Goal: Task Accomplishment & Management: Manage account settings

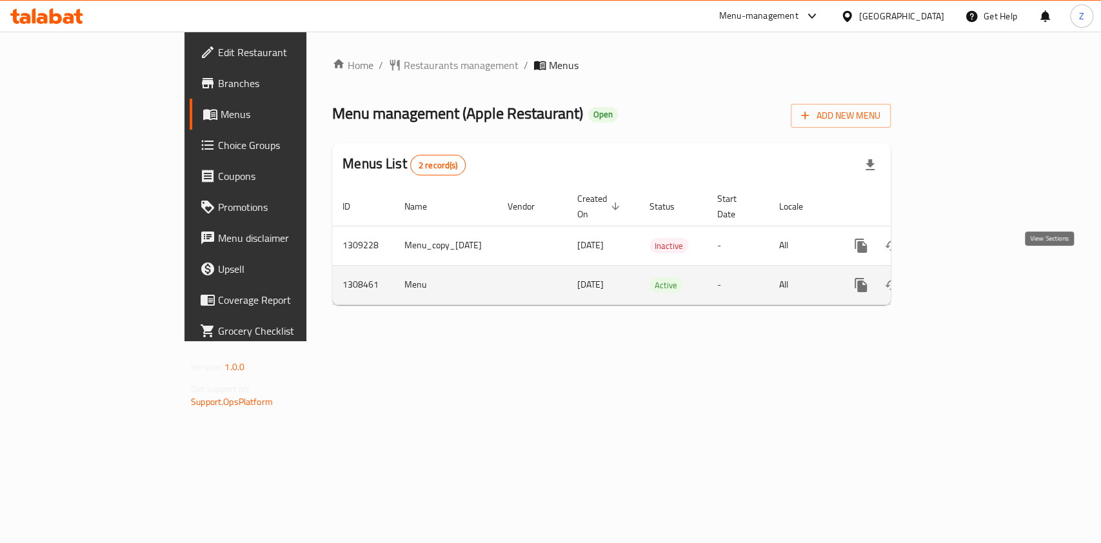
click at [970, 276] on link "enhanced table" at bounding box center [954, 285] width 31 height 31
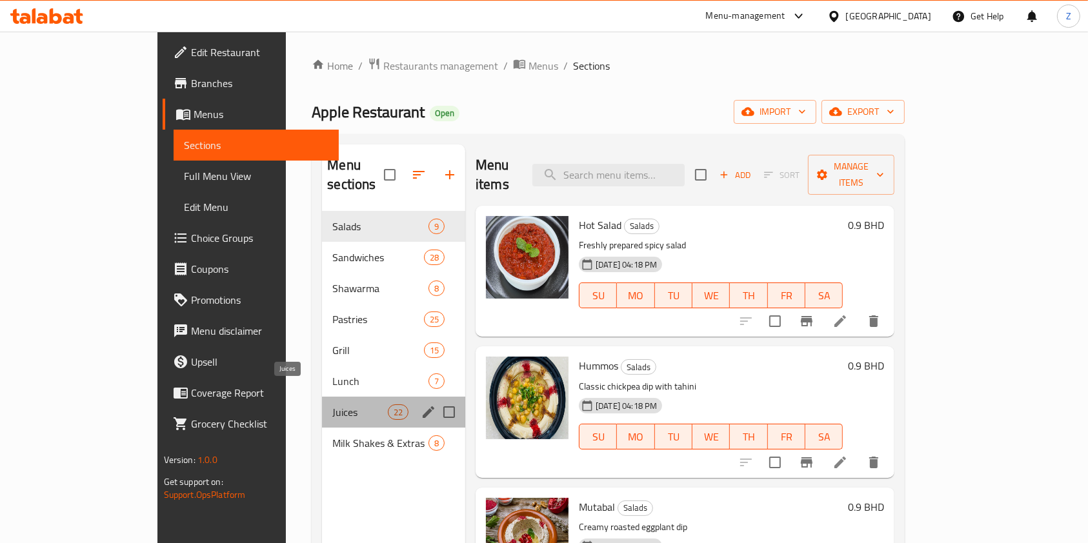
click at [332, 405] on span "Juices" at bounding box center [359, 412] width 55 height 15
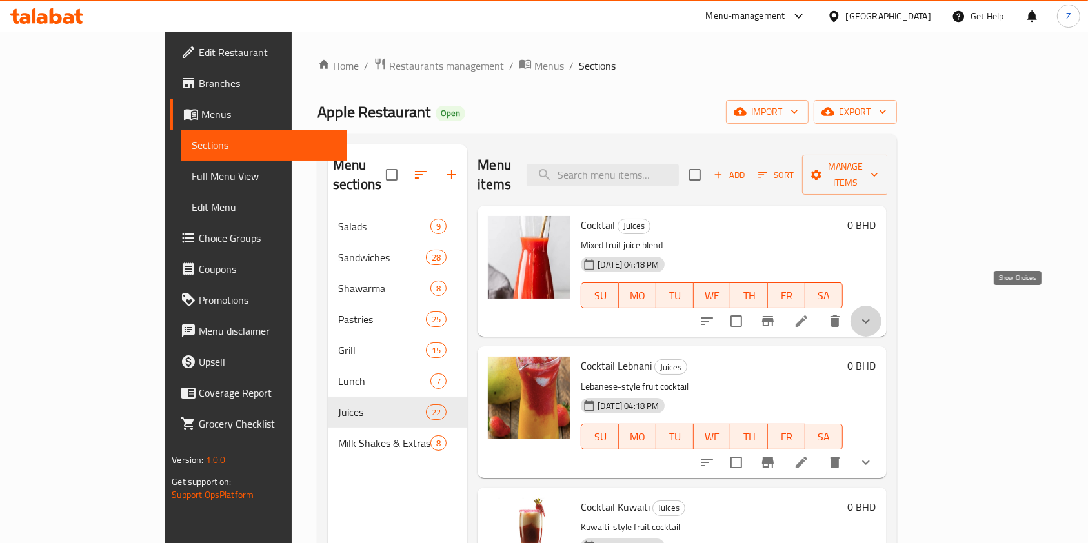
click at [874, 314] on icon "show more" at bounding box center [865, 321] width 15 height 15
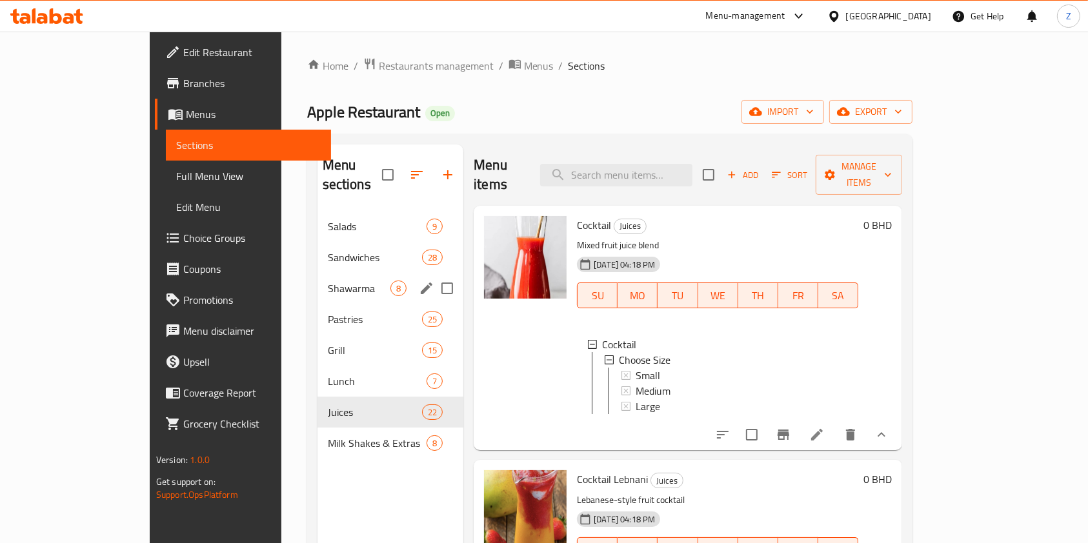
click at [328, 281] on span "Shawarma" at bounding box center [359, 288] width 63 height 15
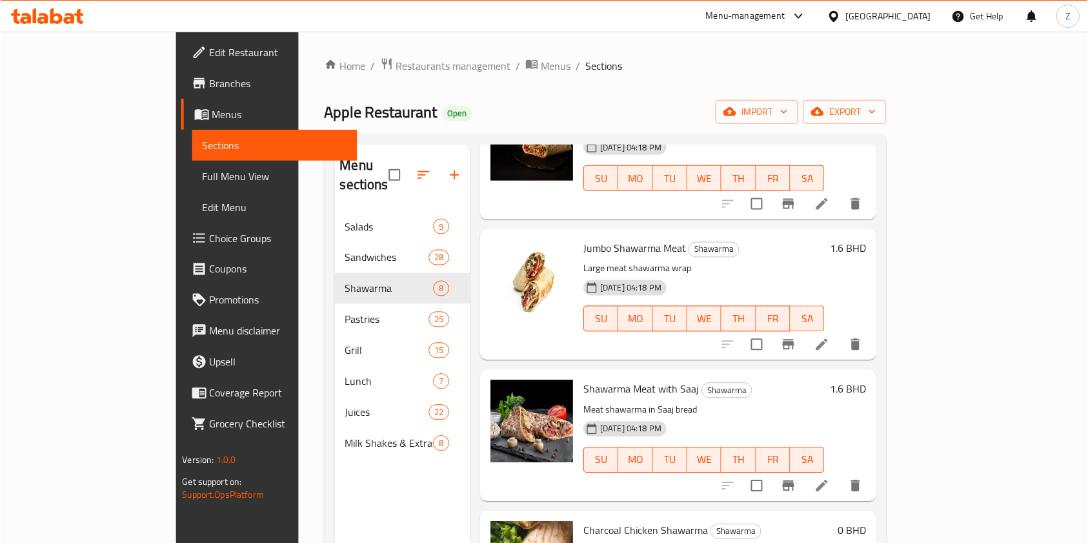
scroll to position [430, 0]
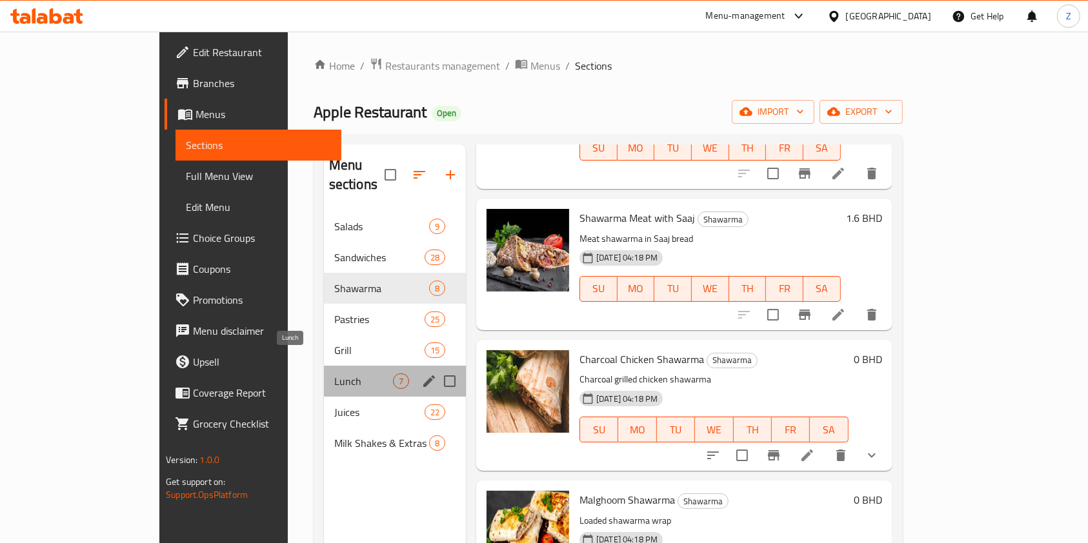
click at [334, 374] on span "Lunch" at bounding box center [363, 381] width 59 height 15
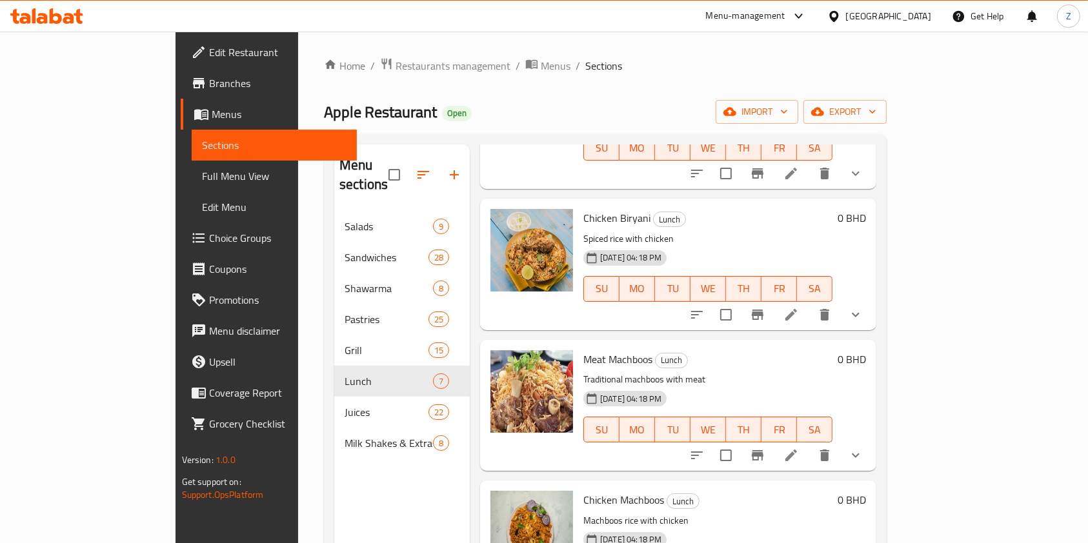
click at [876, 297] on div "Chicken Biryani Lunch Spiced rice with chicken [DATE] 04:18 PM SU MO TU WE TH F…" at bounding box center [678, 264] width 396 height 131
click at [863, 307] on icon "show more" at bounding box center [855, 314] width 15 height 15
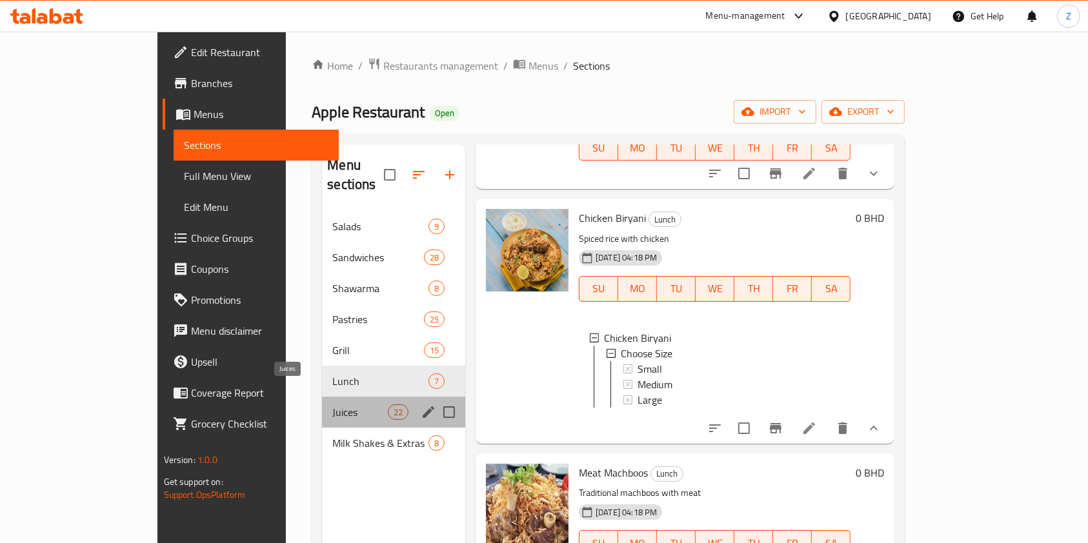
click at [332, 405] on span "Juices" at bounding box center [359, 412] width 55 height 15
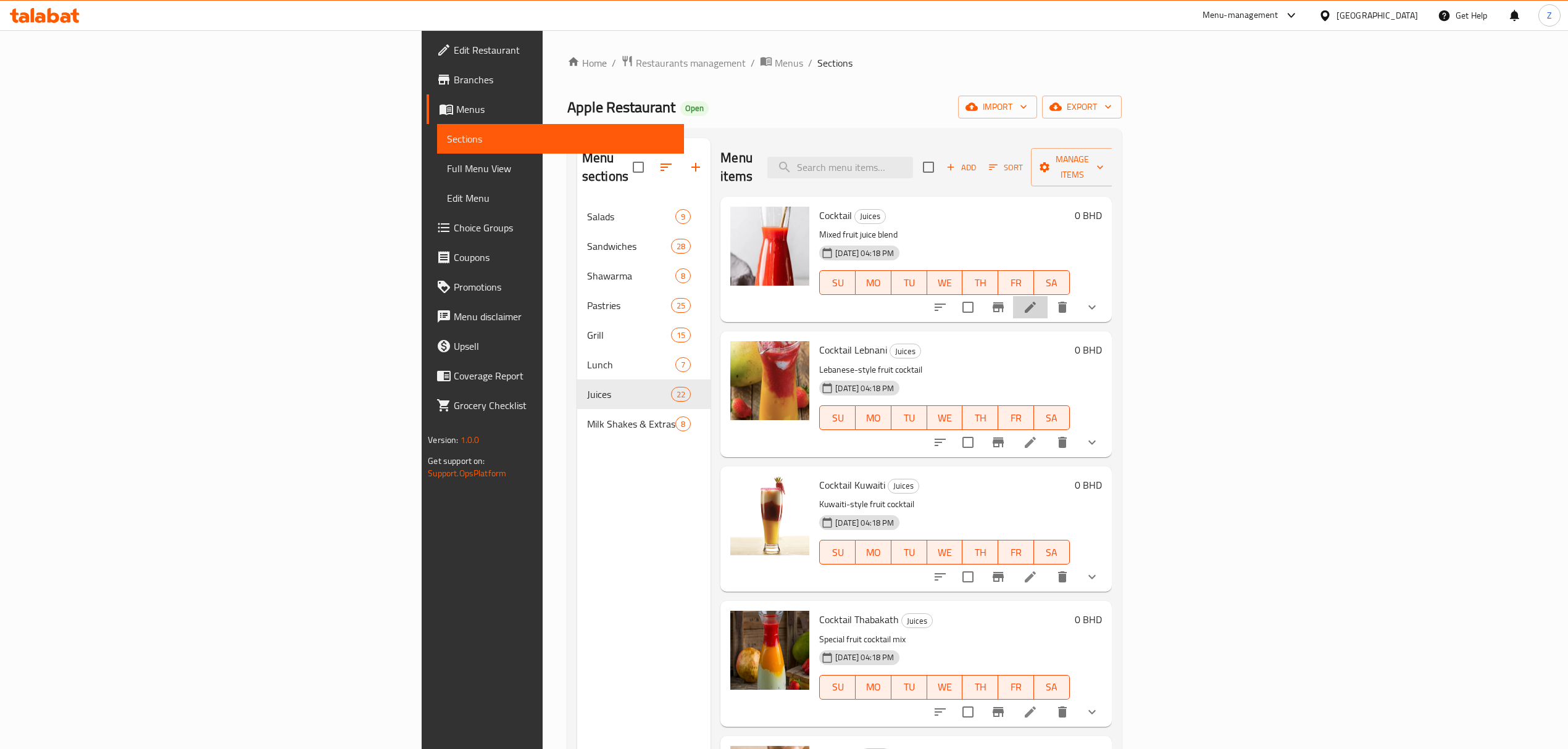
click at [1038, 300] on icon at bounding box center [1029, 307] width 14 height 14
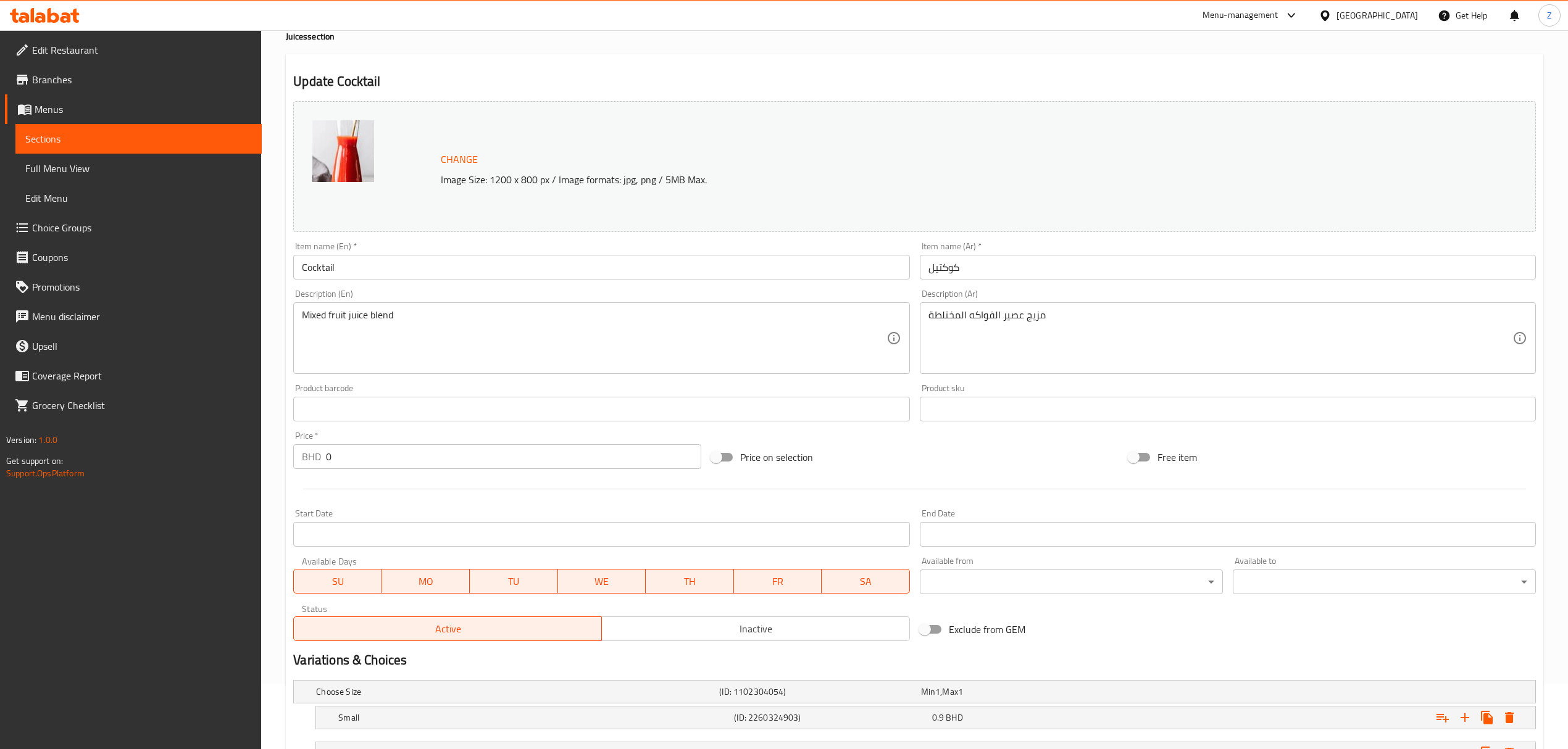
scroll to position [206, 0]
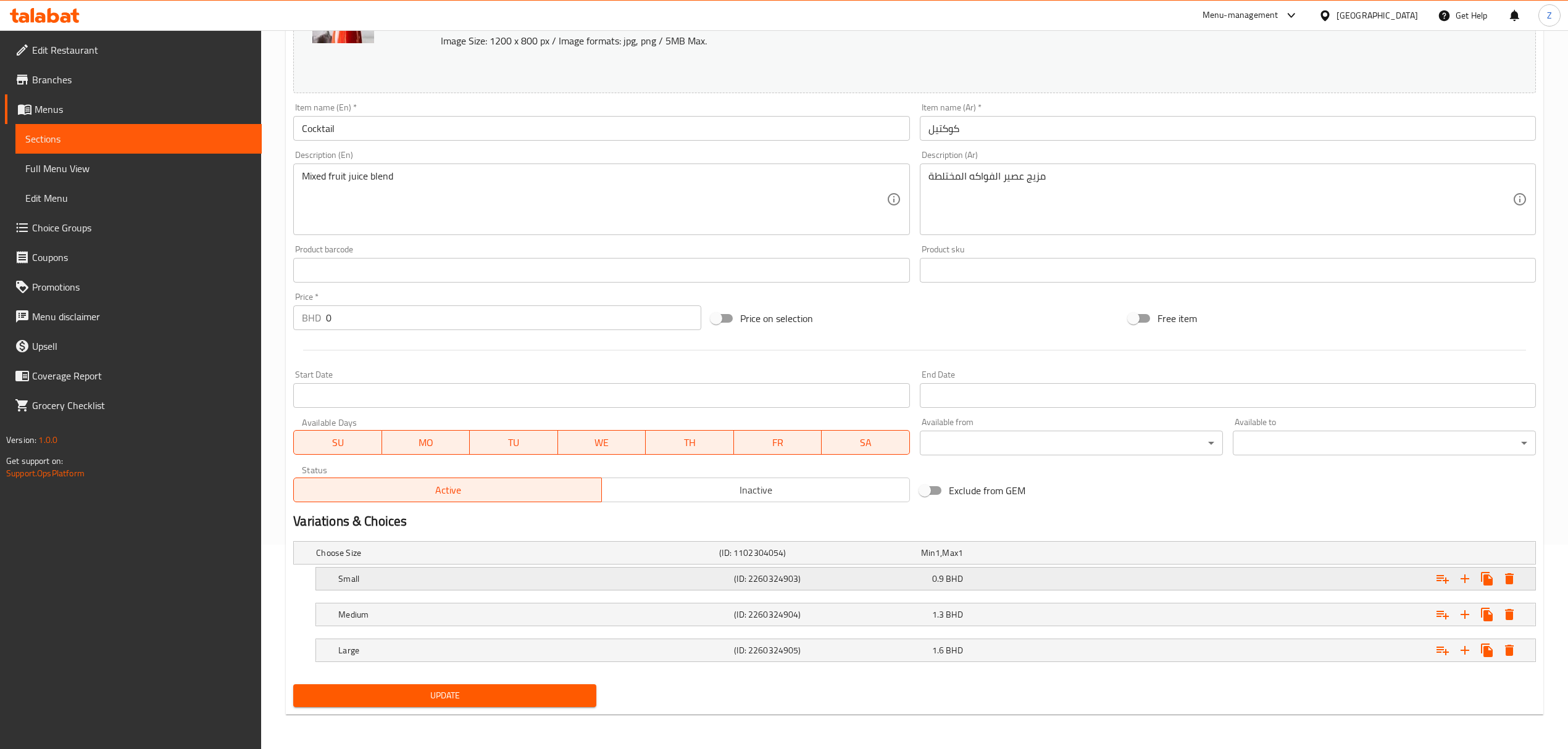
click at [955, 519] on span "BHD" at bounding box center [954, 579] width 16 height 16
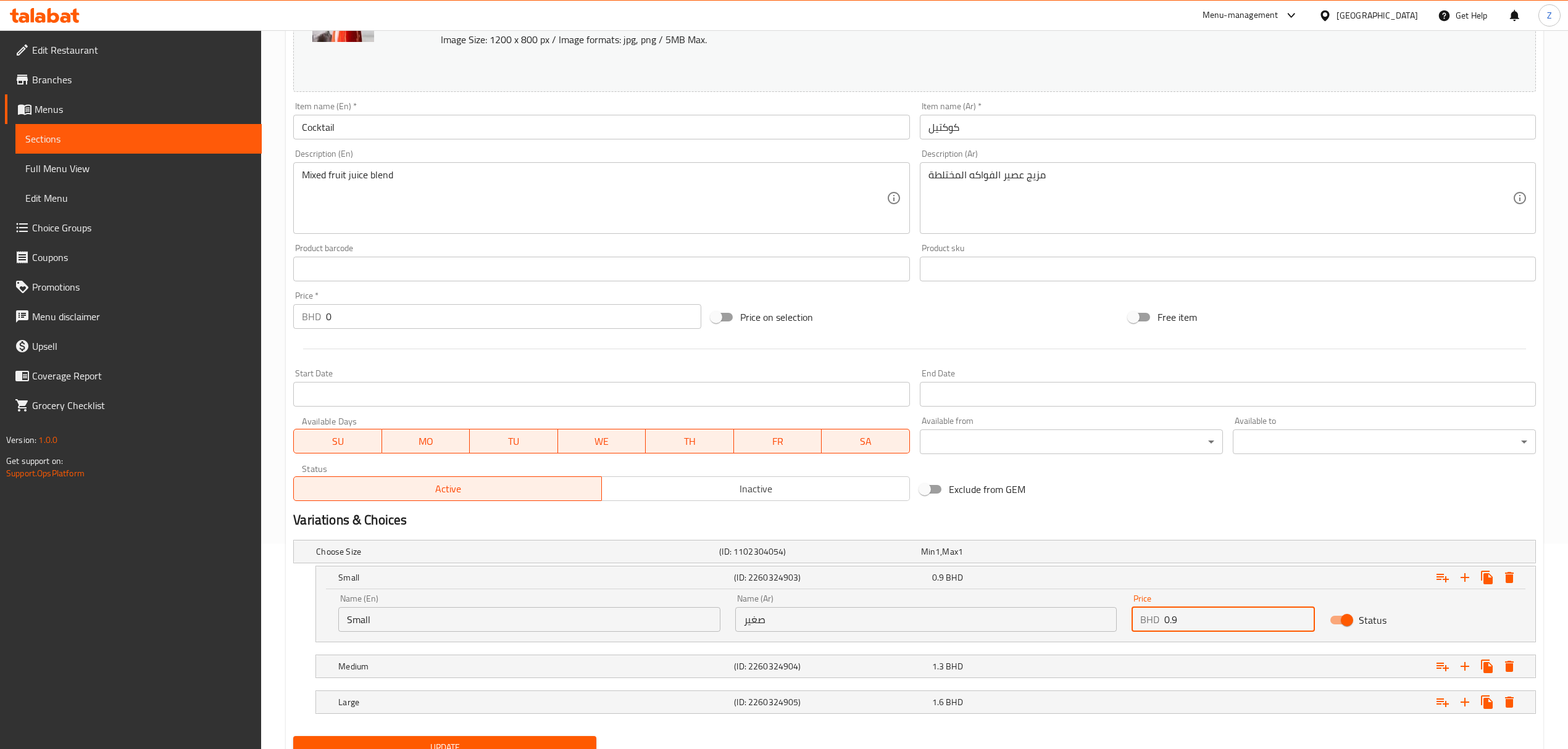
drag, startPoint x: 1179, startPoint y: 625, endPoint x: 1050, endPoint y: 613, distance: 129.6
click at [1050, 519] on div "Name (En) Small Name (En) Name (Ar) صغير Name (Ar) Price BHD 0.9 Price Status" at bounding box center [925, 613] width 1189 height 53
type input "1.05"
click at [1053, 519] on div "1.3 BHD" at bounding box center [1028, 667] width 197 height 17
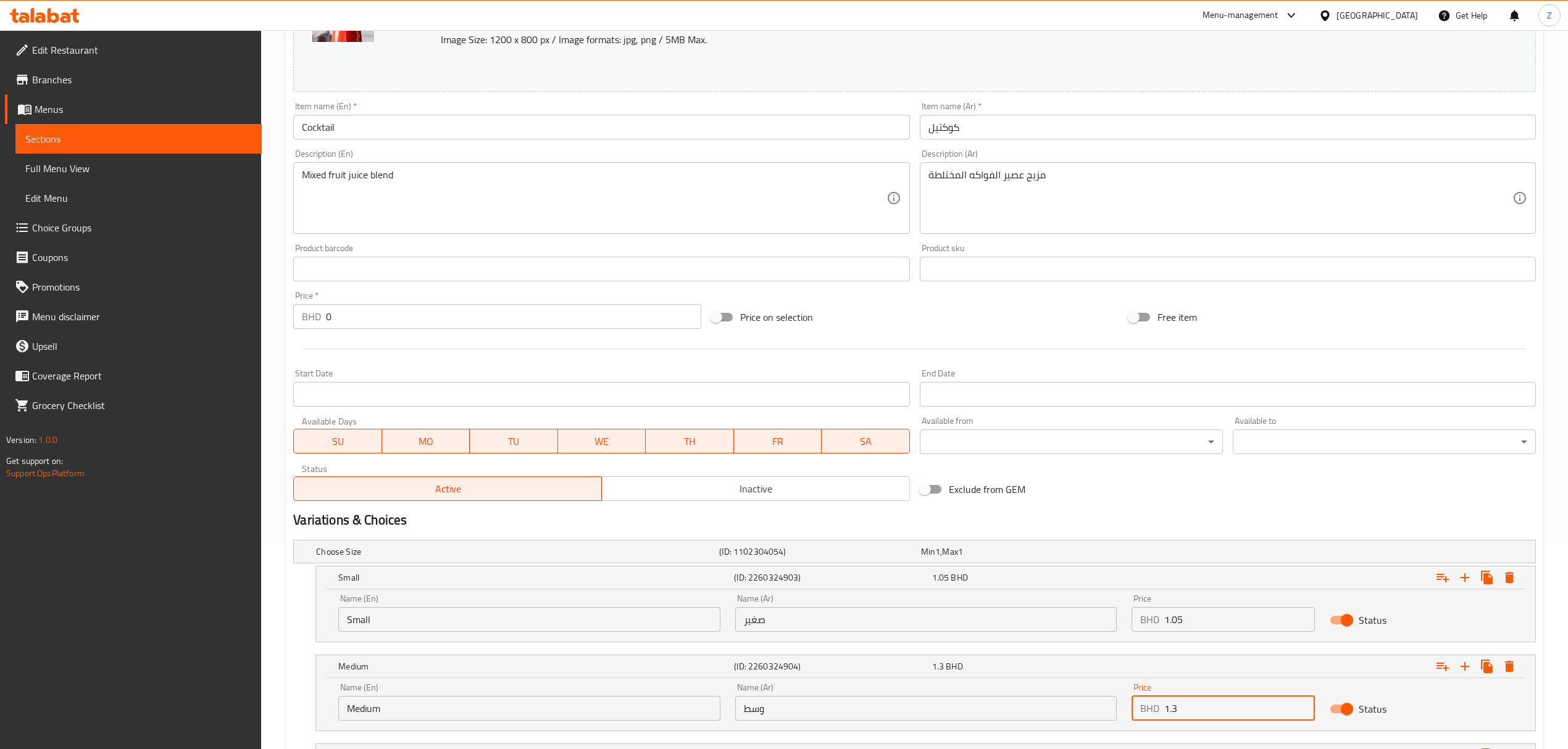
drag, startPoint x: 1198, startPoint y: 705, endPoint x: 822, endPoint y: 616, distance: 386.4
click at [832, 519] on div "Choose Size (ID: 1102304054) Min 1 , Max 1 Name (En) Choose Size Name (En) Name…" at bounding box center [914, 659] width 1252 height 250
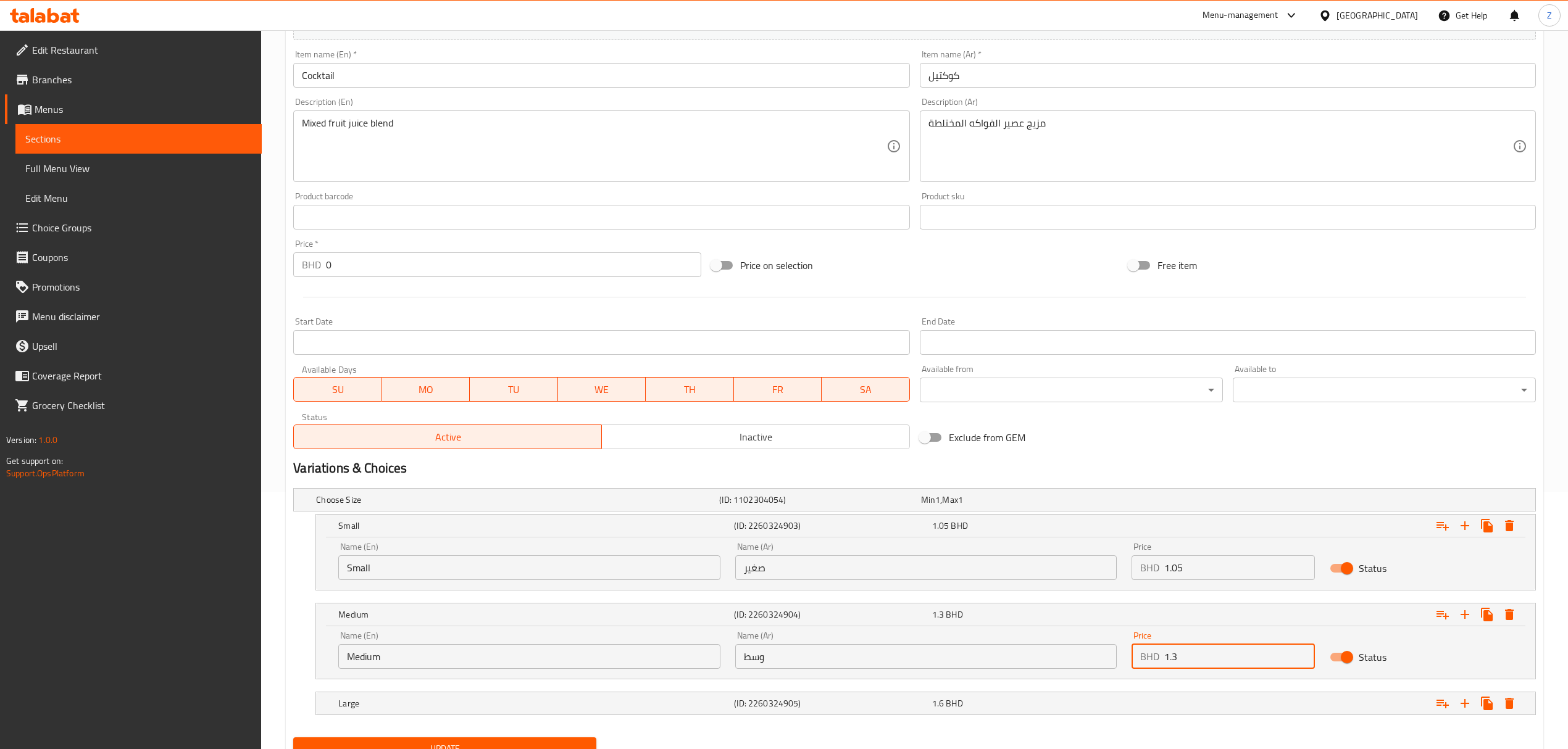
scroll to position [312, 0]
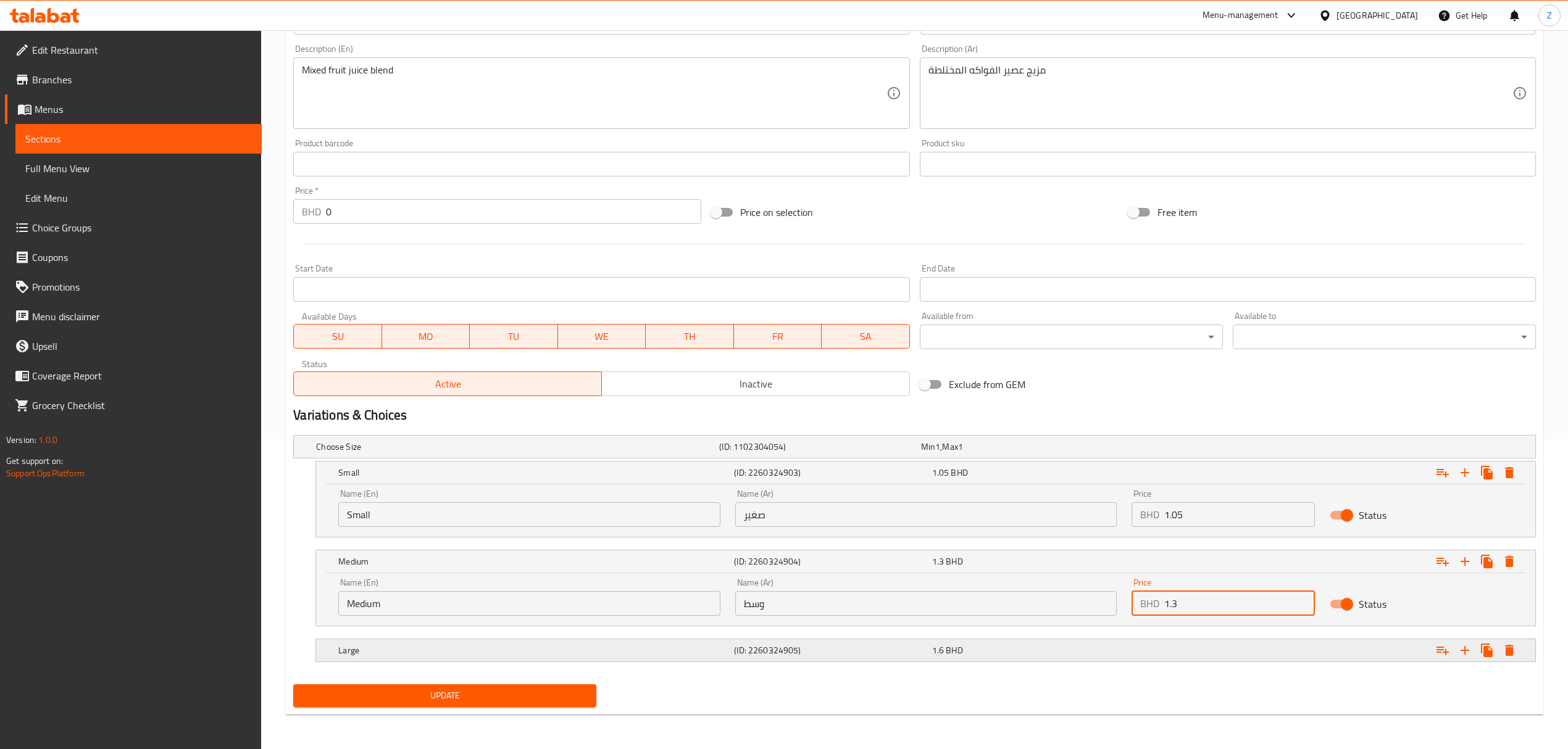
click at [1053, 519] on div "Expand" at bounding box center [1325, 650] width 396 height 27
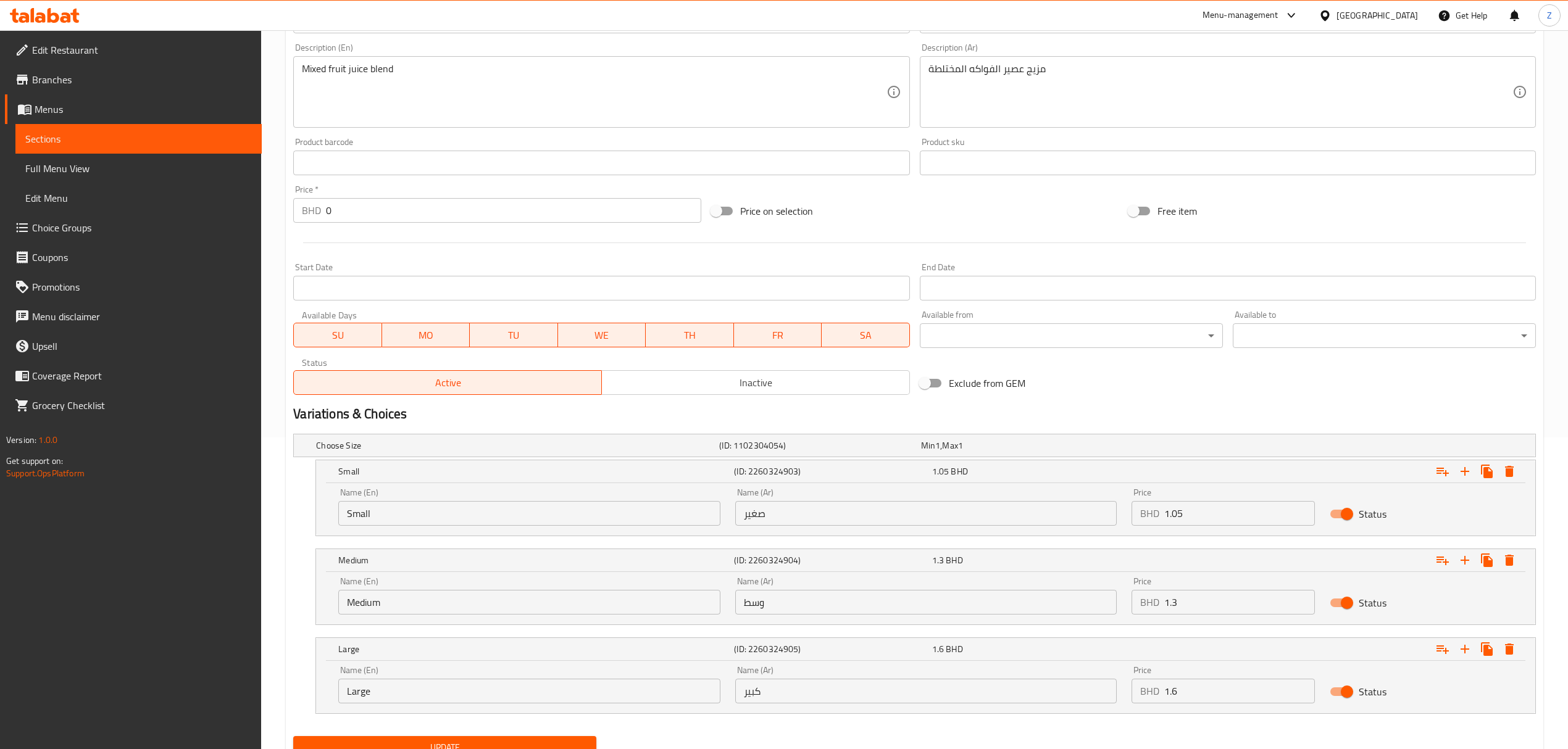
click at [1053, 519] on input "1.6" at bounding box center [1239, 692] width 150 height 25
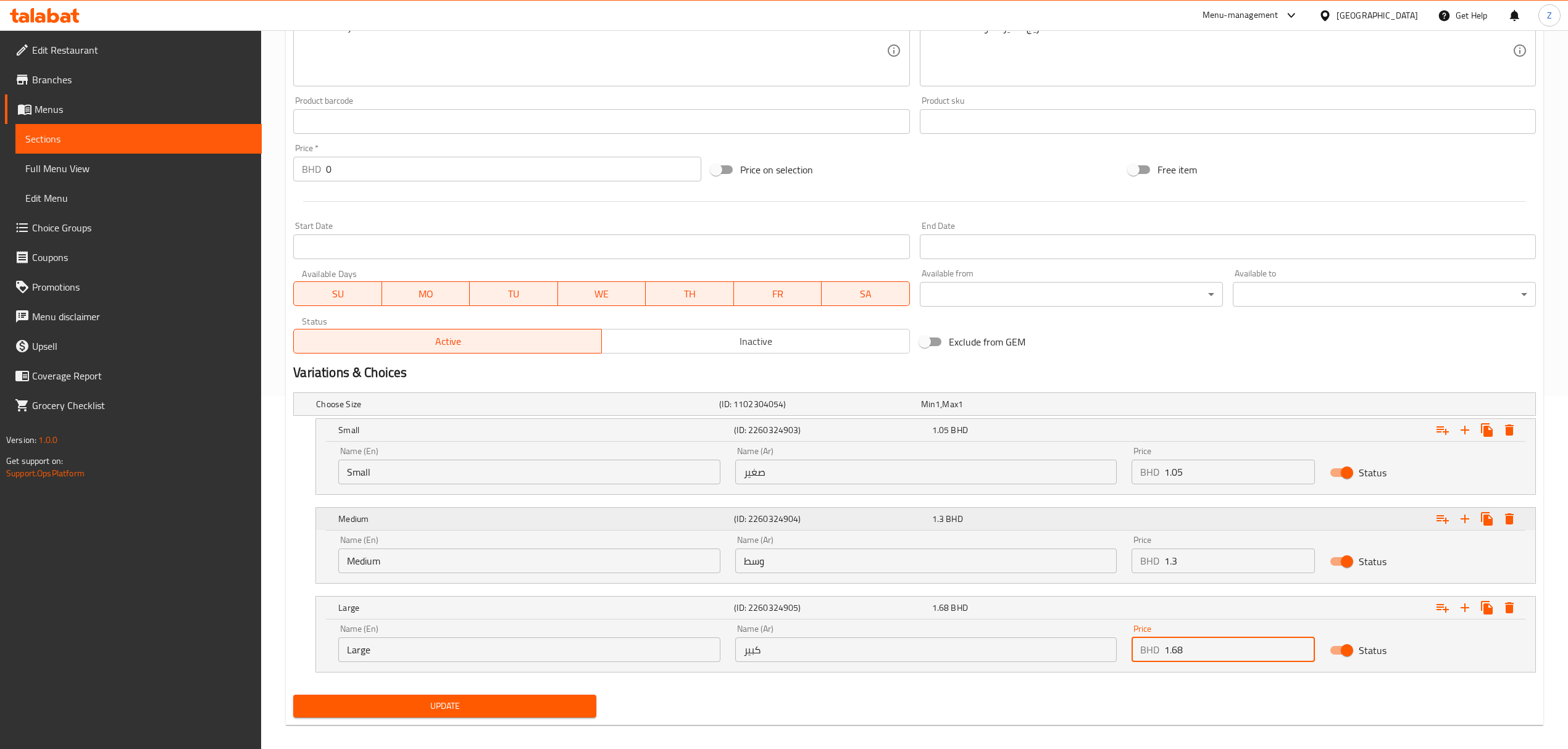
scroll to position [365, 0]
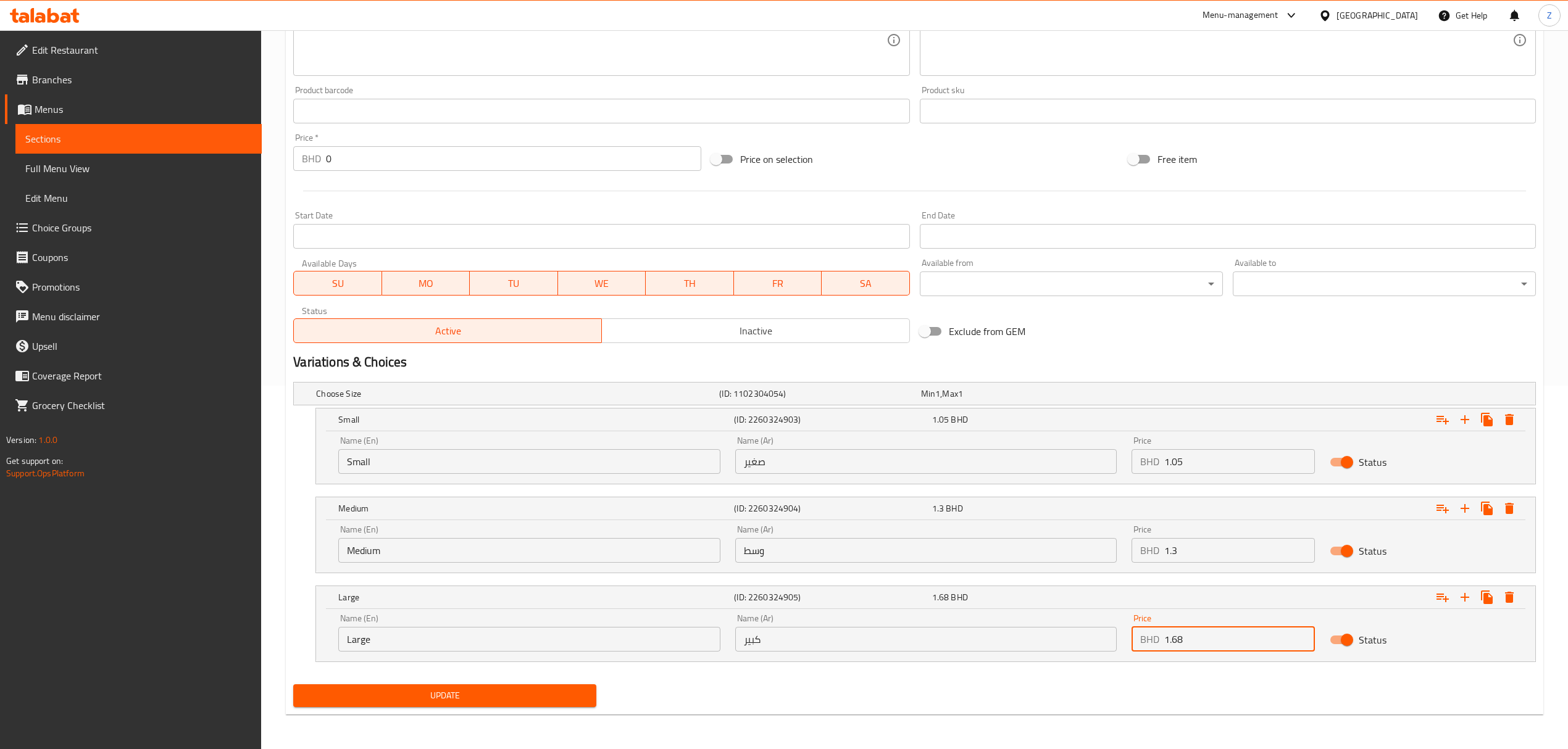
type input "1.68"
click at [487, 519] on span "Update" at bounding box center [445, 695] width 283 height 15
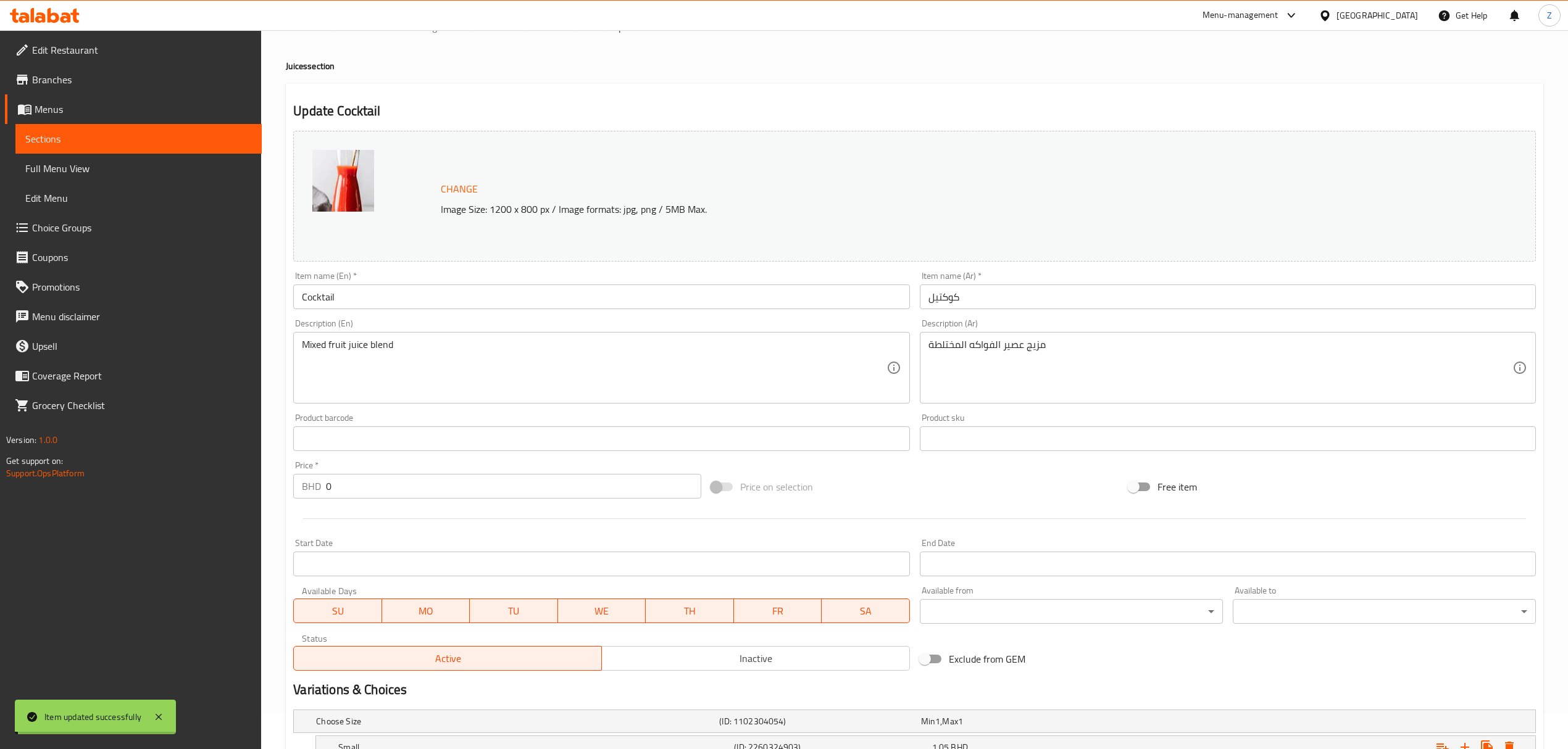
scroll to position [0, 0]
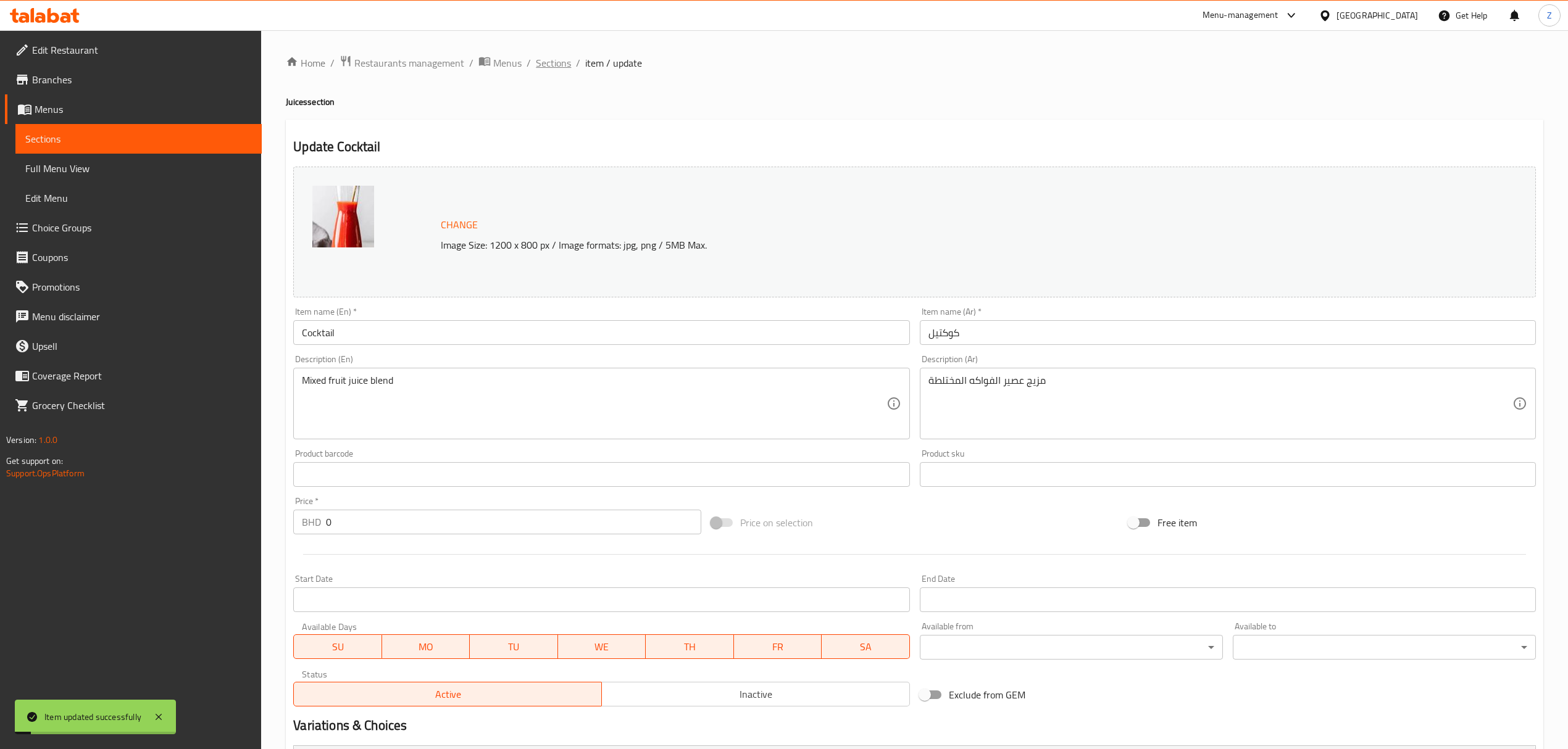
click at [546, 62] on span "Sections" at bounding box center [553, 62] width 35 height 14
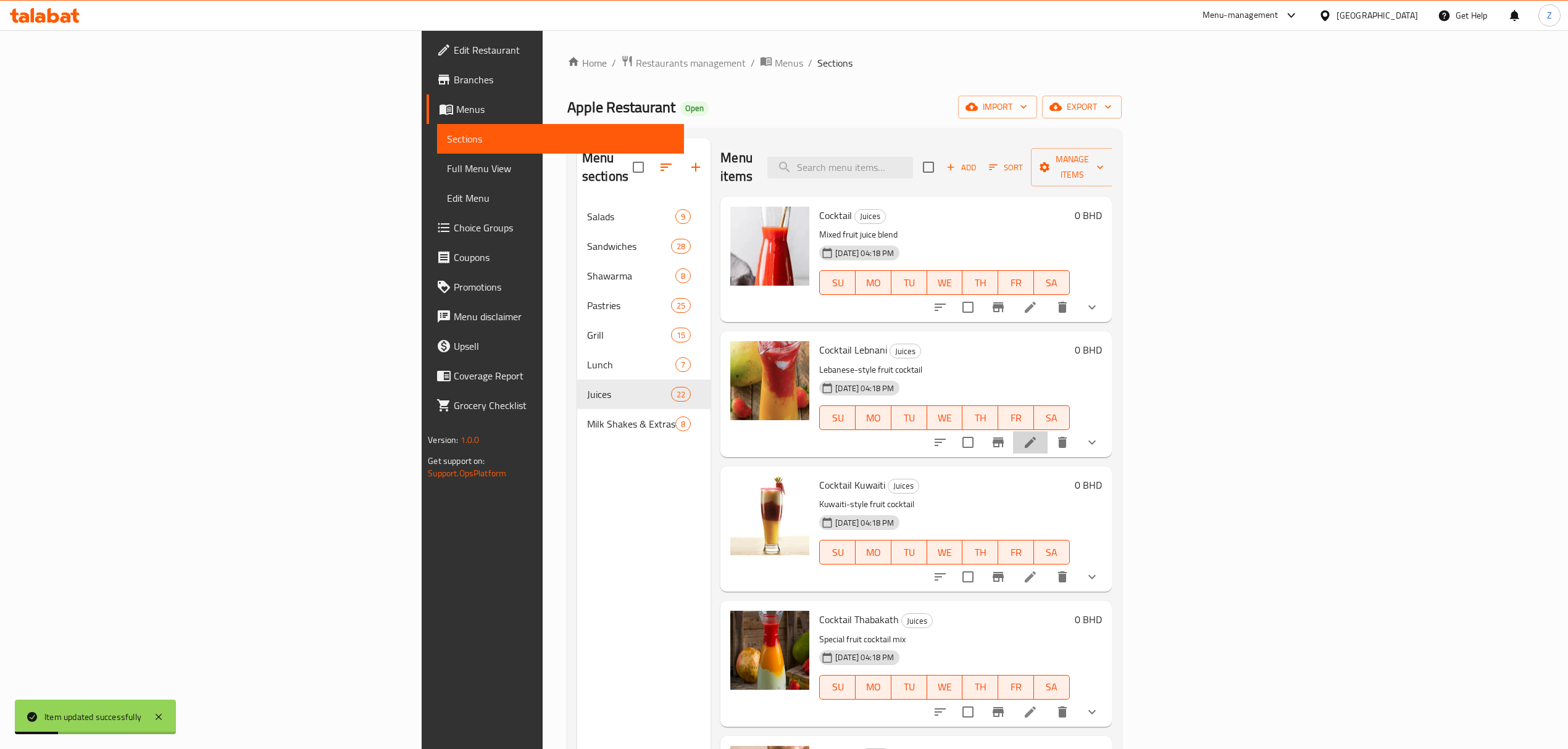
click at [1048, 431] on li at bounding box center [1030, 442] width 34 height 22
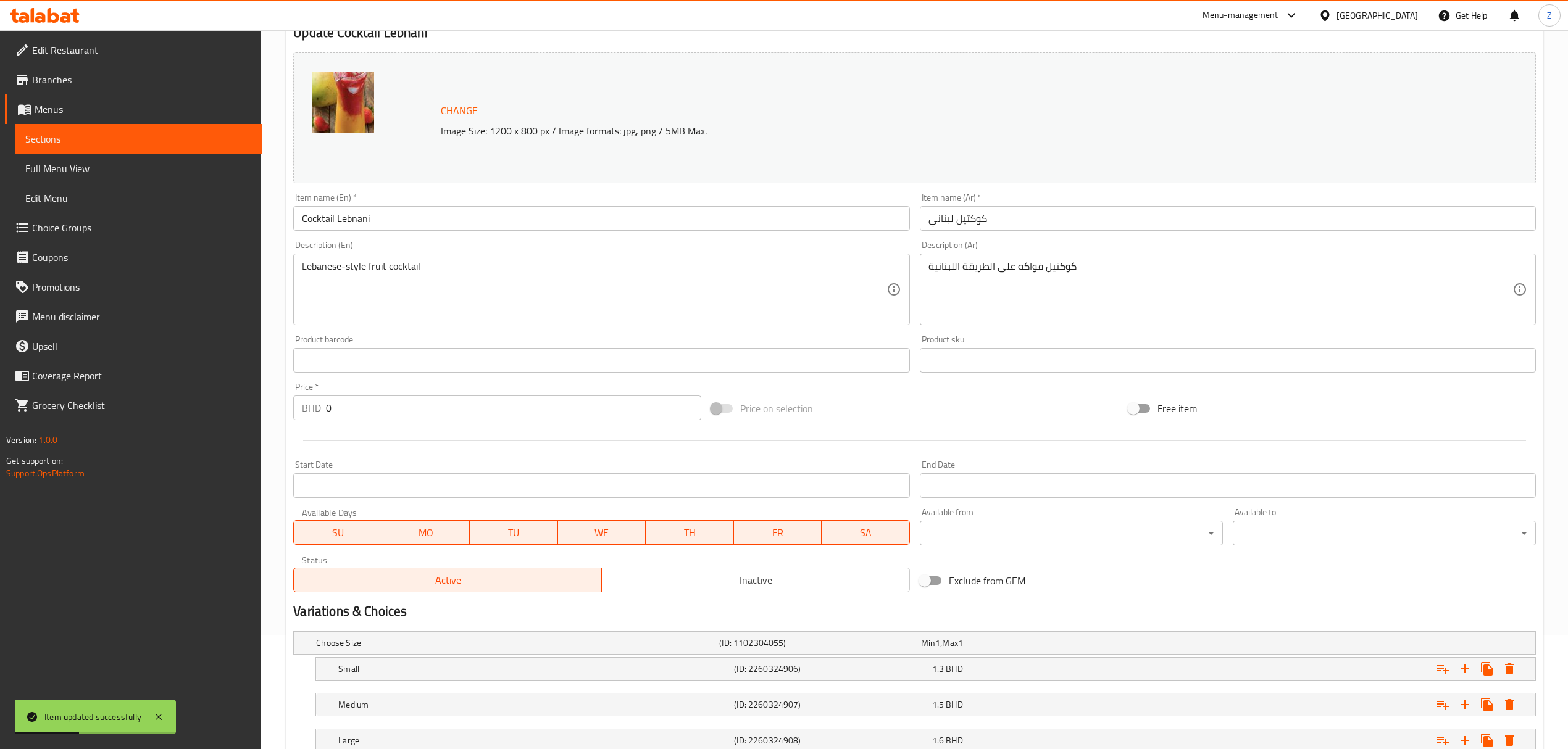
scroll to position [206, 0]
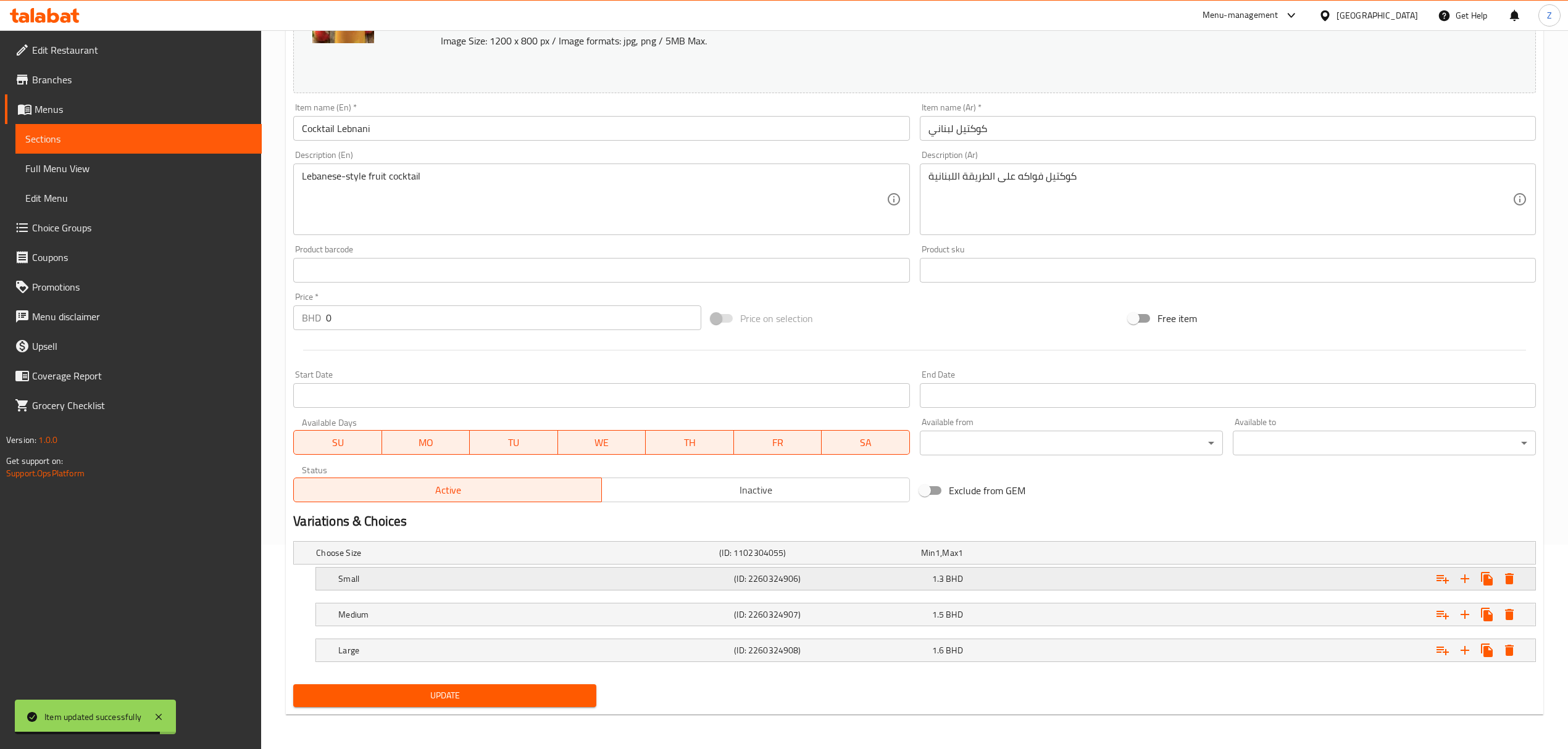
click at [918, 519] on h5 "(ID: 2260324906)" at bounding box center [829, 579] width 192 height 12
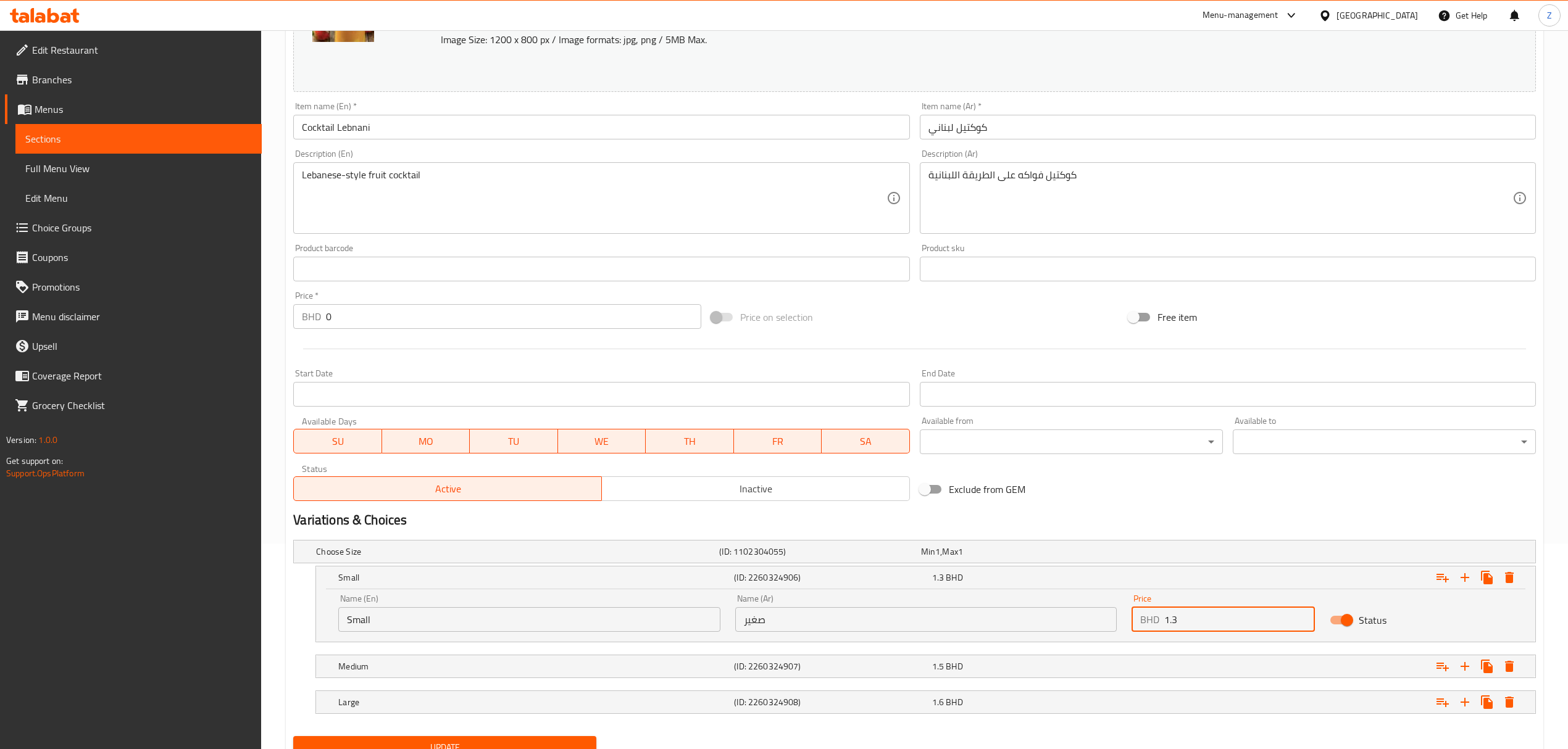
drag, startPoint x: 1184, startPoint y: 623, endPoint x: 1117, endPoint y: 620, distance: 67.1
click at [1053, 519] on div "Name (En) Small Name (En) Name (Ar) صغير Name (Ar) Price BHD 1.3 Price Status" at bounding box center [925, 613] width 1189 height 53
type input "1.26"
click at [1053, 519] on div "1.5 BHD" at bounding box center [1027, 666] width 192 height 12
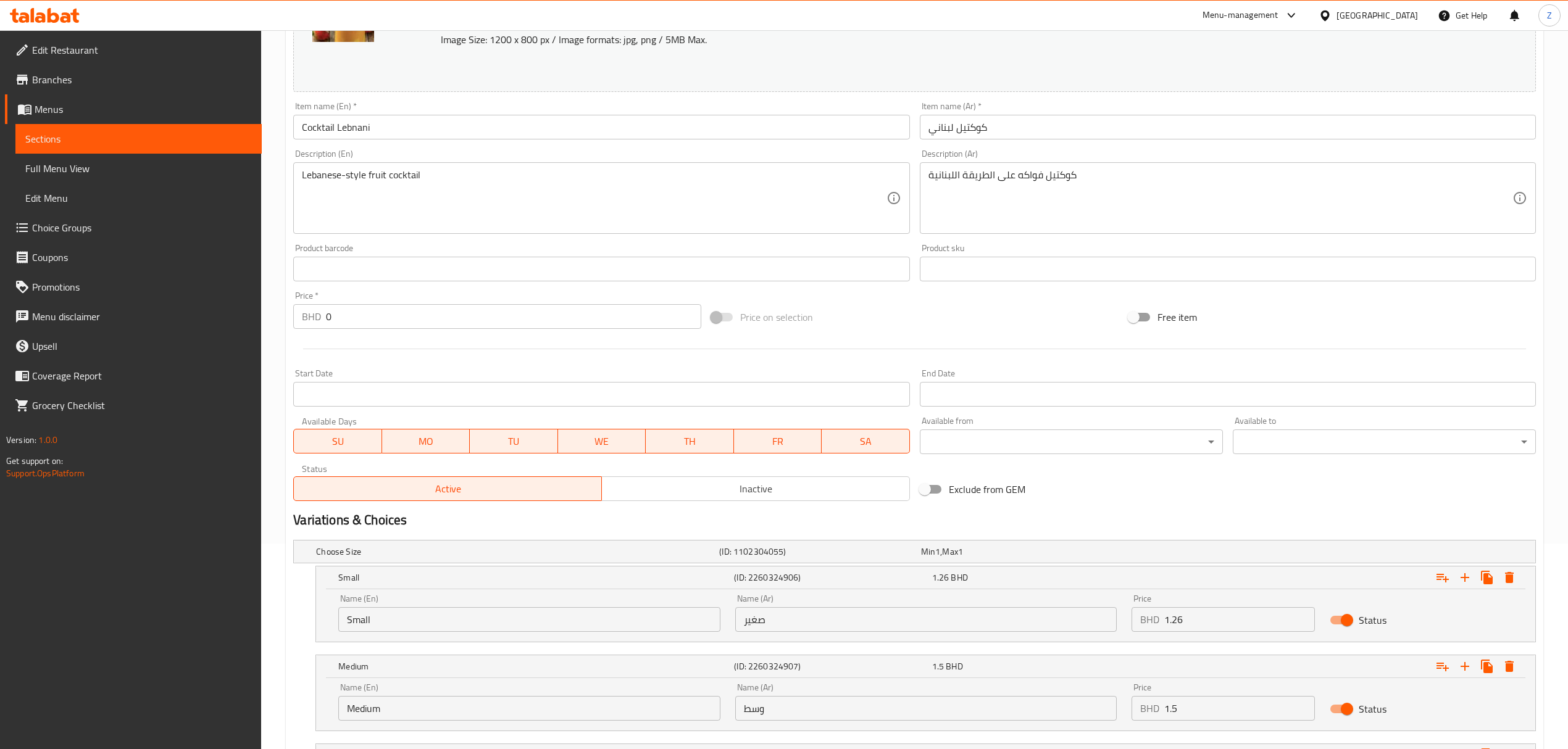
click at [1053, 519] on input "1.5" at bounding box center [1239, 709] width 150 height 25
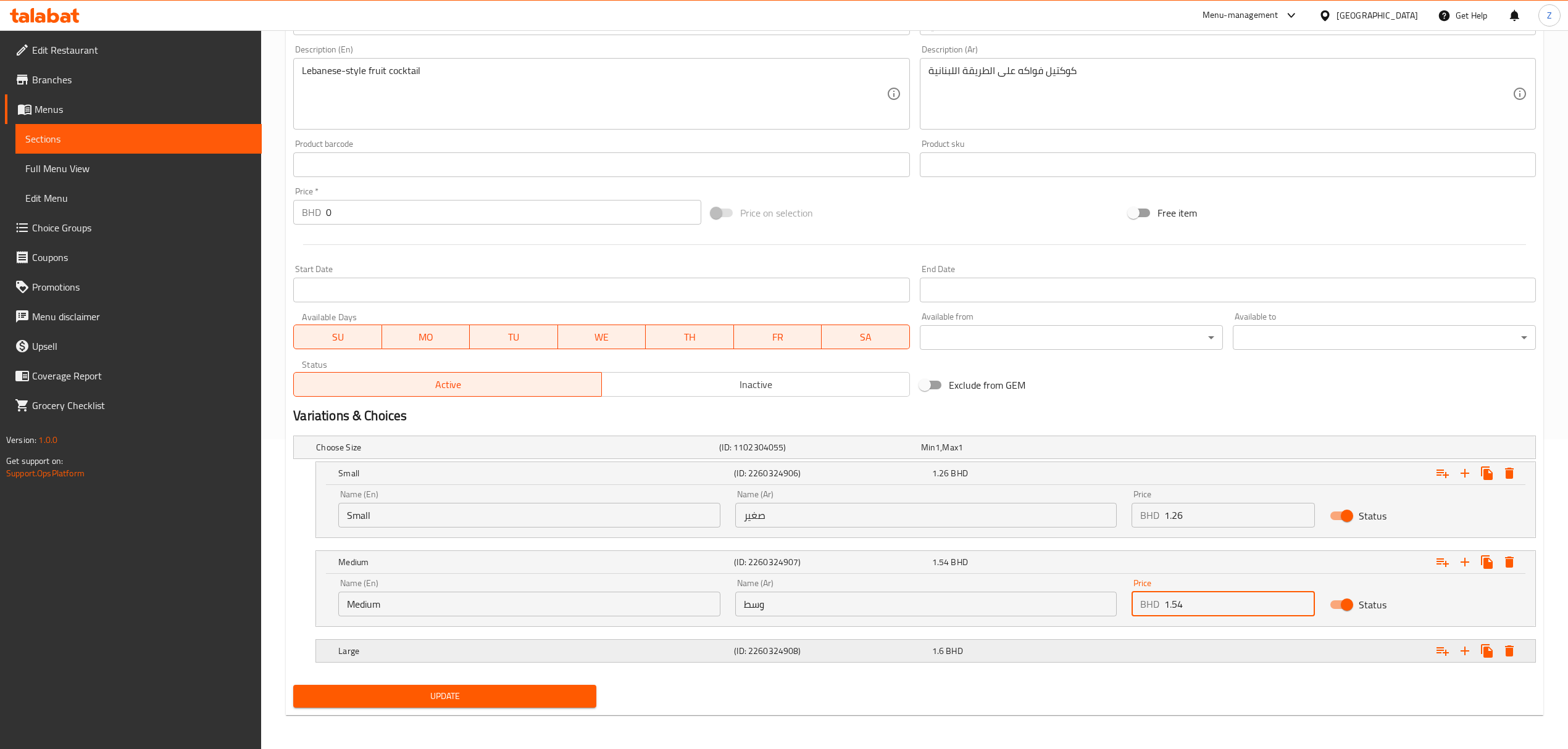
scroll to position [312, 0]
type input "1.54"
click at [1053, 519] on div "1.6 BHD" at bounding box center [1027, 650] width 192 height 12
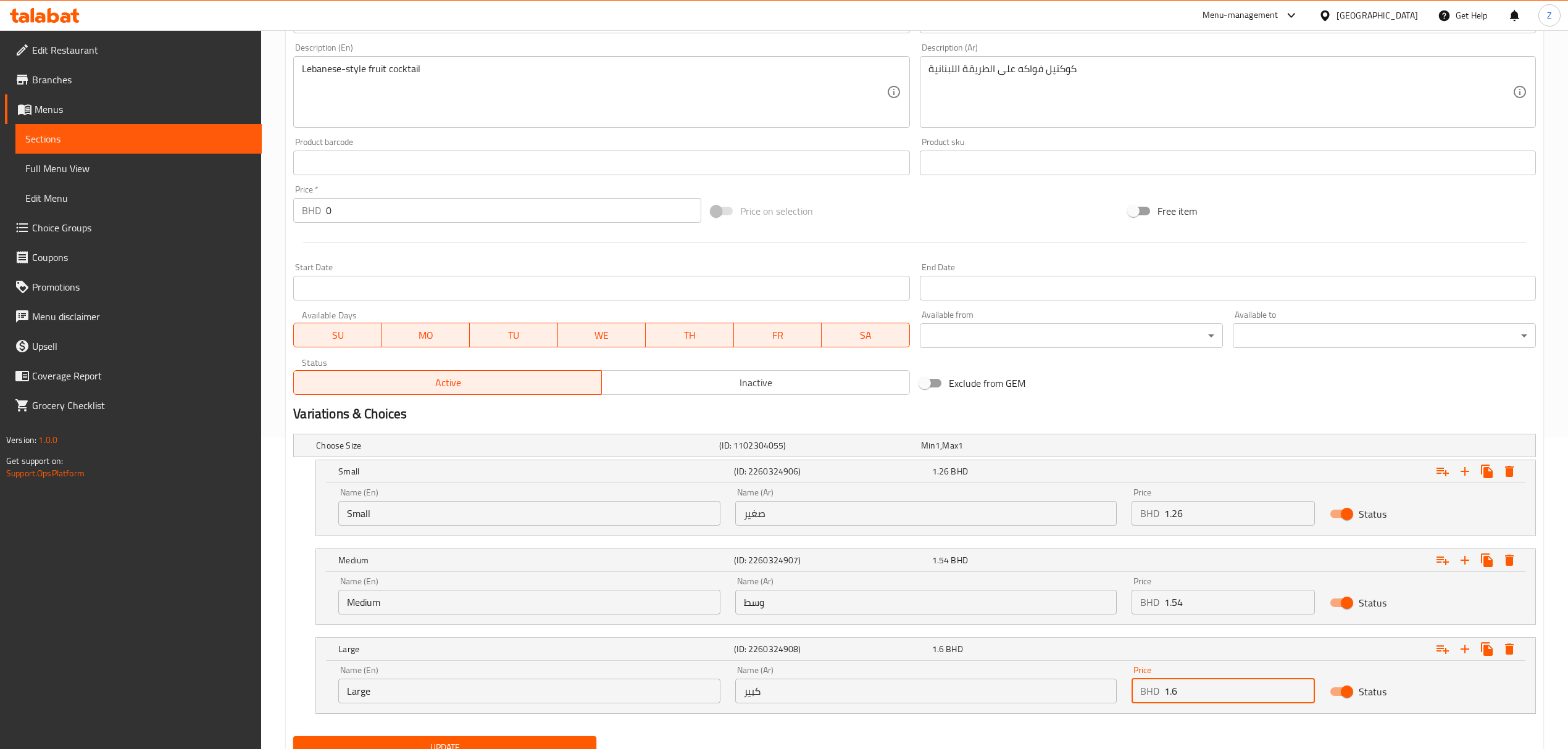
click at [1053, 519] on input "1.6" at bounding box center [1239, 692] width 150 height 25
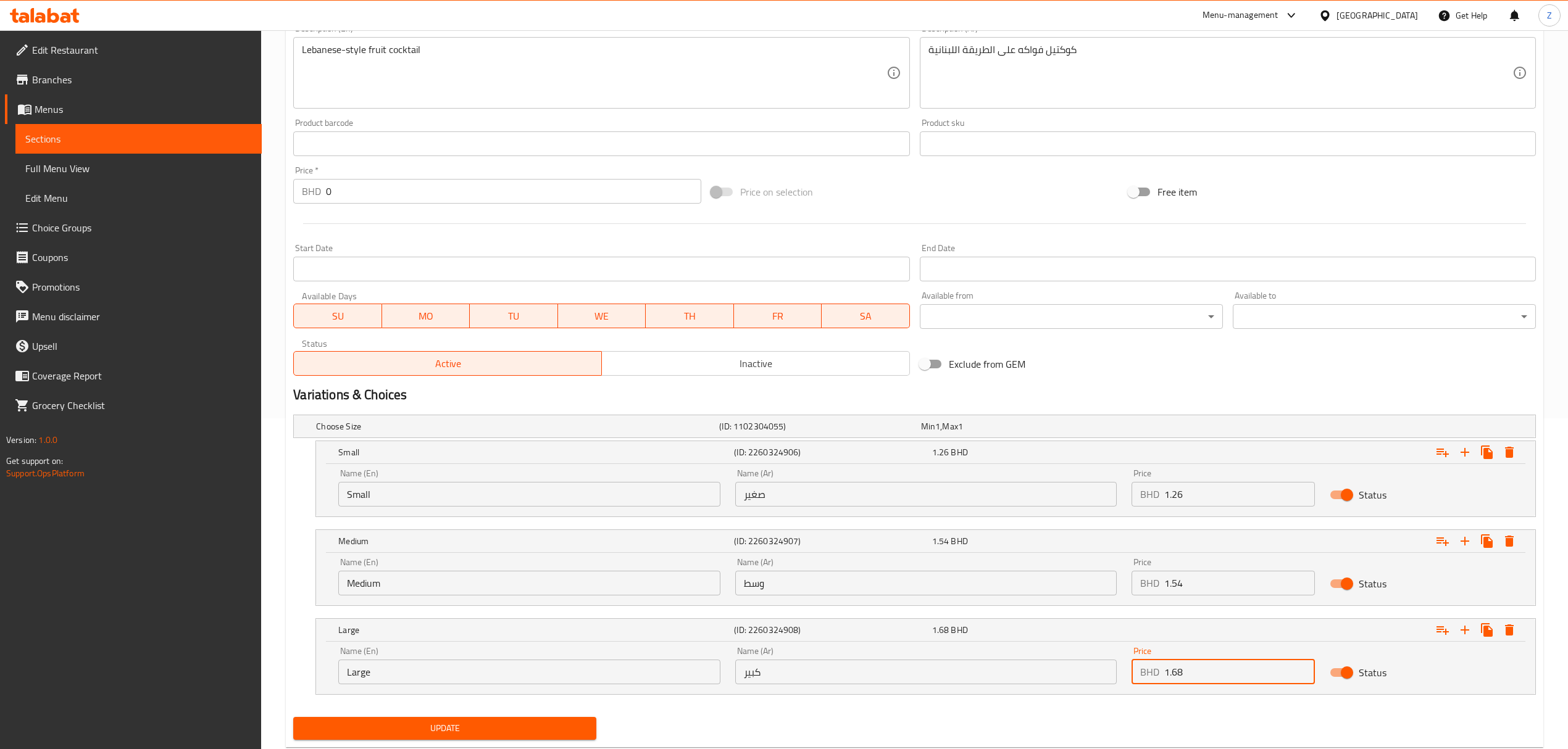
scroll to position [365, 0]
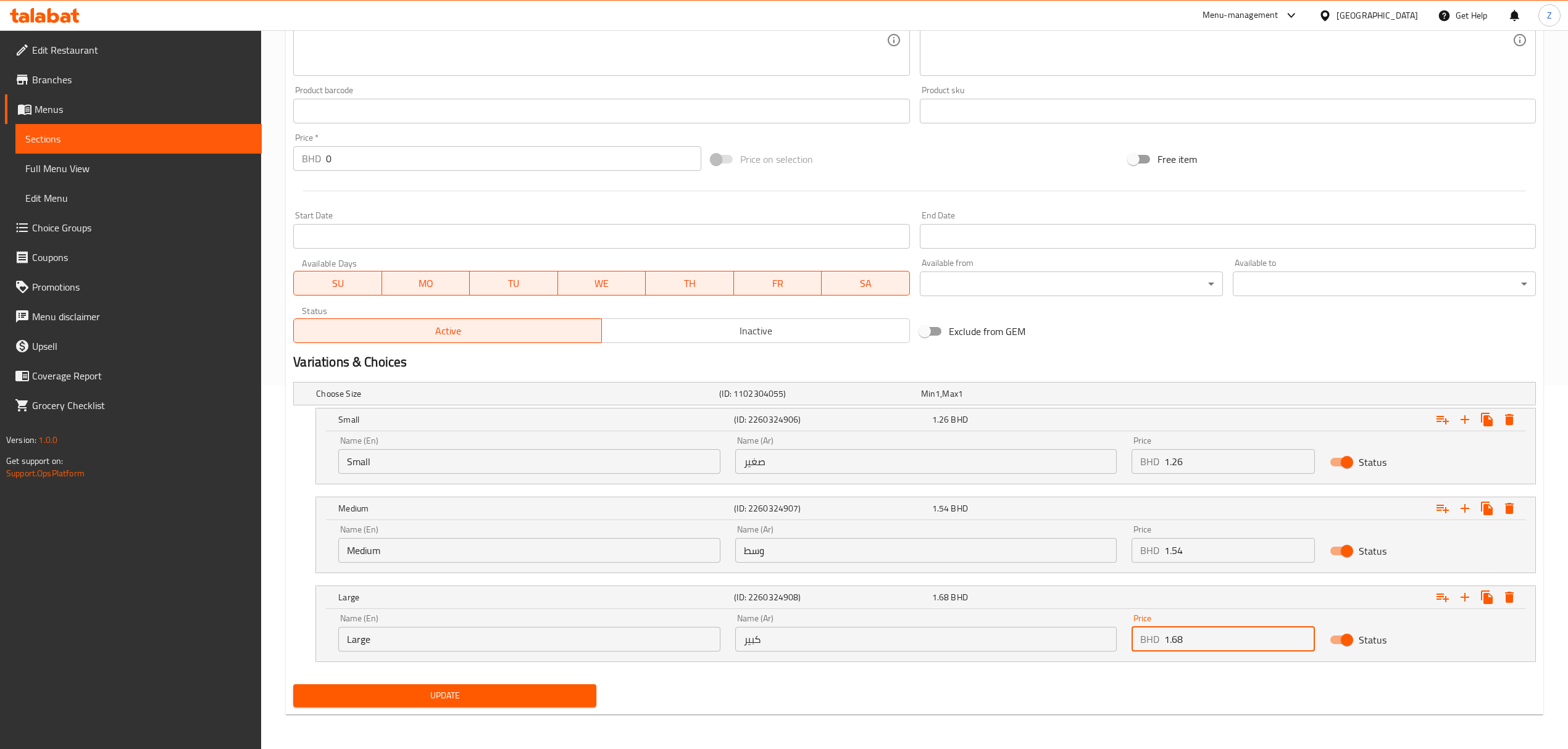
type input "1.68"
click at [501, 519] on span "Update" at bounding box center [445, 695] width 283 height 15
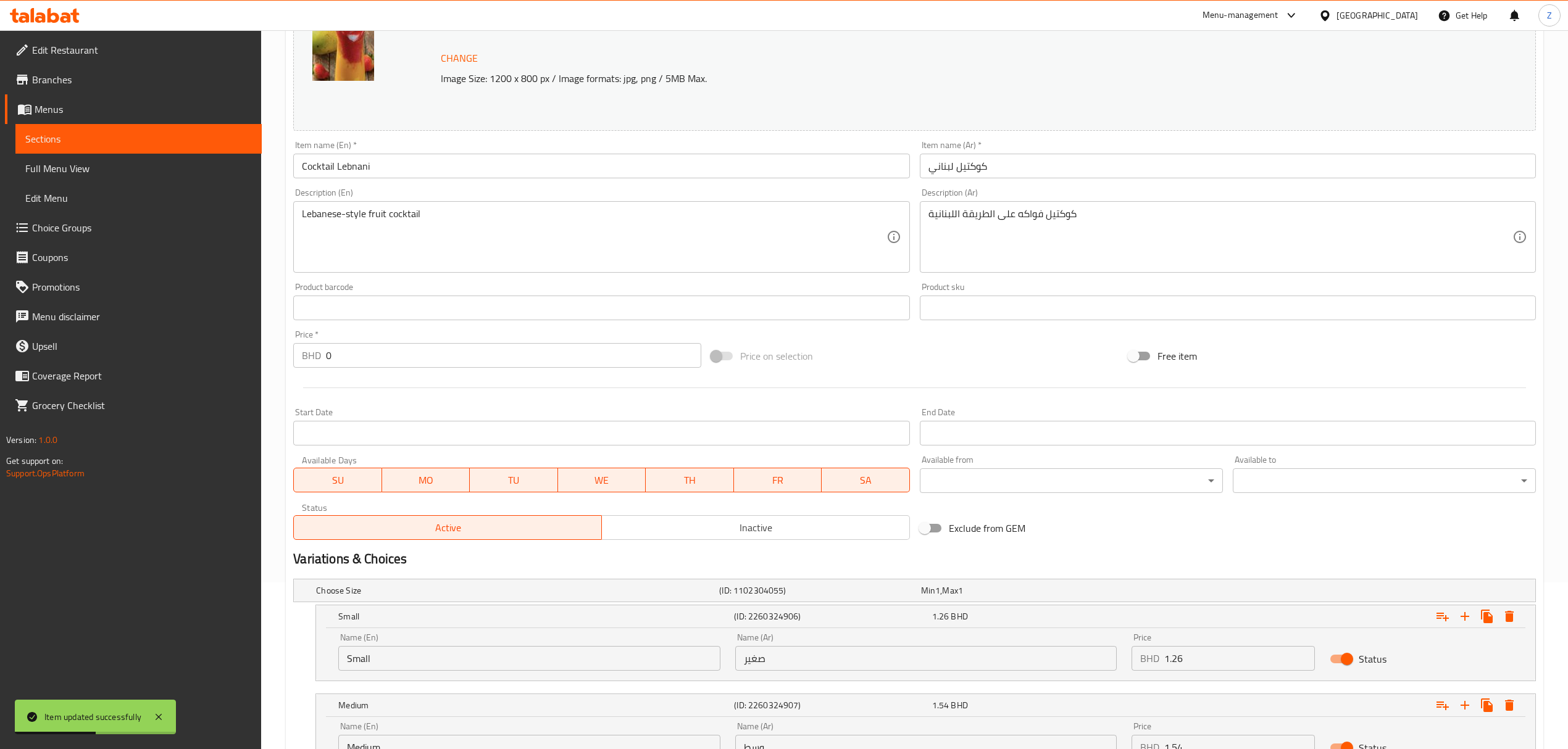
scroll to position [0, 0]
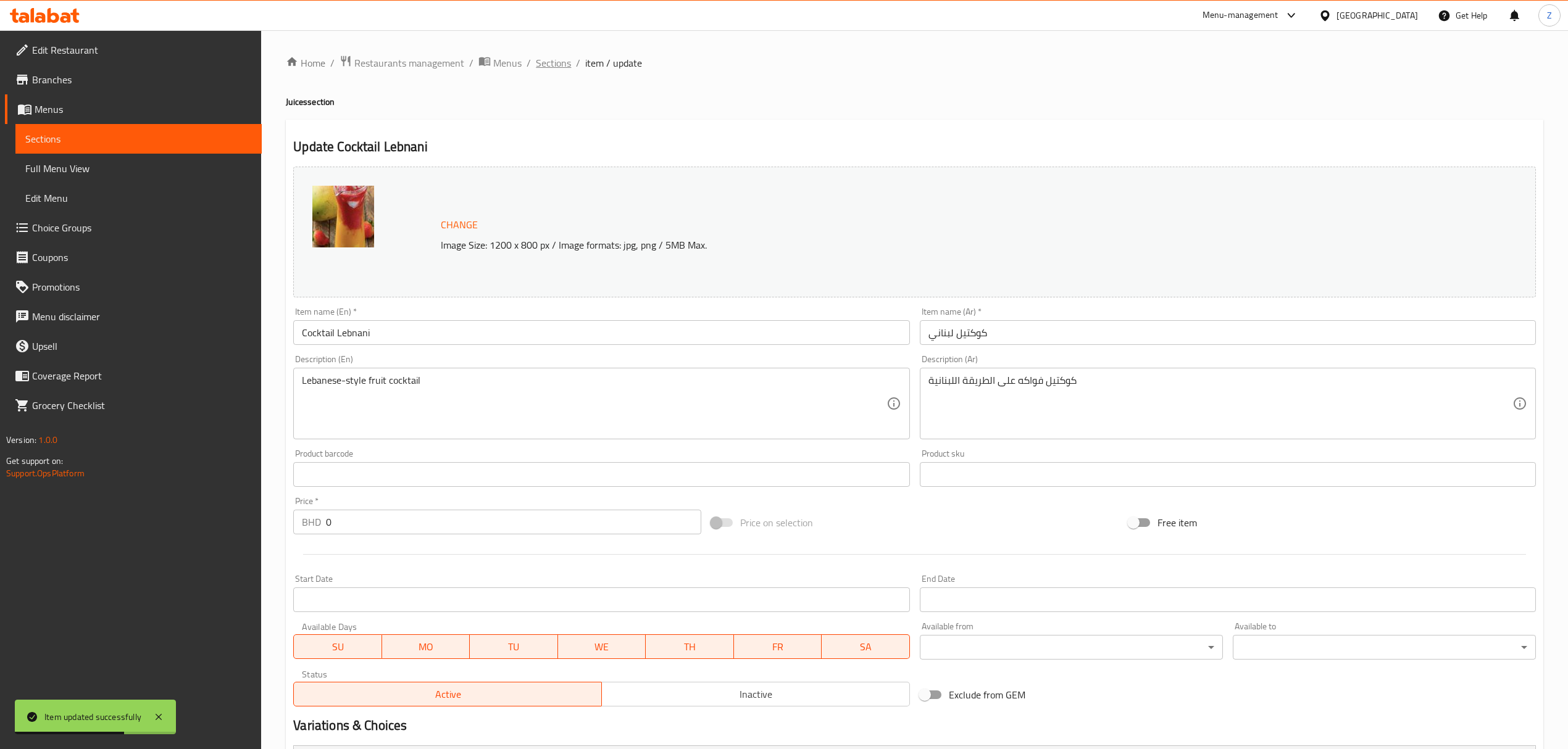
click at [563, 62] on span "Sections" at bounding box center [553, 62] width 35 height 14
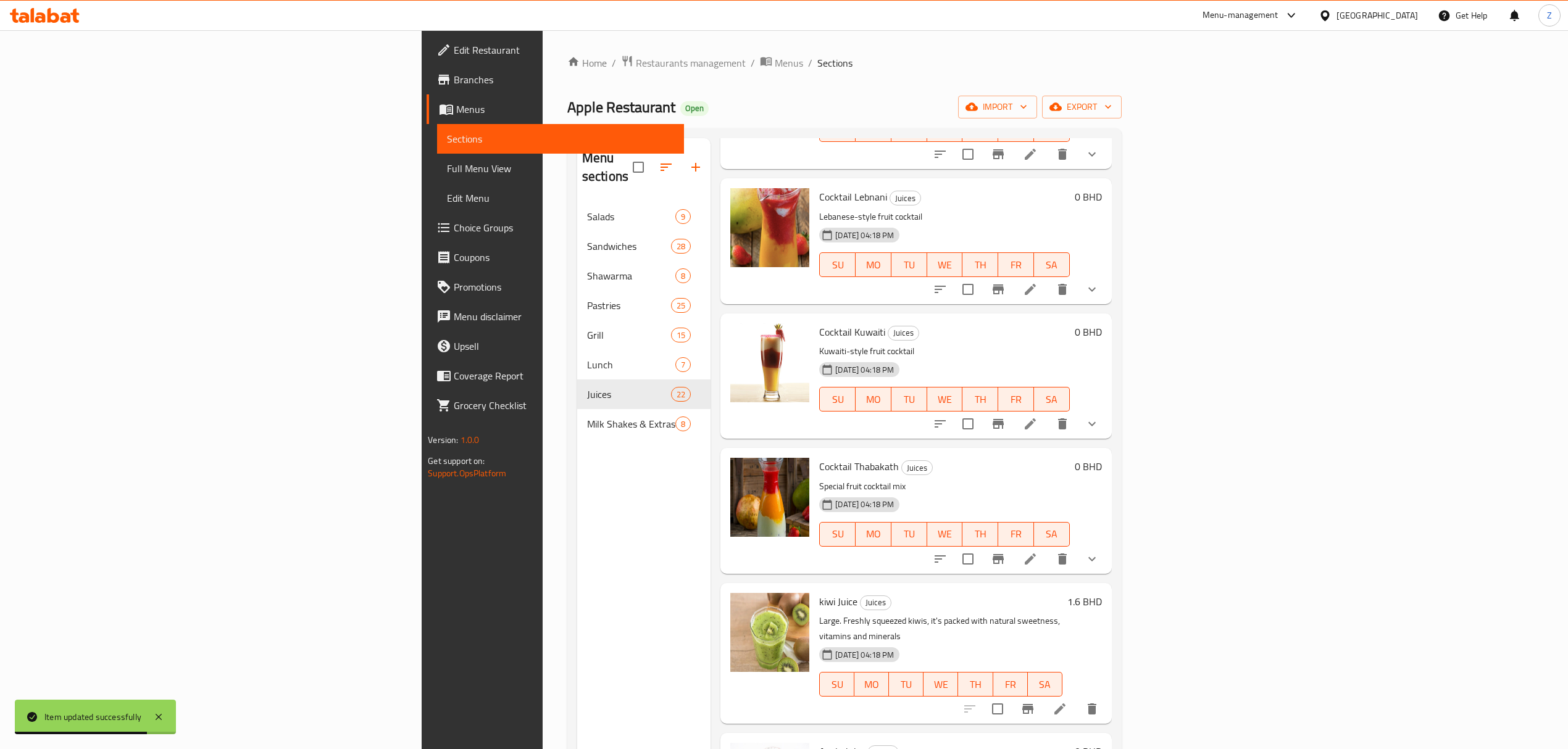
scroll to position [165, 0]
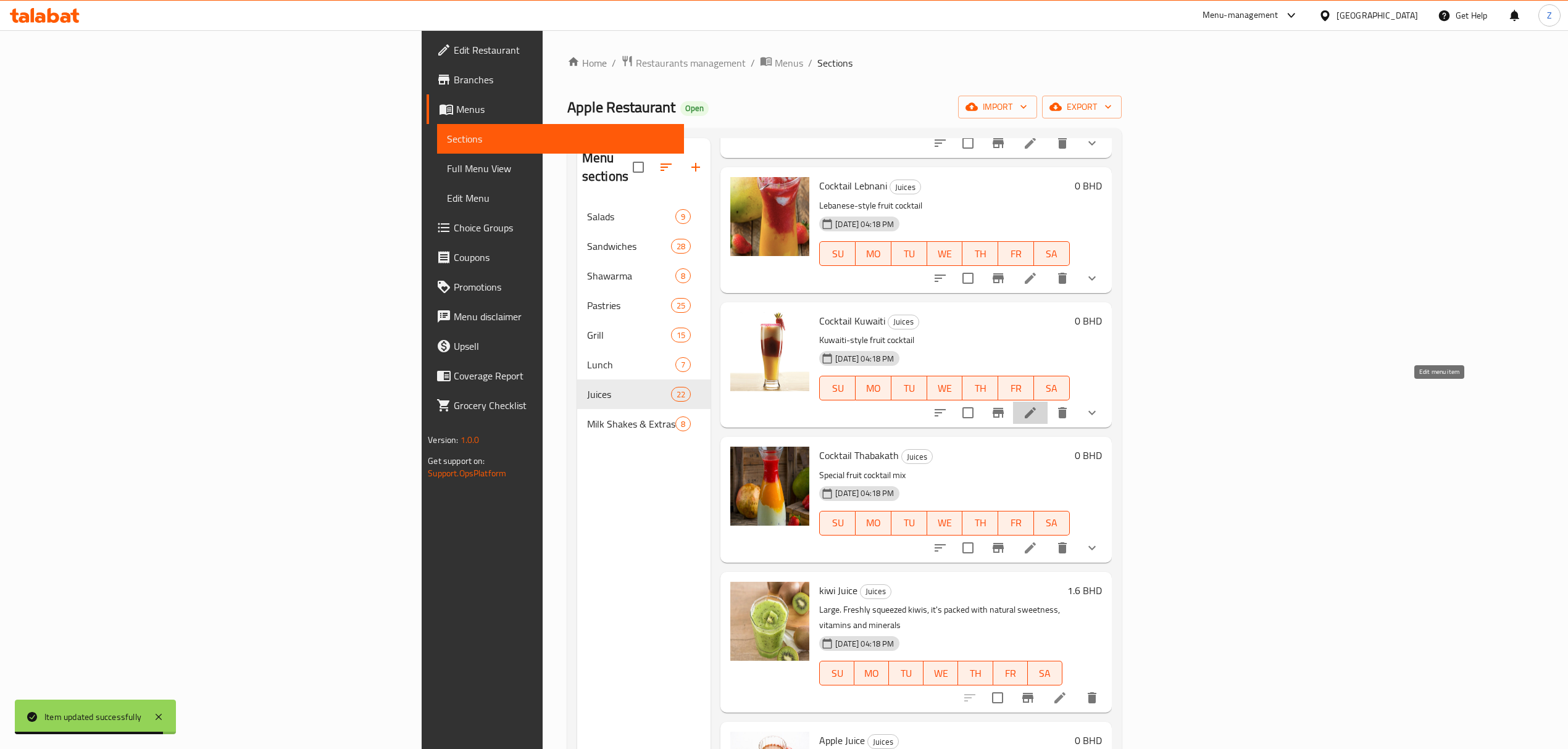
click at [1036, 408] on icon at bounding box center [1030, 413] width 11 height 11
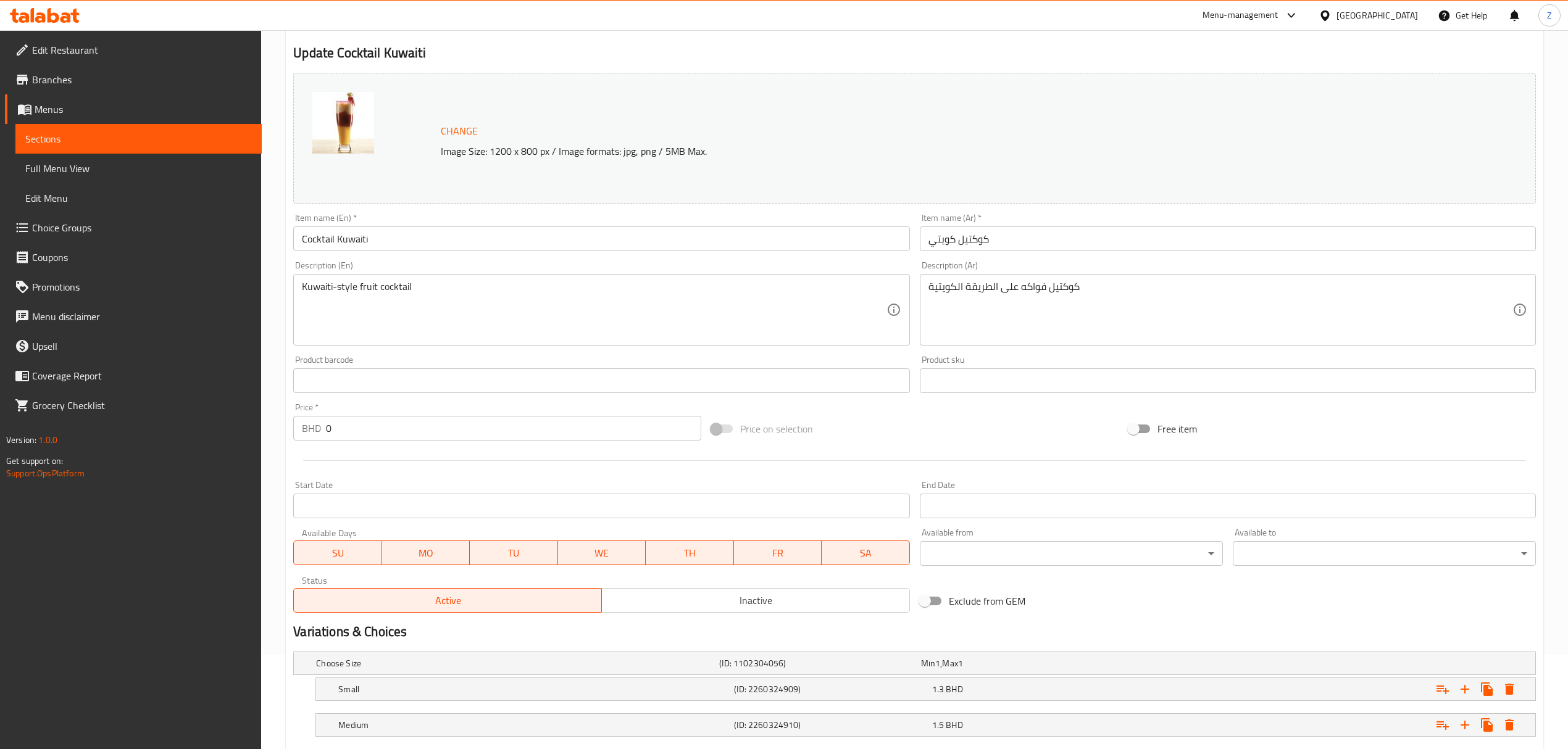
scroll to position [206, 0]
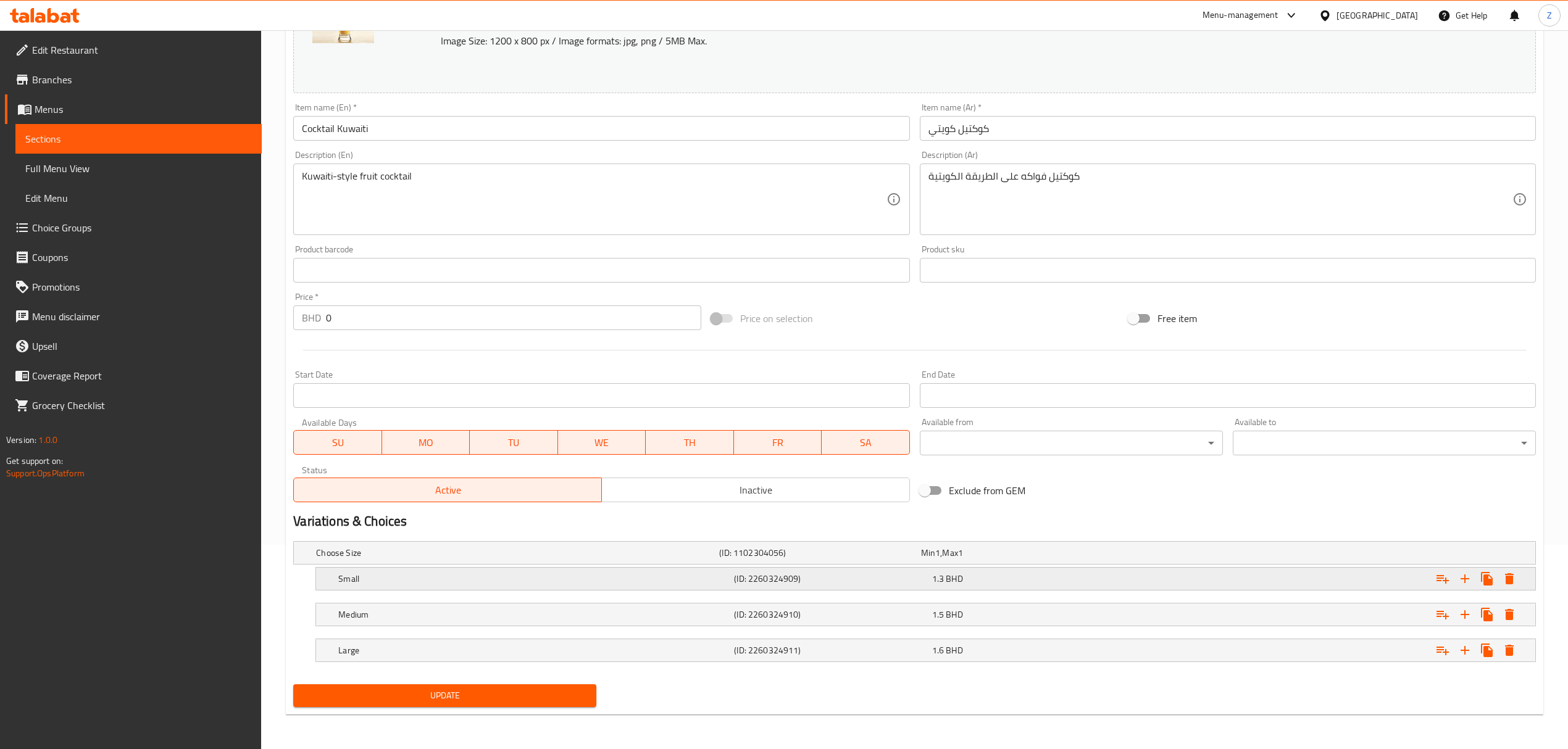
click at [978, 519] on div "Small (ID: 2260324909) 1.3 BHD" at bounding box center [929, 579] width 1187 height 27
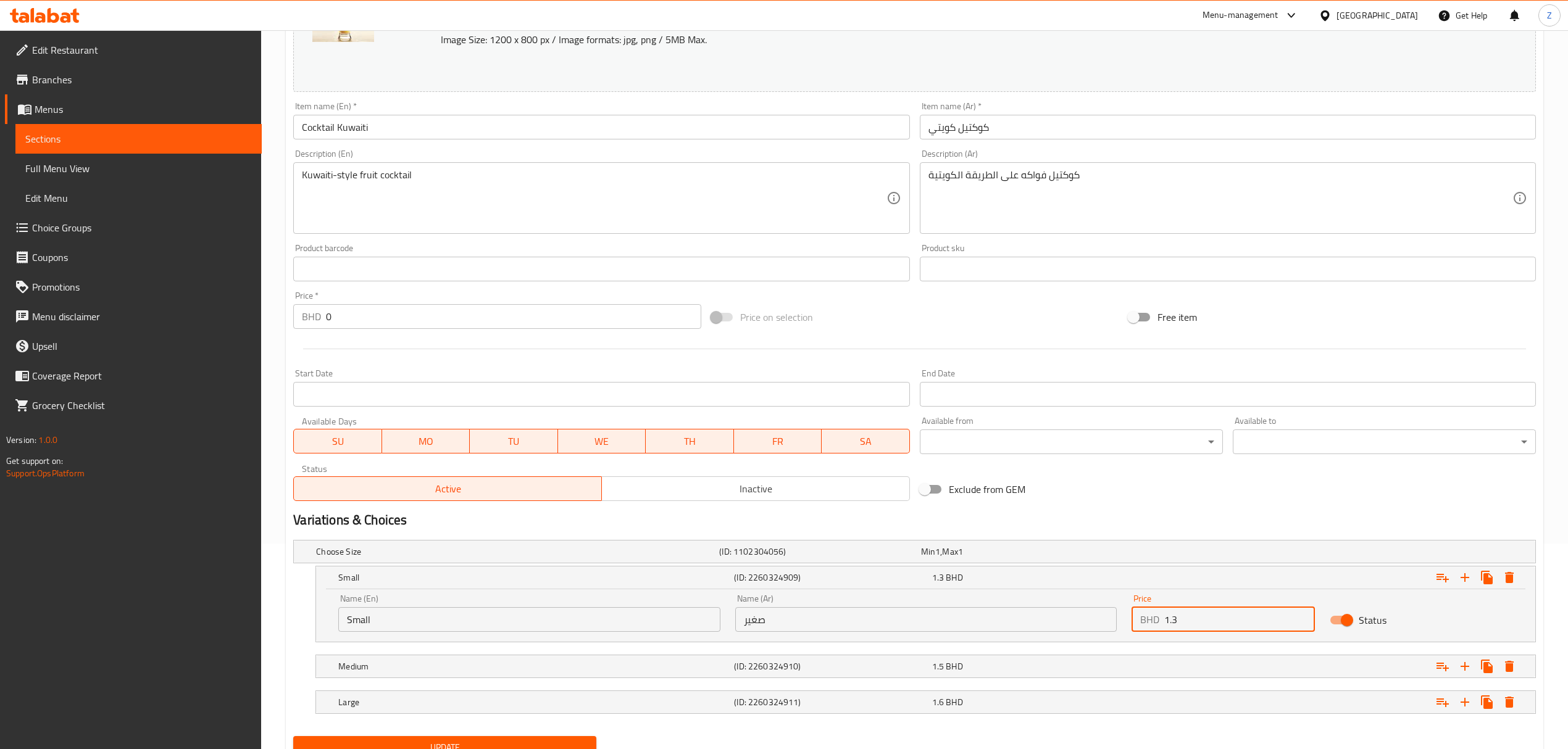
drag, startPoint x: 1199, startPoint y: 625, endPoint x: 1173, endPoint y: 621, distance: 26.3
click at [1053, 519] on input "1.3" at bounding box center [1239, 620] width 150 height 25
type input "1.26"
click at [1053, 519] on nav at bounding box center [914, 650] width 1243 height 10
click at [1053, 519] on div "Expand" at bounding box center [1325, 667] width 396 height 27
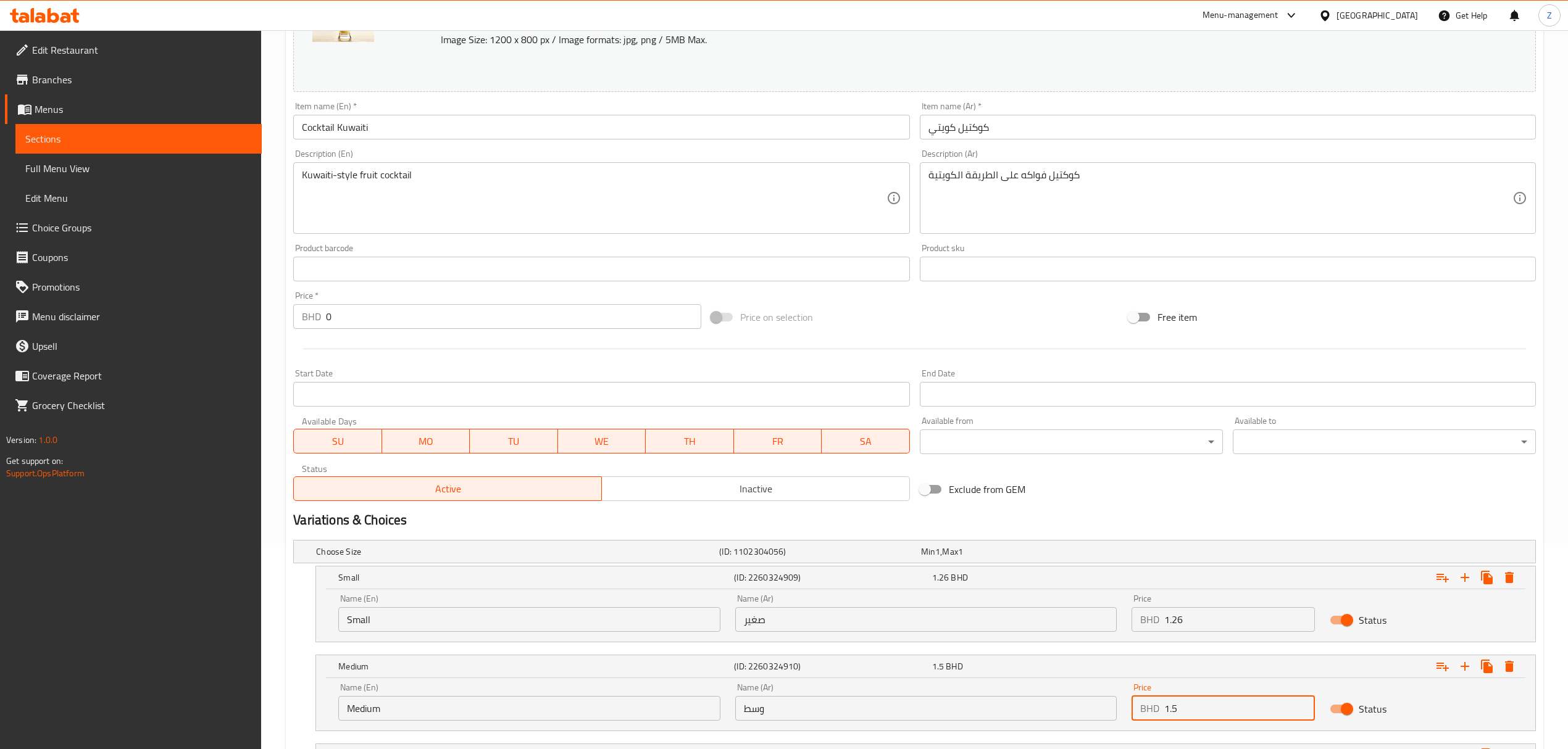
click at [1053, 519] on input "1.5" at bounding box center [1239, 709] width 150 height 25
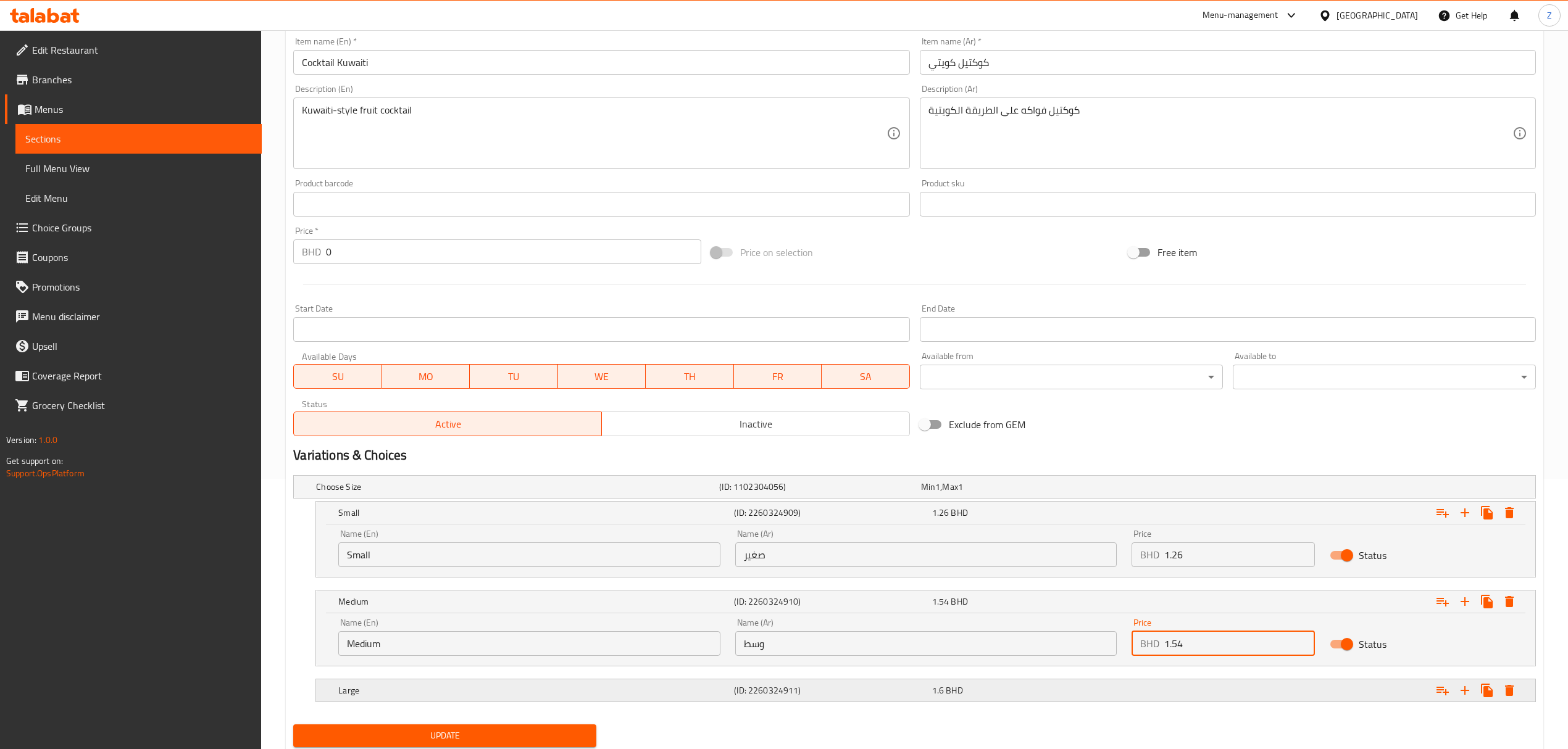
scroll to position [312, 0]
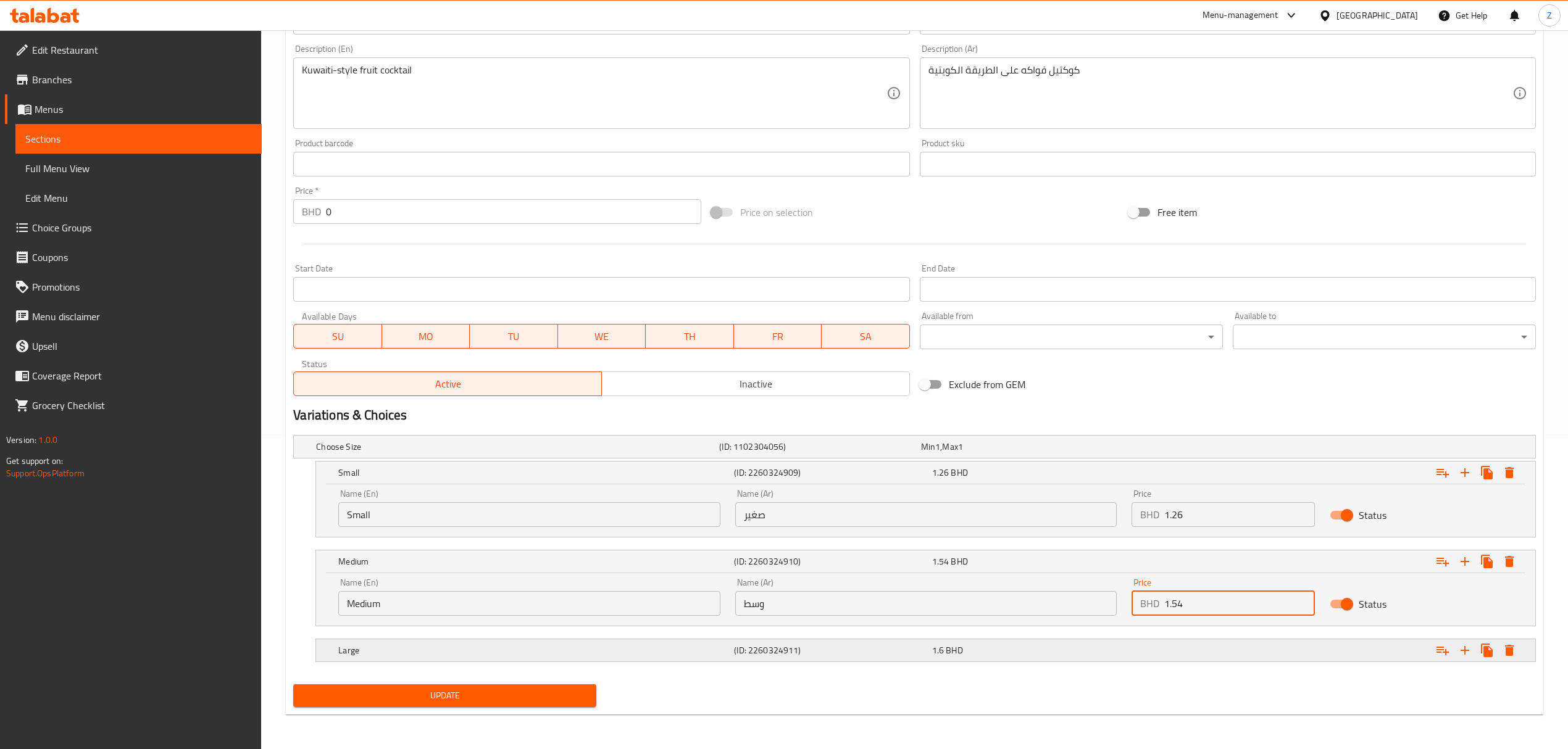
type input "1.54"
click at [1053, 519] on div "Expand" at bounding box center [1325, 650] width 396 height 27
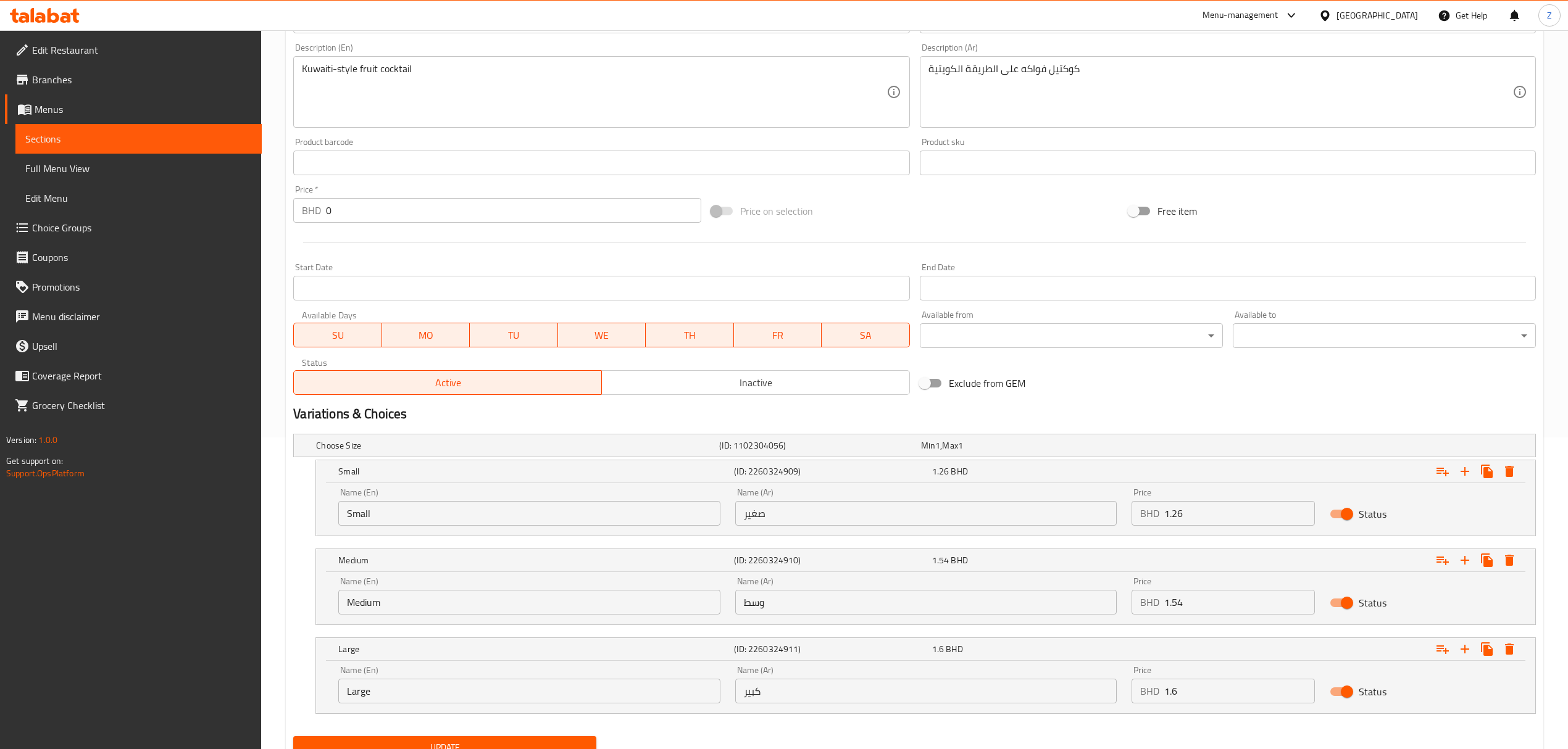
click at [1053, 519] on input "1.6" at bounding box center [1239, 692] width 150 height 25
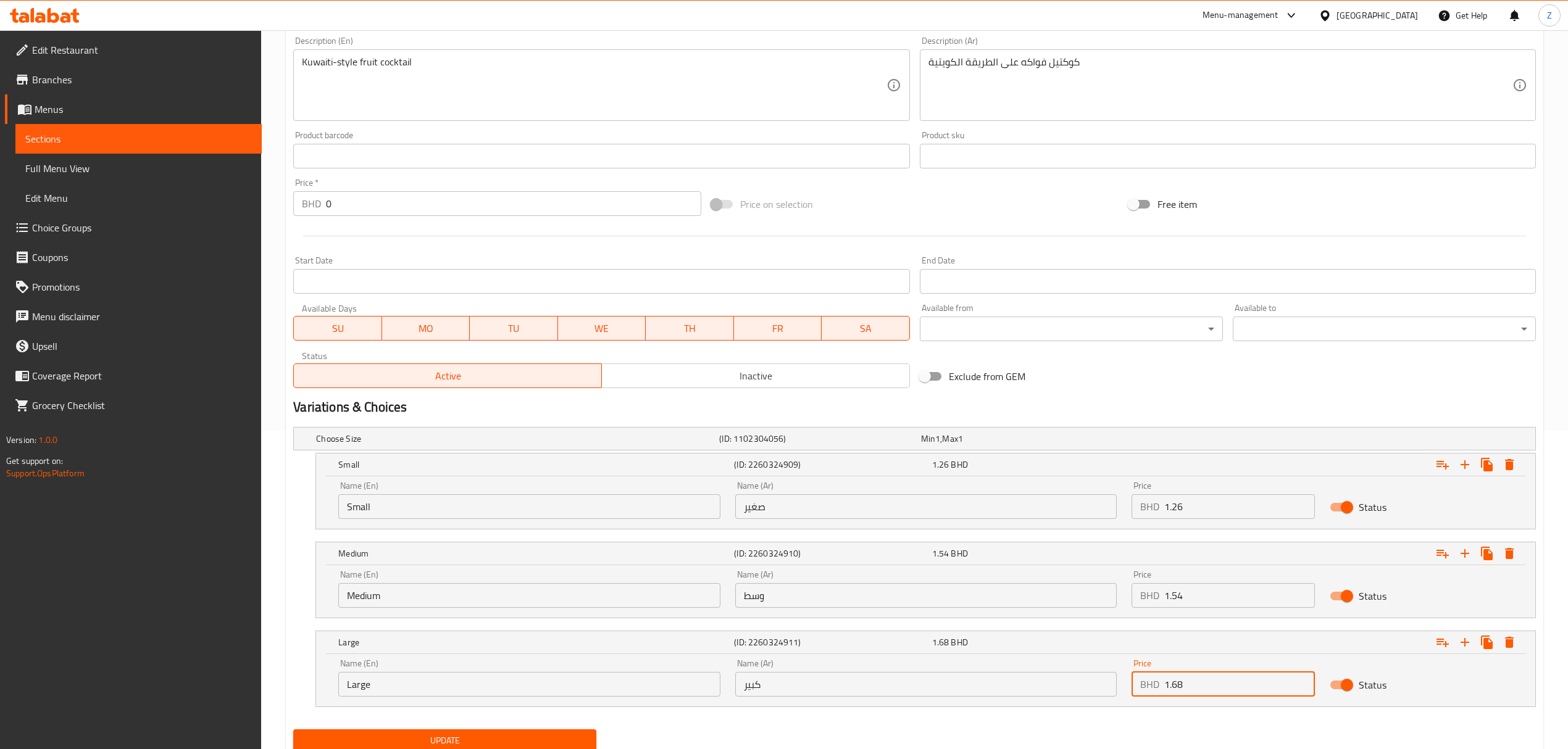
scroll to position [365, 0]
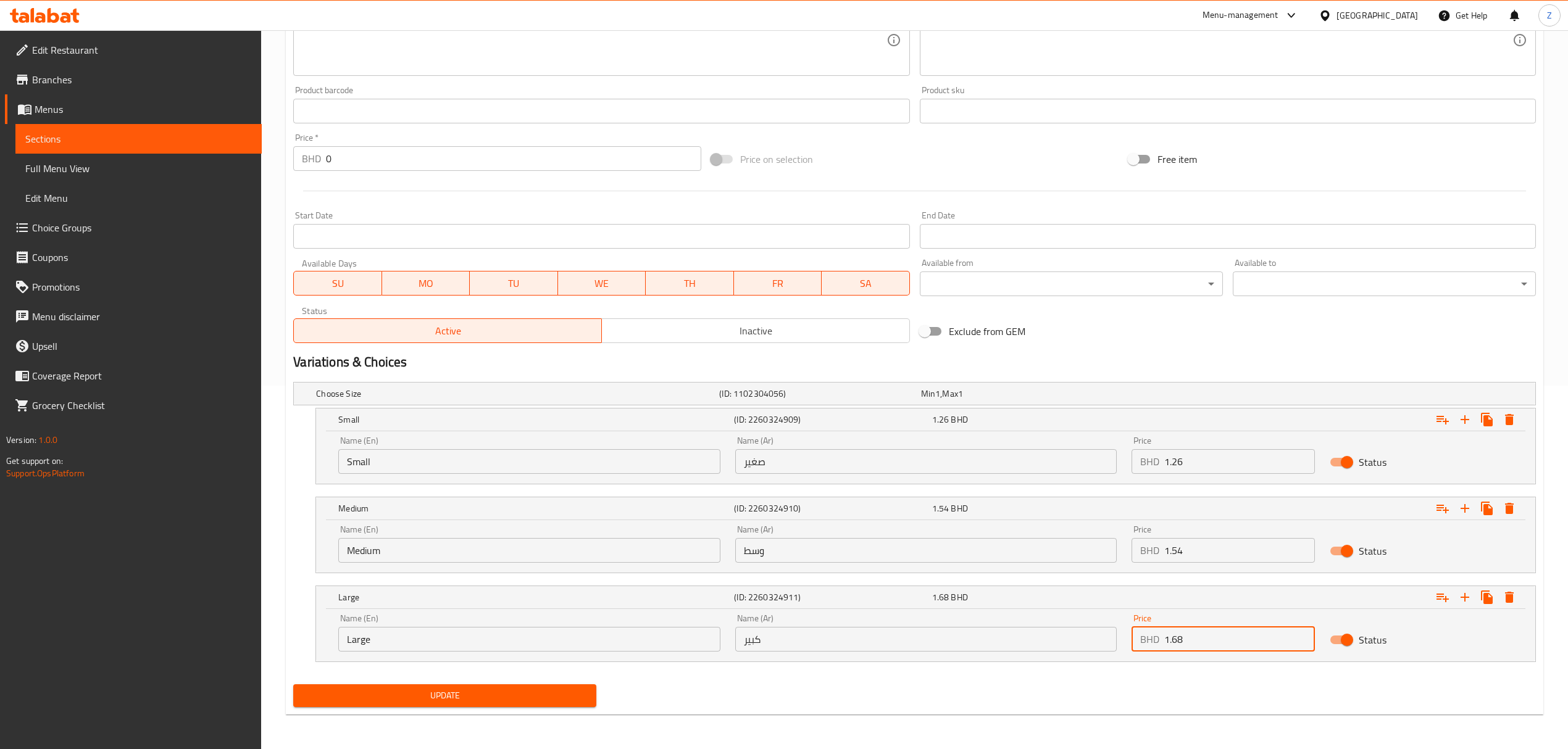
type input "1.68"
click at [466, 519] on span "Update" at bounding box center [445, 695] width 283 height 15
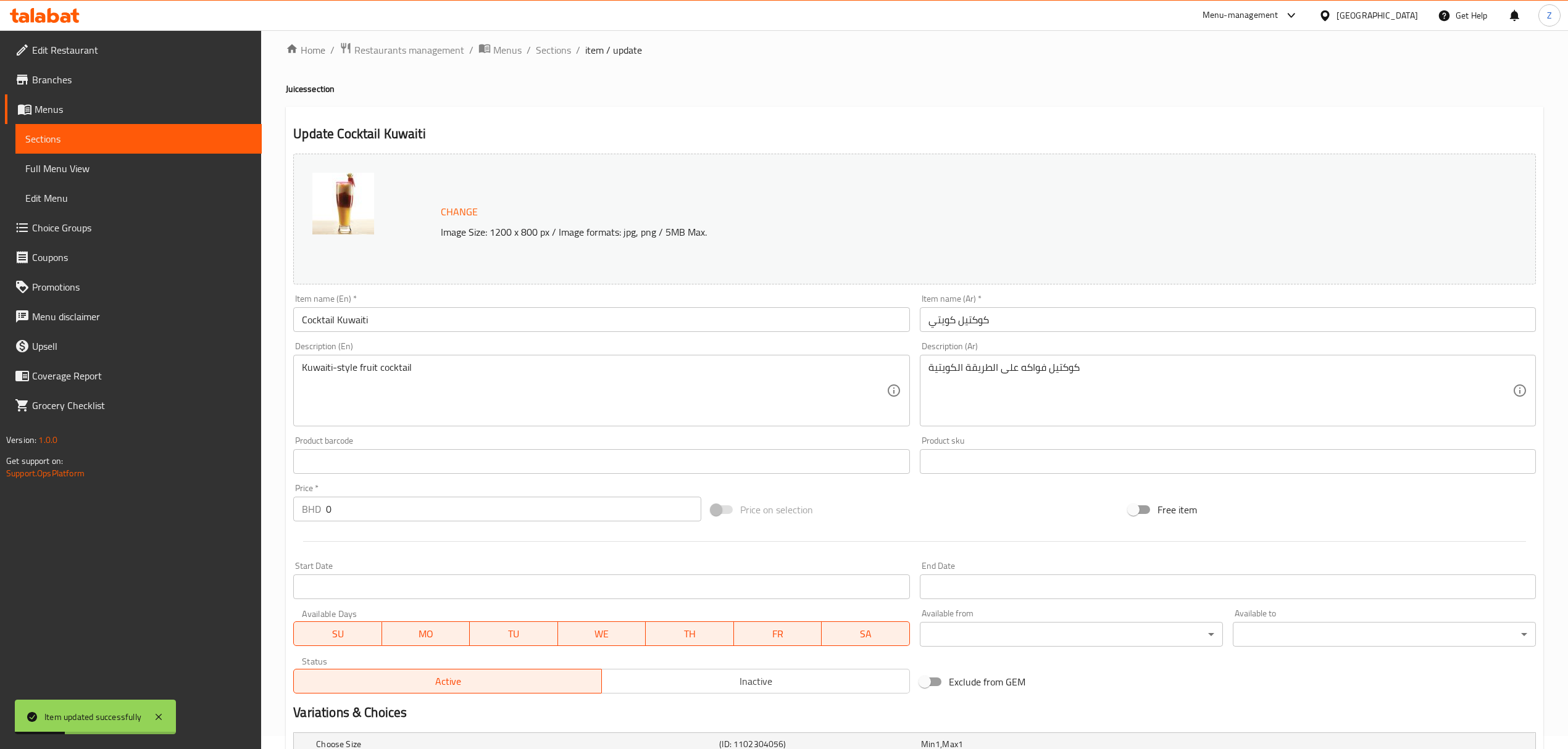
scroll to position [0, 0]
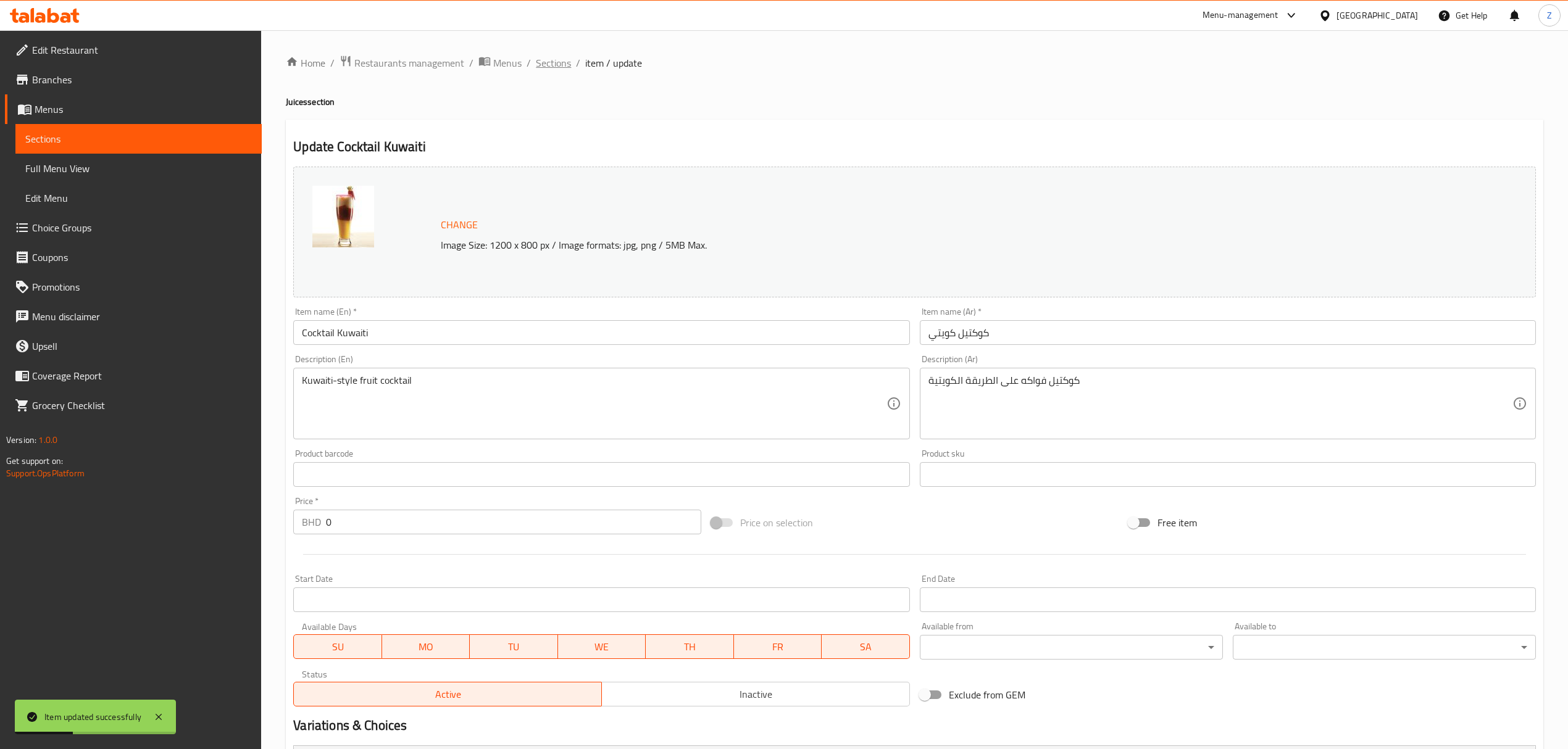
click at [553, 62] on span "Sections" at bounding box center [553, 62] width 35 height 14
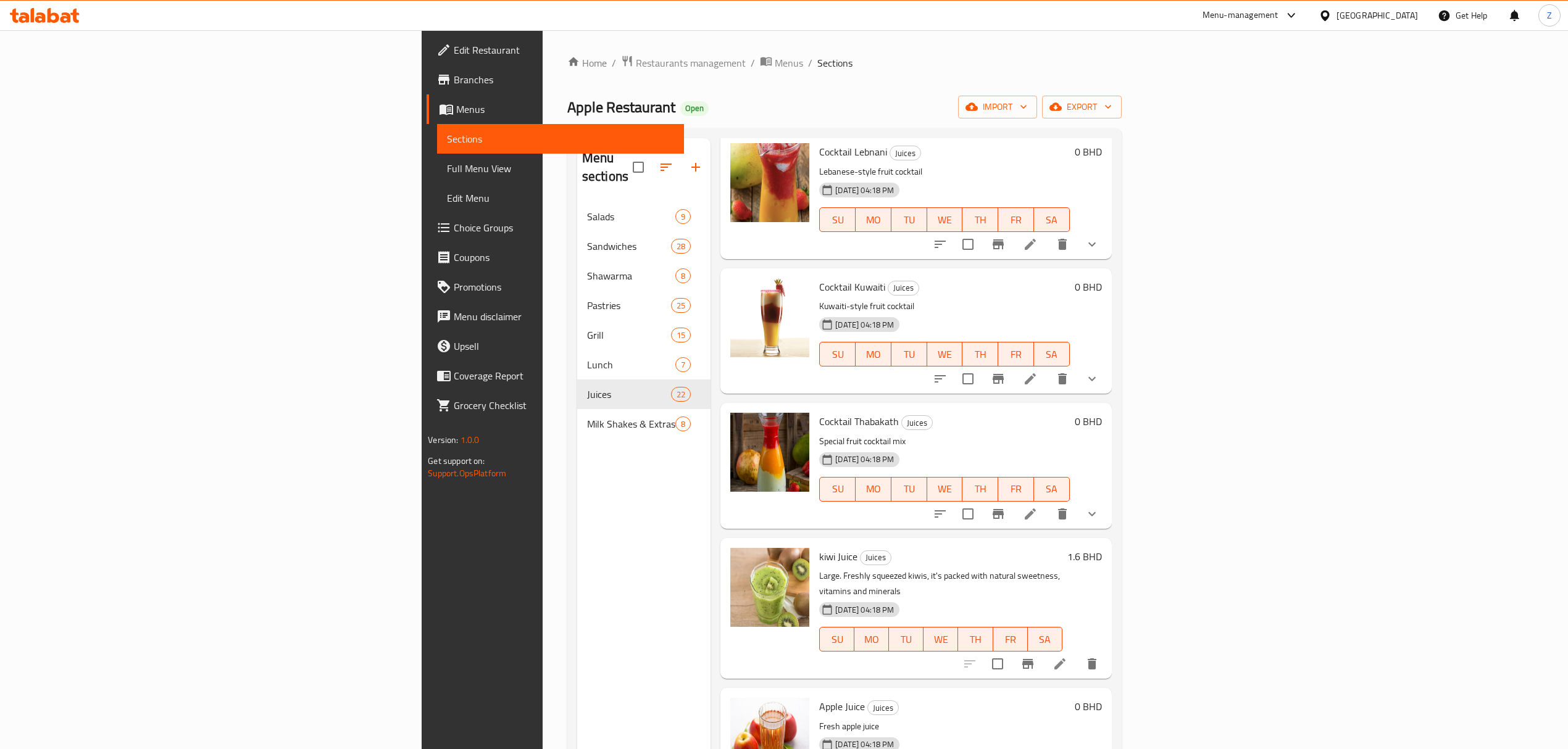
scroll to position [247, 0]
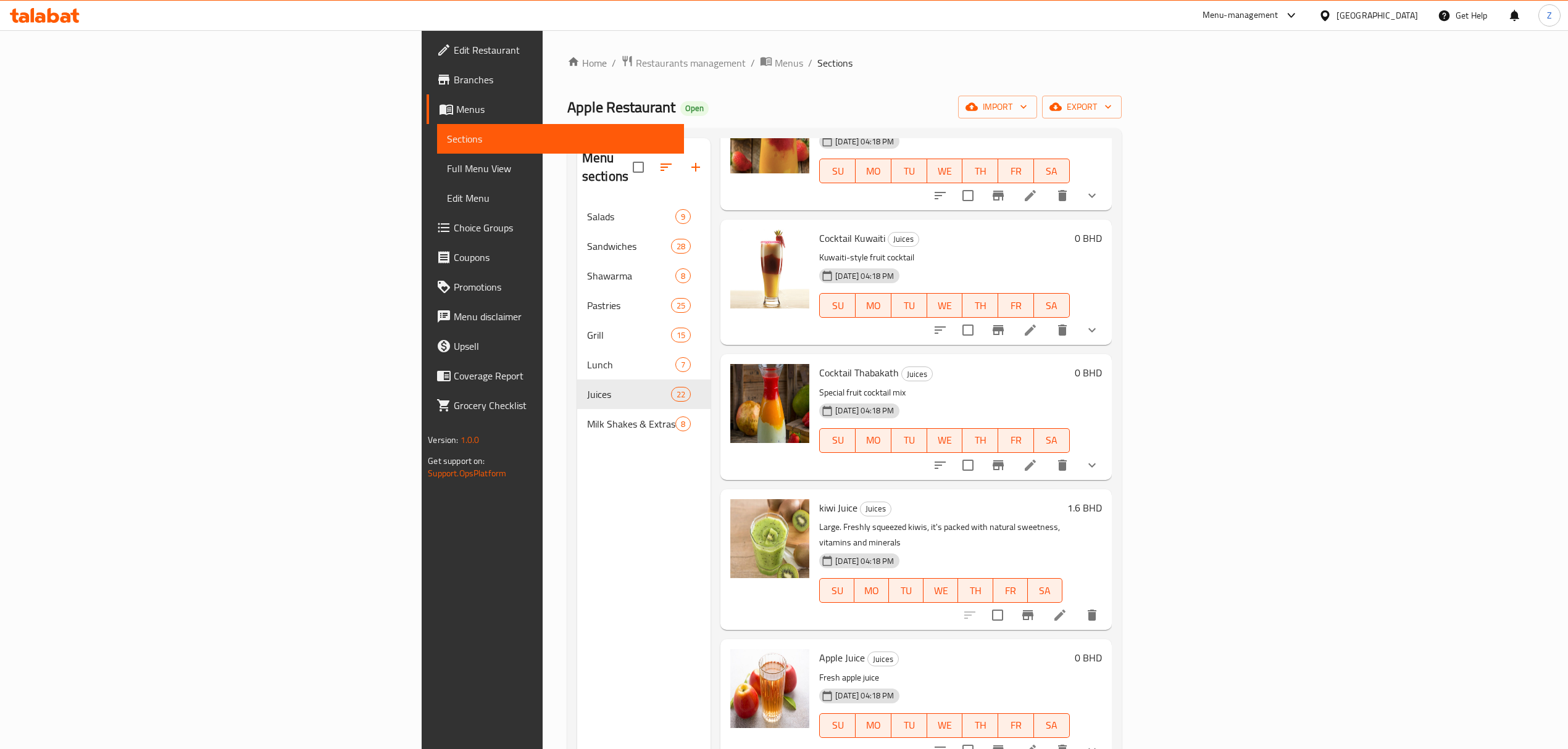
click at [1036, 460] on icon at bounding box center [1030, 466] width 11 height 11
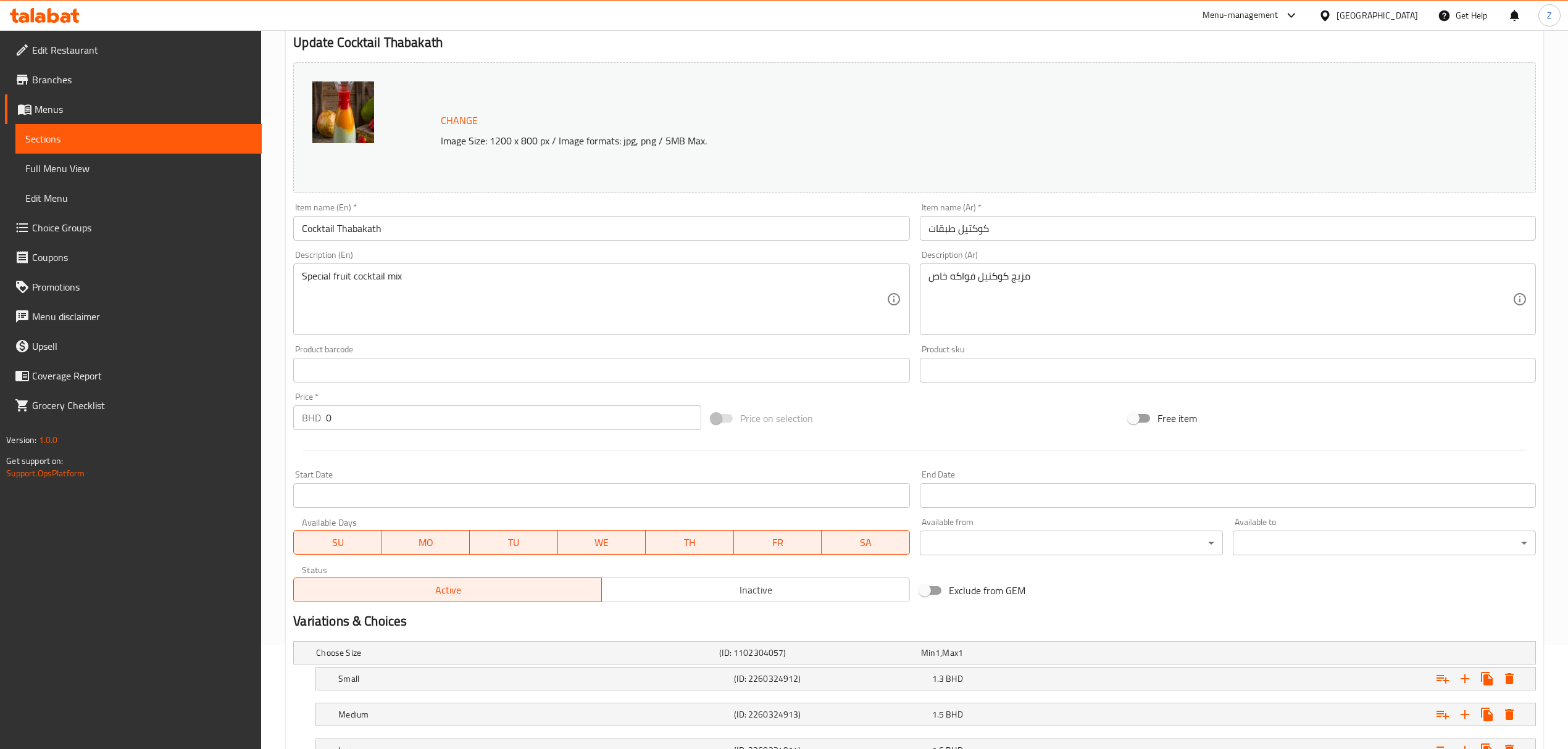
scroll to position [206, 0]
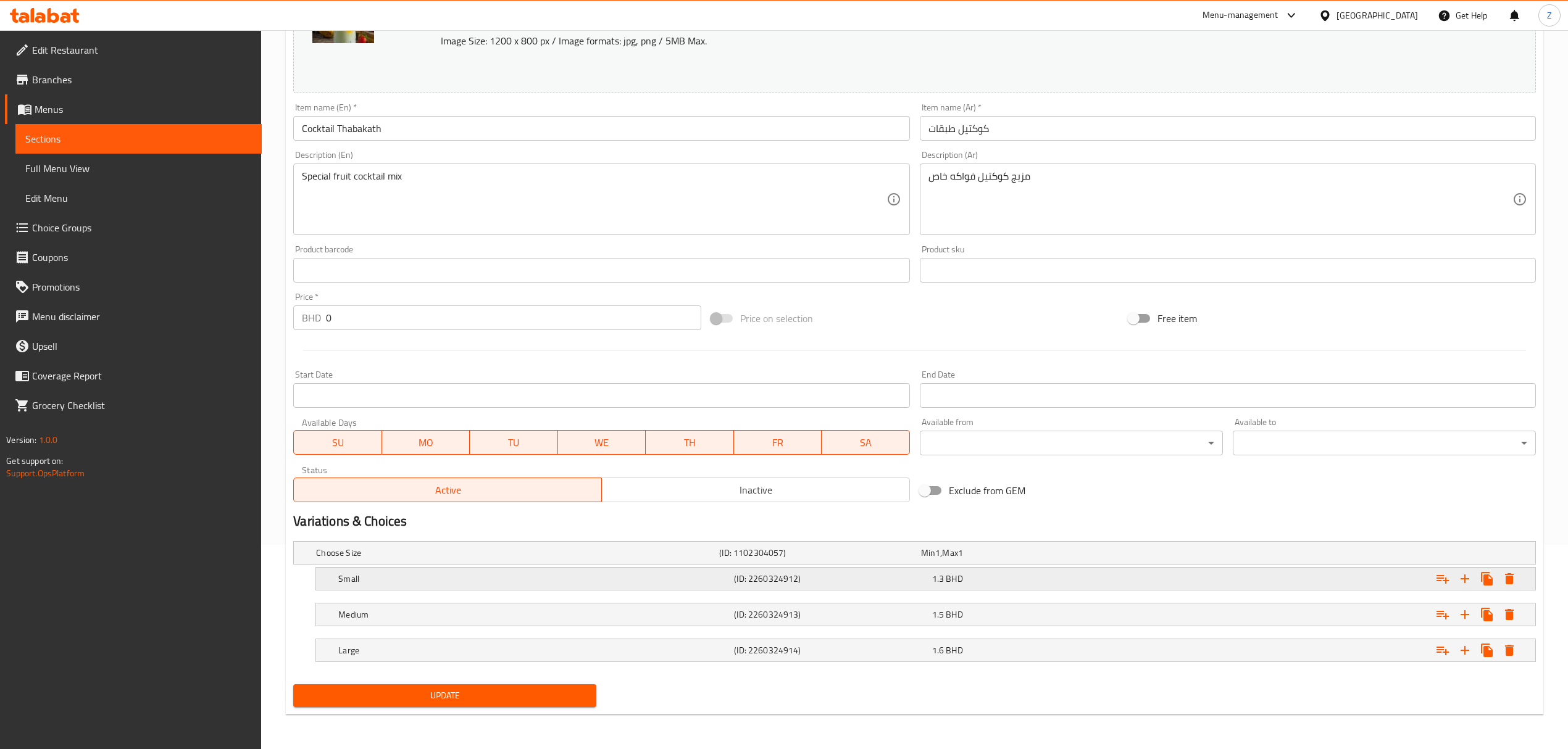
click at [937, 519] on span "1.3" at bounding box center [938, 579] width 11 height 16
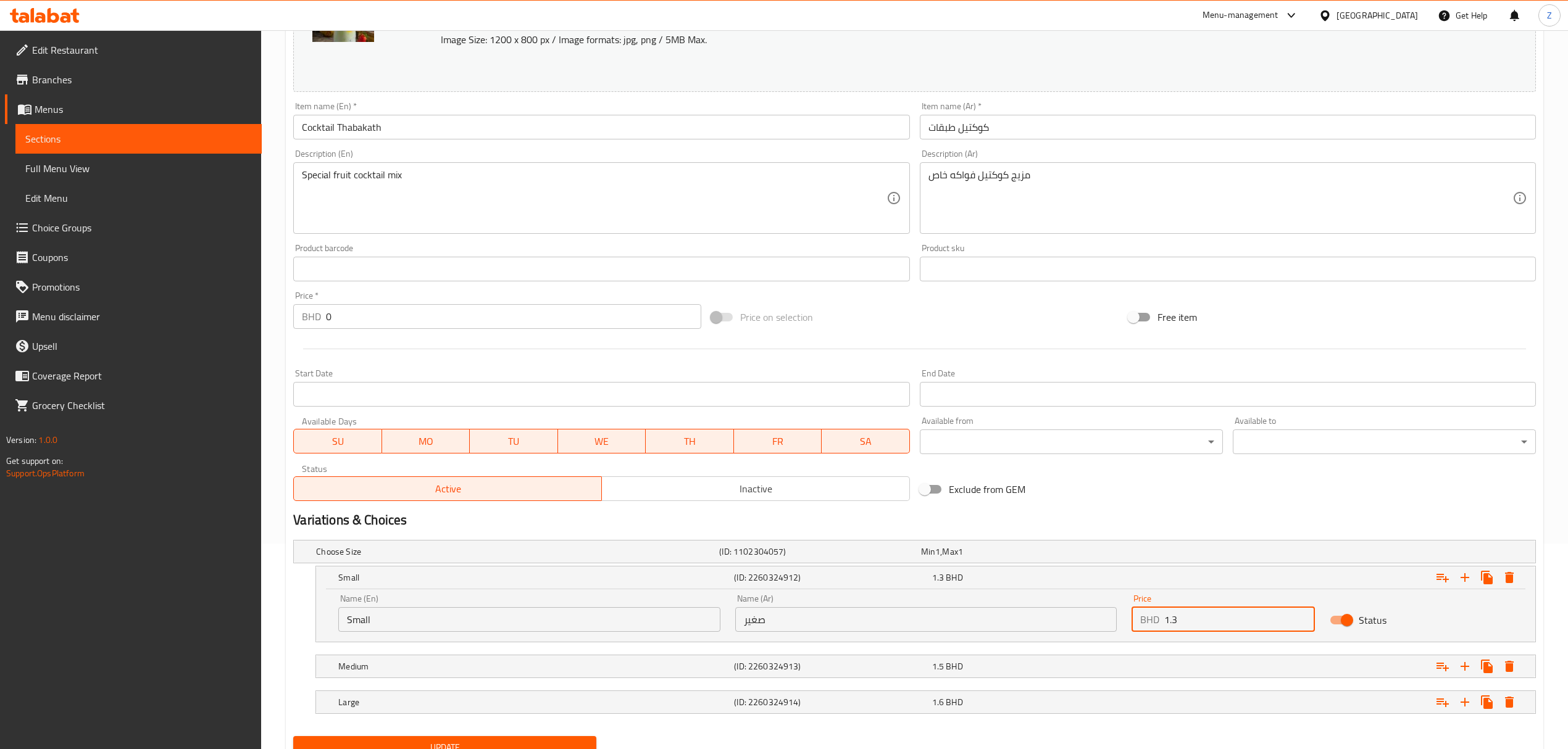
drag, startPoint x: 1182, startPoint y: 625, endPoint x: 1173, endPoint y: 618, distance: 11.4
click at [1053, 519] on input "1.3" at bounding box center [1239, 620] width 150 height 25
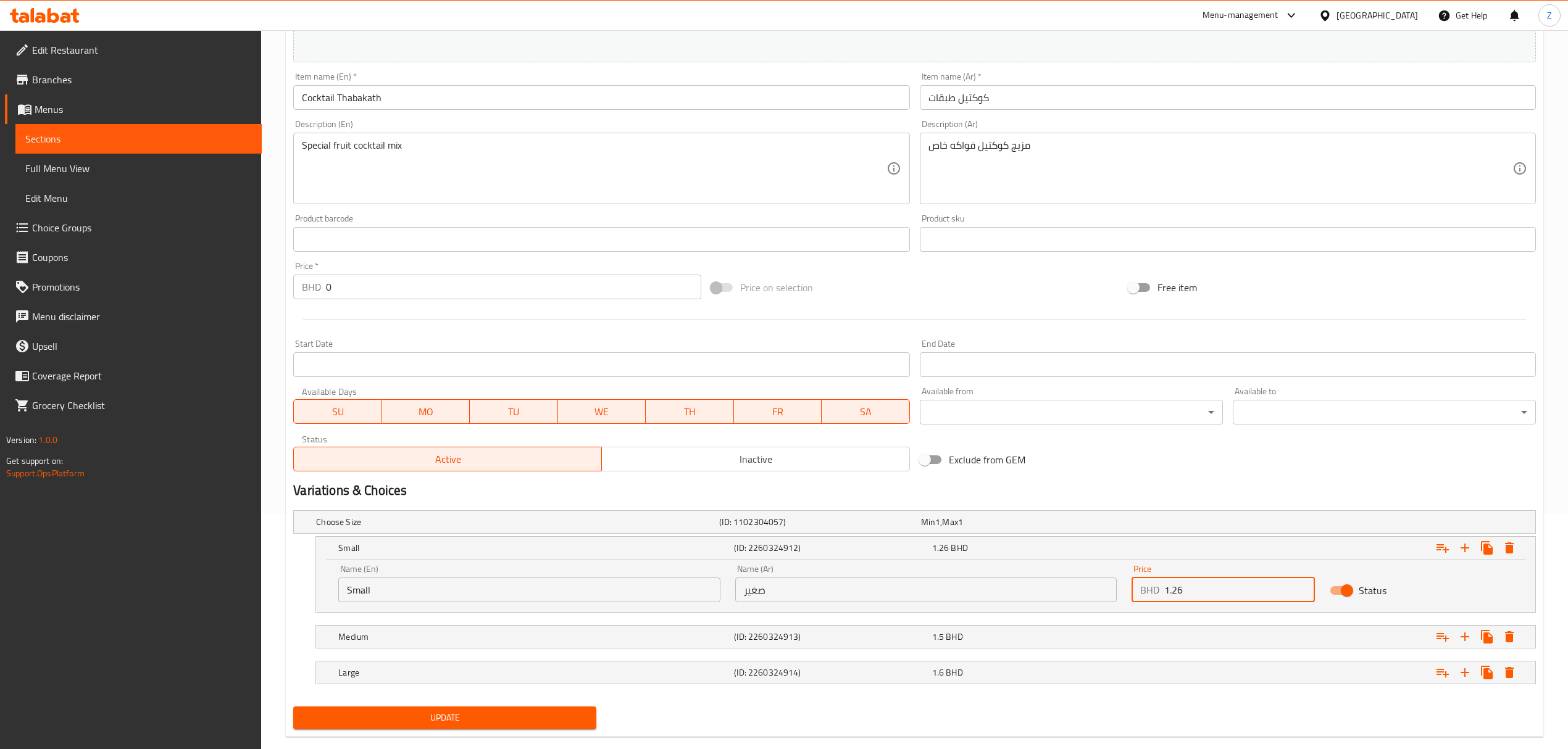
scroll to position [259, 0]
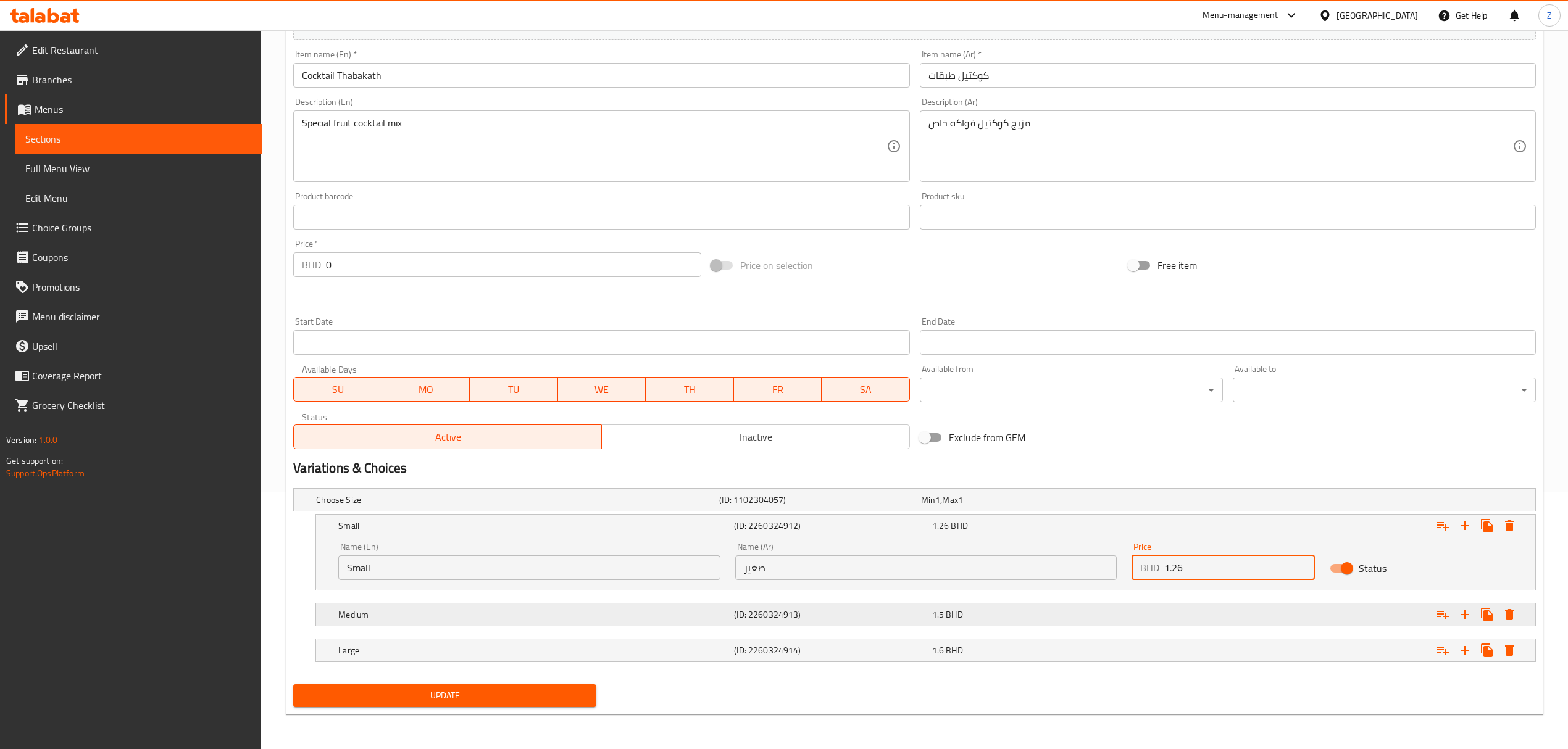
type input "1.26"
click at [1023, 519] on div "1.5 BHD" at bounding box center [1027, 614] width 192 height 12
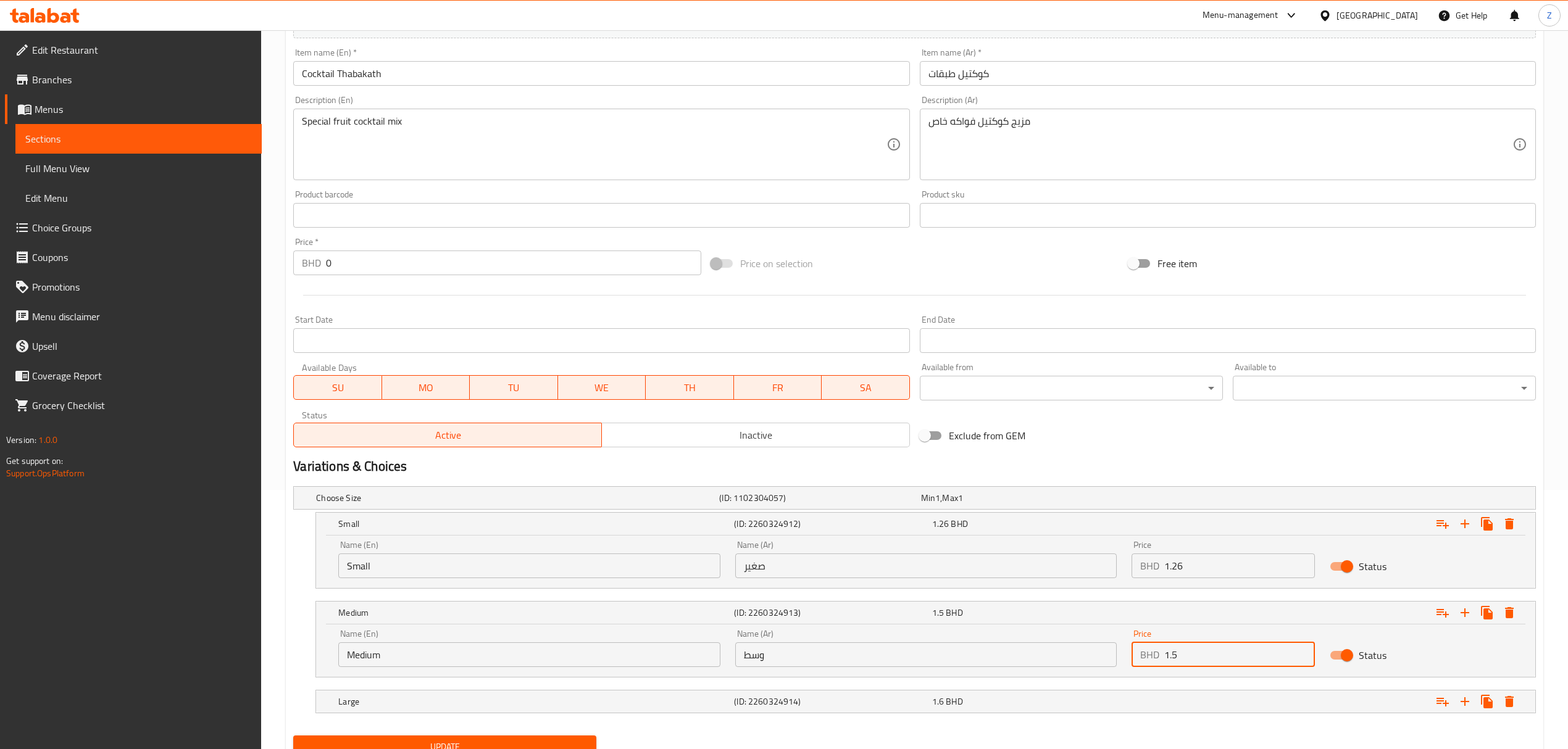
drag, startPoint x: 1208, startPoint y: 657, endPoint x: 1193, endPoint y: 657, distance: 15.0
click at [1053, 519] on input "1.5" at bounding box center [1239, 655] width 150 height 25
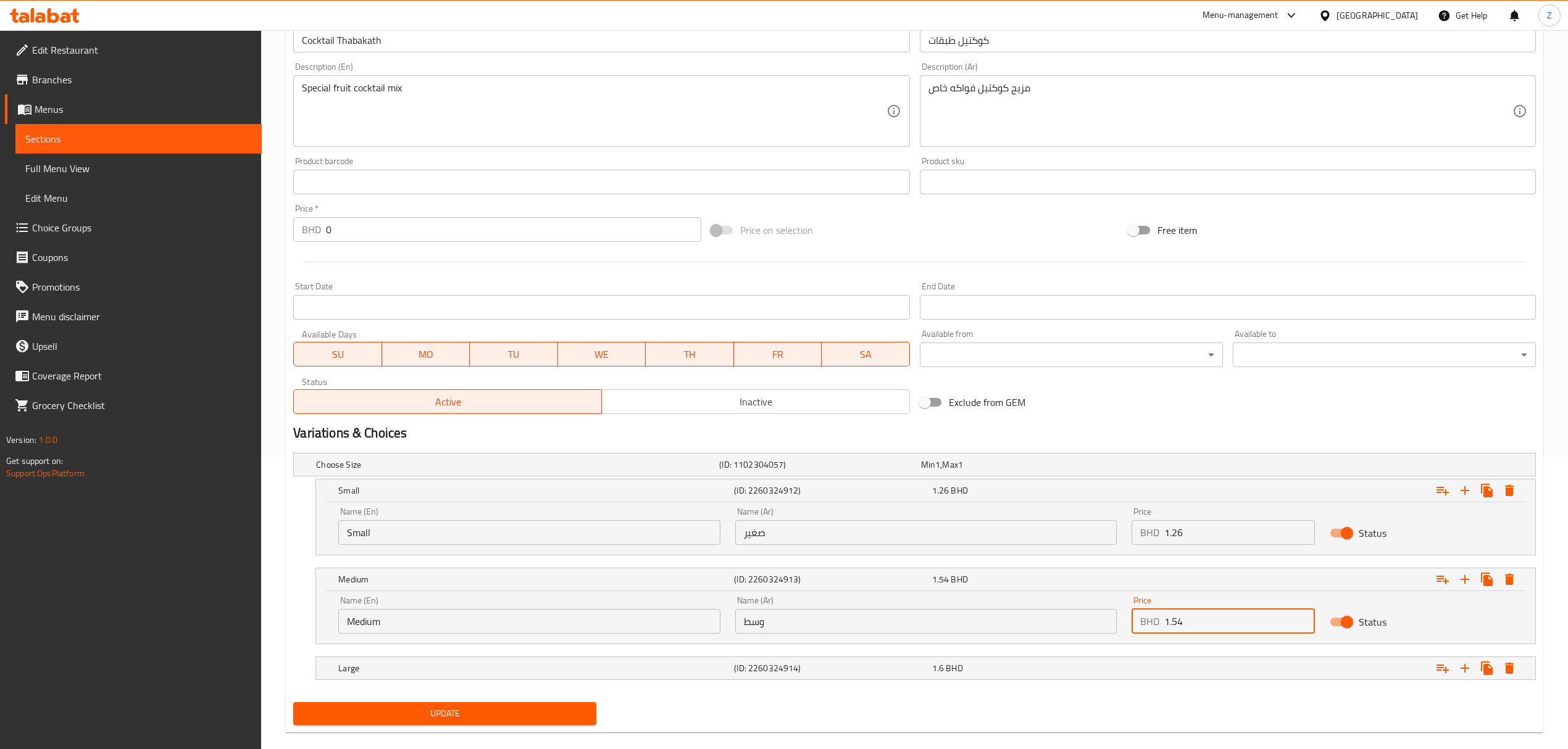
scroll to position [312, 0]
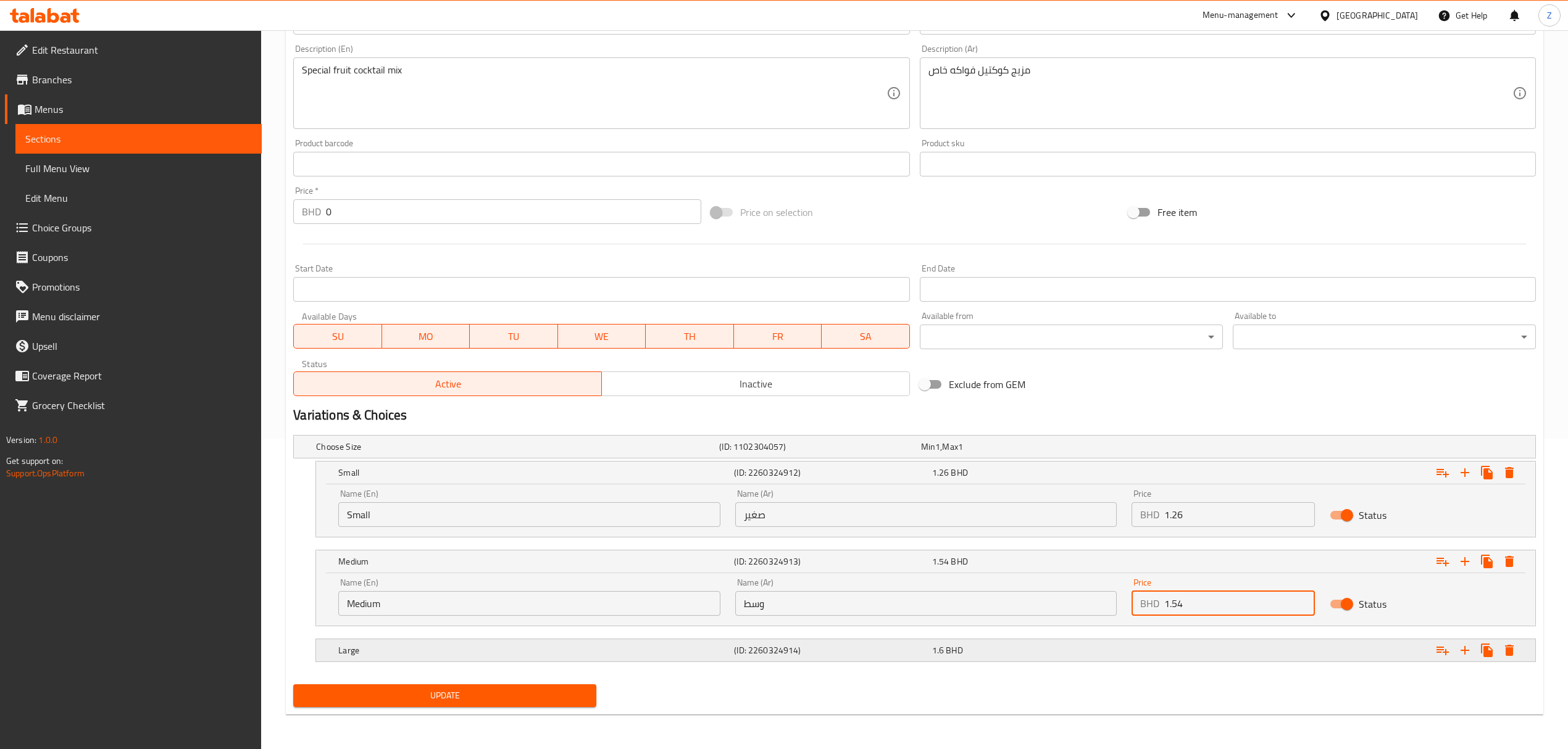
type input "1.54"
click at [1053, 519] on div "1.6 BHD" at bounding box center [1027, 650] width 192 height 12
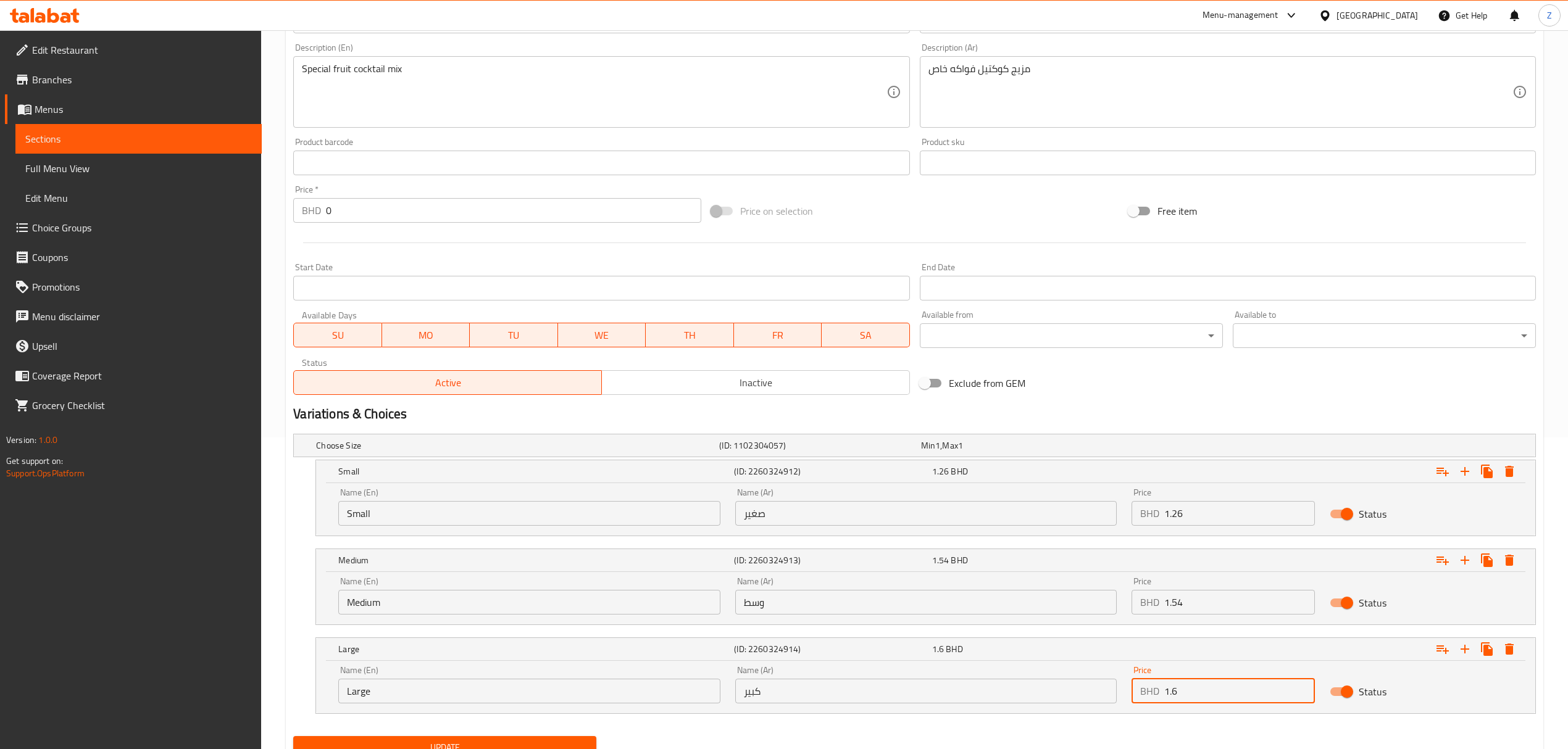
click at [1053, 519] on input "1.6" at bounding box center [1239, 692] width 150 height 25
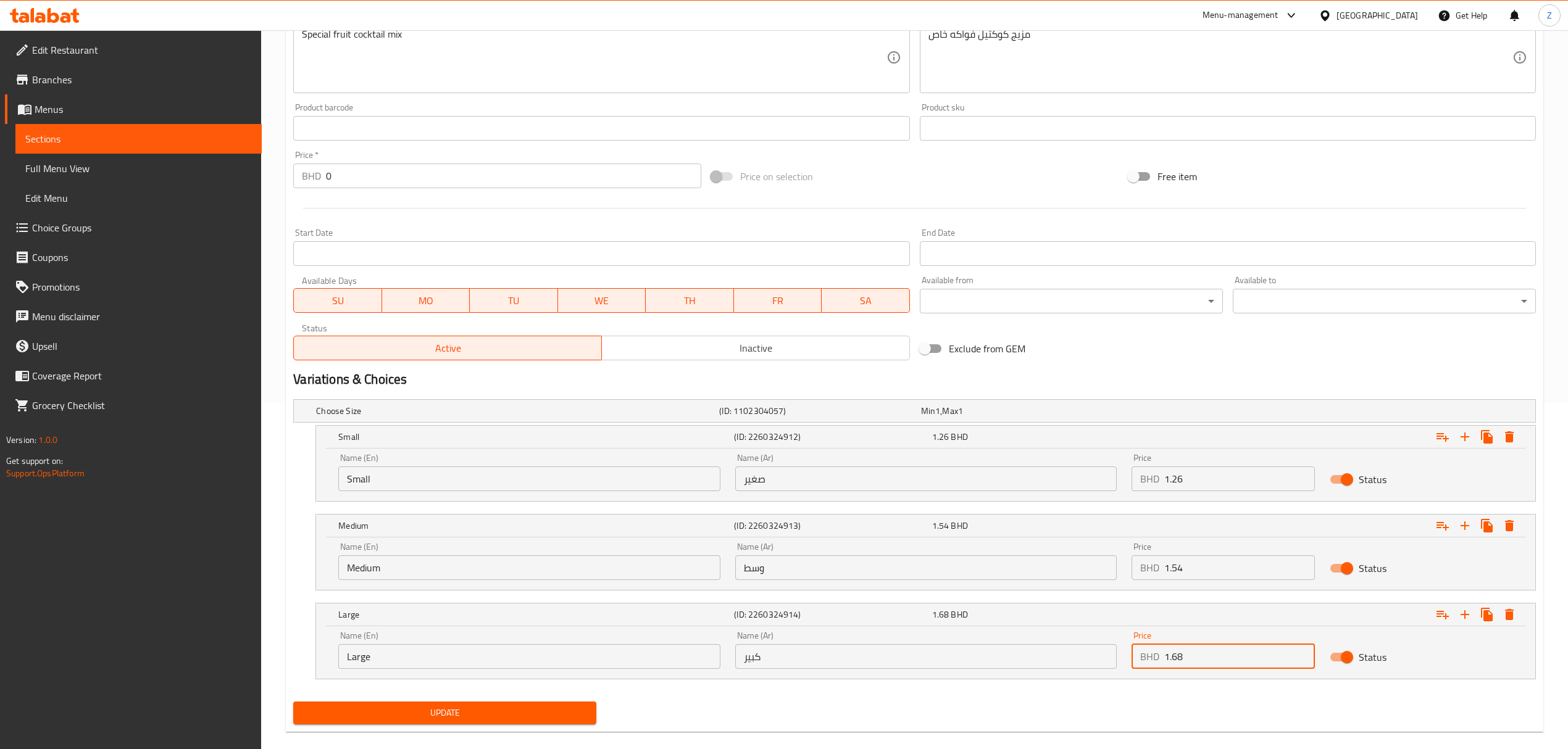
scroll to position [365, 0]
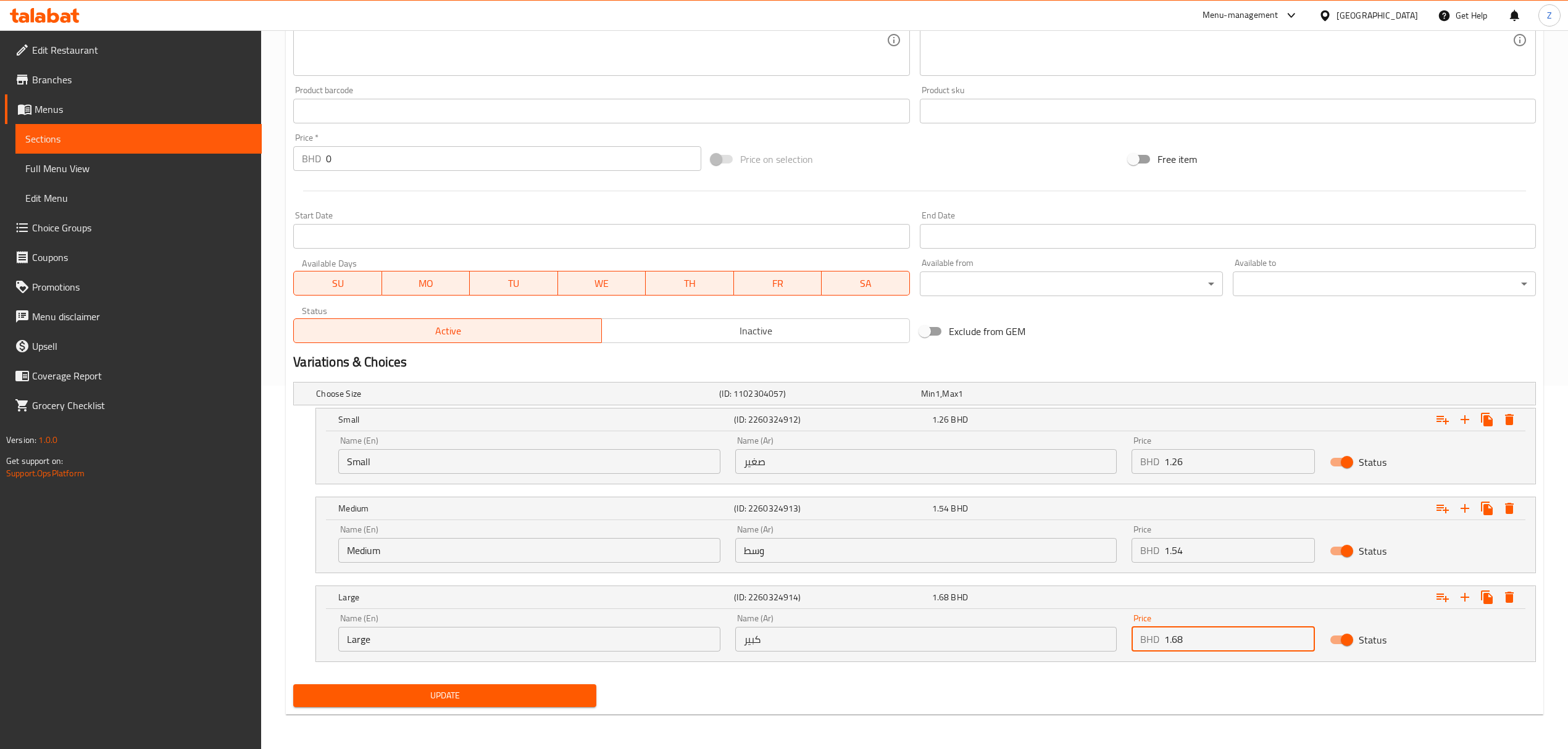
type input "1.68"
click at [579, 519] on span "Update" at bounding box center [445, 695] width 283 height 15
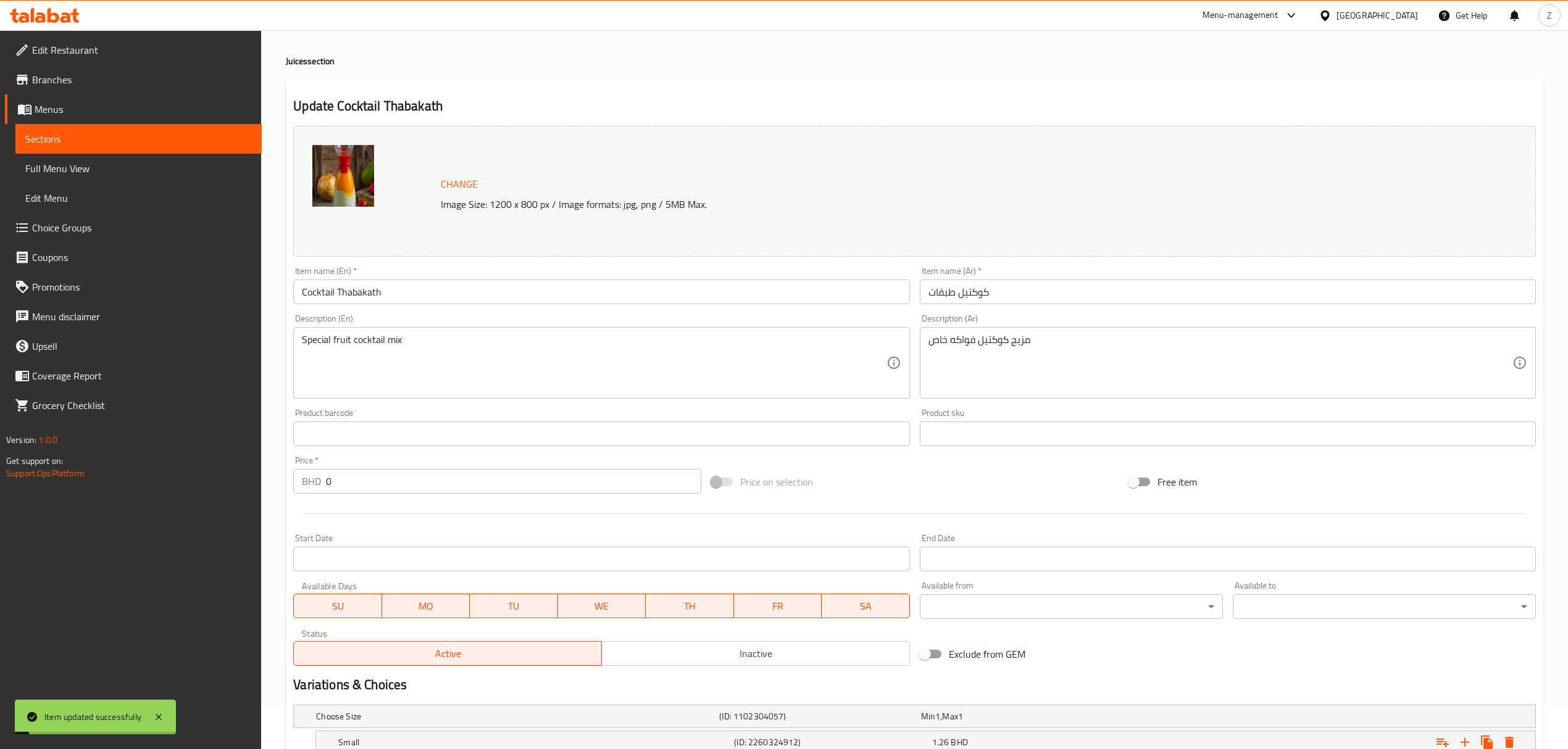
scroll to position [0, 0]
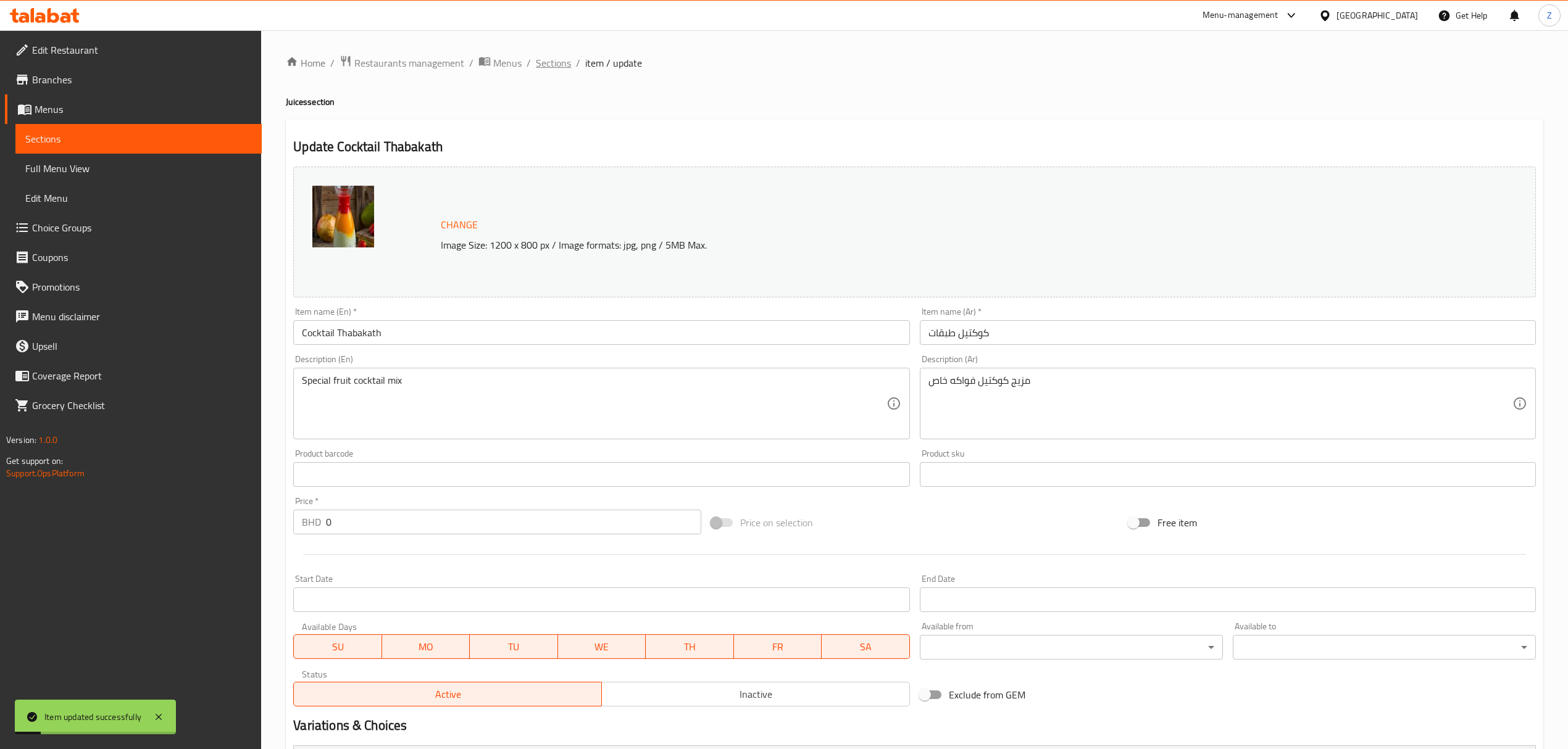
click at [558, 62] on span "Sections" at bounding box center [553, 62] width 35 height 14
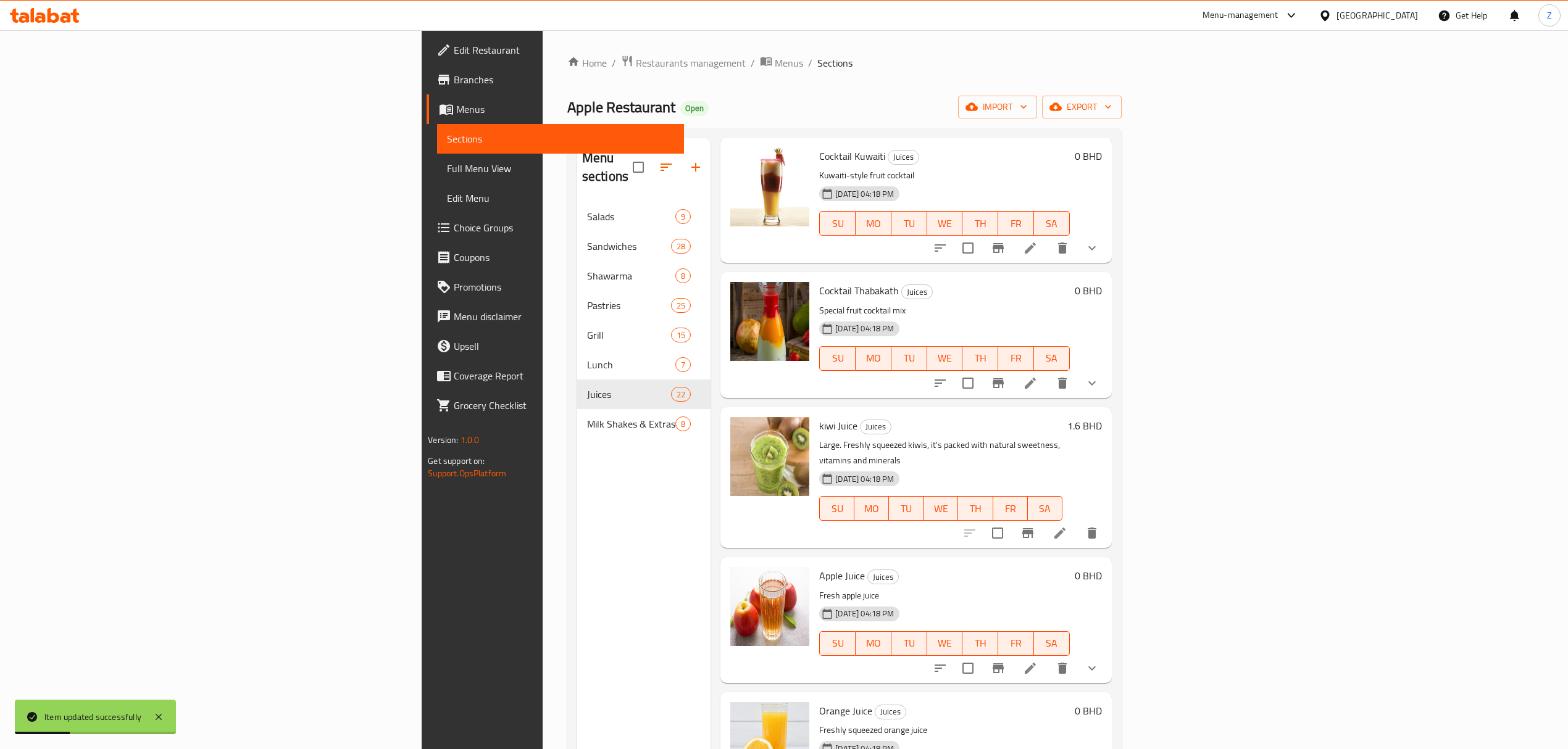
scroll to position [411, 0]
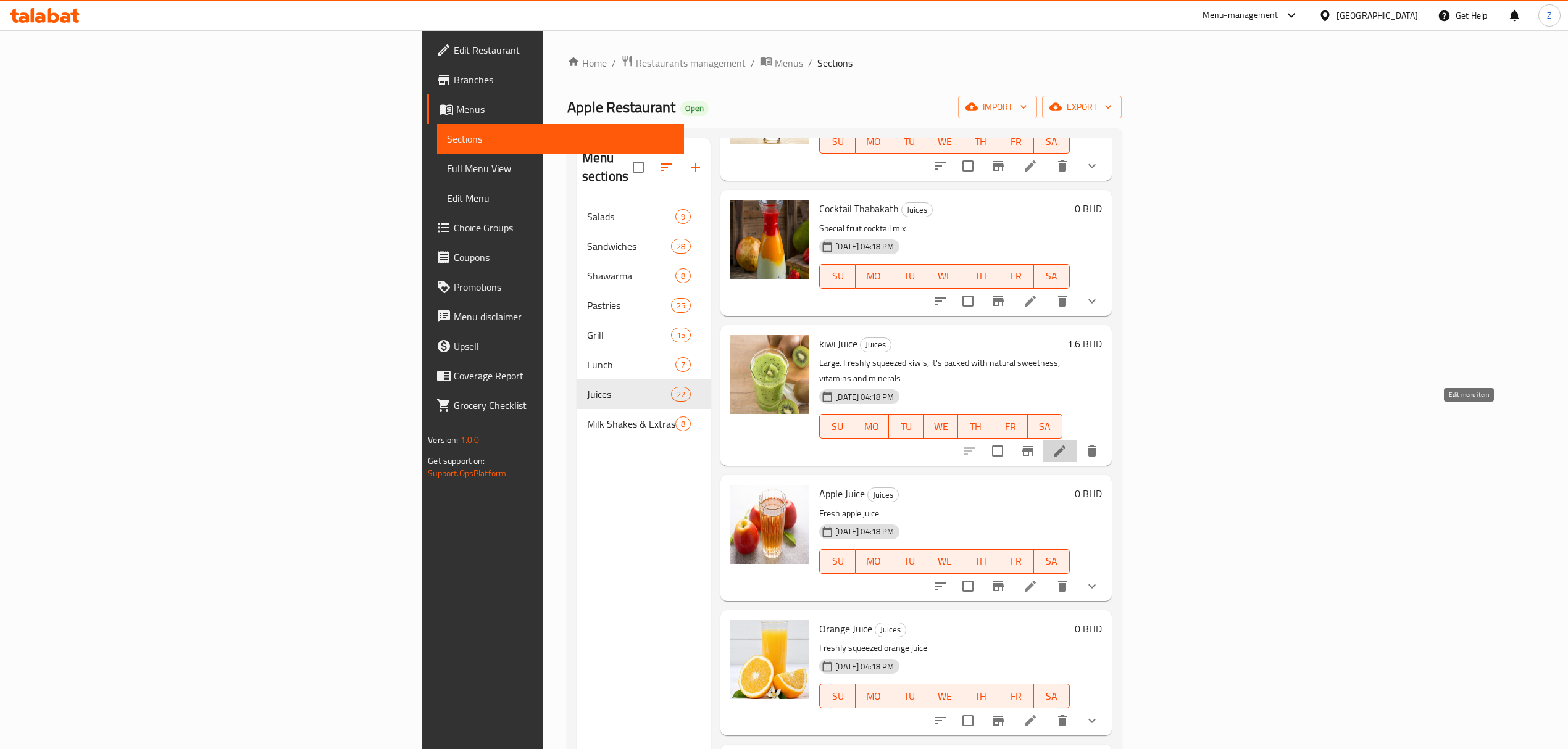
click at [1053, 444] on icon at bounding box center [1059, 451] width 14 height 14
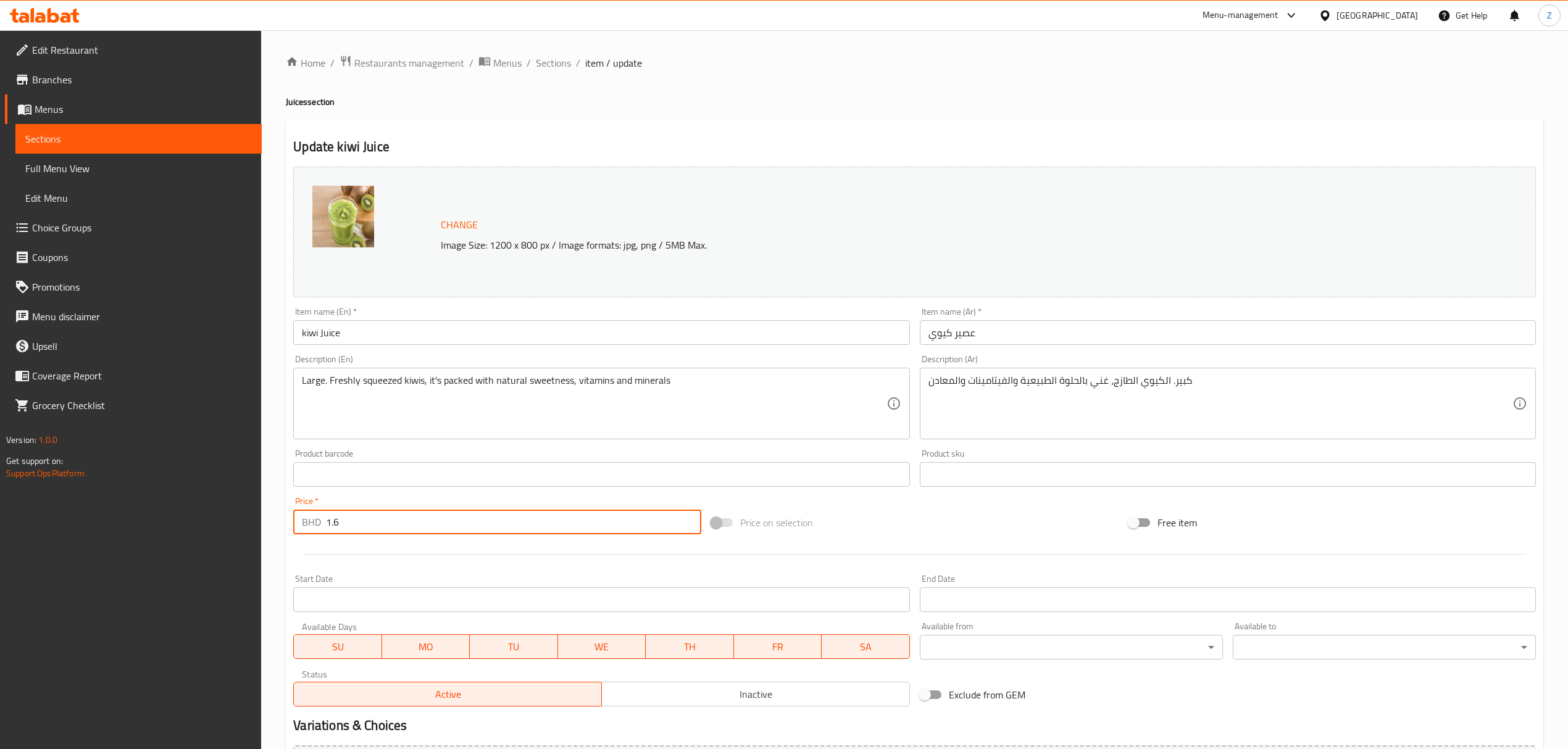
click at [386, 519] on input "1.6" at bounding box center [514, 522] width 375 height 25
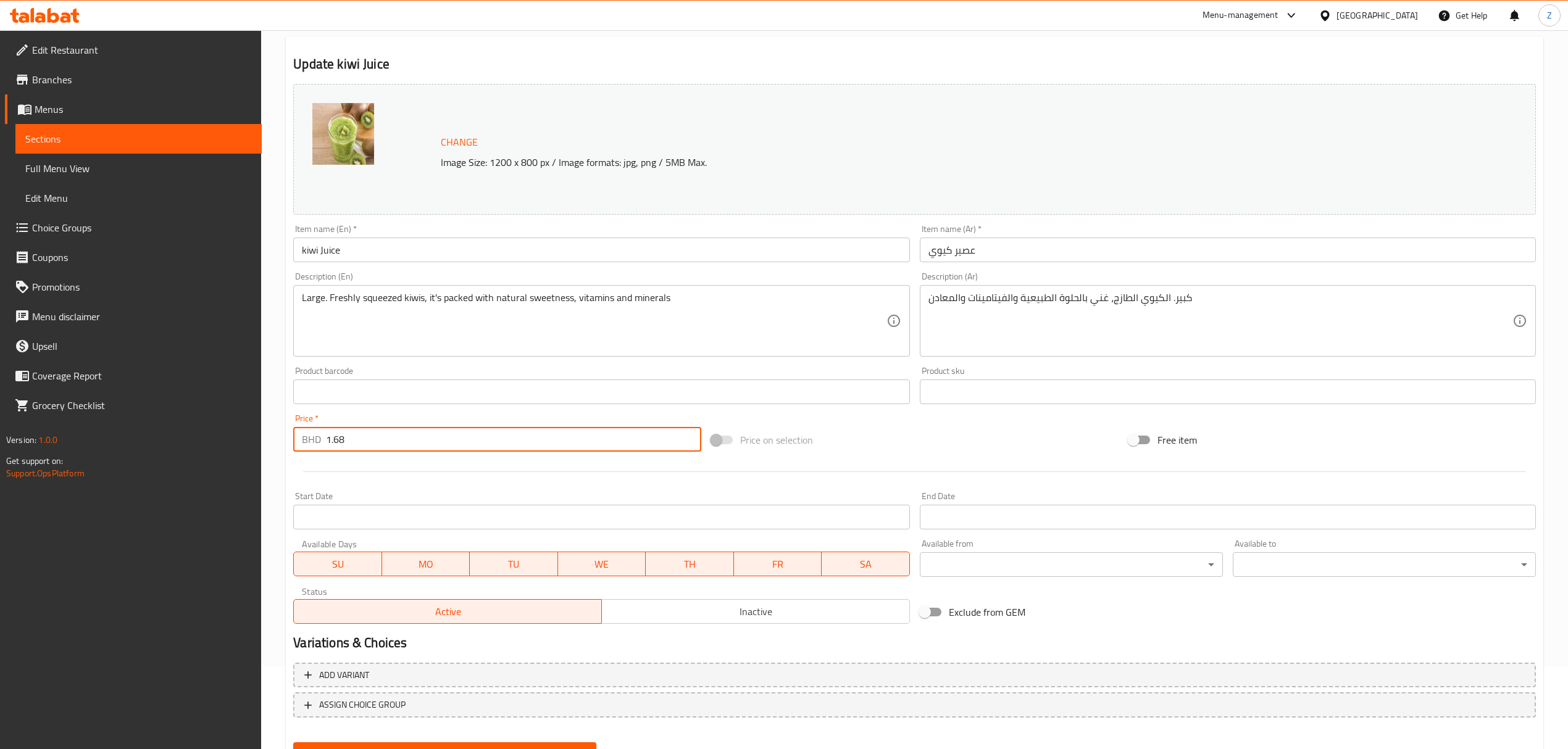
scroll to position [140, 0]
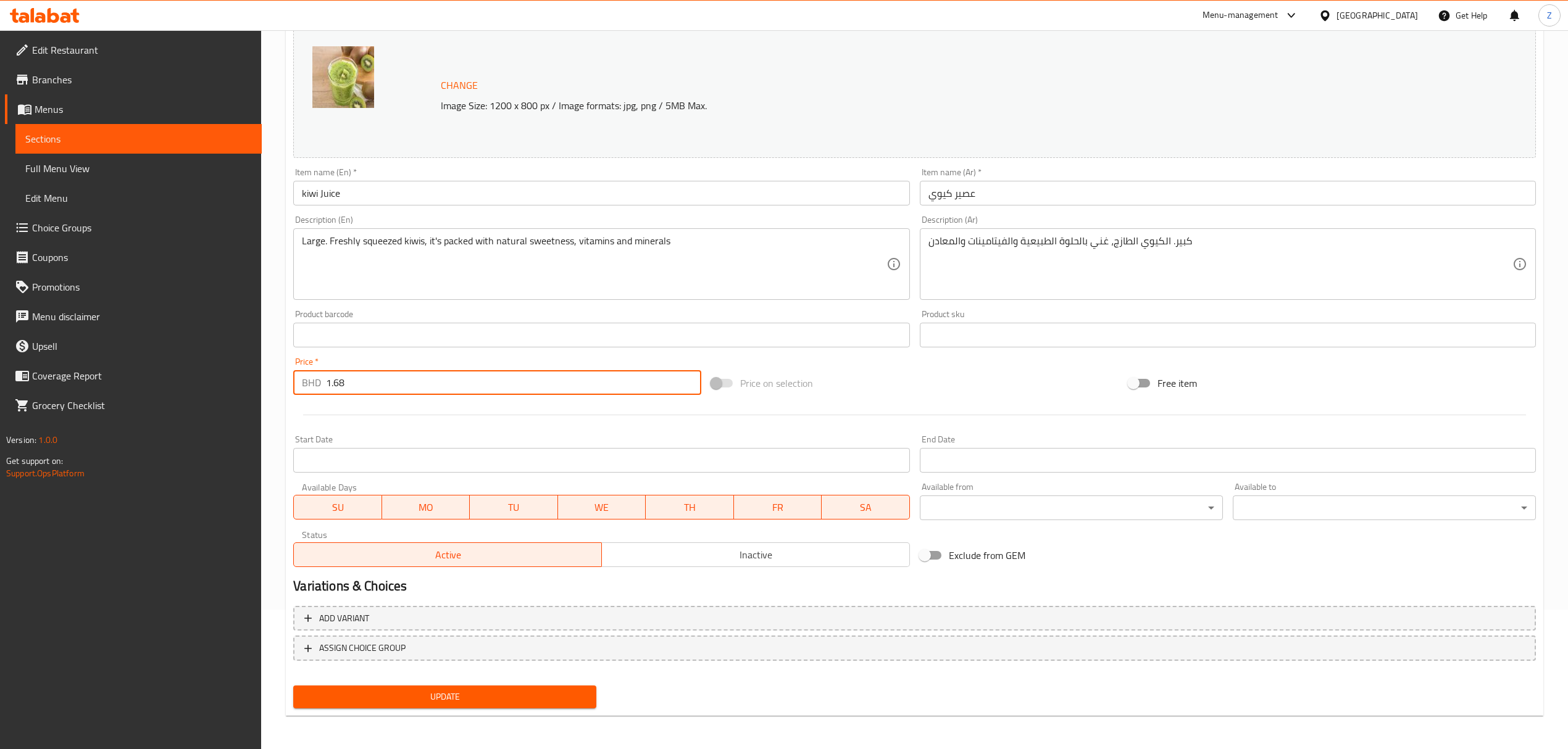
type input "1.68"
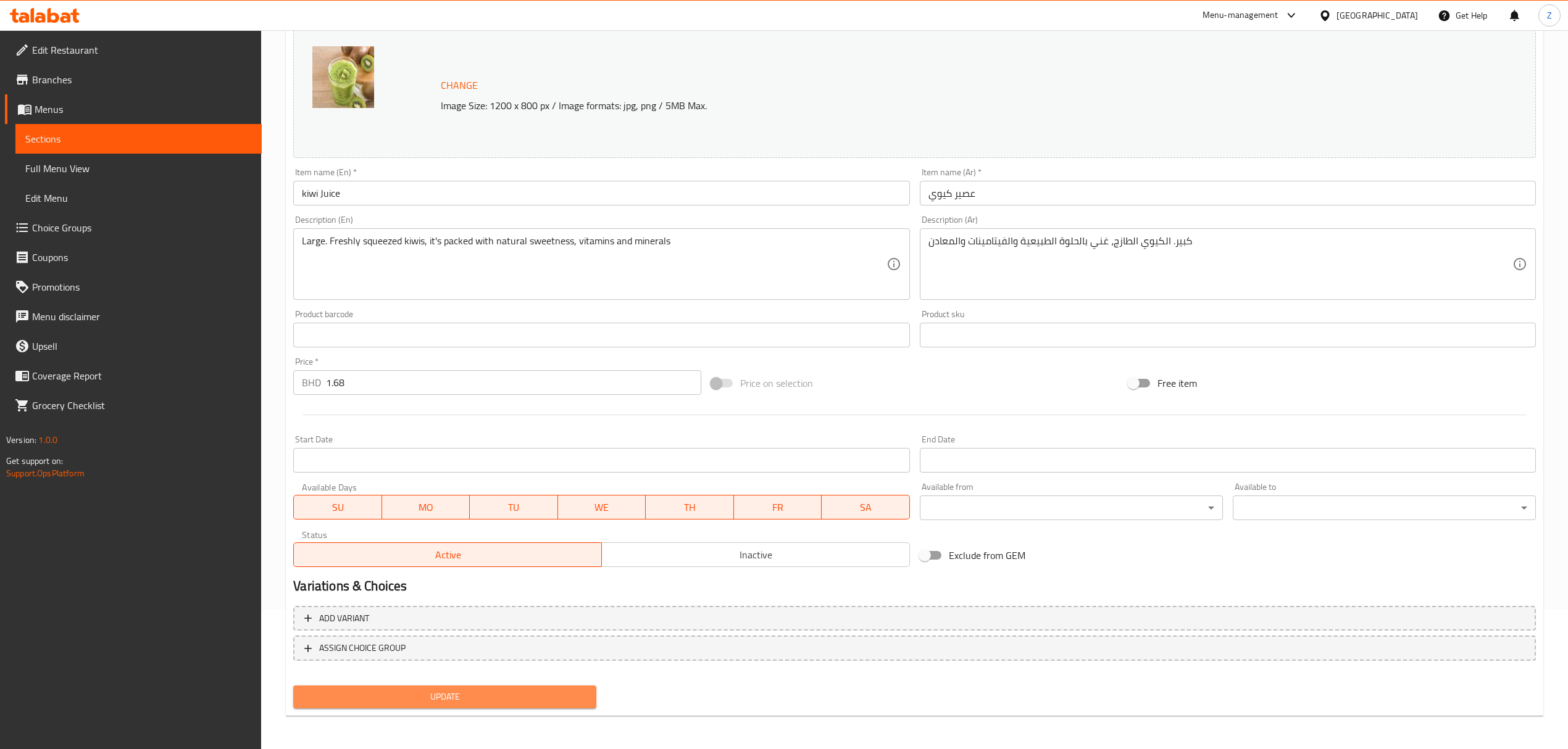
click at [383, 519] on button "Update" at bounding box center [444, 697] width 303 height 23
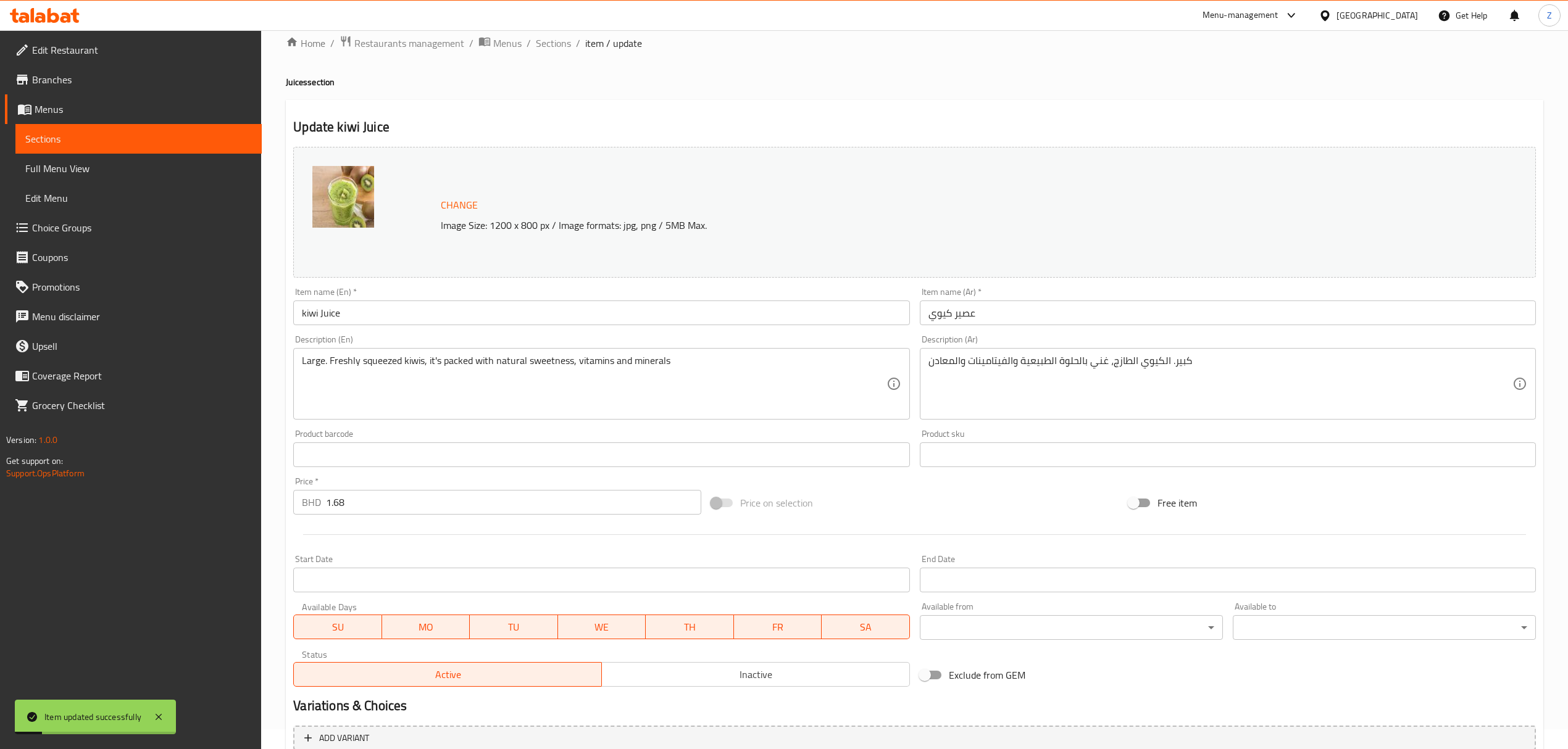
scroll to position [0, 0]
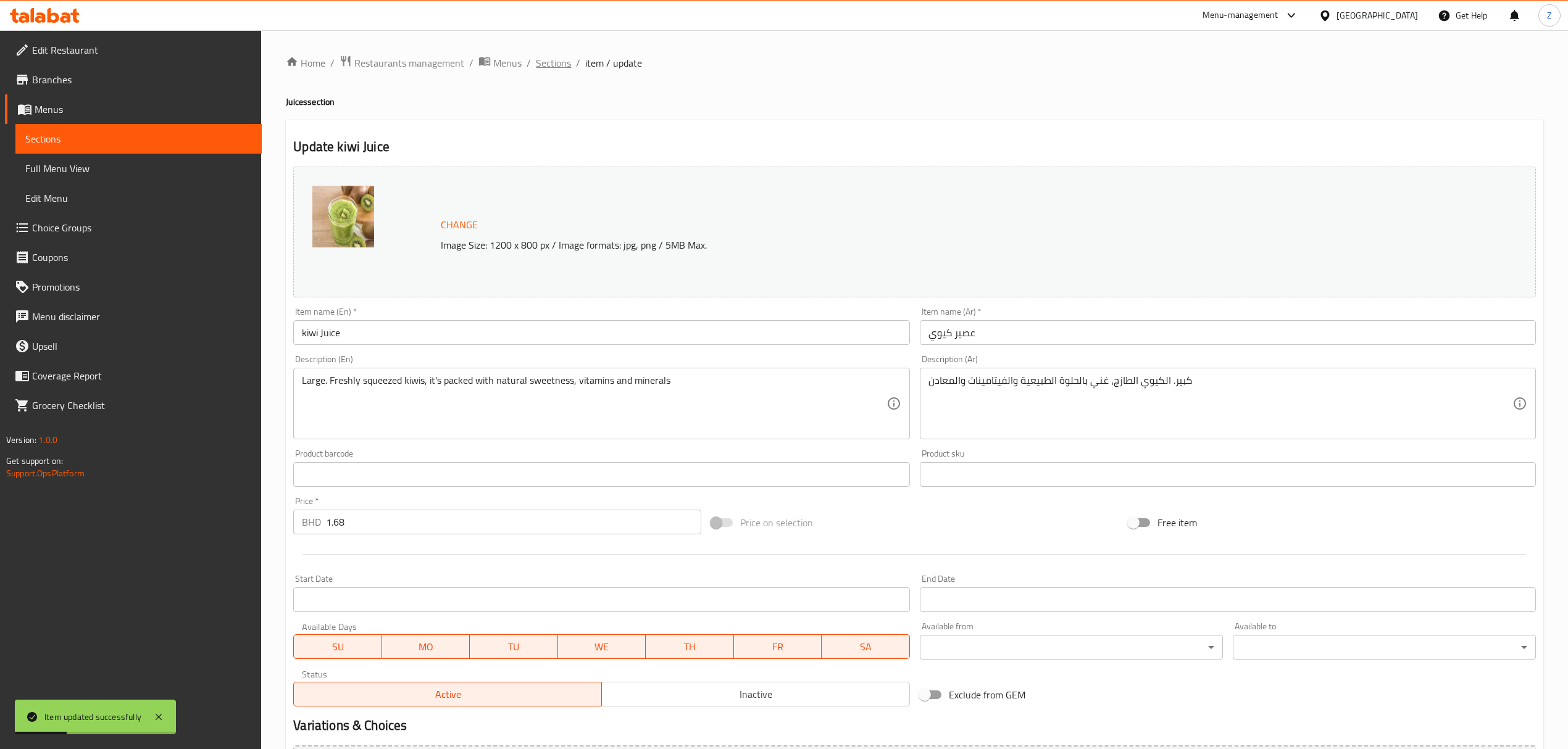
click at [548, 64] on span "Sections" at bounding box center [553, 62] width 35 height 14
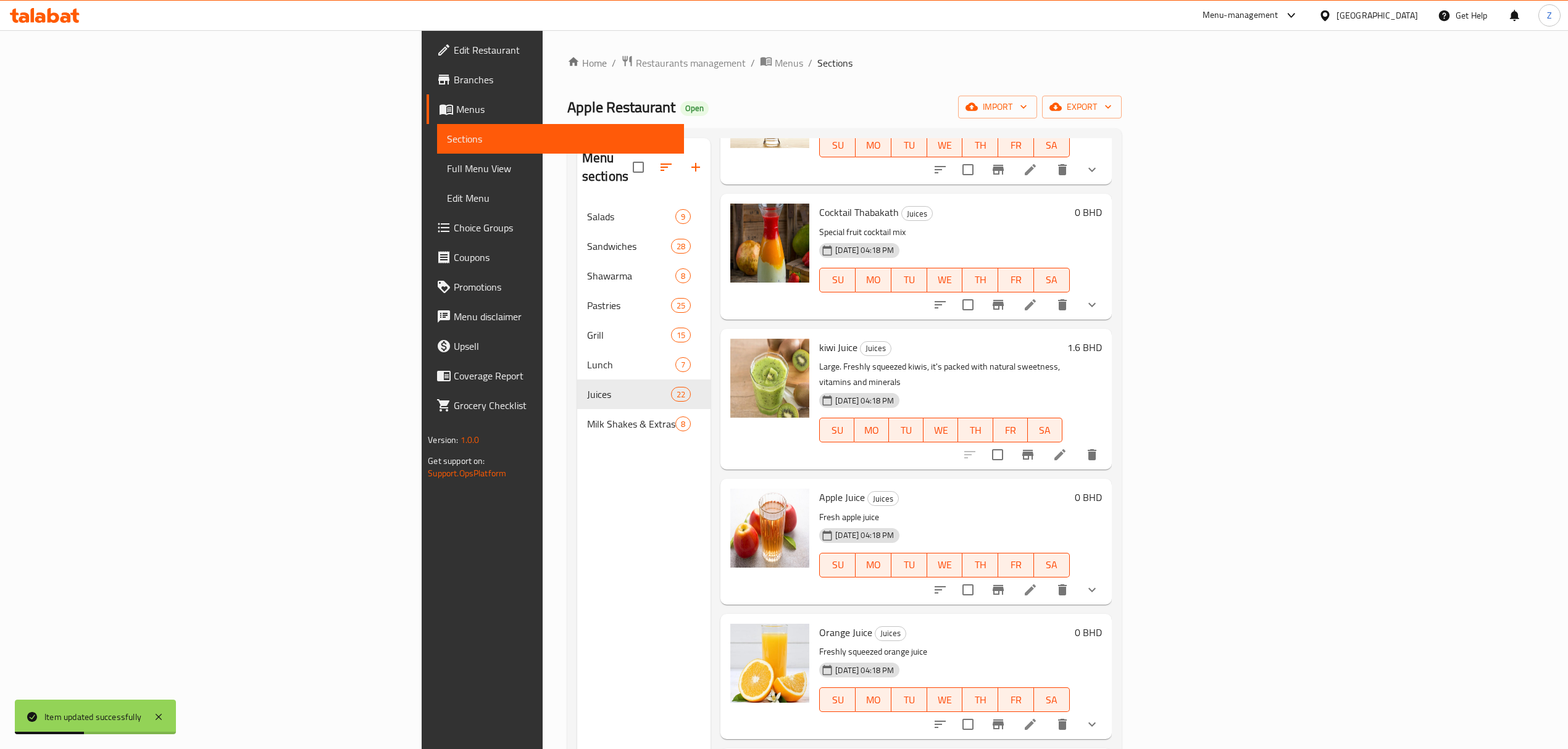
scroll to position [411, 0]
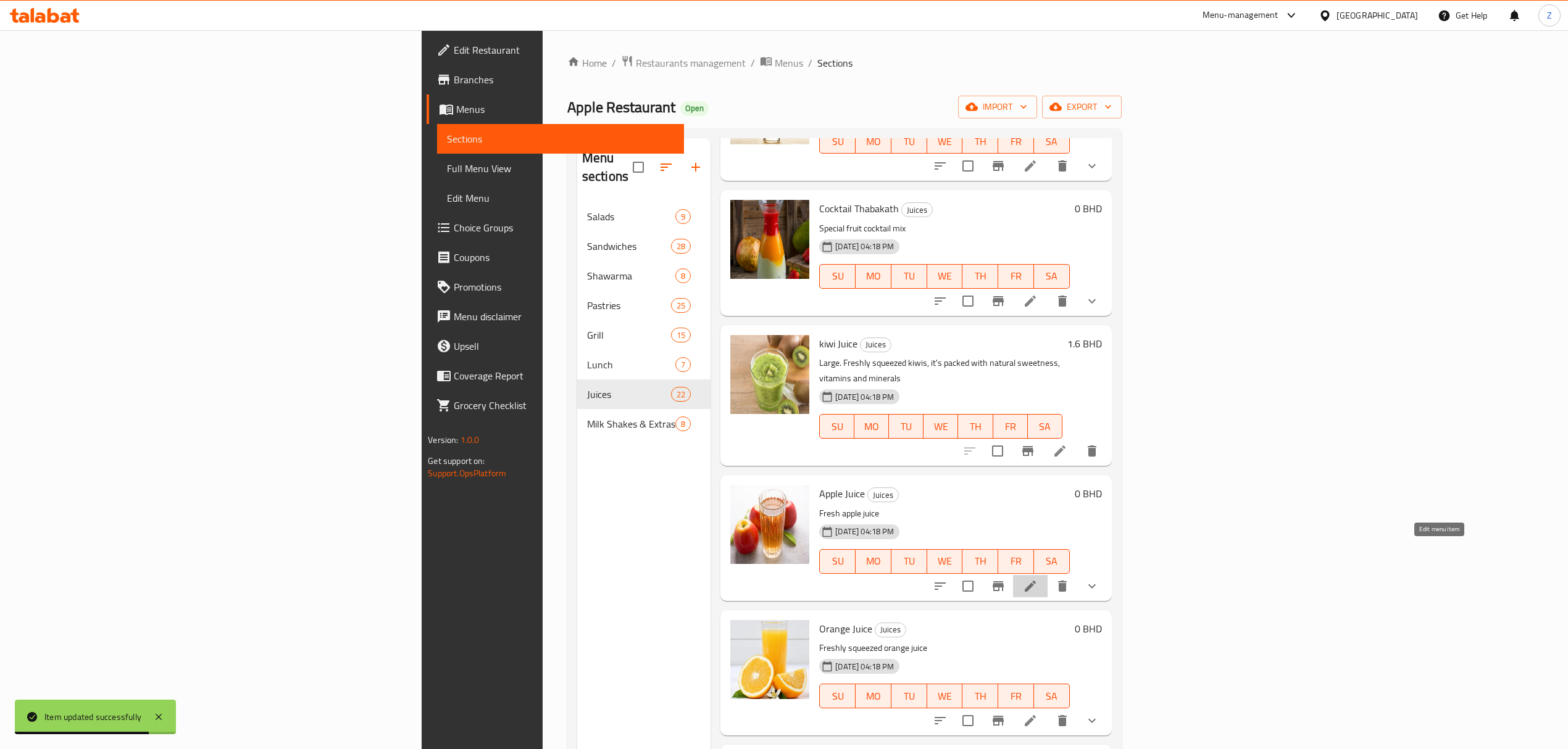
click at [1038, 519] on icon at bounding box center [1029, 585] width 14 height 14
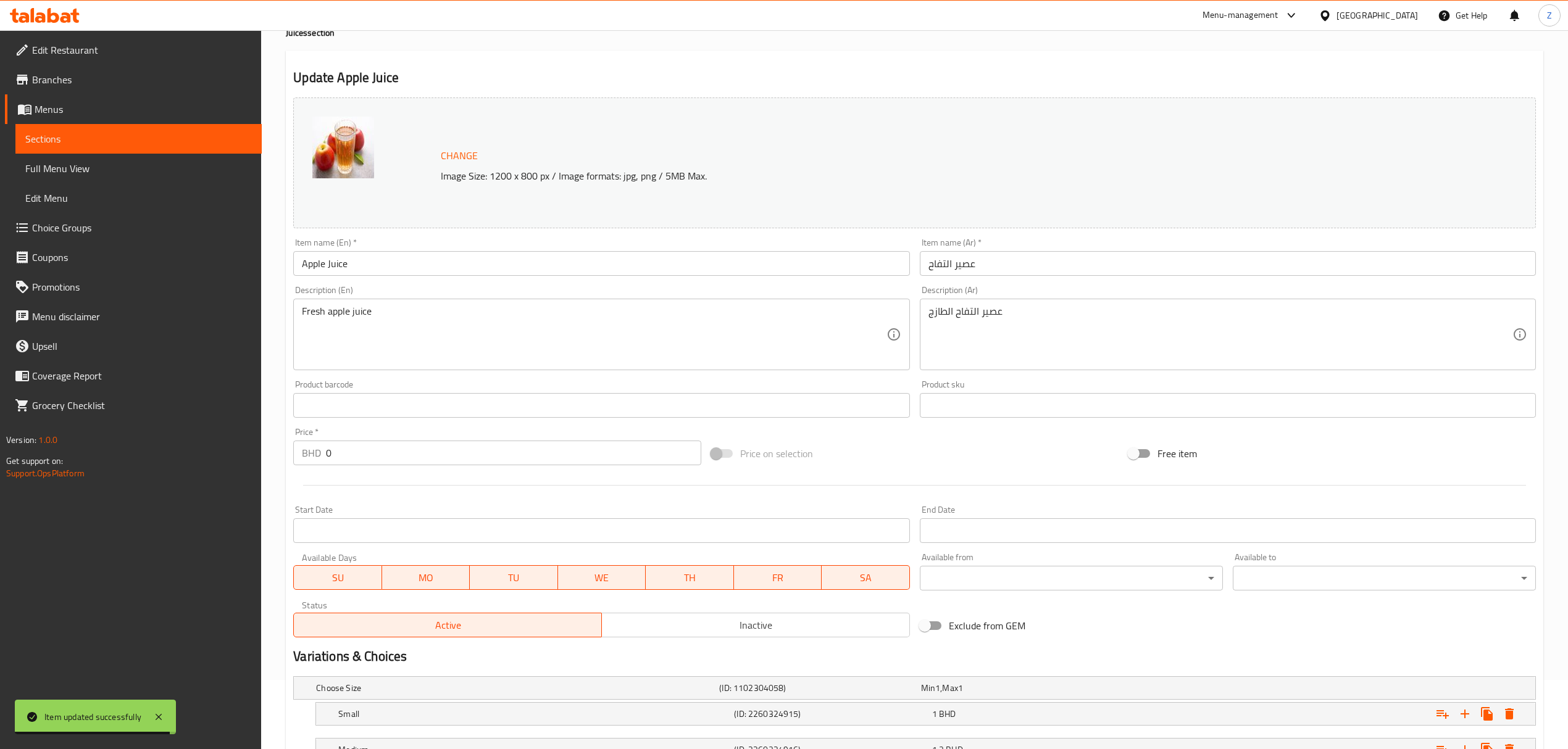
scroll to position [206, 0]
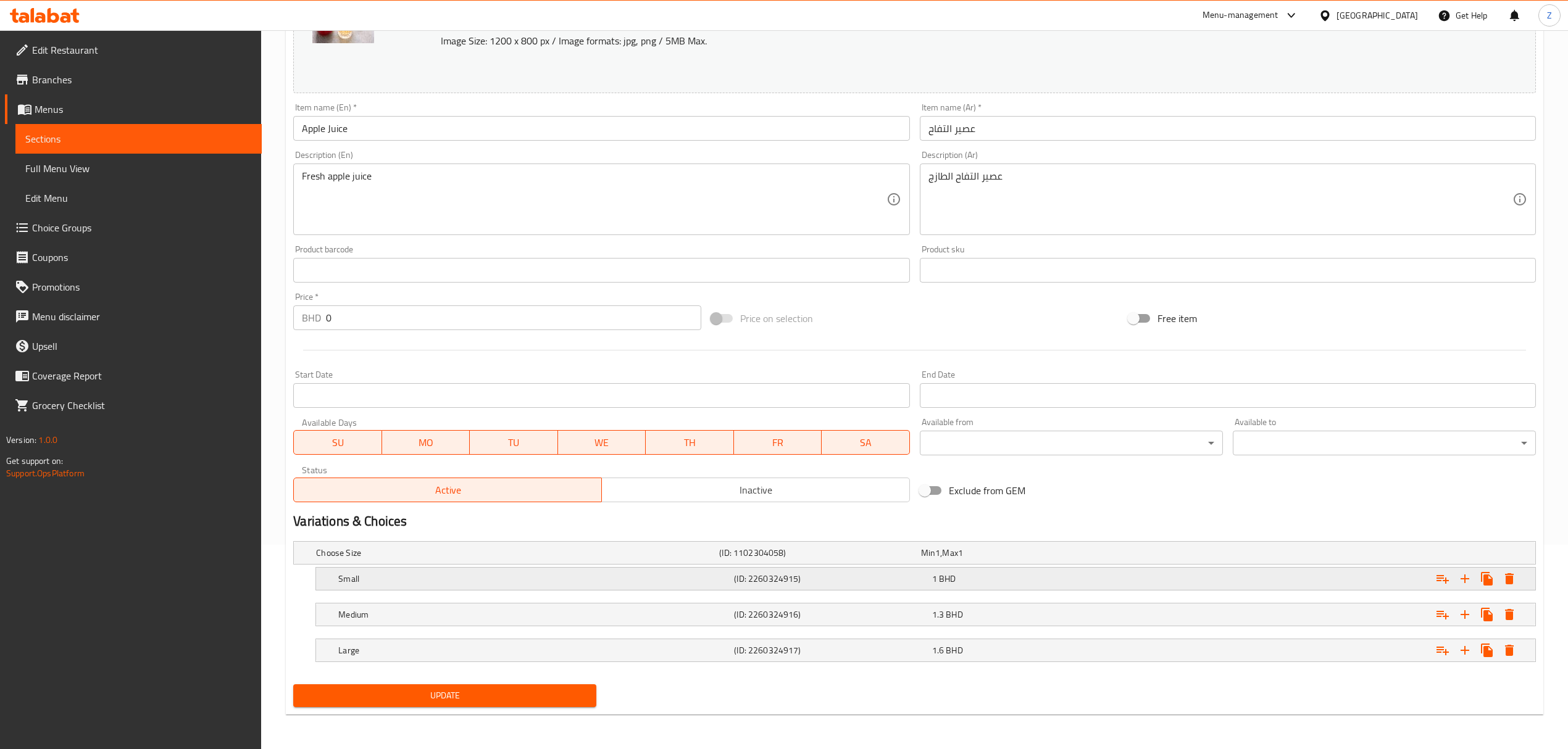
click at [961, 519] on div "1 BHD" at bounding box center [1027, 579] width 192 height 12
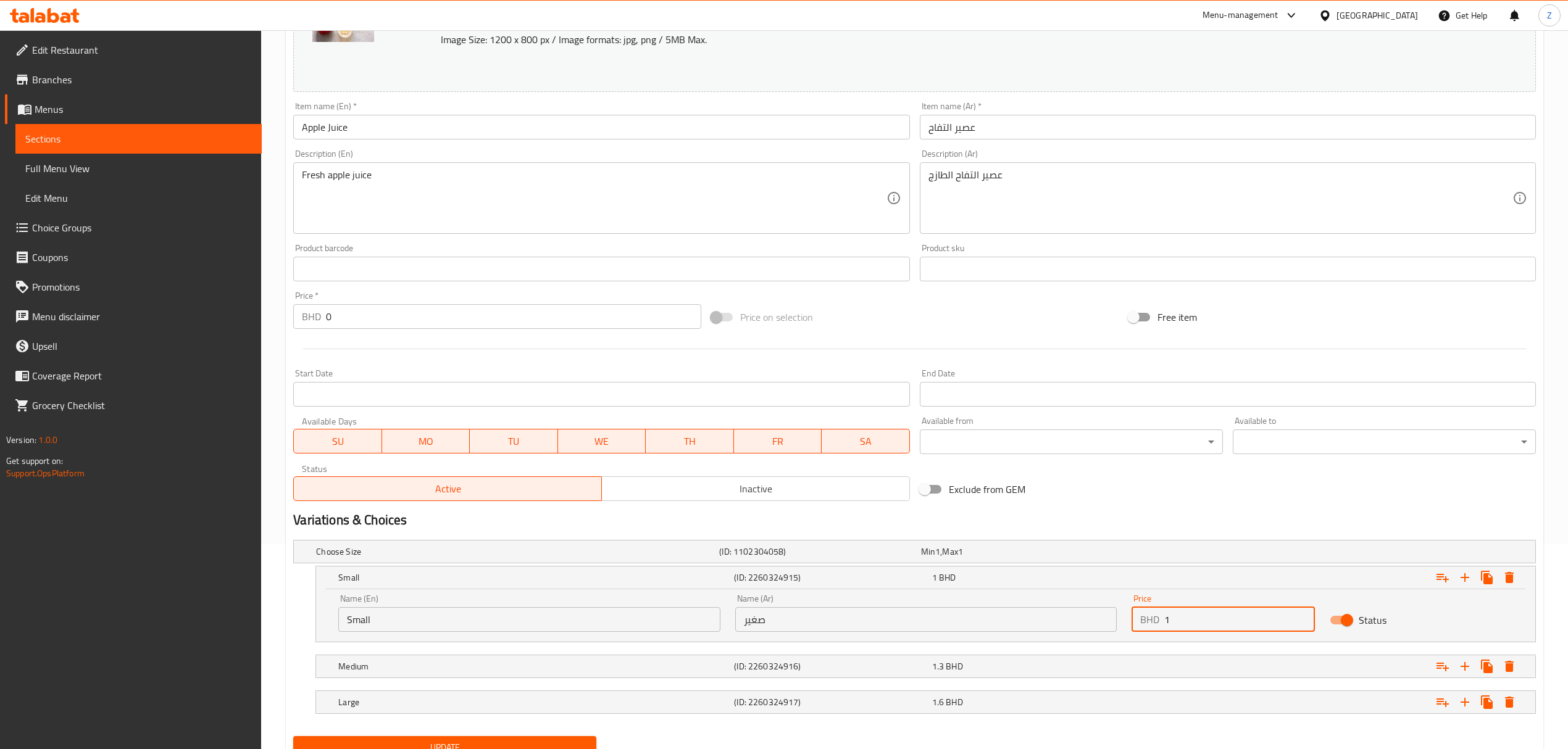
drag, startPoint x: 1186, startPoint y: 621, endPoint x: 1144, endPoint y: 628, distance: 42.6
click at [1053, 519] on div "BHD 1 Price" at bounding box center [1224, 620] width 184 height 25
type input "0.84"
click at [1016, 519] on div "1.3 BHD" at bounding box center [1027, 666] width 192 height 12
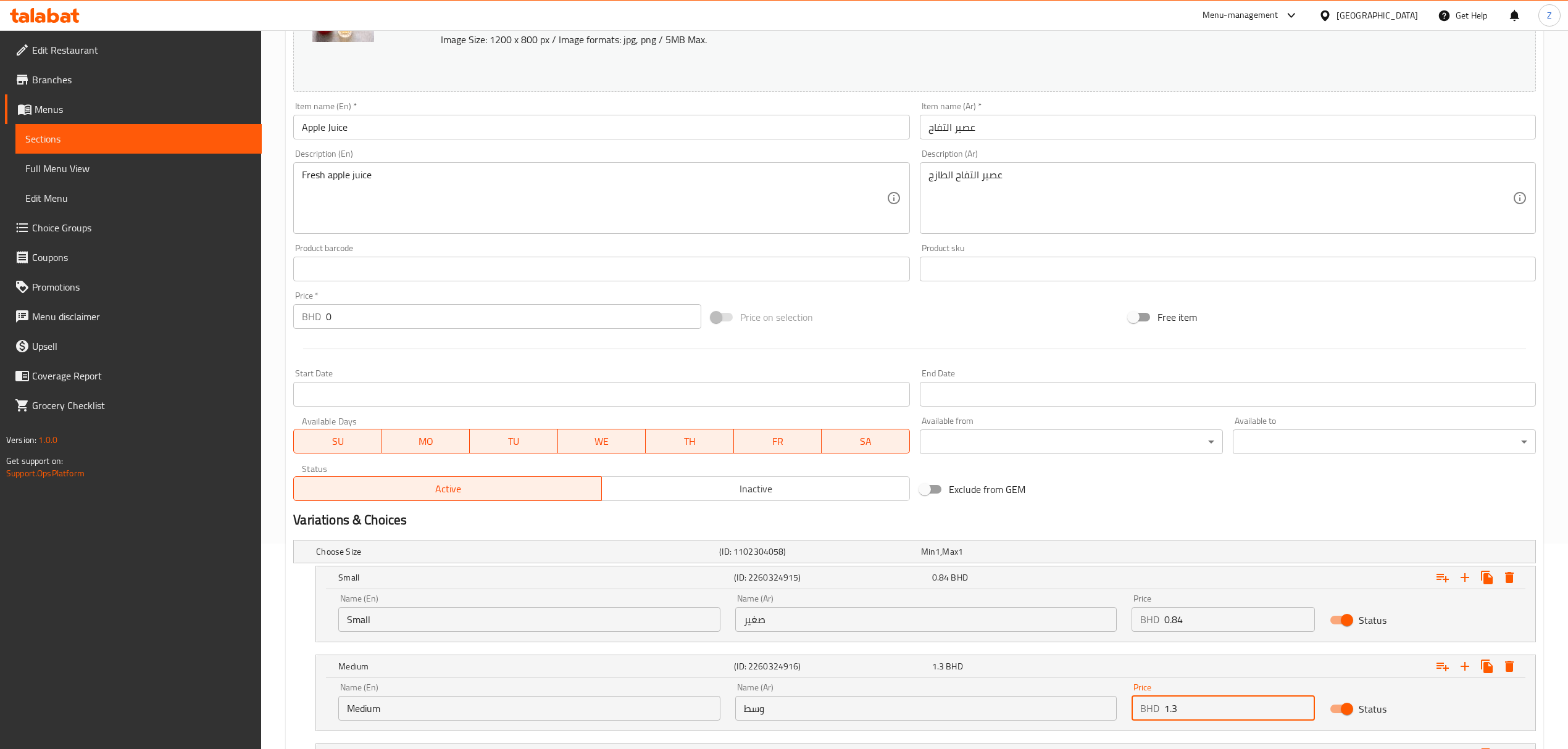
drag, startPoint x: 1221, startPoint y: 711, endPoint x: 1171, endPoint y: 705, distance: 50.4
click at [1053, 519] on input "1.3" at bounding box center [1239, 709] width 150 height 25
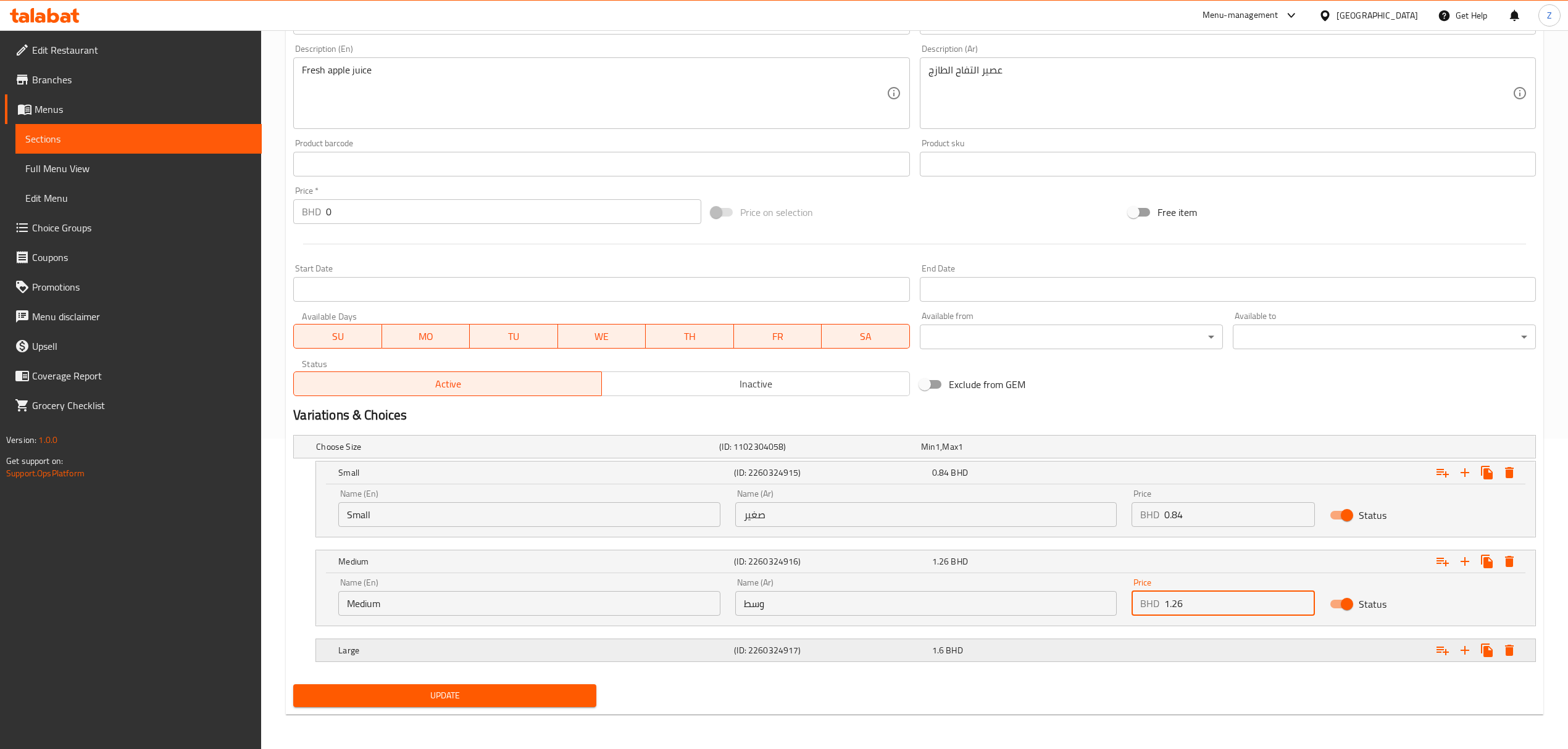
scroll to position [312, 0]
type input "1.26"
click at [1053, 519] on div "1.6 BHD" at bounding box center [1027, 650] width 192 height 12
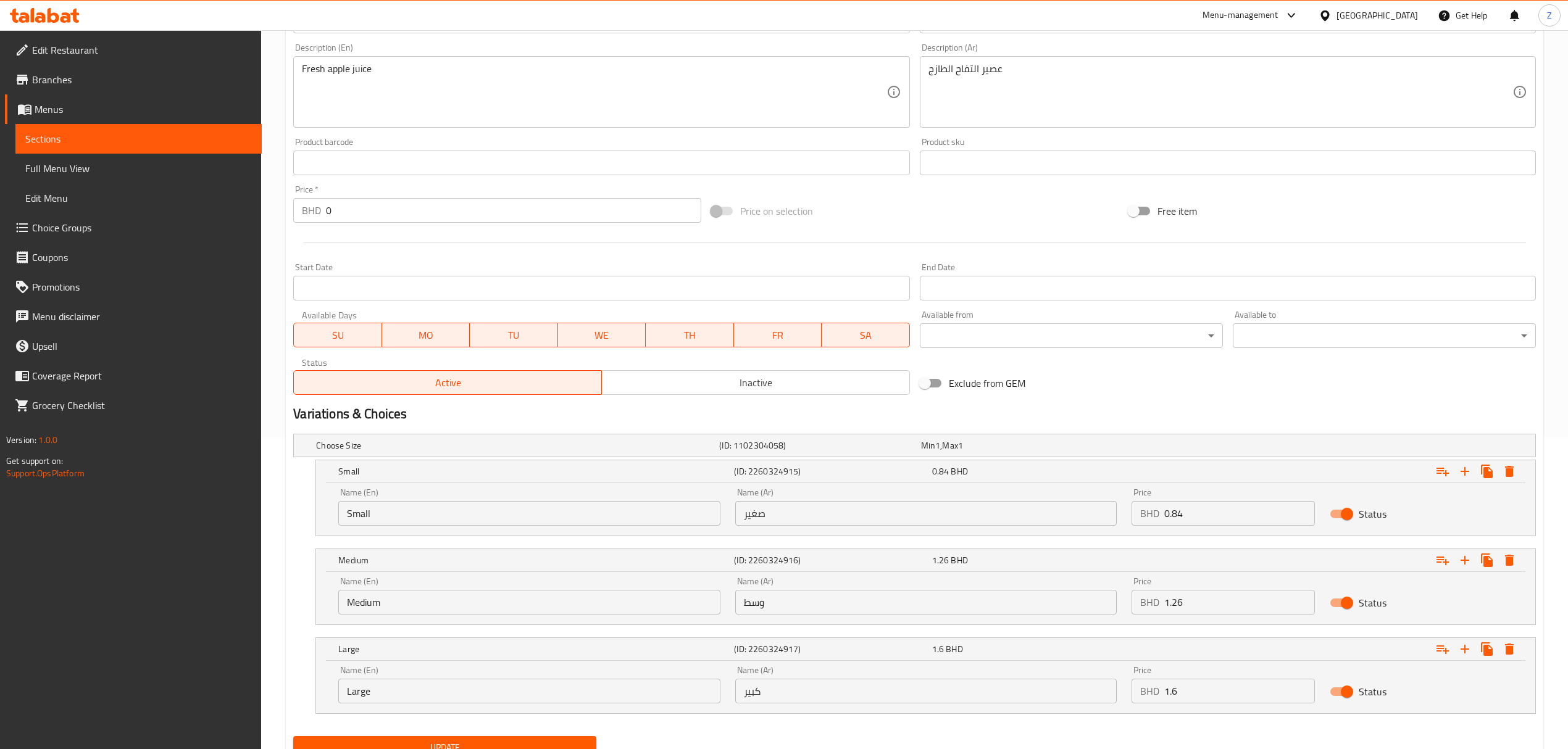
click at [1053, 519] on input "1.6" at bounding box center [1239, 692] width 150 height 25
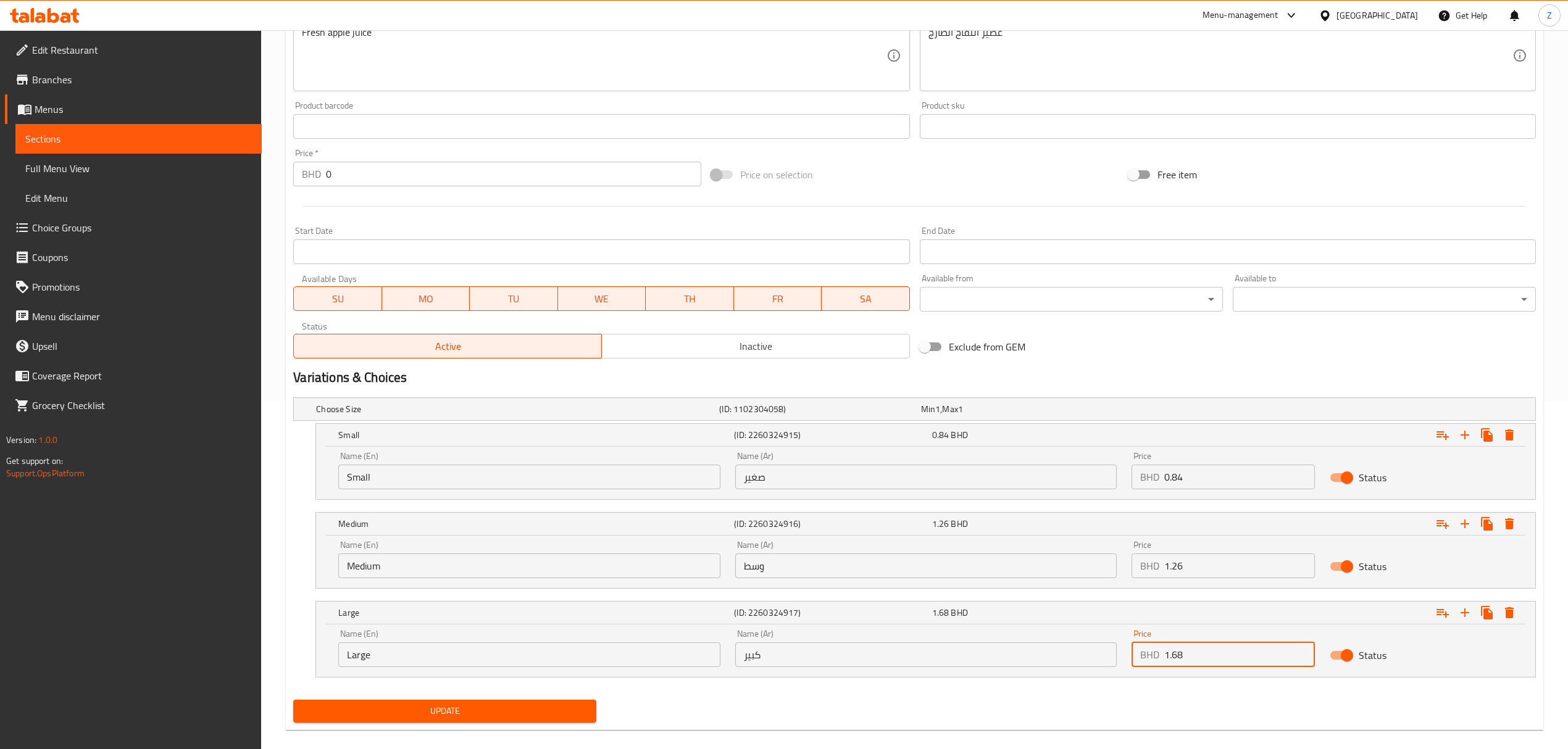
scroll to position [365, 0]
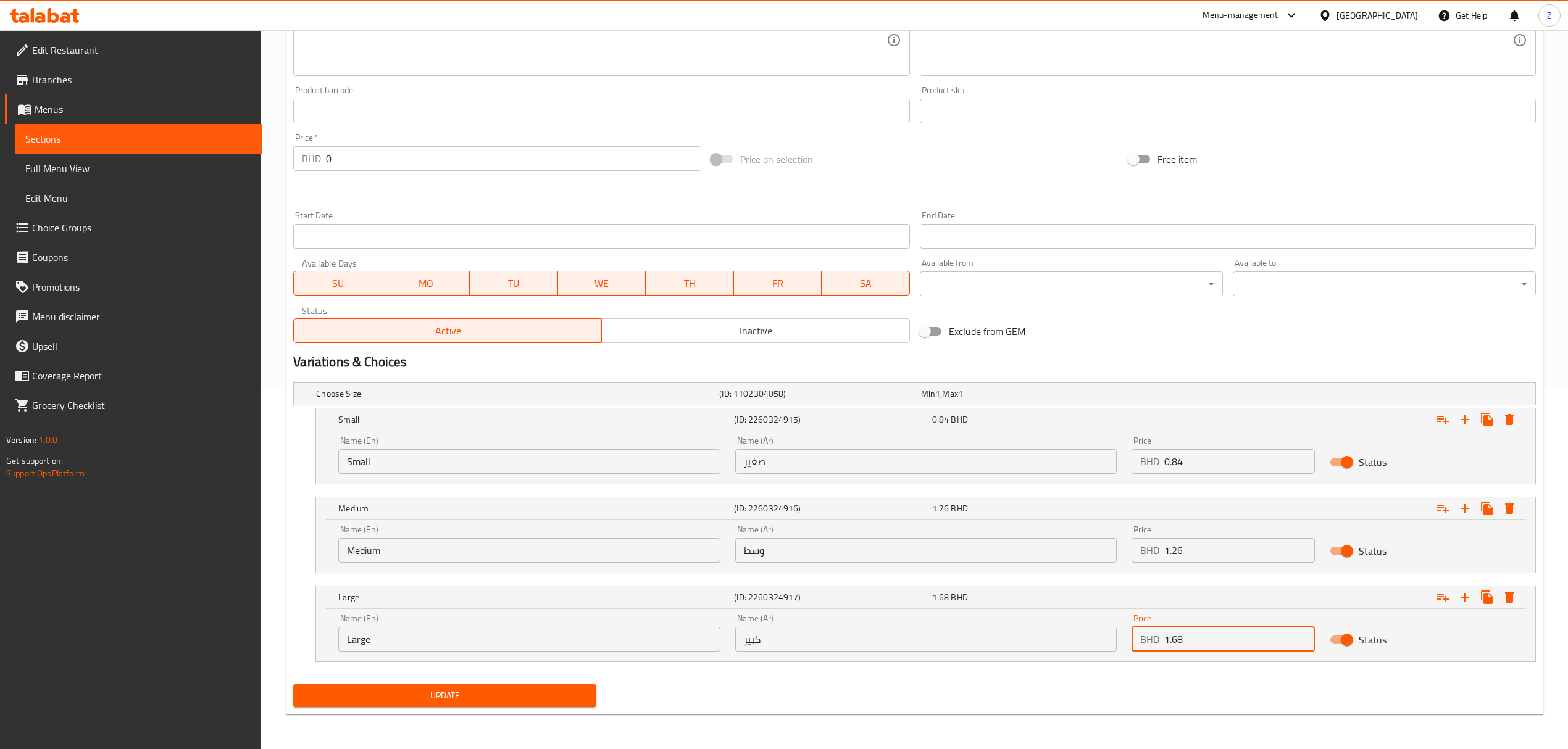
type input "1.68"
click at [499, 519] on div "Home / Restaurants management / Menus / Sections / item / update Juices section…" at bounding box center [915, 209] width 1307 height 1083
click at [498, 519] on div "Update Apple Juice Change Image Size: 1200 x 800 px / Image formats: jpg, png /…" at bounding box center [915, 235] width 1257 height 958
click at [509, 519] on span "Update" at bounding box center [445, 695] width 283 height 15
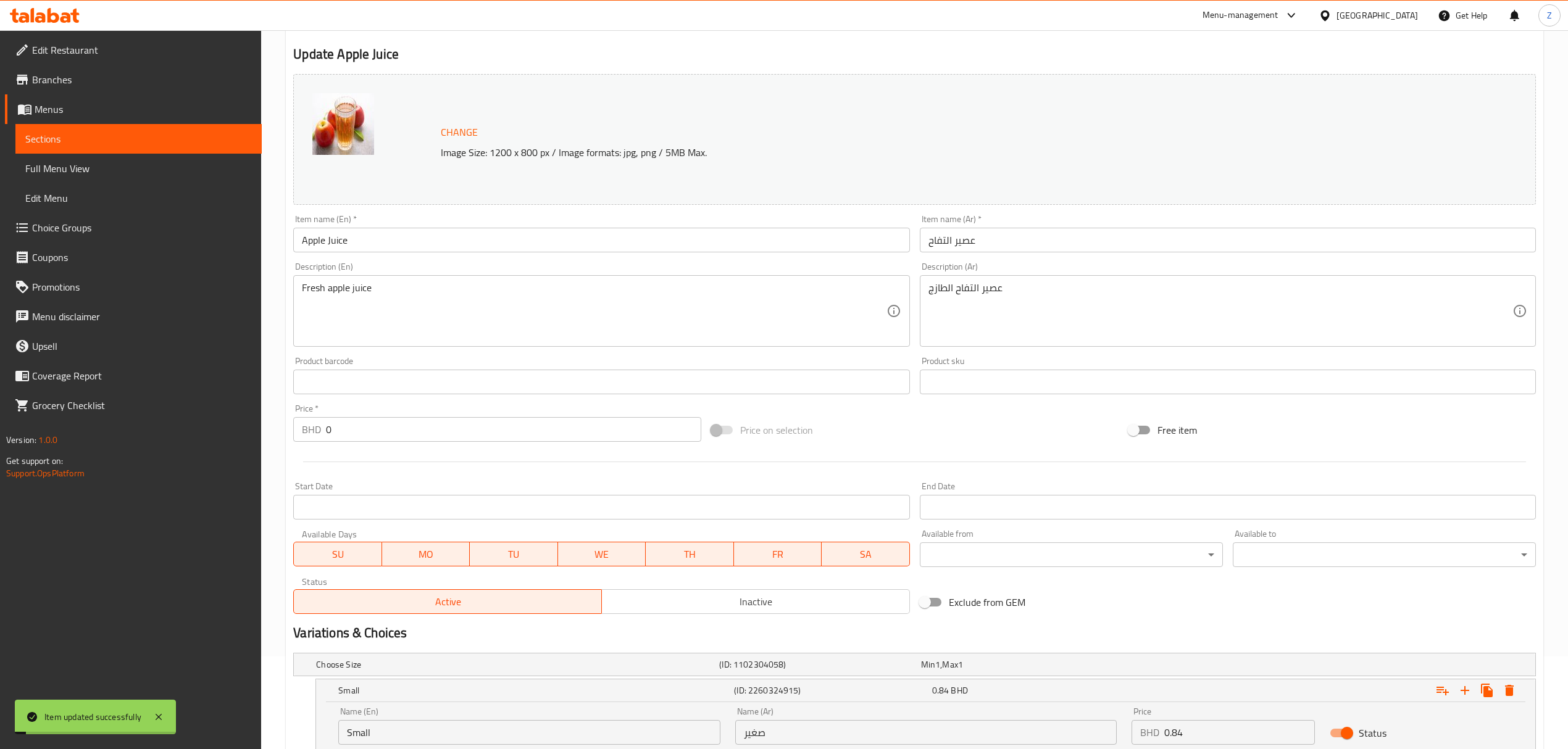
scroll to position [0, 0]
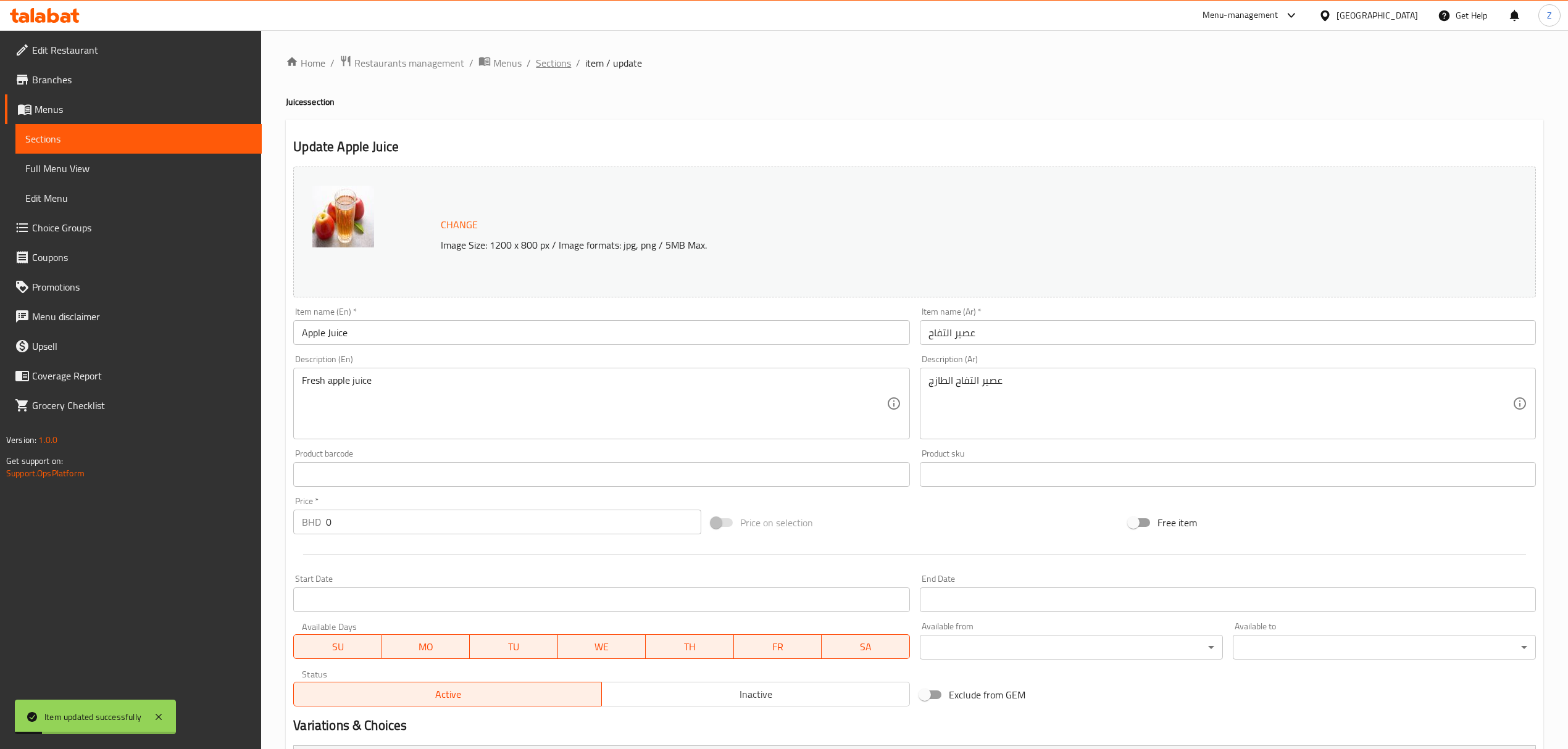
click at [554, 65] on span "Sections" at bounding box center [553, 62] width 35 height 14
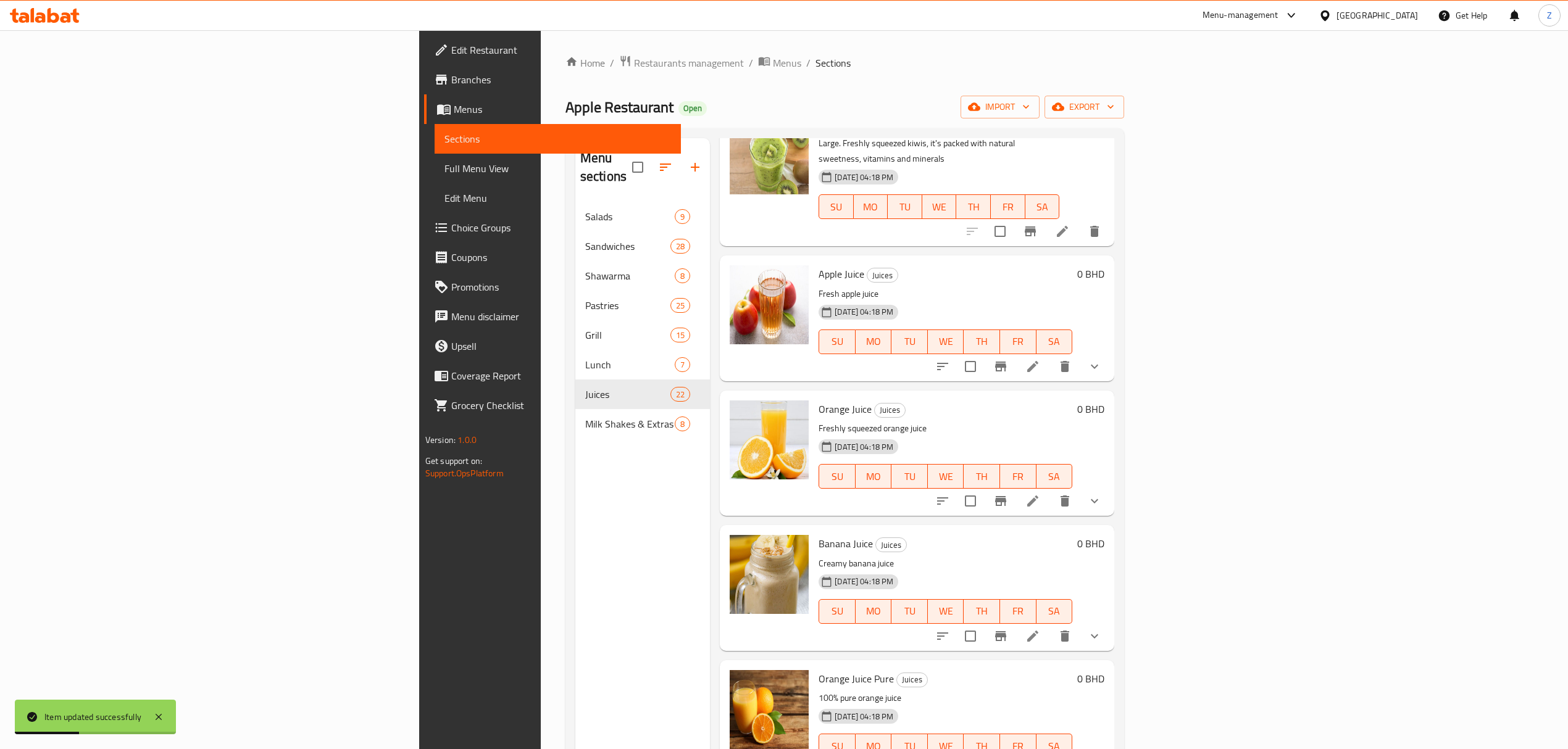
scroll to position [658, 0]
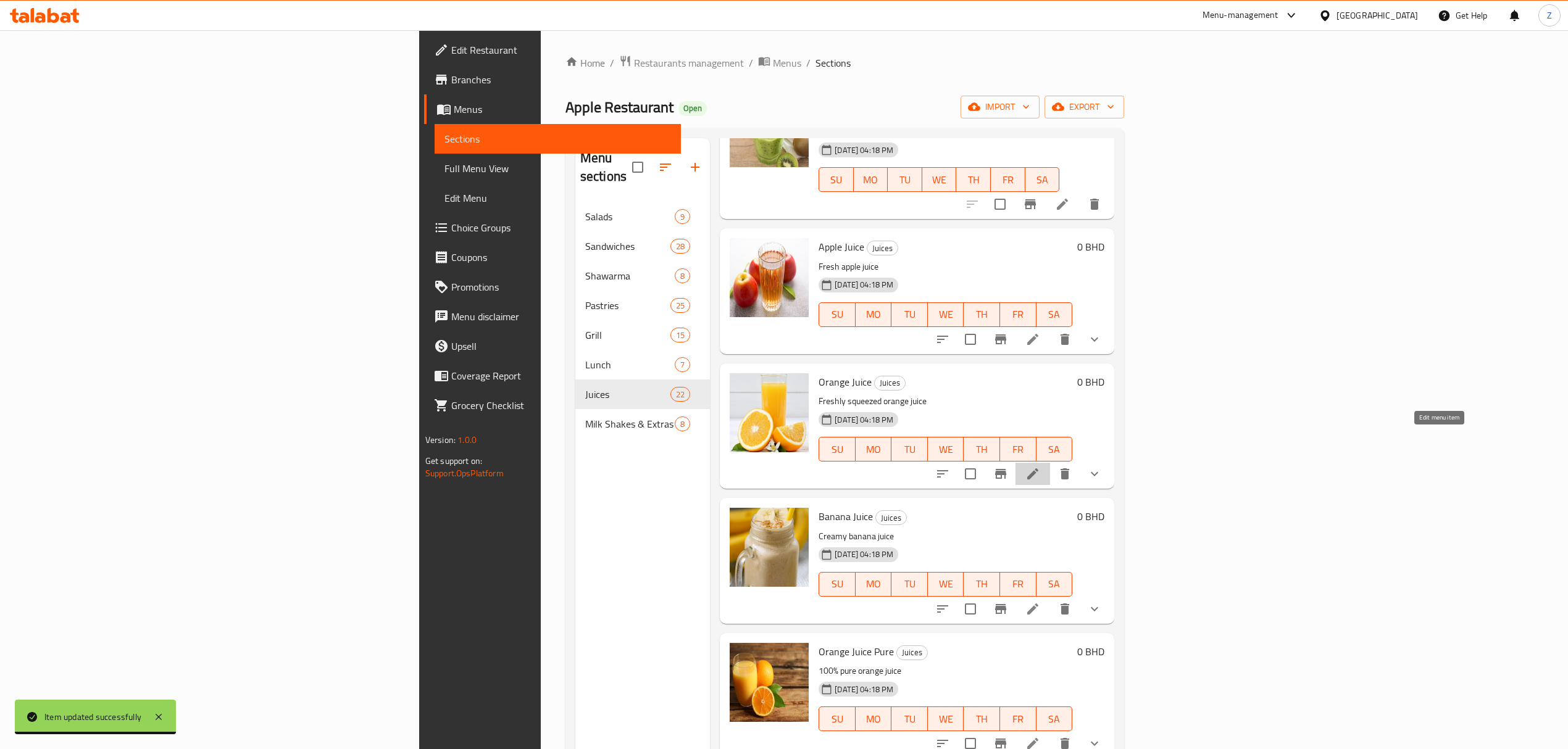
click at [1040, 467] on icon at bounding box center [1032, 474] width 14 height 14
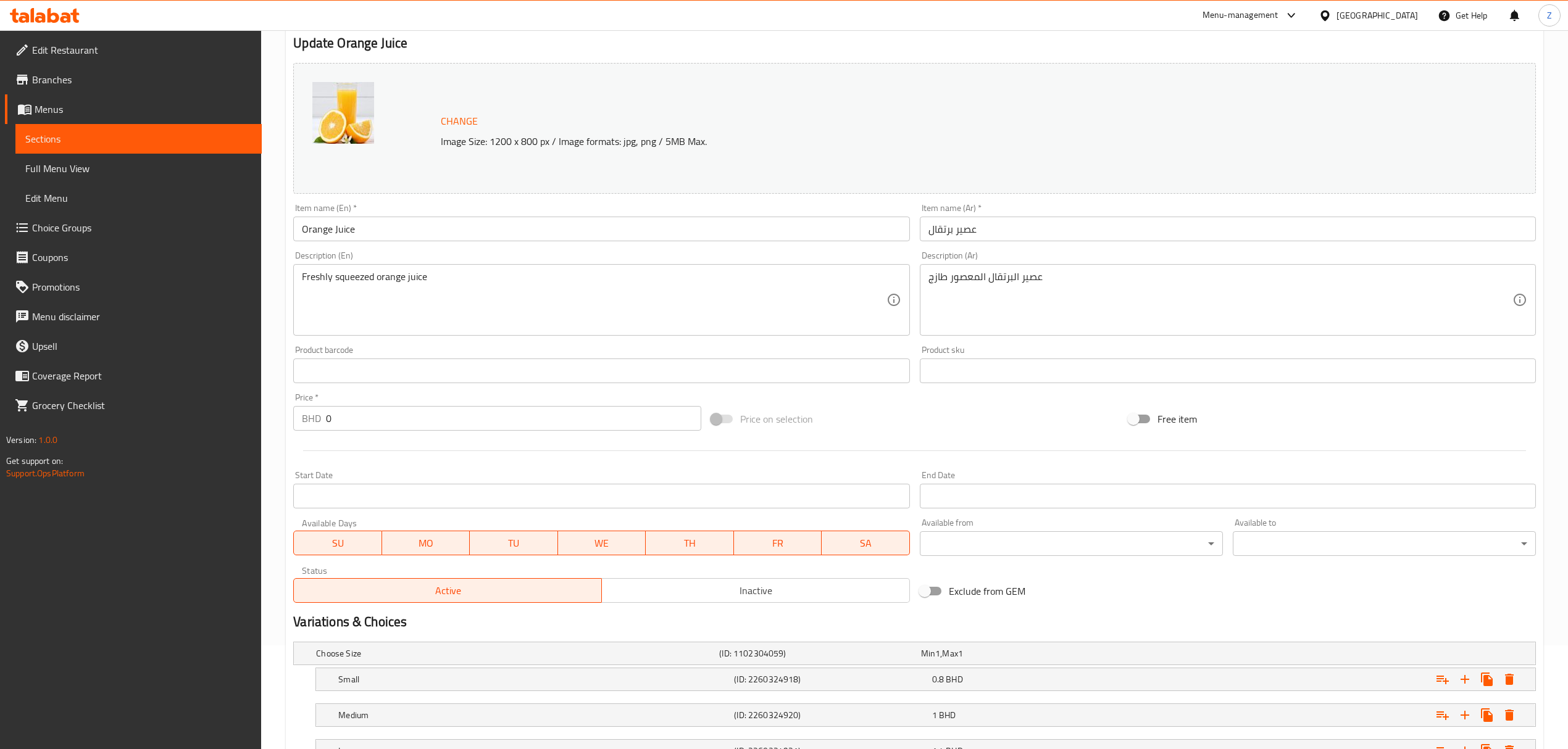
scroll to position [206, 0]
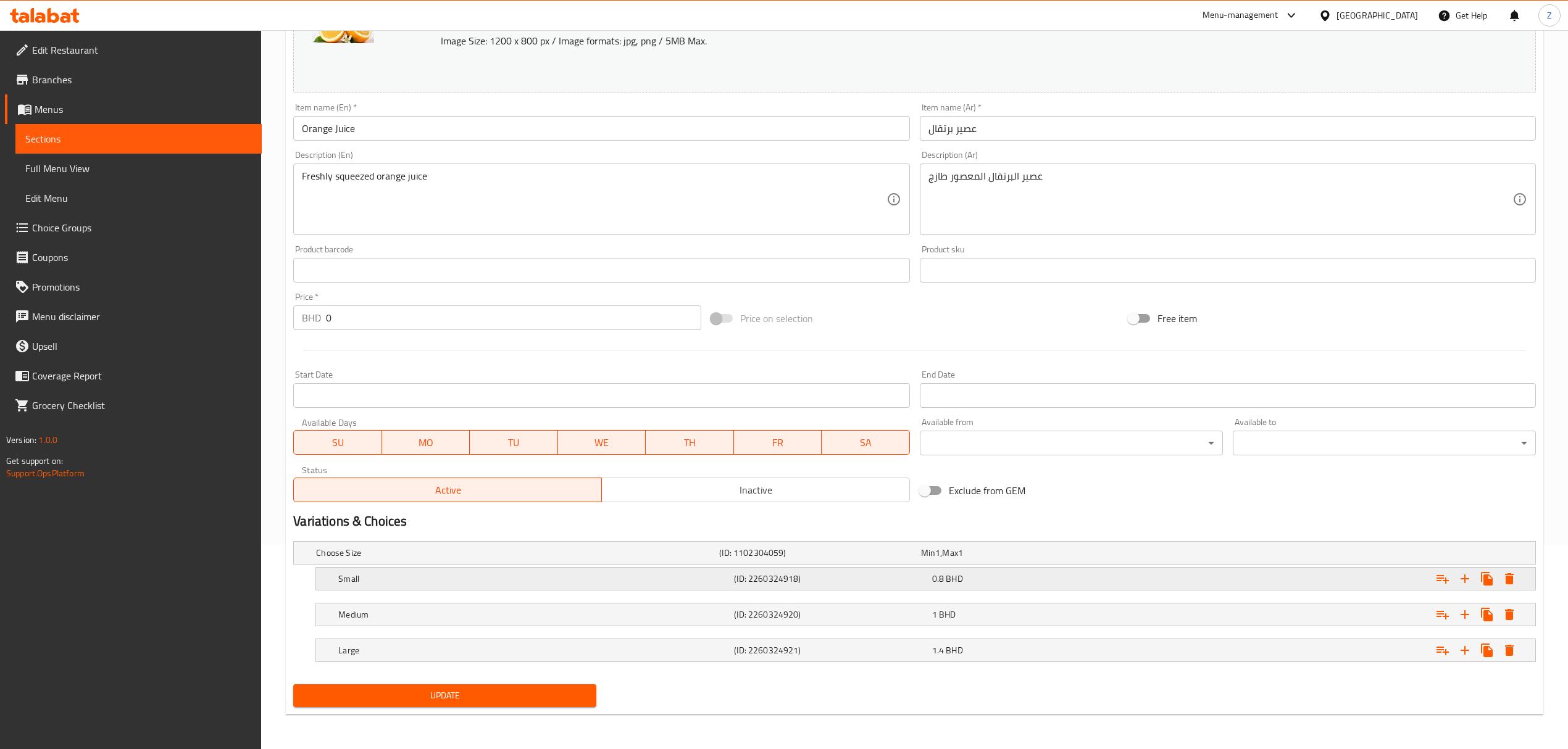
click at [969, 519] on div "0.8 BHD" at bounding box center [1027, 579] width 192 height 12
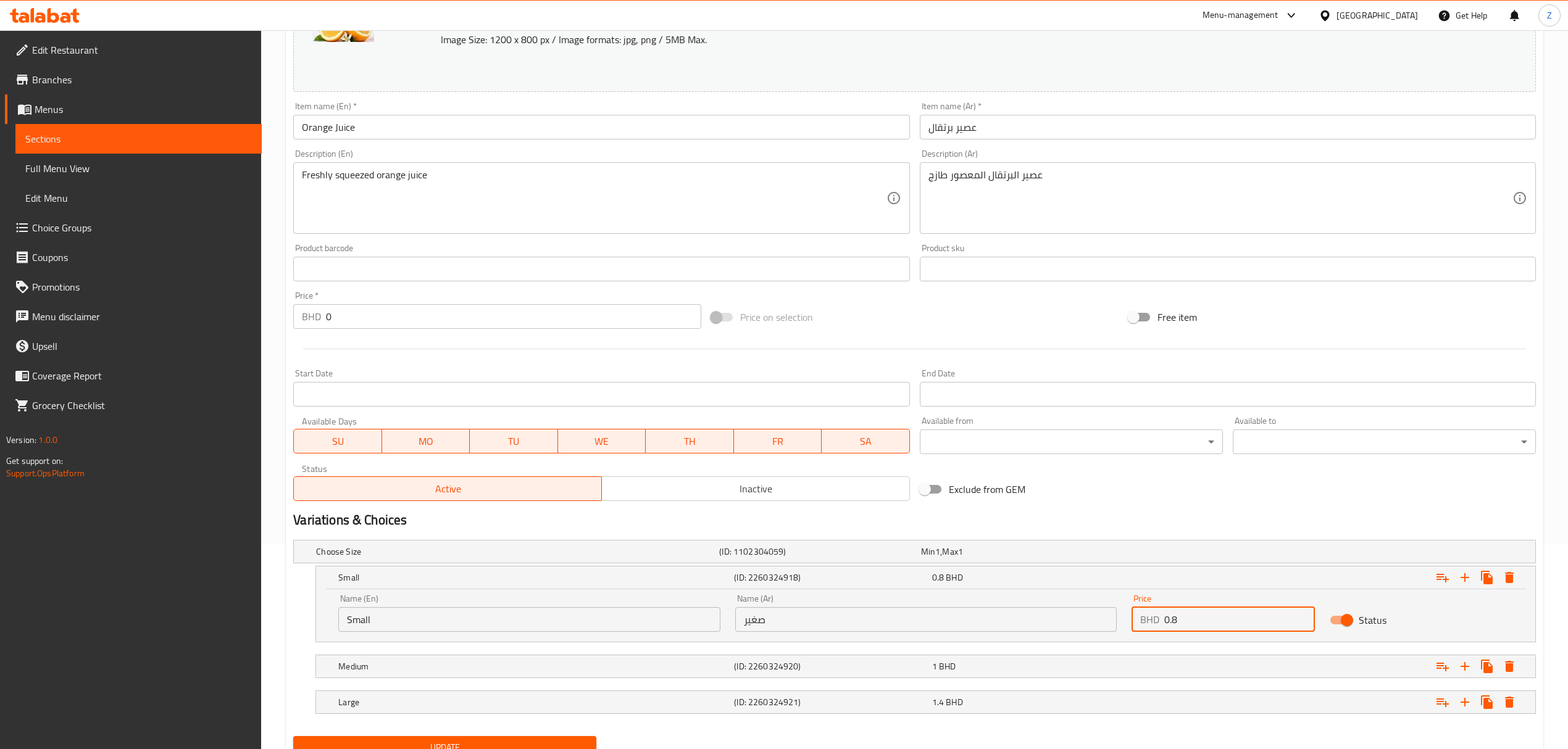
drag, startPoint x: 1208, startPoint y: 623, endPoint x: 1173, endPoint y: 618, distance: 35.4
click at [1053, 519] on input "0.8" at bounding box center [1239, 620] width 150 height 25
type input "0.56"
click at [1053, 519] on div "Expand" at bounding box center [1325, 667] width 396 height 27
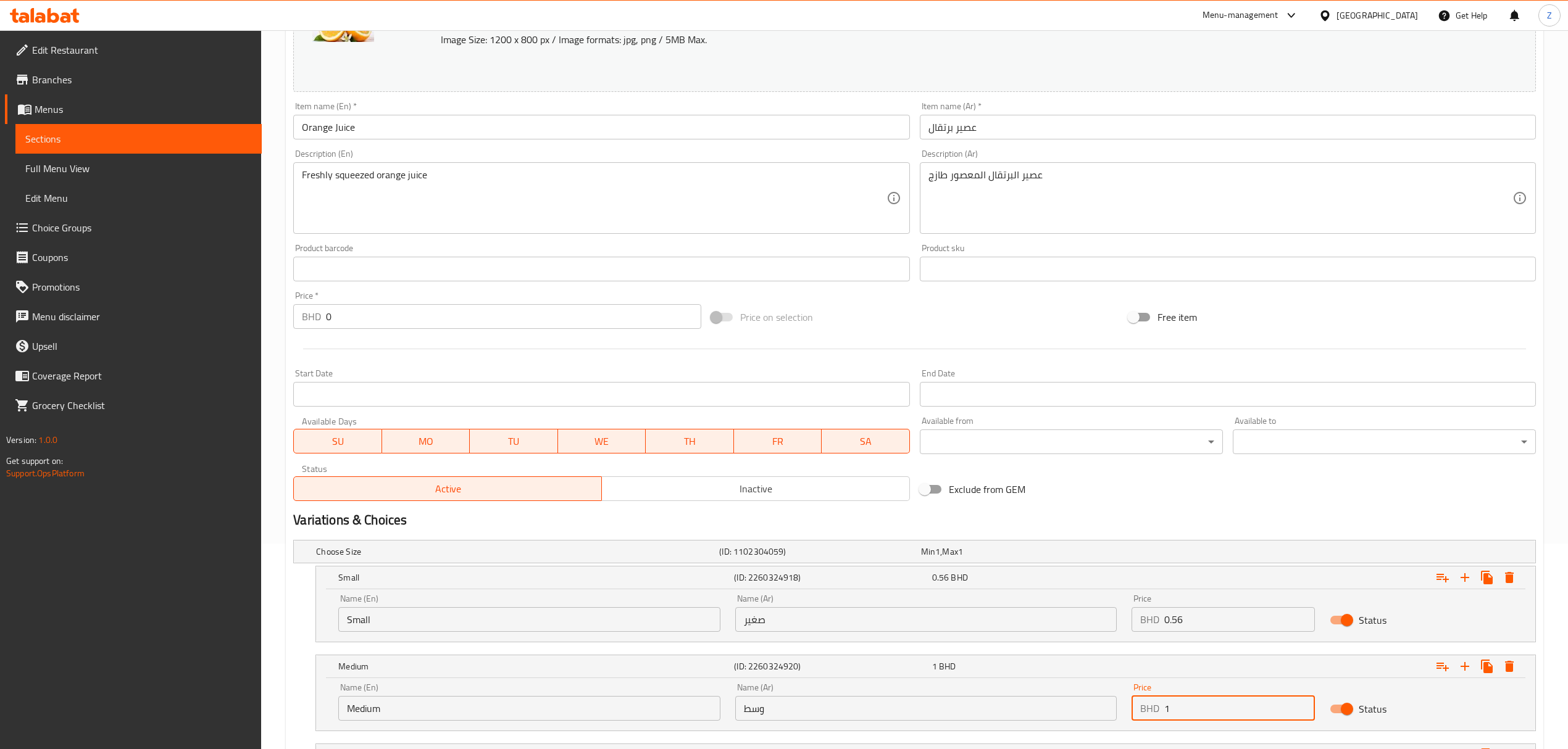
drag, startPoint x: 1181, startPoint y: 707, endPoint x: 1163, endPoint y: 709, distance: 18.1
click at [1053, 519] on input "1" at bounding box center [1239, 709] width 150 height 25
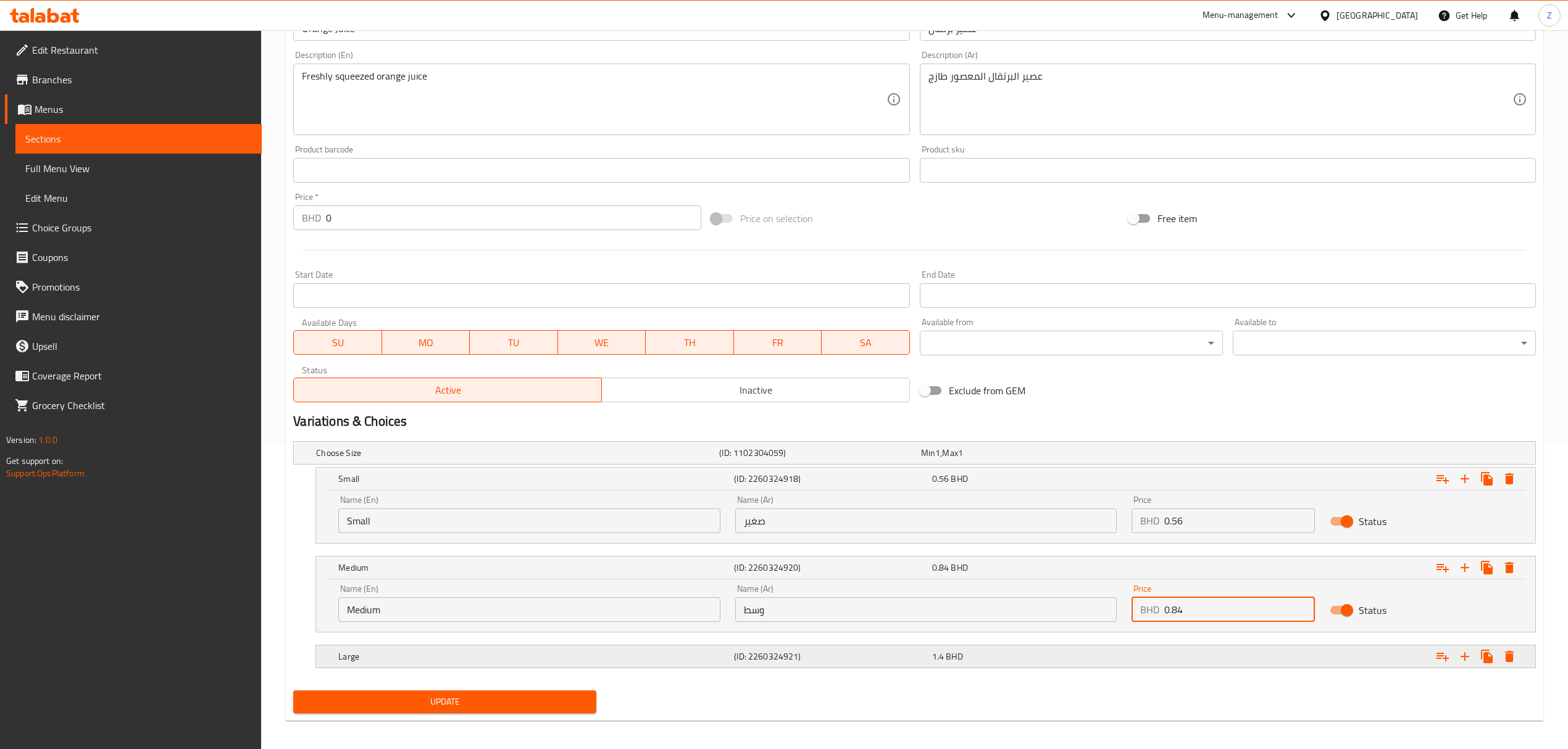
scroll to position [312, 0]
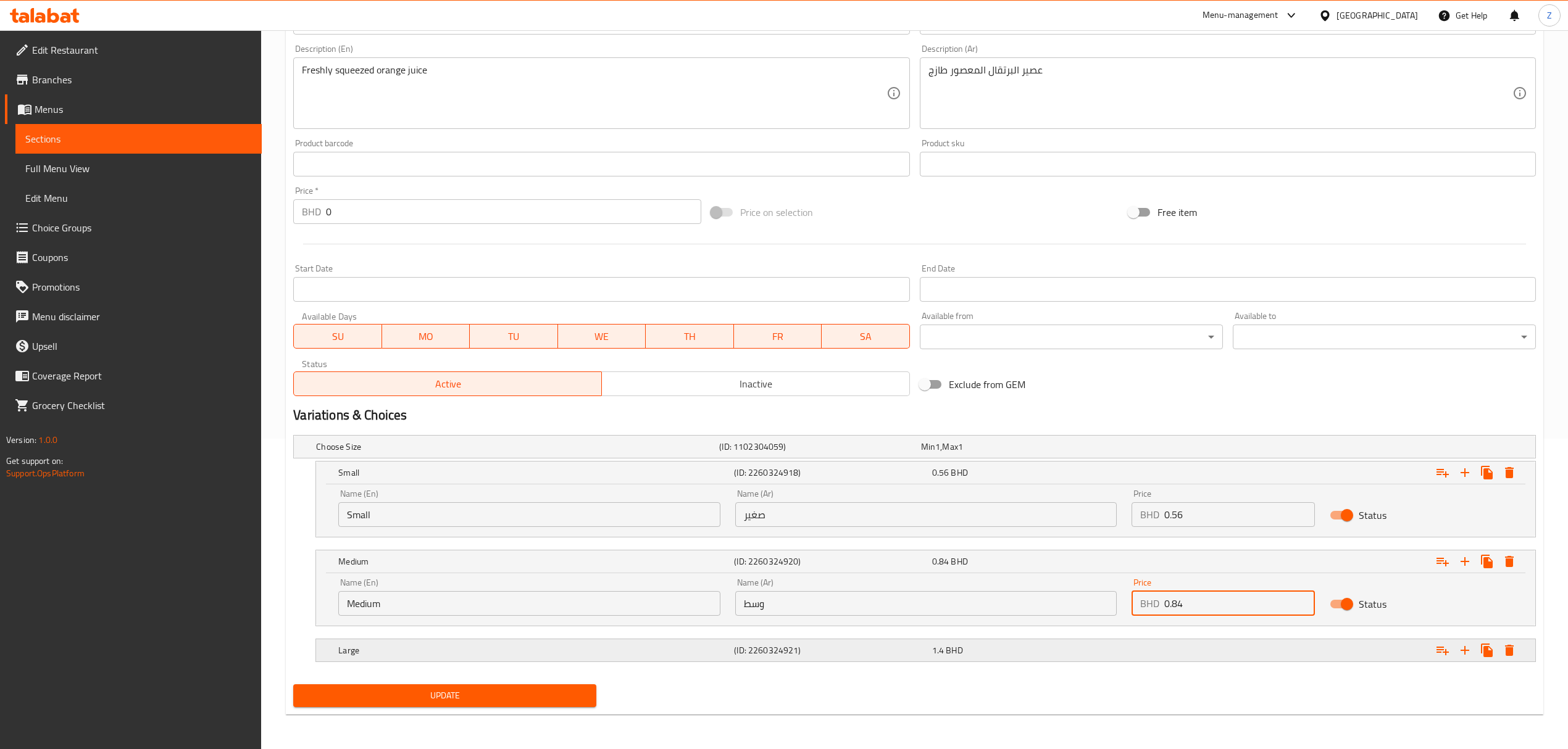
type input "0.84"
click at [1053, 519] on div "Expand" at bounding box center [1325, 650] width 396 height 27
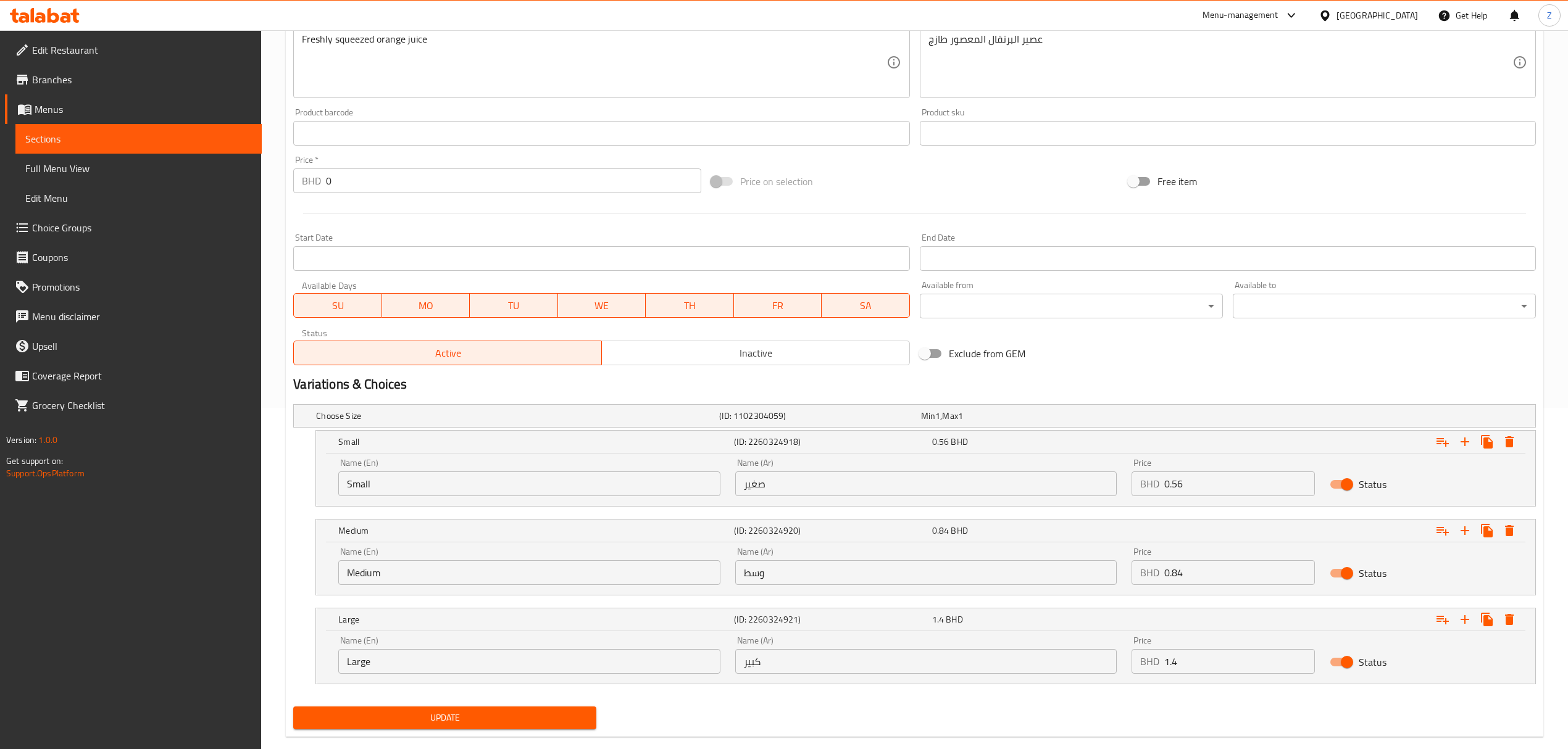
scroll to position [365, 0]
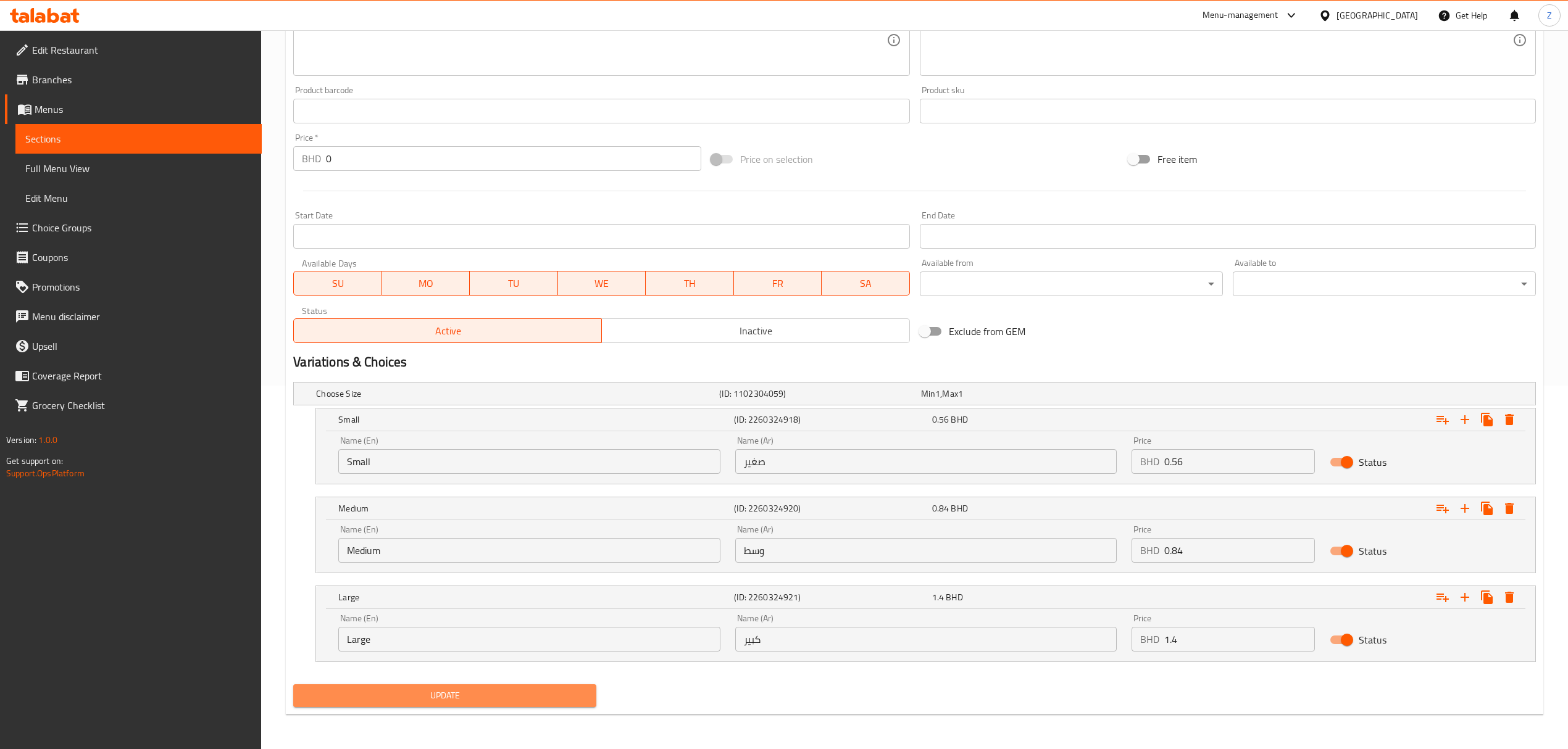
click at [448, 519] on span "Update" at bounding box center [445, 695] width 283 height 15
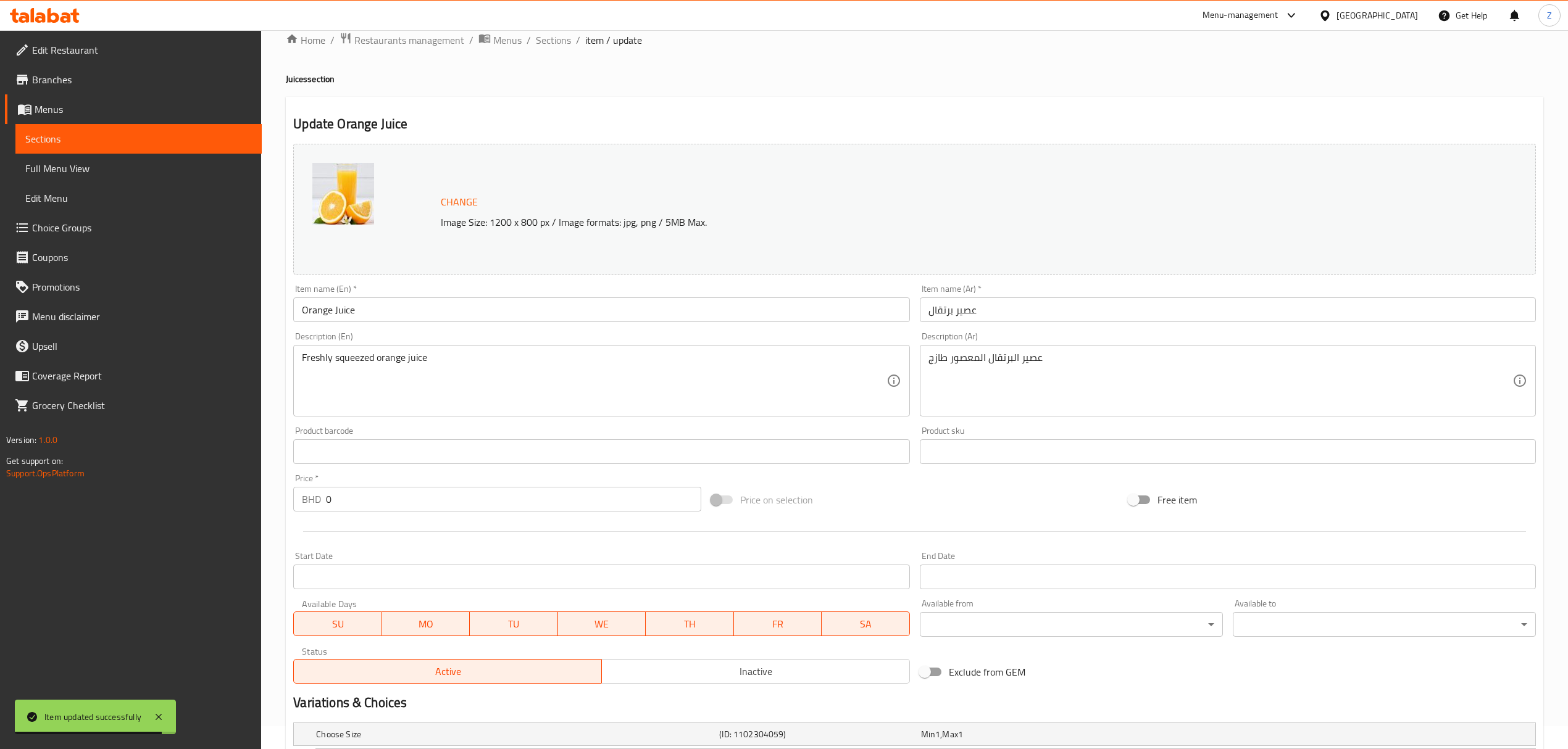
scroll to position [0, 0]
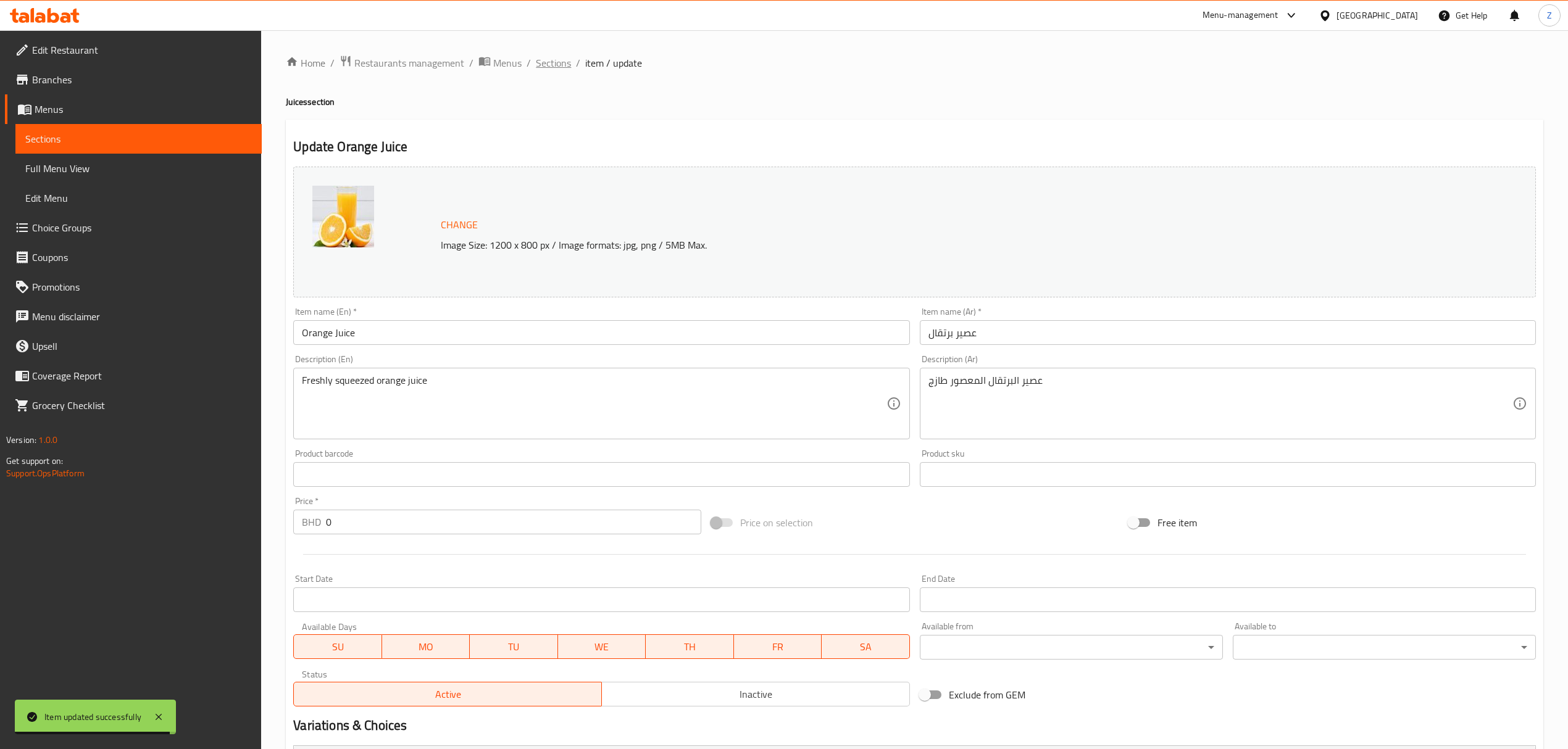
click at [543, 65] on span "Sections" at bounding box center [553, 62] width 35 height 14
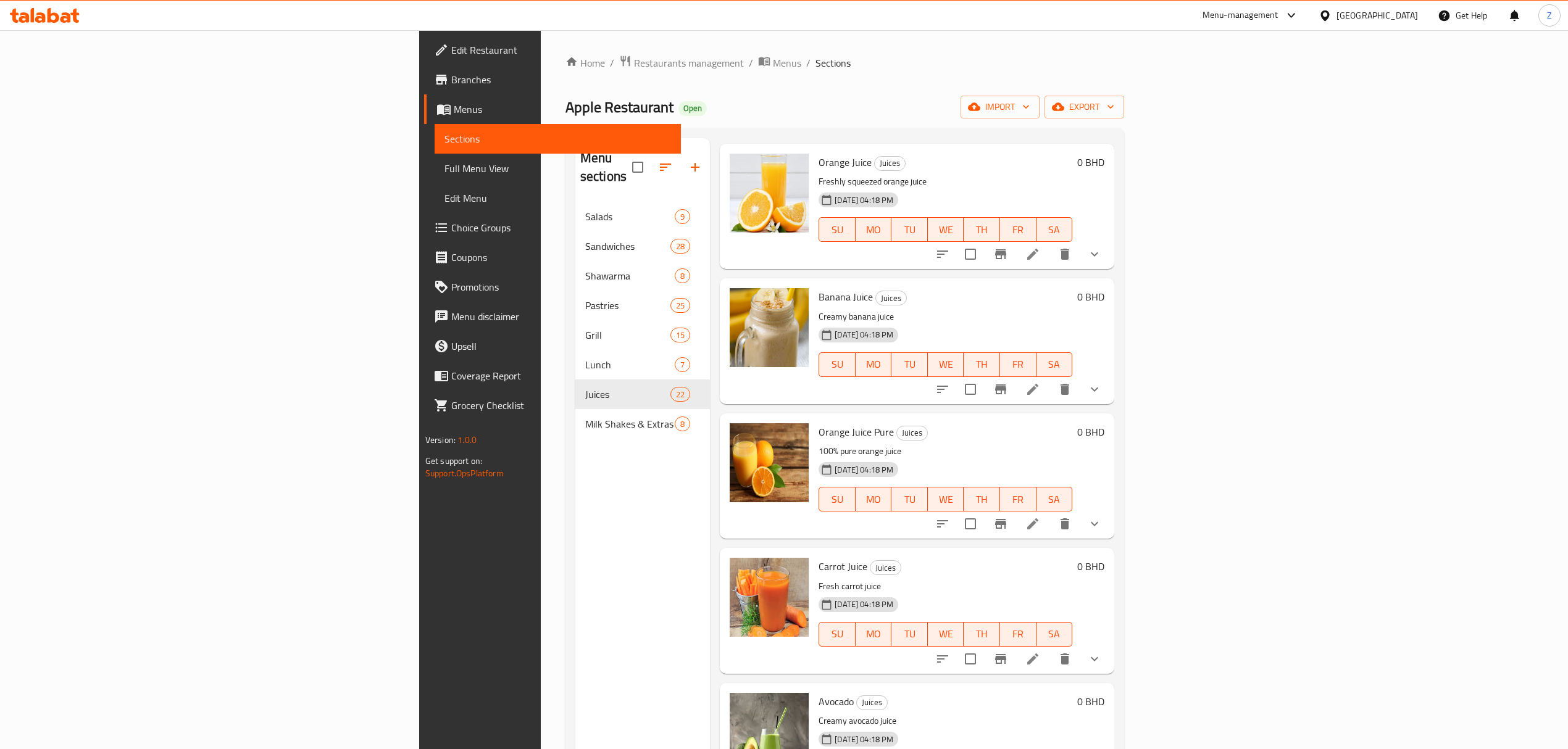
scroll to position [748, 0]
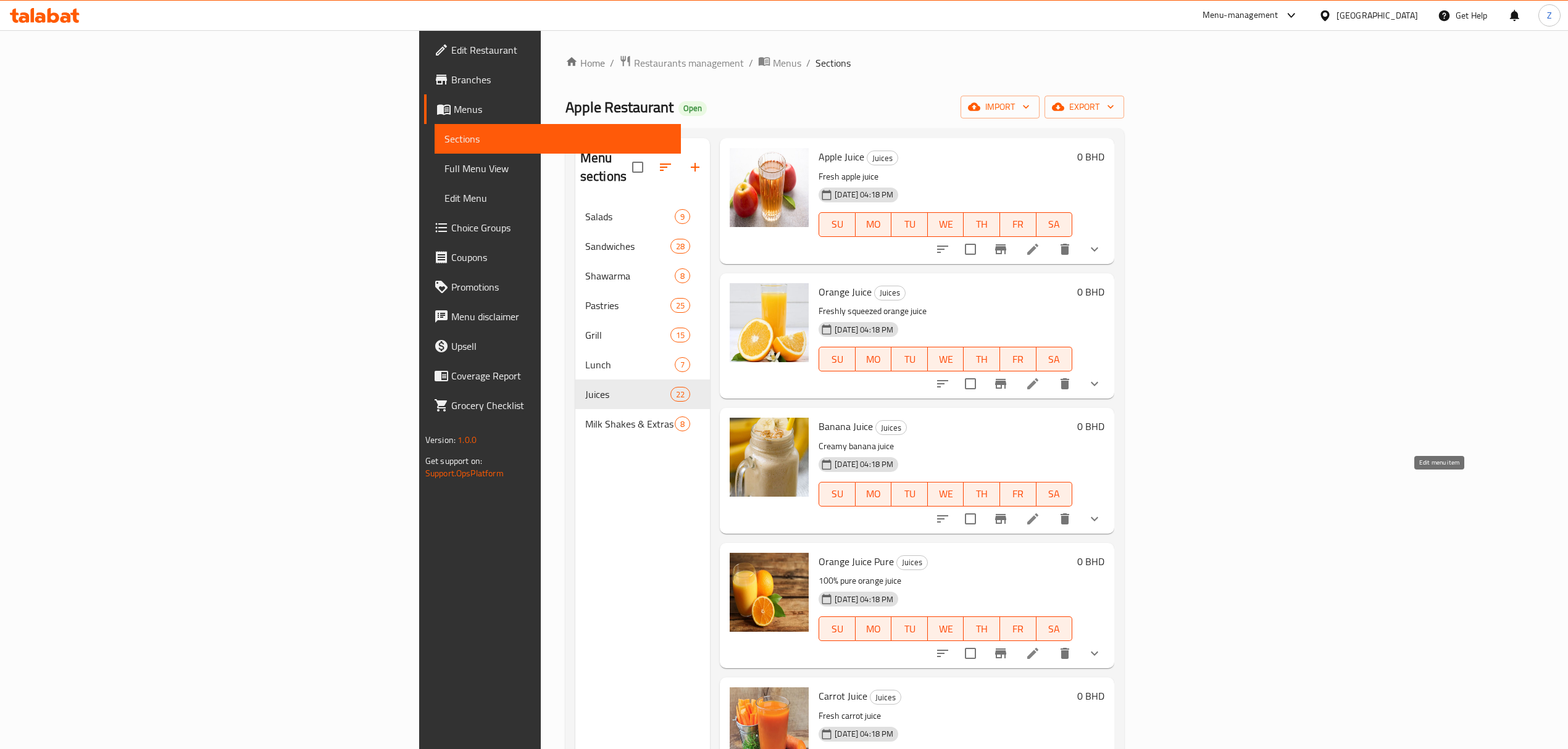
click at [1040, 512] on icon at bounding box center [1032, 518] width 14 height 14
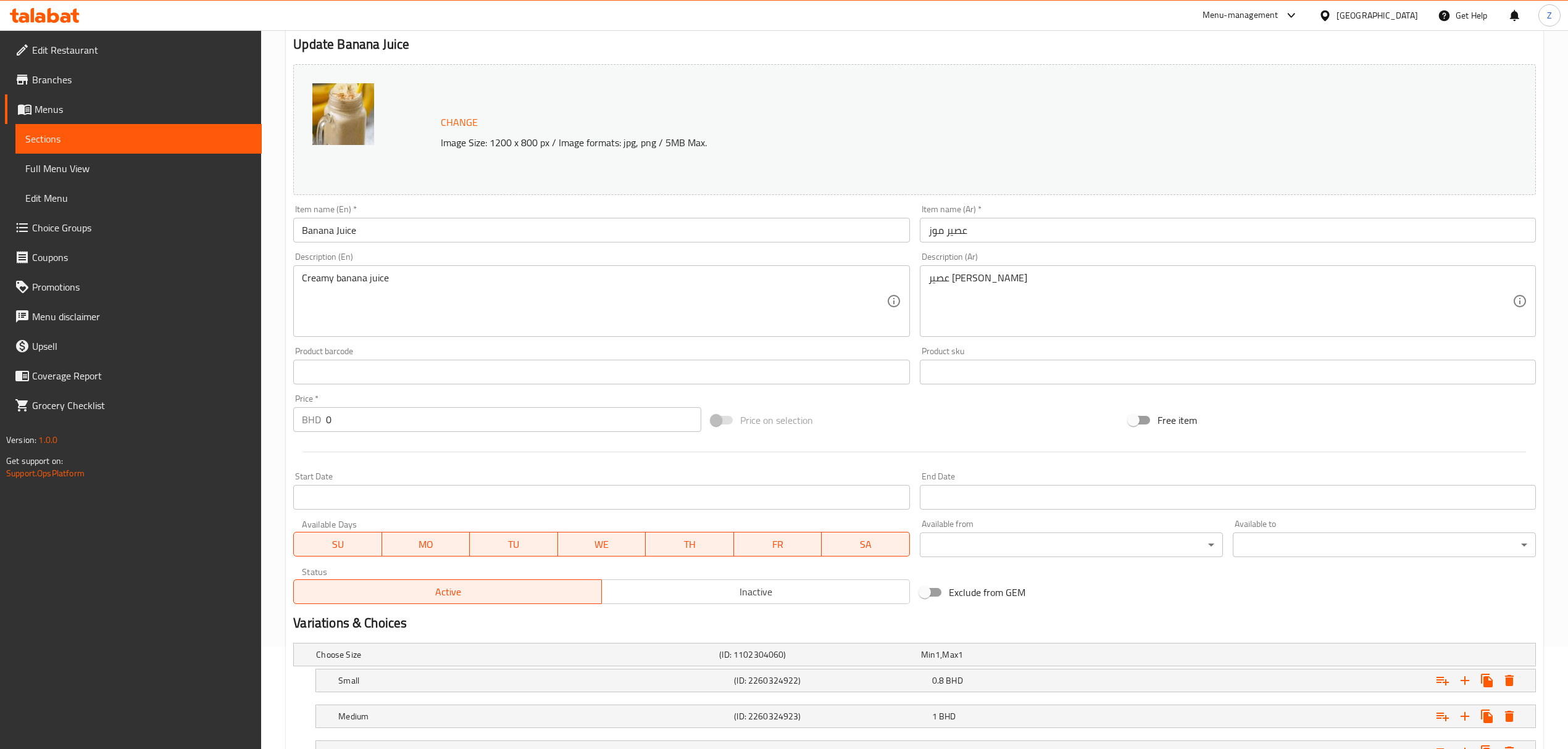
scroll to position [206, 0]
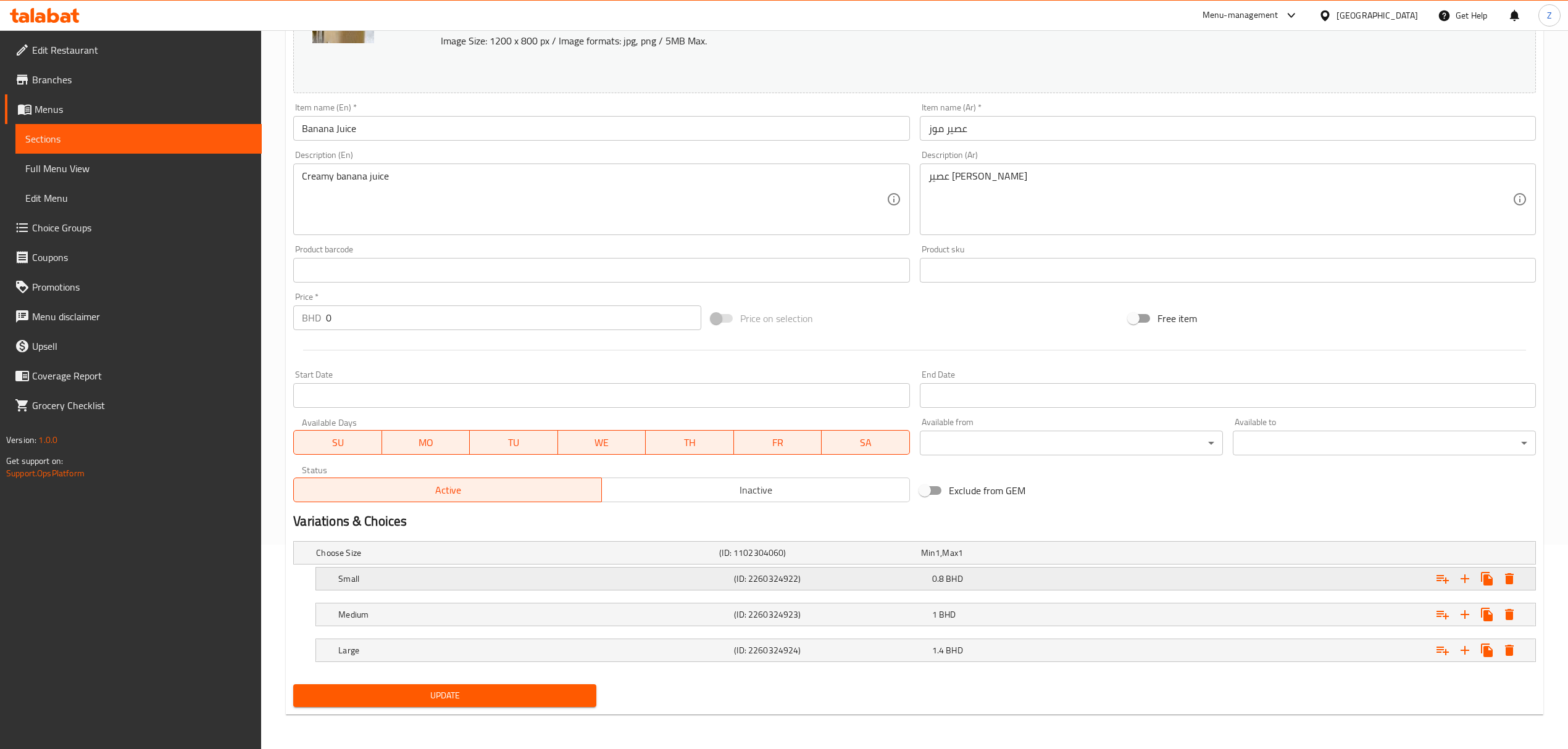
click at [1041, 519] on div "0.8 BHD" at bounding box center [1027, 579] width 192 height 12
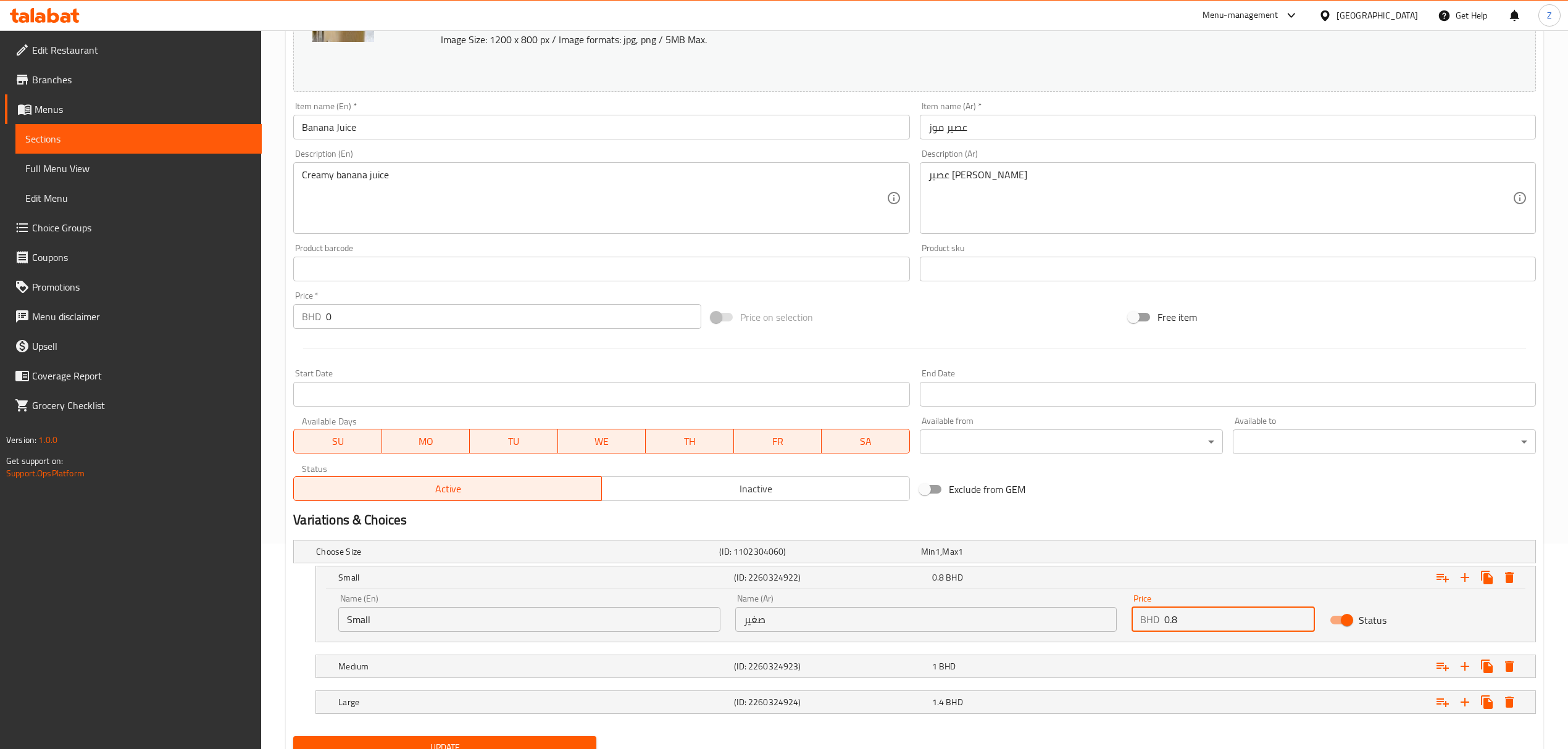
drag, startPoint x: 1191, startPoint y: 626, endPoint x: 1173, endPoint y: 624, distance: 18.1
click at [1053, 519] on input "0.8" at bounding box center [1239, 620] width 150 height 25
type input "0.56"
click at [1053, 519] on div "1 BHD" at bounding box center [1027, 666] width 192 height 12
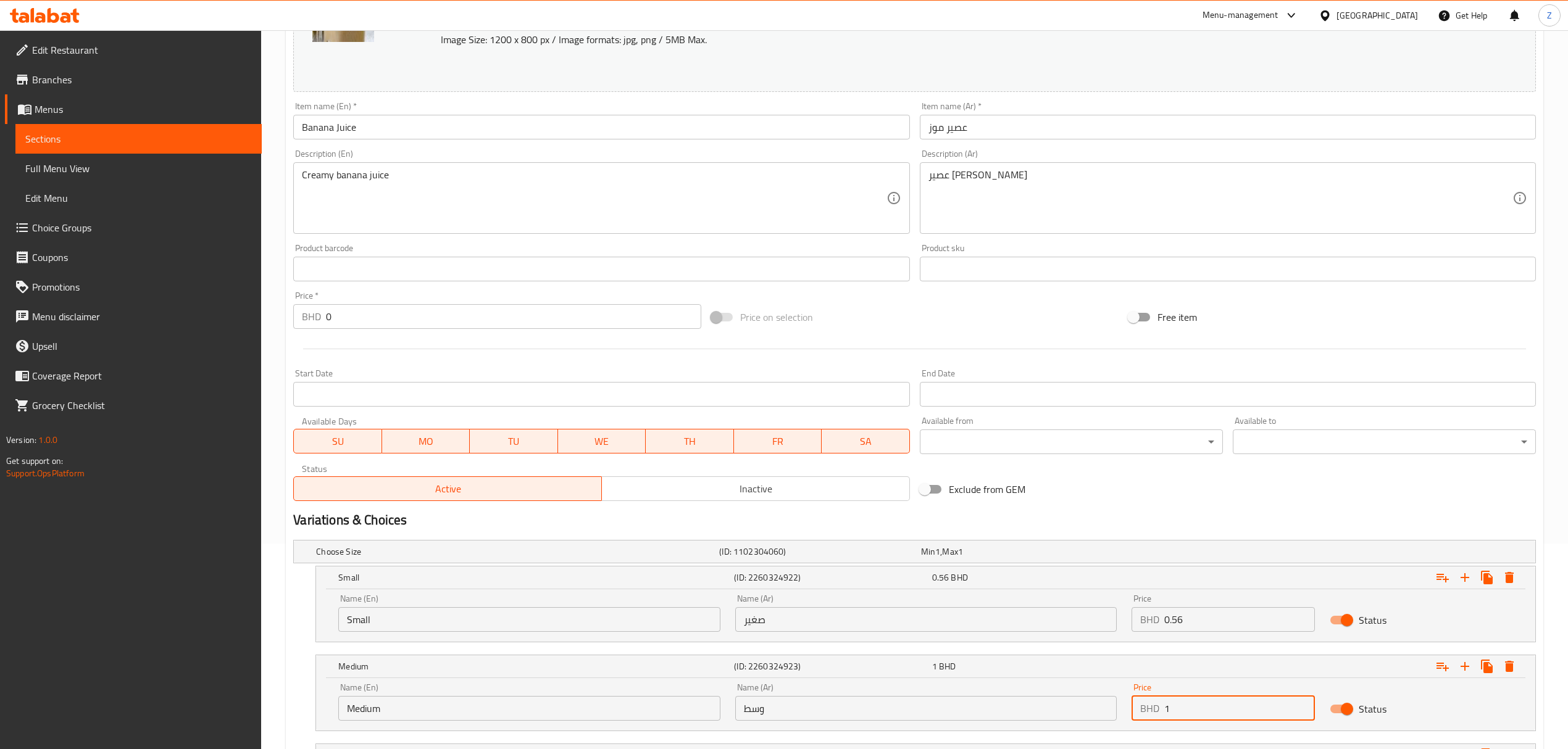
drag, startPoint x: 1178, startPoint y: 706, endPoint x: 1099, endPoint y: 685, distance: 81.7
click at [1053, 519] on div "Name (En) Medium Name (En) Name (Ar) وسط Name (Ar) Price BHD 1 Price Status" at bounding box center [925, 702] width 1189 height 53
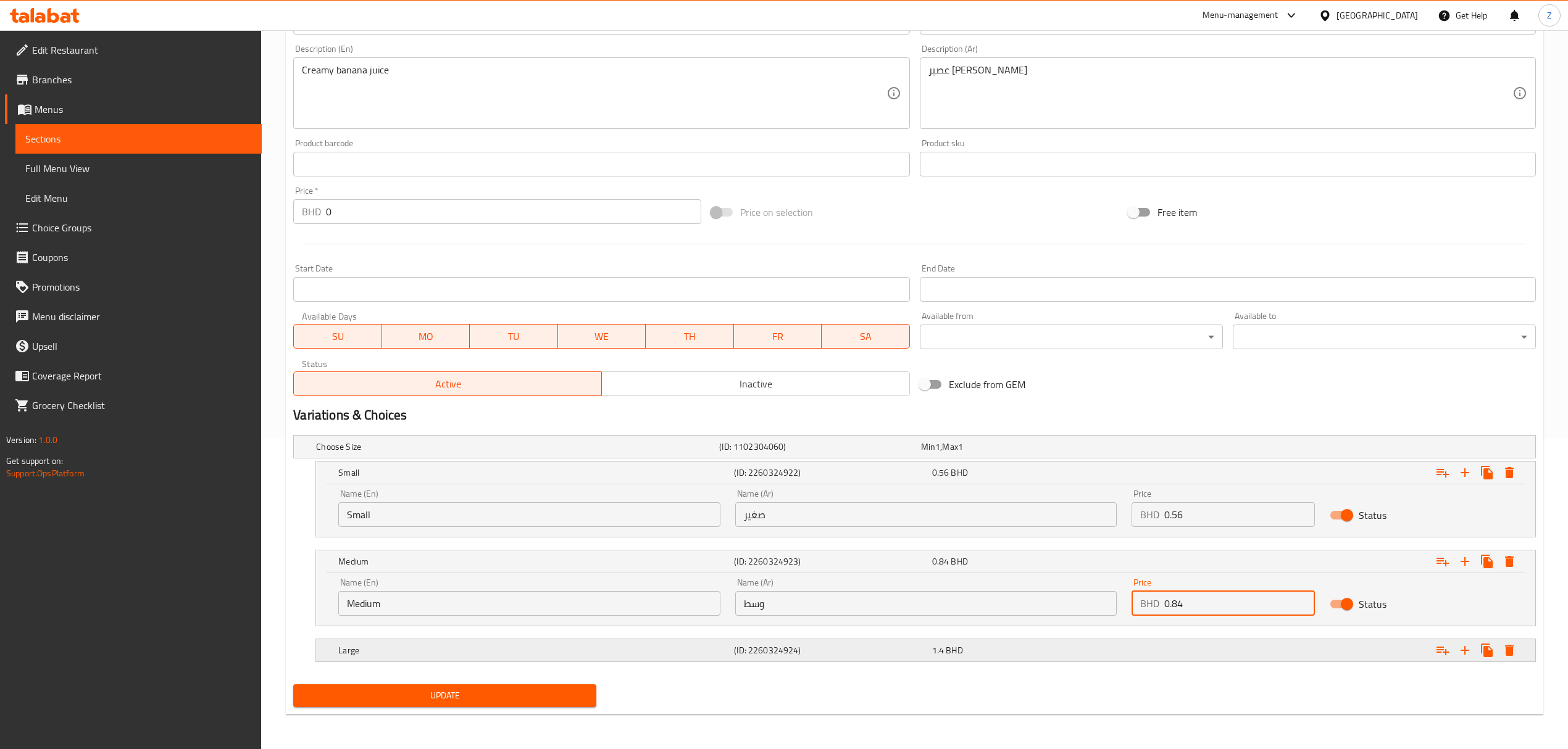
scroll to position [312, 0]
type input "0.84"
click at [1053, 519] on div "Expand" at bounding box center [1325, 650] width 396 height 27
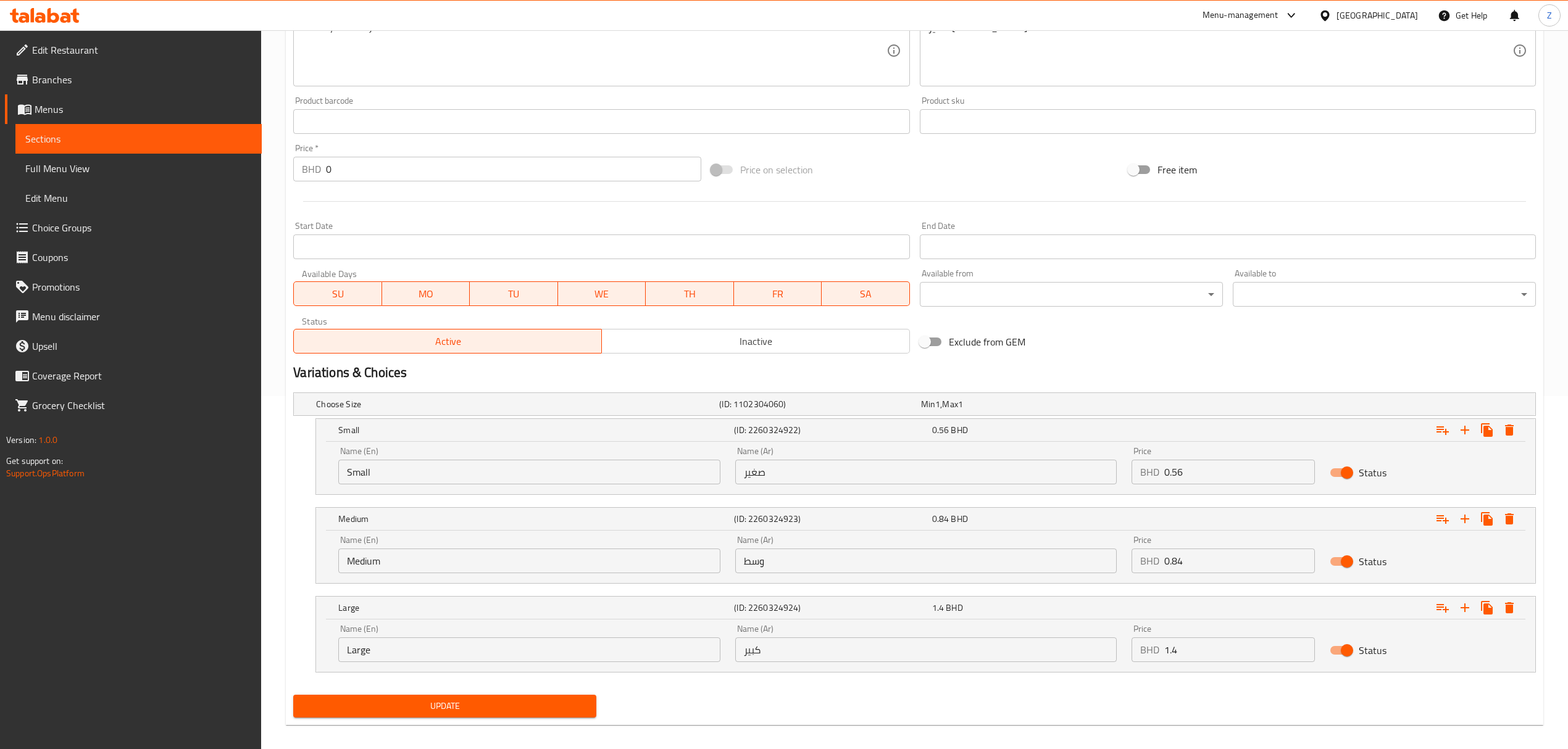
scroll to position [365, 0]
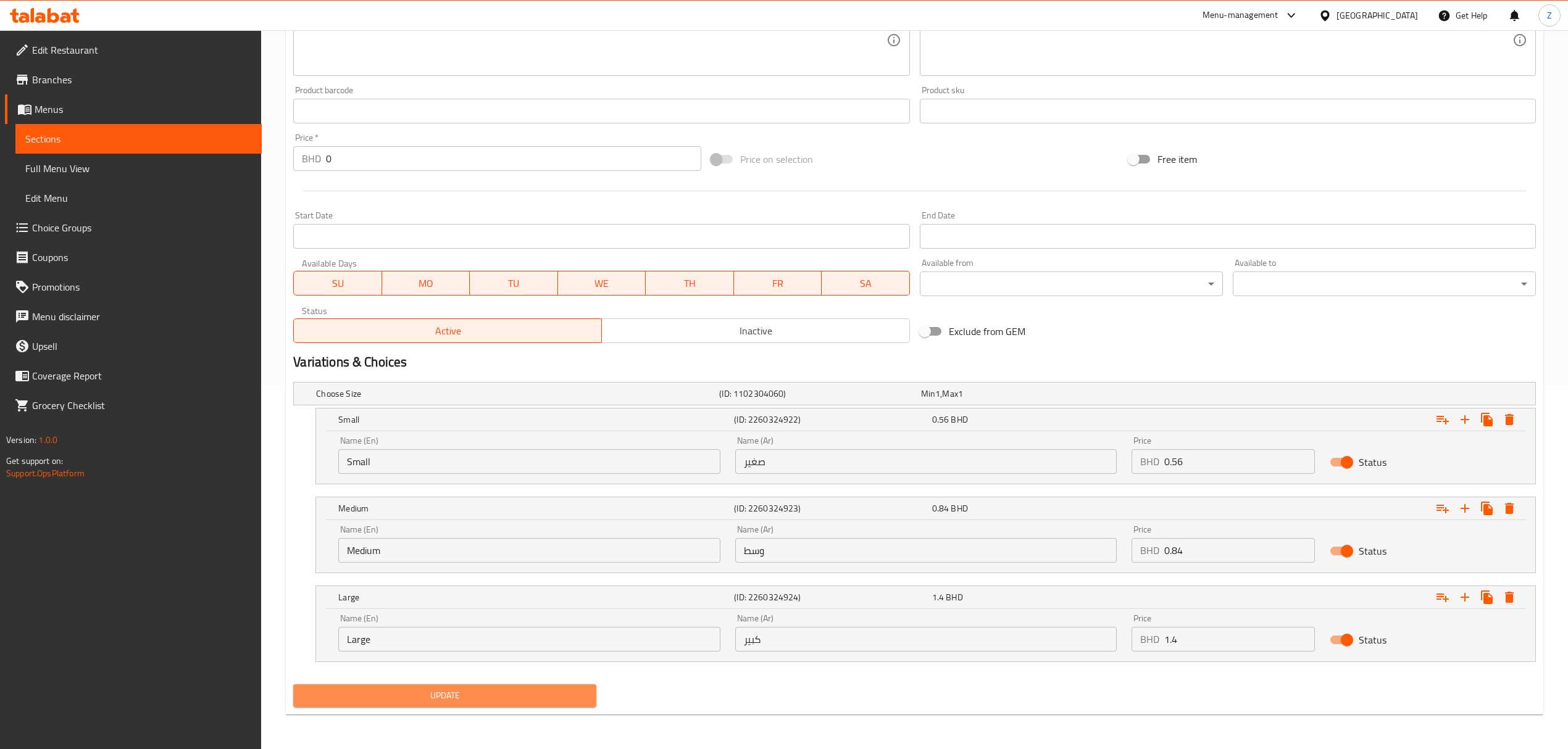
click at [517, 519] on span "Update" at bounding box center [445, 695] width 283 height 15
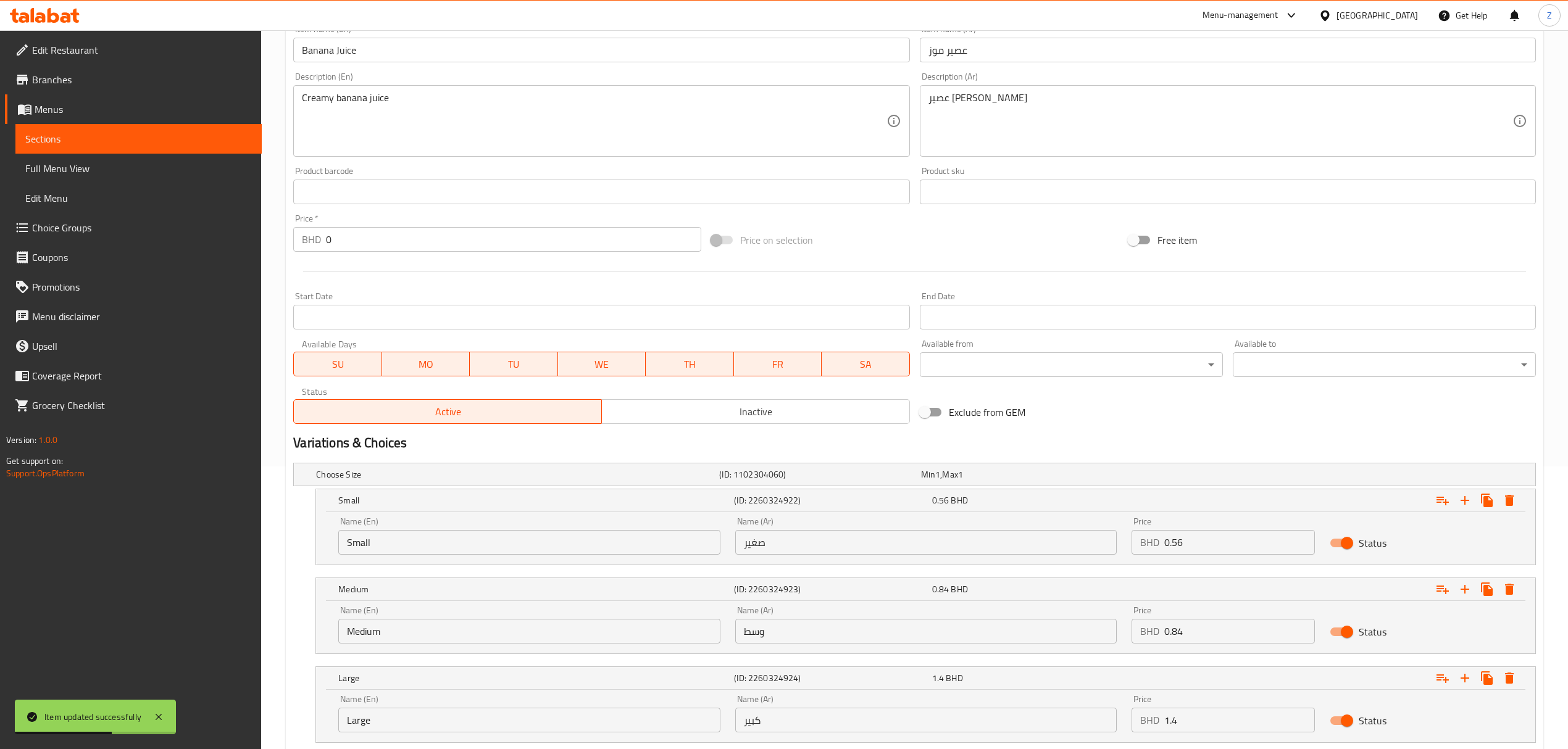
scroll to position [0, 0]
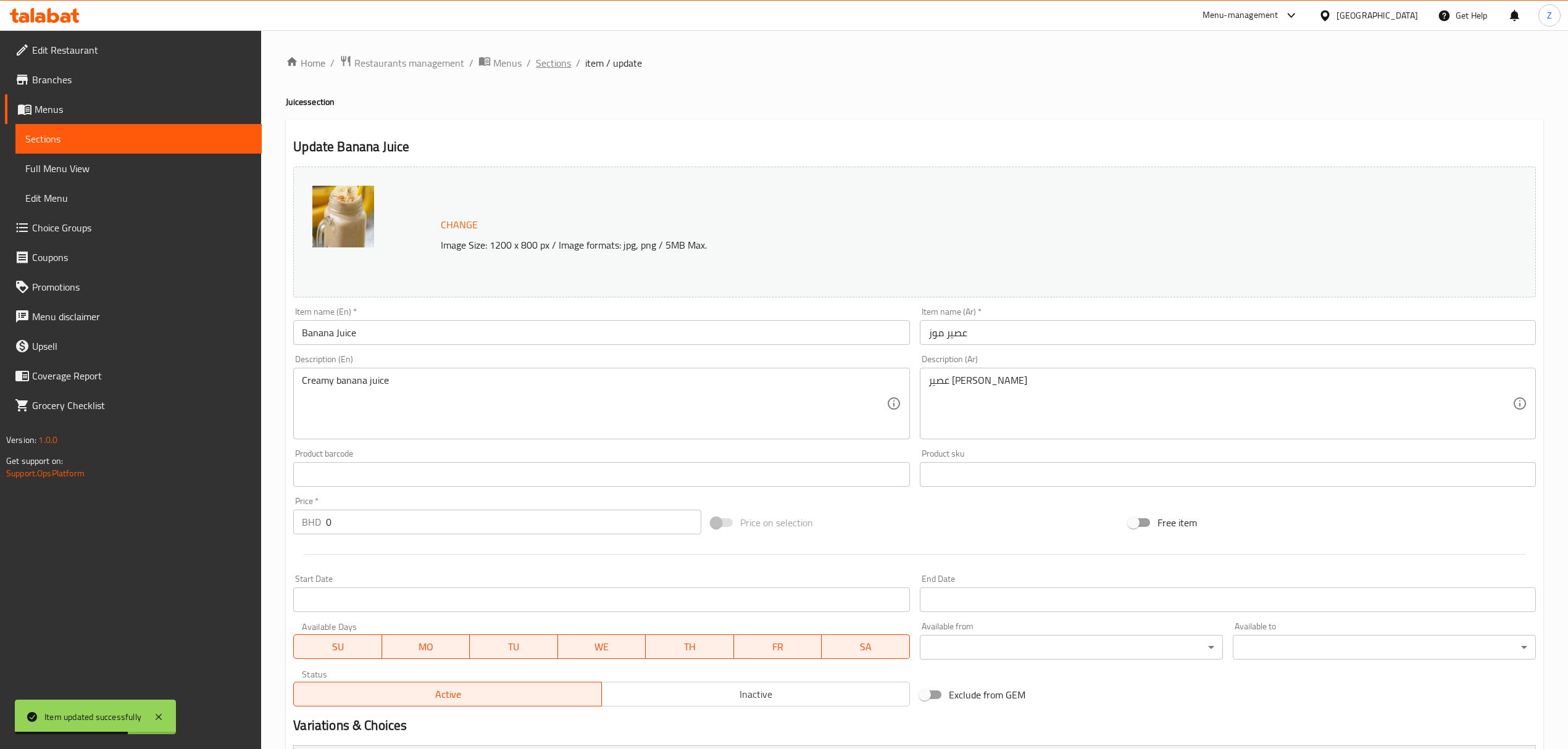
click at [560, 60] on span "Sections" at bounding box center [553, 62] width 35 height 14
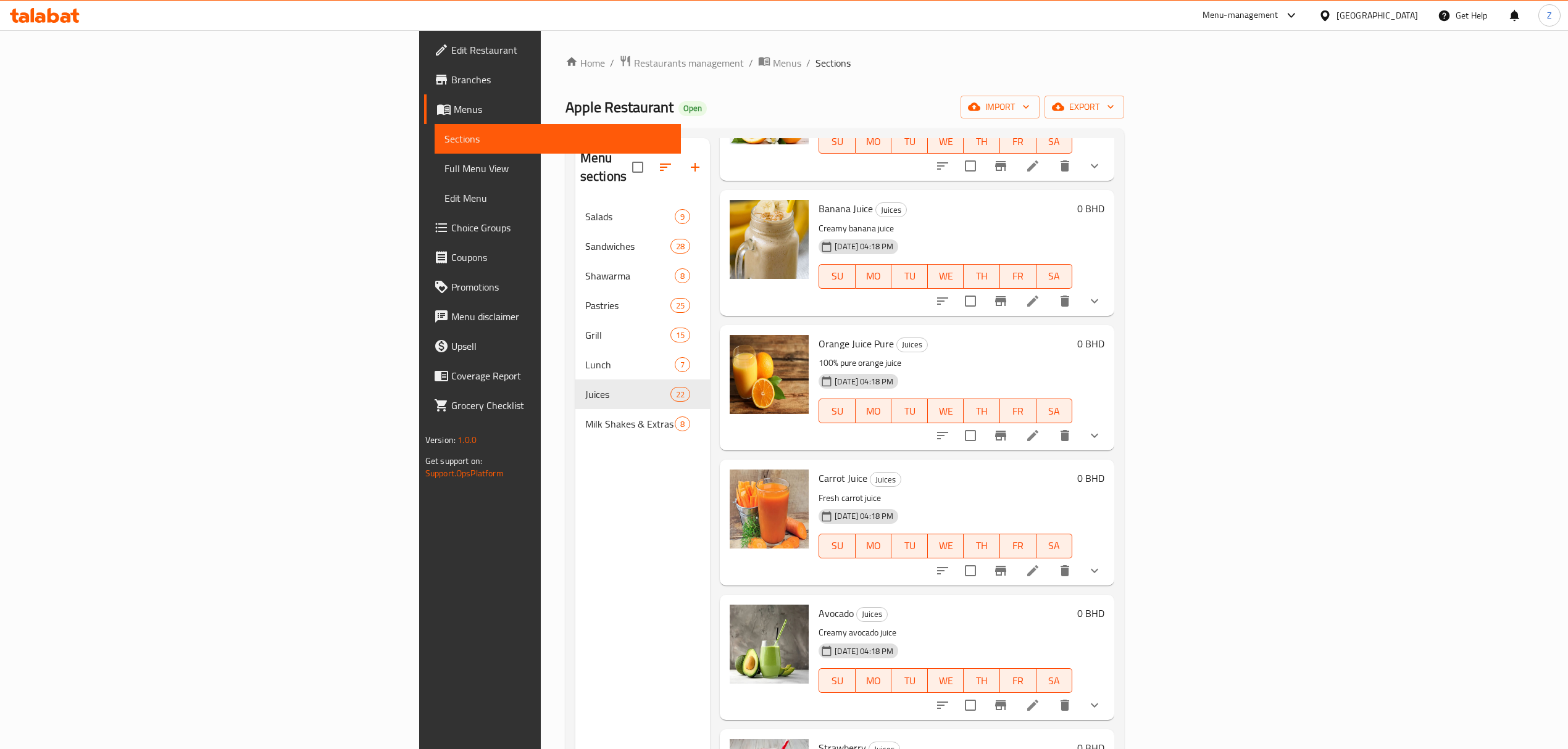
scroll to position [905, 0]
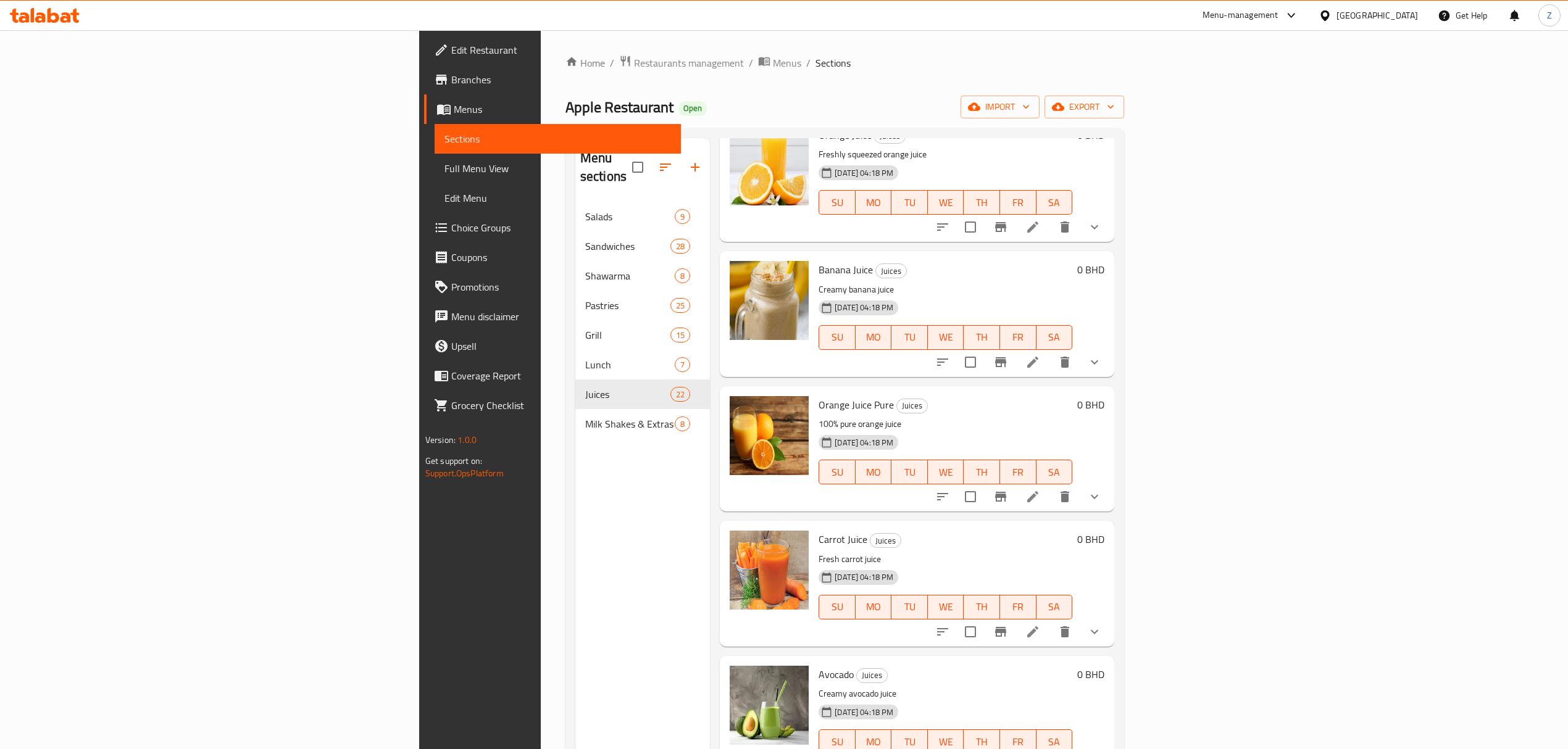
click at [1038, 492] on icon at bounding box center [1033, 497] width 11 height 11
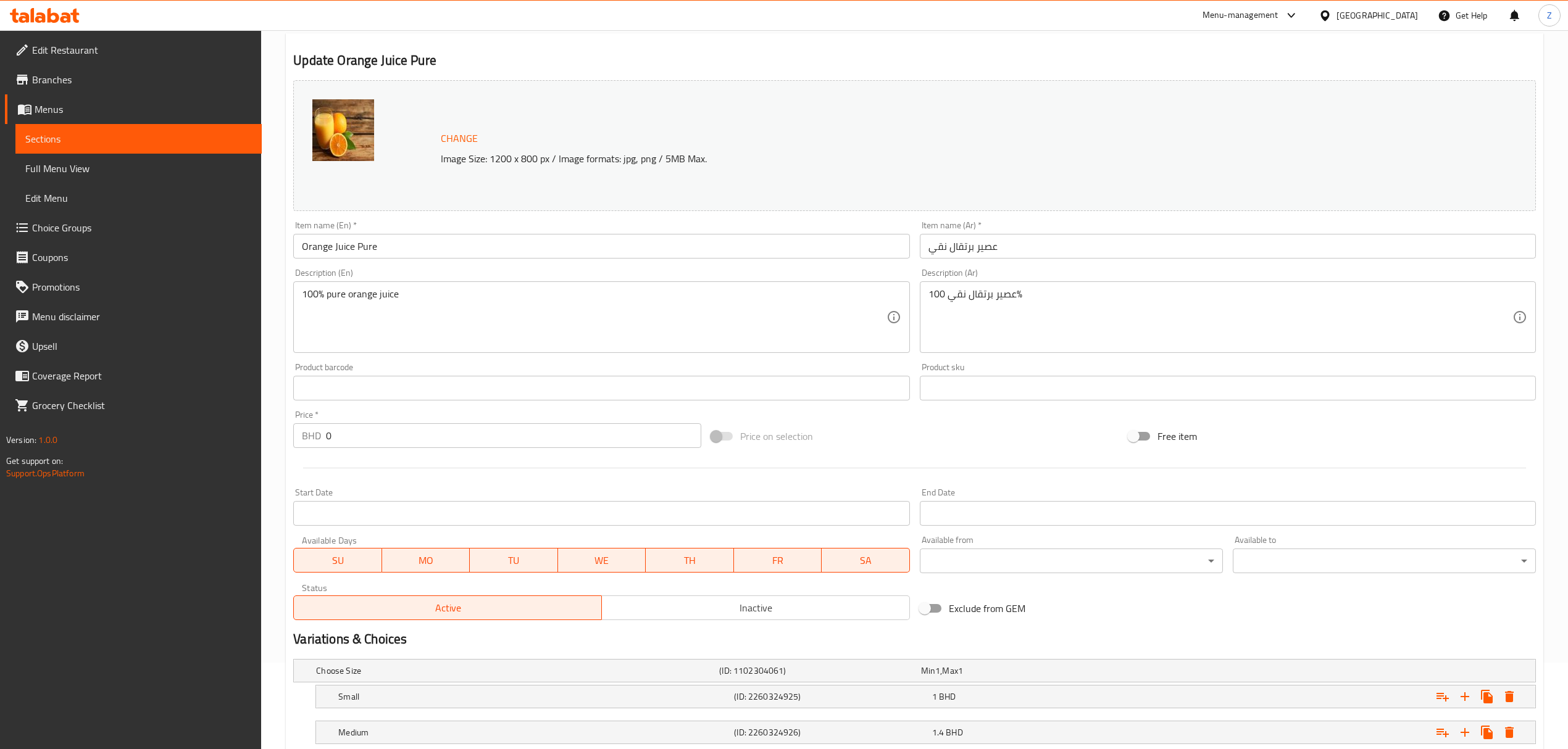
scroll to position [206, 0]
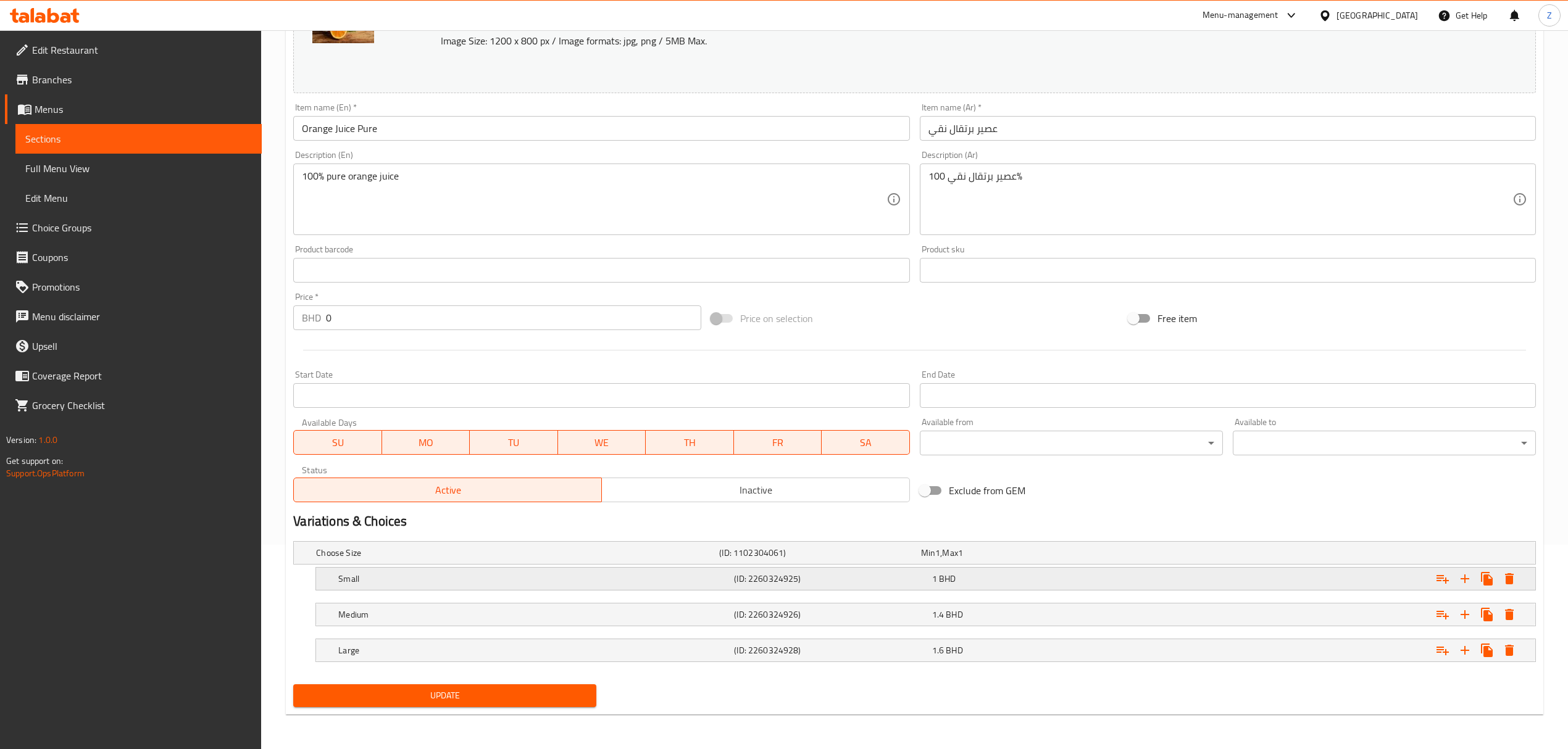
click at [975, 519] on div "1 BHD" at bounding box center [1027, 579] width 192 height 12
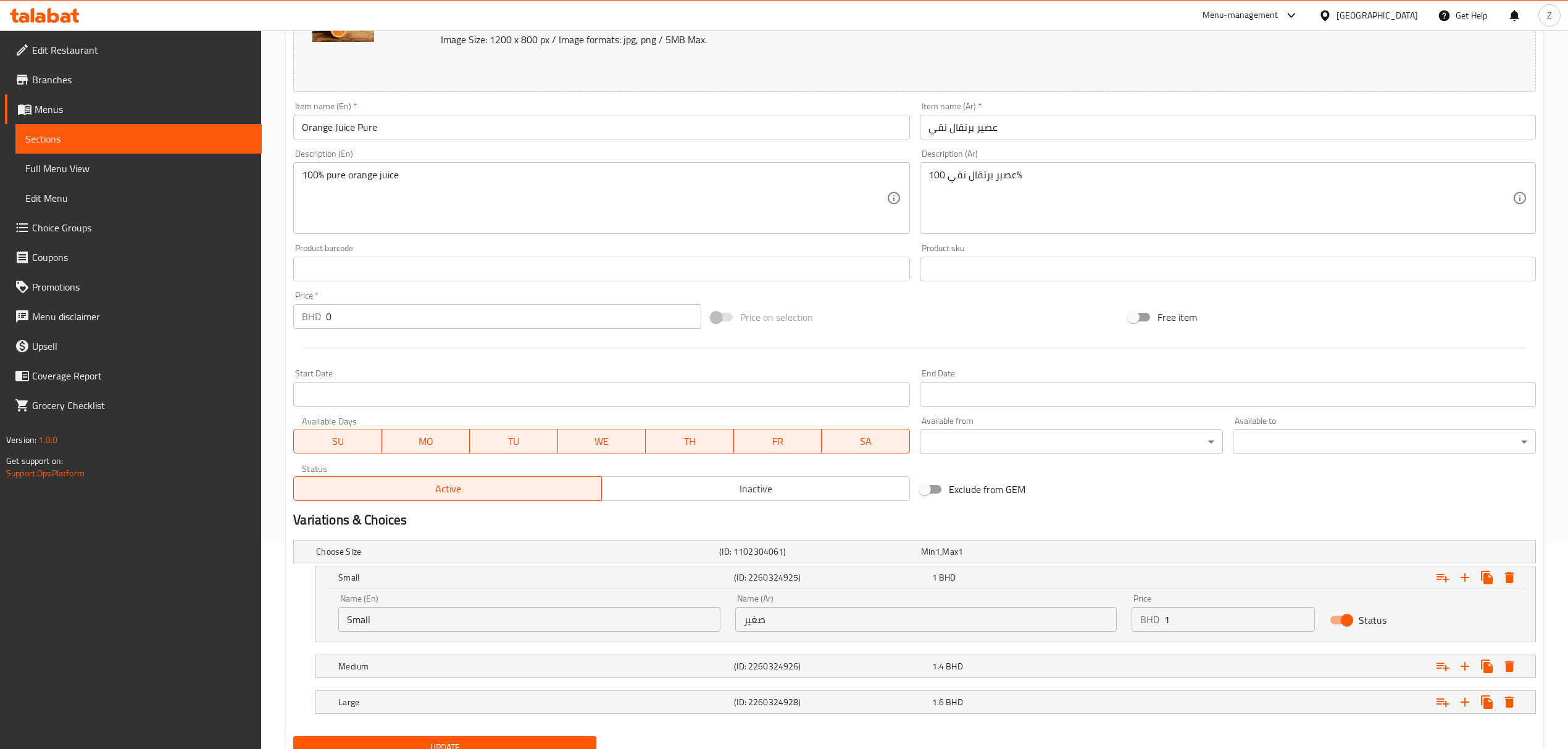
drag, startPoint x: 1199, startPoint y: 623, endPoint x: 1043, endPoint y: 608, distance: 156.7
click at [1053, 519] on div "Name (En) Small Name (En) Name (Ar) صغير Name (Ar) Price BHD 1 Price Status" at bounding box center [925, 613] width 1189 height 53
type input "0.84"
click at [1041, 519] on div "1.4 BHD" at bounding box center [1027, 666] width 192 height 12
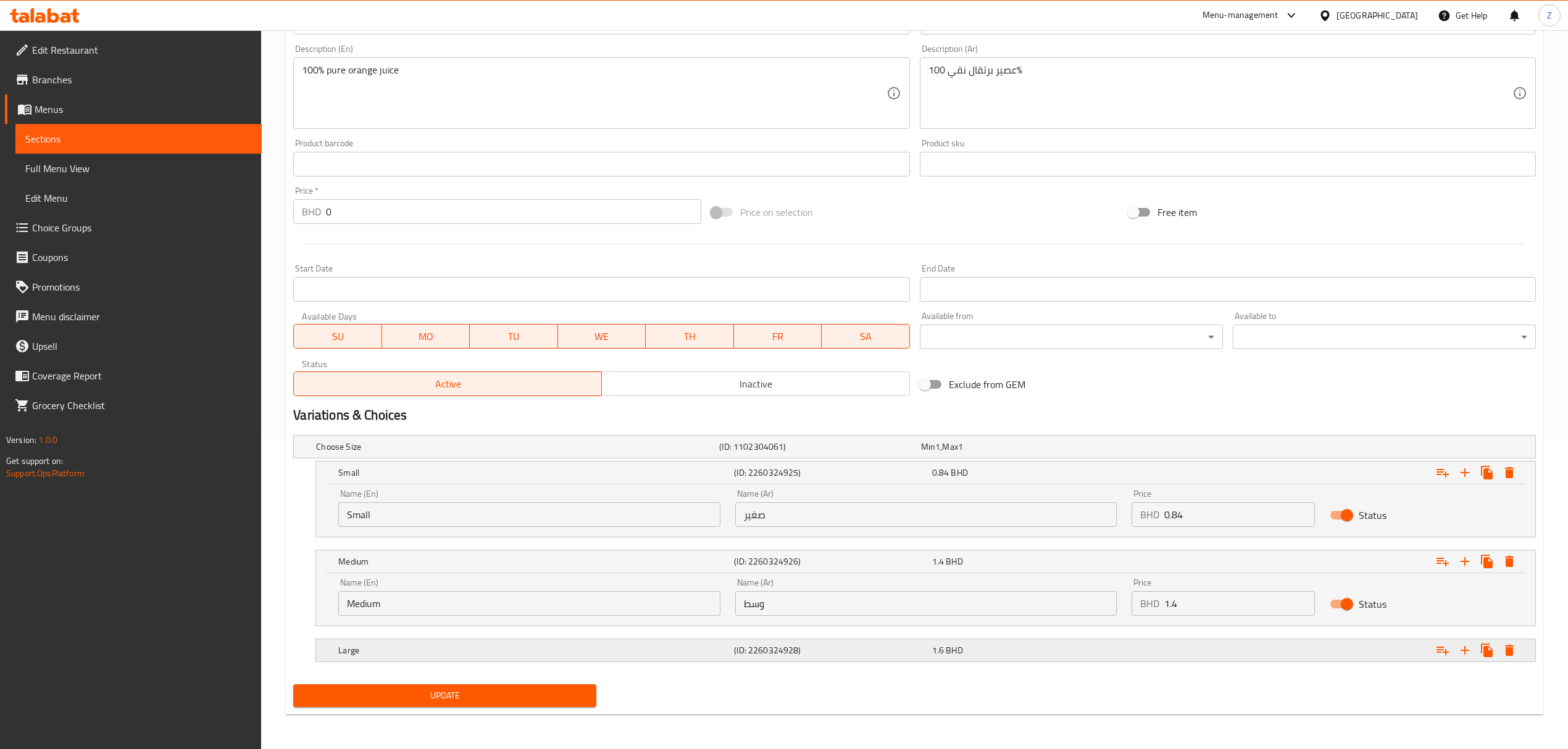
scroll to position [312, 0]
click at [1053, 519] on div "Expand" at bounding box center [1325, 650] width 396 height 27
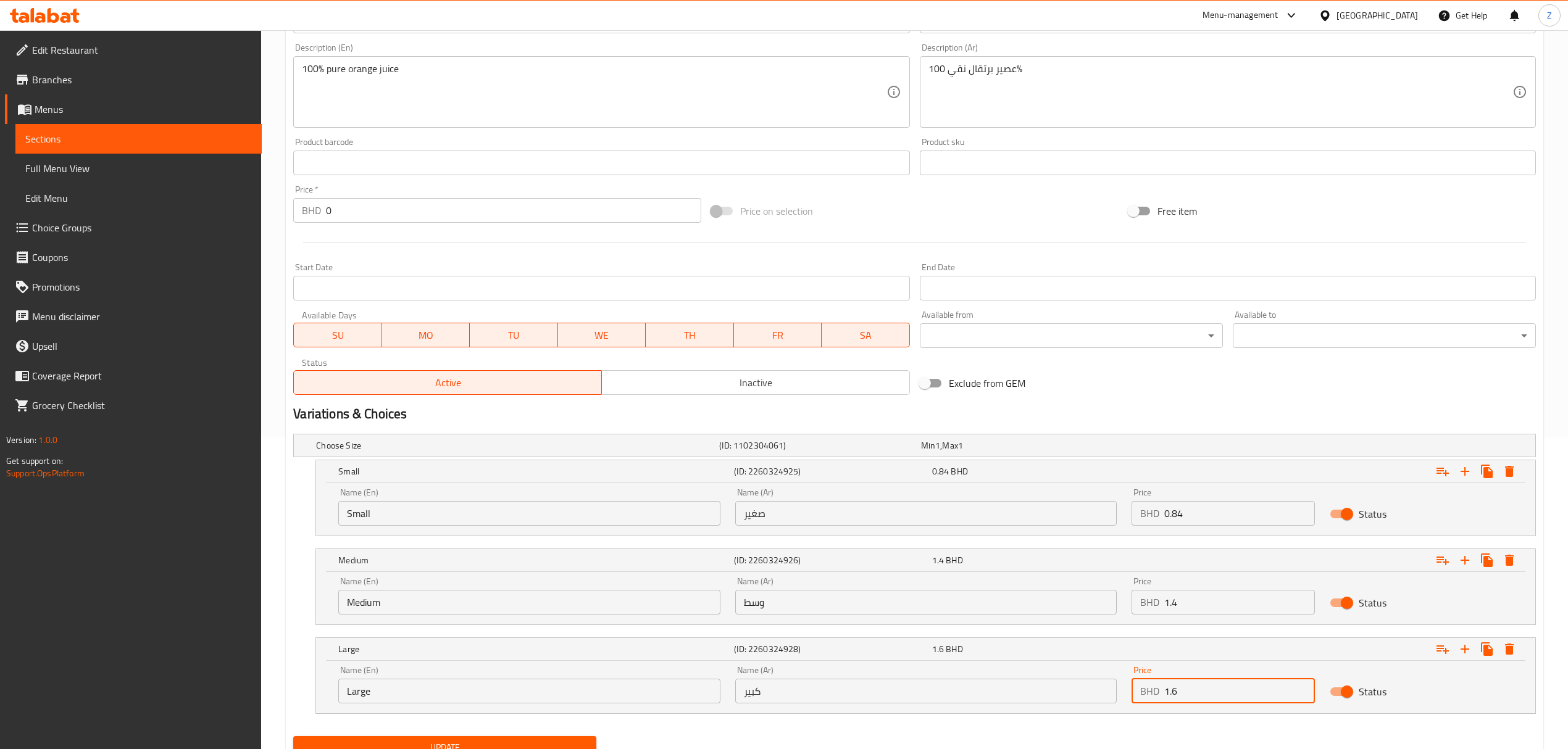
click at [1053, 519] on input "1.6" at bounding box center [1239, 692] width 150 height 25
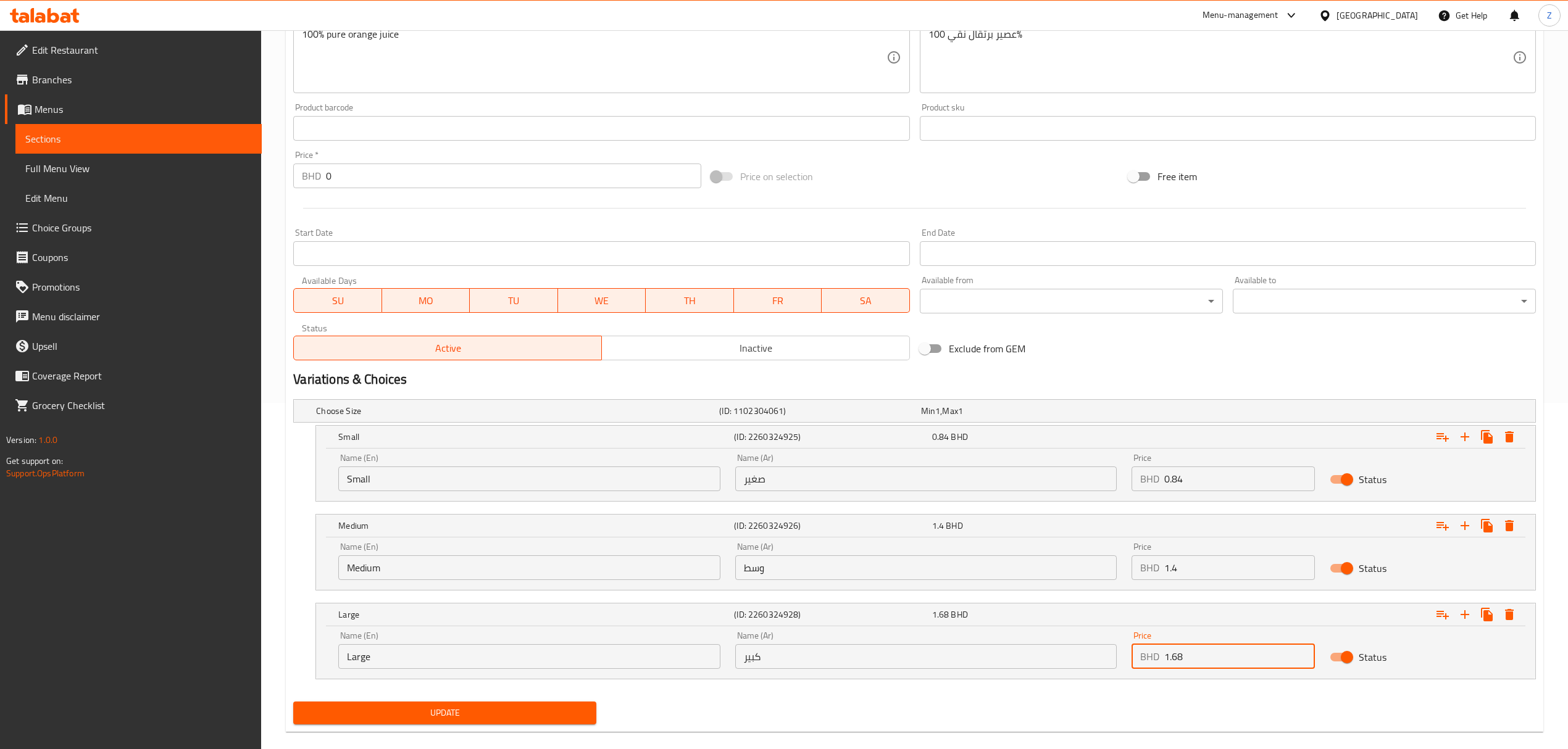
scroll to position [365, 0]
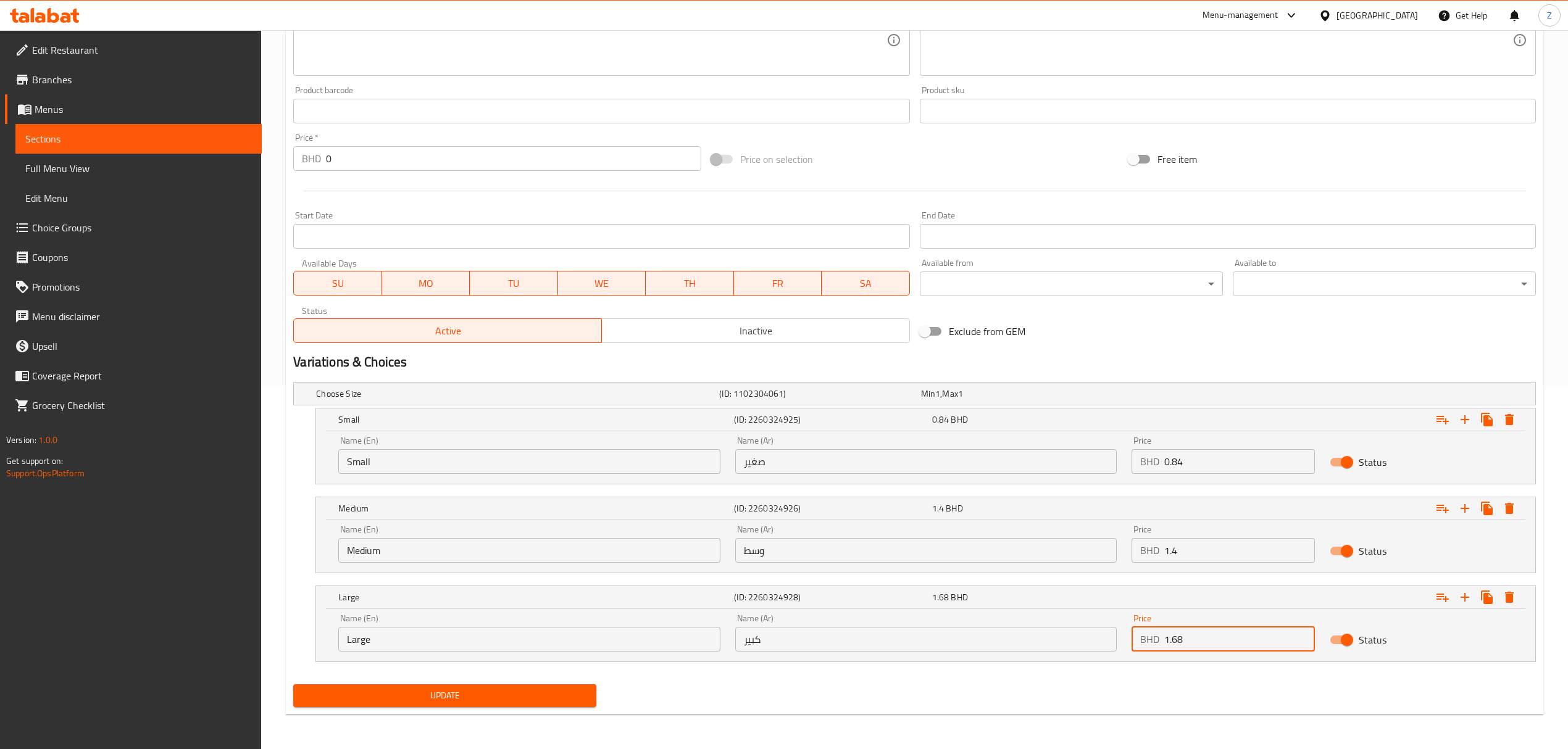
type input "1.68"
click at [456, 519] on div "Update" at bounding box center [444, 695] width 313 height 33
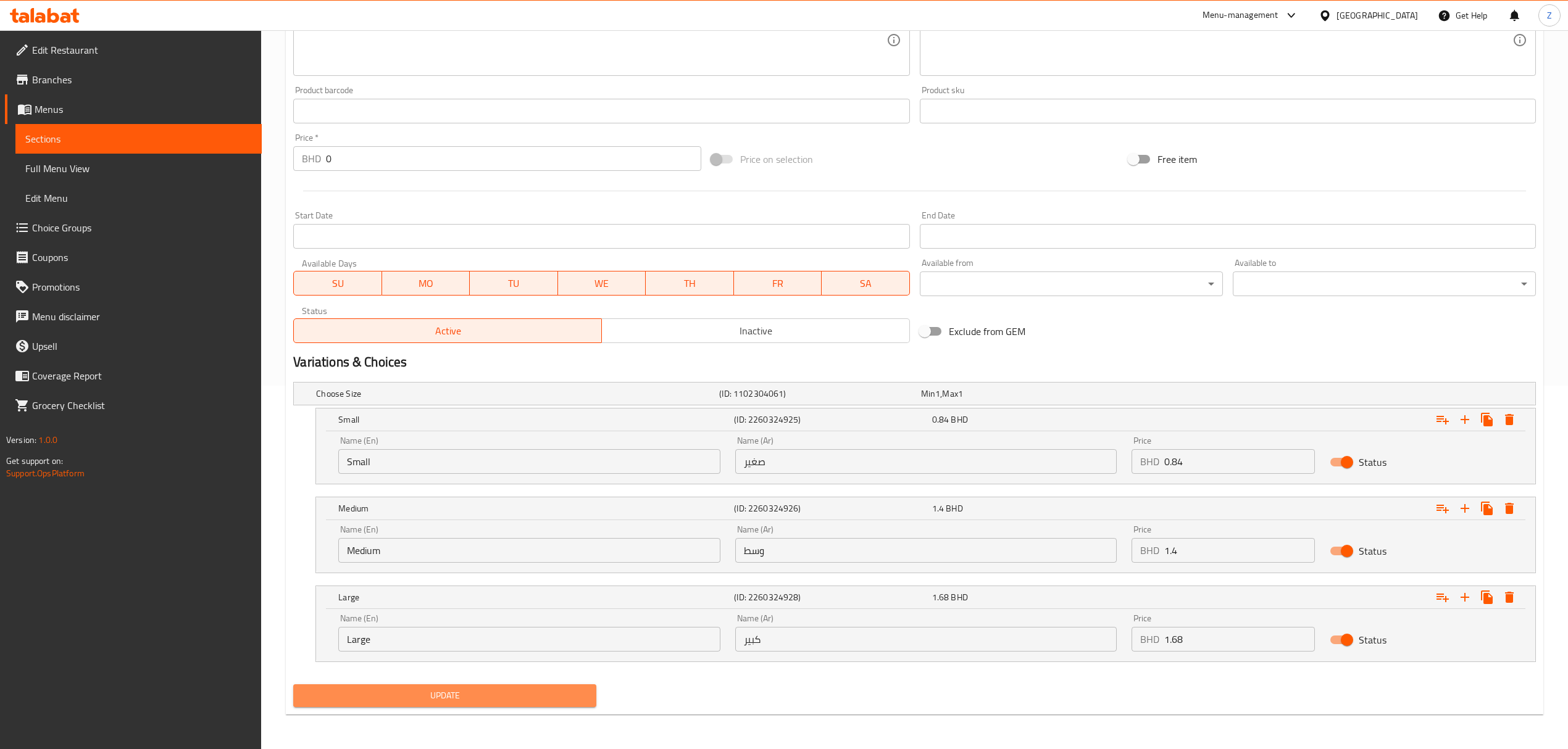
click at [467, 519] on span "Update" at bounding box center [445, 695] width 283 height 15
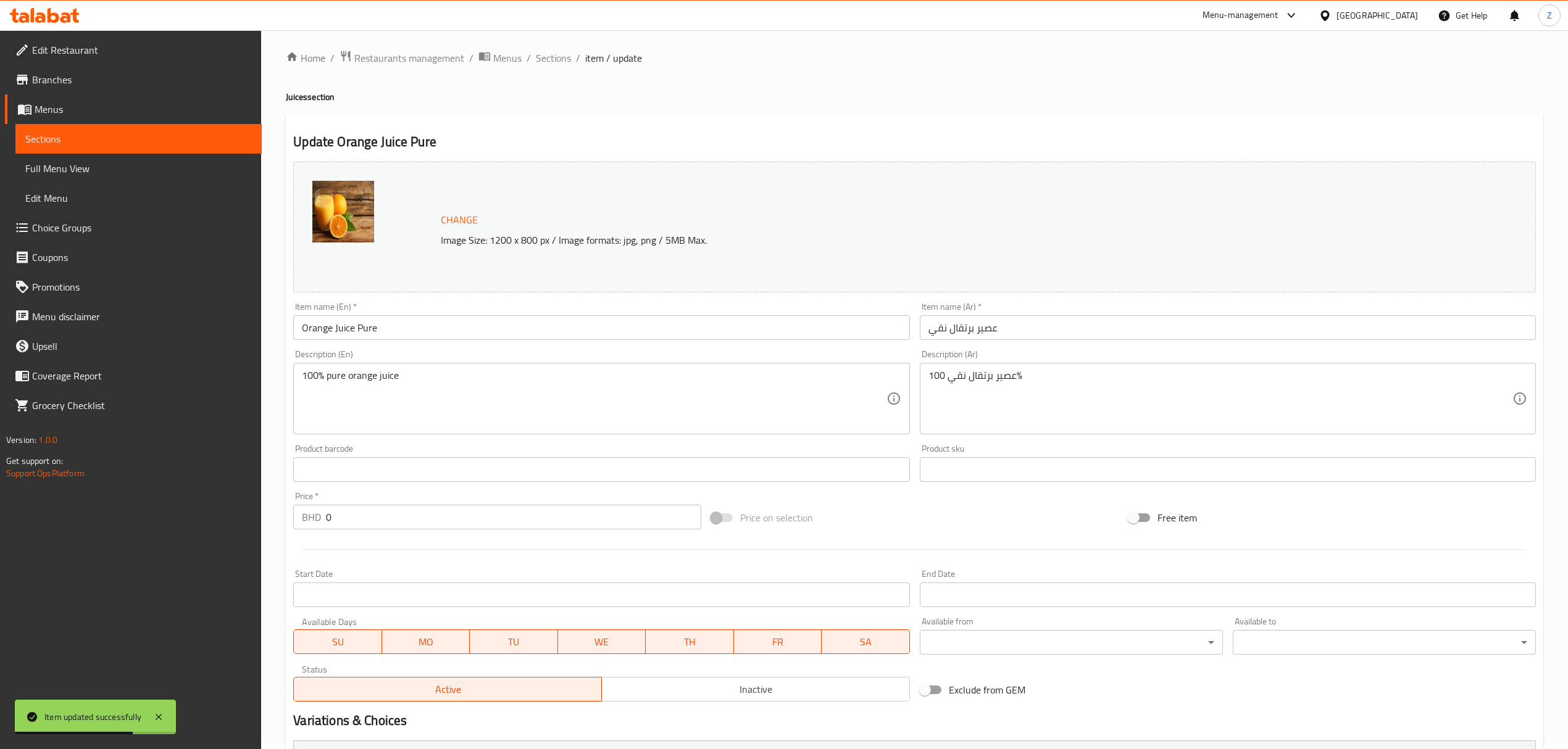
scroll to position [0, 0]
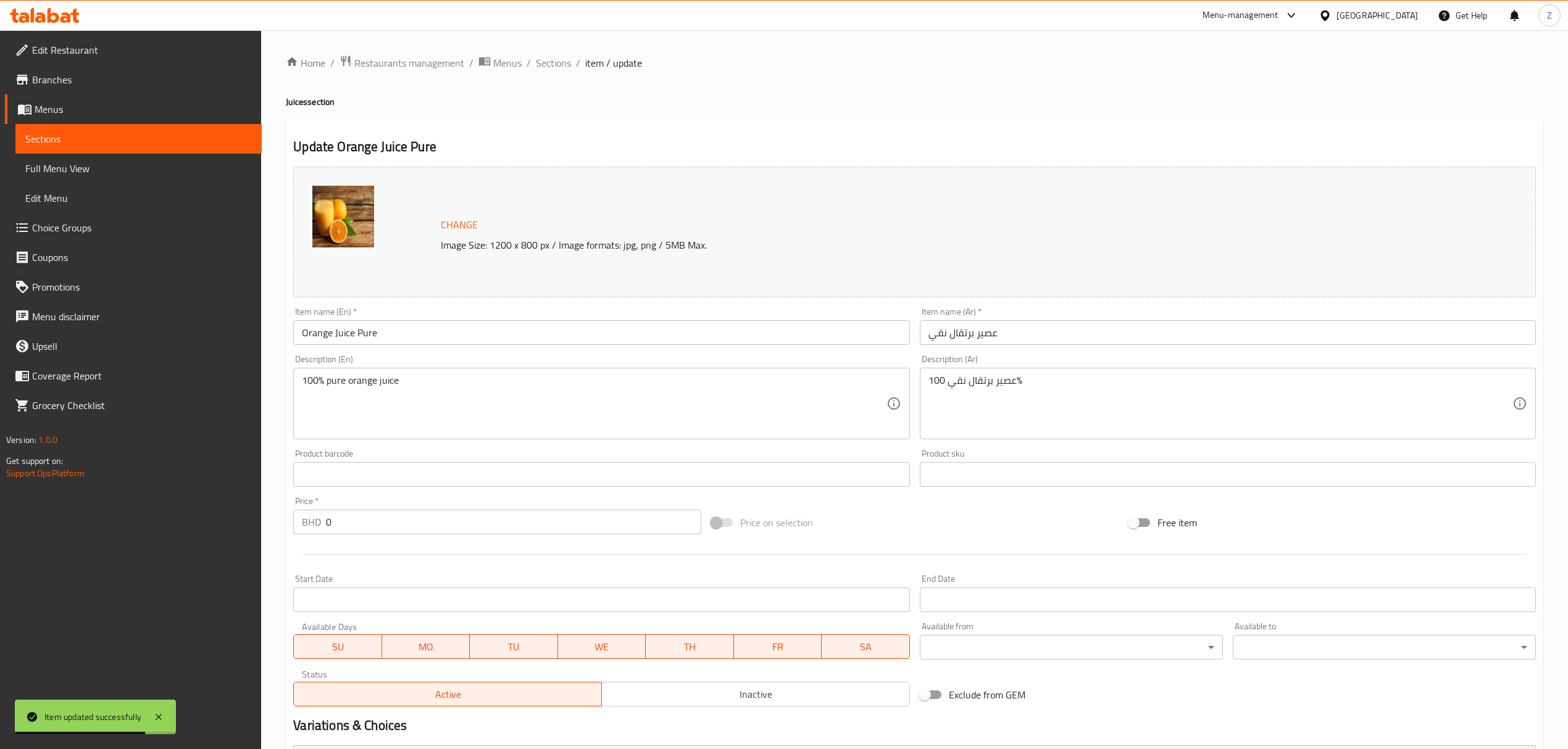
click at [533, 70] on ol "Home / Restaurants management / Menus / Sections / item / update" at bounding box center [915, 62] width 1257 height 16
click at [548, 60] on span "Sections" at bounding box center [553, 62] width 35 height 14
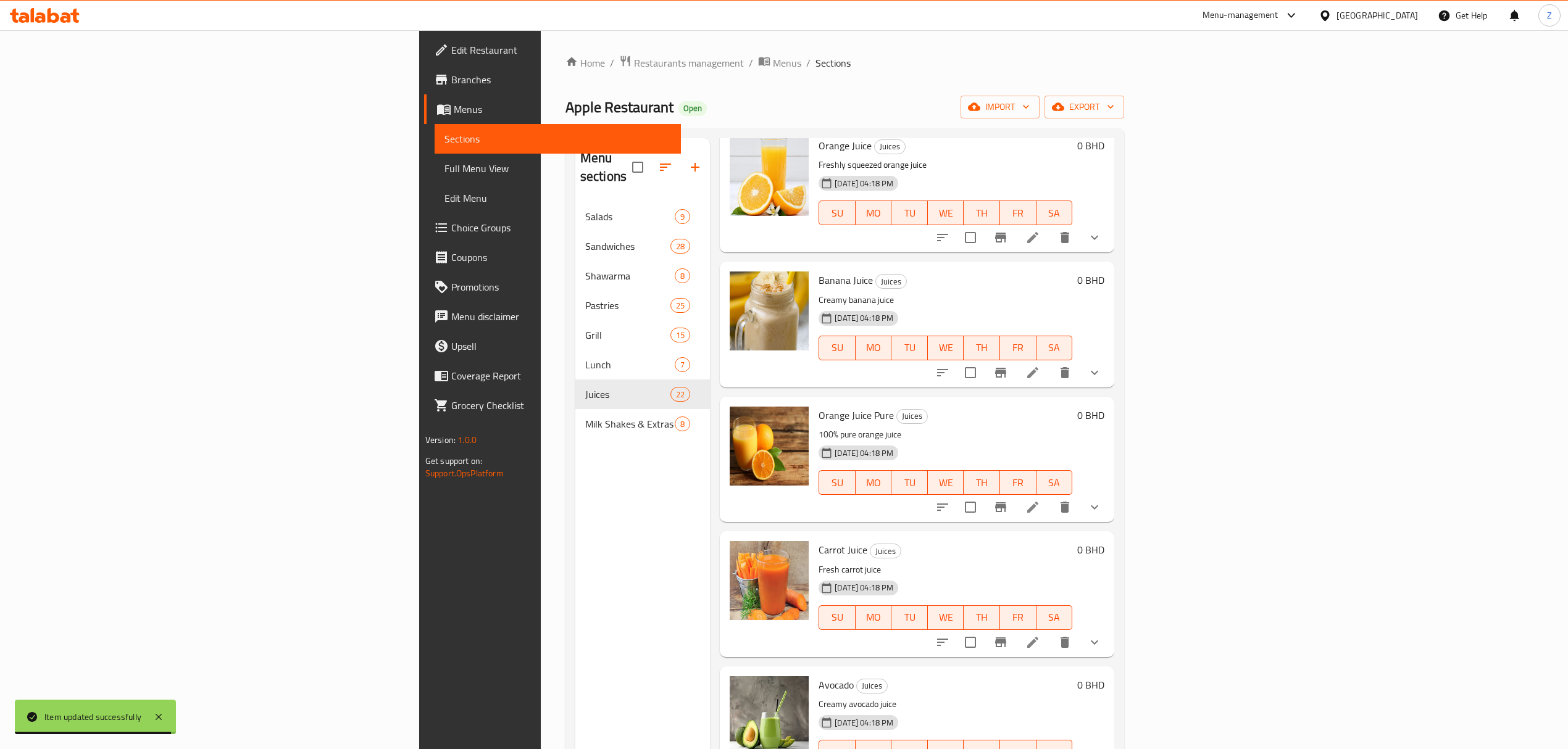
scroll to position [905, 0]
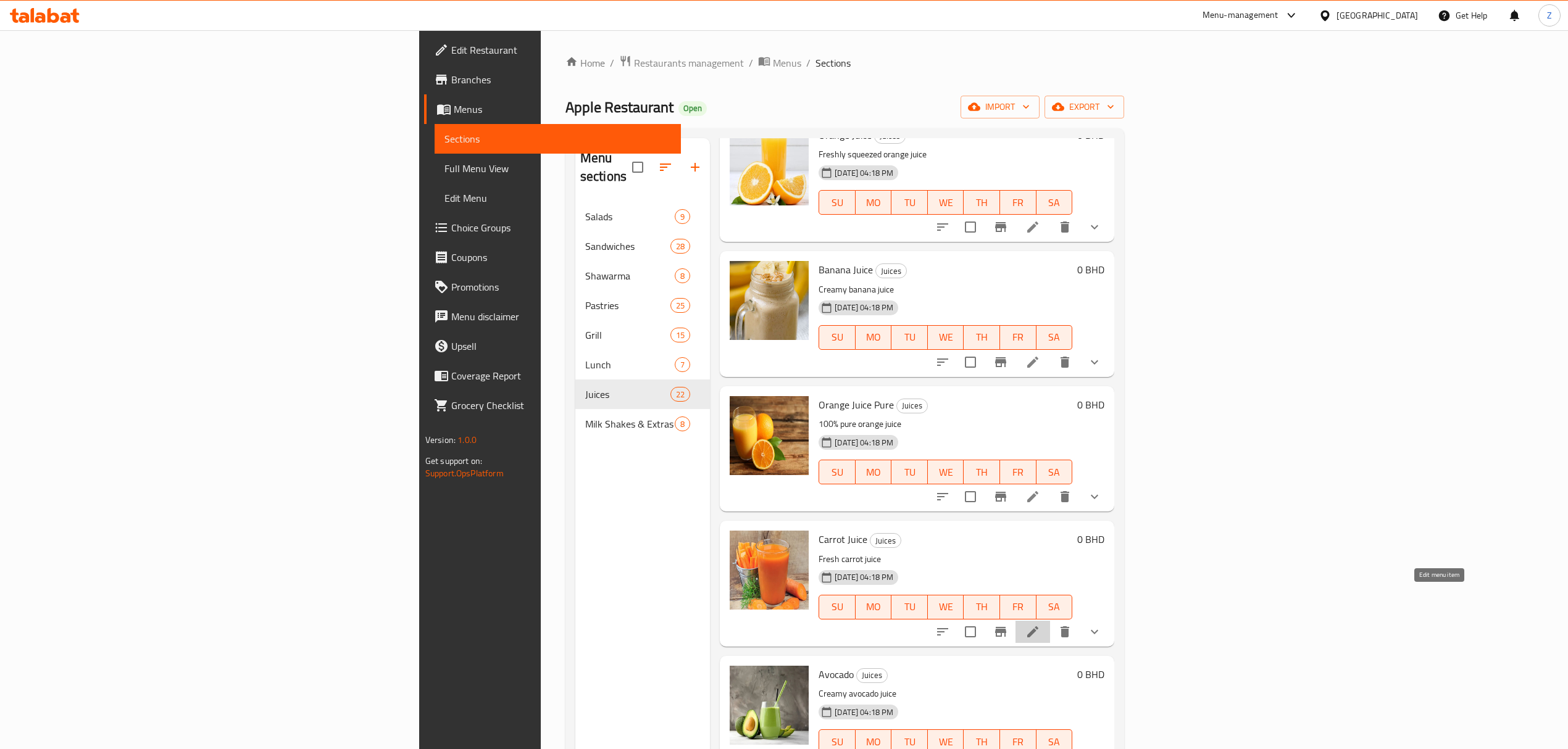
click at [1040, 519] on icon at bounding box center [1032, 631] width 14 height 14
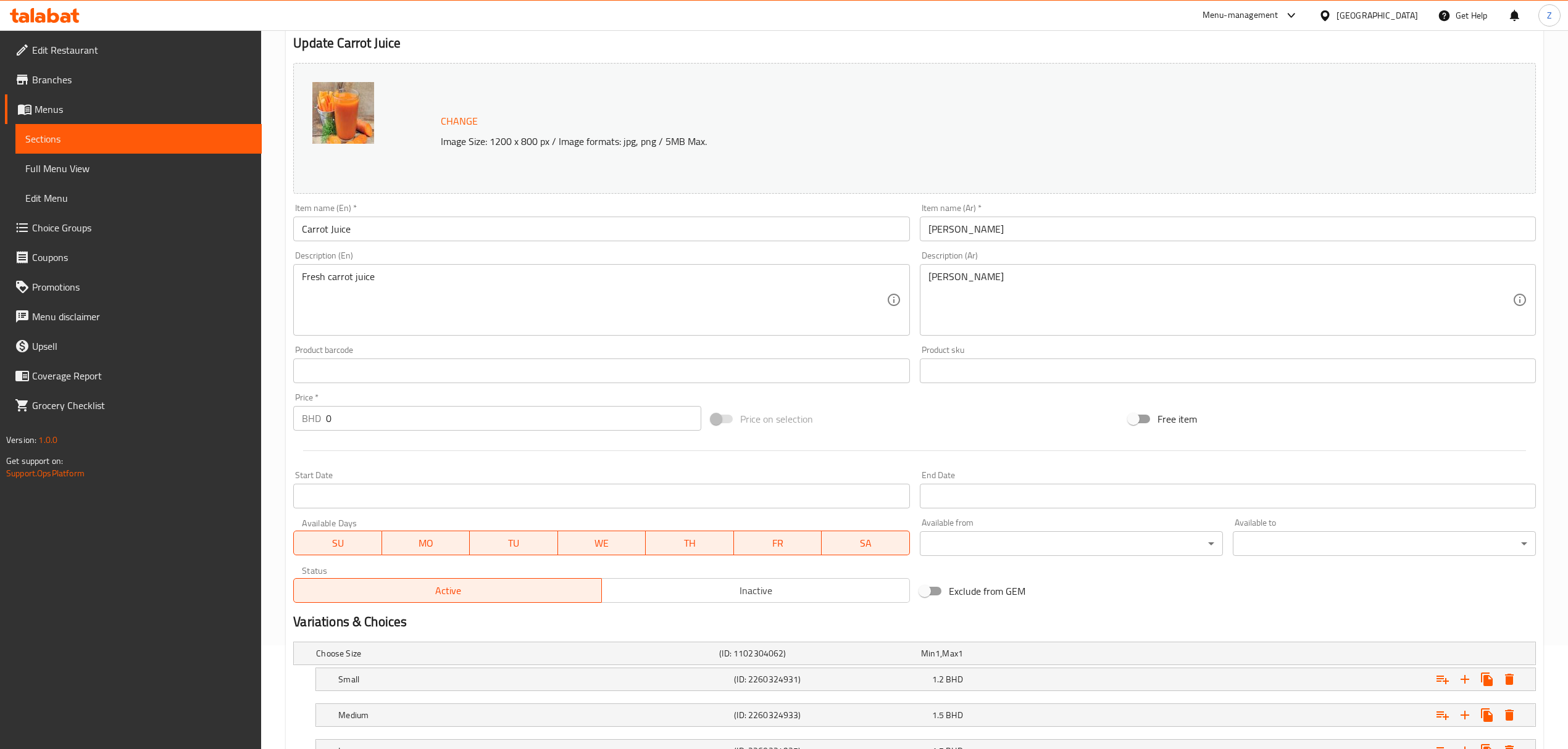
scroll to position [206, 0]
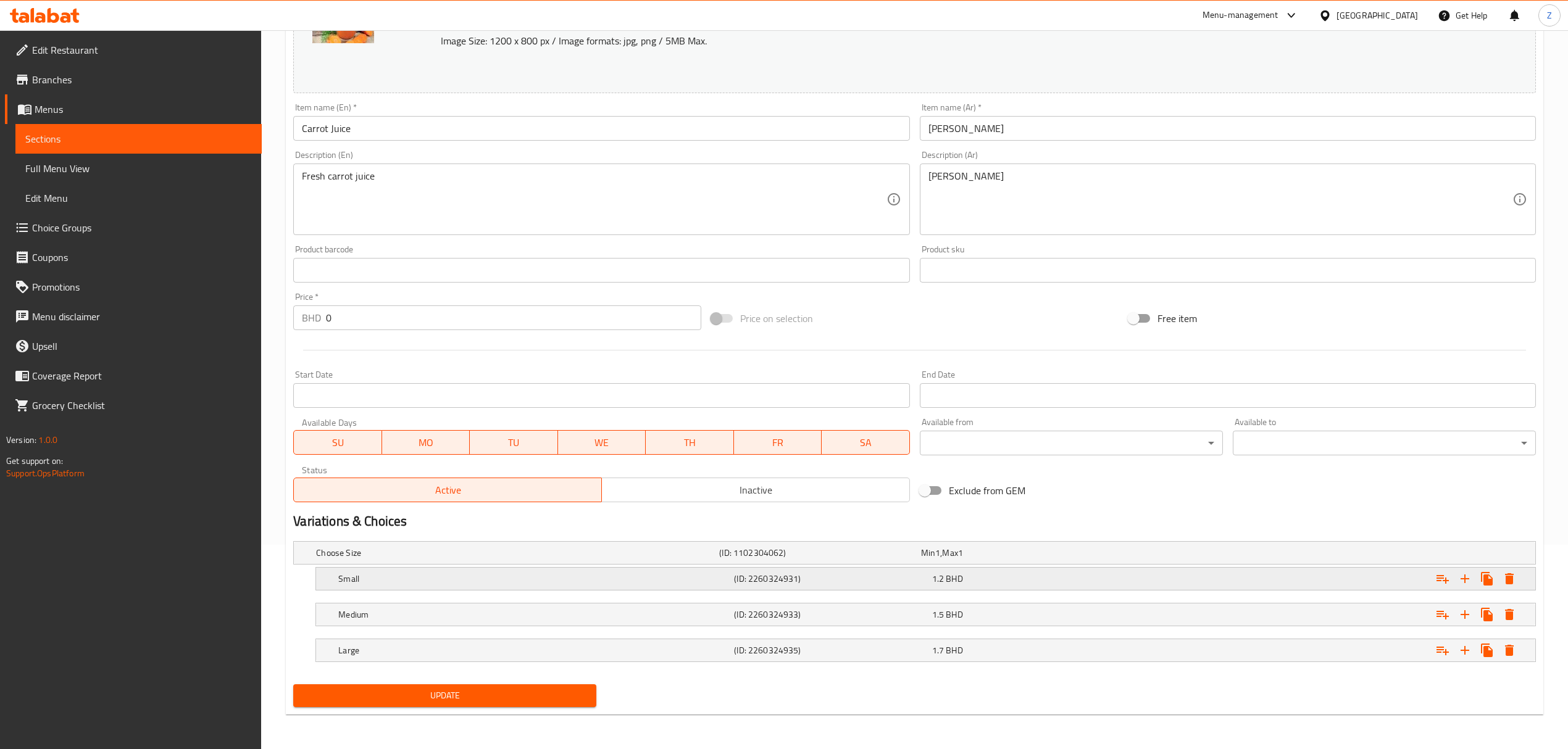
click at [994, 519] on div "1.2 BHD" at bounding box center [1027, 579] width 192 height 12
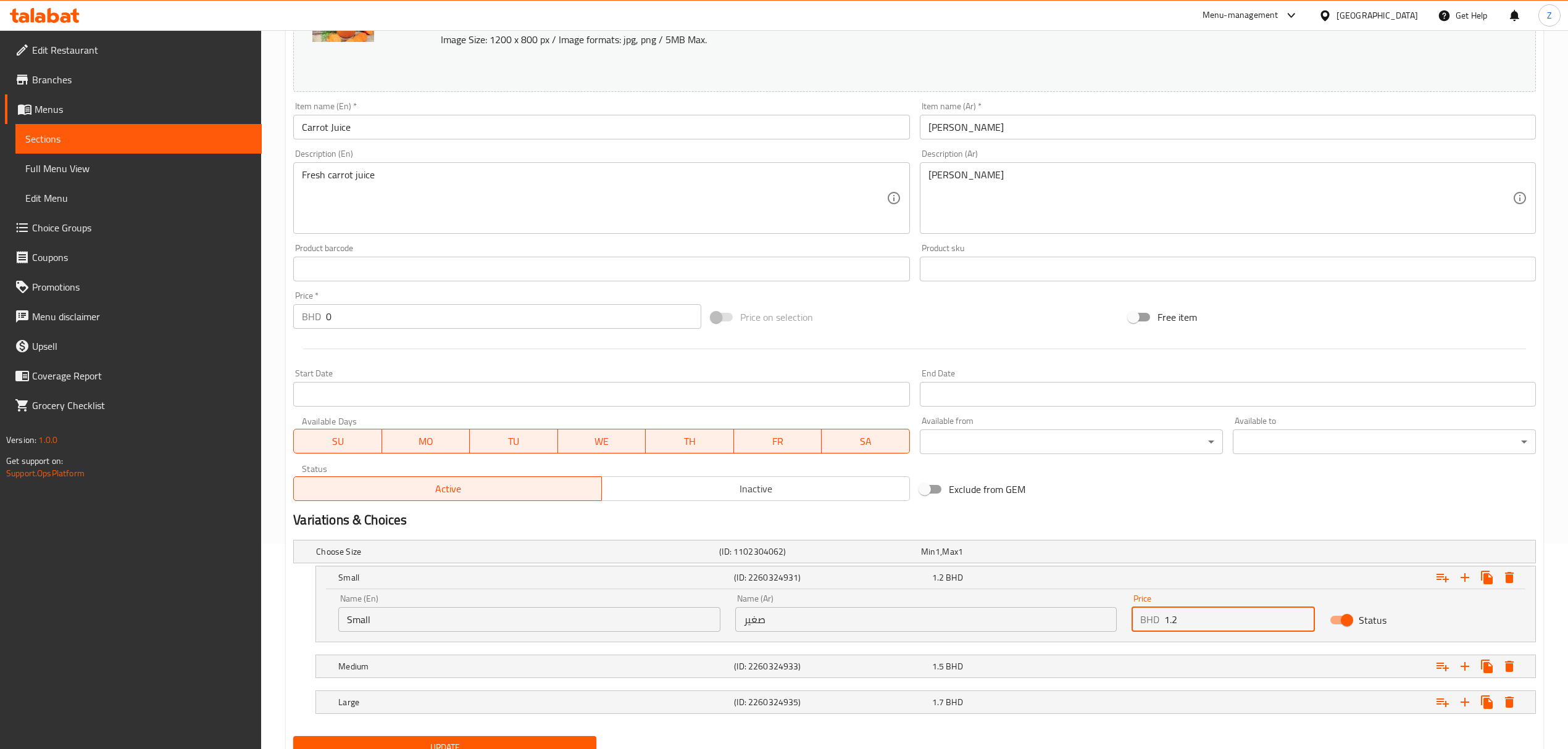
drag, startPoint x: 1186, startPoint y: 622, endPoint x: 1174, endPoint y: 620, distance: 12.2
click at [1053, 519] on input "1.2" at bounding box center [1239, 620] width 150 height 25
type input "1.12"
click at [1053, 519] on div "1.5 BHD" at bounding box center [1028, 667] width 197 height 17
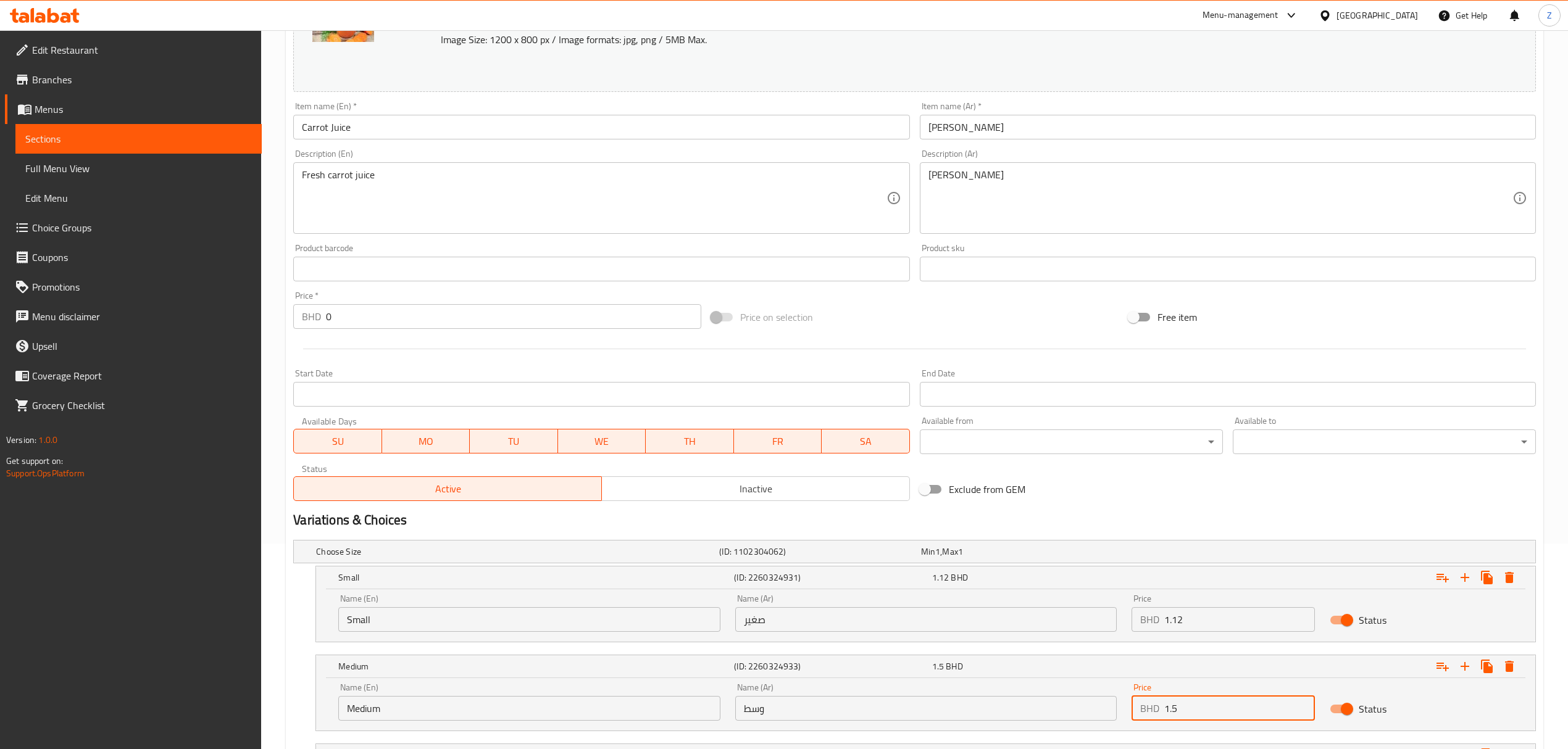
click at [1053, 519] on input "1.5" at bounding box center [1239, 709] width 150 height 25
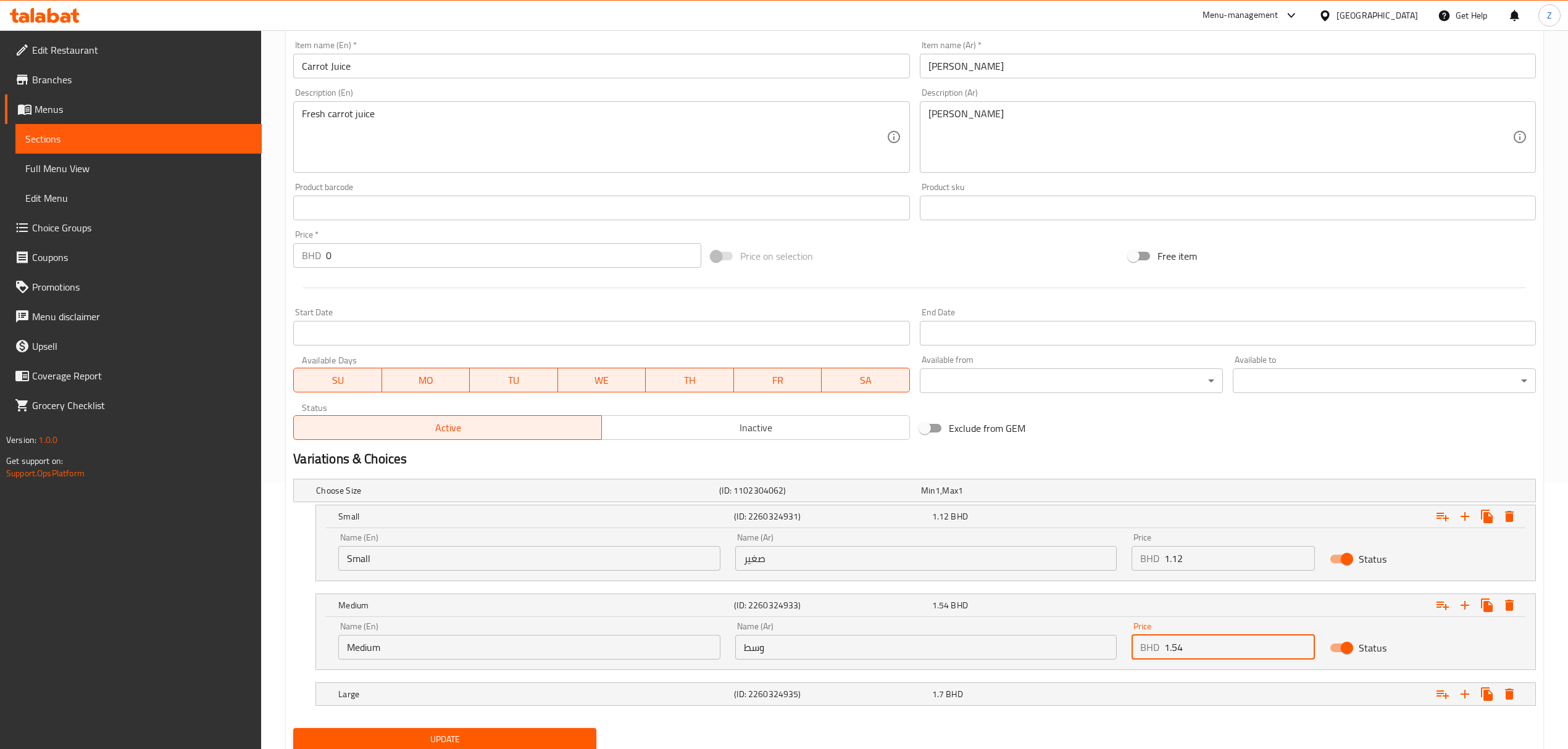
scroll to position [312, 0]
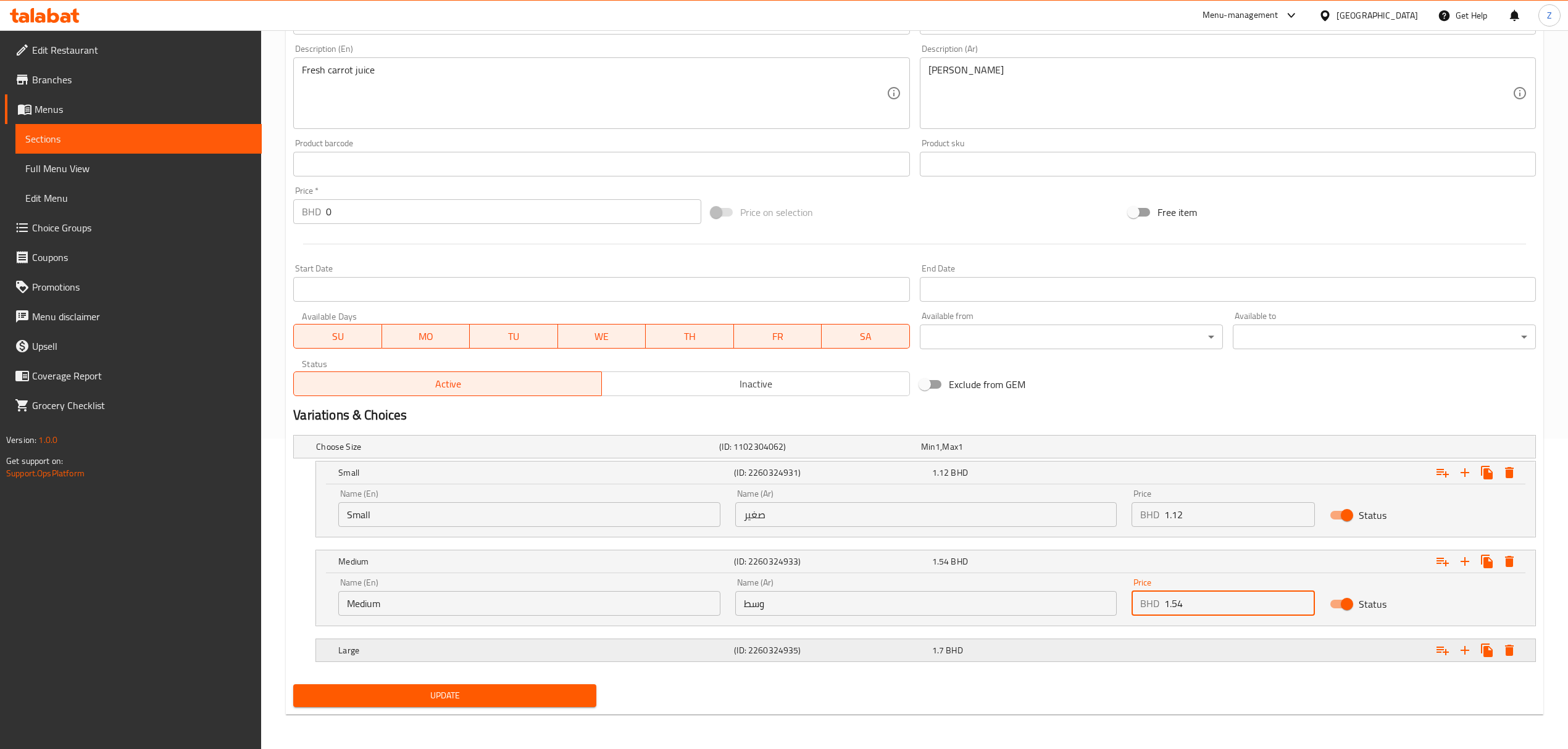
type input "1.54"
click at [1053, 519] on div "Expand" at bounding box center [1325, 650] width 396 height 27
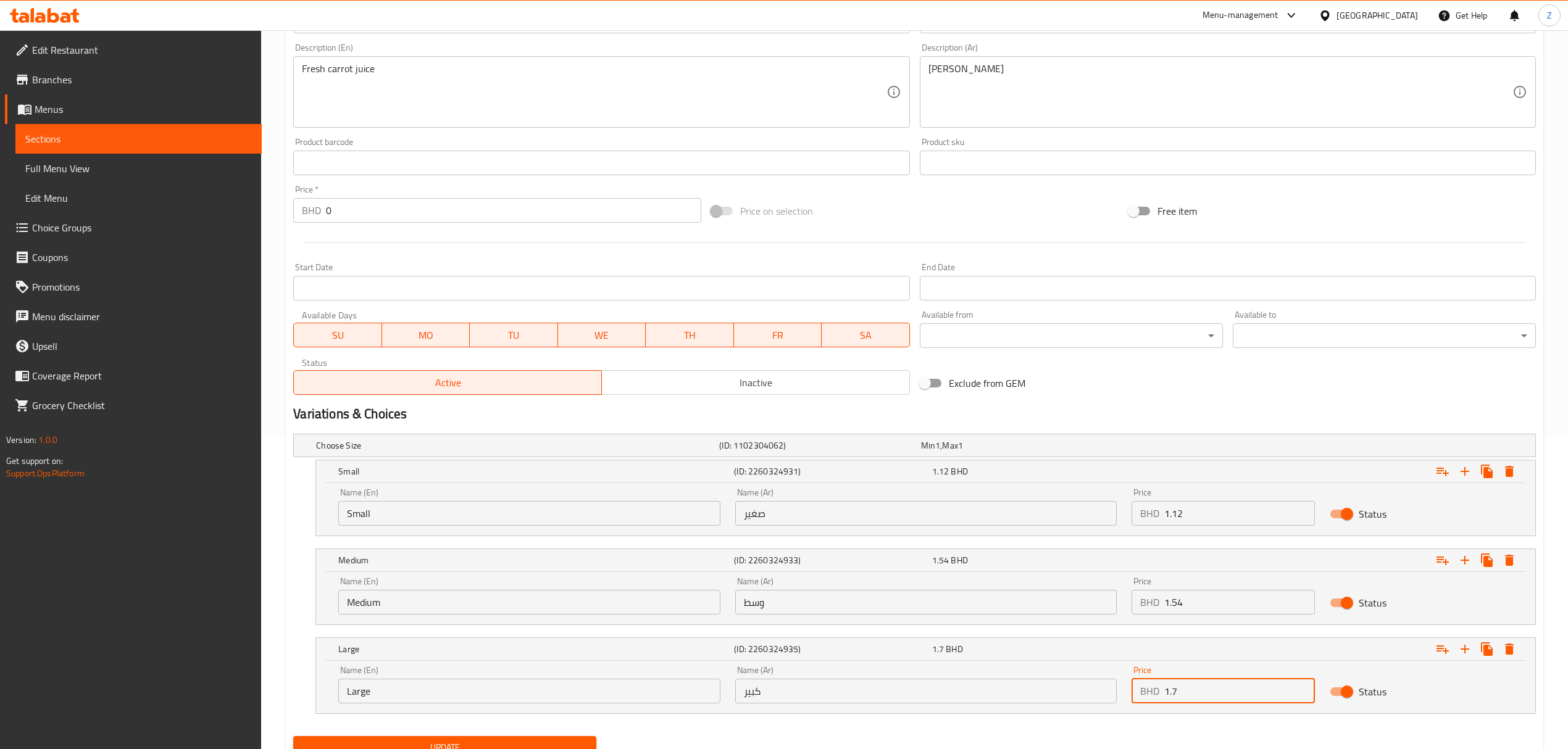
drag, startPoint x: 1191, startPoint y: 695, endPoint x: 1172, endPoint y: 695, distance: 19.0
click at [1053, 519] on input "1.7" at bounding box center [1239, 692] width 150 height 25
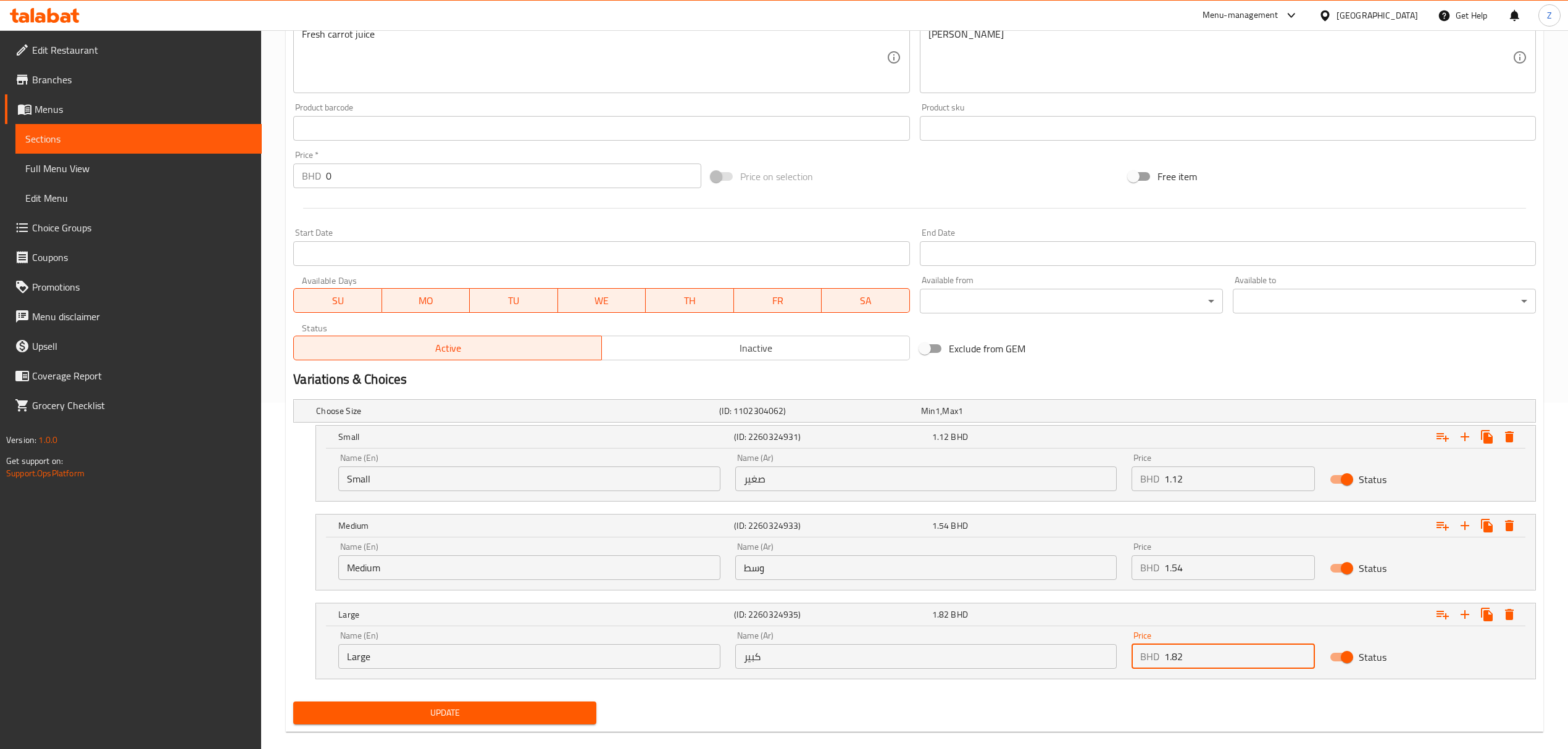
scroll to position [365, 0]
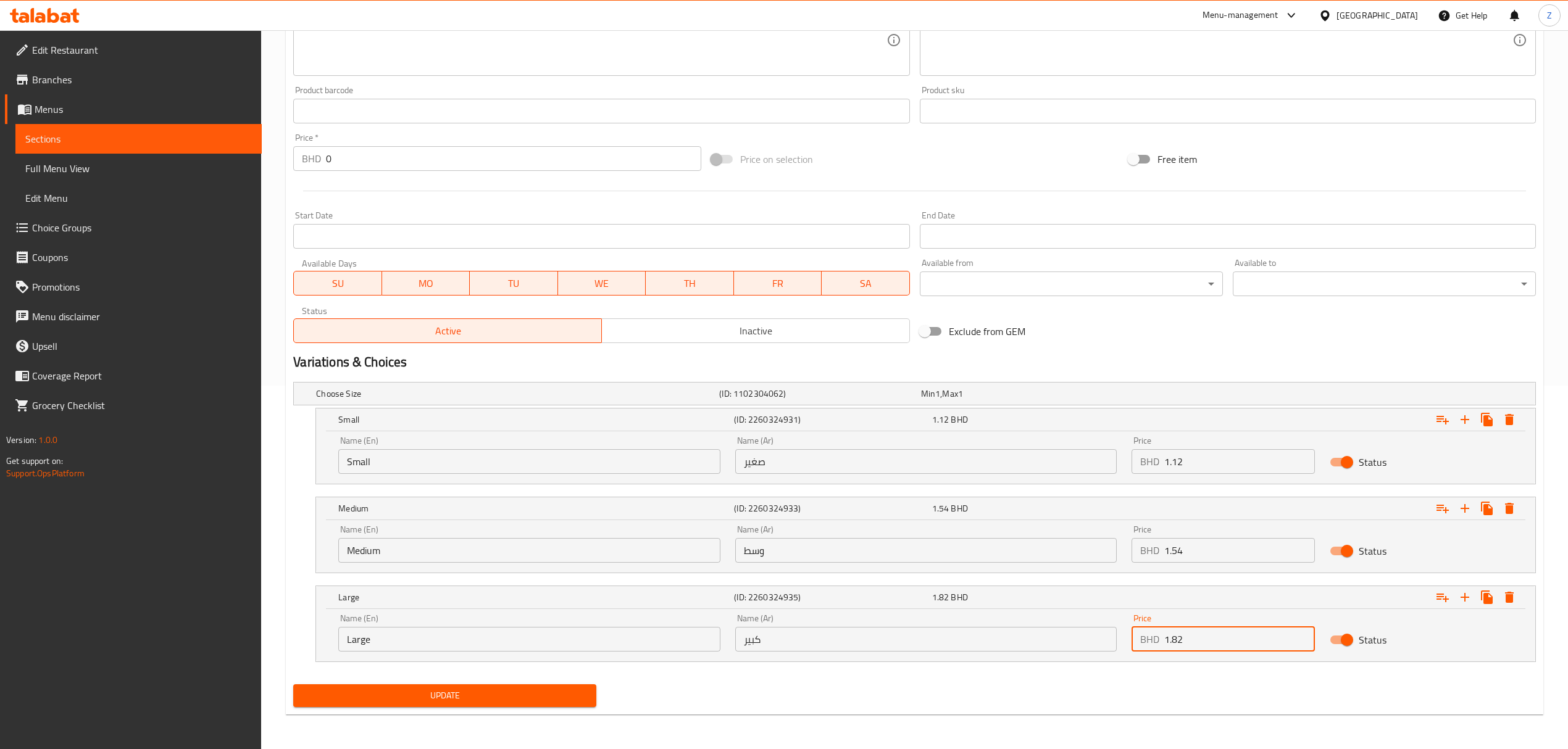
type input "1.82"
click at [455, 519] on span "Update" at bounding box center [445, 695] width 283 height 15
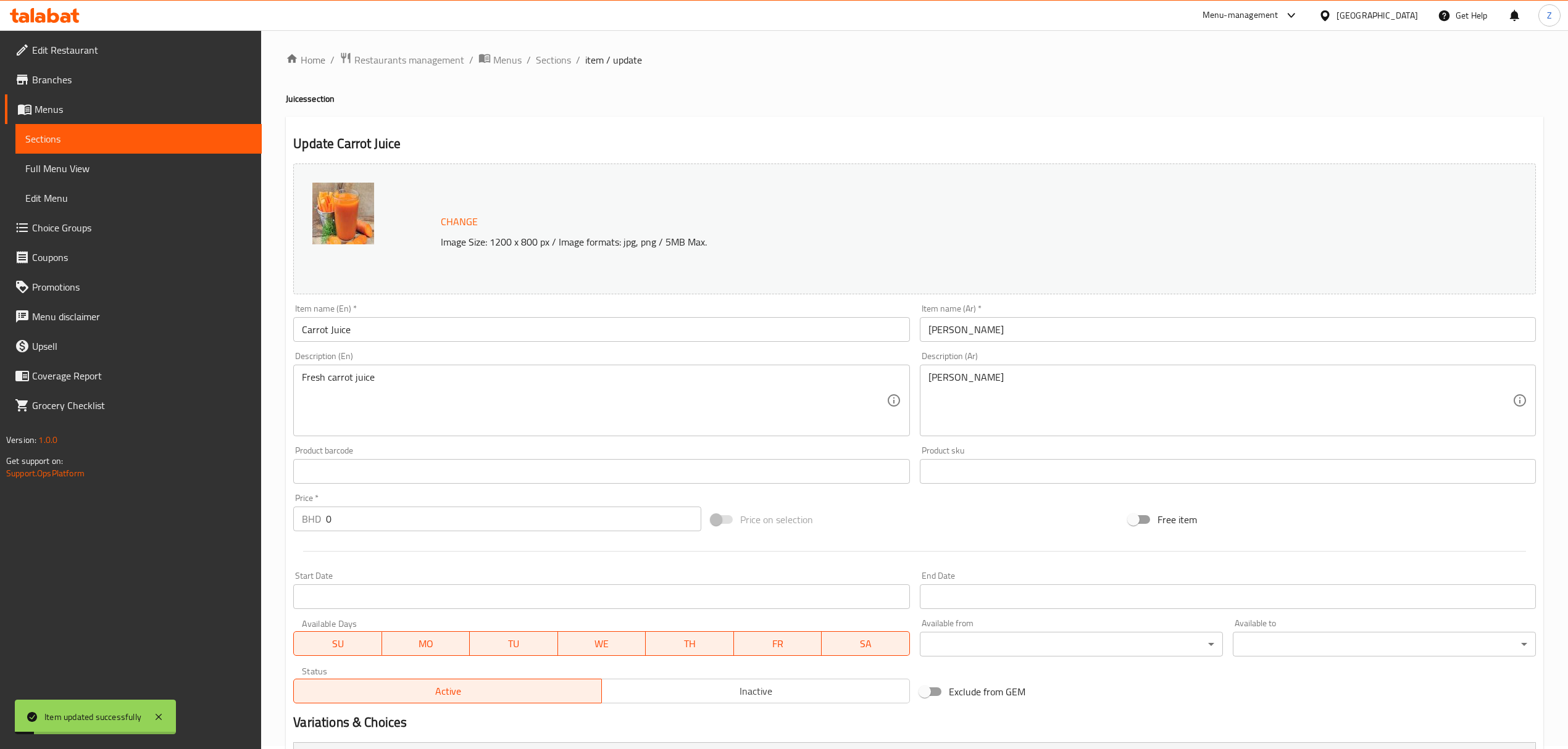
scroll to position [0, 0]
click at [556, 62] on span "Sections" at bounding box center [553, 62] width 35 height 14
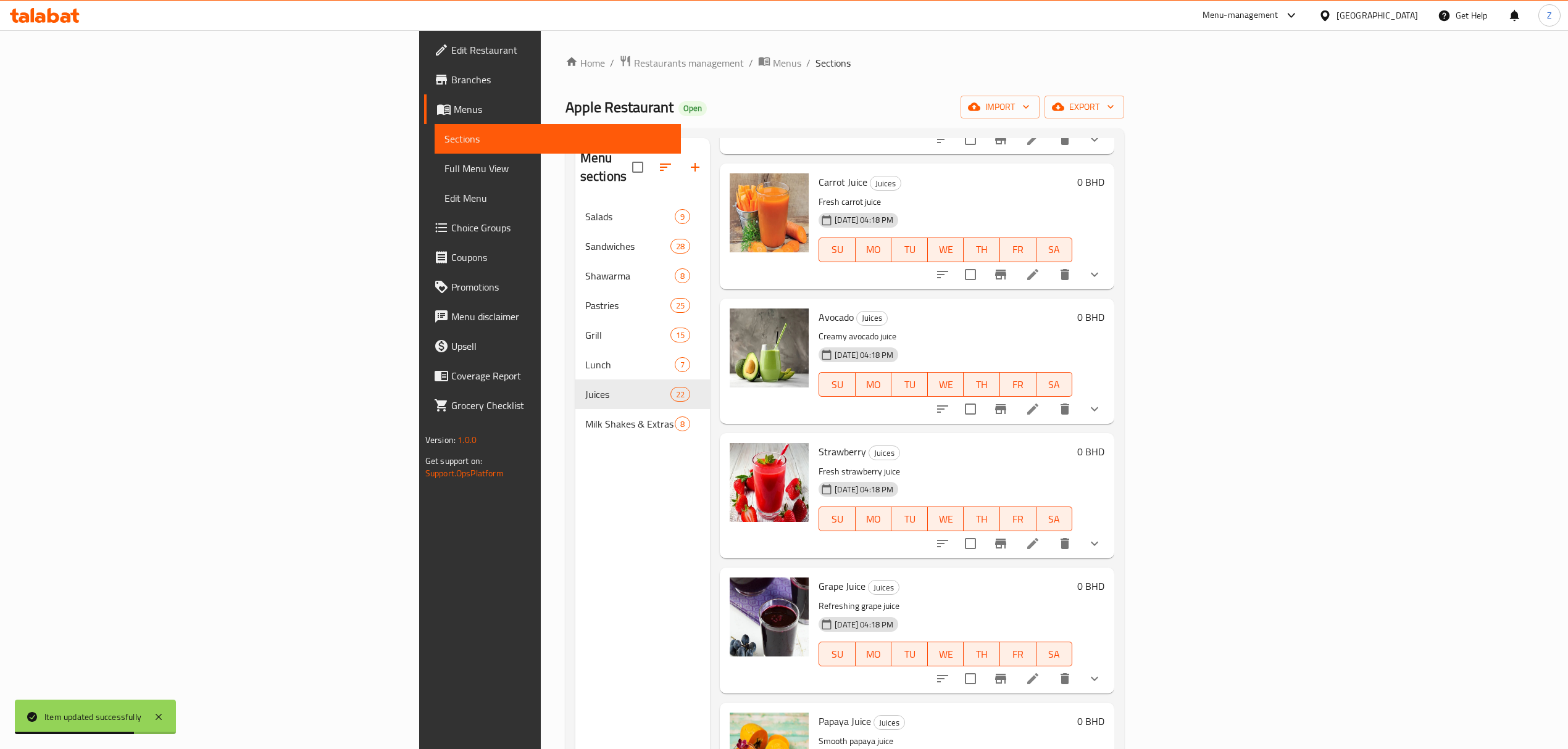
scroll to position [1234, 0]
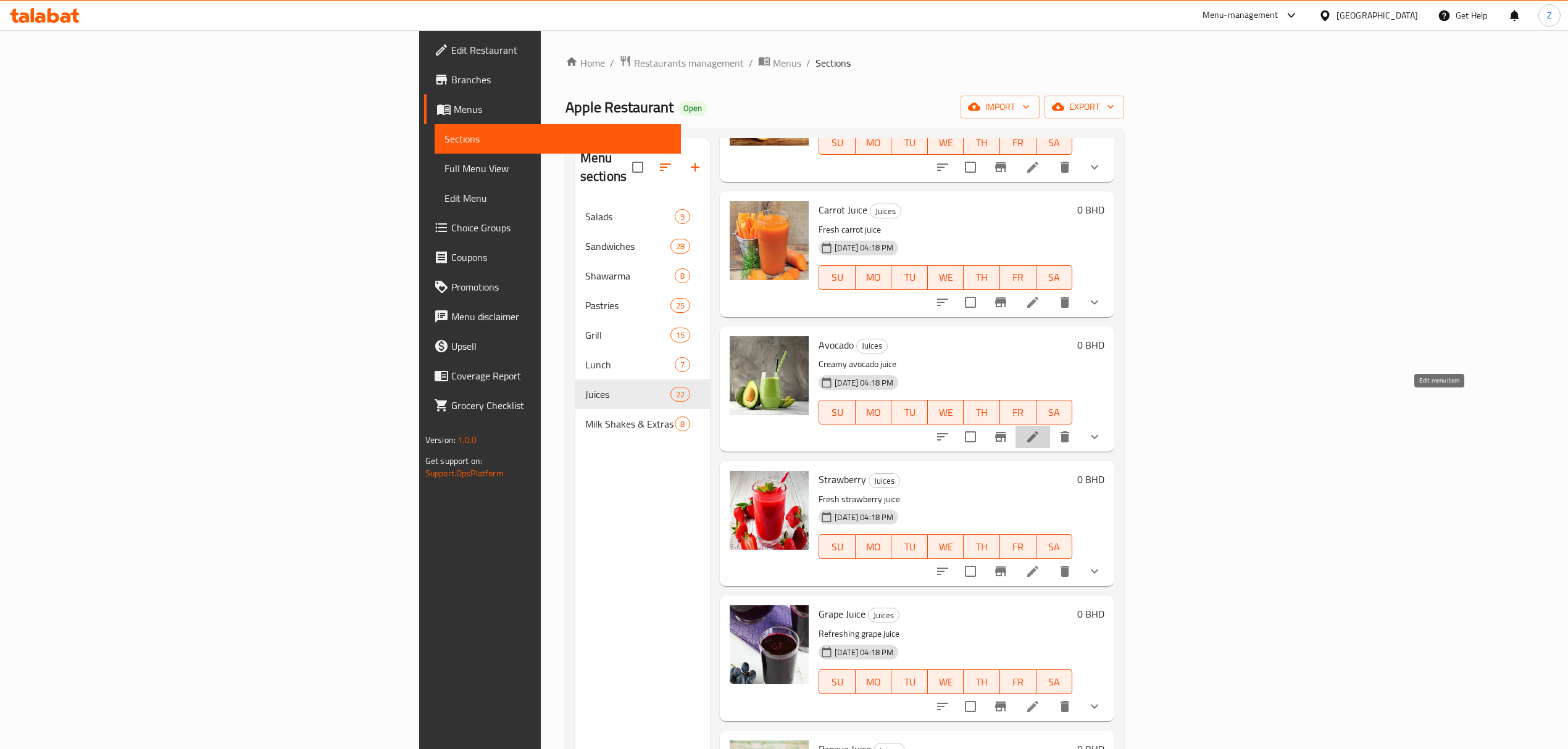
click at [1040, 430] on icon at bounding box center [1032, 436] width 14 height 14
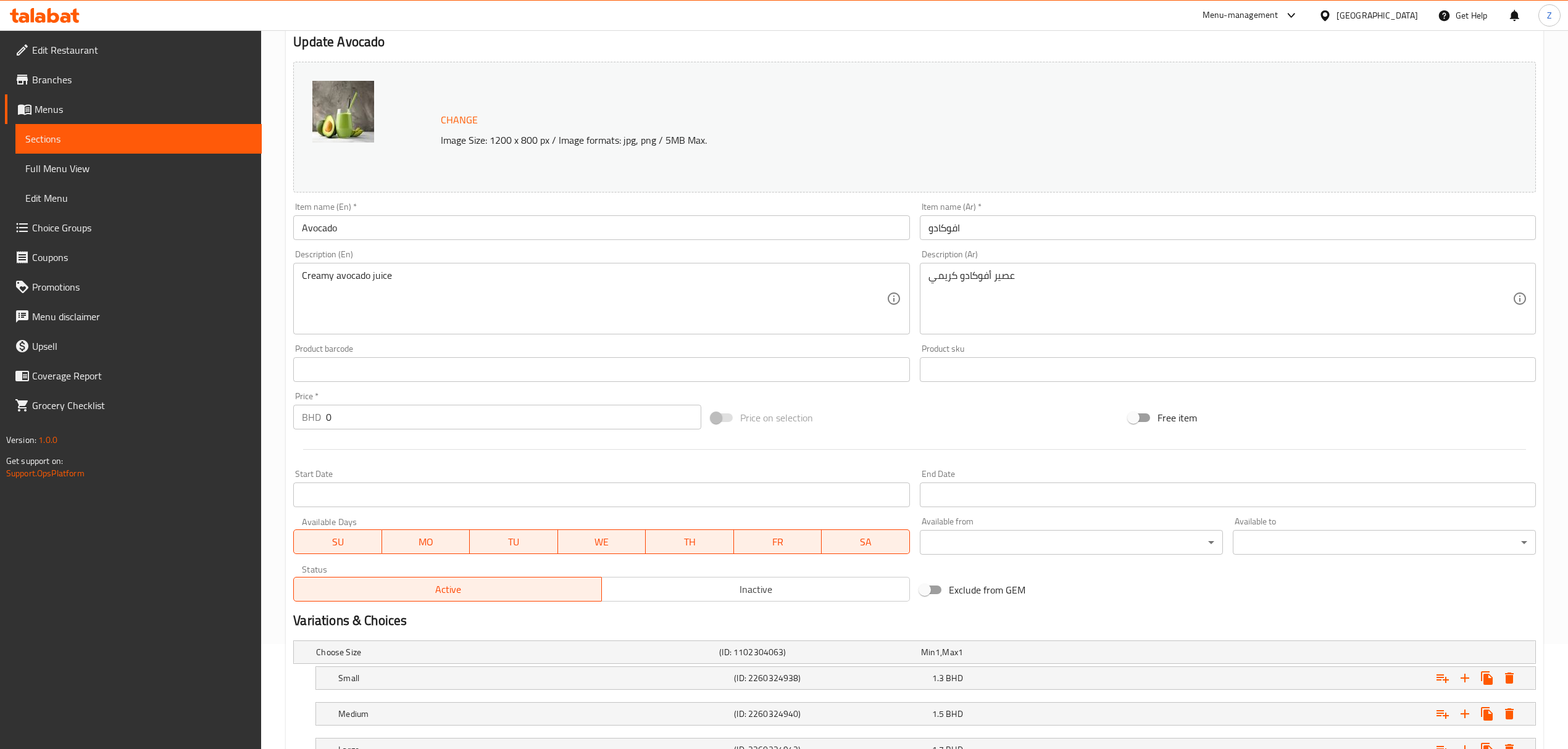
scroll to position [206, 0]
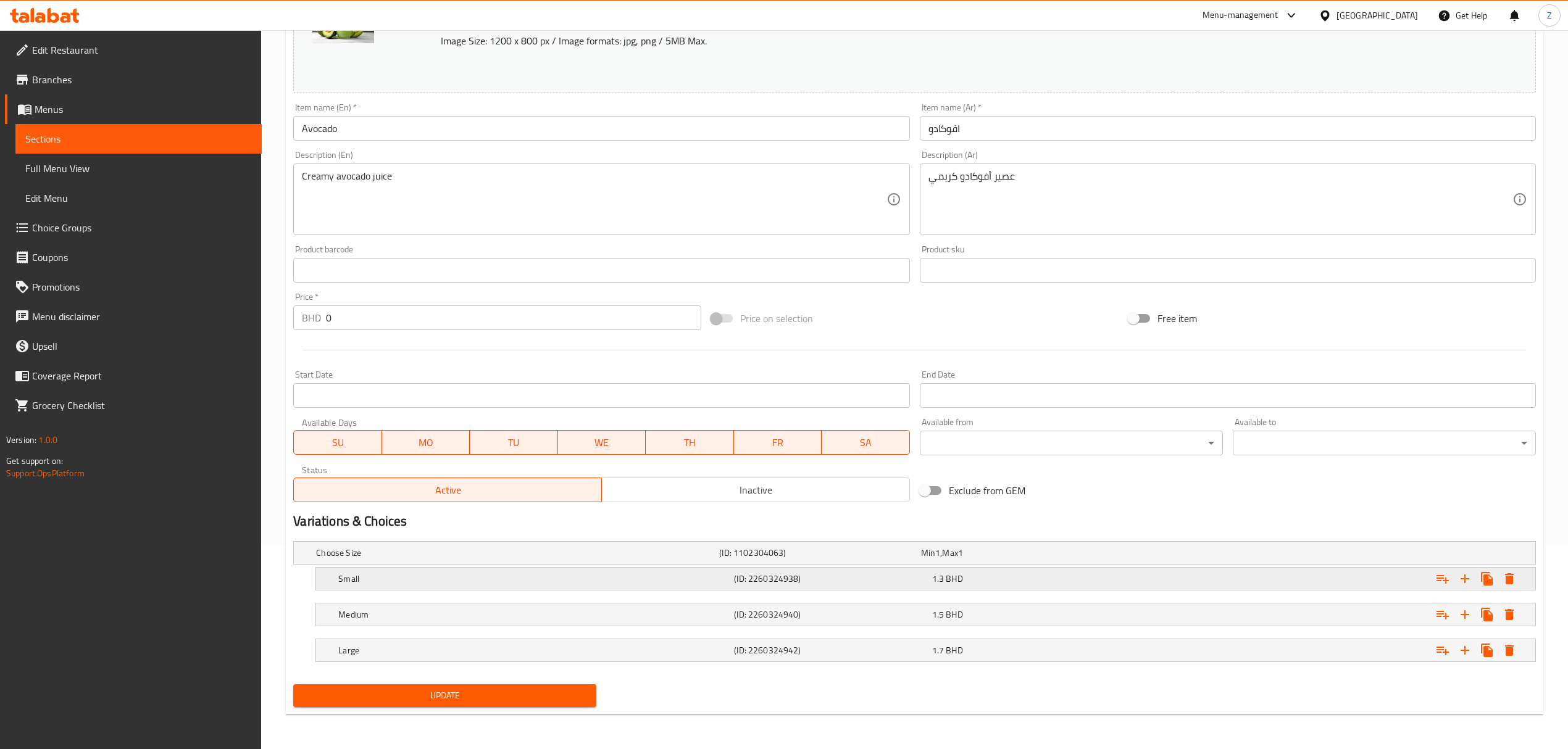
click at [946, 519] on span "BHD" at bounding box center [954, 579] width 16 height 16
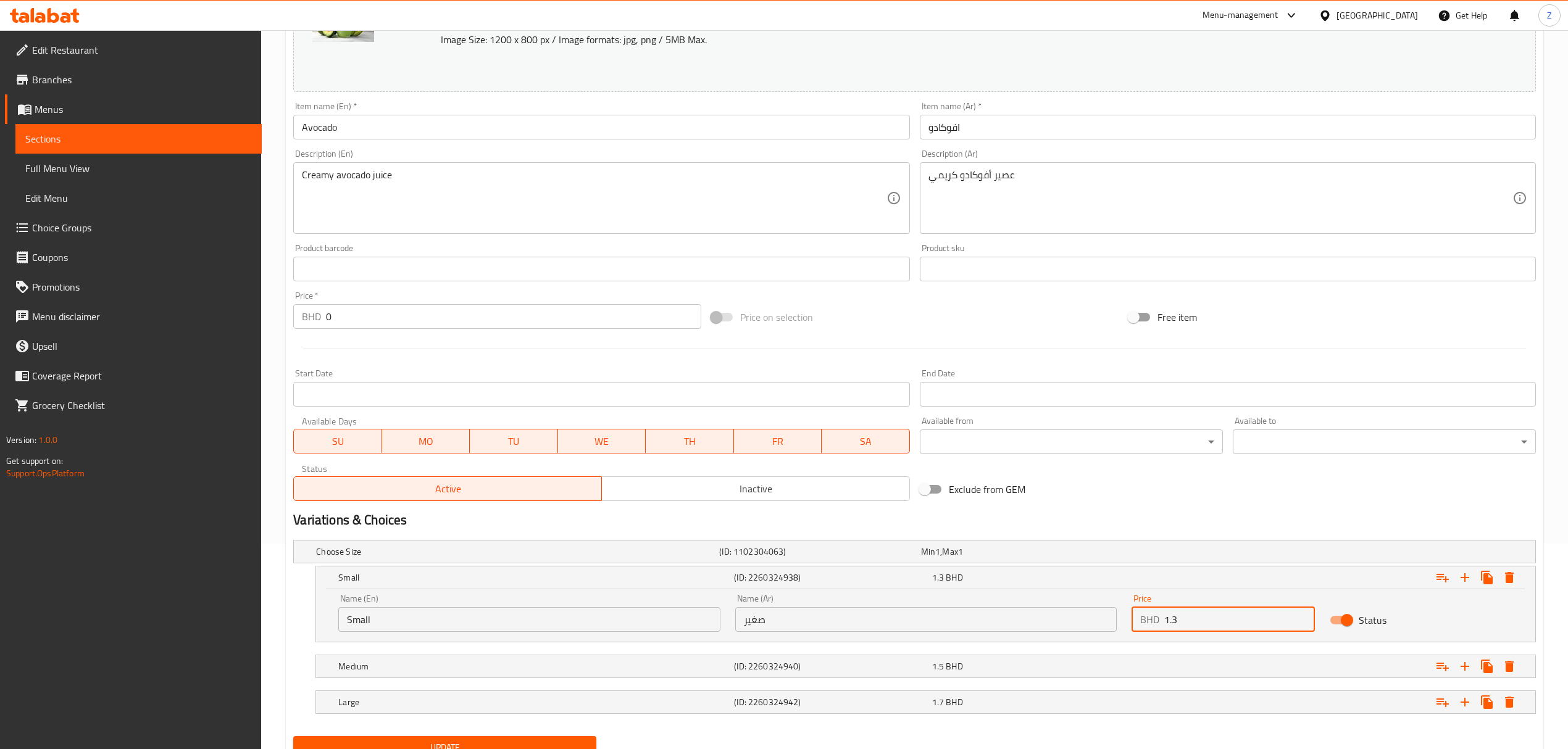
click at [1053, 519] on input "1.3" at bounding box center [1239, 620] width 150 height 25
type input "1.26"
click at [1053, 519] on nav at bounding box center [914, 650] width 1243 height 10
click at [1053, 519] on div "1.5 BHD" at bounding box center [1027, 666] width 192 height 12
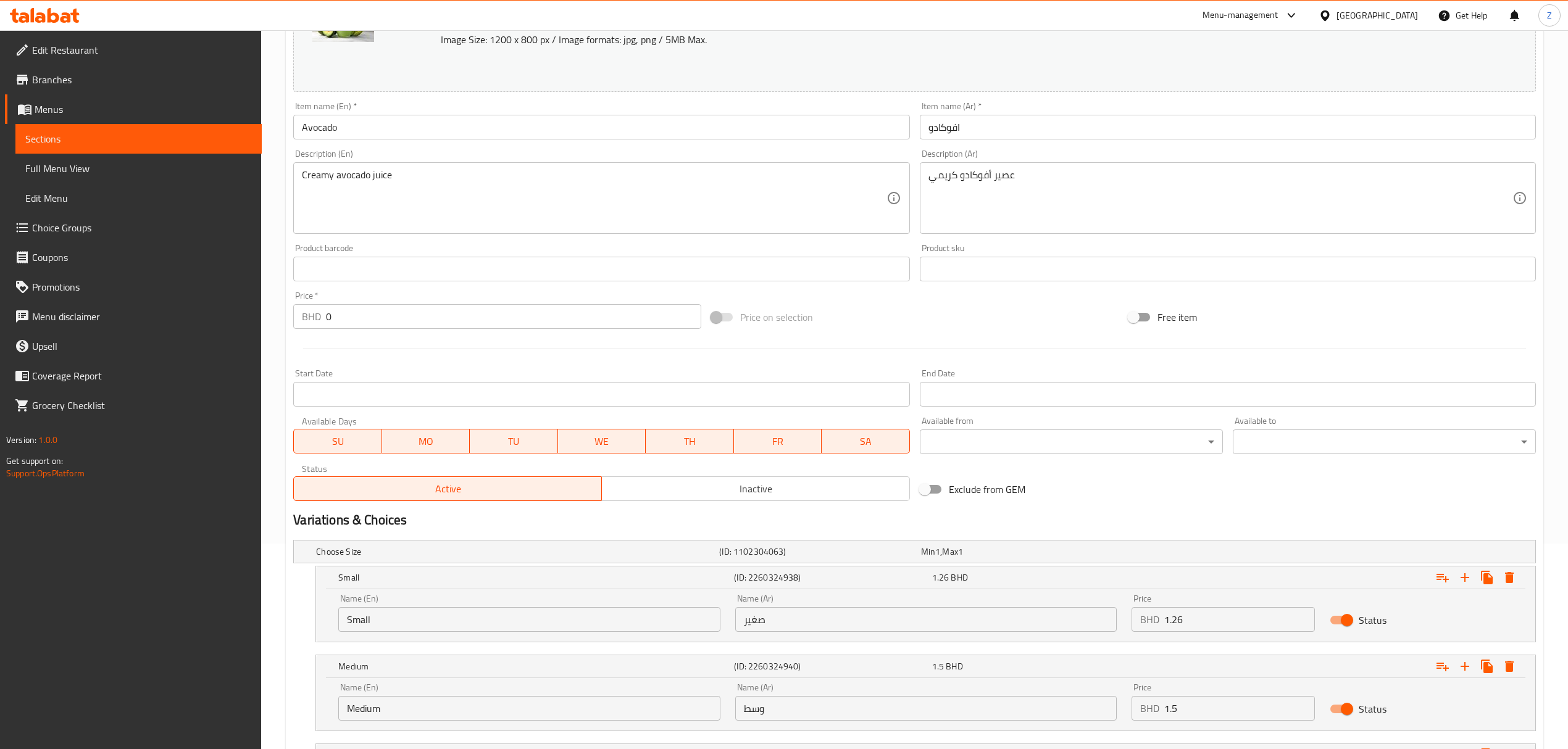
drag, startPoint x: 1174, startPoint y: 715, endPoint x: 1181, endPoint y: 717, distance: 7.3
click at [1053, 519] on input "1.5" at bounding box center [1239, 709] width 150 height 25
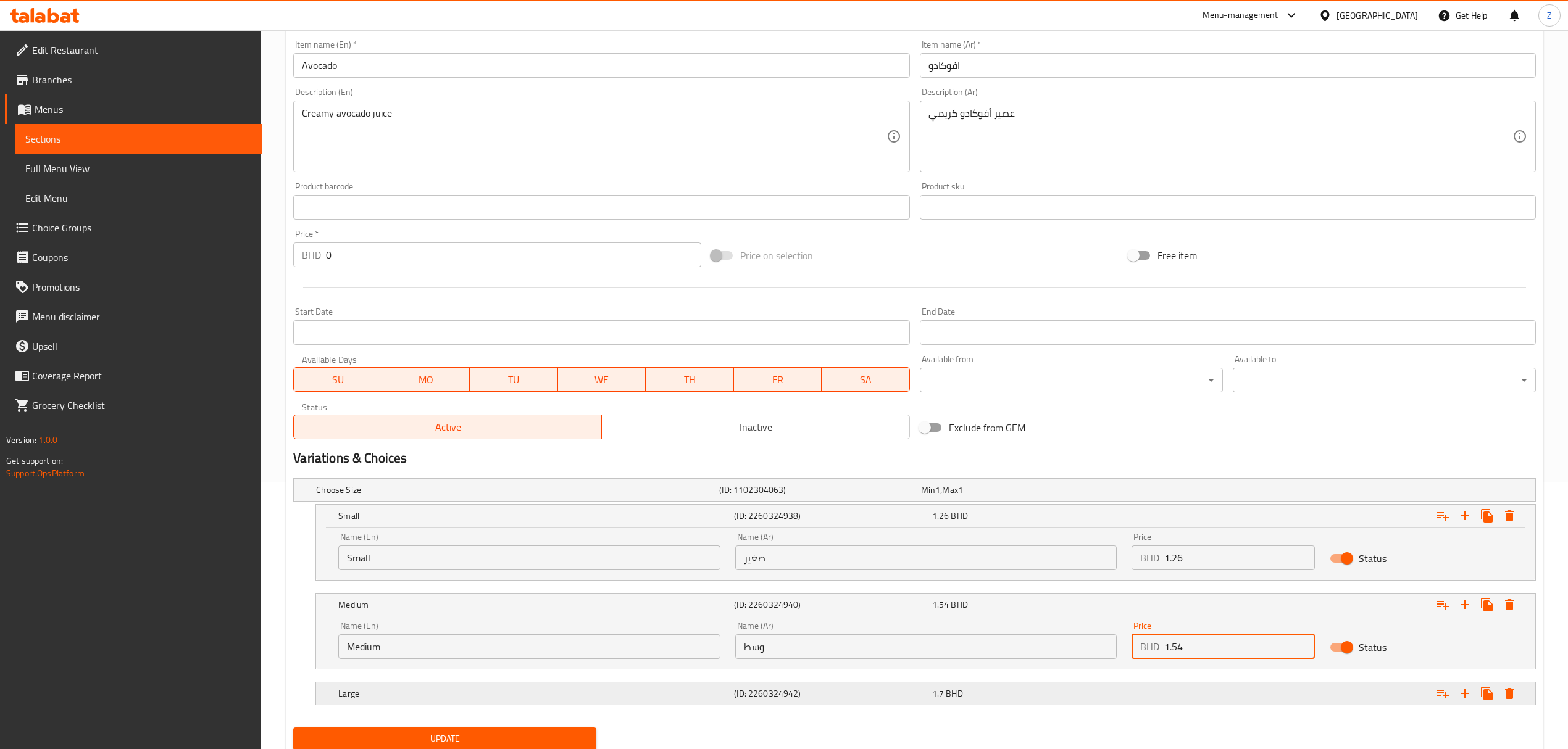
scroll to position [312, 0]
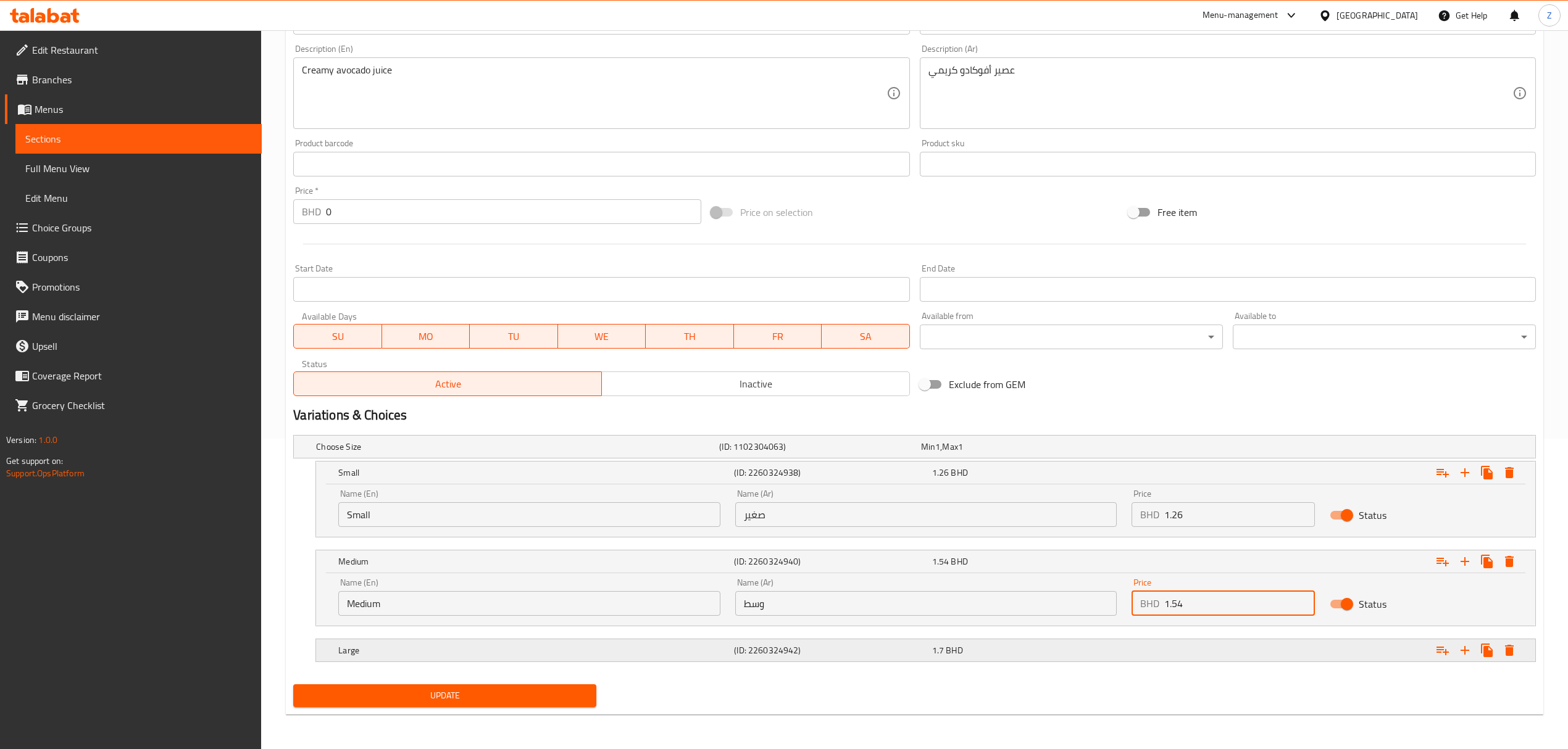
type input "1.54"
click at [1053, 519] on div "Expand" at bounding box center [1325, 650] width 396 height 27
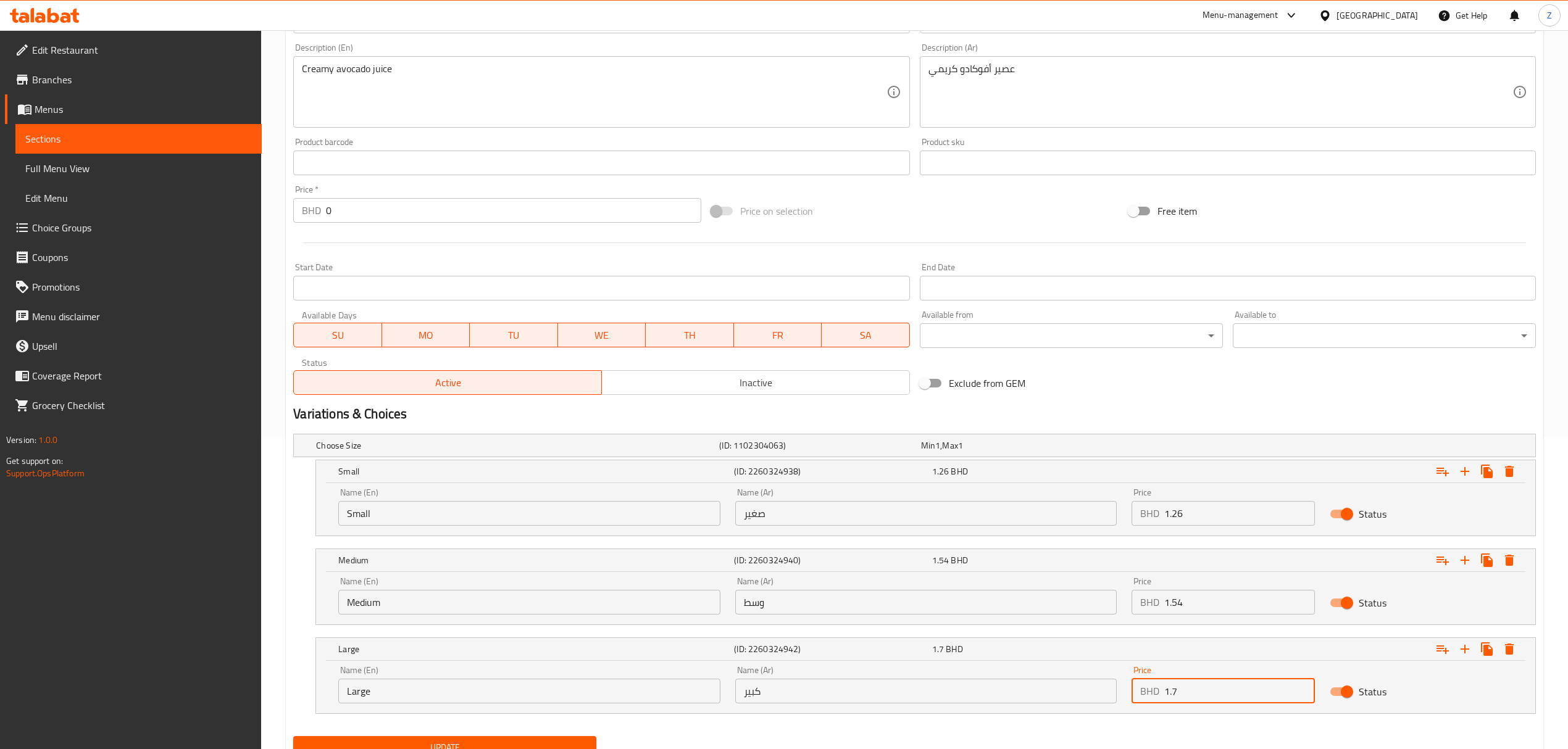
drag, startPoint x: 1190, startPoint y: 697, endPoint x: 1172, endPoint y: 696, distance: 18.0
click at [1053, 519] on input "1.7" at bounding box center [1239, 692] width 150 height 25
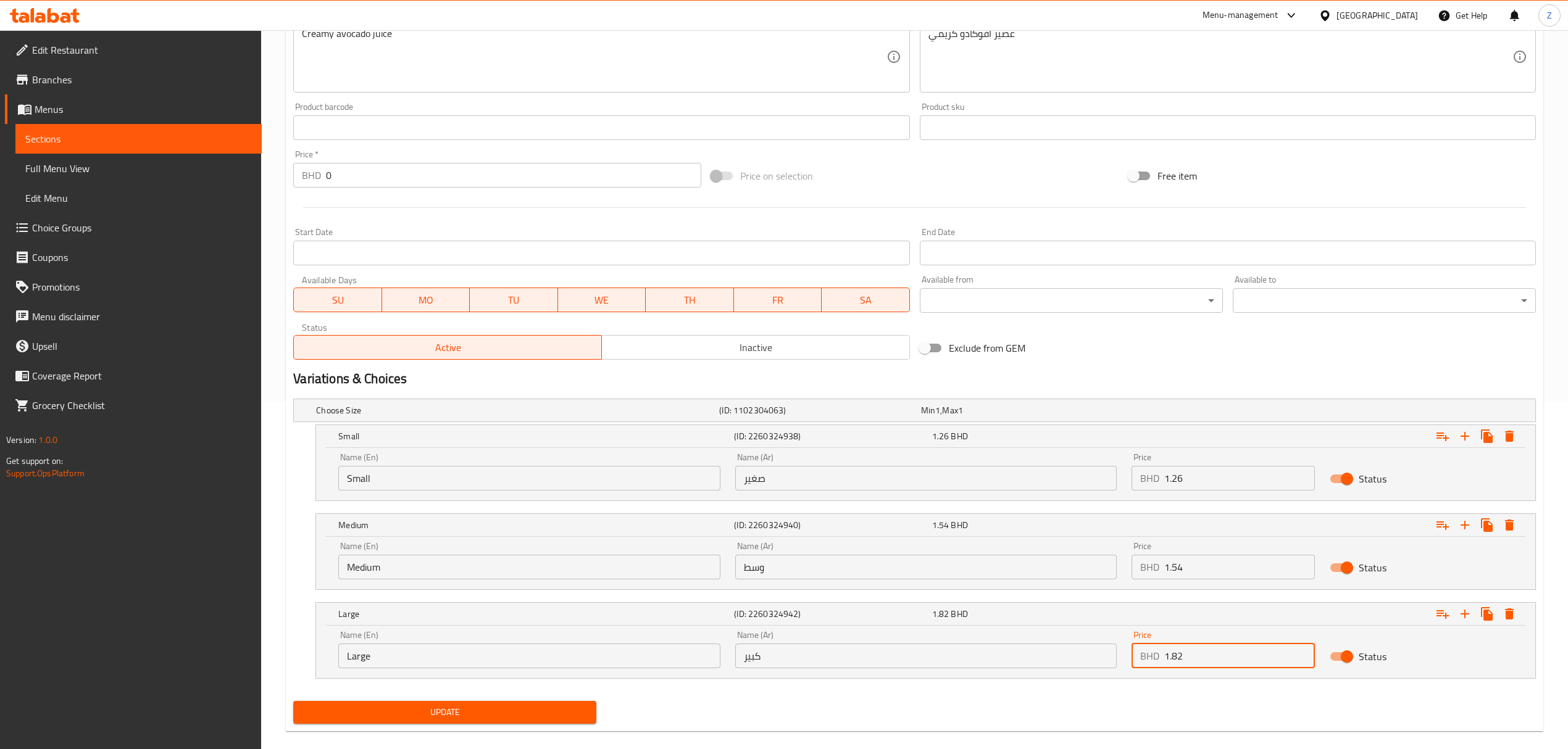
scroll to position [365, 0]
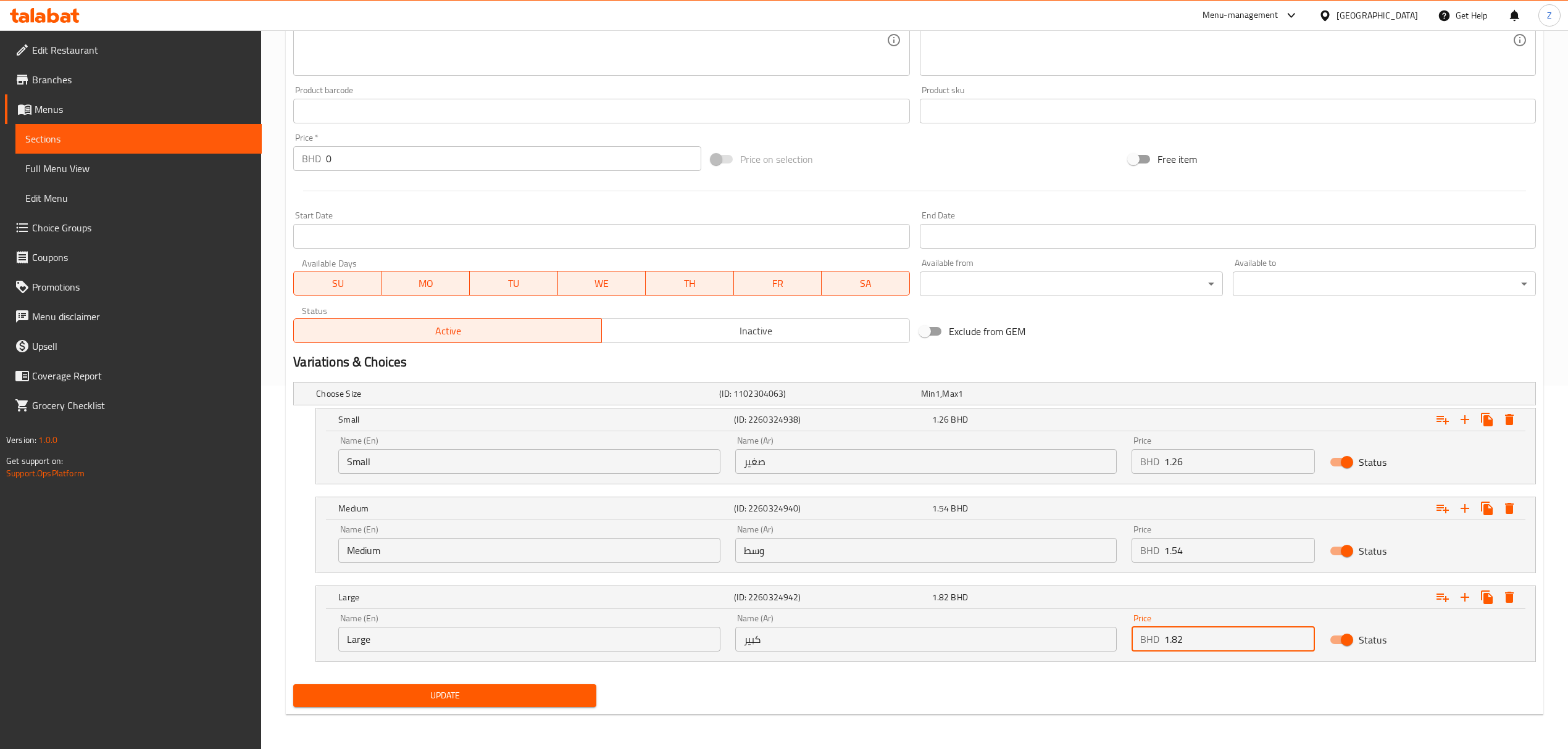
type input "1.82"
click at [428, 519] on span "Update" at bounding box center [445, 695] width 283 height 15
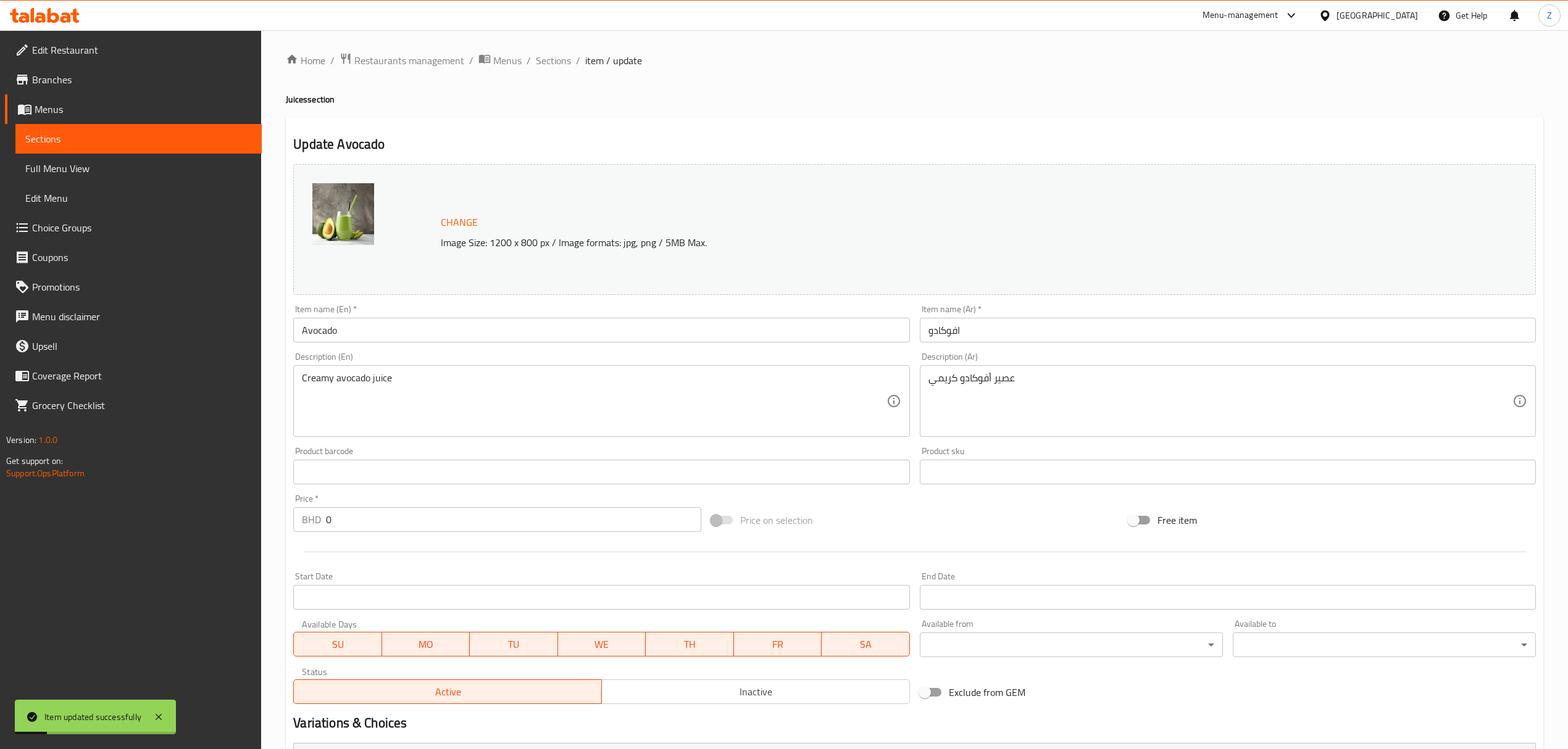
scroll to position [0, 0]
click at [563, 56] on span "Sections" at bounding box center [553, 62] width 35 height 14
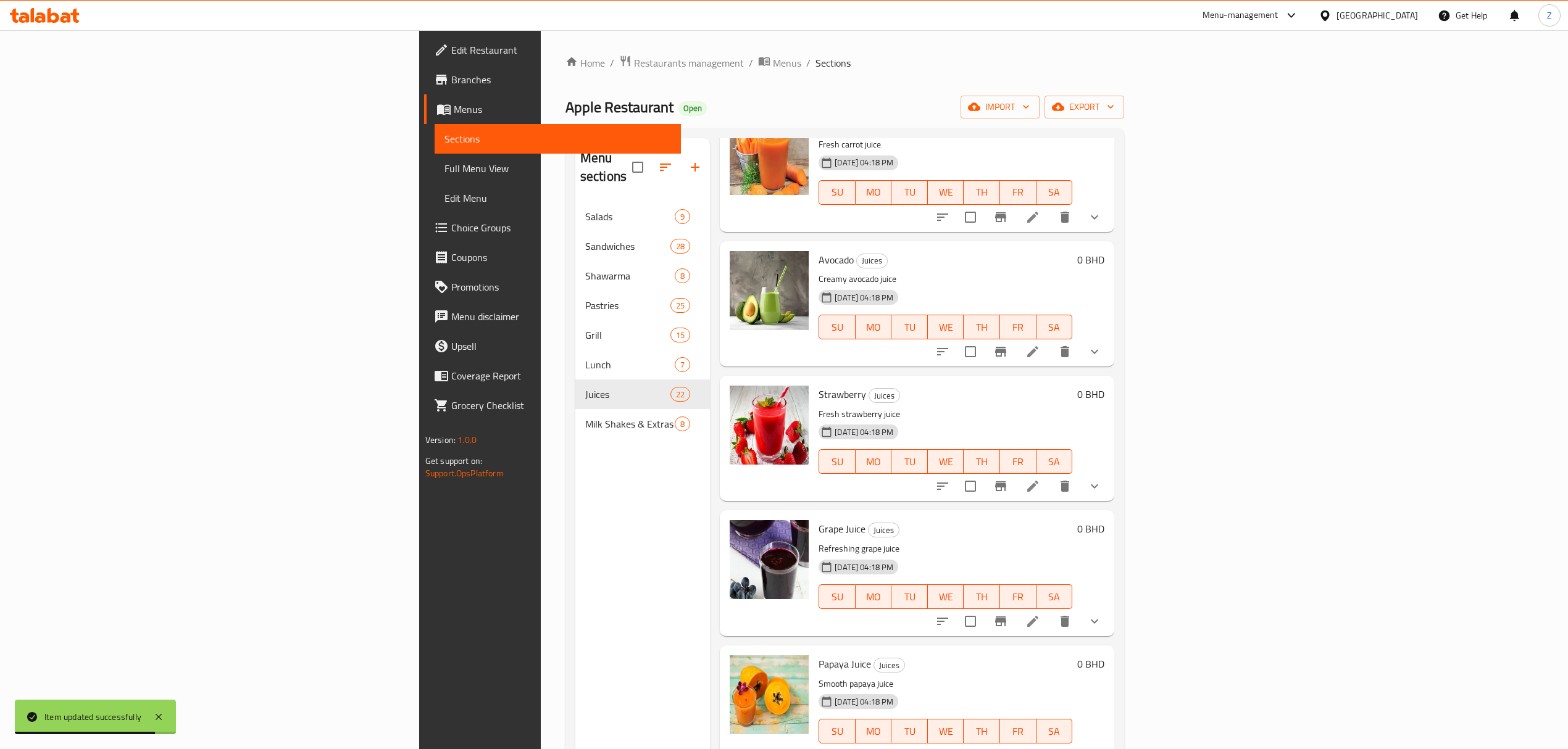
scroll to position [1399, 0]
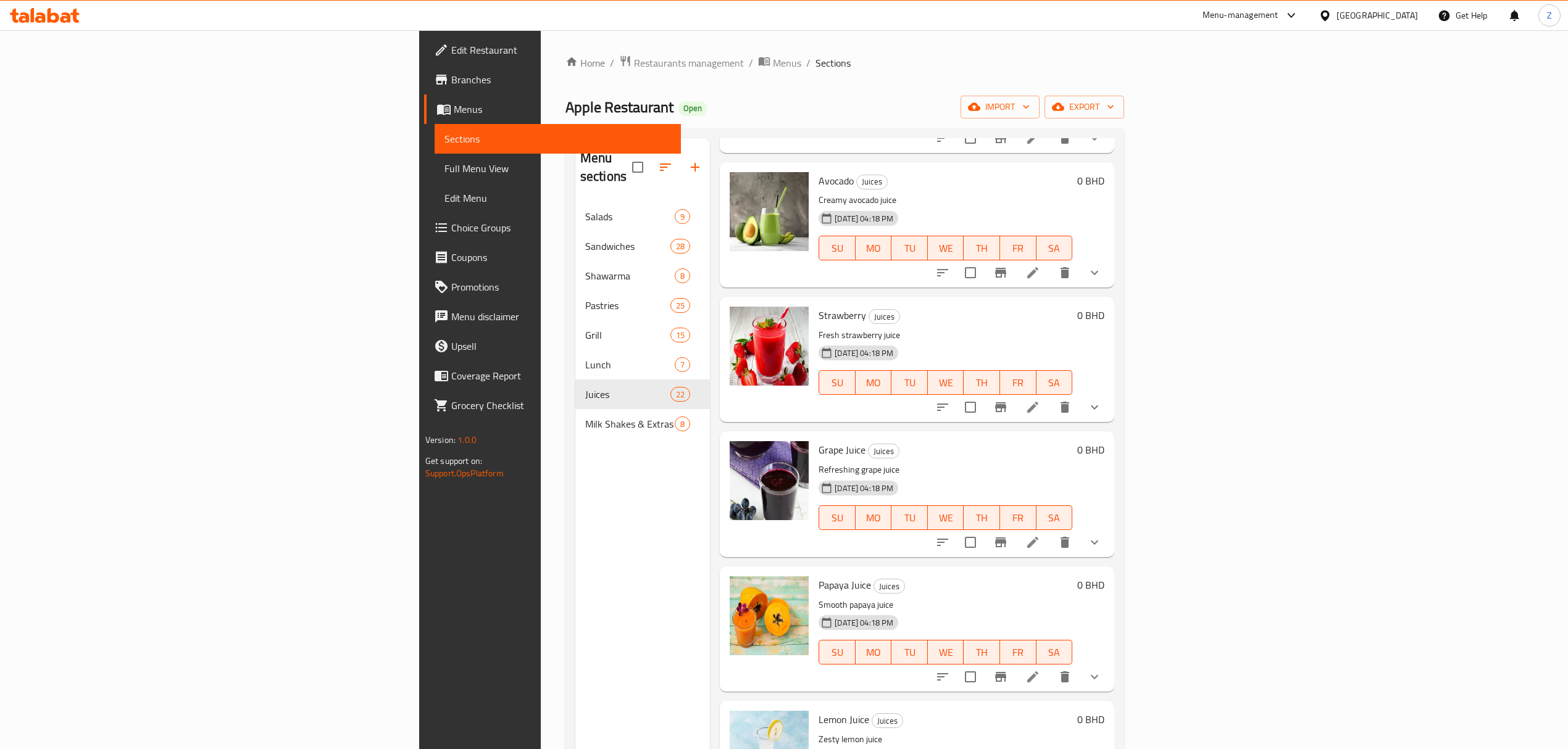
click at [1040, 400] on icon at bounding box center [1032, 407] width 14 height 14
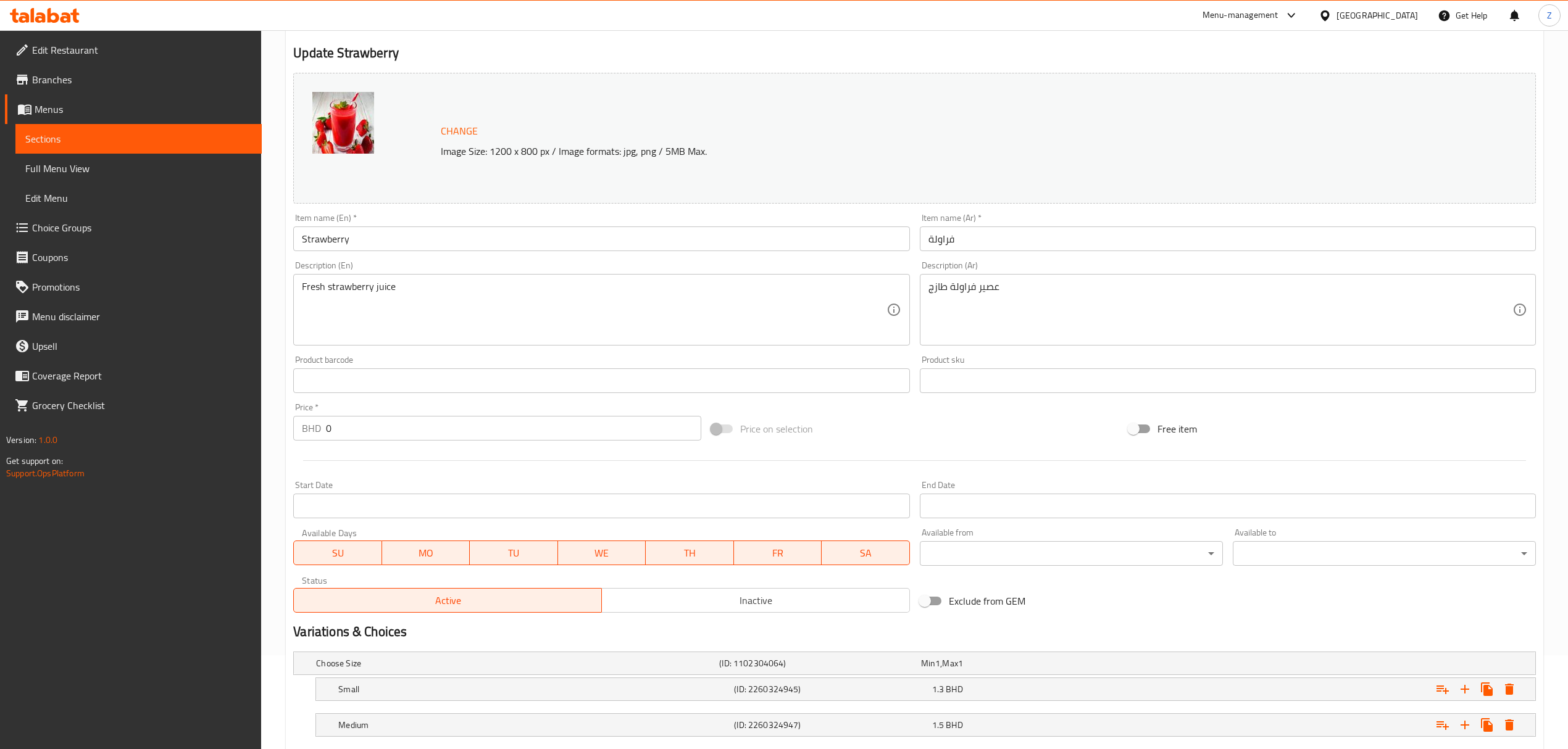
scroll to position [206, 0]
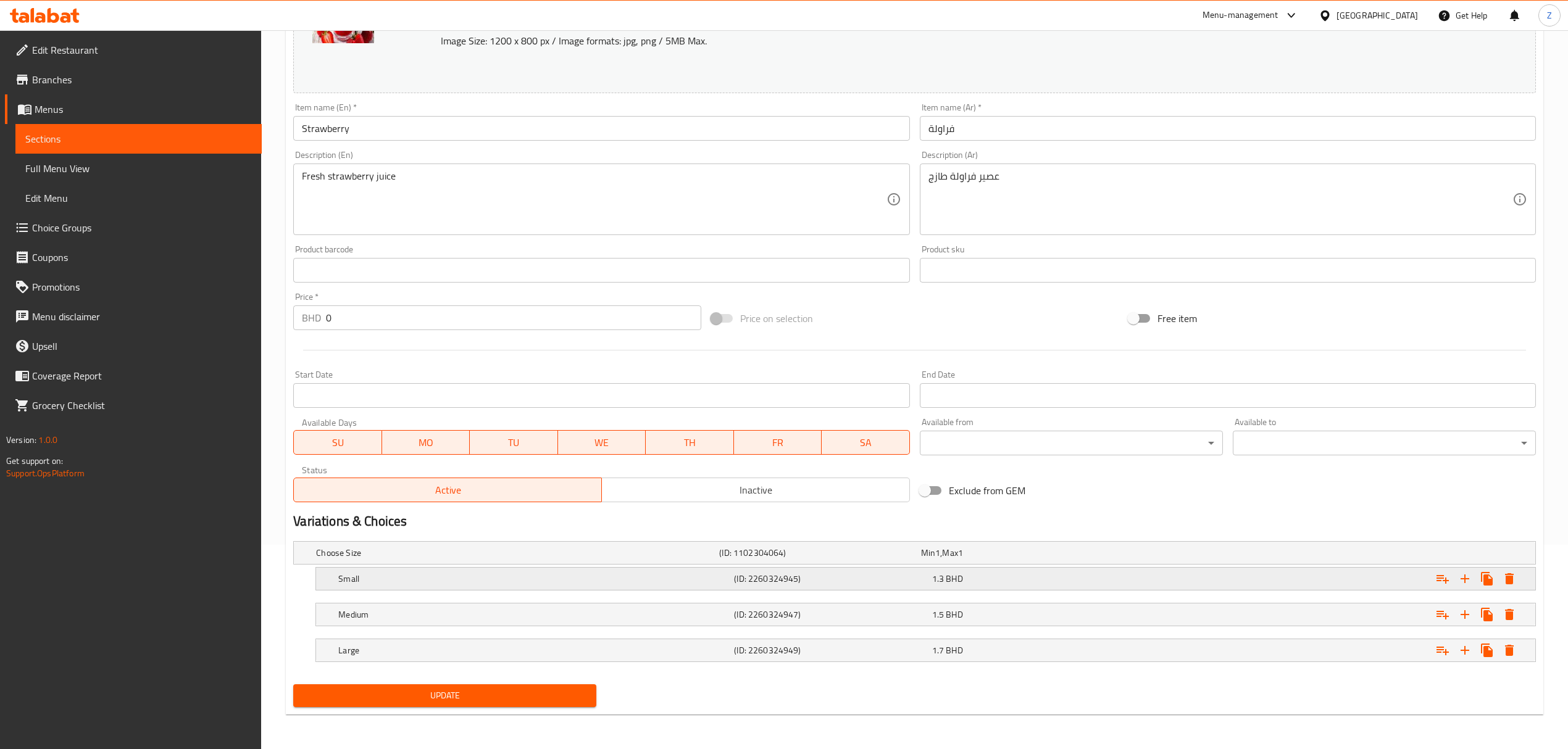
drag, startPoint x: 1066, startPoint y: 578, endPoint x: 1055, endPoint y: 577, distance: 11.0
click at [1053, 519] on div "1.3 BHD" at bounding box center [1027, 579] width 192 height 12
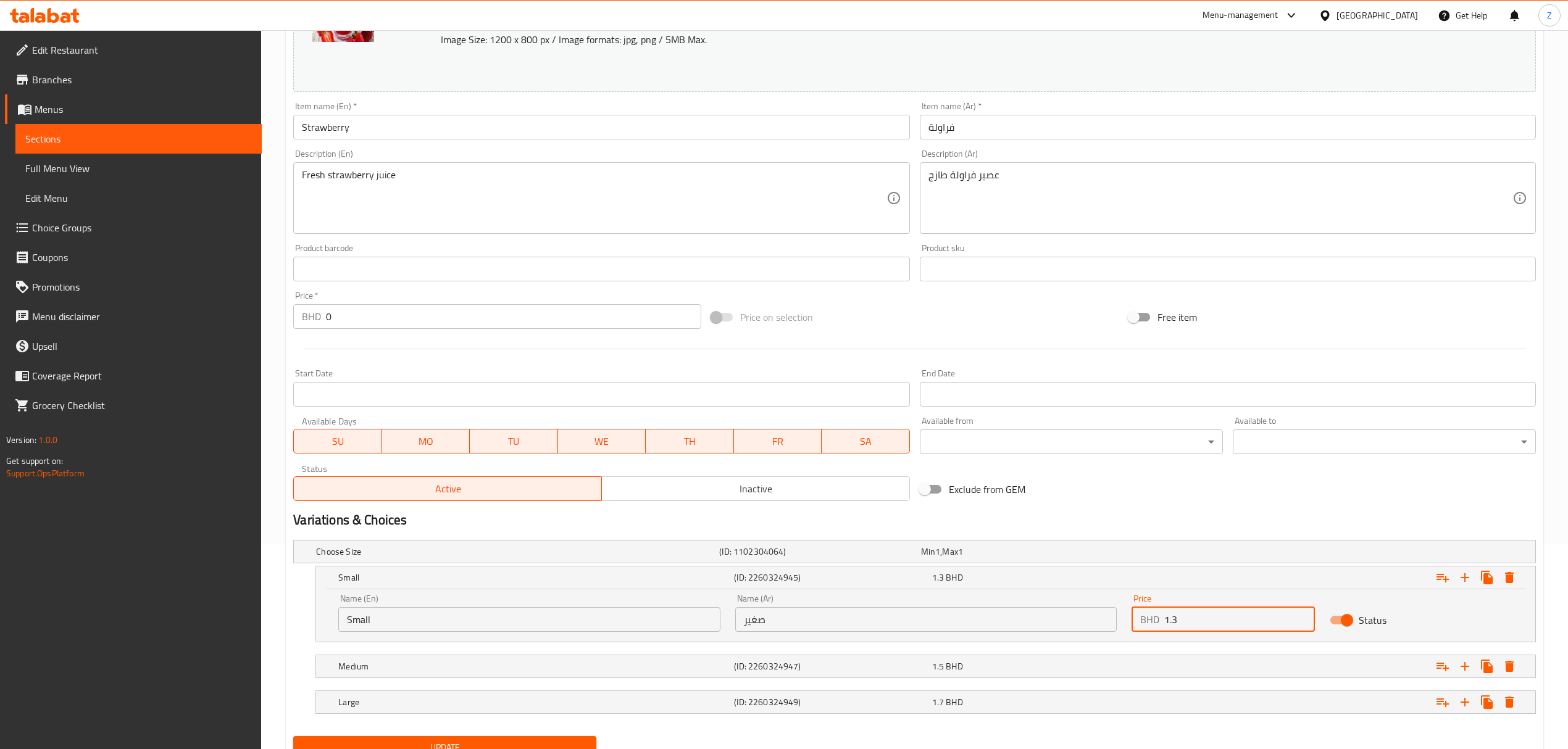
click at [1053, 519] on input "1.3" at bounding box center [1239, 620] width 150 height 25
type input "1.26"
click at [1040, 519] on div "1.5 BHD" at bounding box center [1028, 667] width 197 height 17
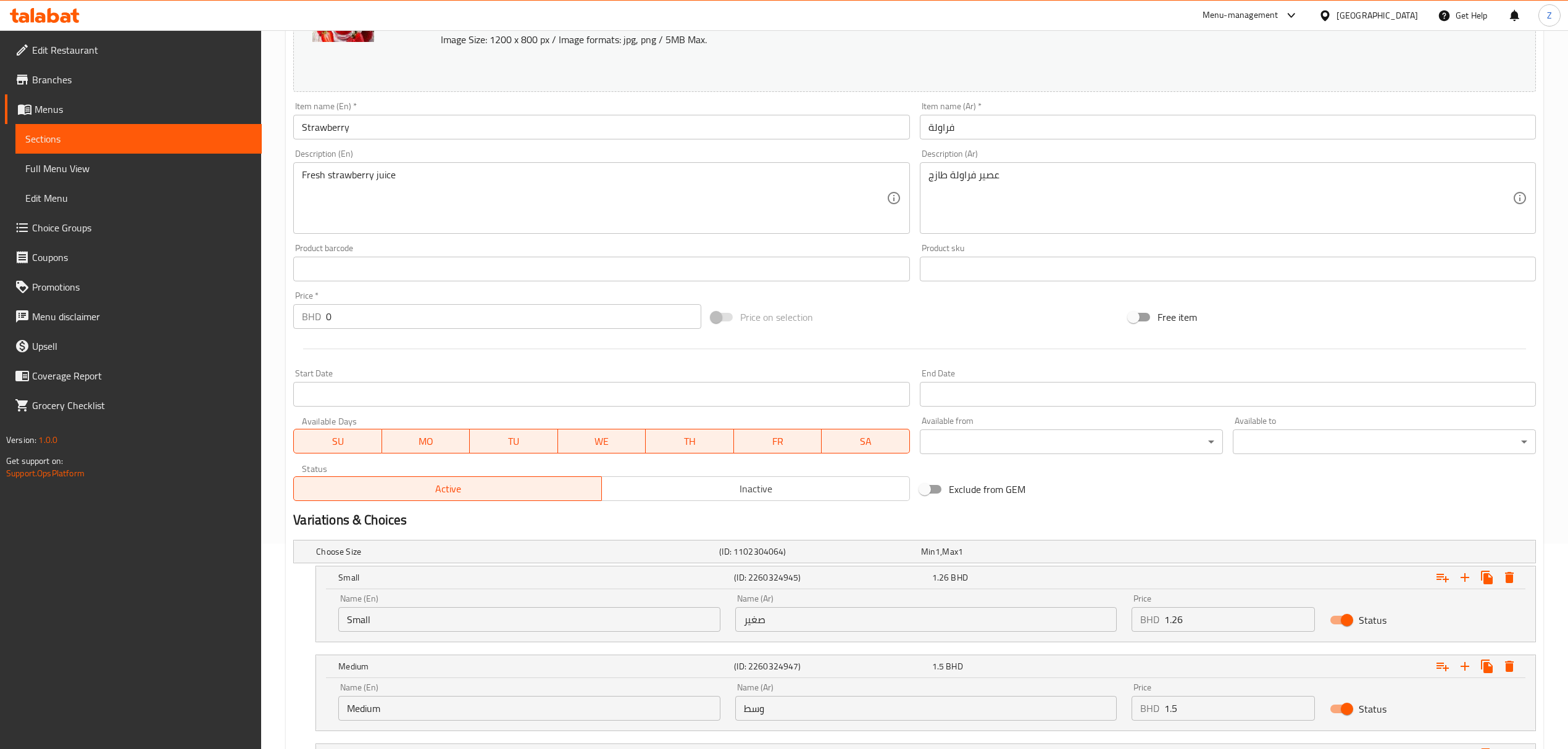
click at [1053, 519] on input "1.5" at bounding box center [1239, 709] width 150 height 25
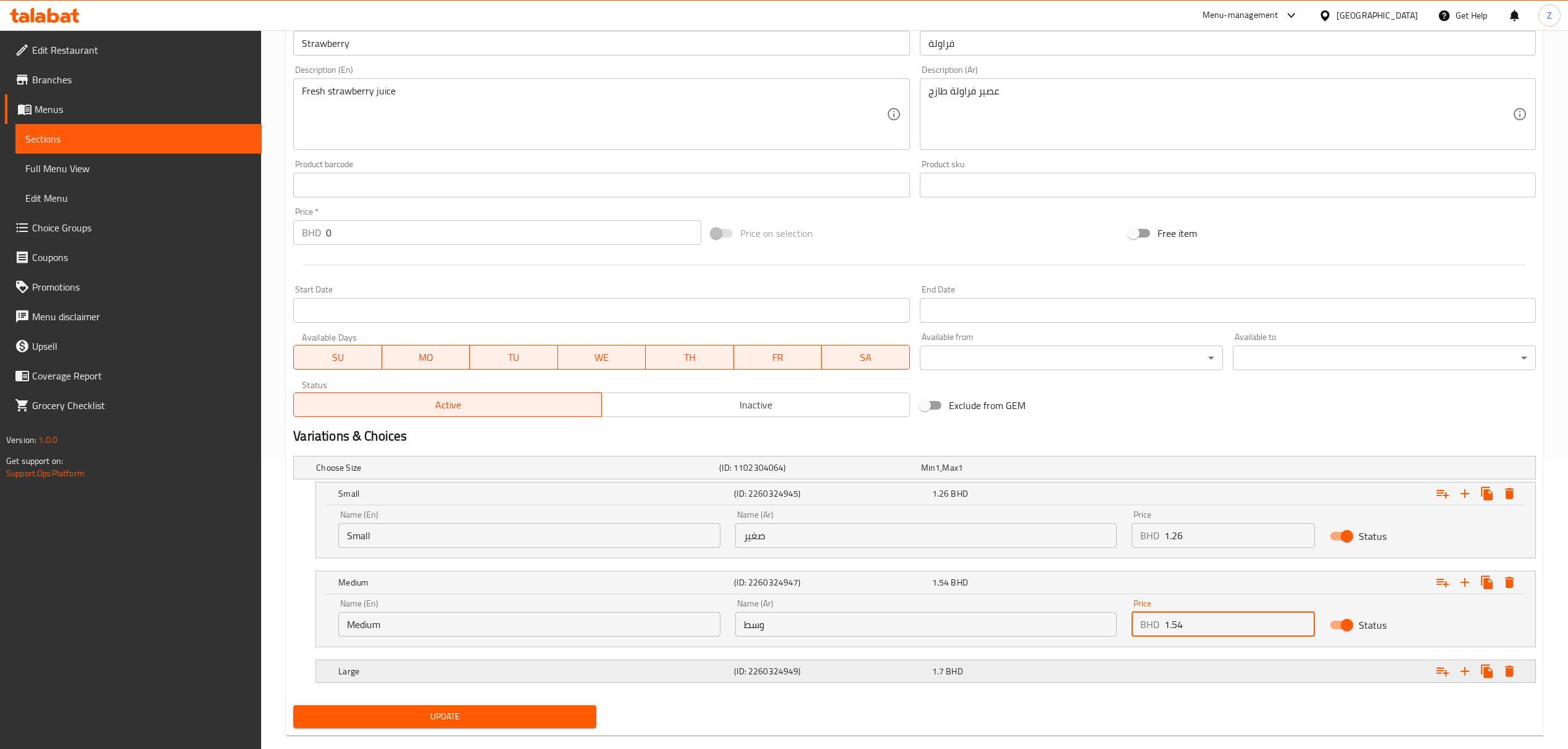
scroll to position [312, 0]
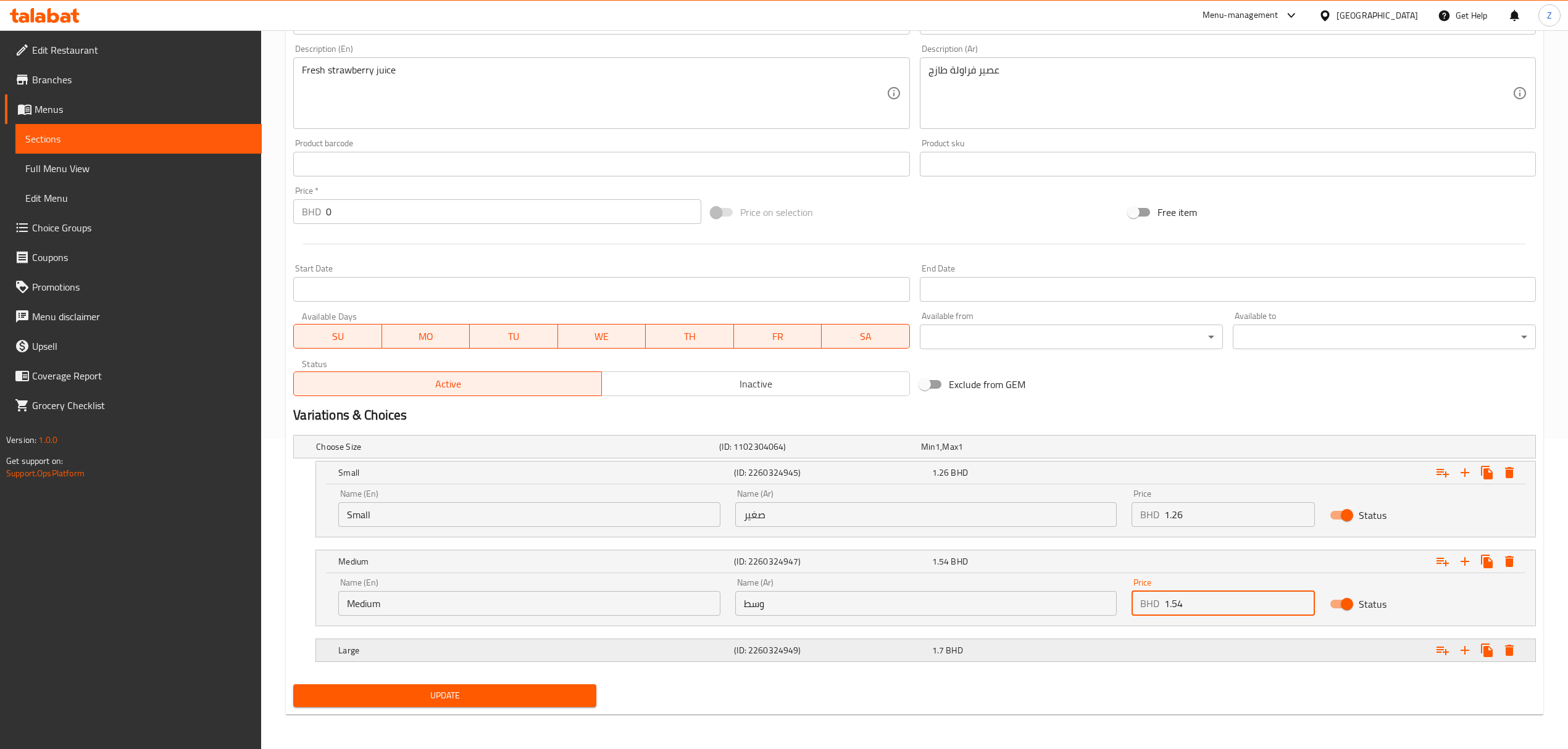
type input "1.54"
click at [1053, 519] on div "1.7 BHD" at bounding box center [1027, 650] width 192 height 12
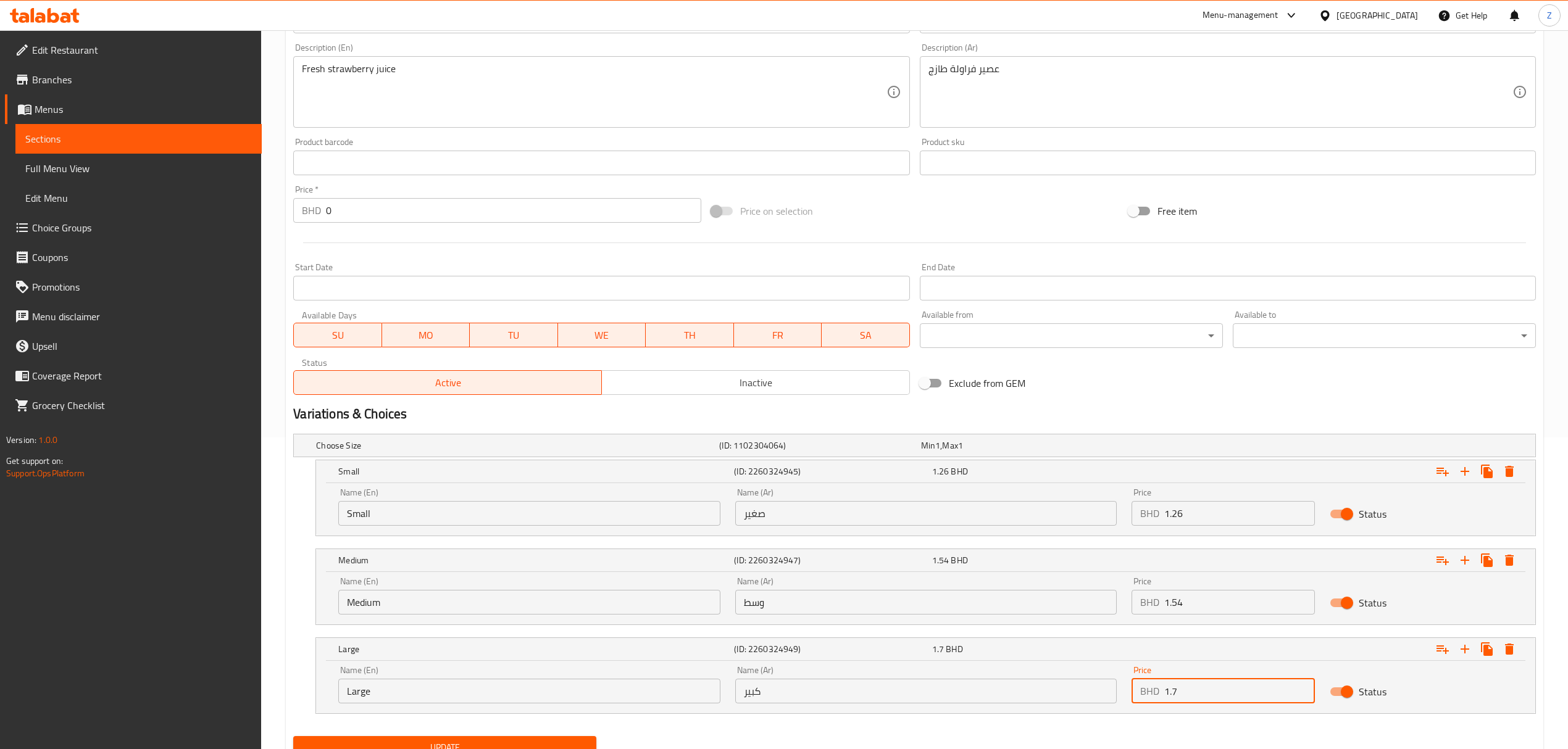
drag, startPoint x: 1179, startPoint y: 692, endPoint x: 1172, endPoint y: 692, distance: 7.0
click at [1053, 519] on input "1.7" at bounding box center [1239, 692] width 150 height 25
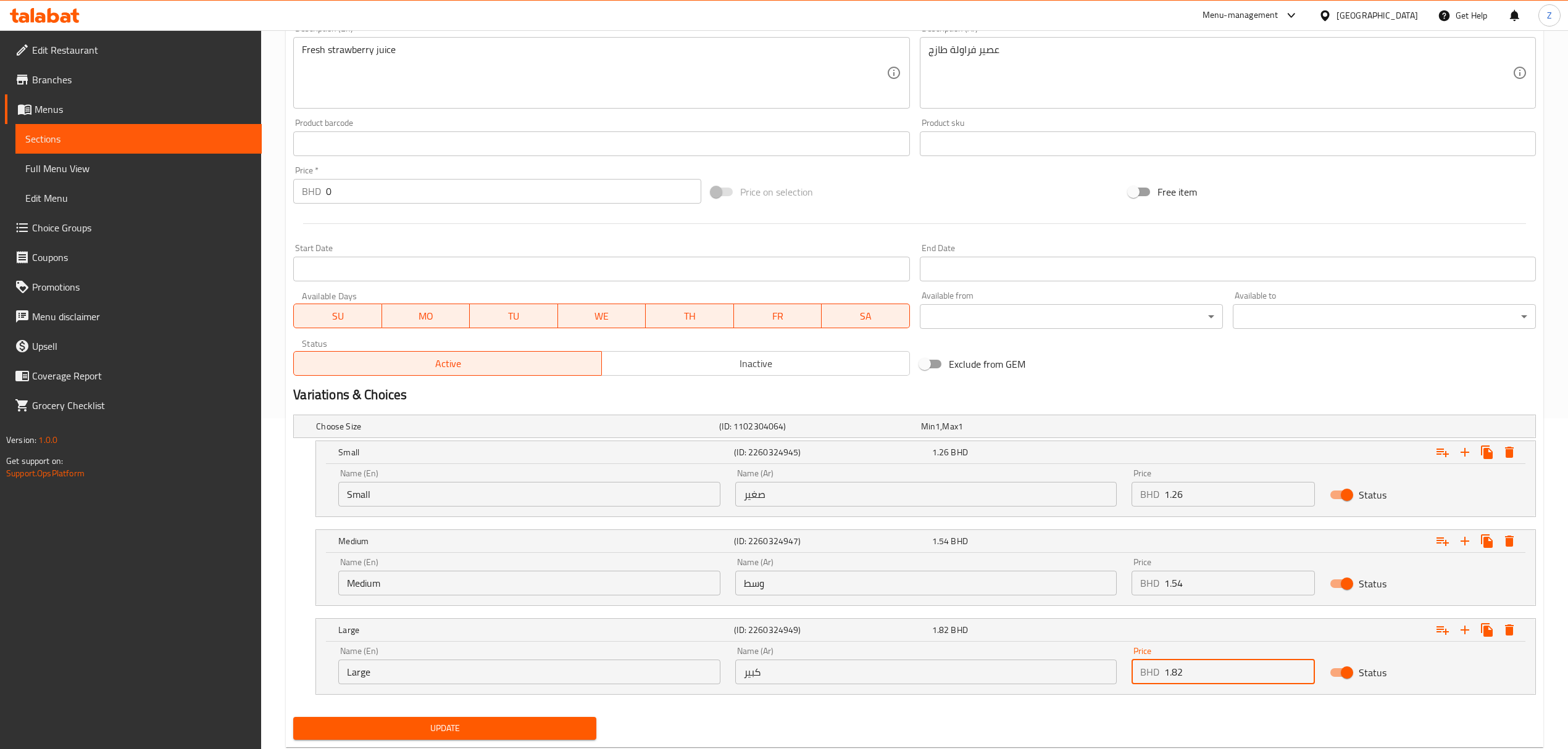
scroll to position [365, 0]
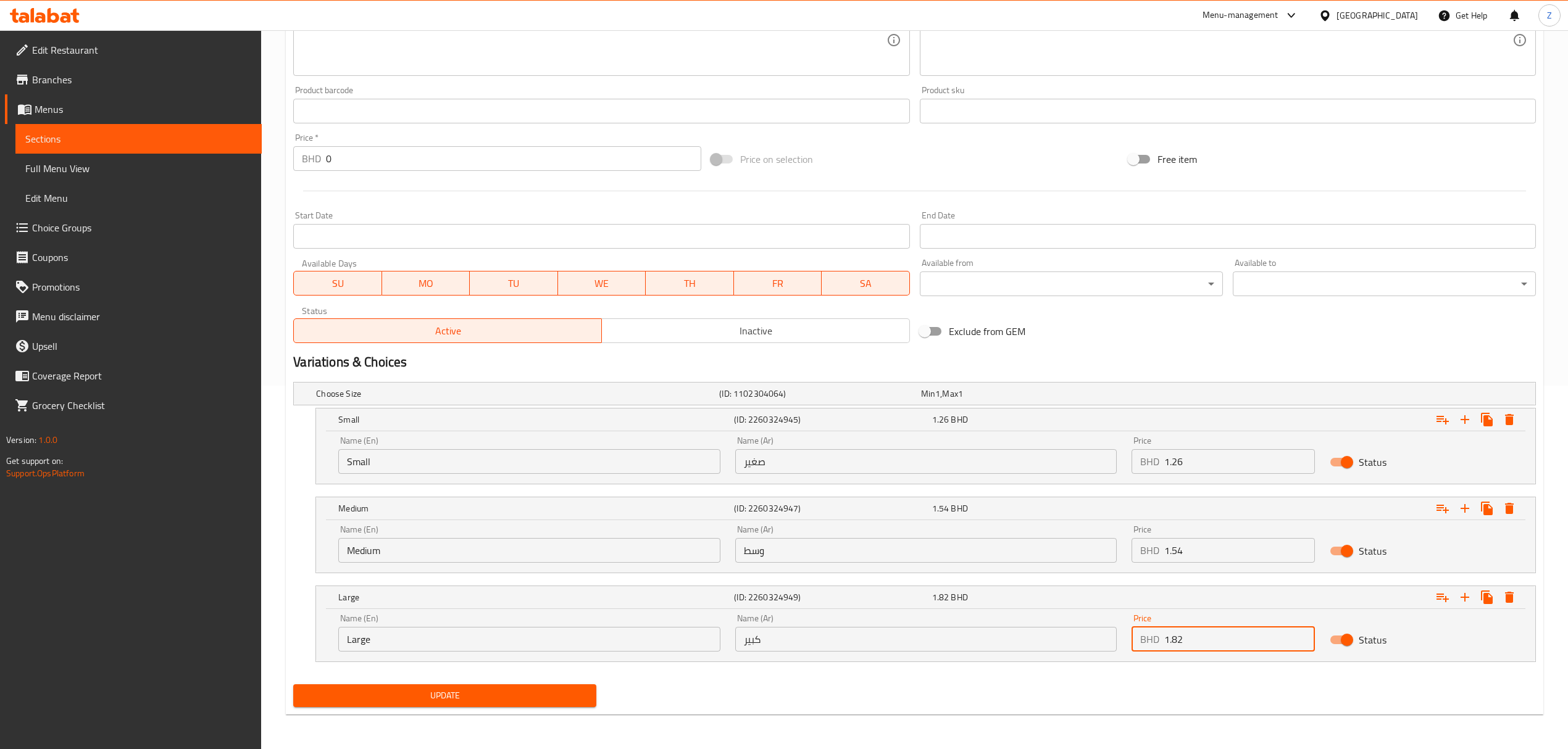
type input "1.82"
click at [501, 519] on span "Update" at bounding box center [445, 695] width 283 height 15
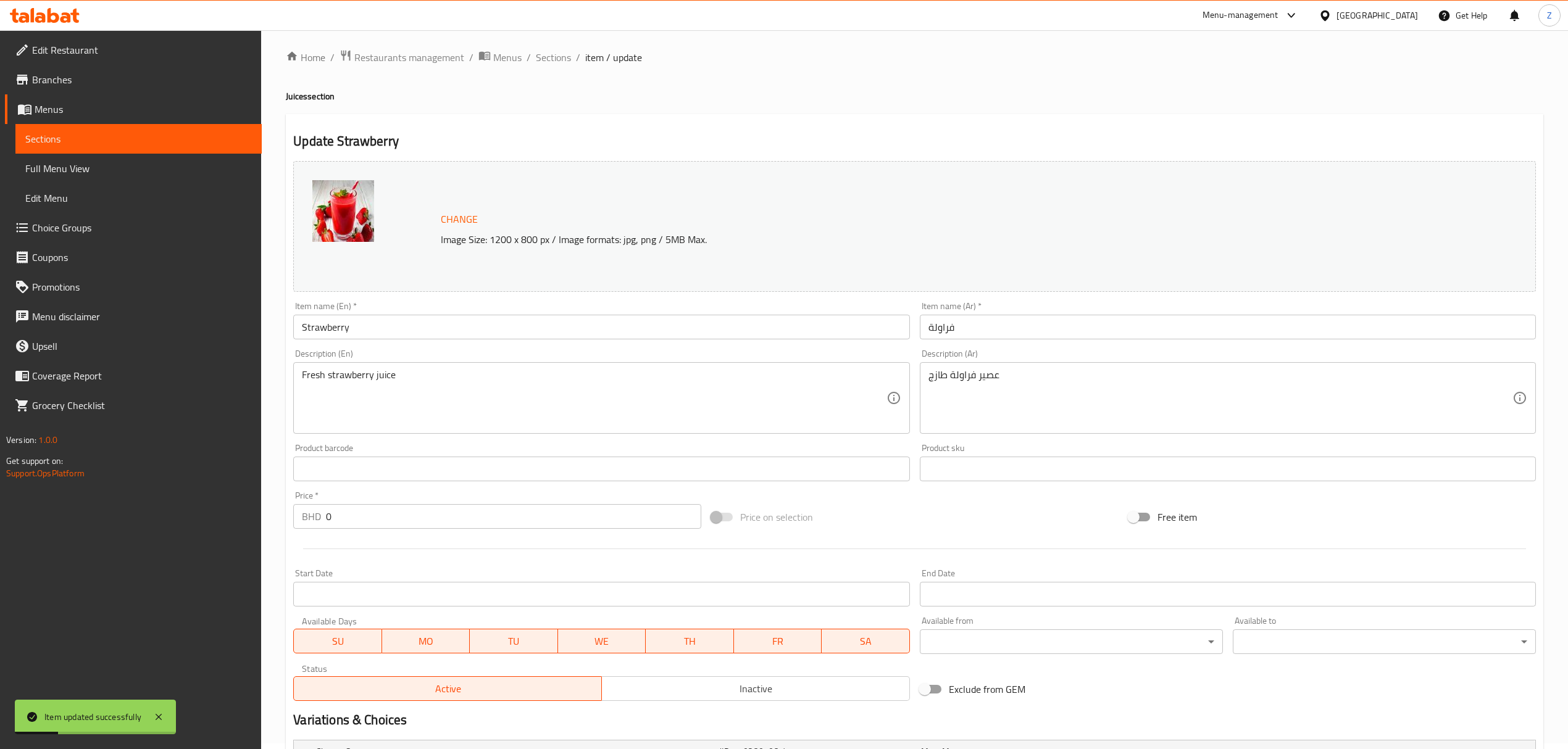
scroll to position [0, 0]
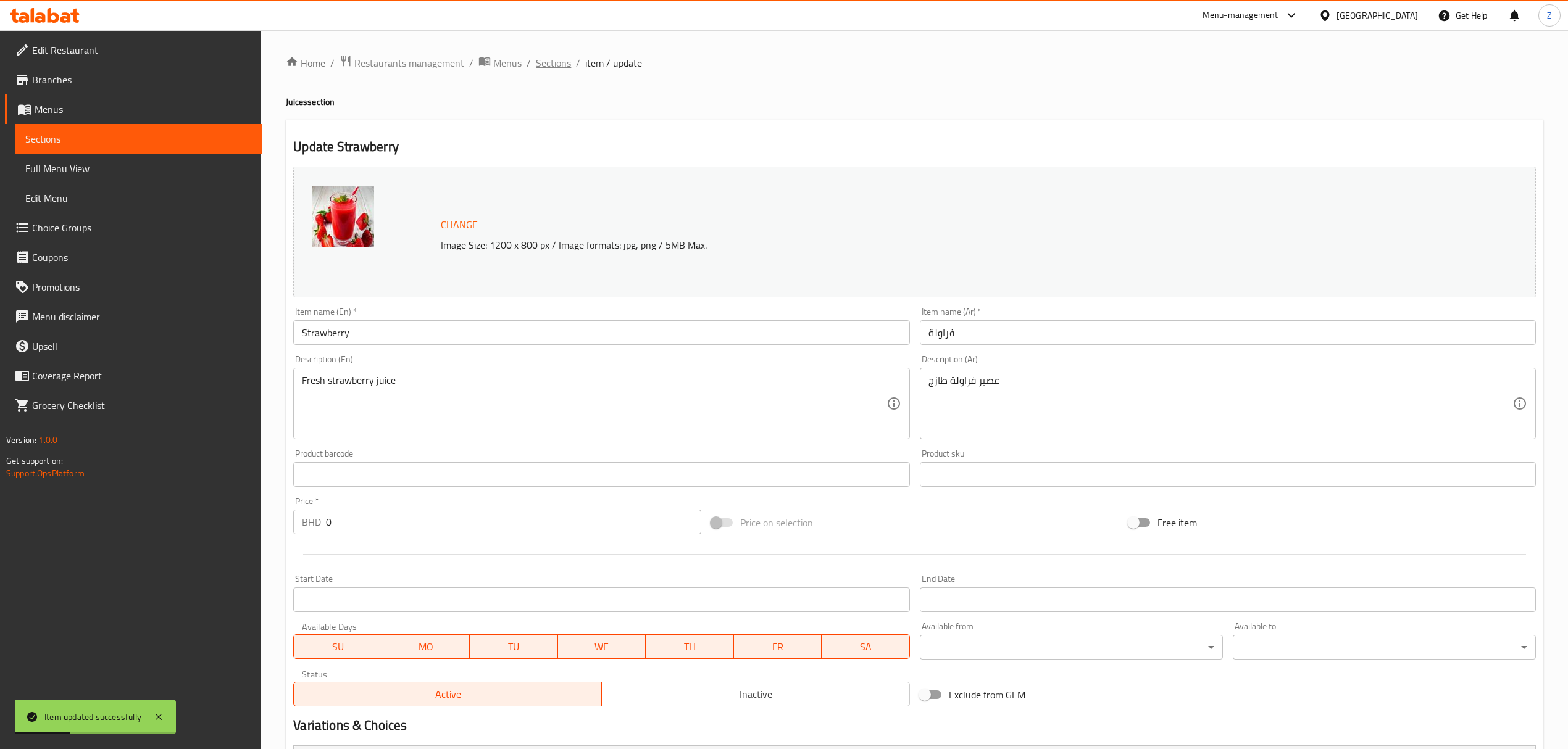
click at [566, 62] on span "Sections" at bounding box center [553, 62] width 35 height 14
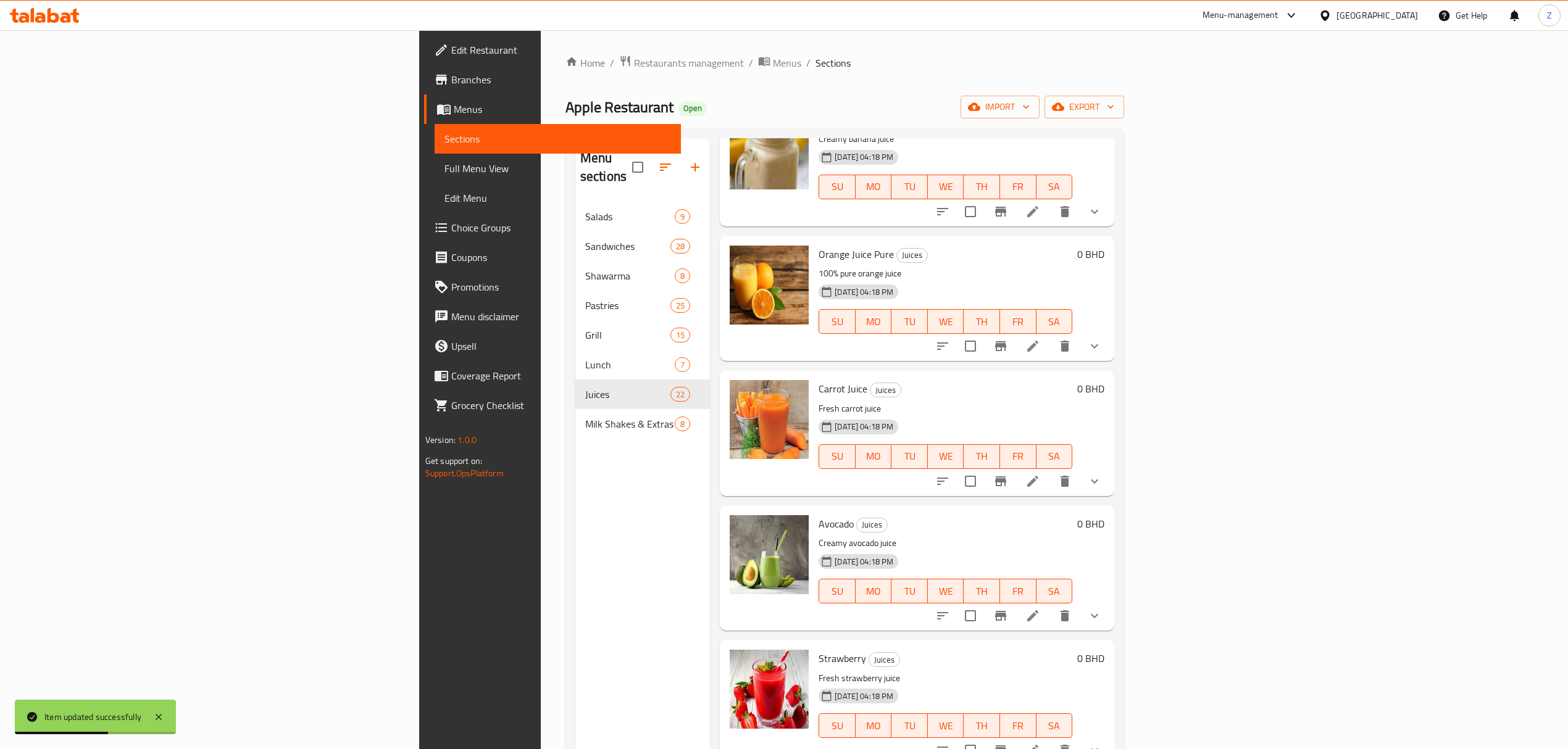
scroll to position [1399, 0]
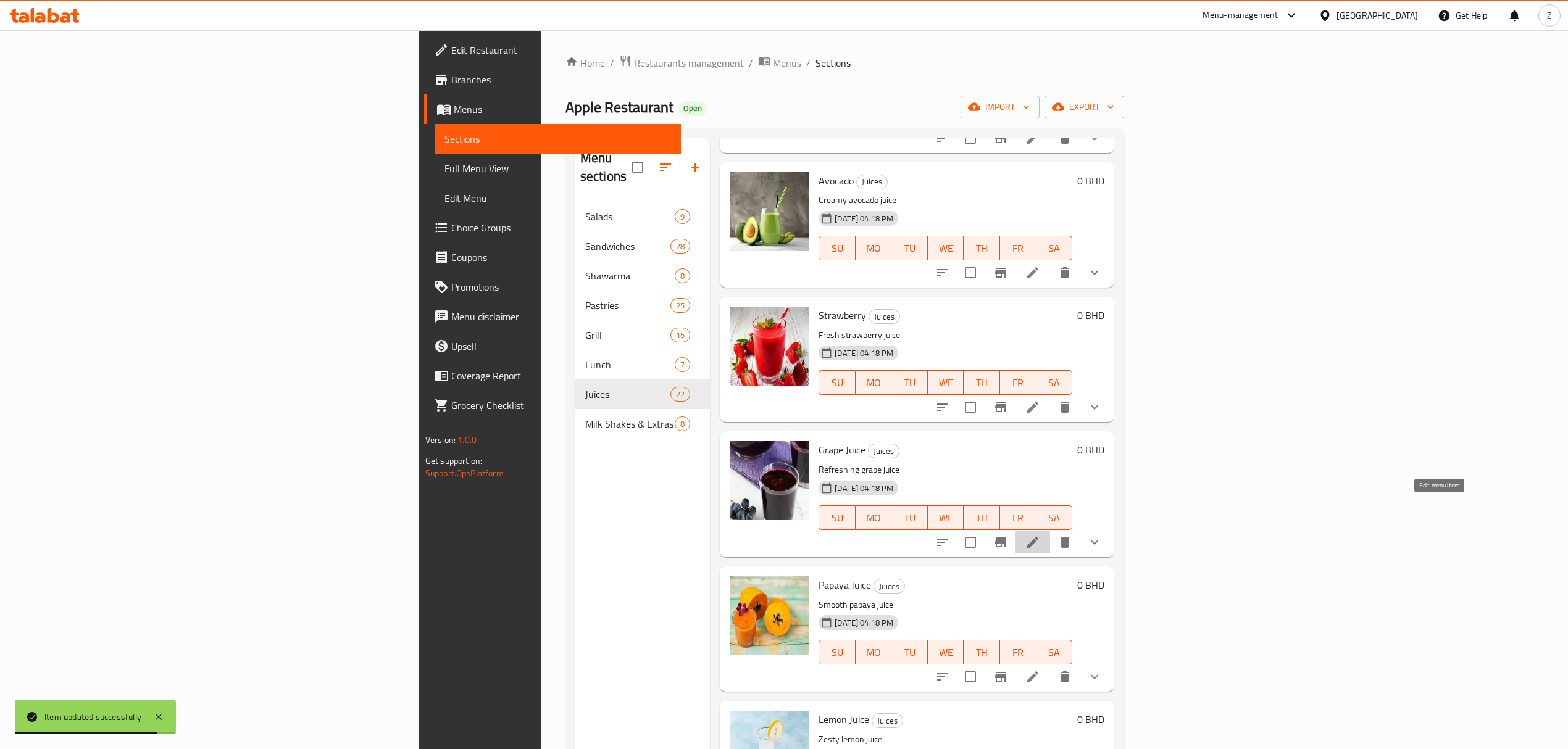
click at [1038, 519] on icon at bounding box center [1033, 542] width 11 height 11
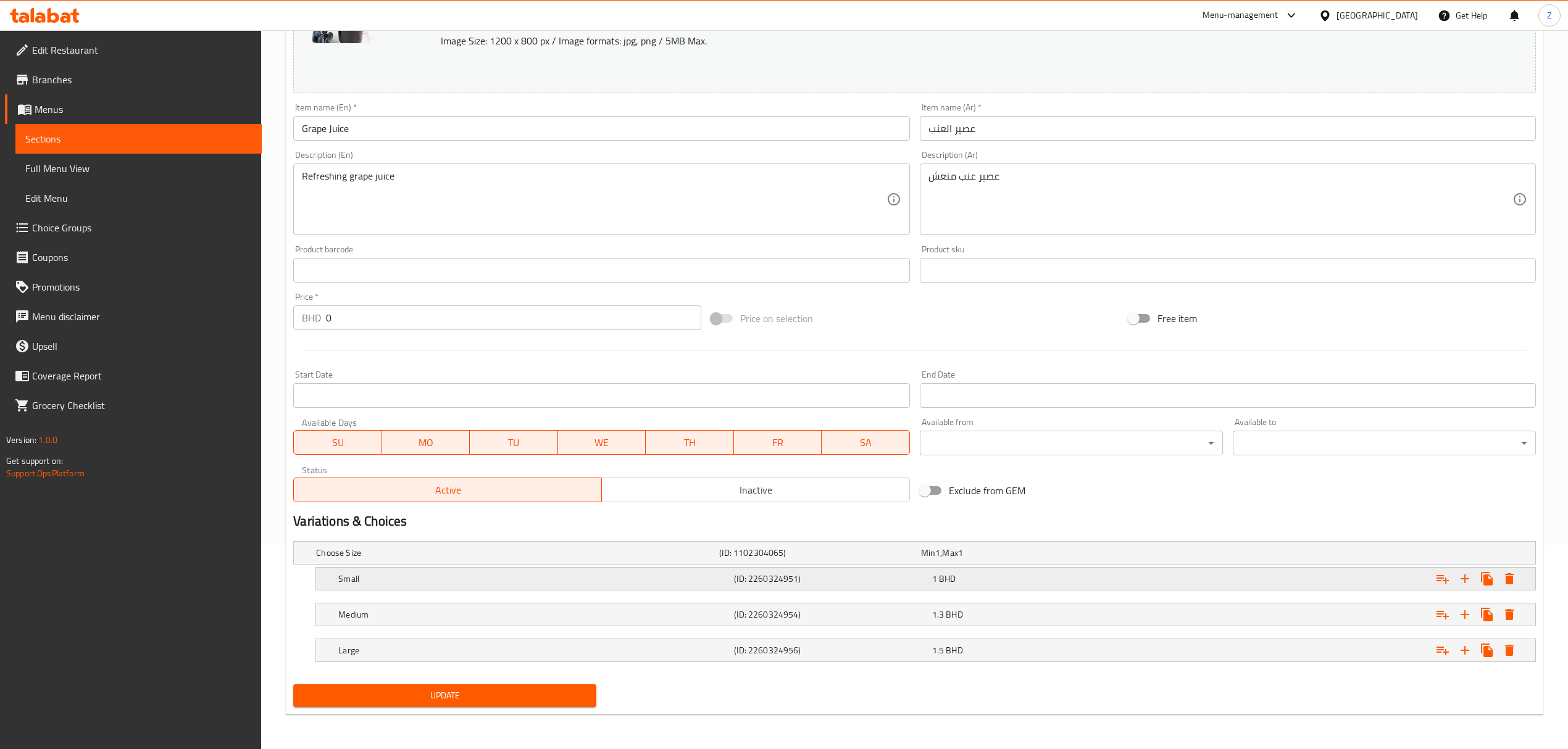
scroll to position [206, 0]
click at [828, 519] on h5 "(ID: 2260324951)" at bounding box center [829, 579] width 192 height 12
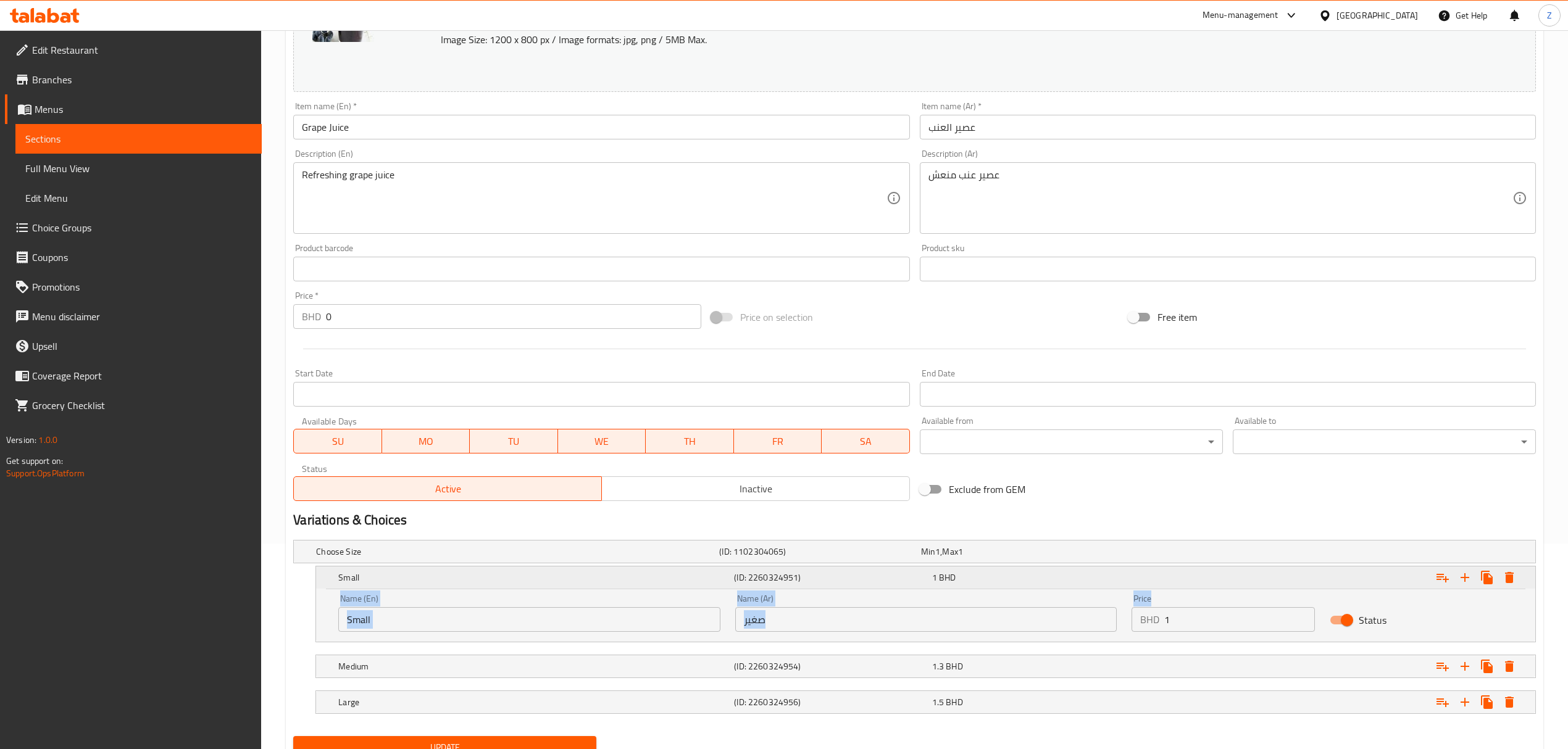
drag, startPoint x: 1181, startPoint y: 603, endPoint x: 1060, endPoint y: 581, distance: 123.0
click at [1053, 519] on div "Small (ID: 2260324951) 1 BHD Name (En) Small Name (En) Name (Ar) صغير Name (Ar)…" at bounding box center [925, 604] width 1219 height 76
drag, startPoint x: 1215, startPoint y: 622, endPoint x: 1117, endPoint y: 624, distance: 98.0
click at [1053, 519] on div "Name (En) Small Name (En) Name (Ar) صغير Name (Ar) Price BHD 1 Price Status" at bounding box center [925, 613] width 1189 height 53
type input "0.84"
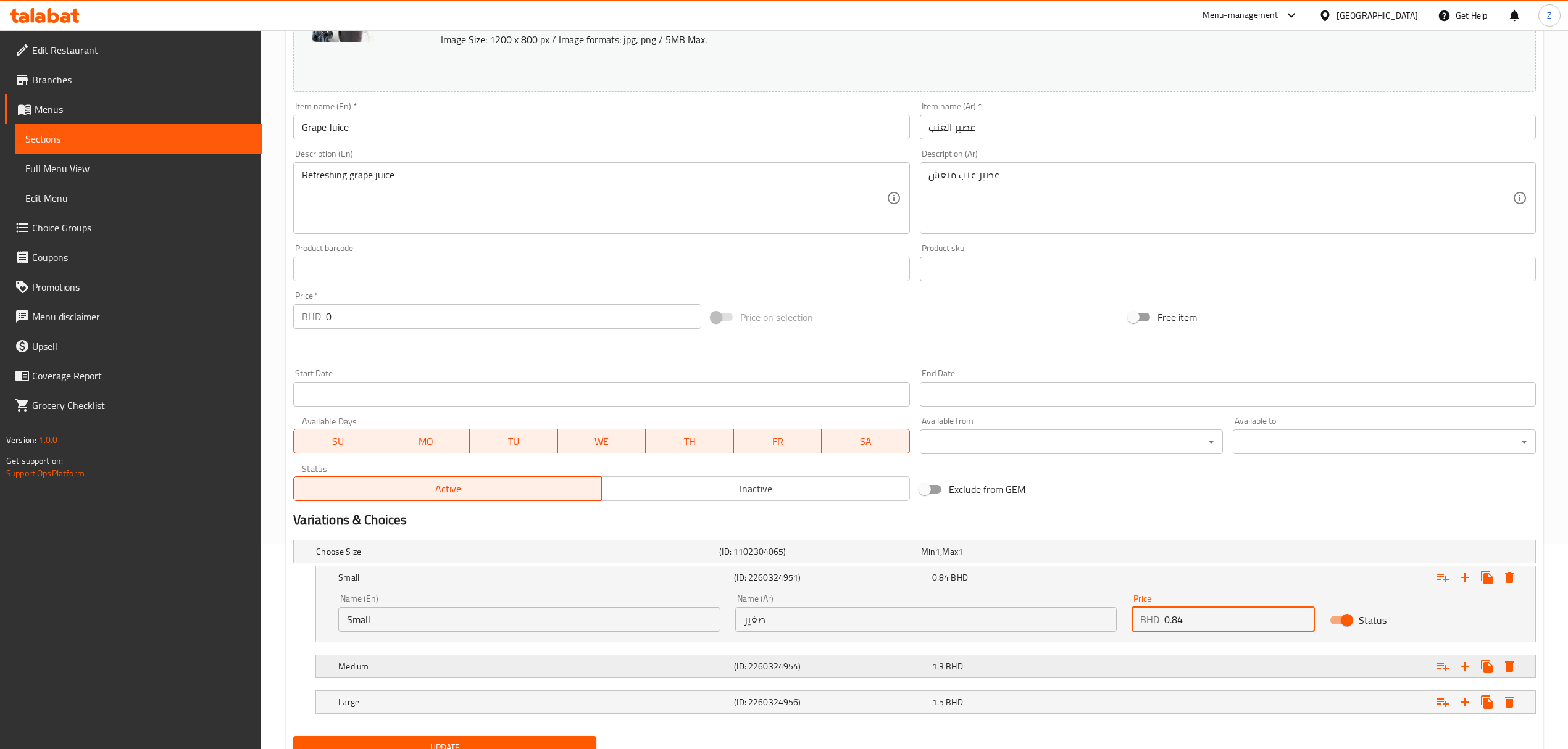
click at [1053, 519] on div "1.3 BHD" at bounding box center [1027, 666] width 192 height 12
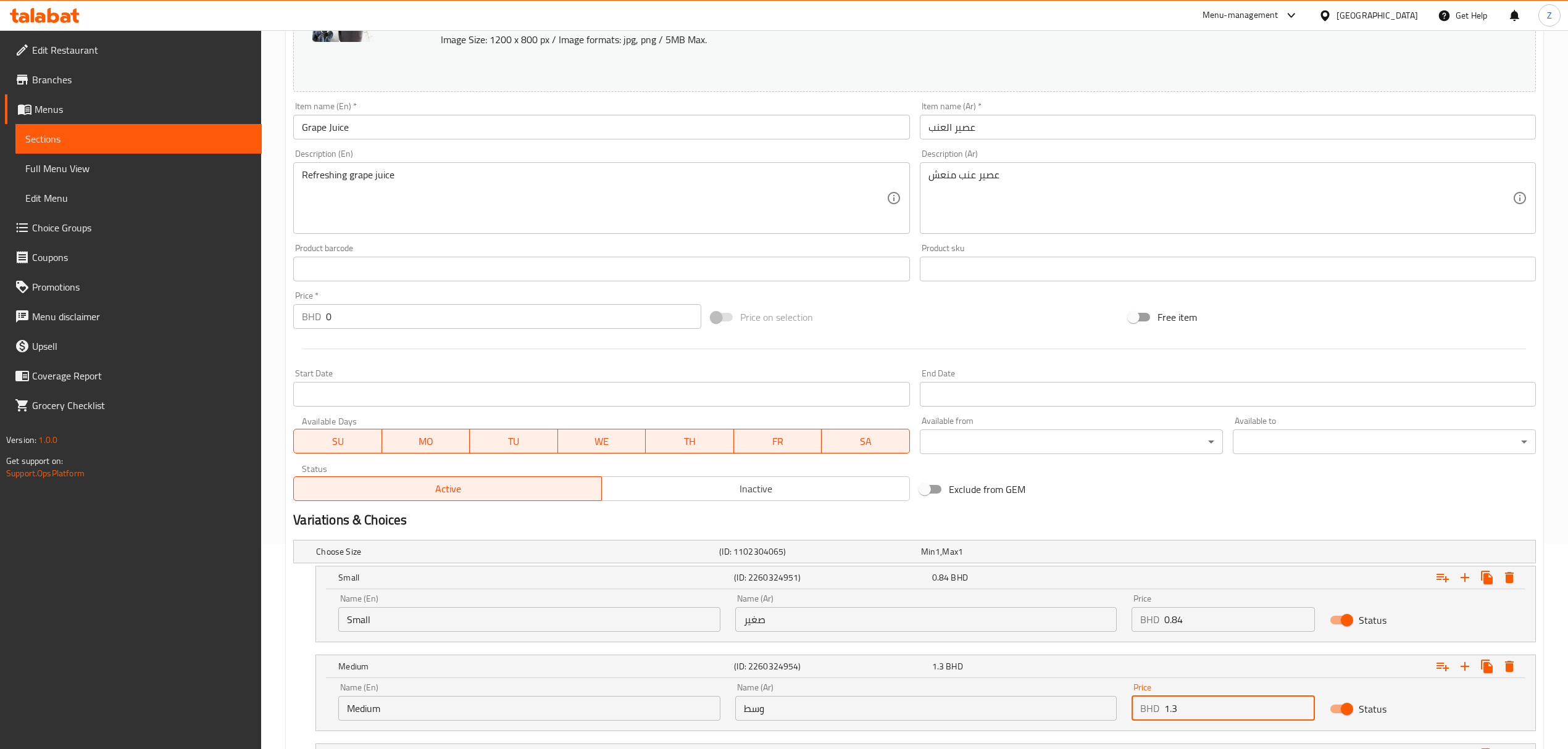
drag, startPoint x: 1204, startPoint y: 713, endPoint x: 1172, endPoint y: 709, distance: 32.2
click at [1053, 519] on input "1.3" at bounding box center [1239, 709] width 150 height 25
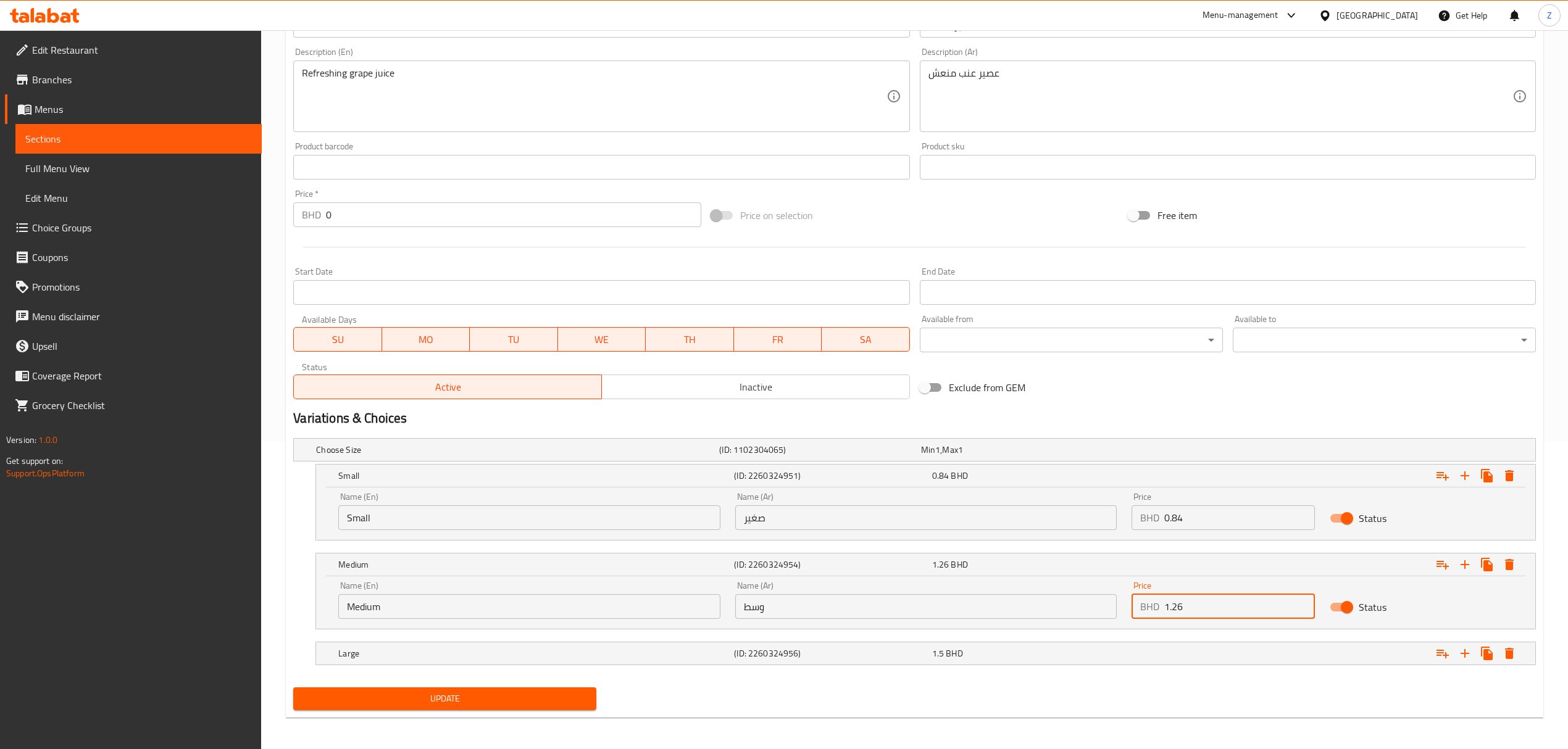
scroll to position [312, 0]
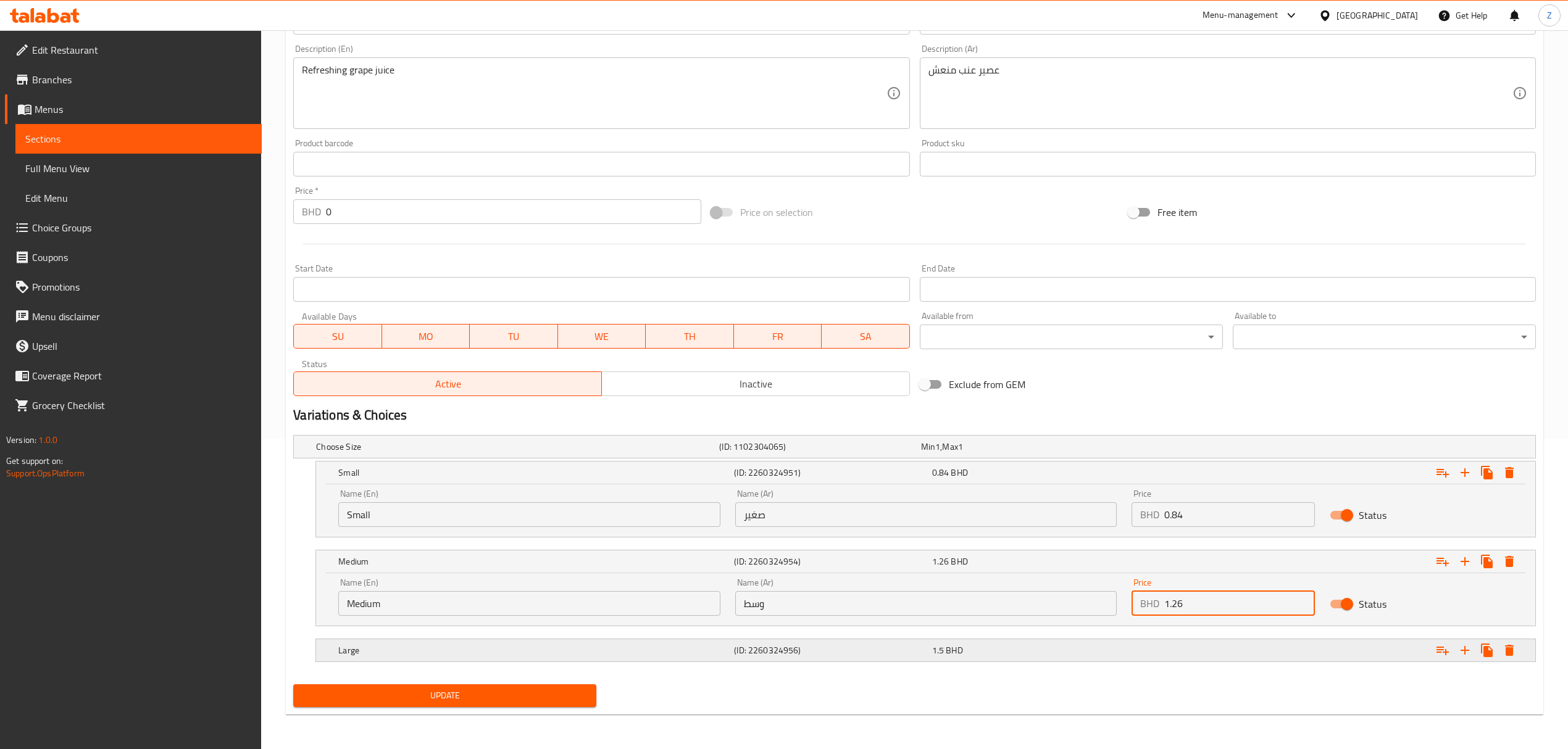
type input "1.26"
click at [1053, 519] on div "Expand" at bounding box center [1325, 650] width 396 height 27
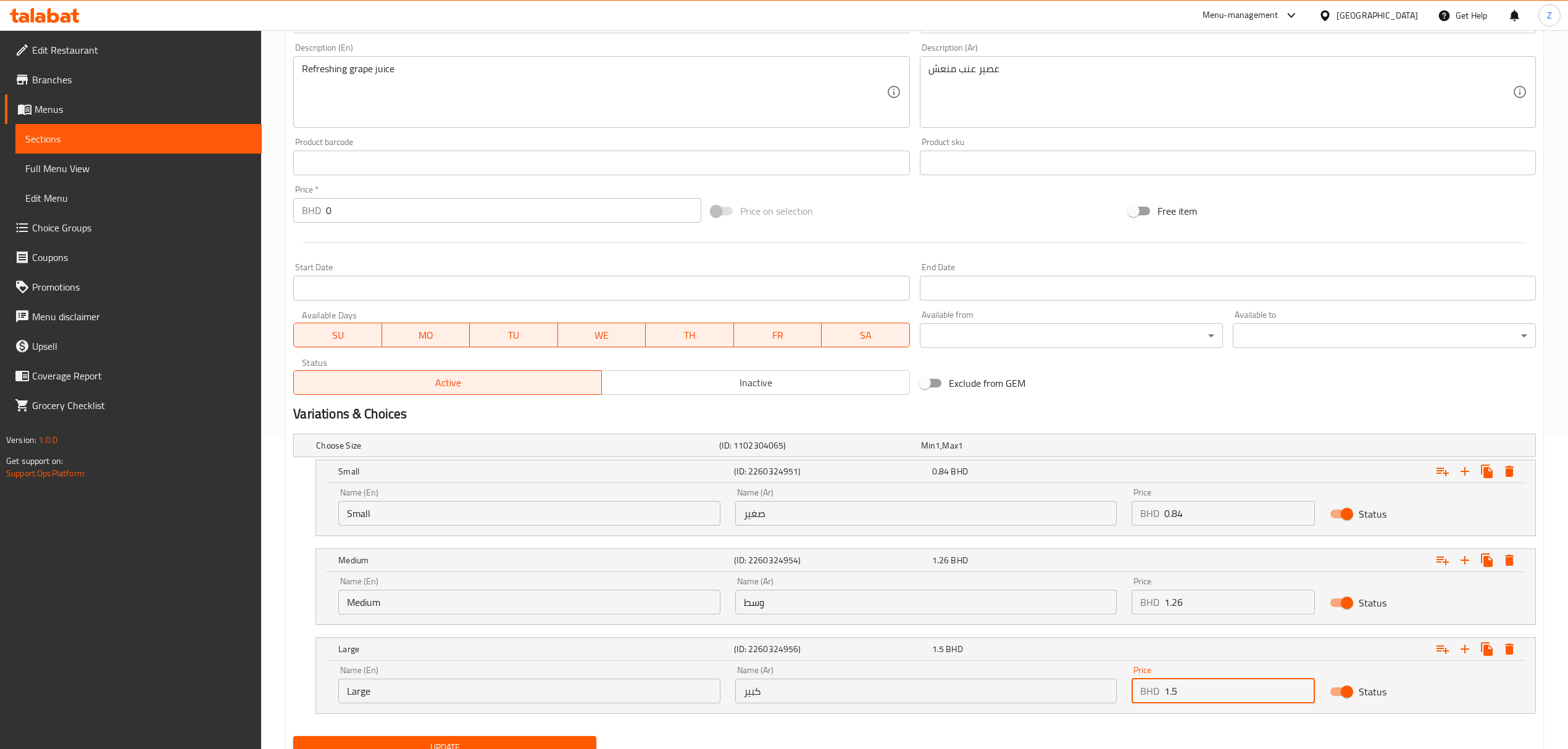
drag, startPoint x: 1198, startPoint y: 690, endPoint x: 1189, endPoint y: 690, distance: 9.0
click at [1053, 519] on input "1.5" at bounding box center [1239, 692] width 150 height 25
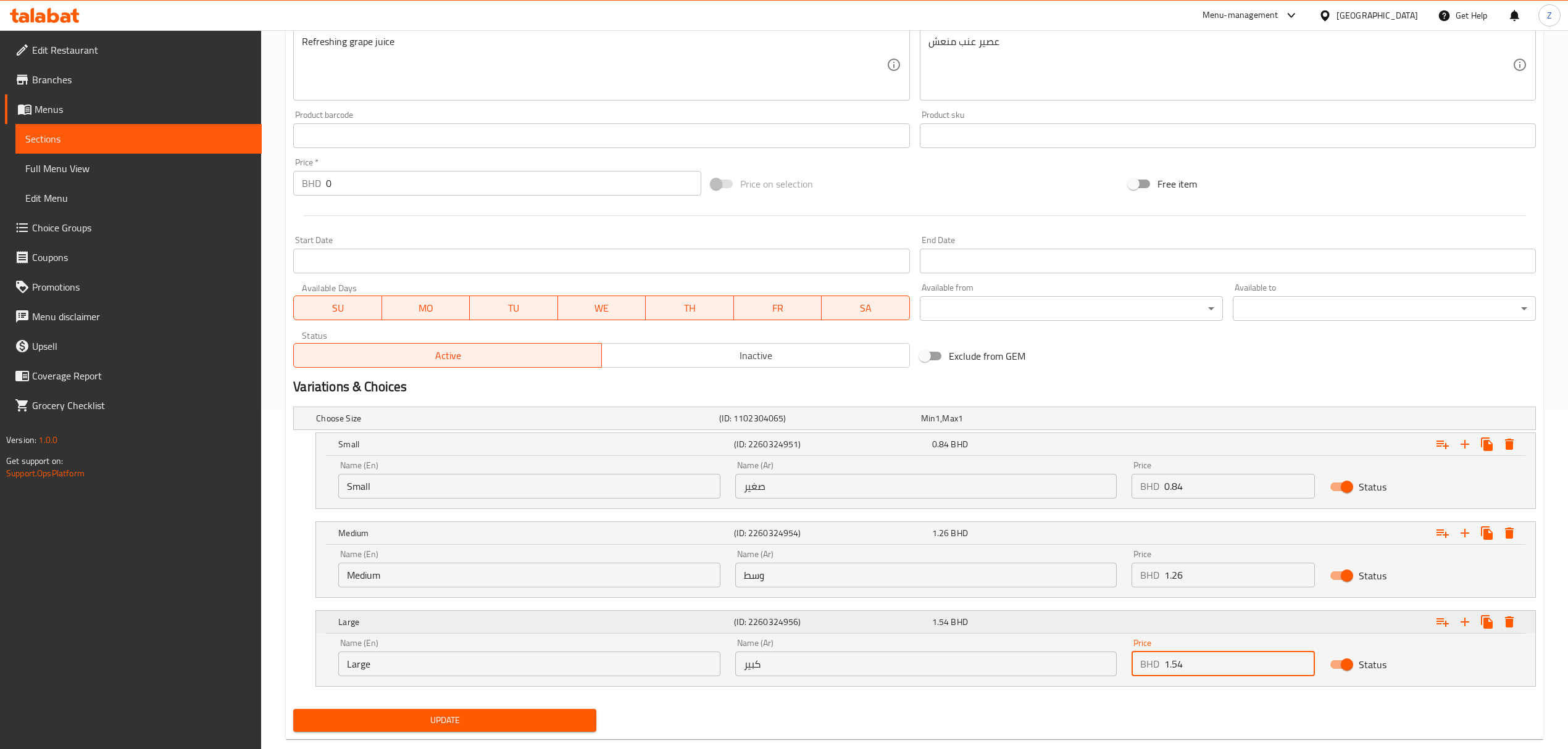
scroll to position [365, 0]
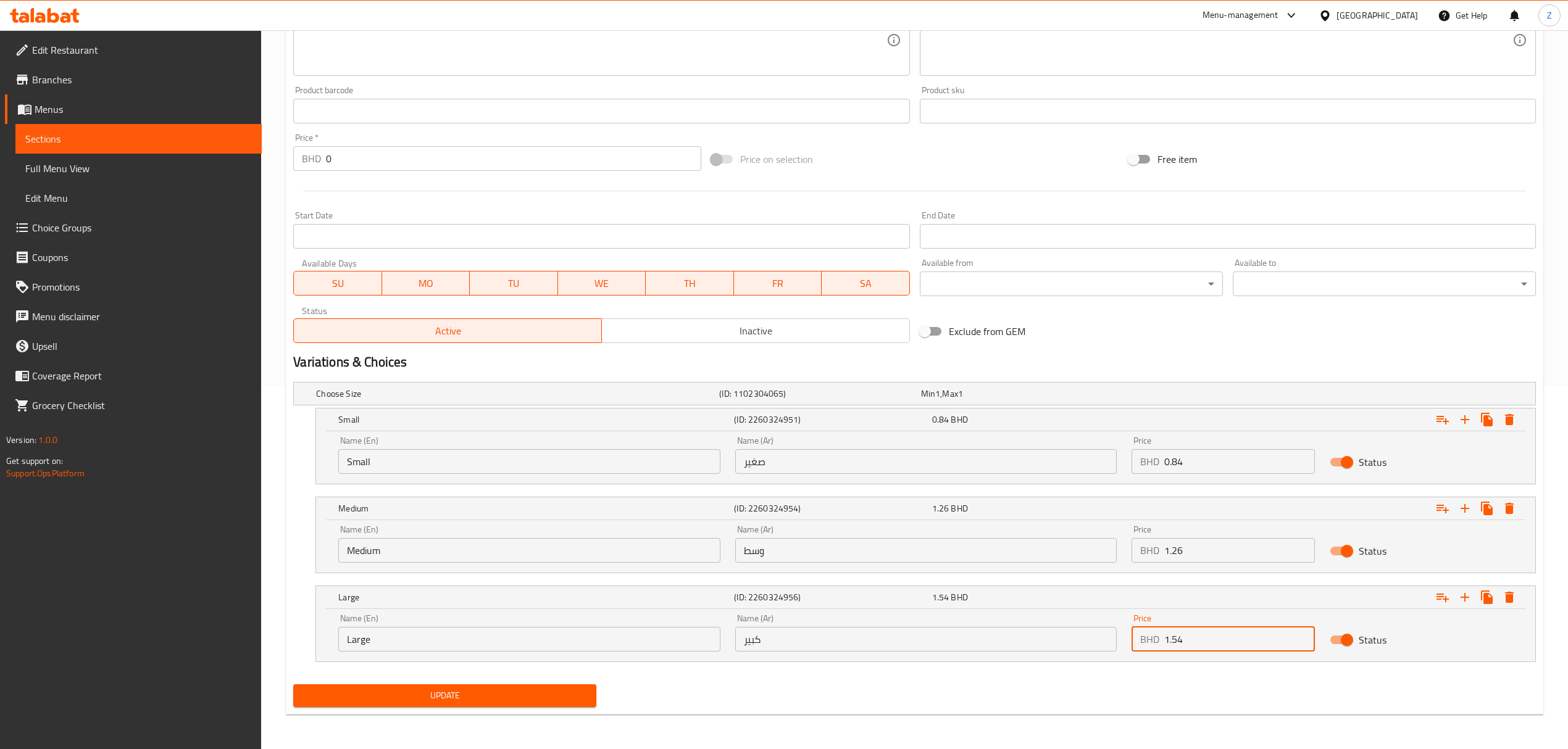
type input "1.54"
click at [549, 519] on button "Update" at bounding box center [444, 696] width 303 height 23
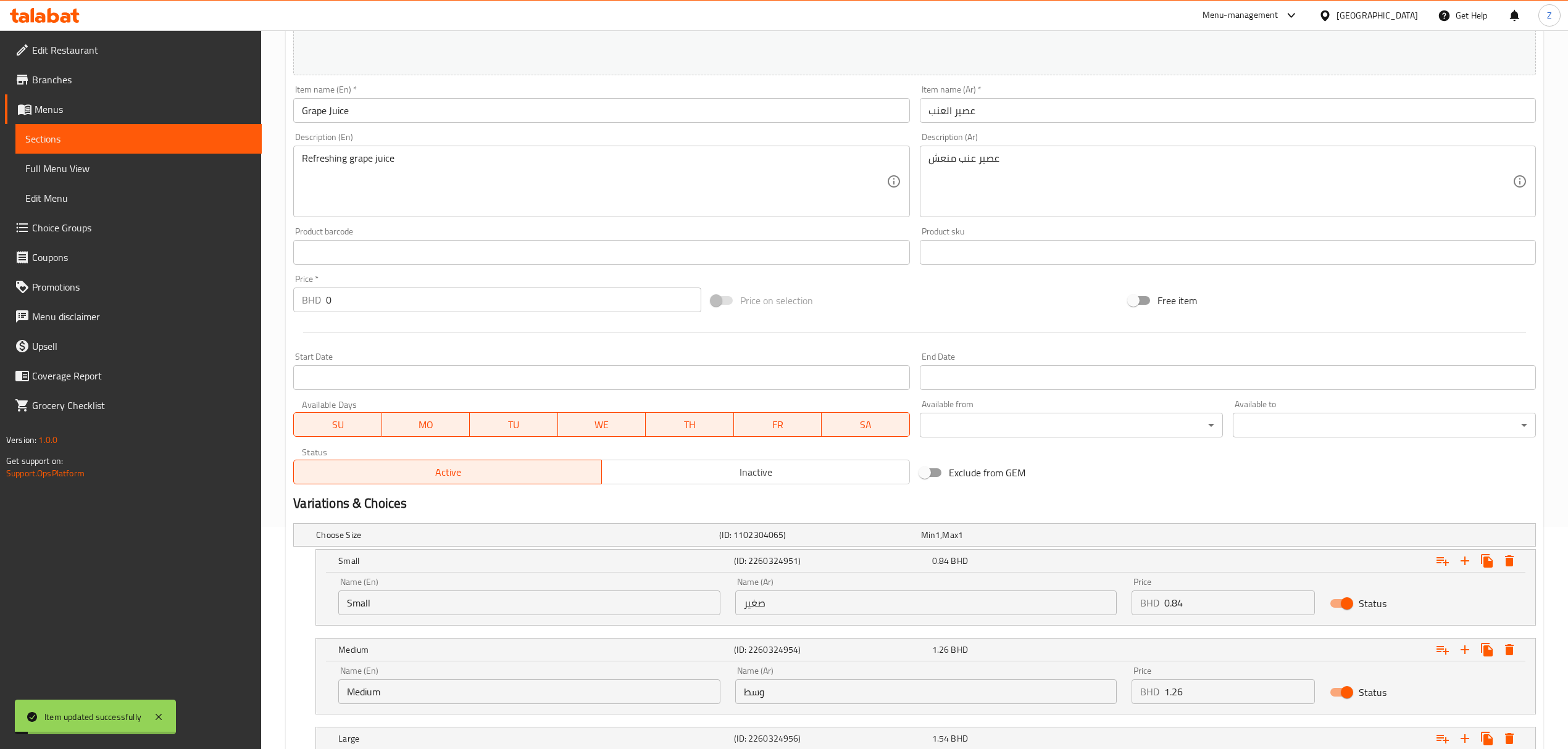
scroll to position [0, 0]
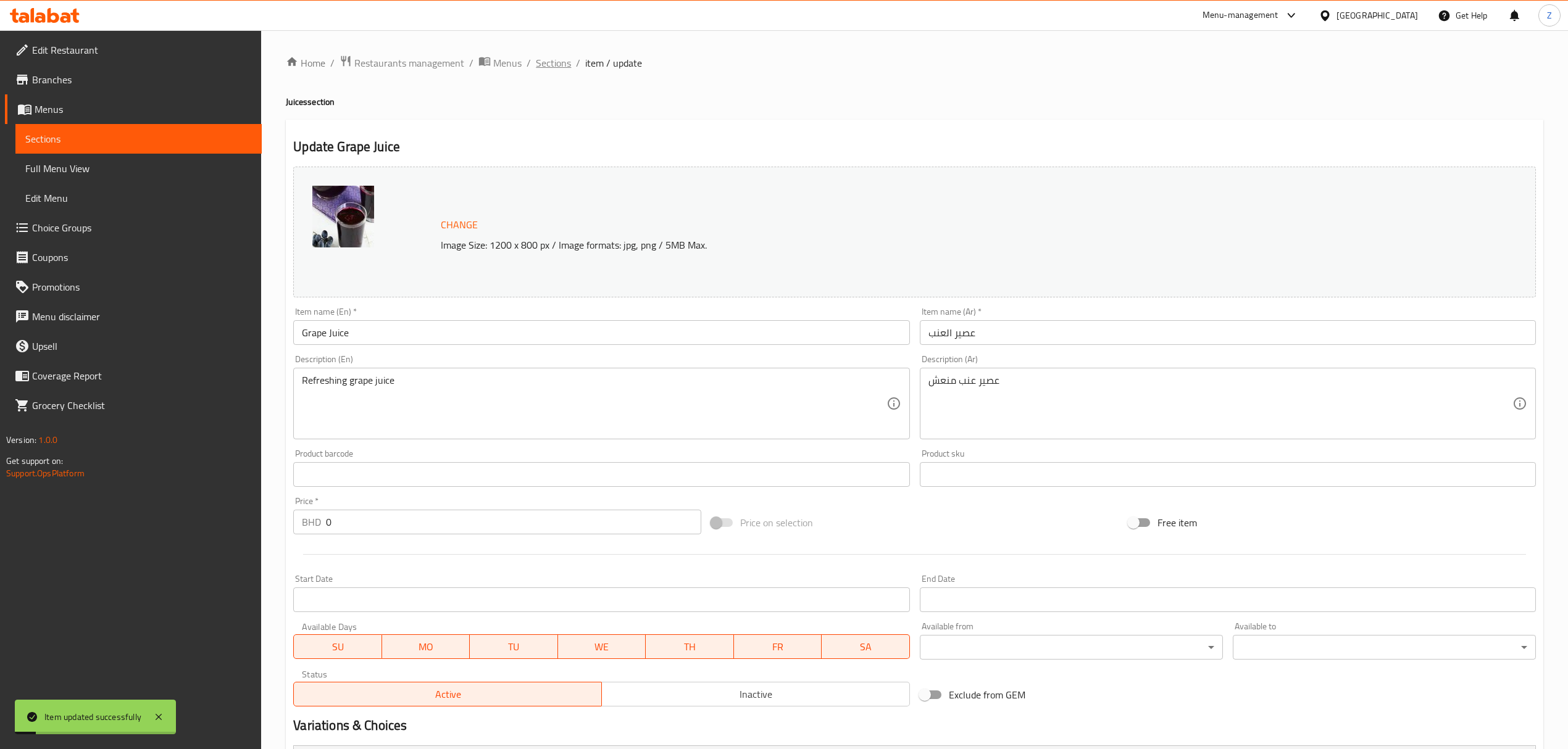
click at [558, 65] on span "Sections" at bounding box center [553, 62] width 35 height 14
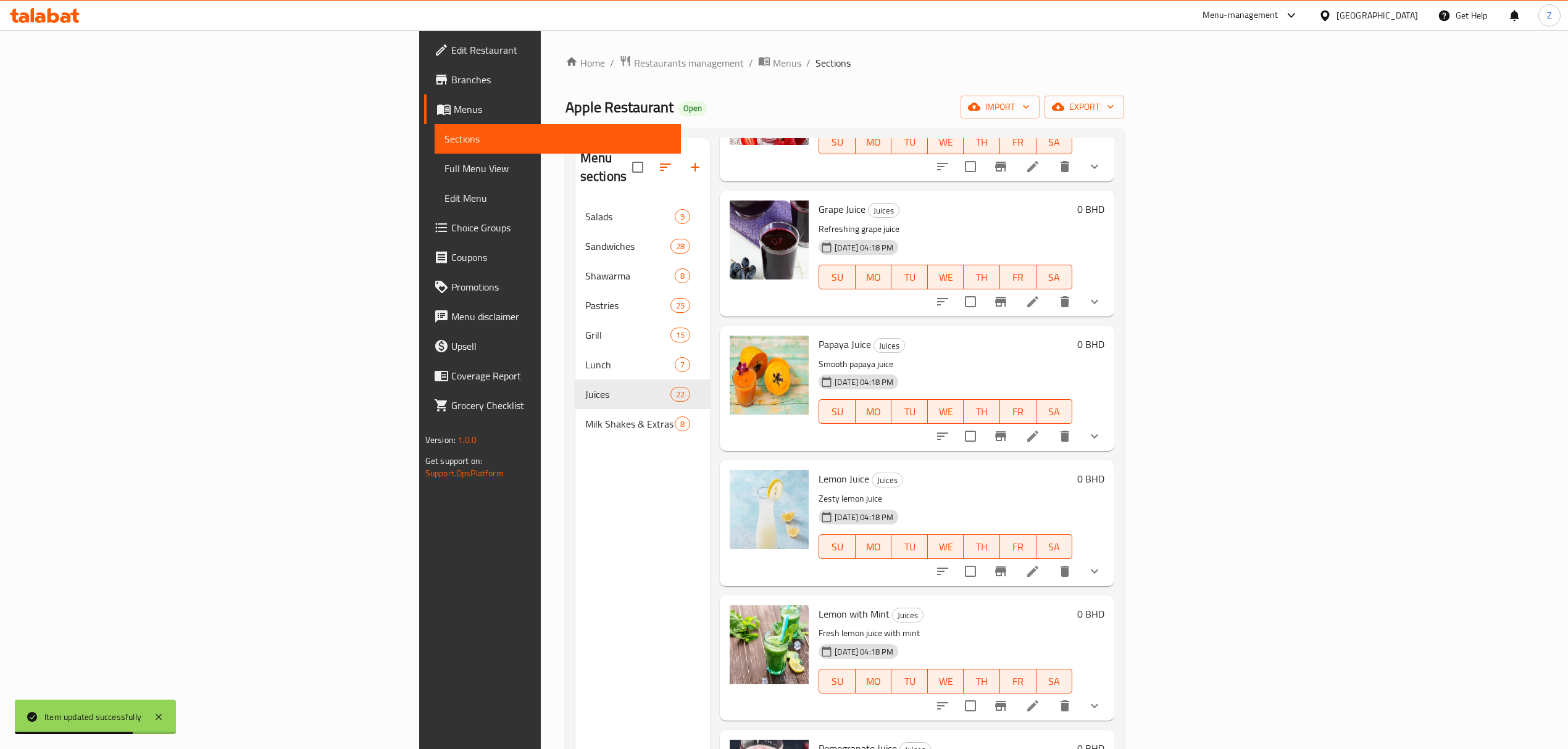
scroll to position [1645, 0]
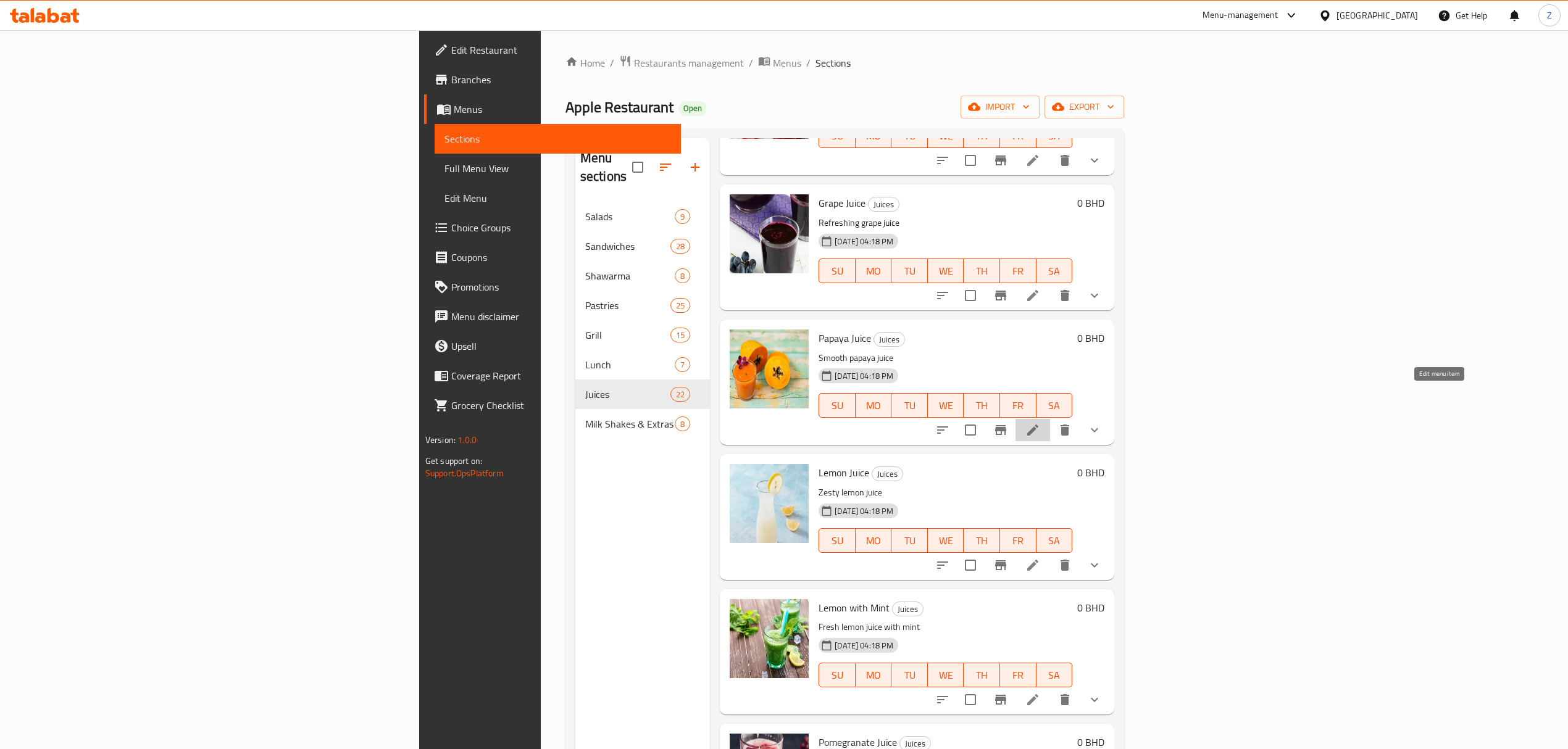
click at [1040, 423] on icon at bounding box center [1032, 430] width 14 height 14
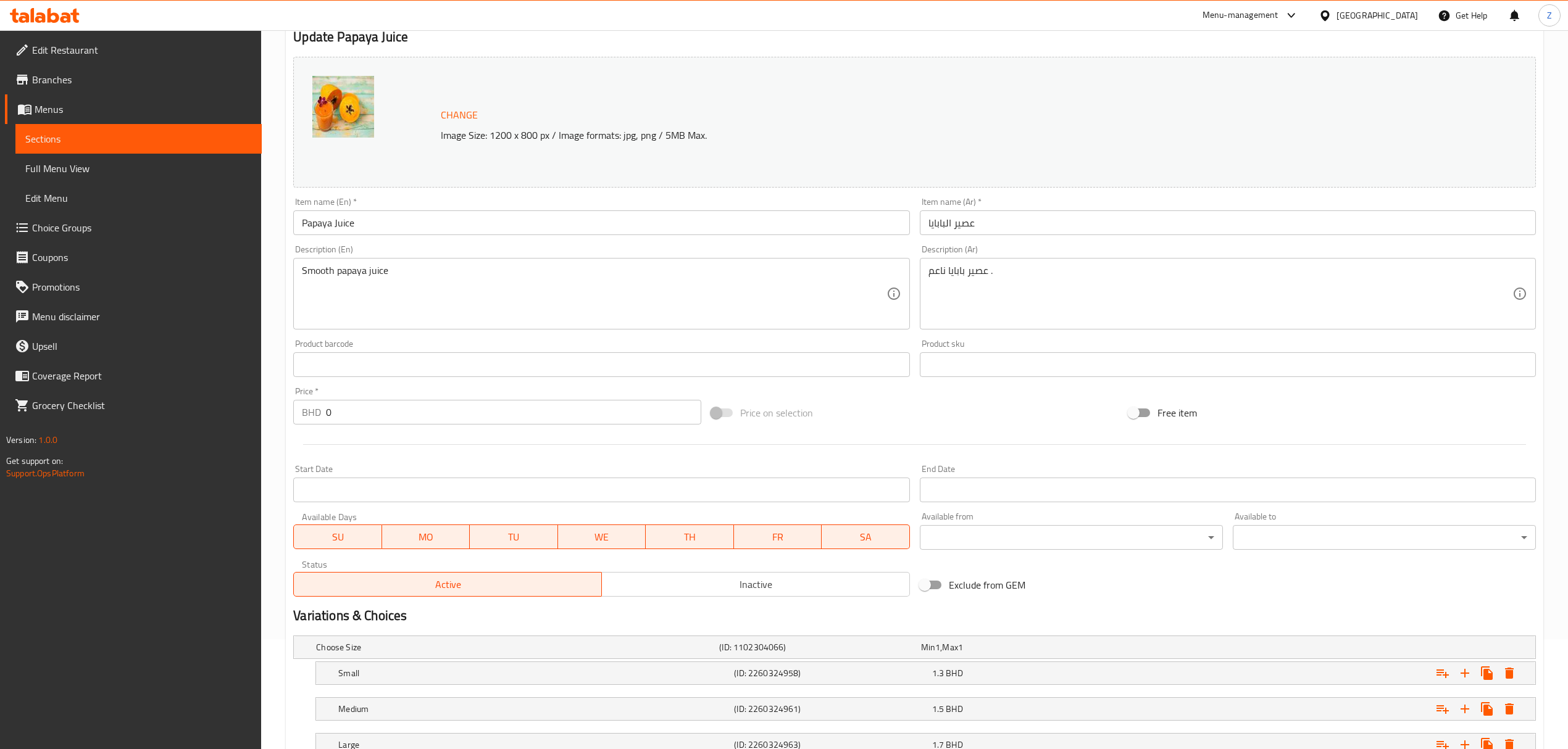
scroll to position [206, 0]
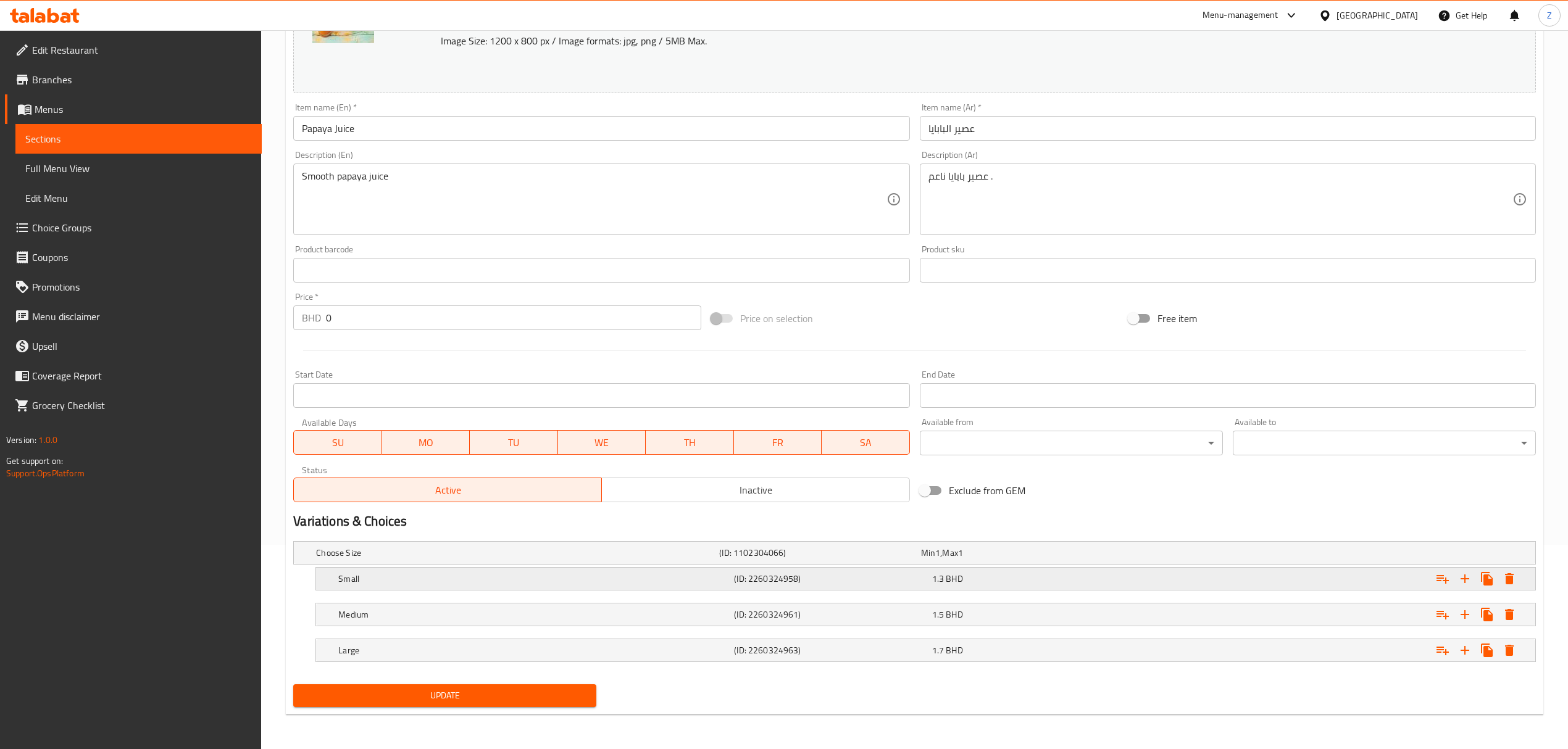
click at [1010, 519] on div "1.3 BHD" at bounding box center [1027, 579] width 192 height 12
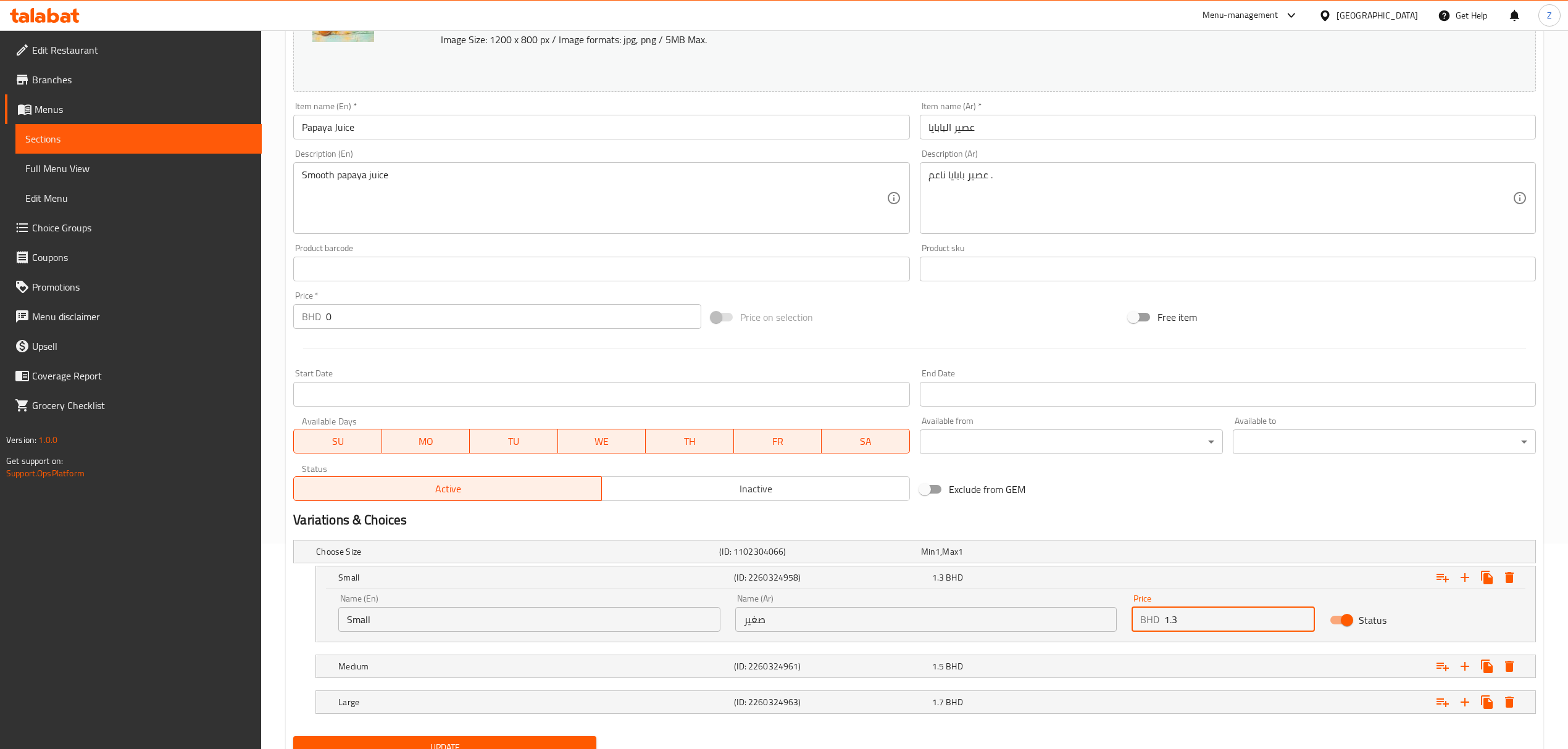
drag, startPoint x: 1182, startPoint y: 619, endPoint x: 1173, endPoint y: 617, distance: 9.2
click at [1053, 519] on input "1.3" at bounding box center [1239, 620] width 150 height 25
type input "1.26"
click at [1053, 519] on div "Expand" at bounding box center [1325, 667] width 396 height 27
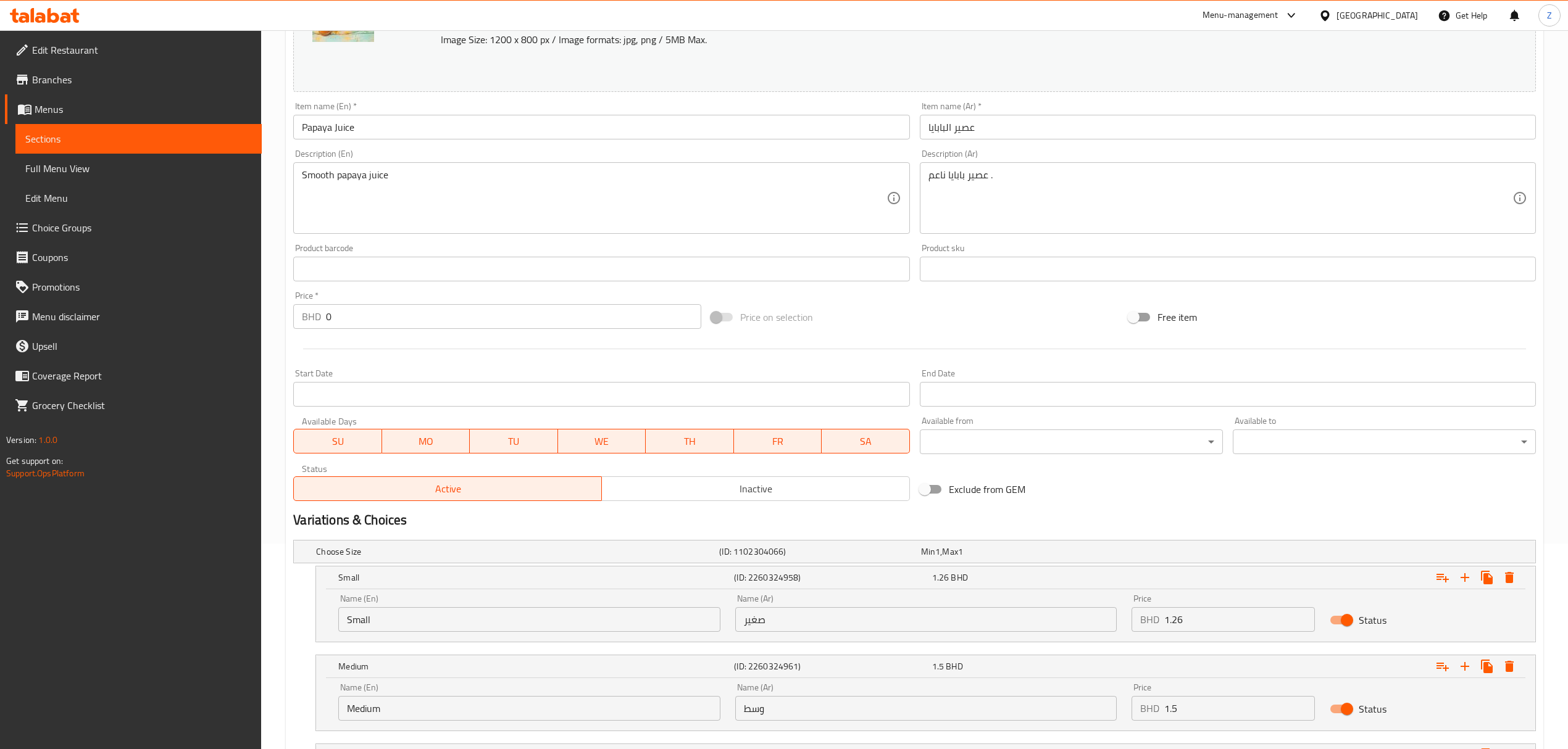
click at [1053, 519] on input "1.5" at bounding box center [1239, 709] width 150 height 25
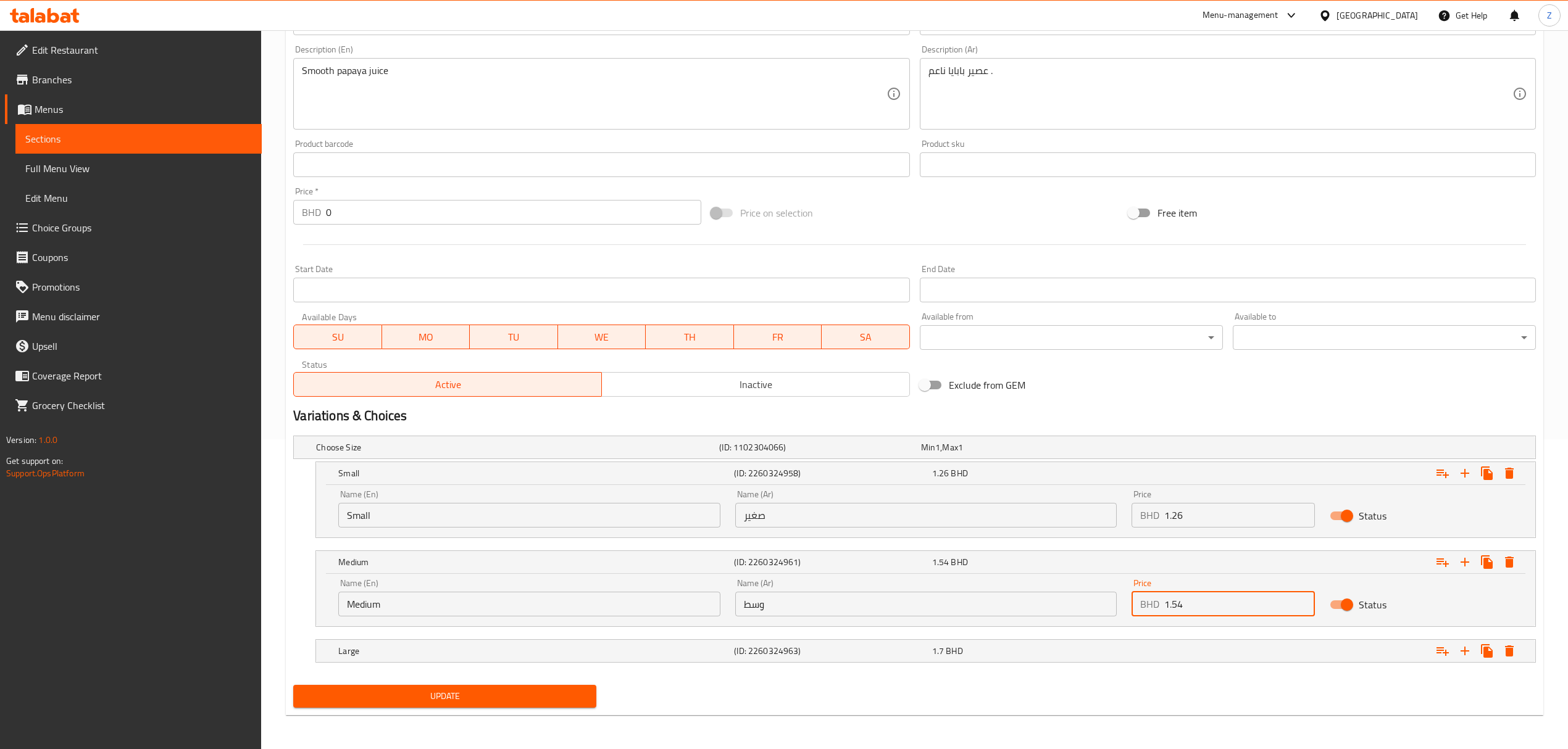
scroll to position [312, 0]
type input "1.54"
click at [1053, 519] on div "Expand" at bounding box center [1325, 650] width 396 height 27
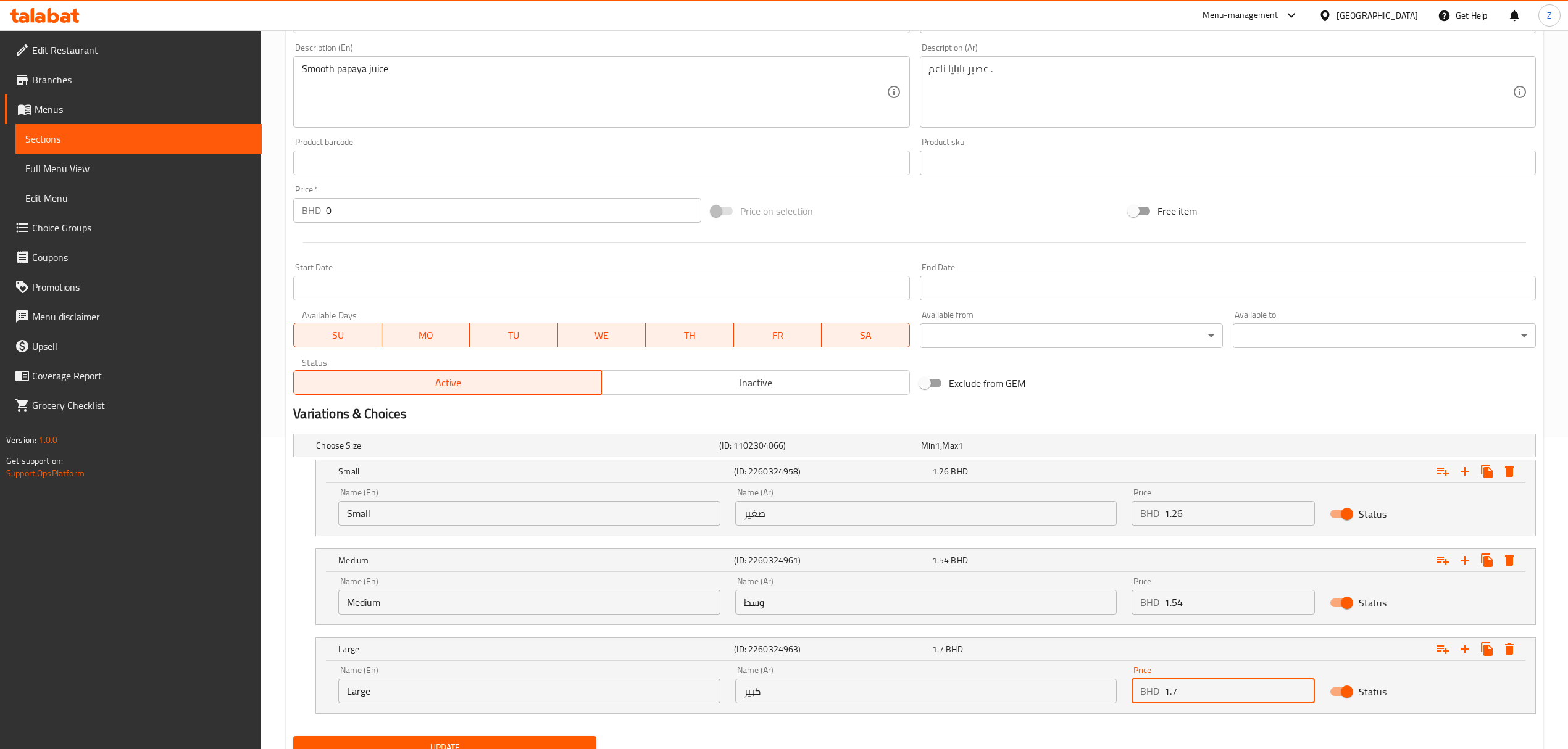
drag, startPoint x: 1193, startPoint y: 695, endPoint x: 1170, endPoint y: 692, distance: 23.2
click at [1053, 519] on input "1.7" at bounding box center [1239, 692] width 150 height 25
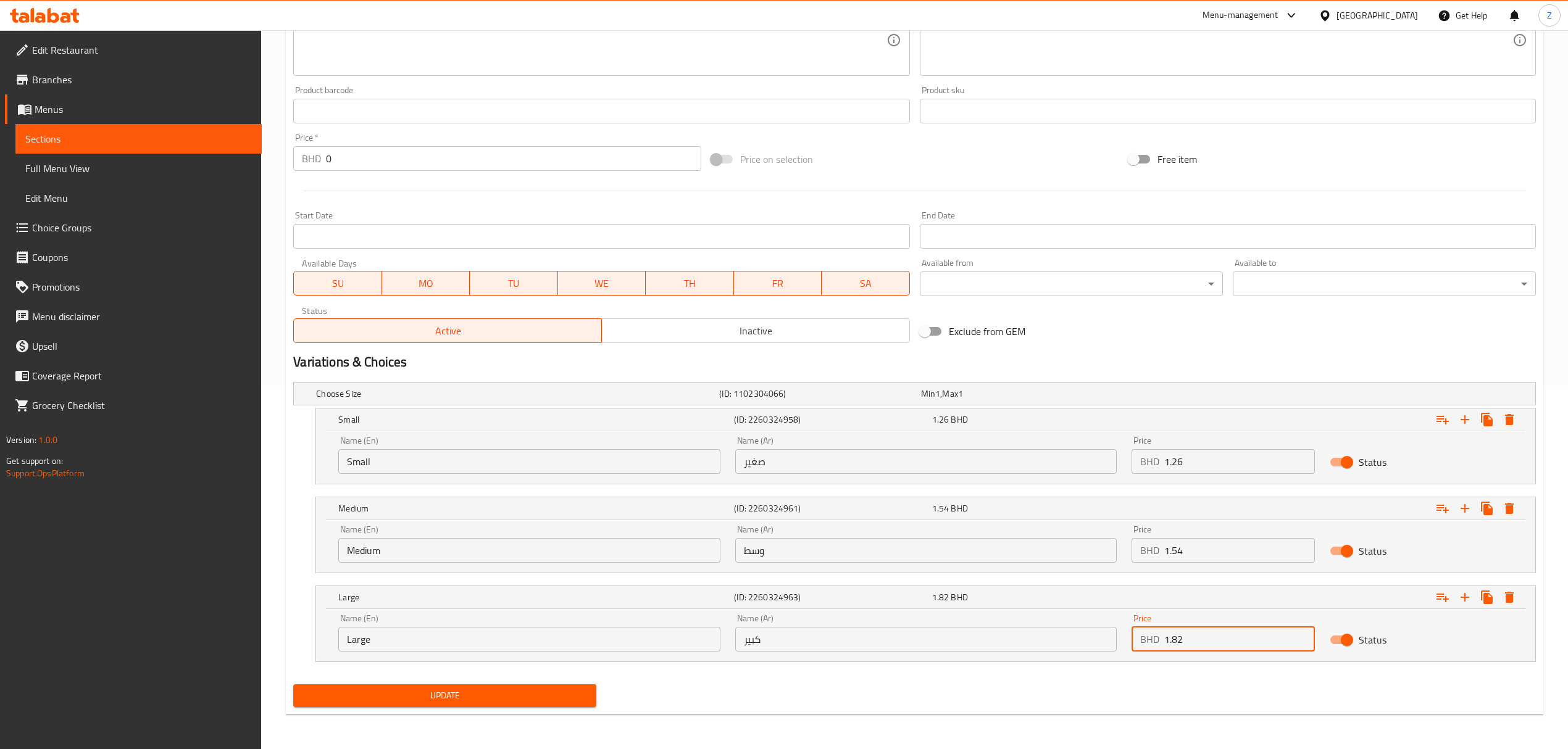
type input "1.82"
click at [526, 519] on span "Update" at bounding box center [445, 695] width 283 height 15
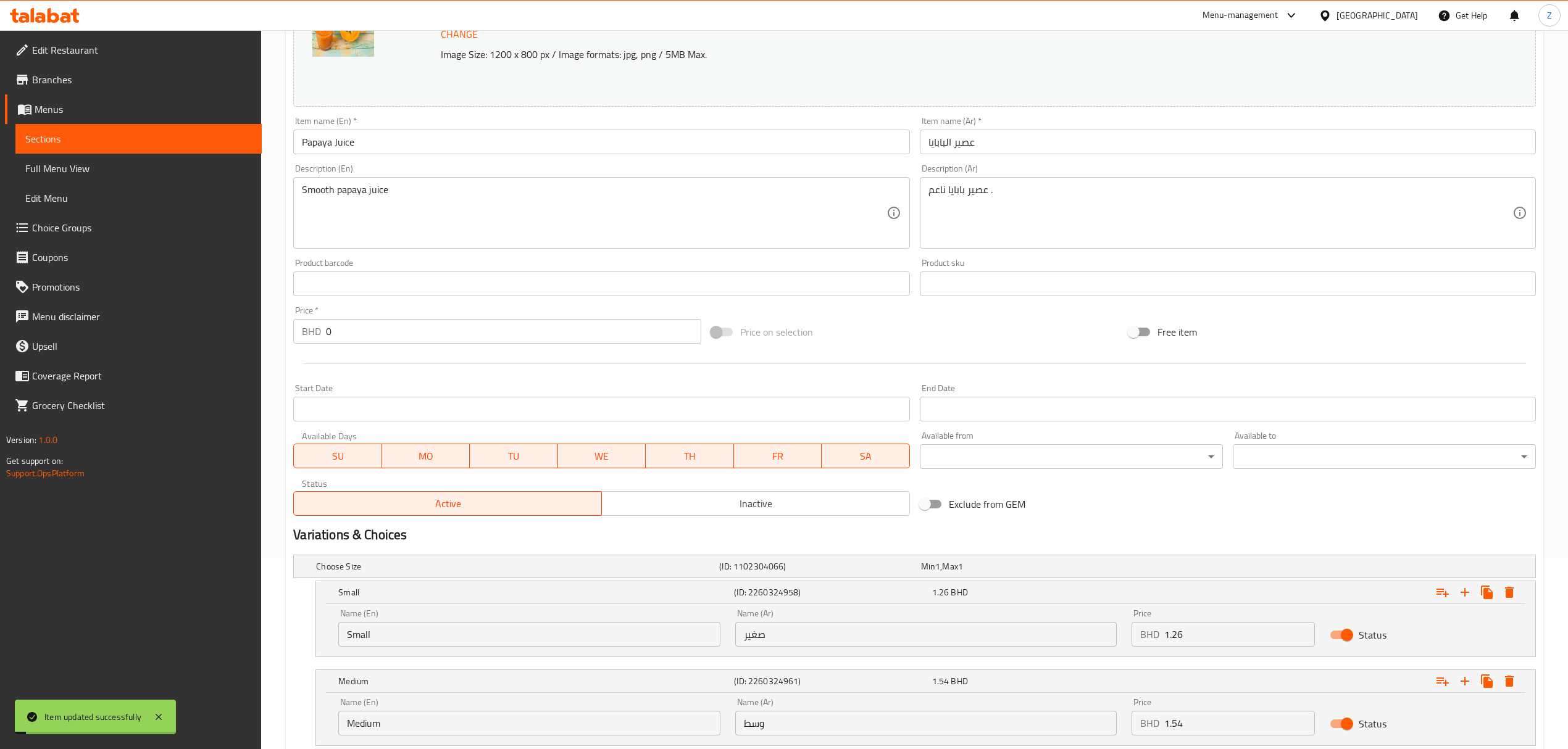
scroll to position [0, 0]
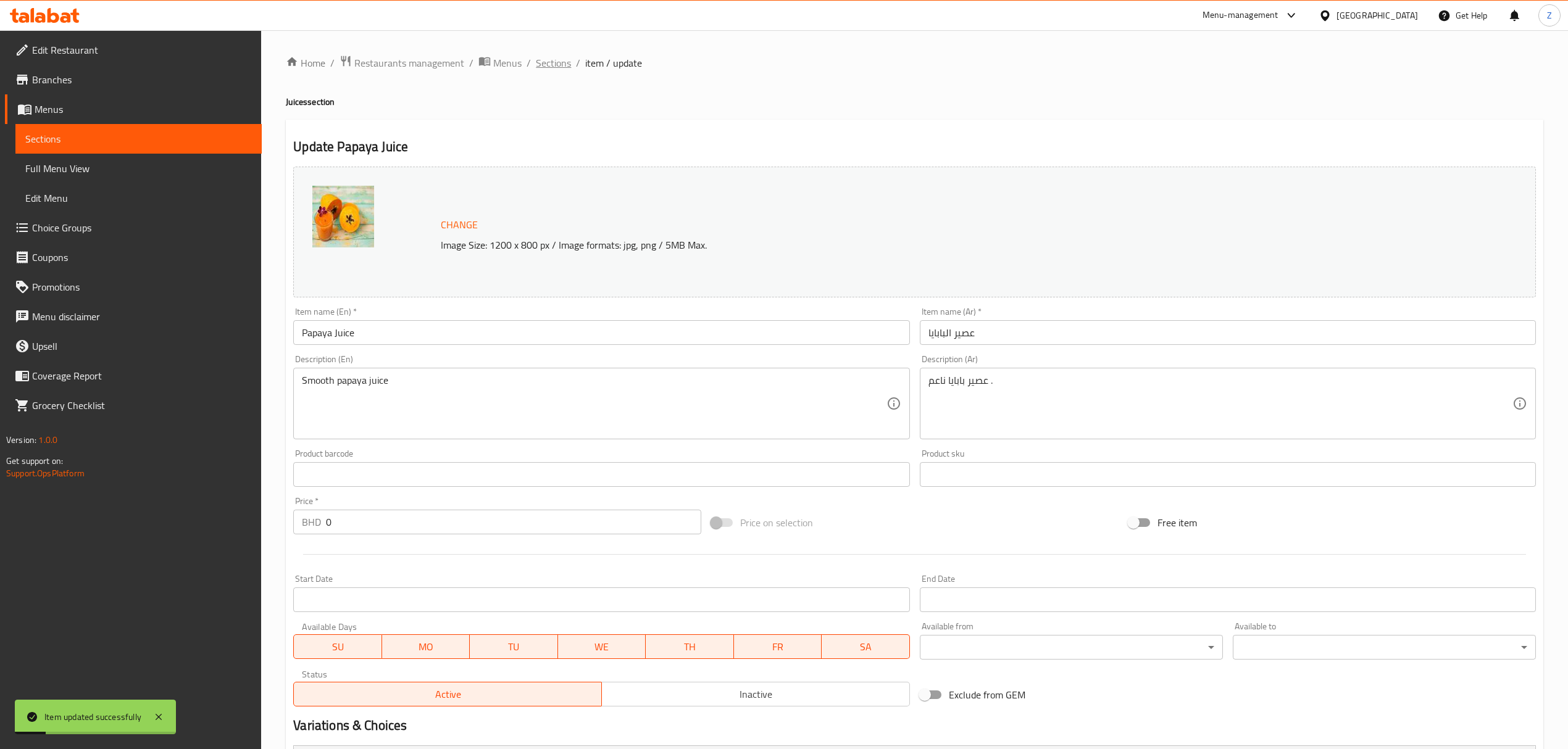
click at [543, 64] on span "Sections" at bounding box center [553, 62] width 35 height 14
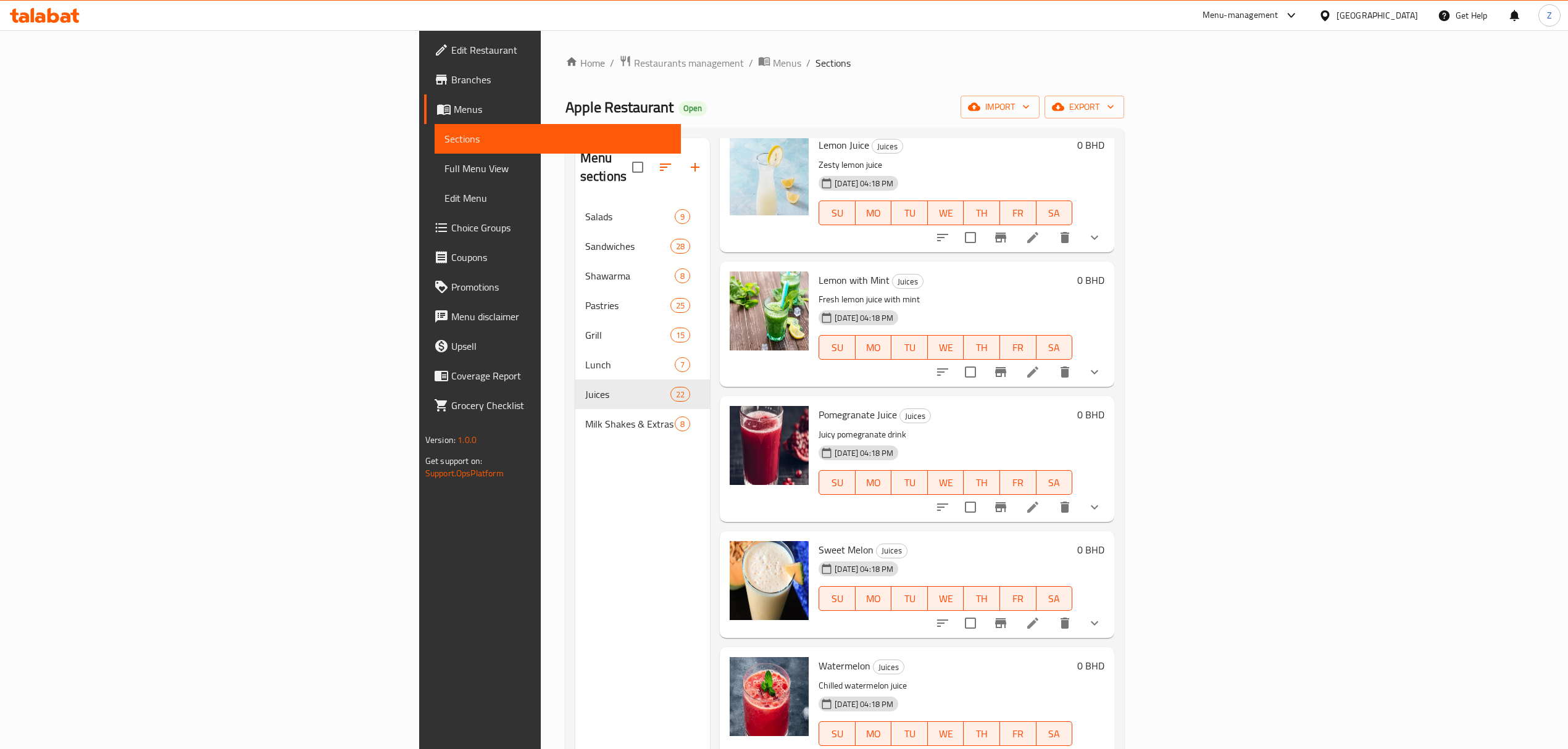
scroll to position [1975, 0]
click at [1050, 225] on li at bounding box center [1032, 235] width 34 height 22
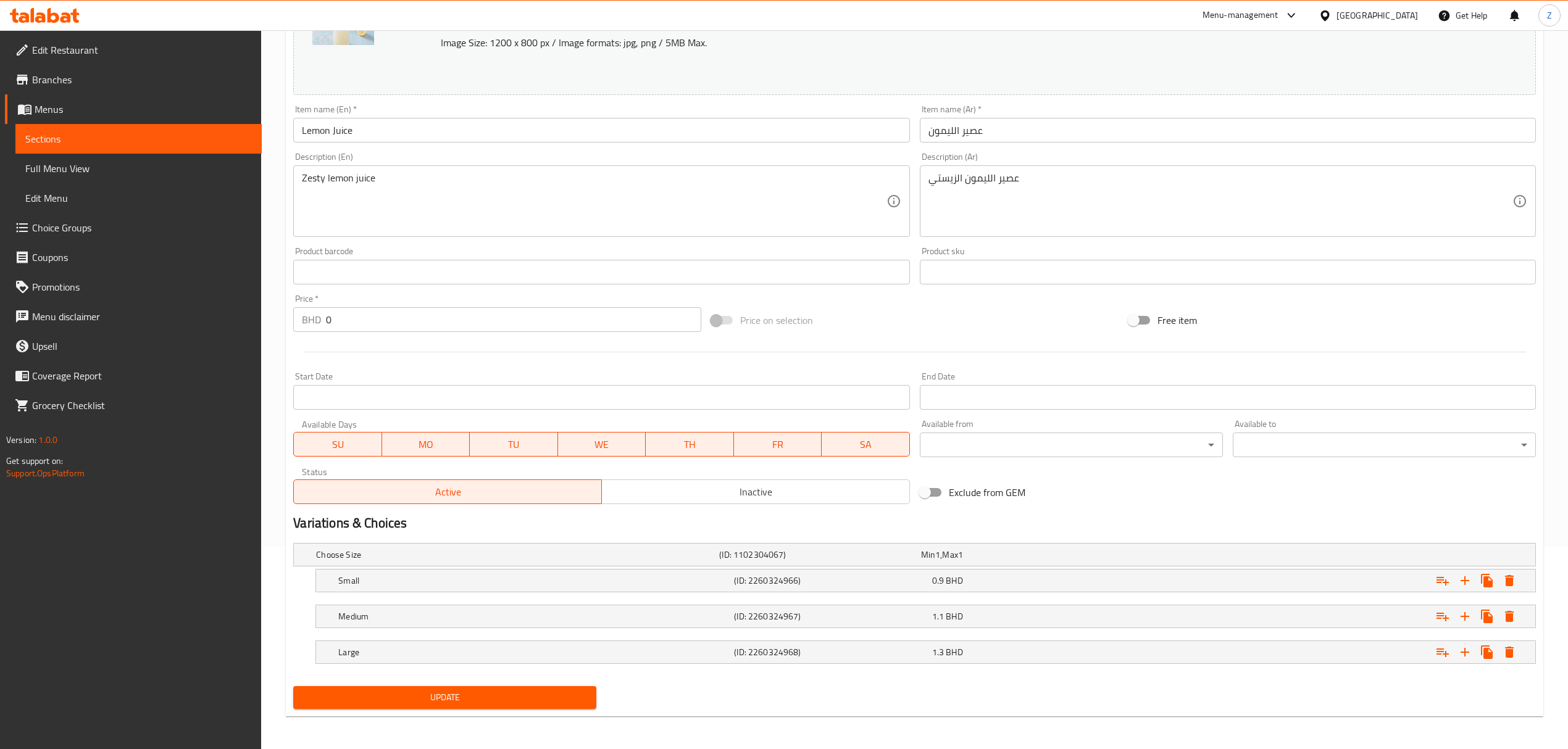
scroll to position [206, 0]
click at [522, 519] on h5 "Small" at bounding box center [534, 579] width 390 height 12
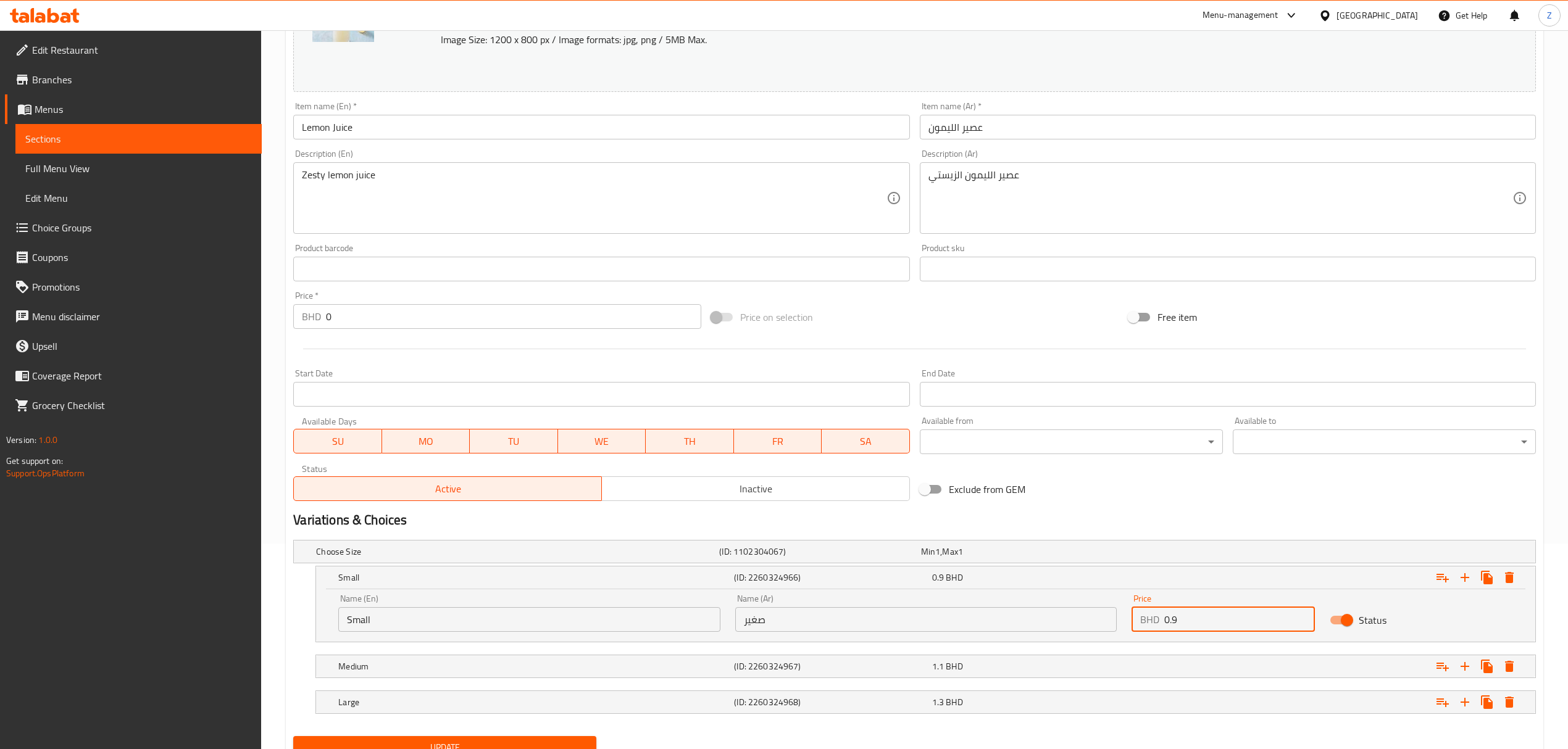
drag, startPoint x: 1208, startPoint y: 625, endPoint x: 1171, endPoint y: 616, distance: 38.1
click at [1053, 519] on input "0.9" at bounding box center [1239, 620] width 150 height 25
type input "0.7"
click at [1053, 519] on nav at bounding box center [914, 686] width 1243 height 10
click at [1053, 519] on div "Expand" at bounding box center [1325, 667] width 396 height 27
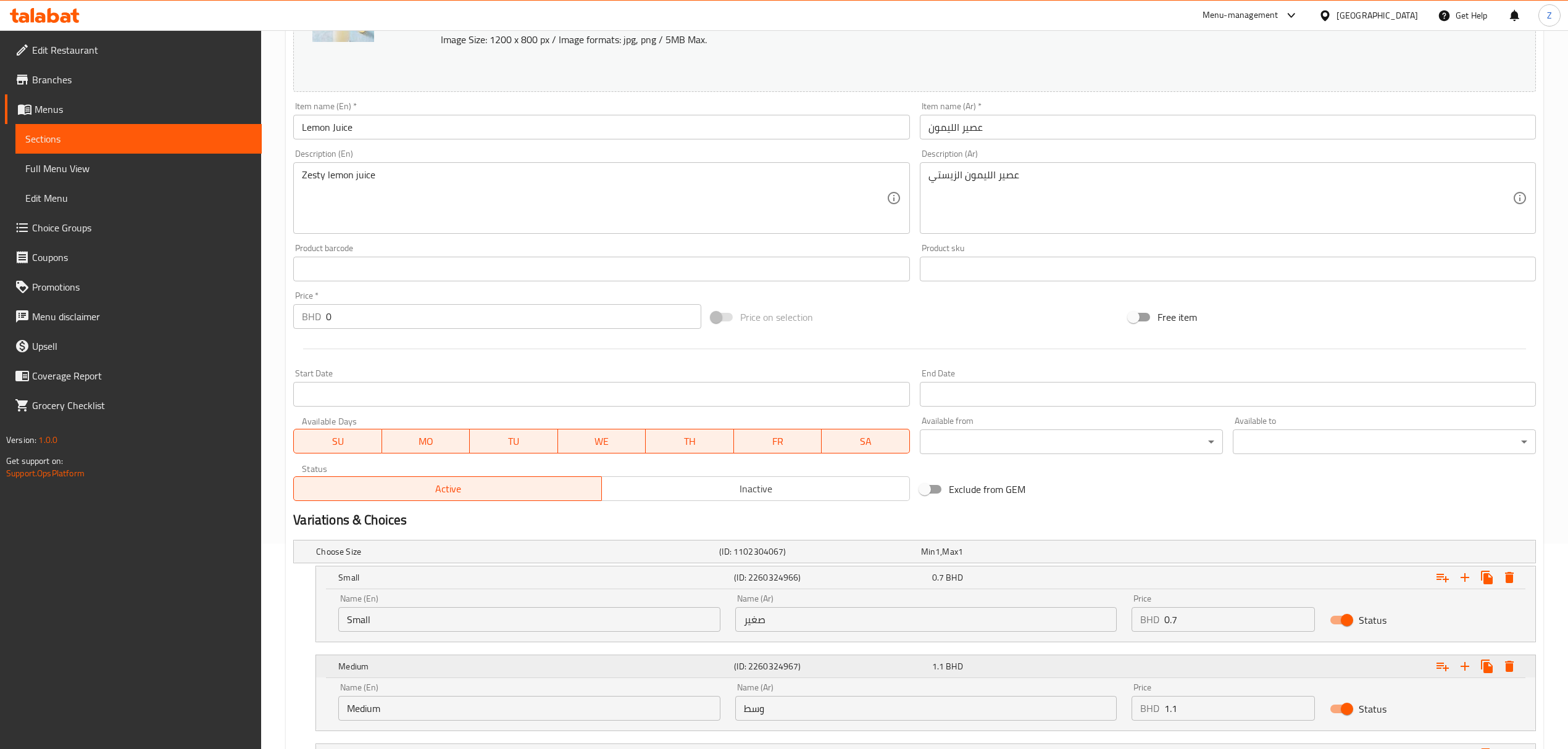
drag, startPoint x: 1090, startPoint y: 687, endPoint x: 1065, endPoint y: 677, distance: 26.9
click at [1053, 519] on div "Medium (ID: 2260324967) 1.1 BHD Name (En) Medium Name (En) Name (Ar) وسط Name (…" at bounding box center [925, 693] width 1219 height 76
type input "-.9"
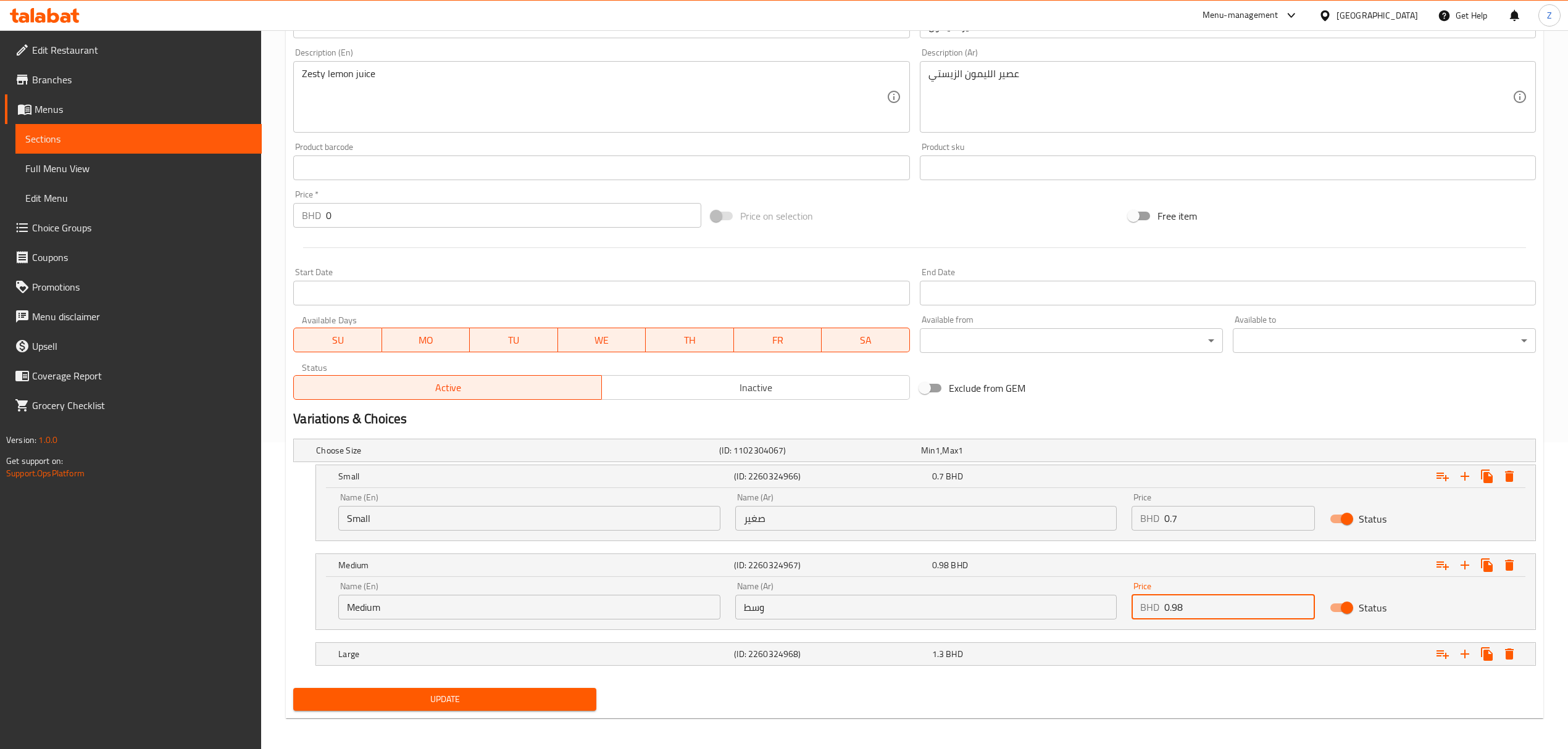
scroll to position [312, 0]
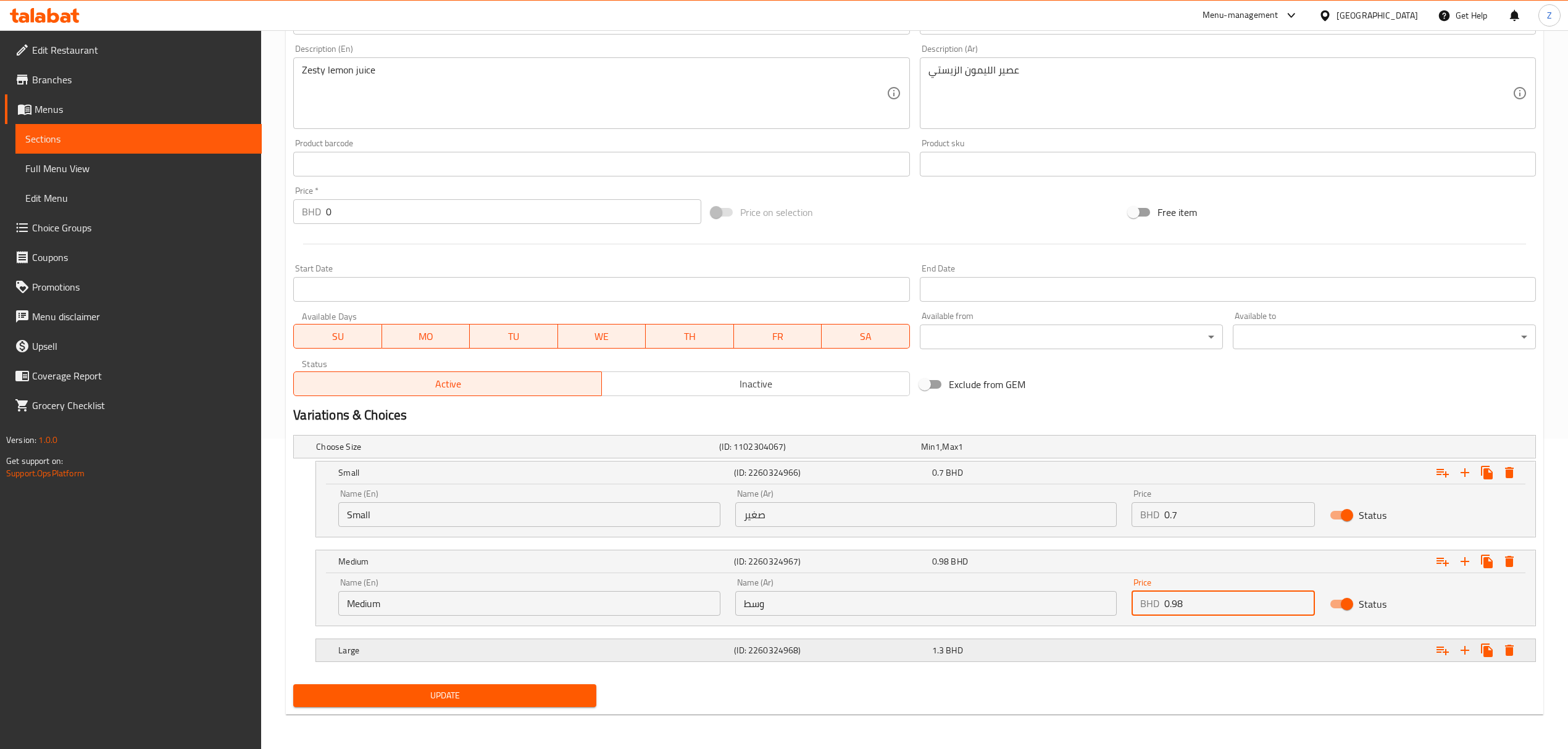
type input "0.98"
click at [1030, 519] on div "Large (ID: 2260324968) 1.3 BHD" at bounding box center [929, 650] width 1187 height 27
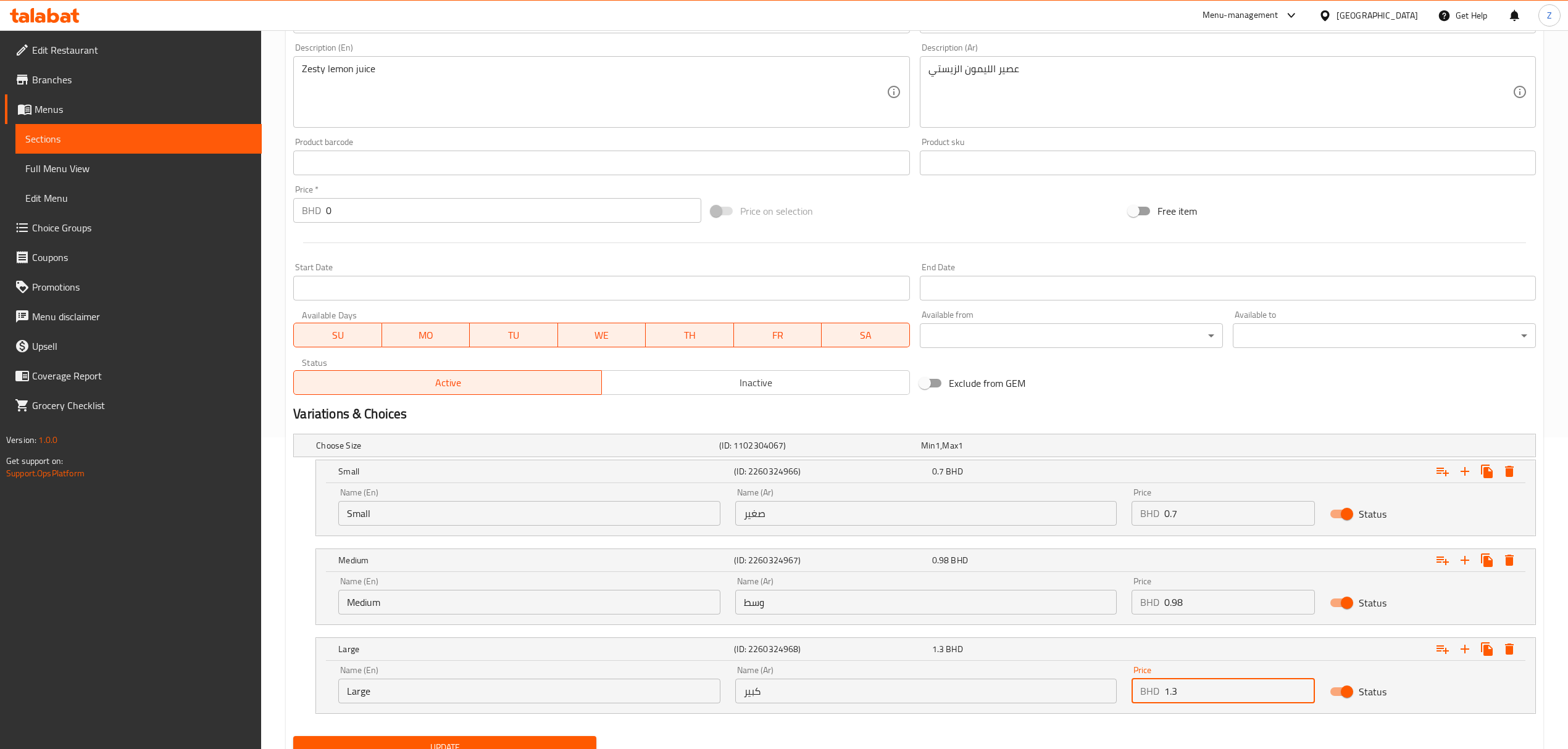
drag, startPoint x: 1184, startPoint y: 693, endPoint x: 1173, endPoint y: 693, distance: 11.0
click at [1053, 519] on input "1.3" at bounding box center [1239, 692] width 150 height 25
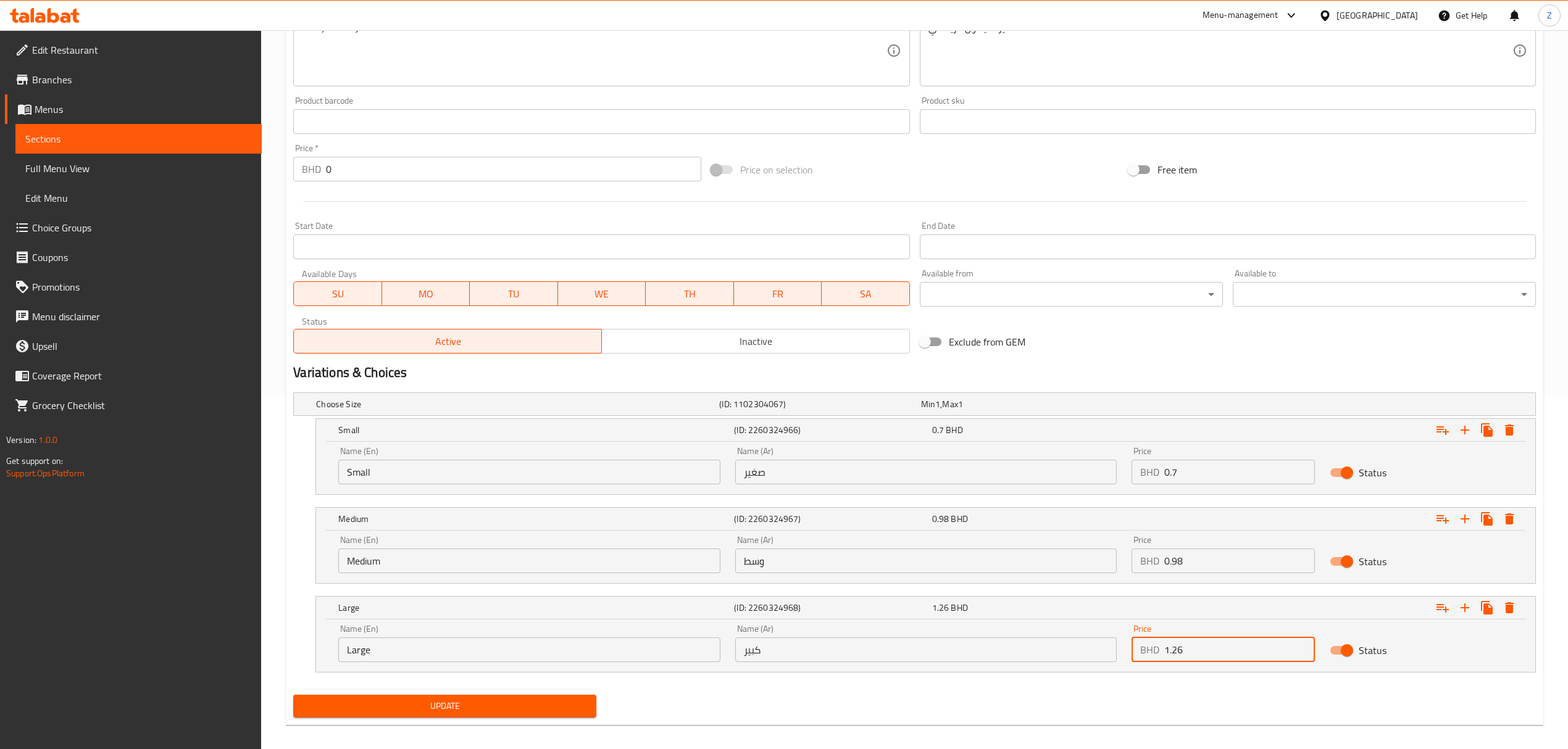
scroll to position [365, 0]
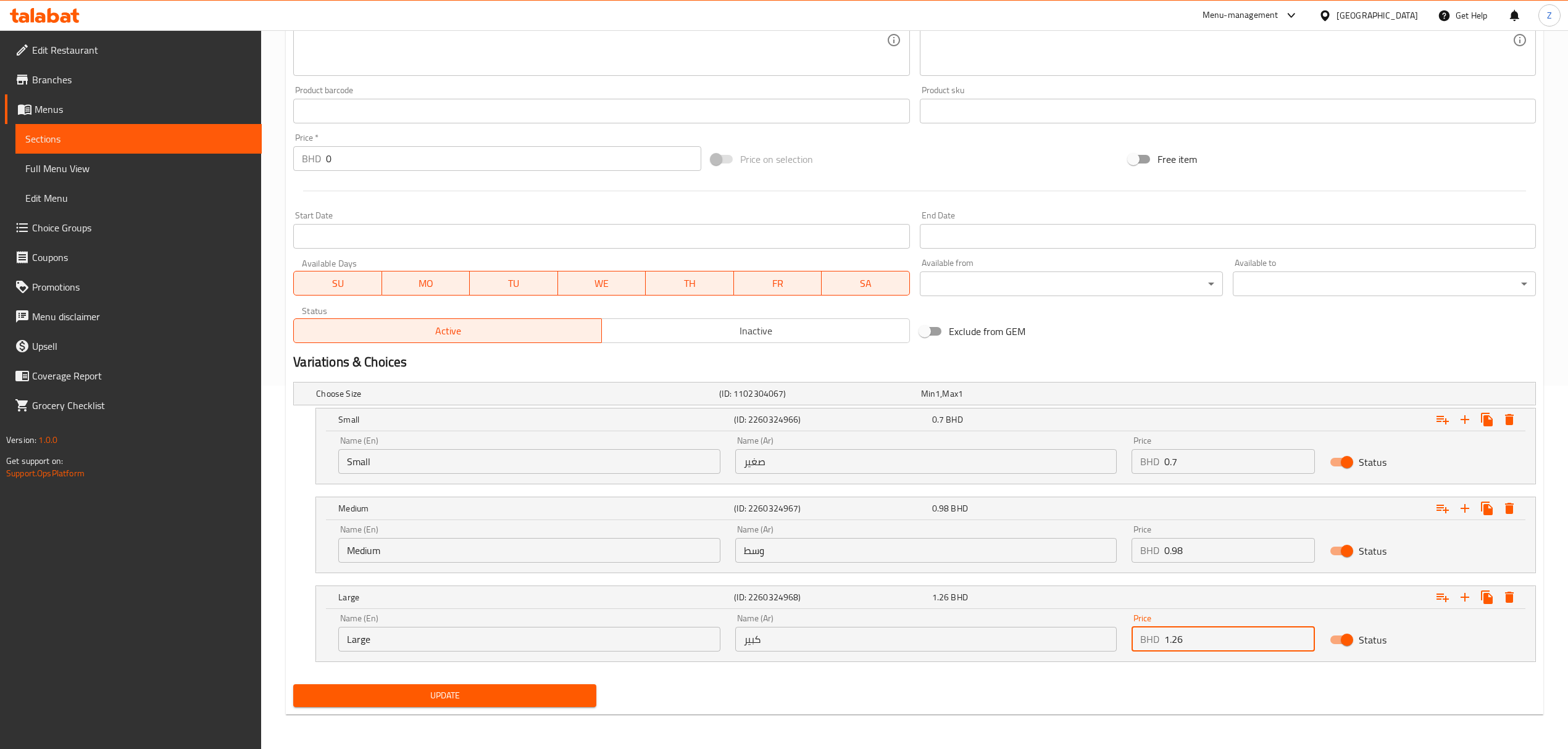
type input "1.26"
click at [521, 519] on span "Update" at bounding box center [445, 695] width 283 height 15
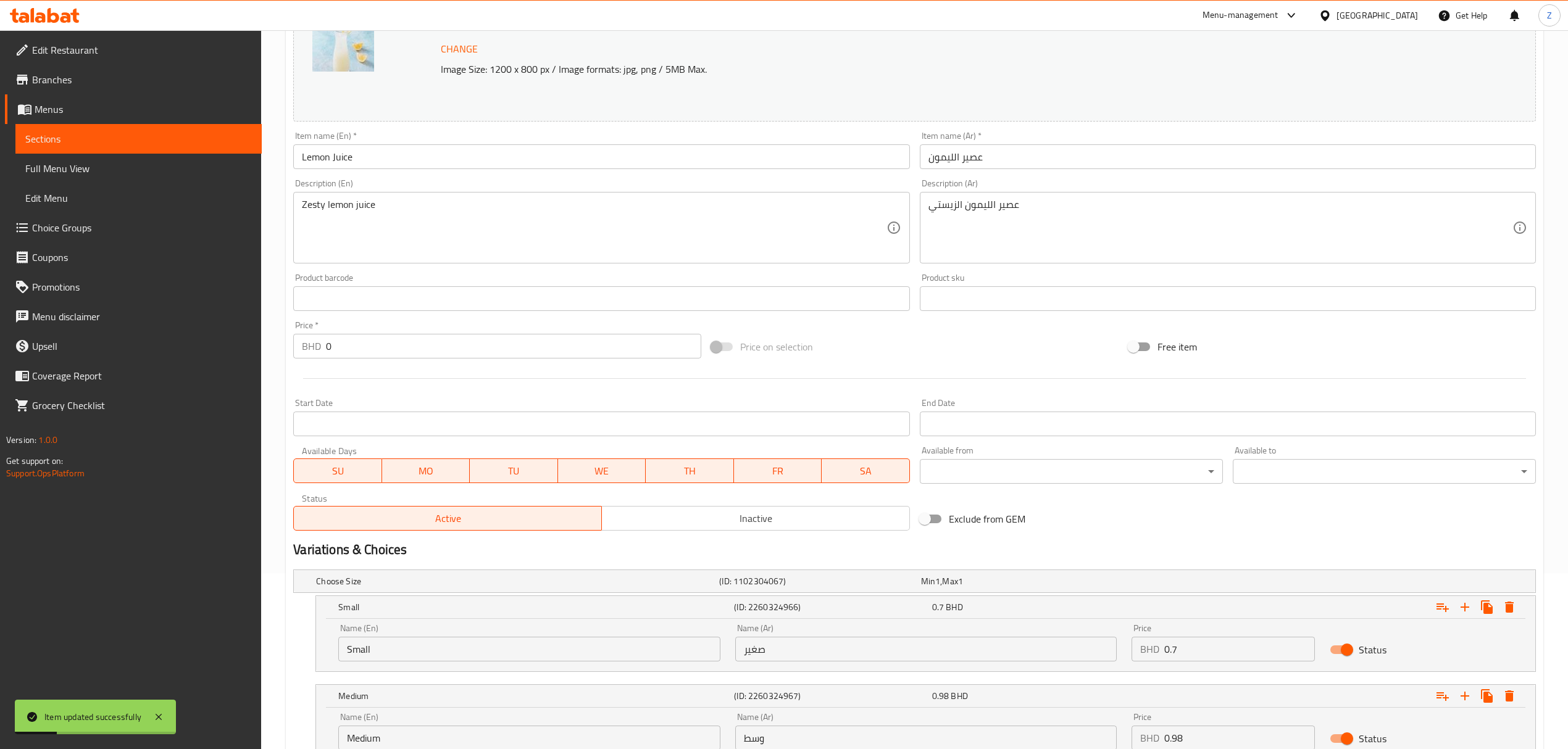
scroll to position [0, 0]
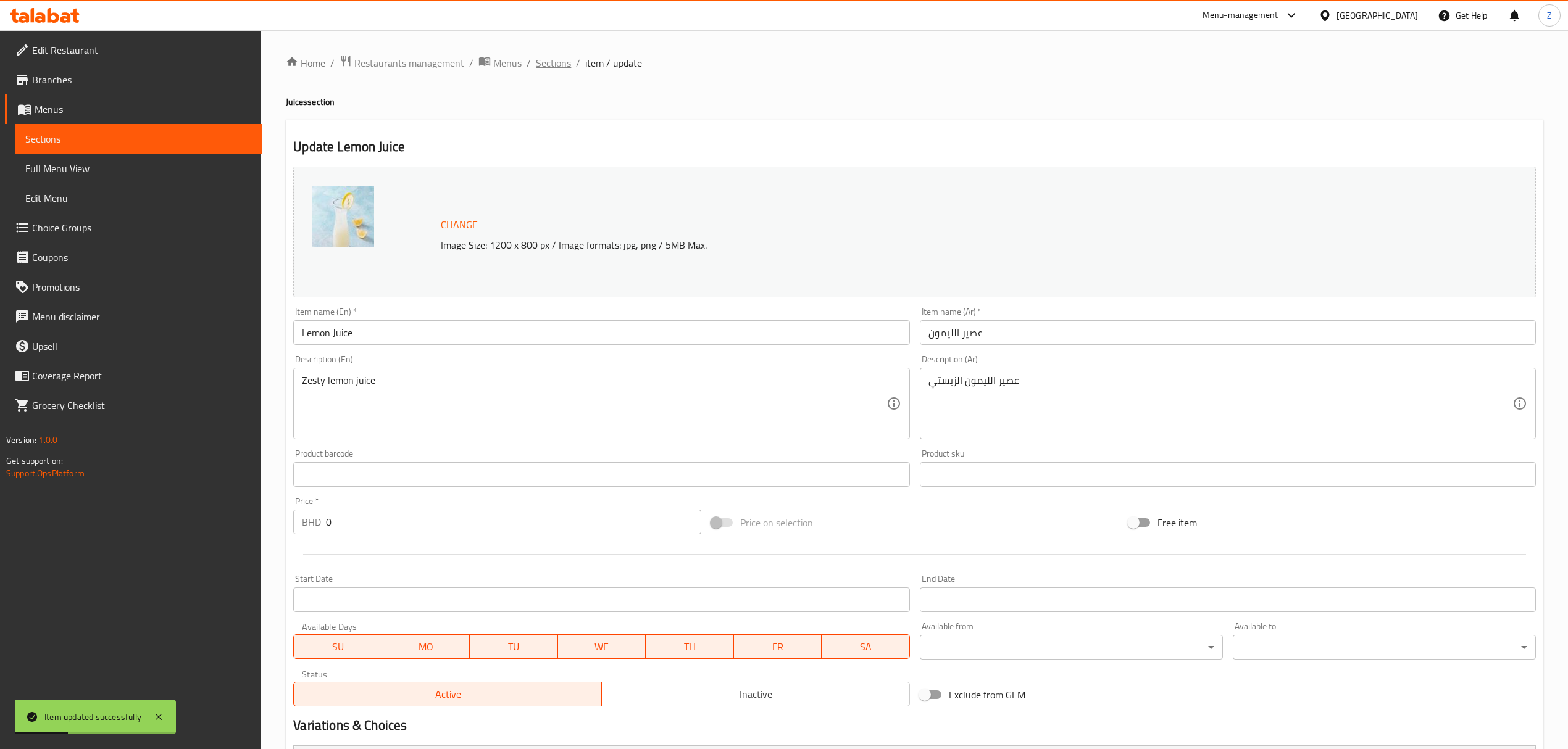
click at [565, 59] on span "Sections" at bounding box center [553, 62] width 35 height 14
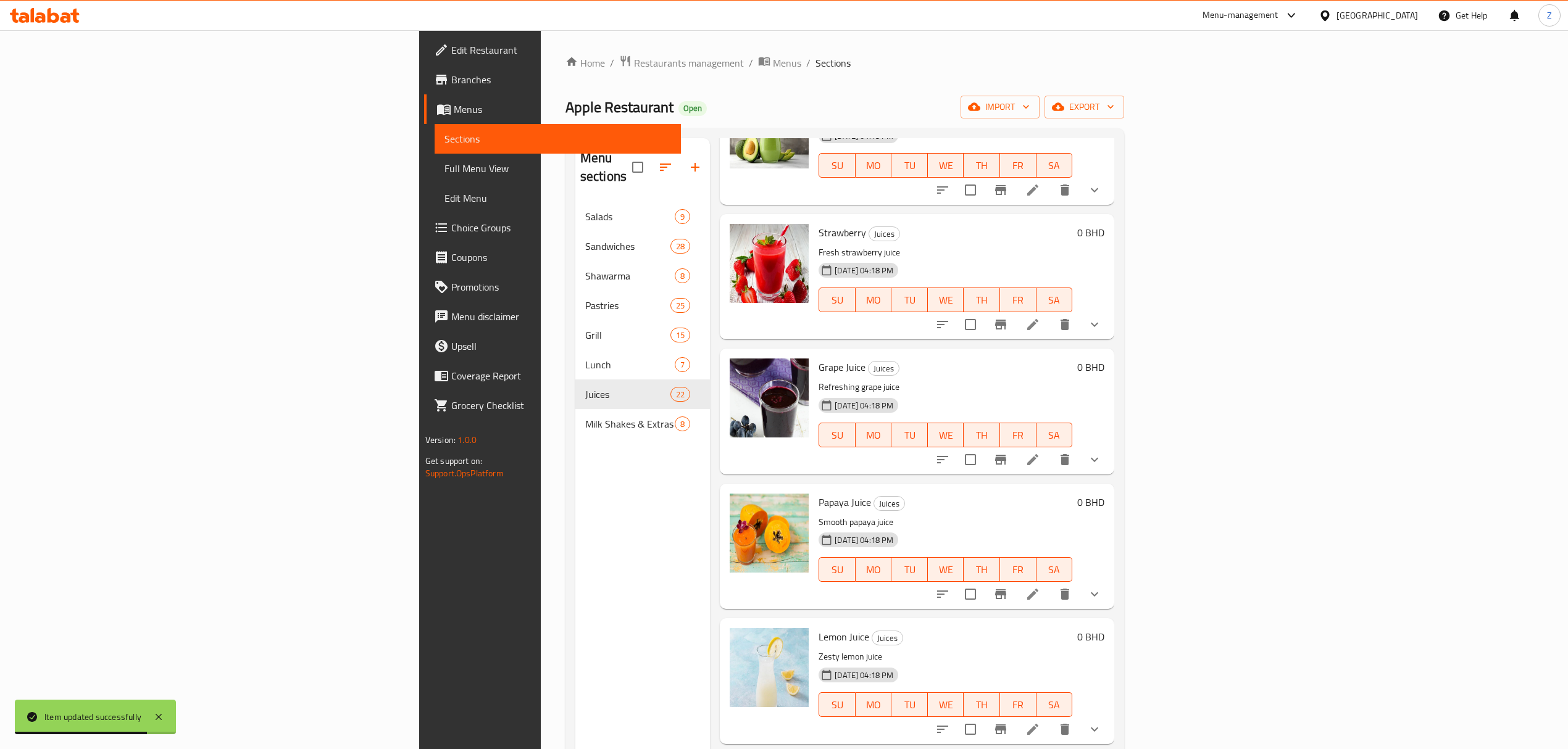
scroll to position [1892, 0]
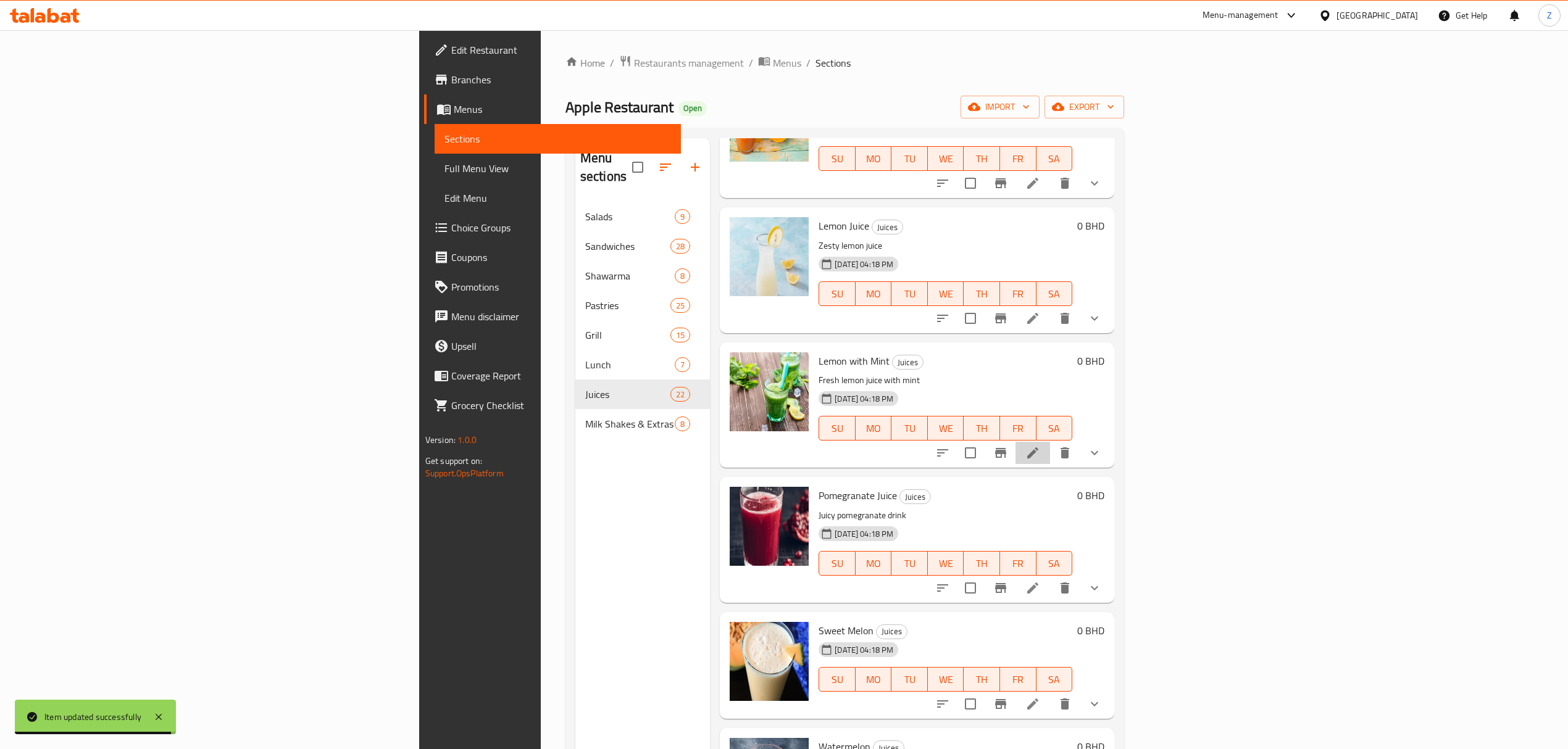
click at [1038, 448] on icon at bounding box center [1033, 453] width 11 height 11
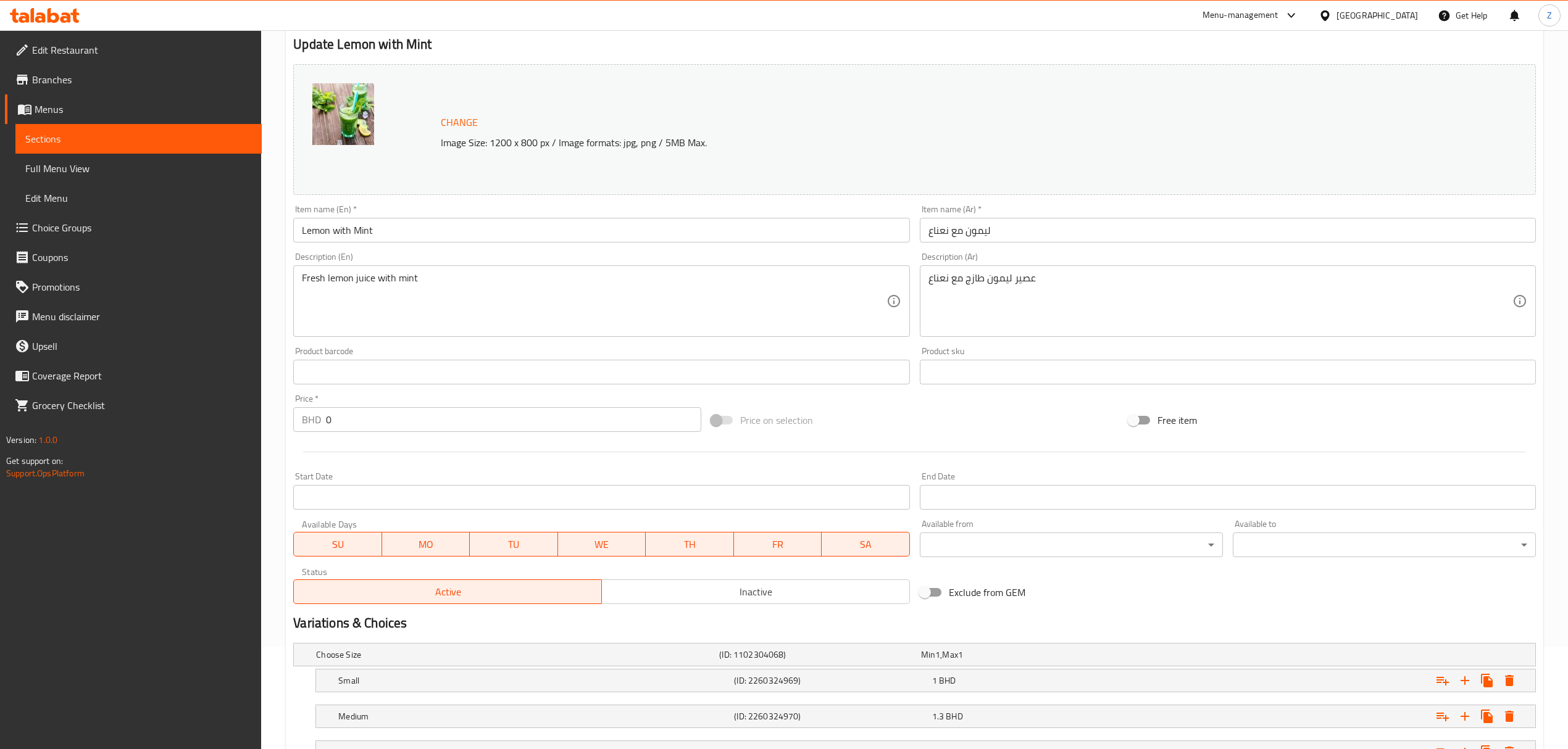
scroll to position [206, 0]
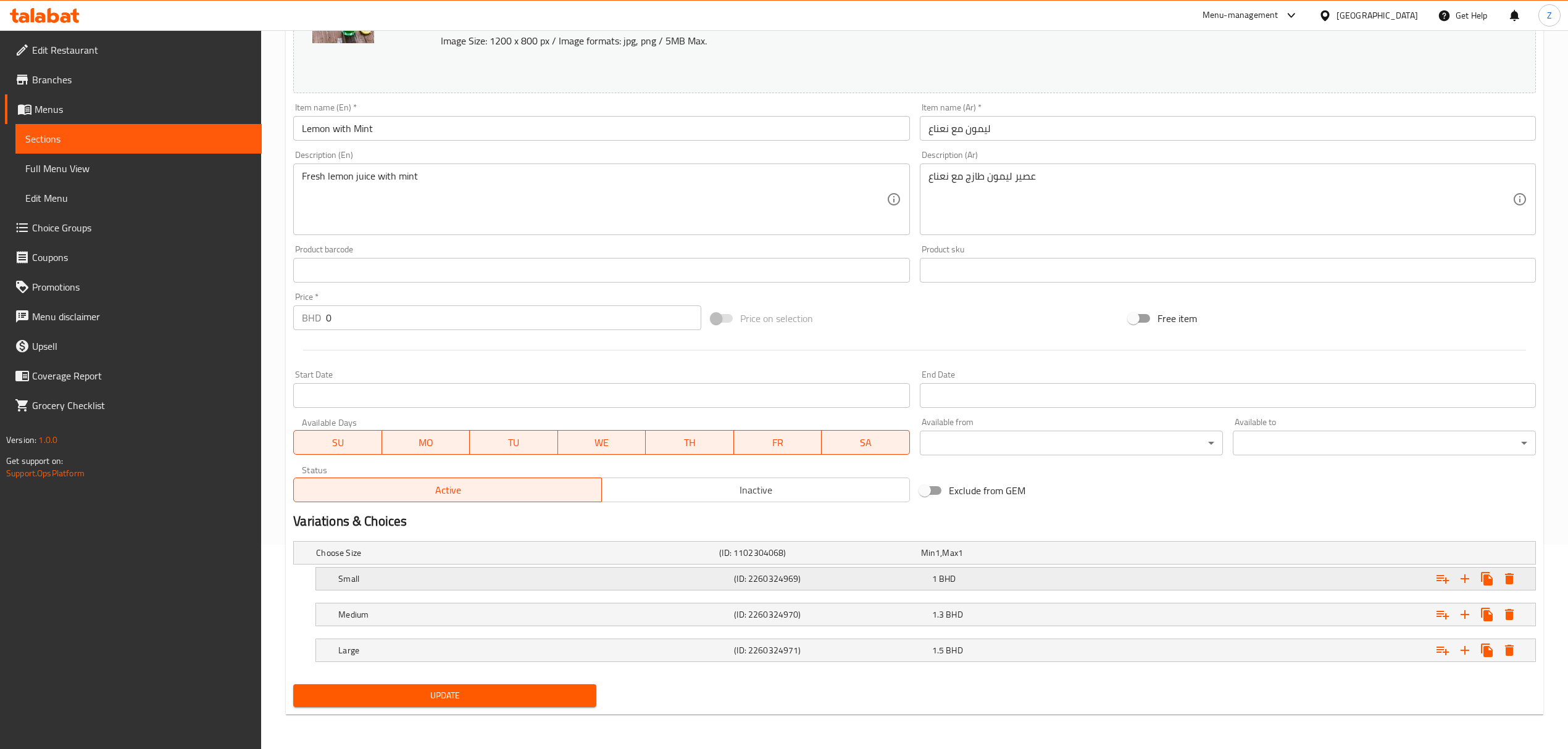
click at [993, 519] on div "1 BHD" at bounding box center [1027, 579] width 192 height 12
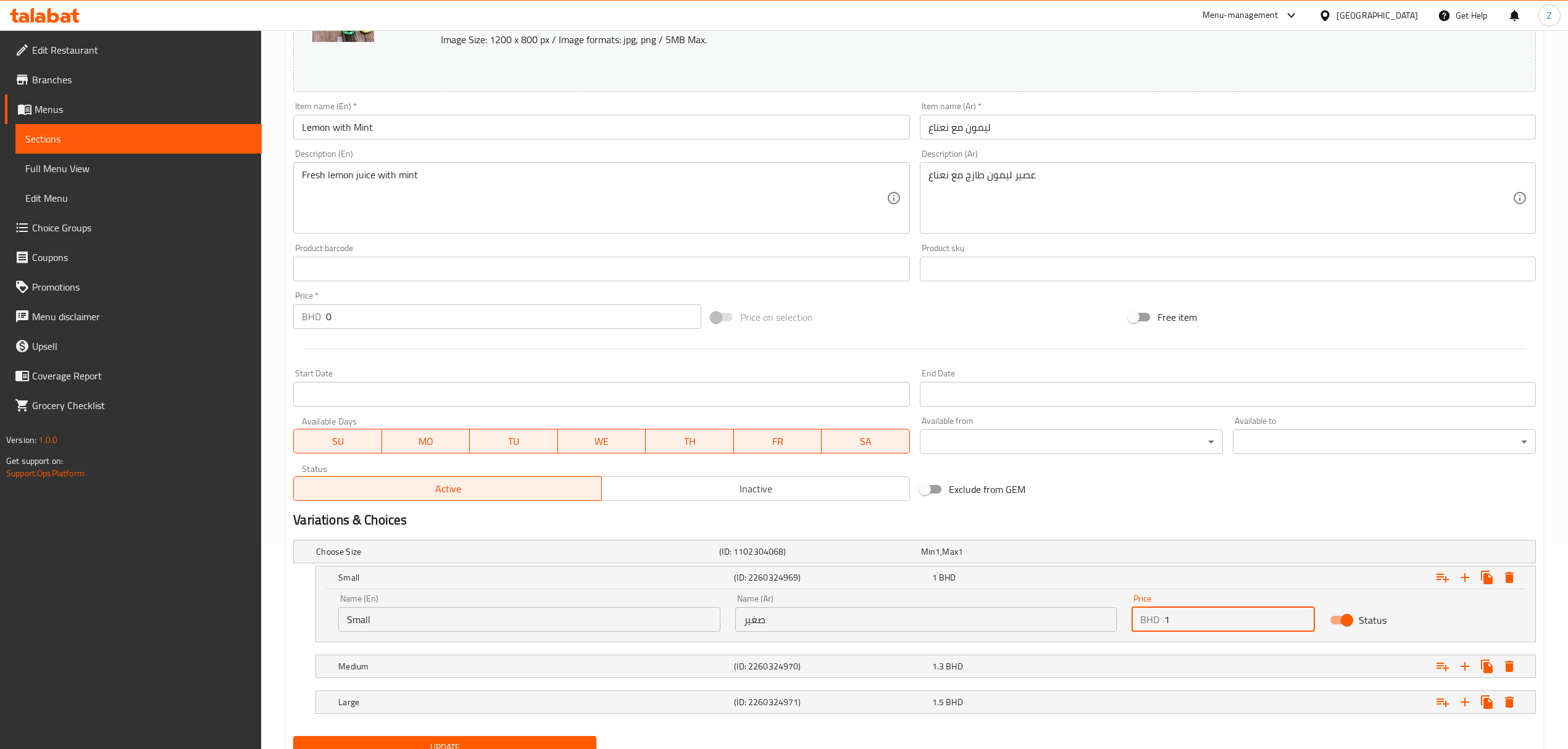
drag, startPoint x: 1200, startPoint y: 630, endPoint x: 926, endPoint y: 603, distance: 275.3
click at [958, 519] on div "Name (En) Small Name (En) Name (Ar) صغير Name (Ar) Price BHD 1 Price Status" at bounding box center [925, 613] width 1189 height 53
type input "0.84"
click at [1053, 519] on div "Expand" at bounding box center [1325, 667] width 396 height 27
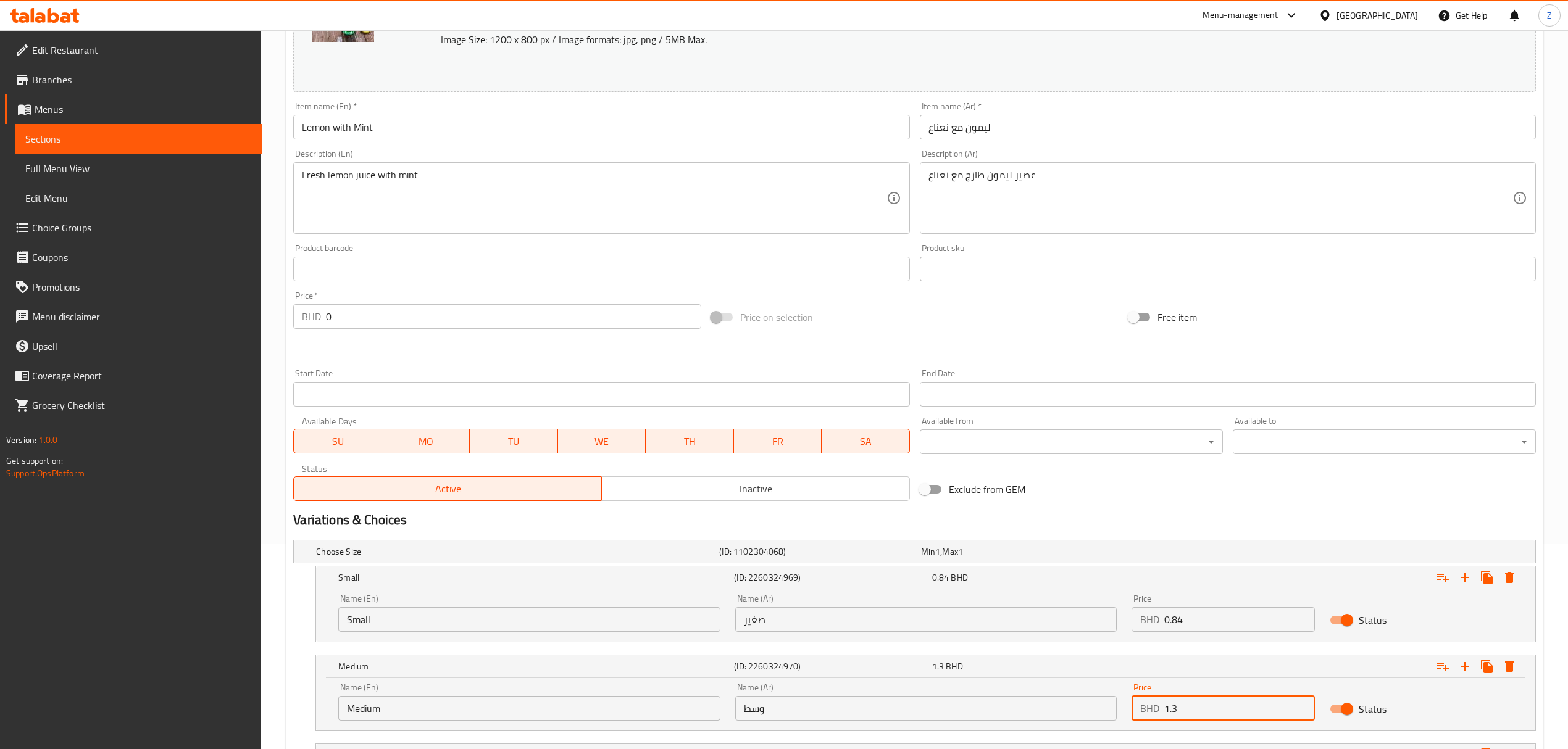
drag, startPoint x: 1199, startPoint y: 713, endPoint x: 1171, endPoint y: 707, distance: 28.6
click at [1053, 519] on input "1.3" at bounding box center [1239, 709] width 150 height 25
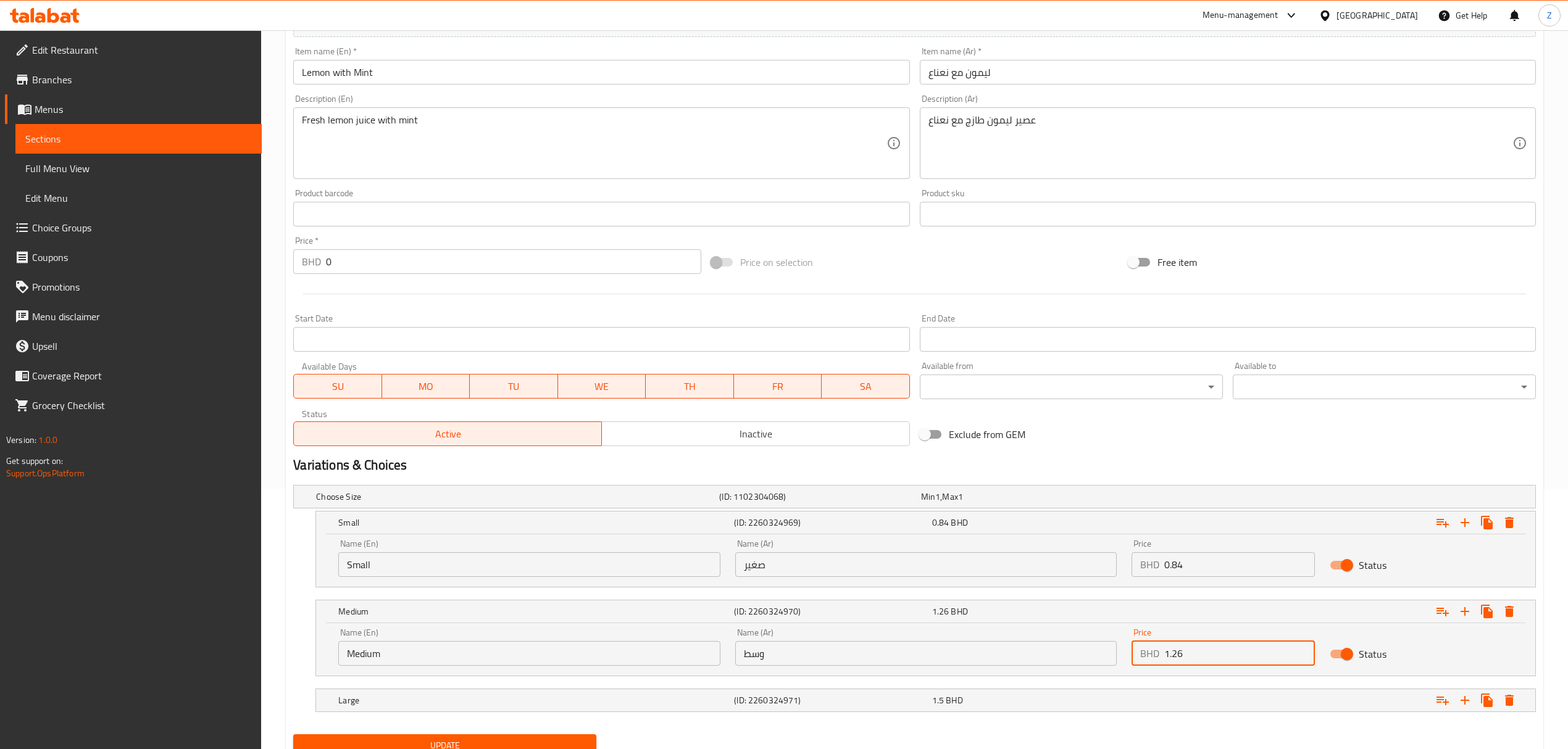
scroll to position [312, 0]
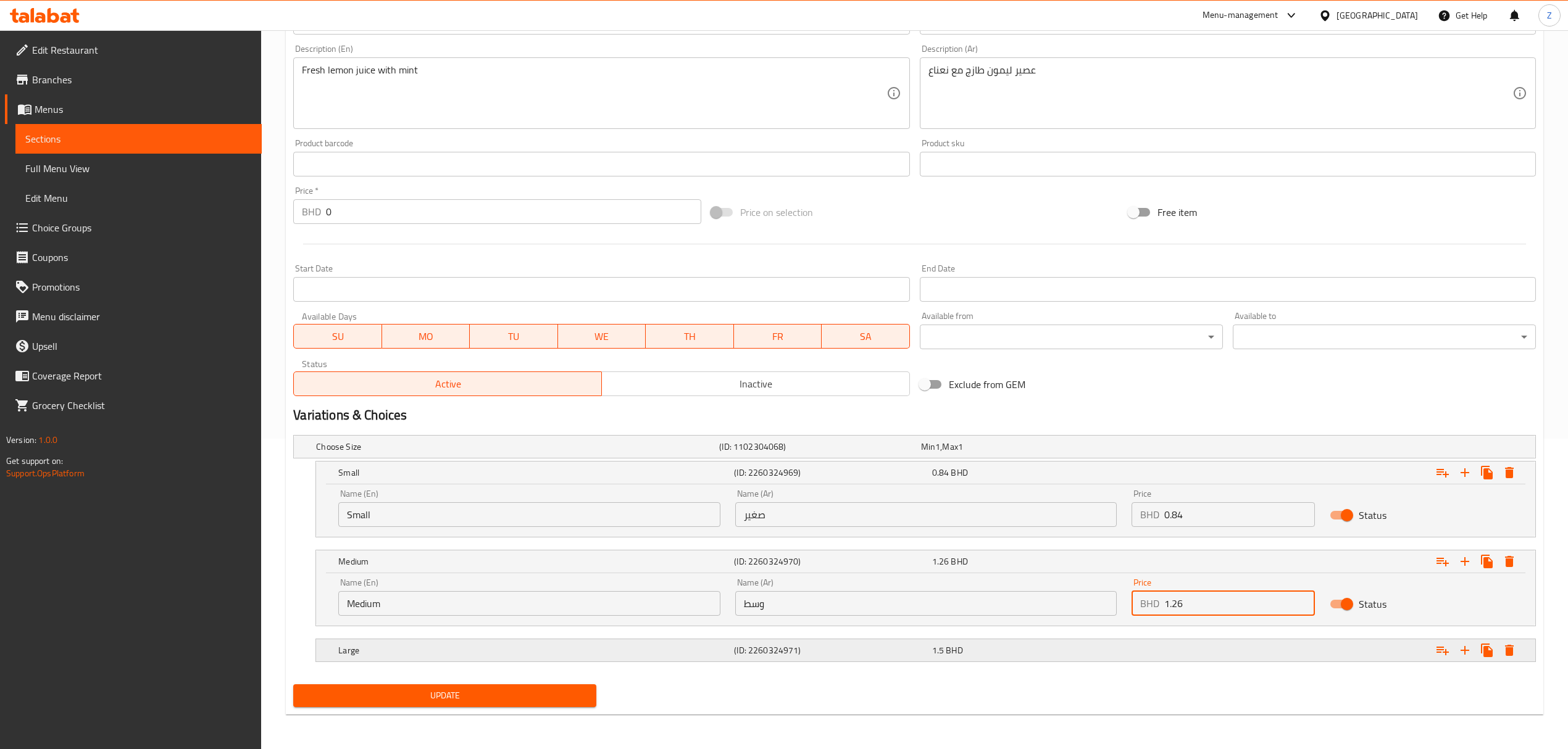
type input "1.26"
click at [1053, 519] on div "Expand" at bounding box center [1325, 650] width 396 height 27
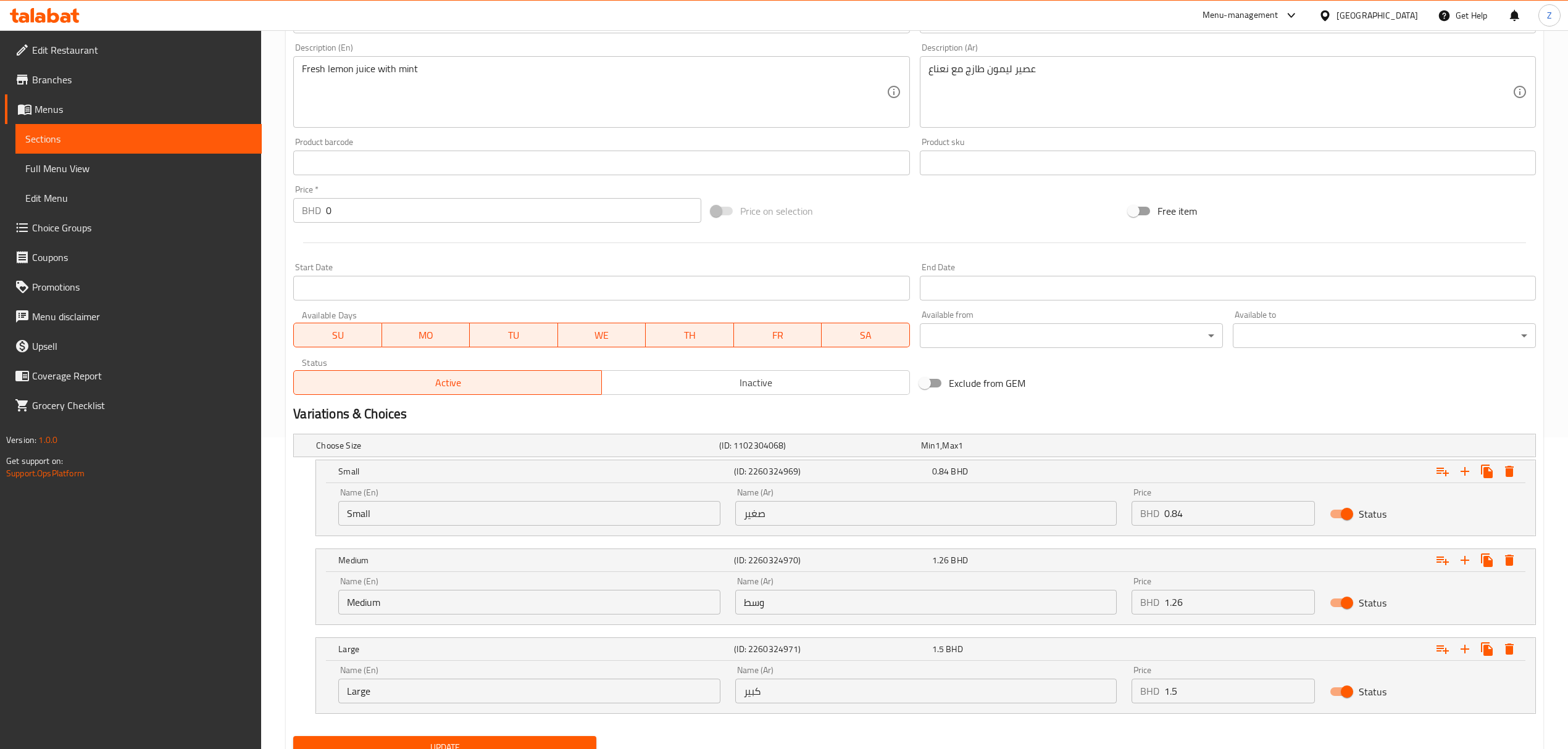
click at [1053, 519] on input "1.5" at bounding box center [1239, 692] width 150 height 25
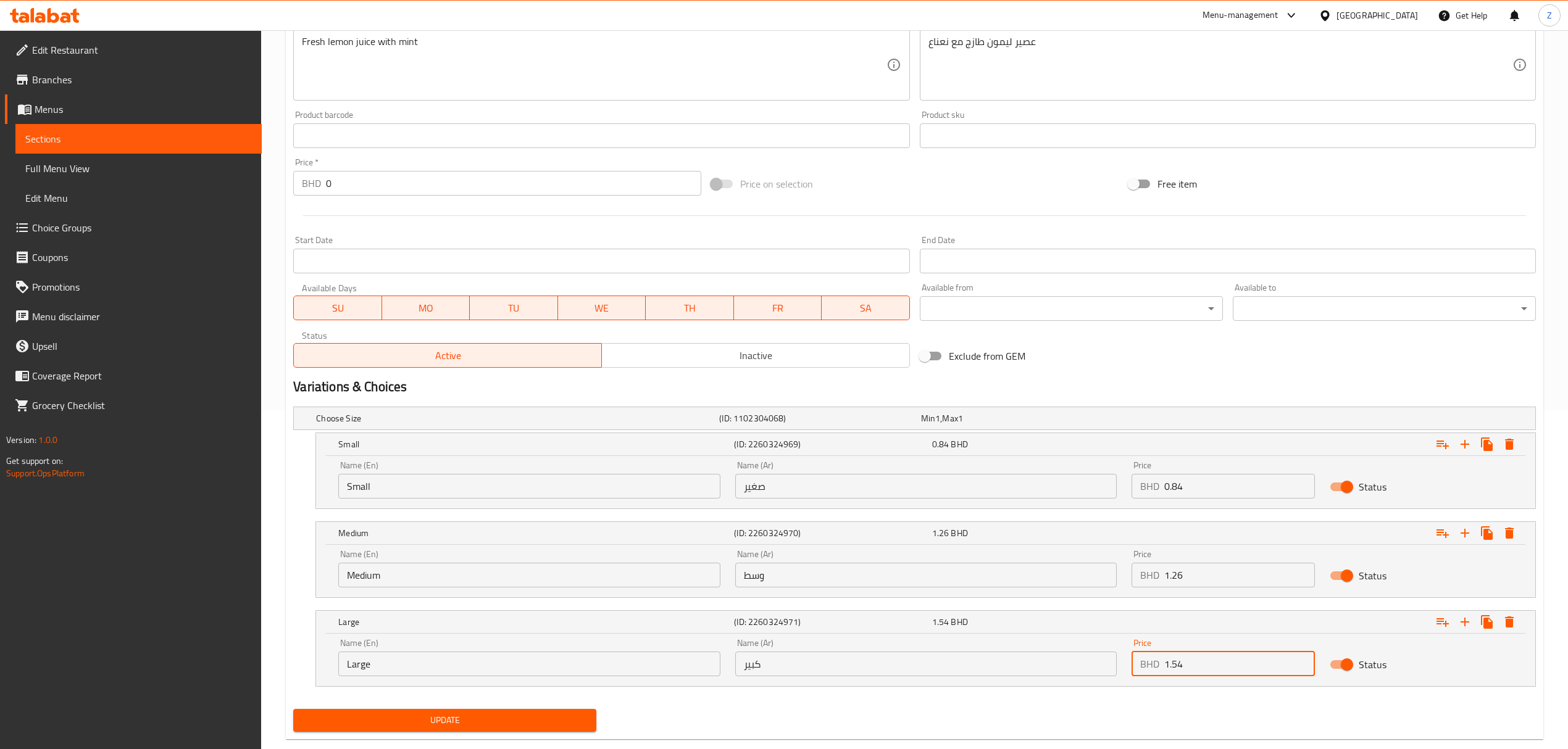
scroll to position [365, 0]
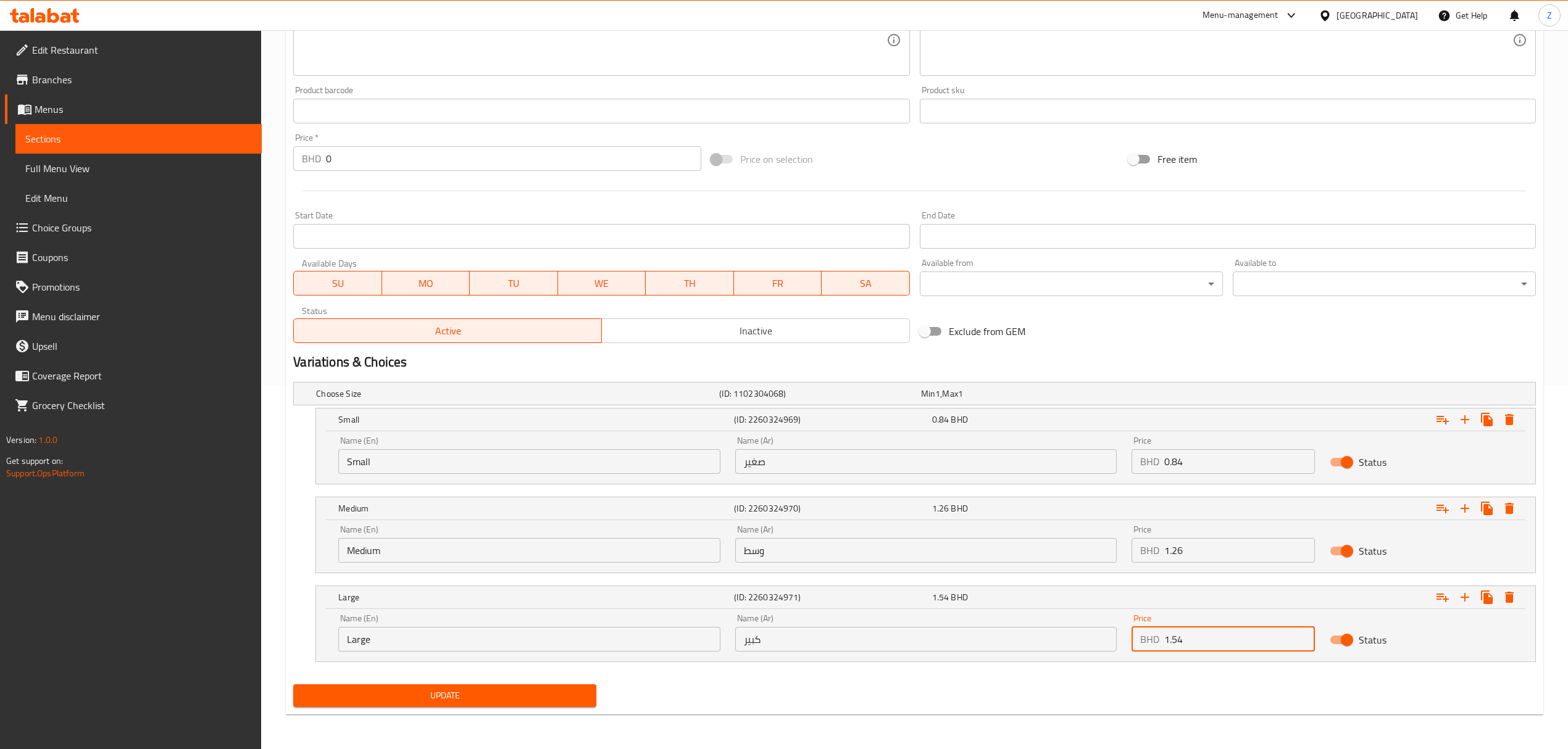
type input "1.54"
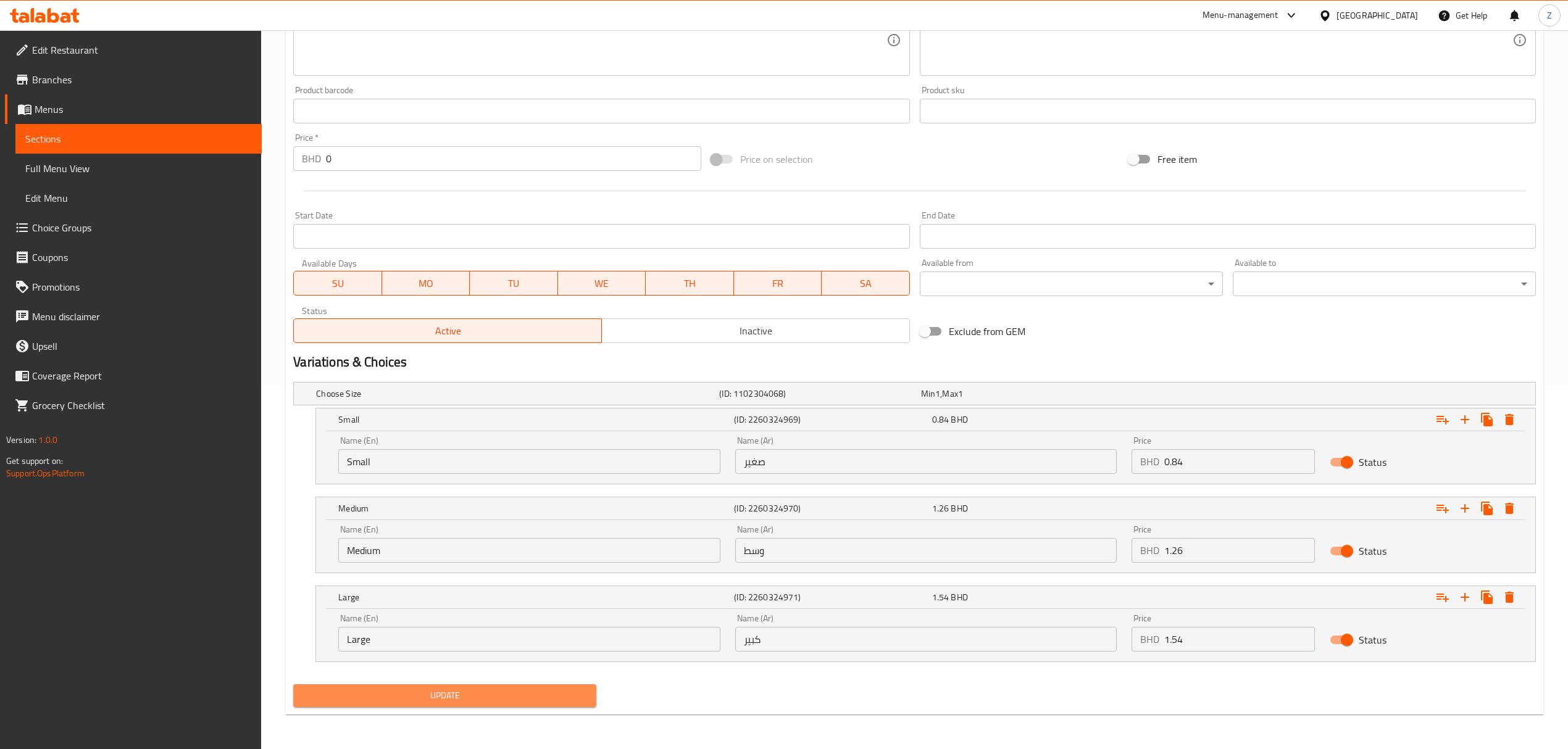
click at [506, 519] on button "Update" at bounding box center [444, 696] width 303 height 23
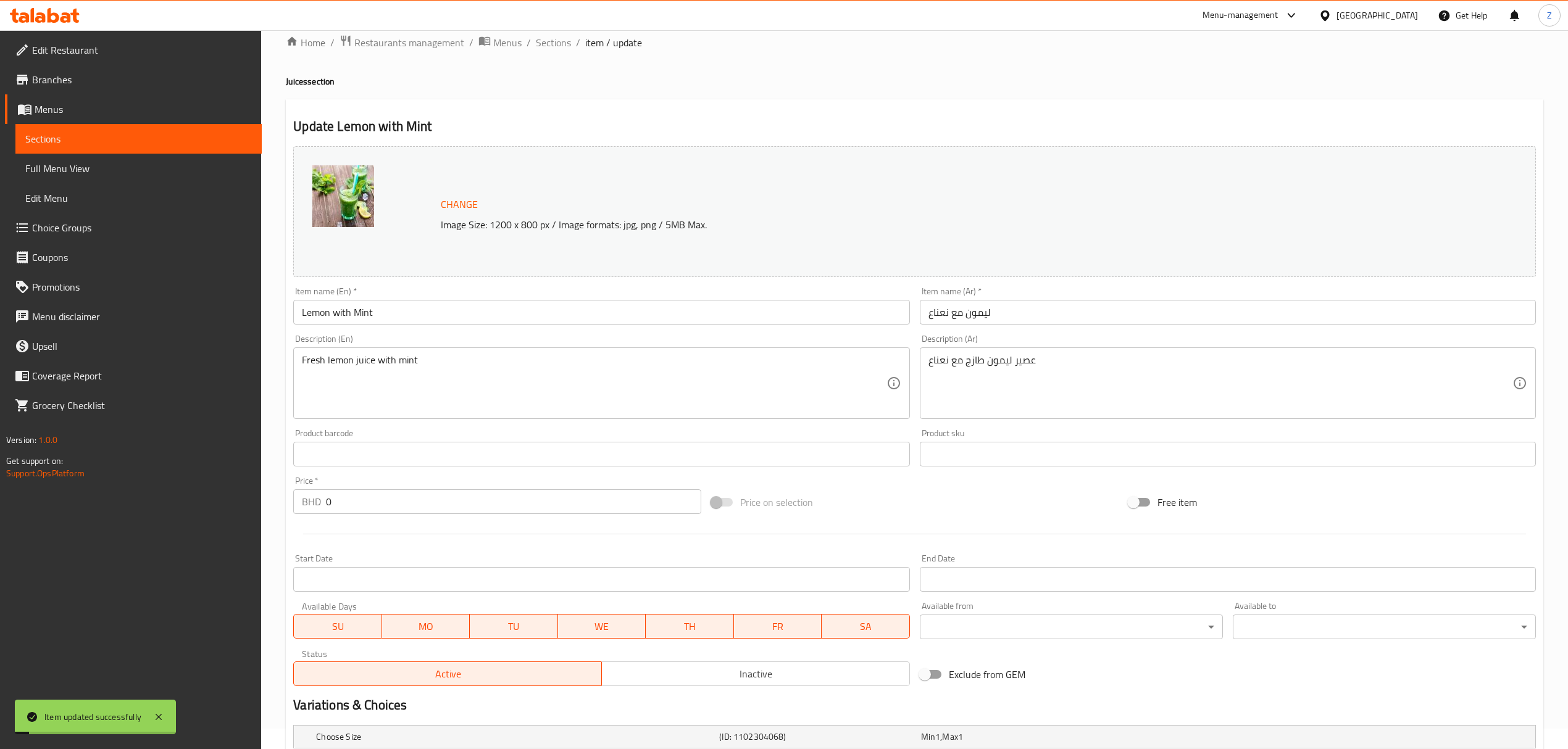
scroll to position [0, 0]
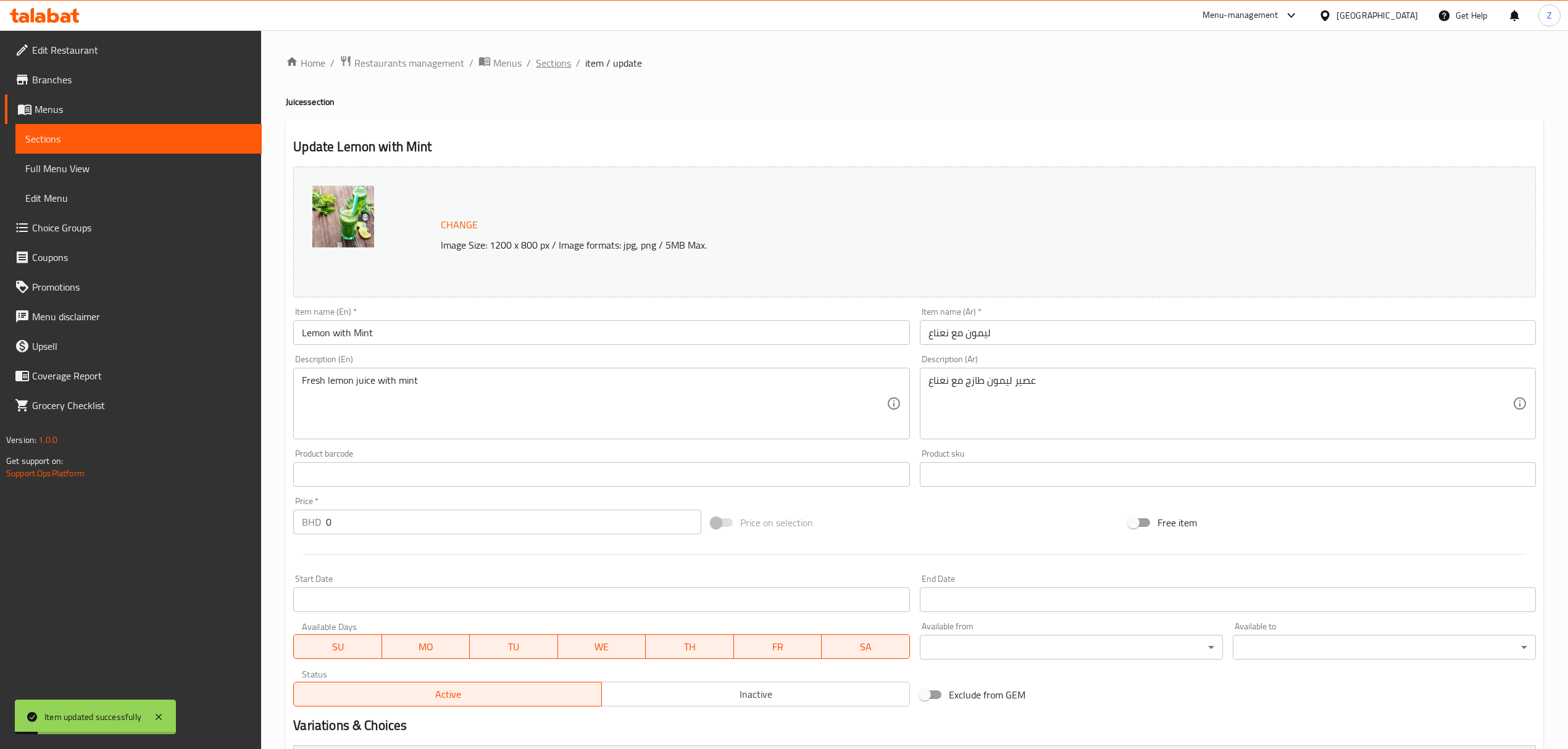
click at [543, 63] on span "Sections" at bounding box center [553, 62] width 35 height 14
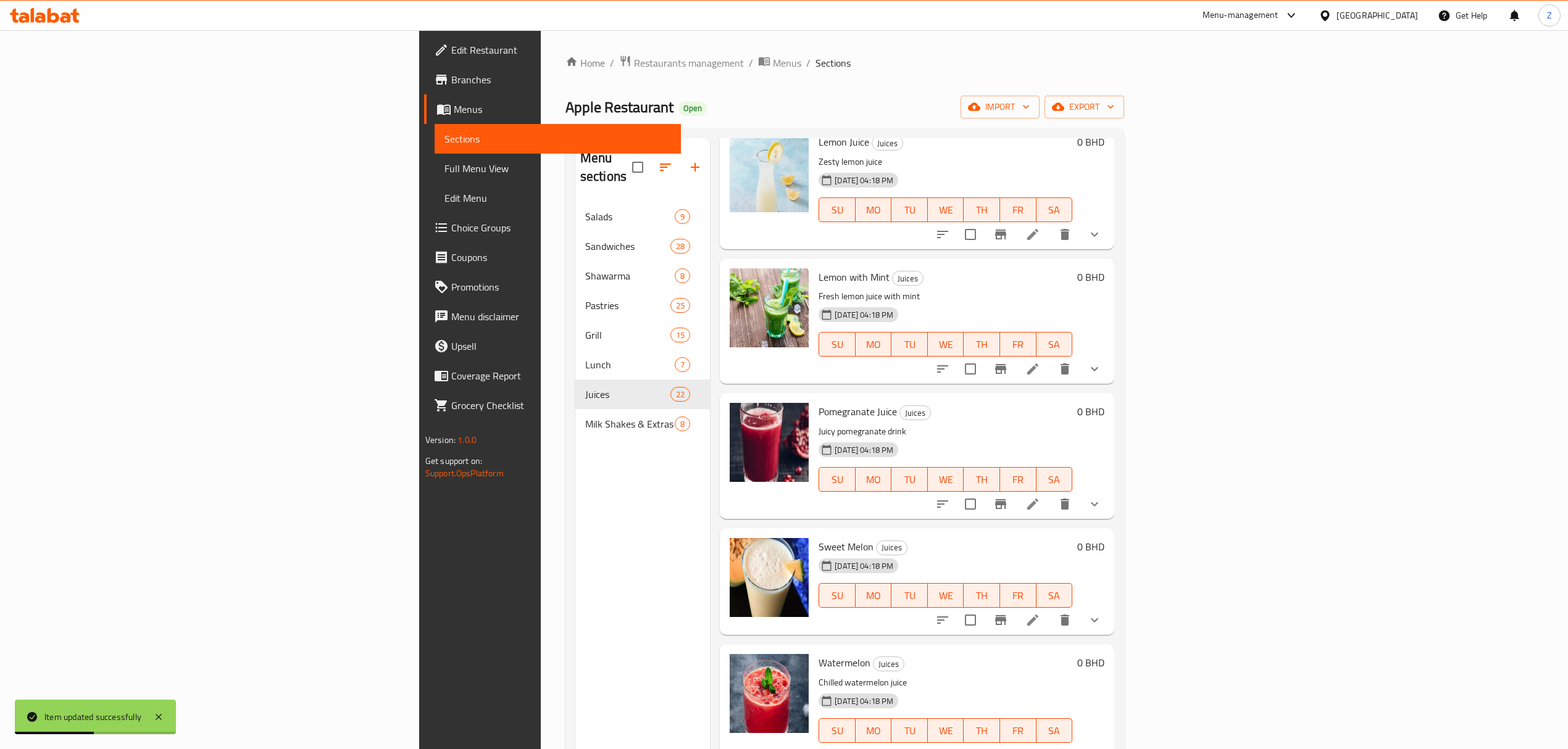
scroll to position [1975, 0]
click at [1040, 498] on icon at bounding box center [1032, 505] width 14 height 14
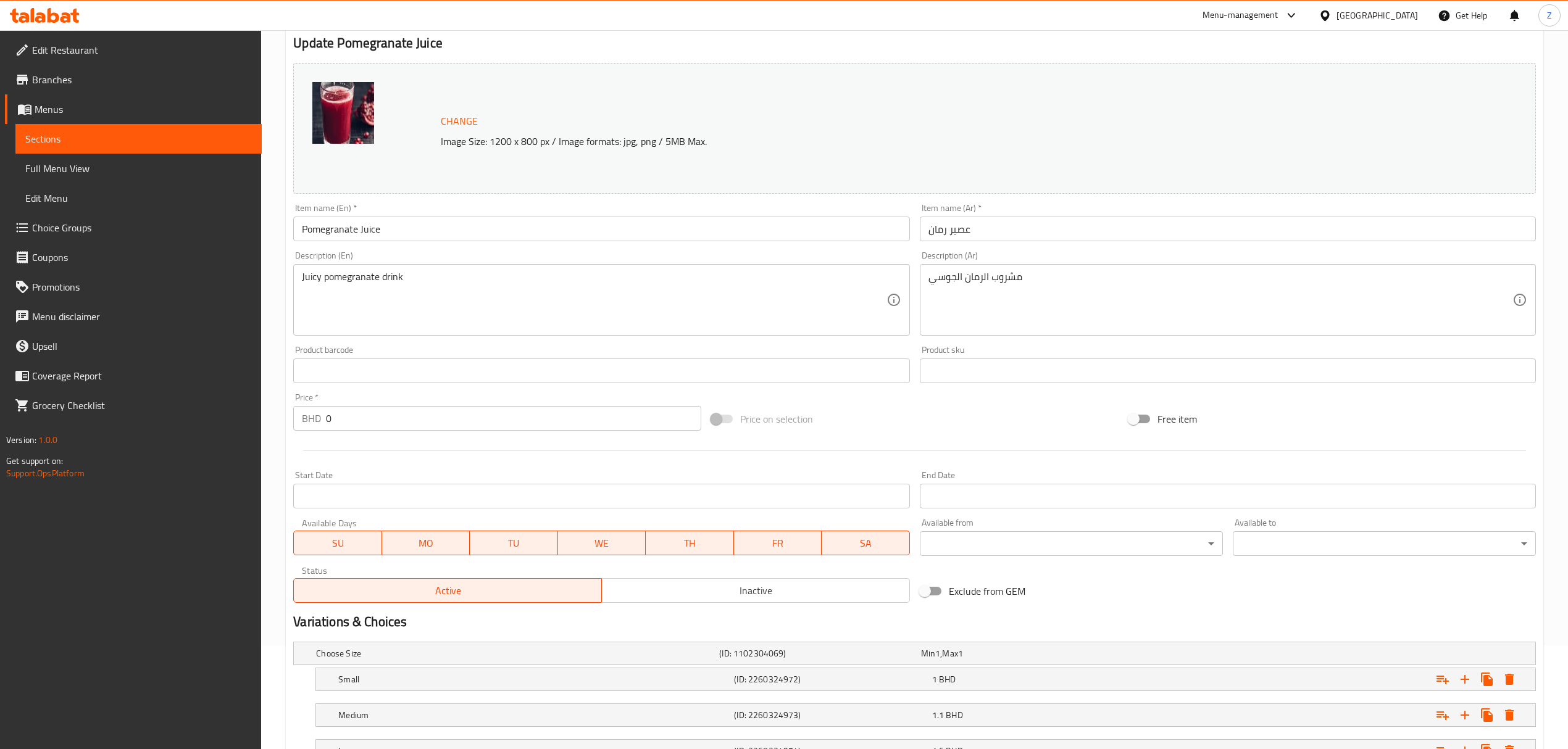
scroll to position [206, 0]
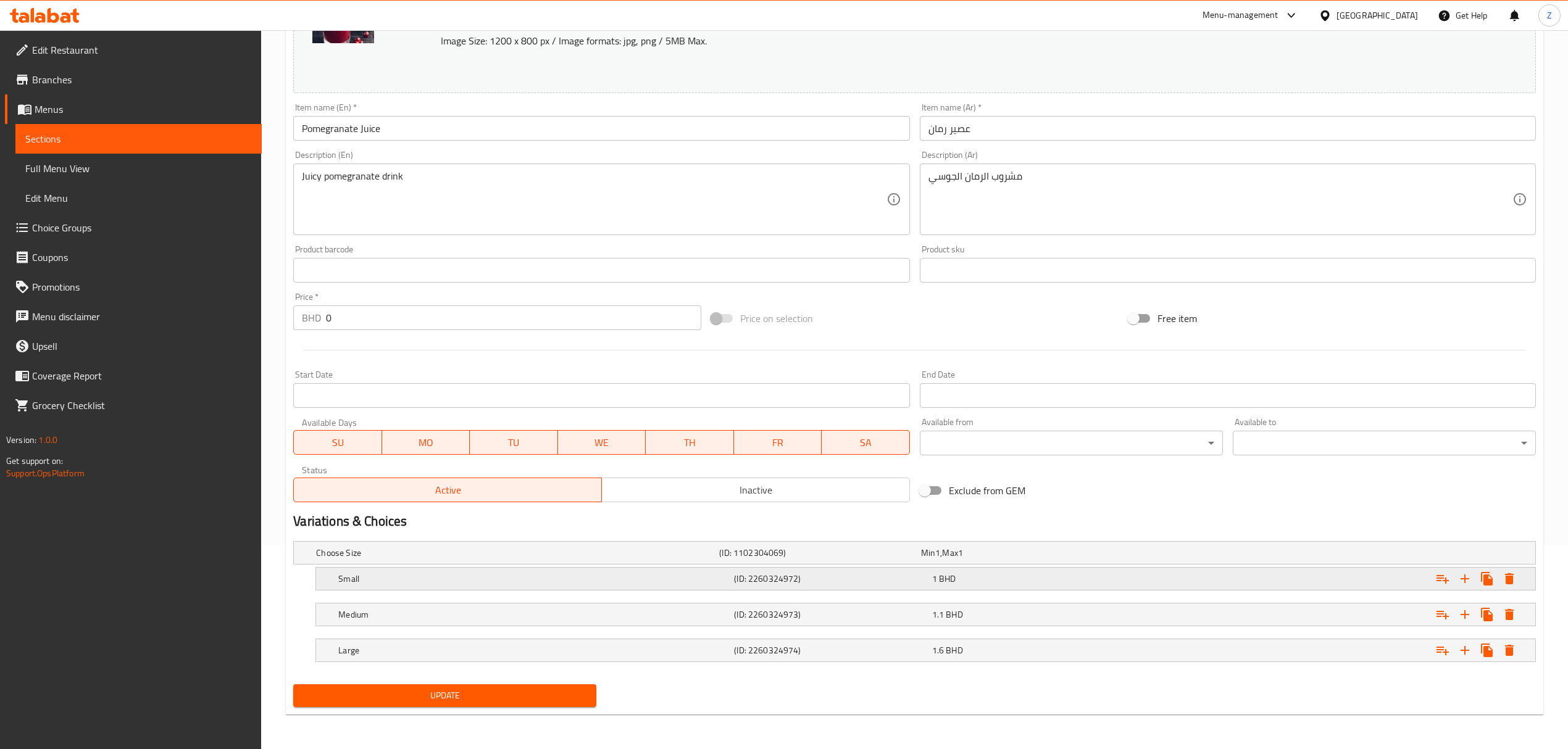
click at [968, 519] on div "1 BHD" at bounding box center [1027, 579] width 192 height 12
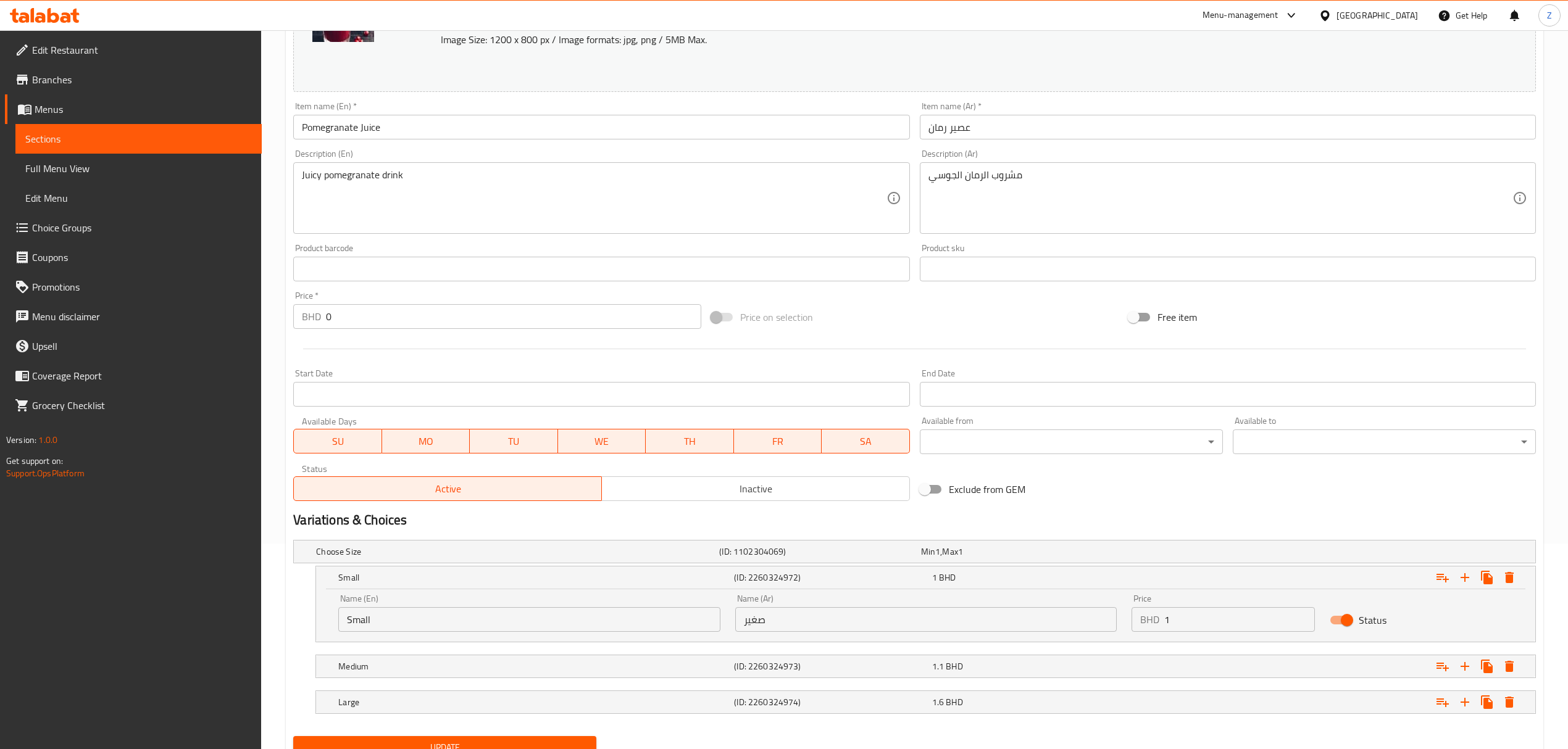
drag, startPoint x: 1109, startPoint y: 620, endPoint x: 1099, endPoint y: 616, distance: 10.8
click at [1053, 519] on div "Name (En) Small Name (En) Name (Ar) صغير Name (Ar) Price BHD 1 Price Status" at bounding box center [925, 613] width 1189 height 53
type input "0.84"
click at [1053, 519] on div "Medium (ID: 2260324973) 1.1 BHD" at bounding box center [929, 667] width 1187 height 27
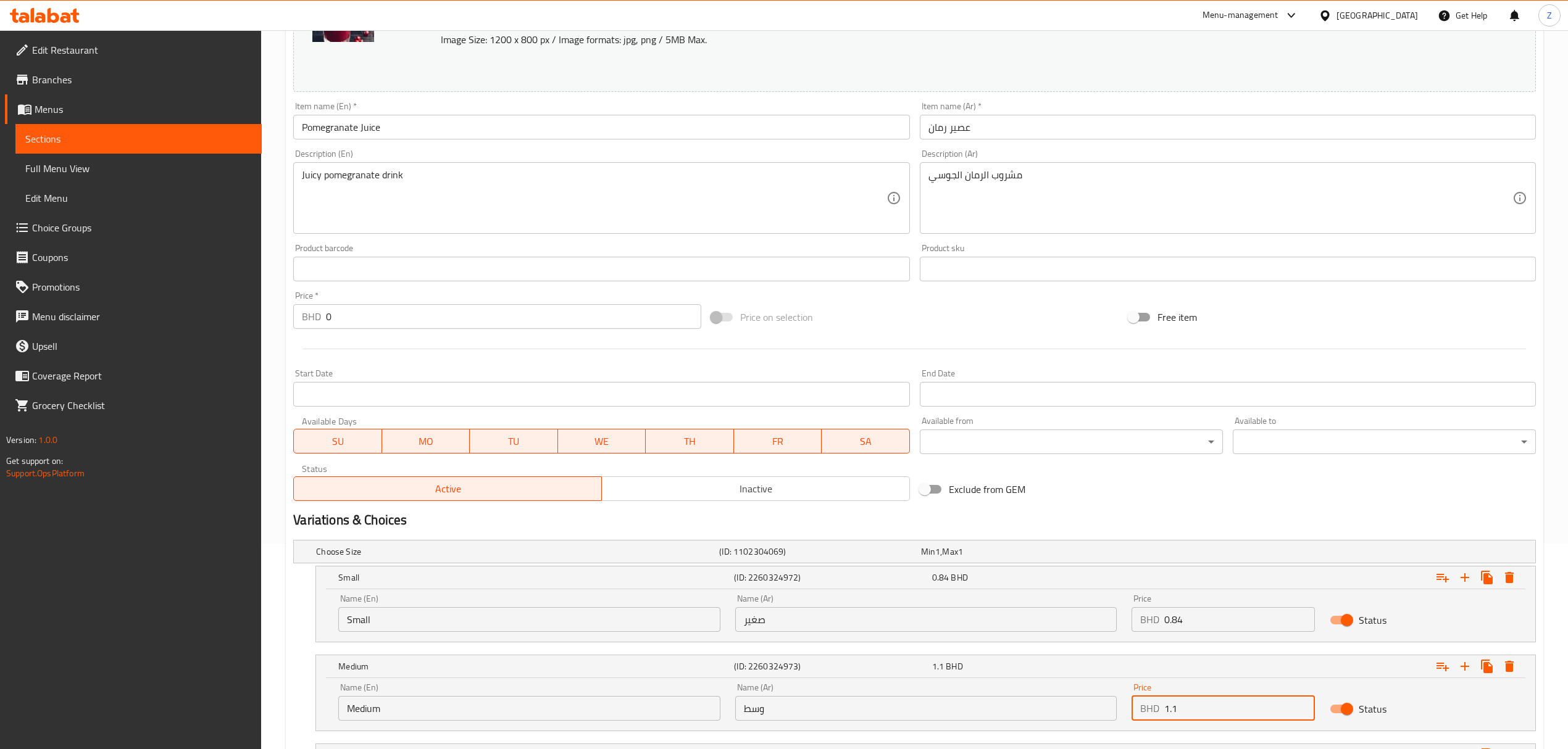
drag, startPoint x: 1179, startPoint y: 714, endPoint x: 1172, endPoint y: 711, distance: 7.6
click at [1053, 519] on input "1.1" at bounding box center [1239, 709] width 150 height 25
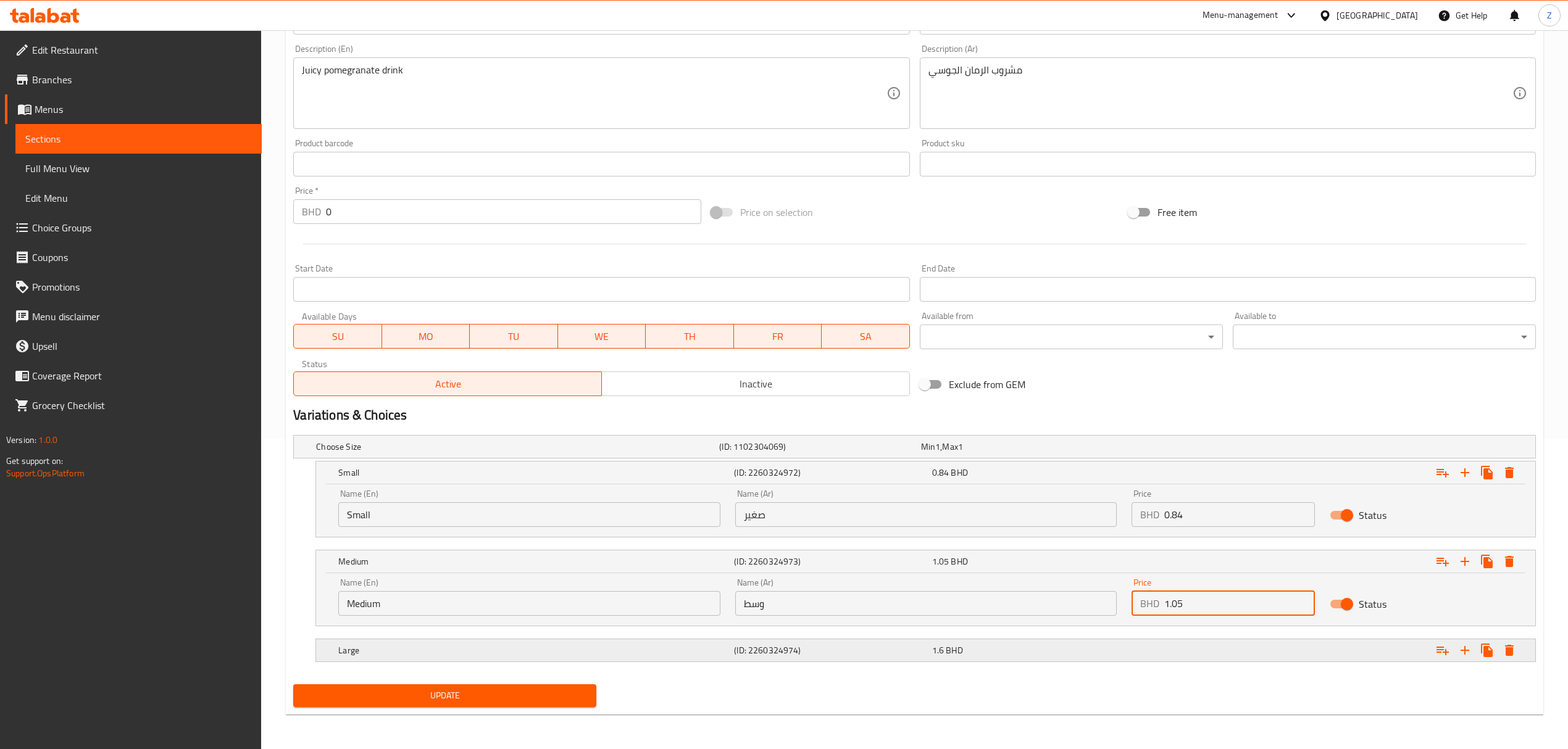
scroll to position [312, 0]
type input "1.05"
click at [1037, 519] on div "1.6 BHD" at bounding box center [1028, 650] width 197 height 17
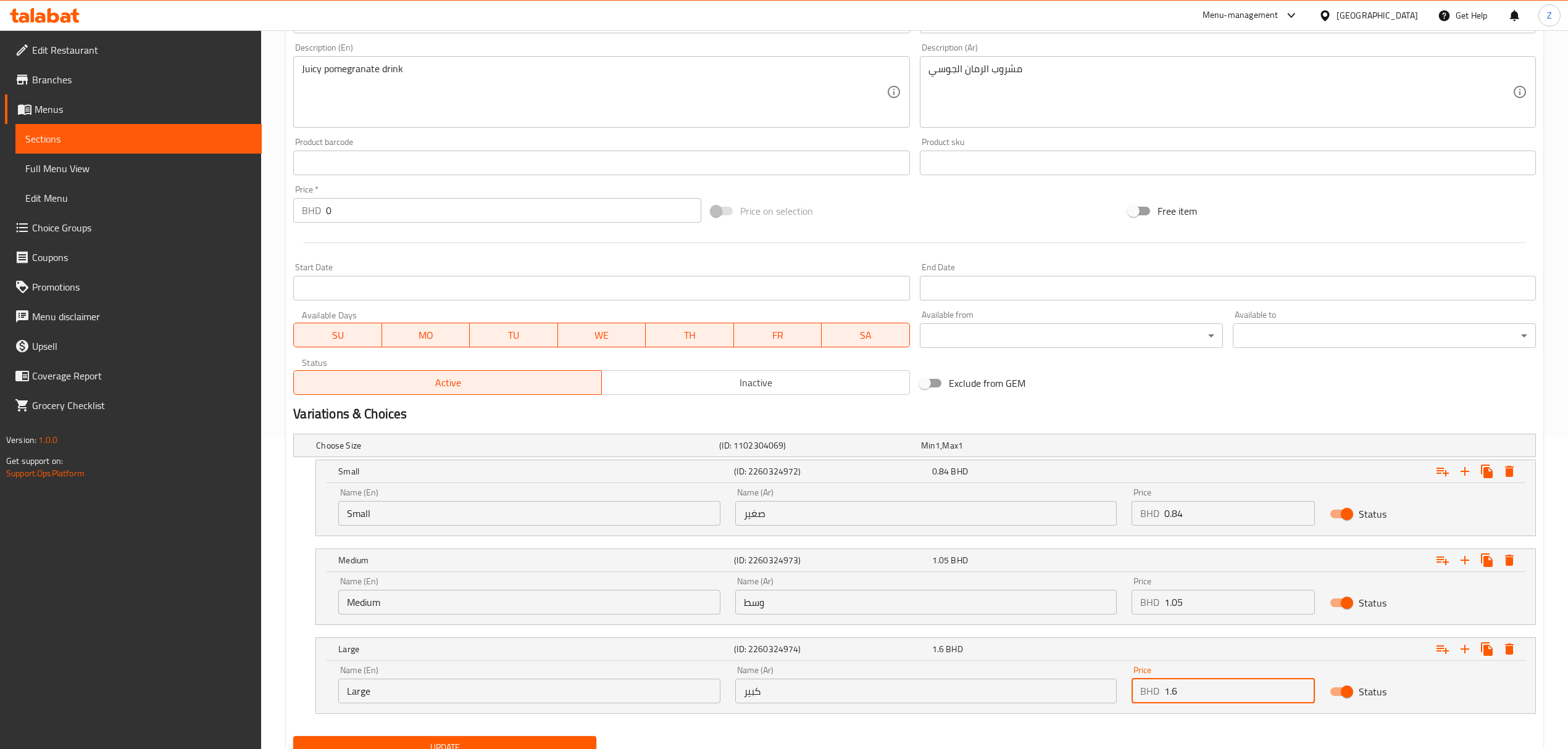
click at [1053, 519] on input "1.6" at bounding box center [1239, 692] width 150 height 25
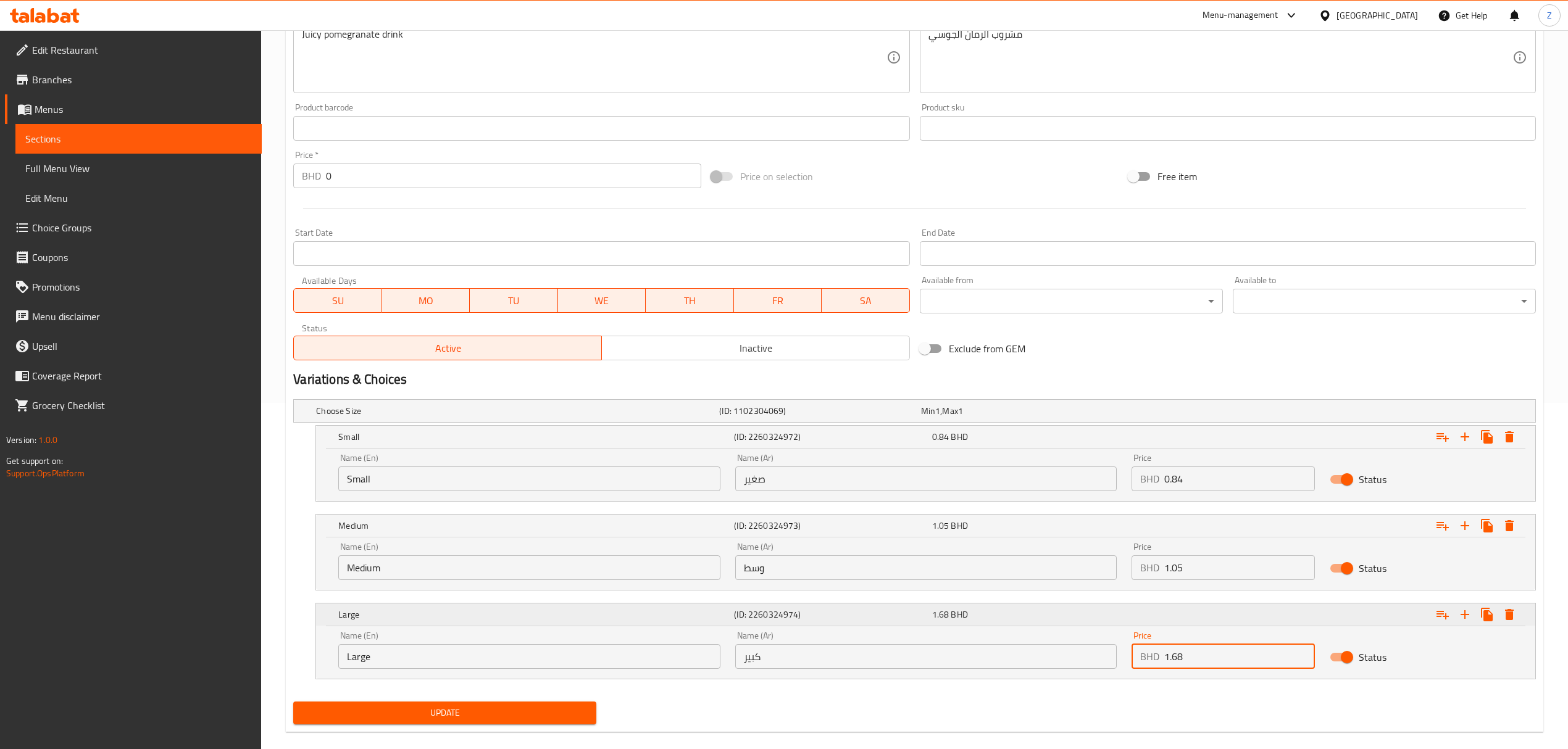
scroll to position [365, 0]
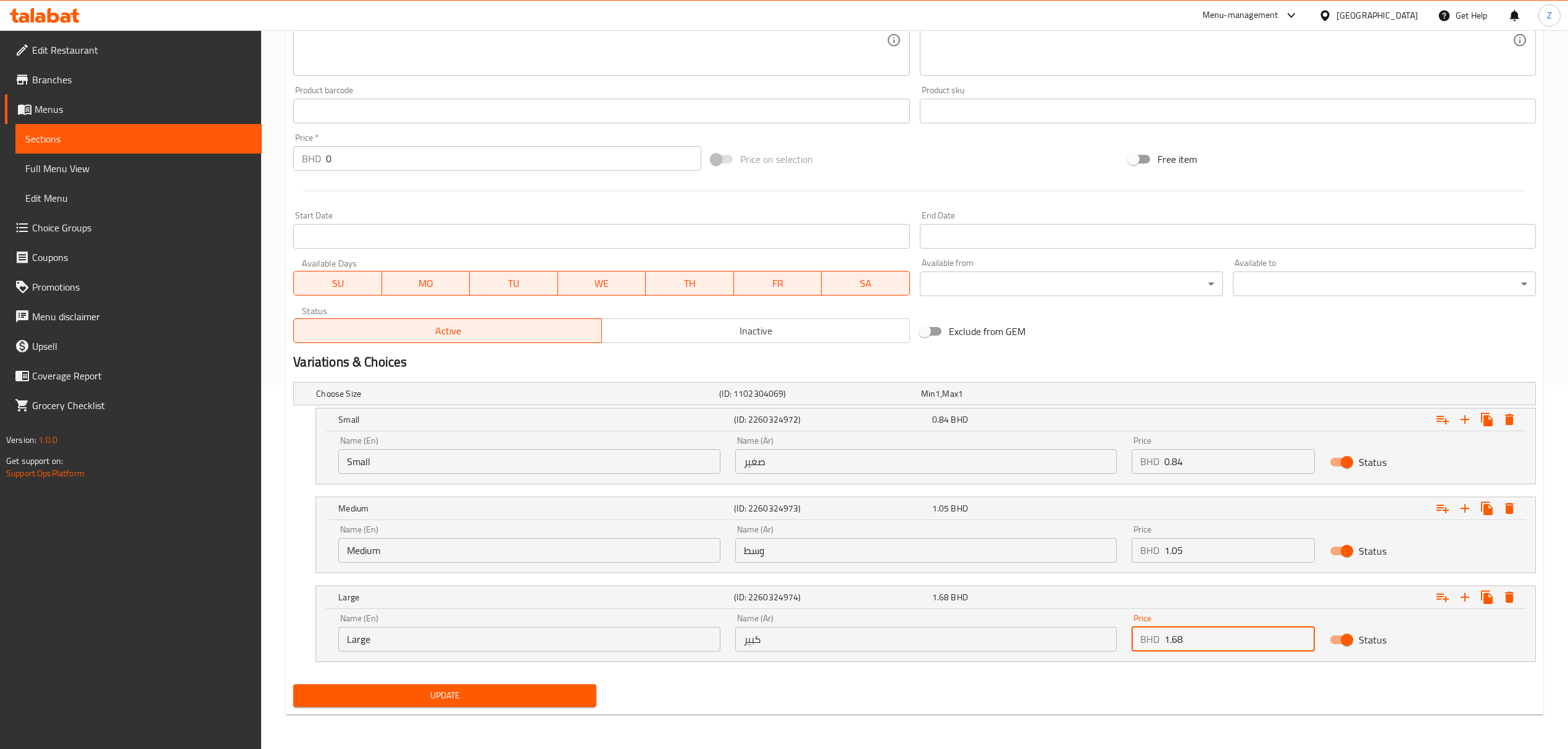
type input "1.68"
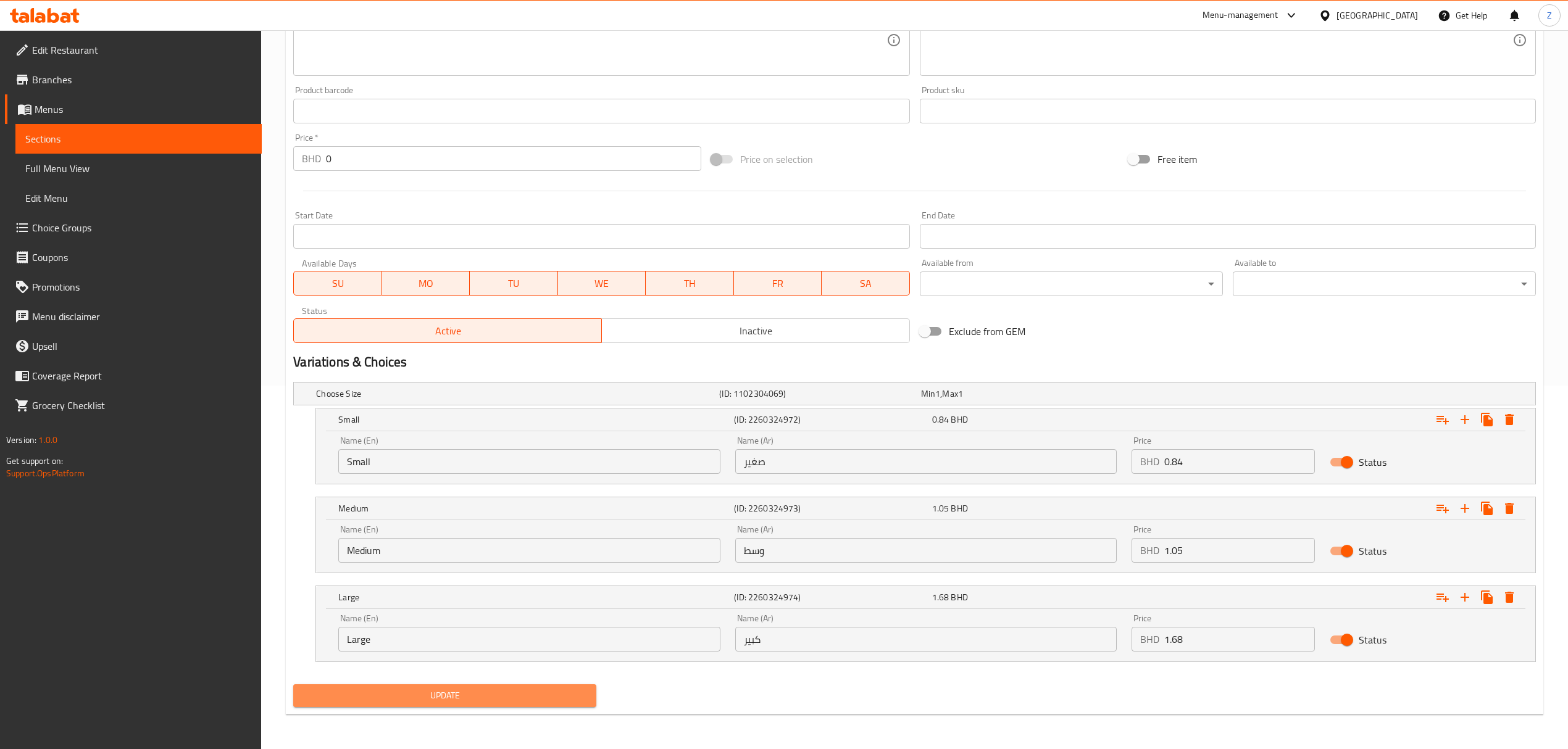
click at [476, 519] on span "Update" at bounding box center [445, 695] width 283 height 15
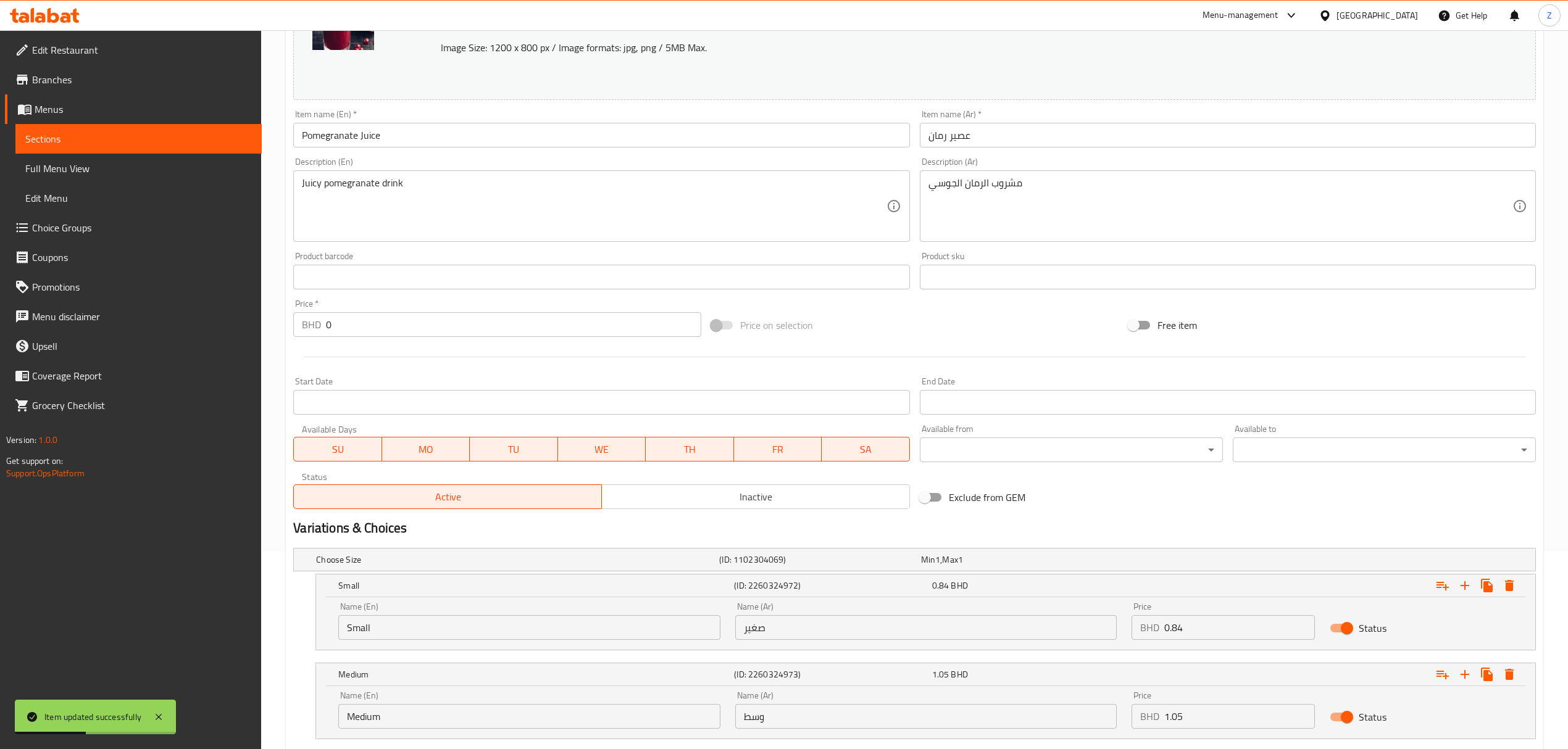
scroll to position [0, 0]
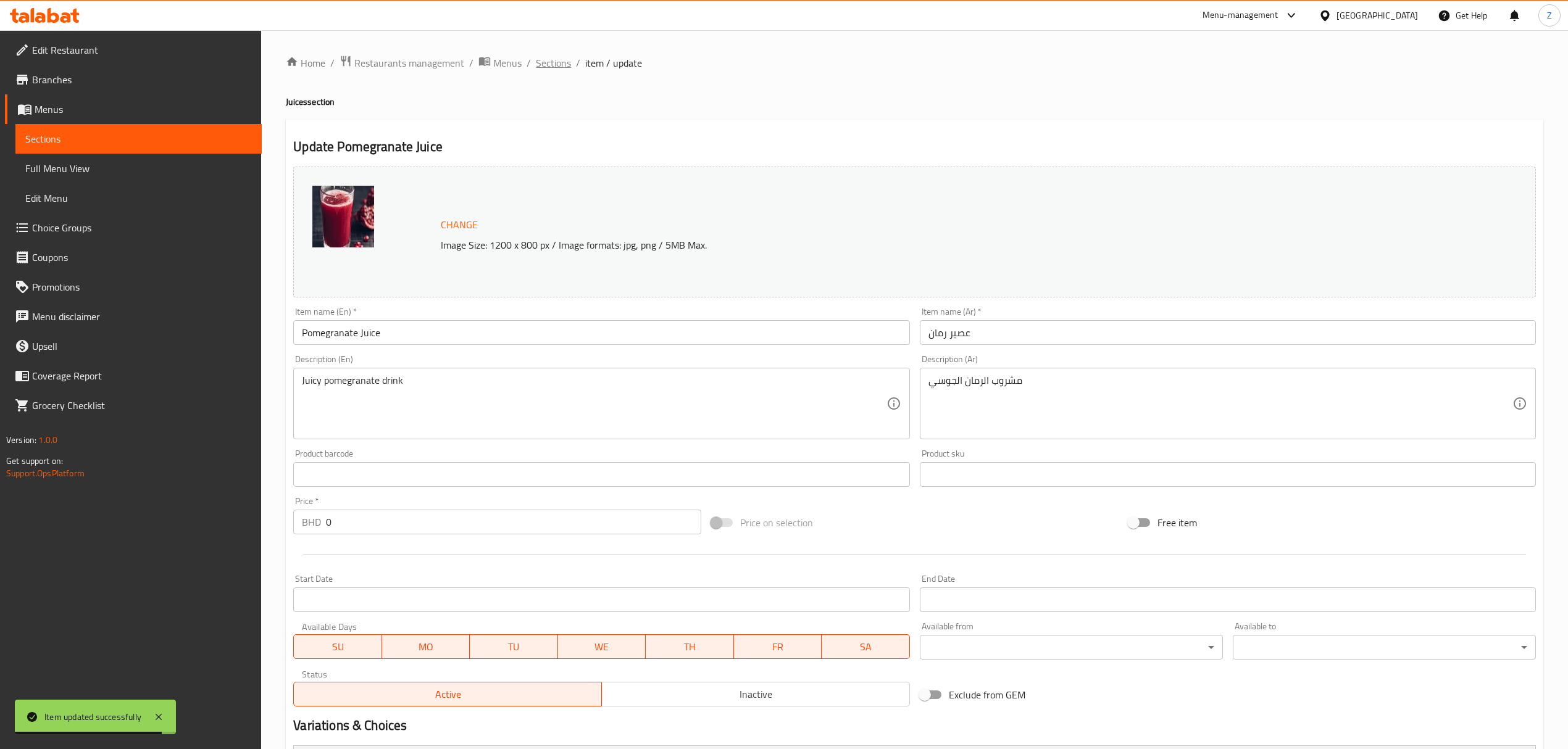
click at [558, 56] on span "Sections" at bounding box center [553, 62] width 35 height 14
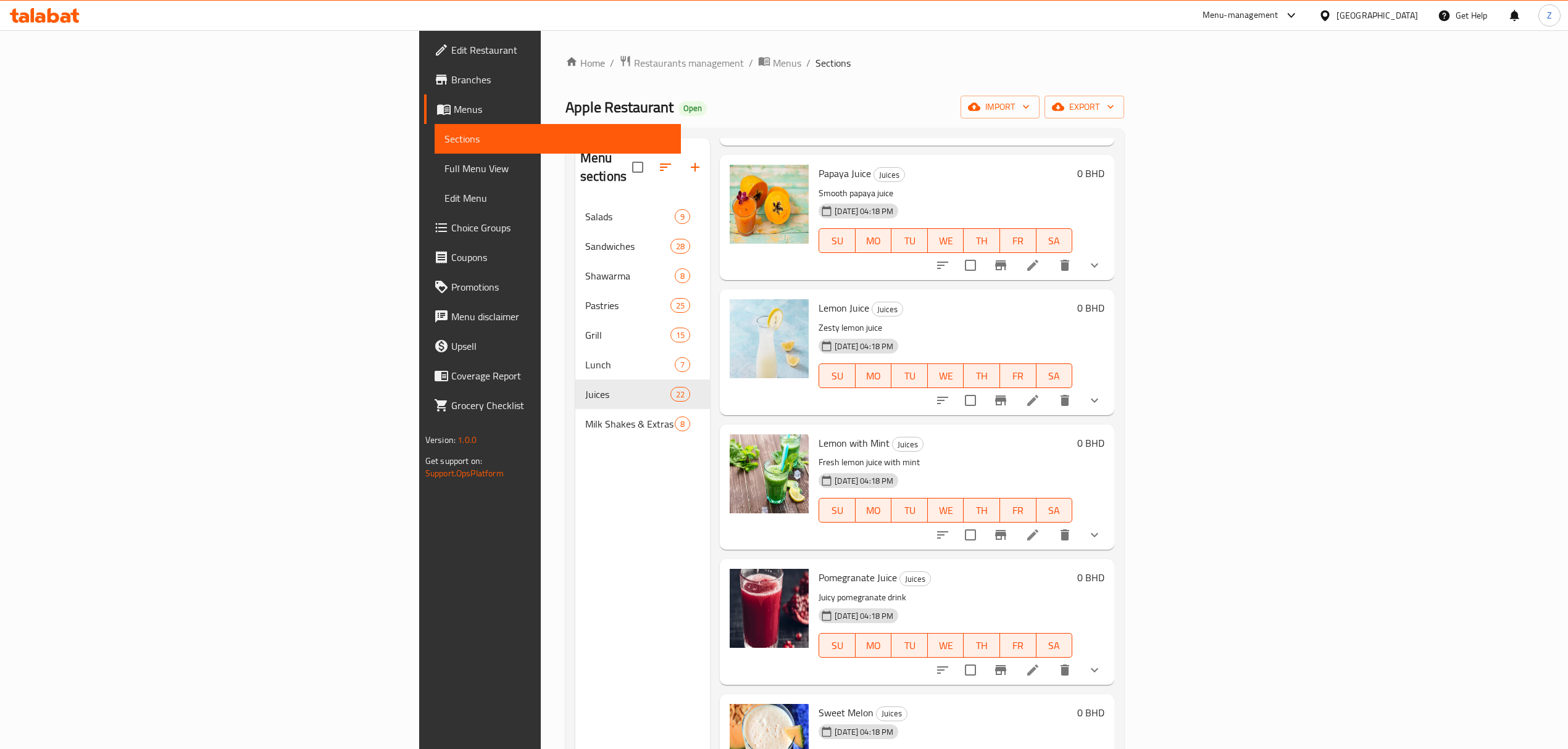
scroll to position [2139, 0]
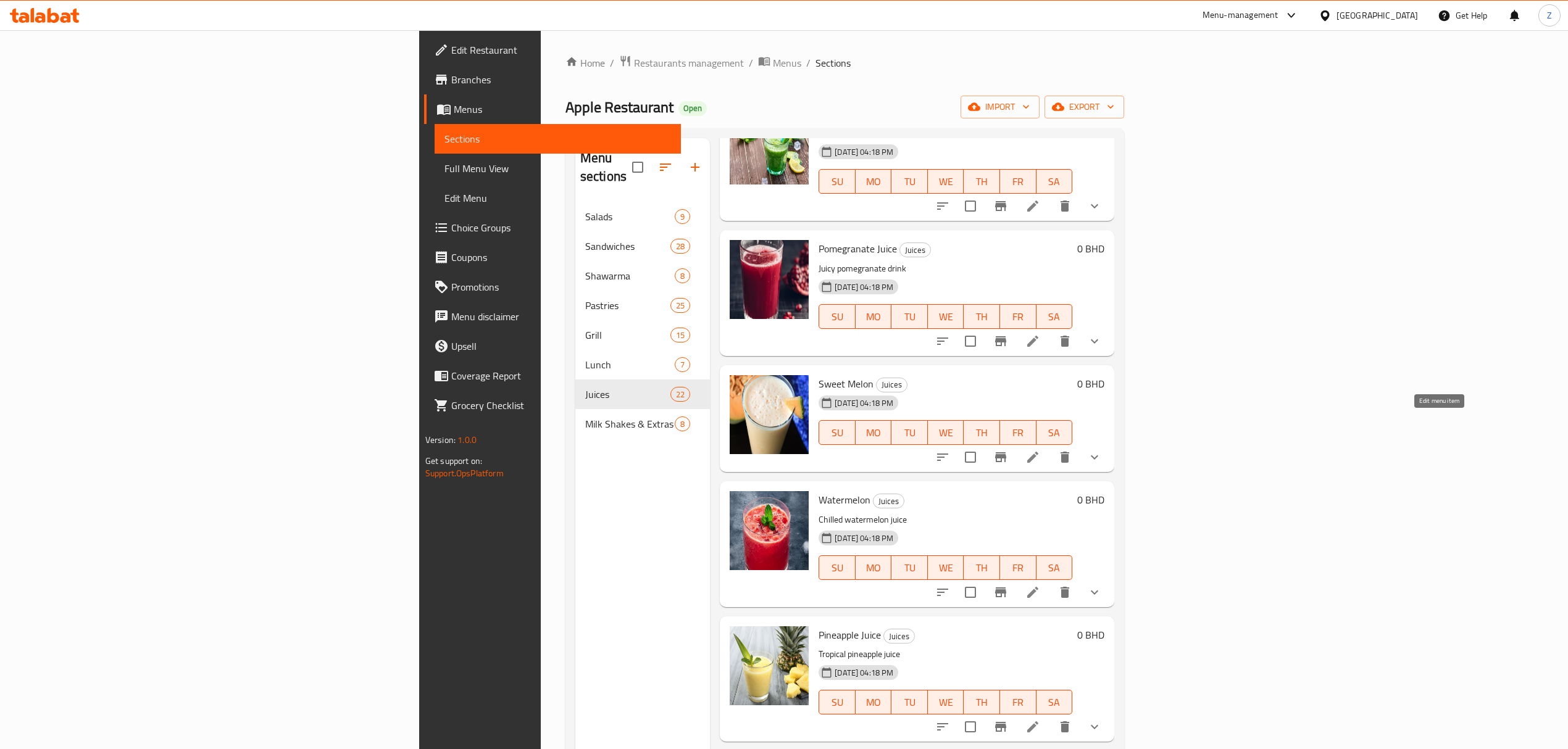
click at [1040, 450] on icon at bounding box center [1032, 456] width 14 height 14
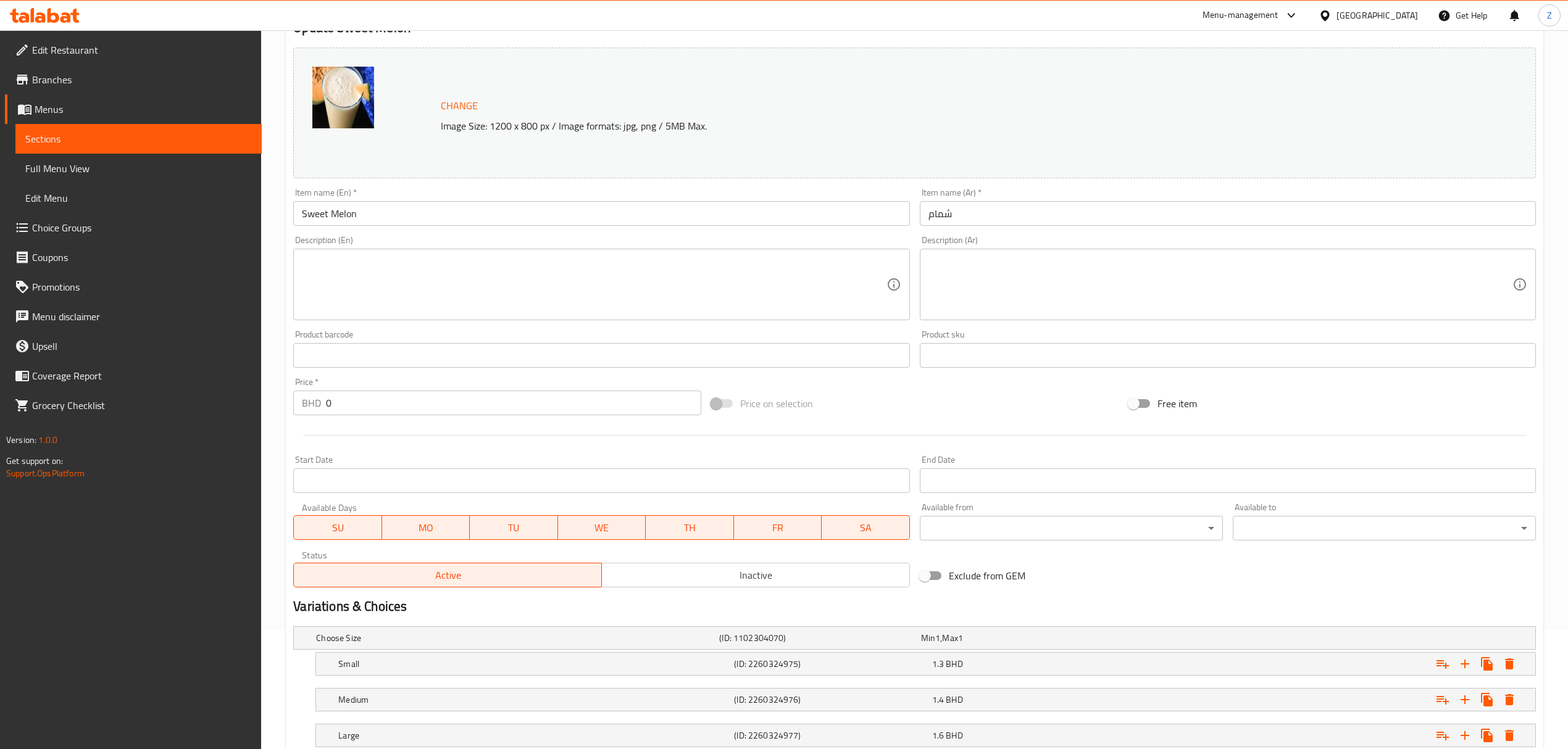
scroll to position [206, 0]
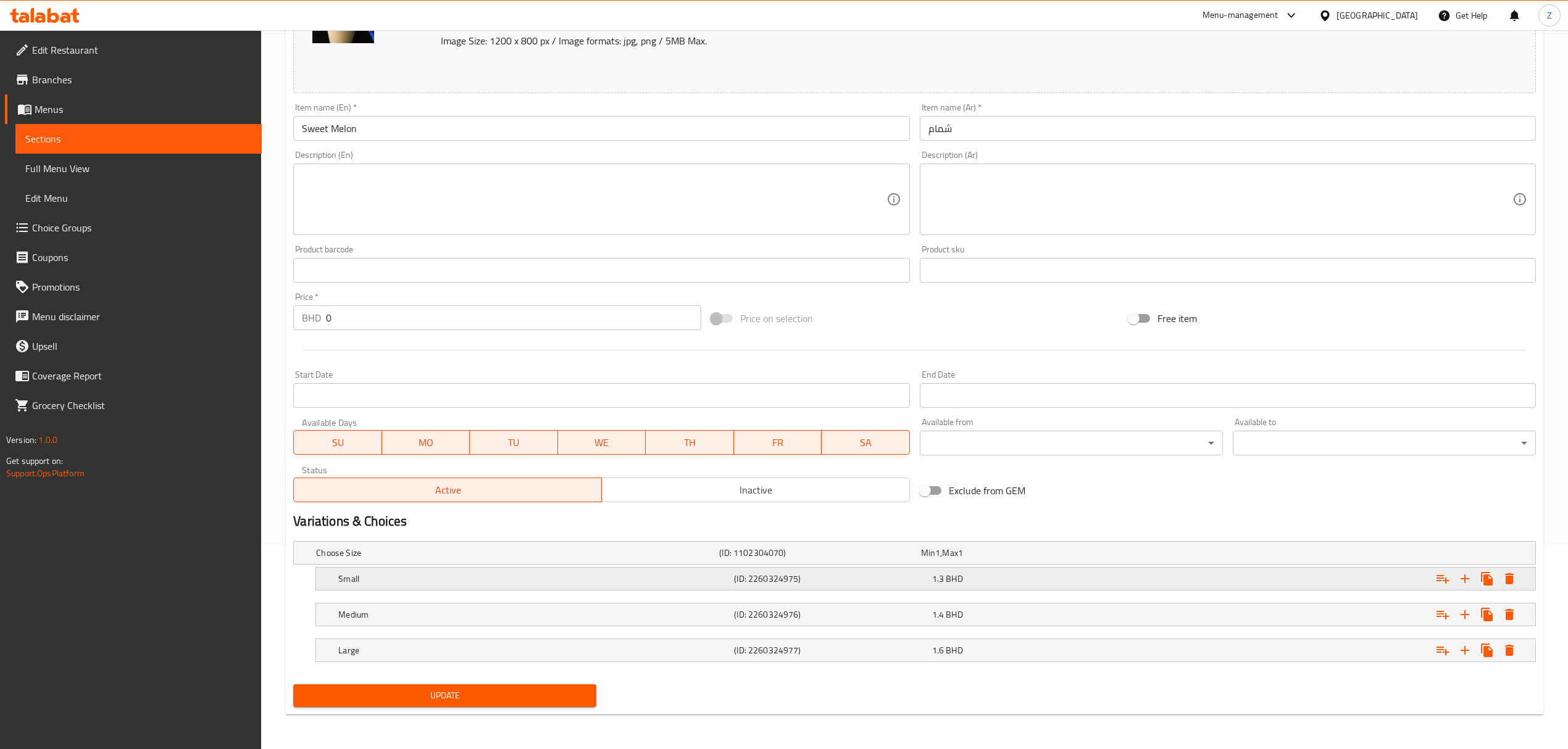
click at [1036, 519] on div "1.3 BHD" at bounding box center [1027, 579] width 192 height 12
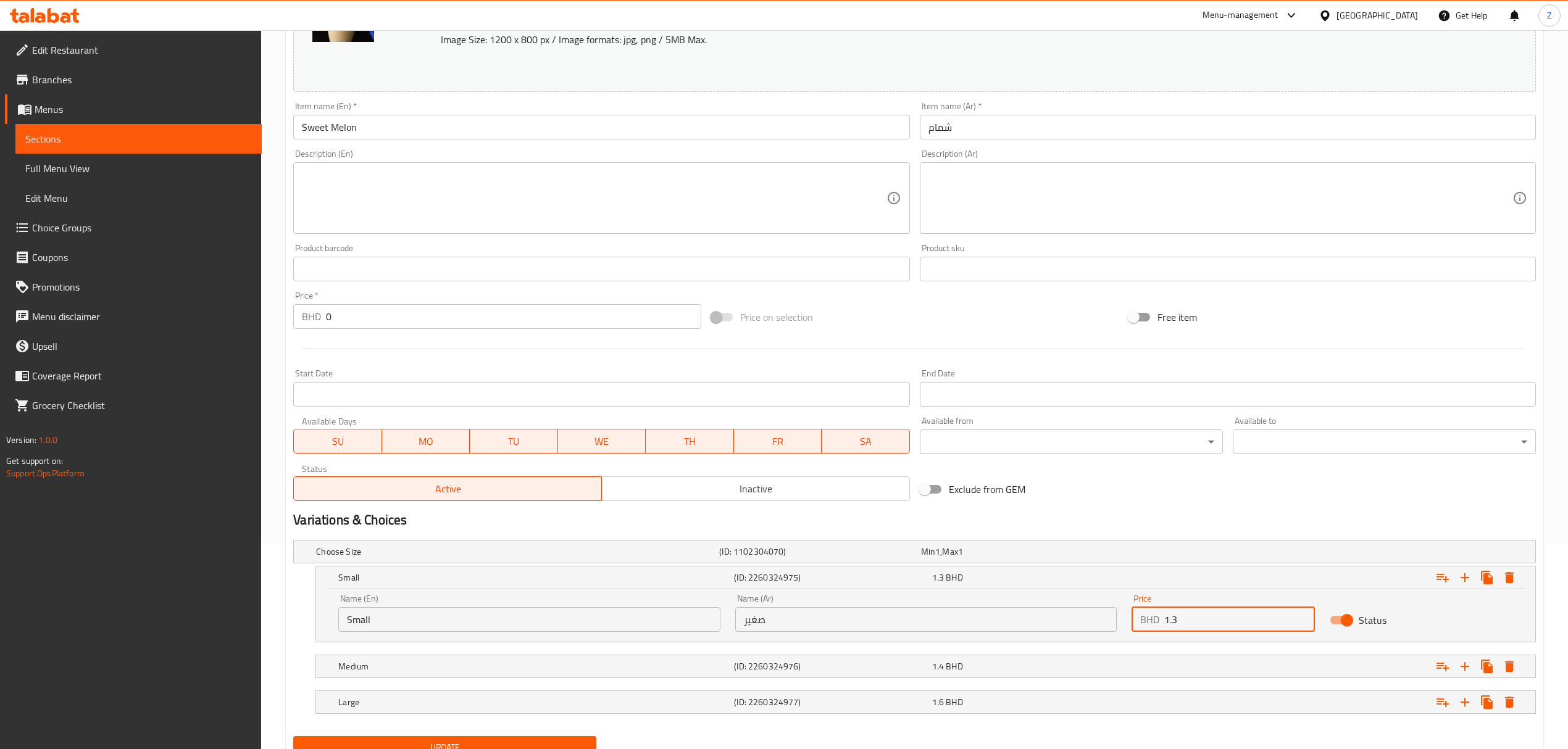
drag, startPoint x: 1186, startPoint y: 620, endPoint x: 1173, endPoint y: 615, distance: 13.9
click at [1053, 519] on input "1.3" at bounding box center [1239, 620] width 150 height 25
type input "1.26"
click at [1053, 519] on div "1.6 BHD" at bounding box center [1027, 702] width 192 height 12
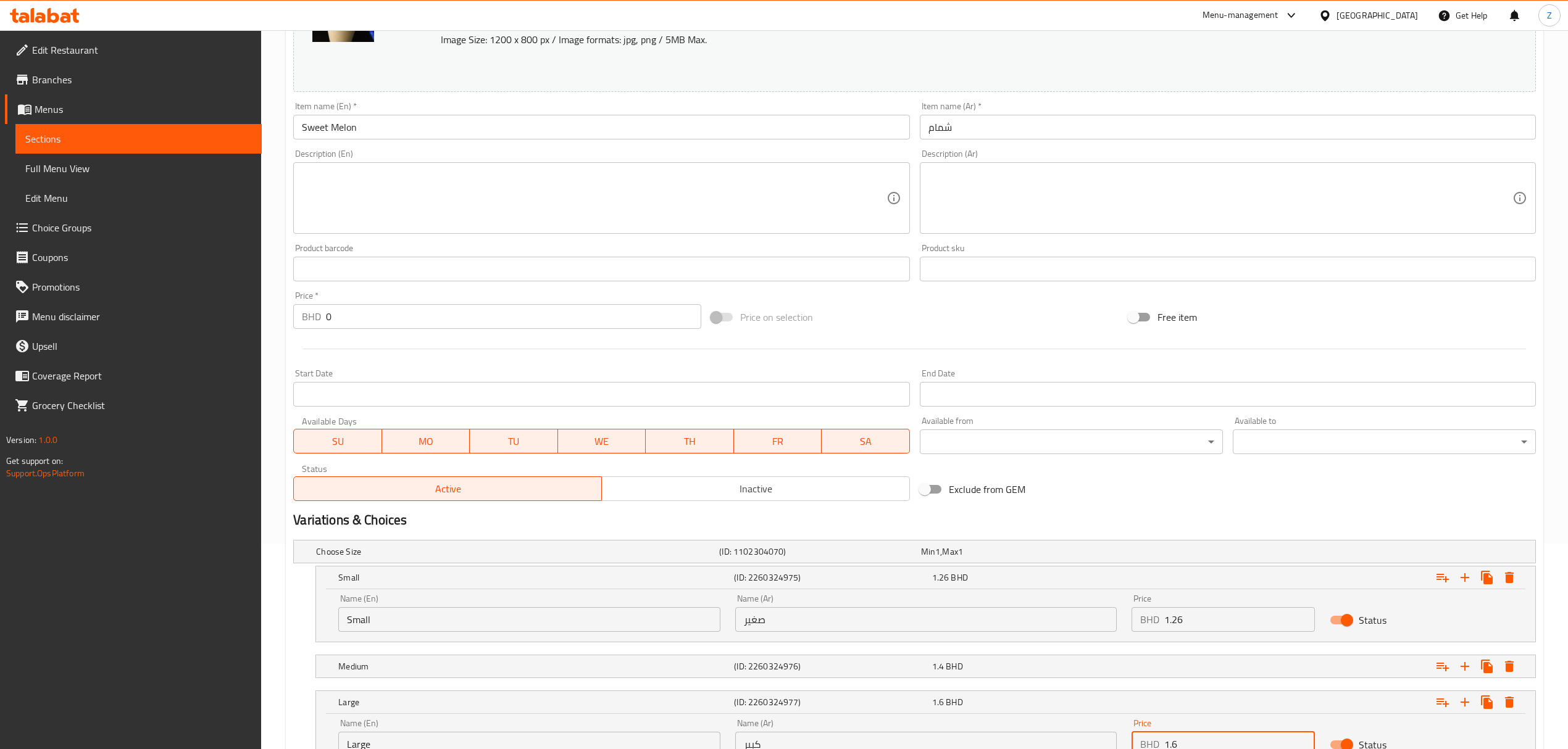
click at [1053, 519] on input "1.6" at bounding box center [1239, 744] width 150 height 25
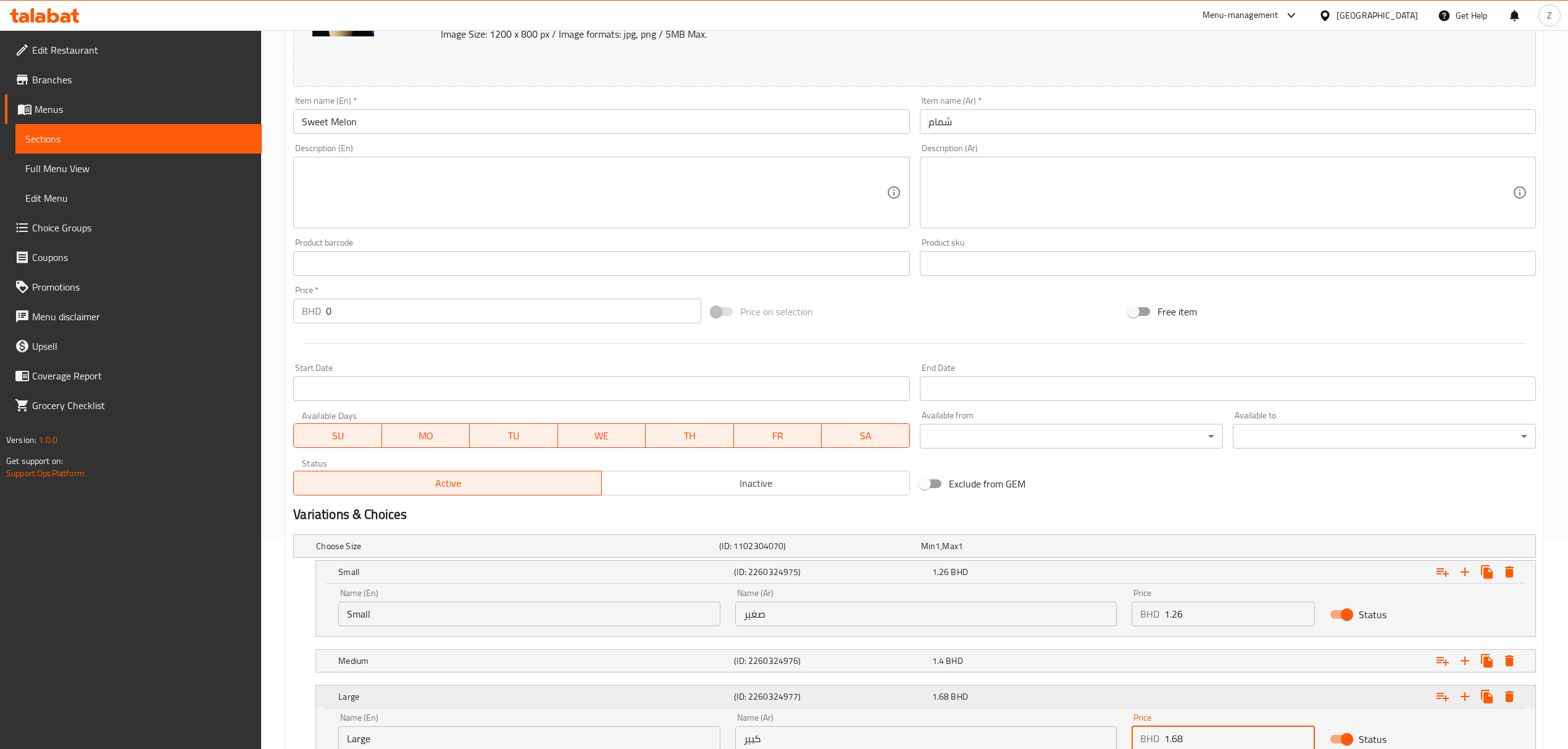
scroll to position [312, 0]
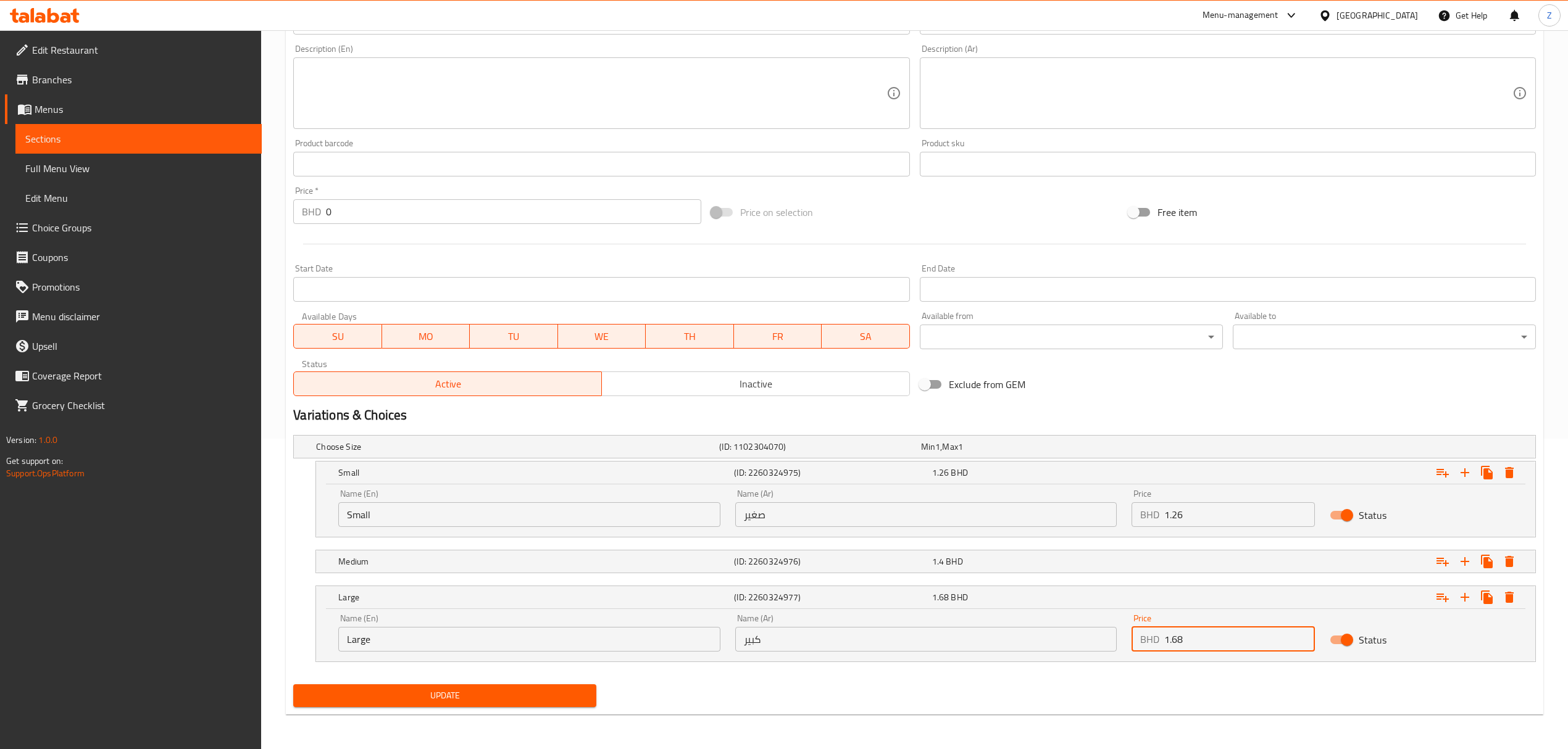
type input "1.68"
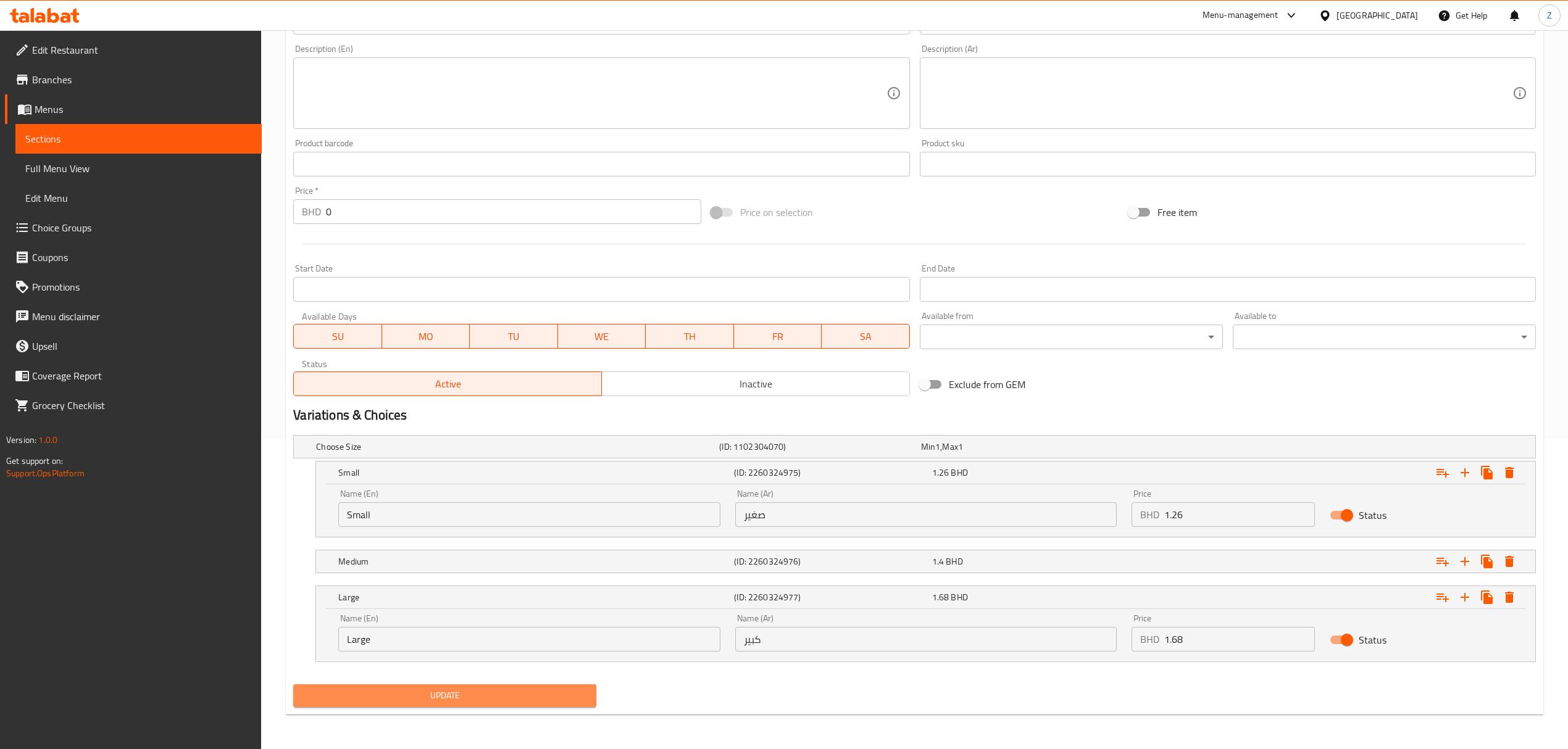
click at [527, 519] on span "Update" at bounding box center [445, 695] width 283 height 15
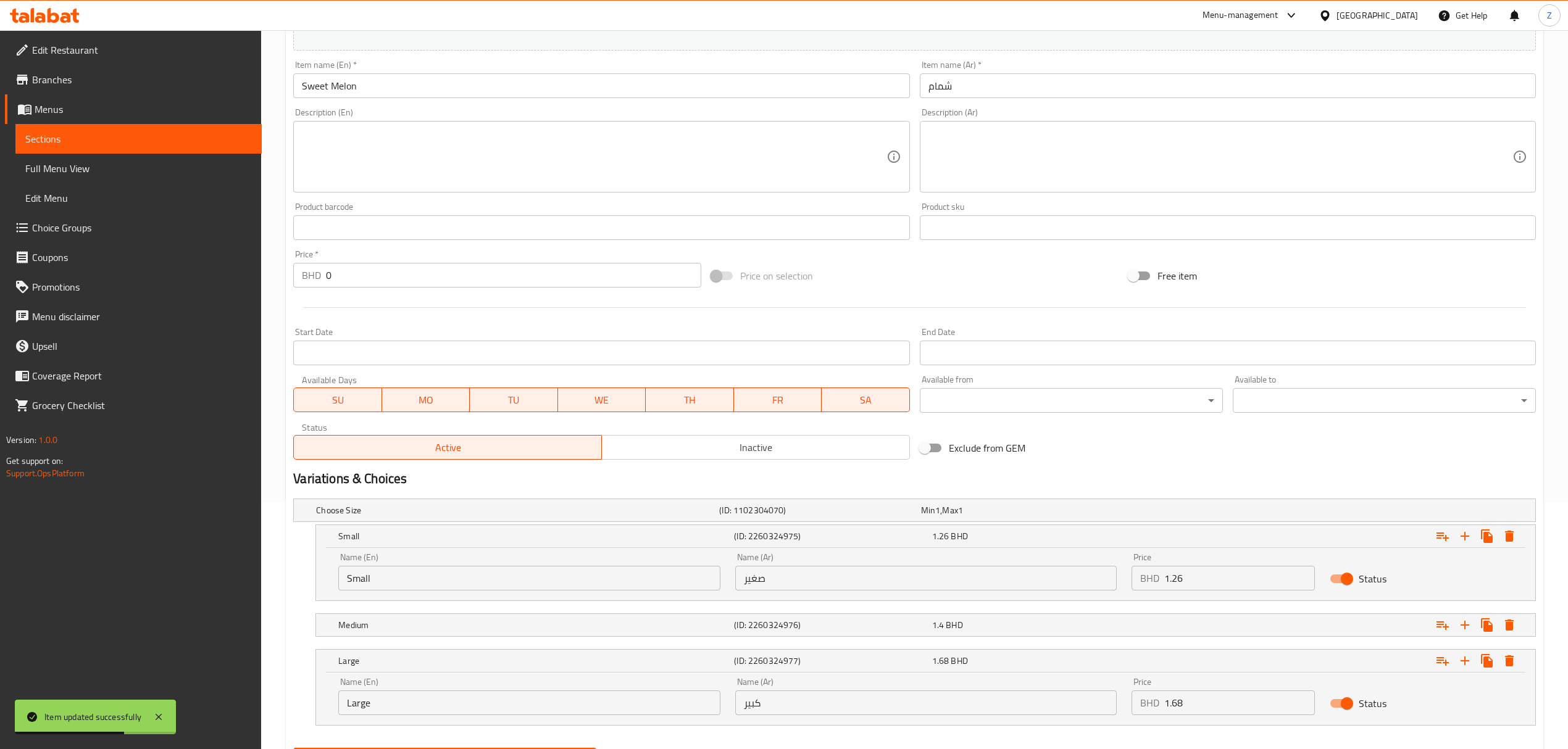
scroll to position [0, 0]
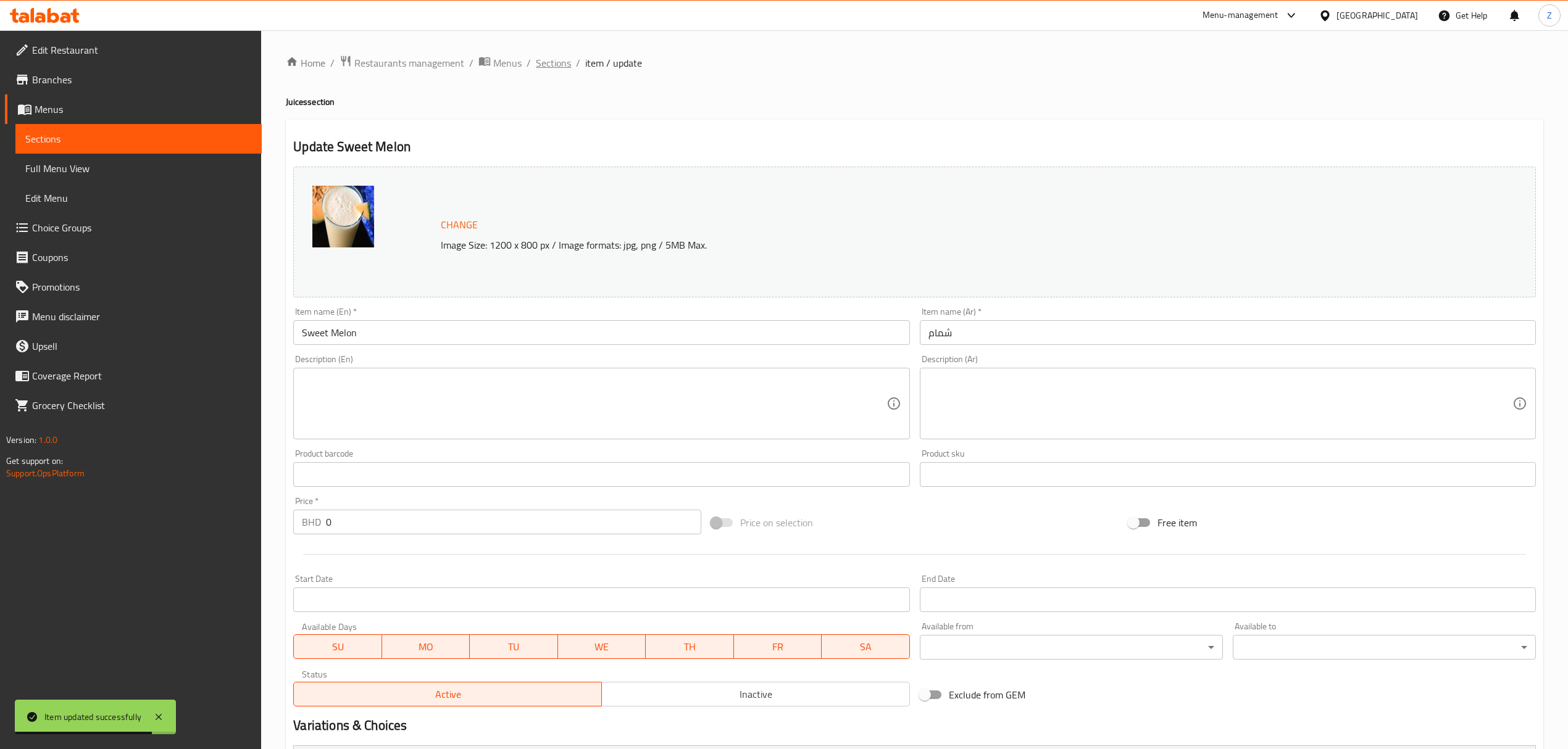
click at [549, 67] on span "Sections" at bounding box center [553, 62] width 35 height 14
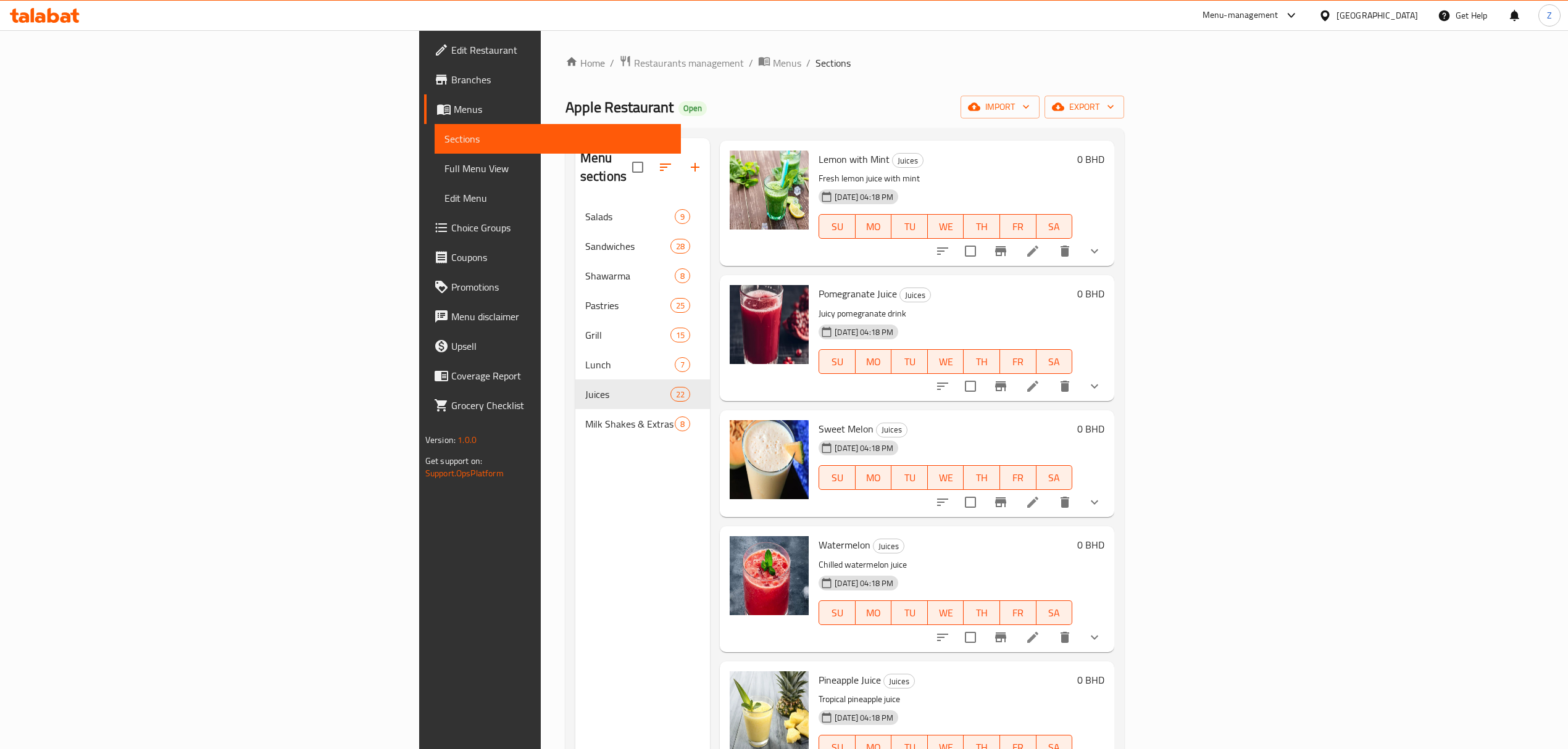
scroll to position [2230, 0]
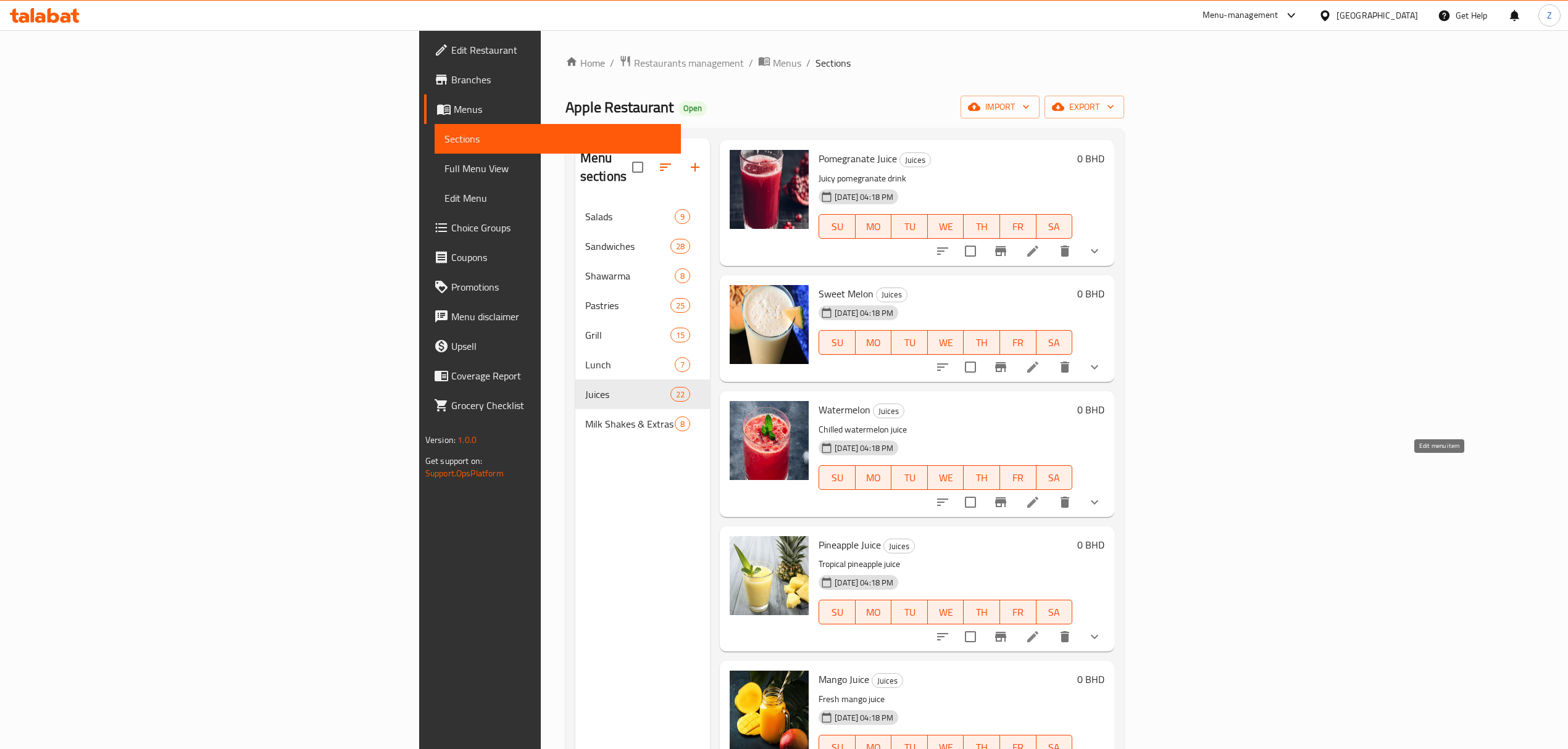
click at [1038, 496] on icon at bounding box center [1033, 502] width 11 height 11
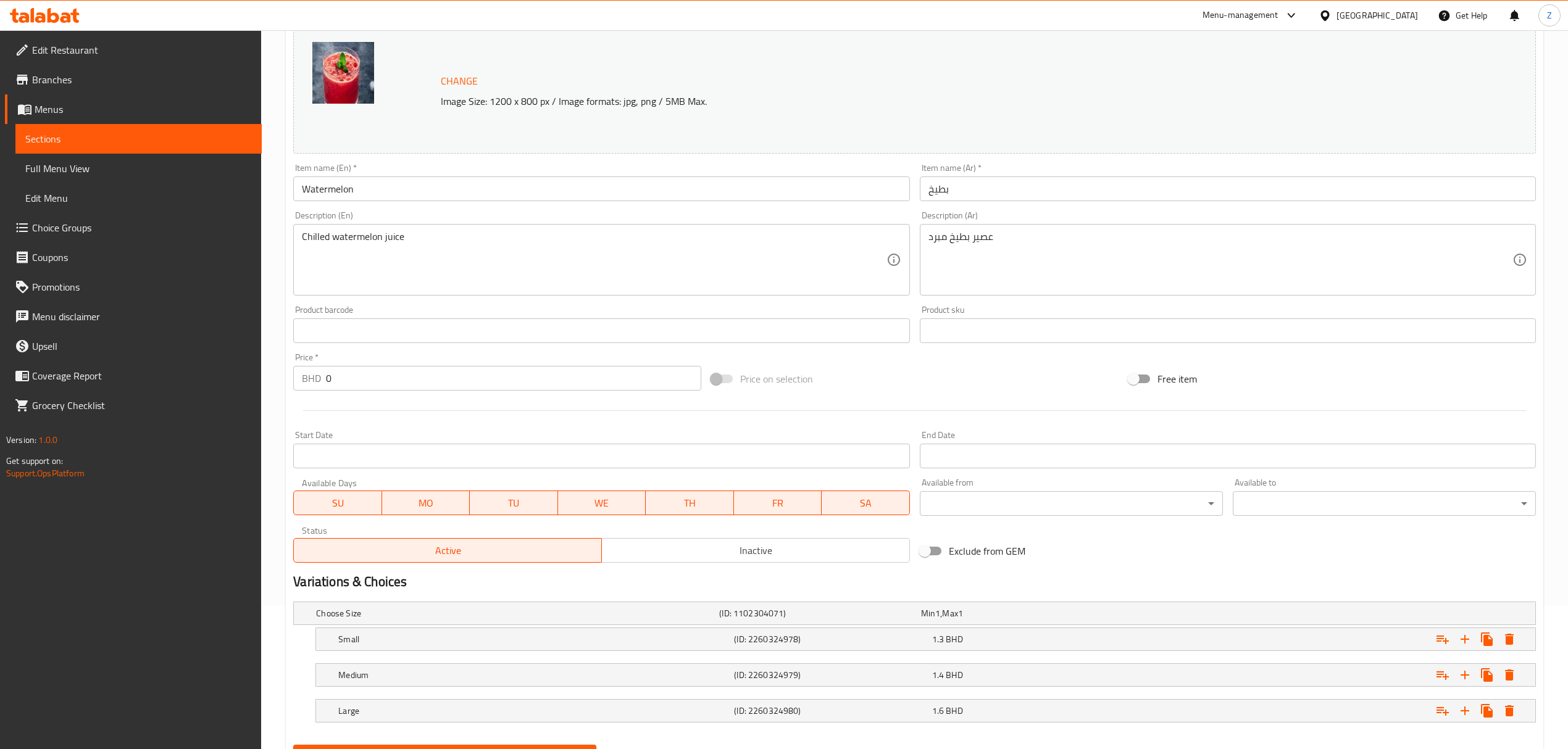
scroll to position [206, 0]
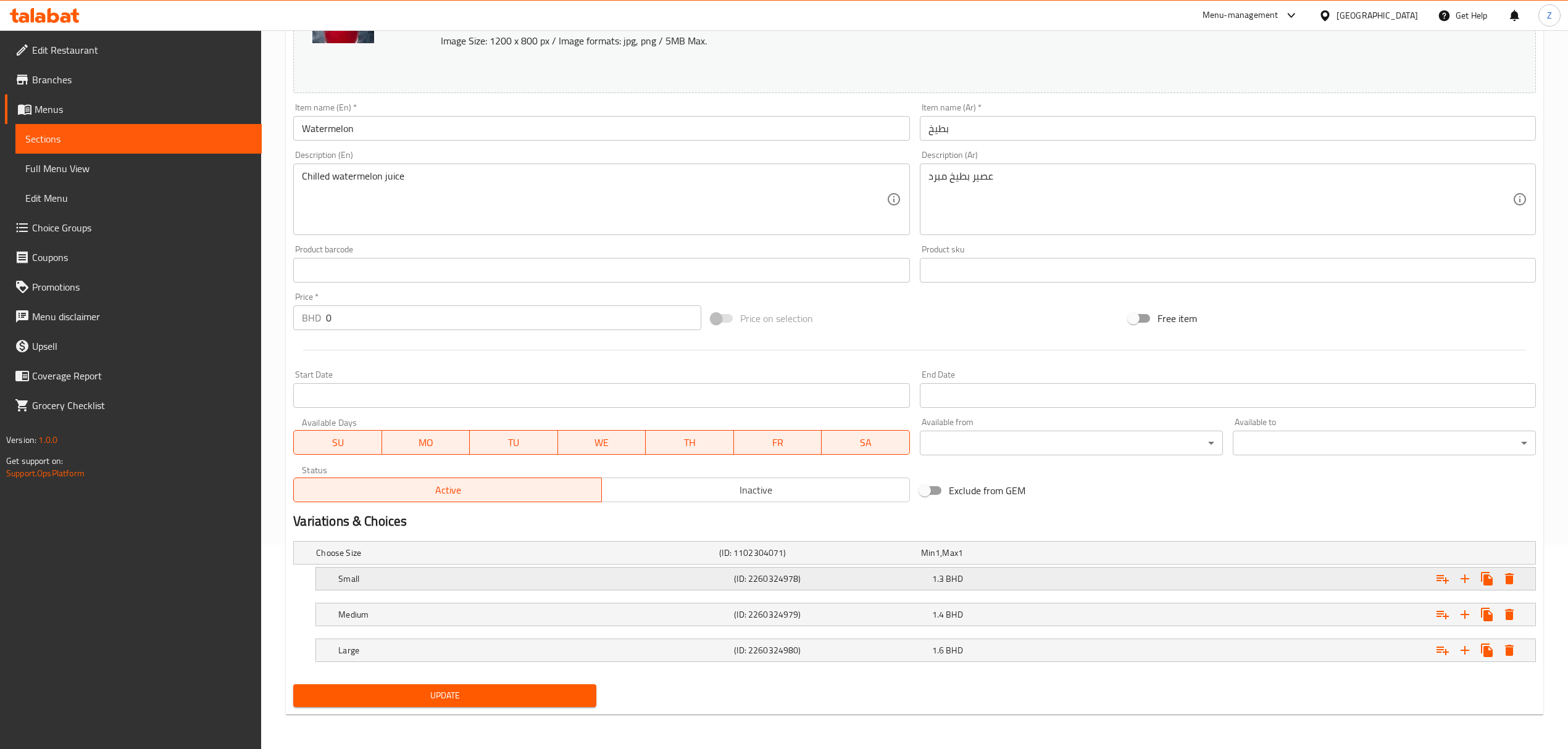
click at [1001, 519] on div "1.3 BHD" at bounding box center [1027, 579] width 192 height 12
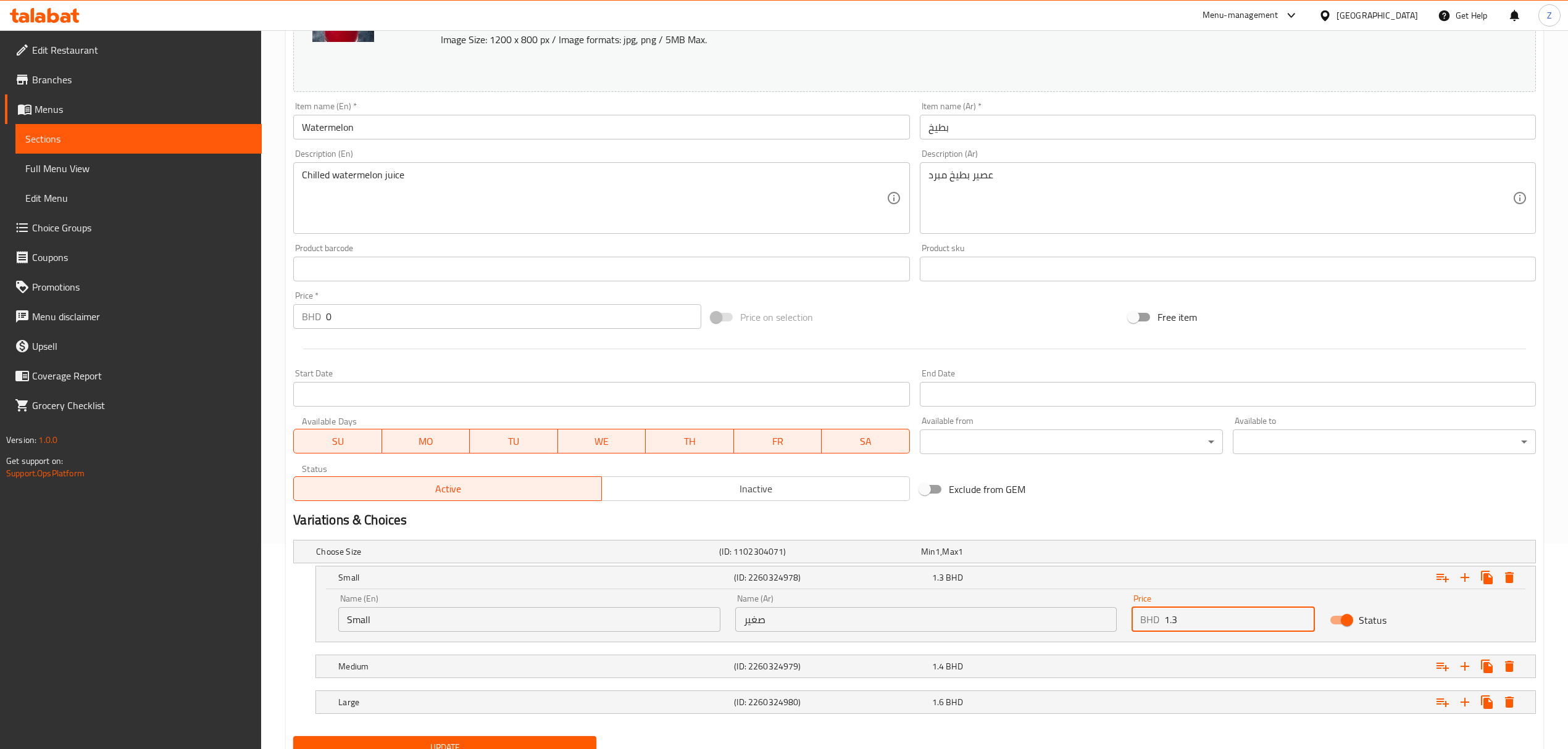
drag, startPoint x: 1195, startPoint y: 623, endPoint x: 1173, endPoint y: 617, distance: 22.8
click at [1053, 519] on input "1.3" at bounding box center [1239, 620] width 150 height 25
type input "1.26"
click at [1053, 519] on div "1.6 BHD" at bounding box center [1027, 702] width 192 height 12
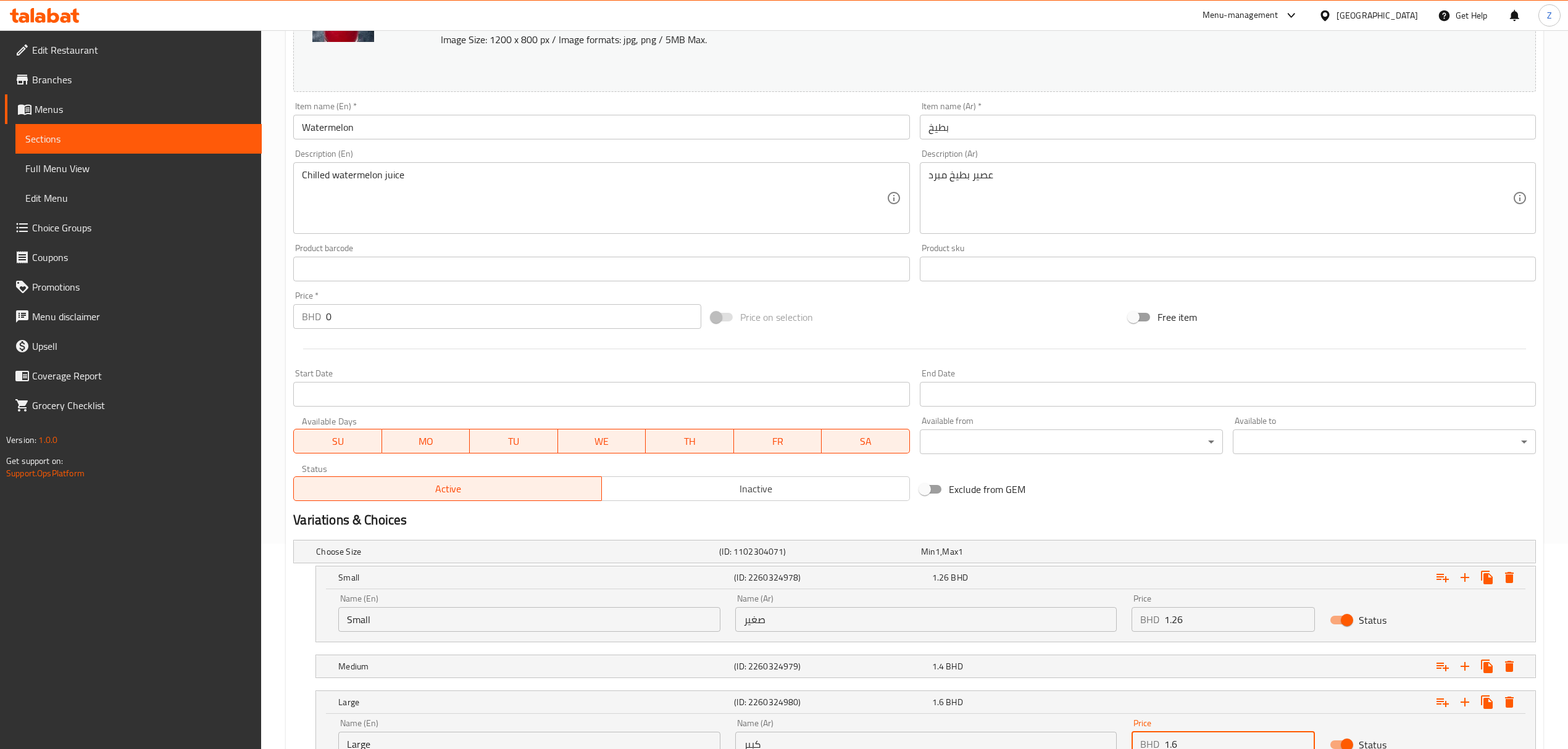
click at [1053, 519] on input "1.6" at bounding box center [1239, 744] width 150 height 25
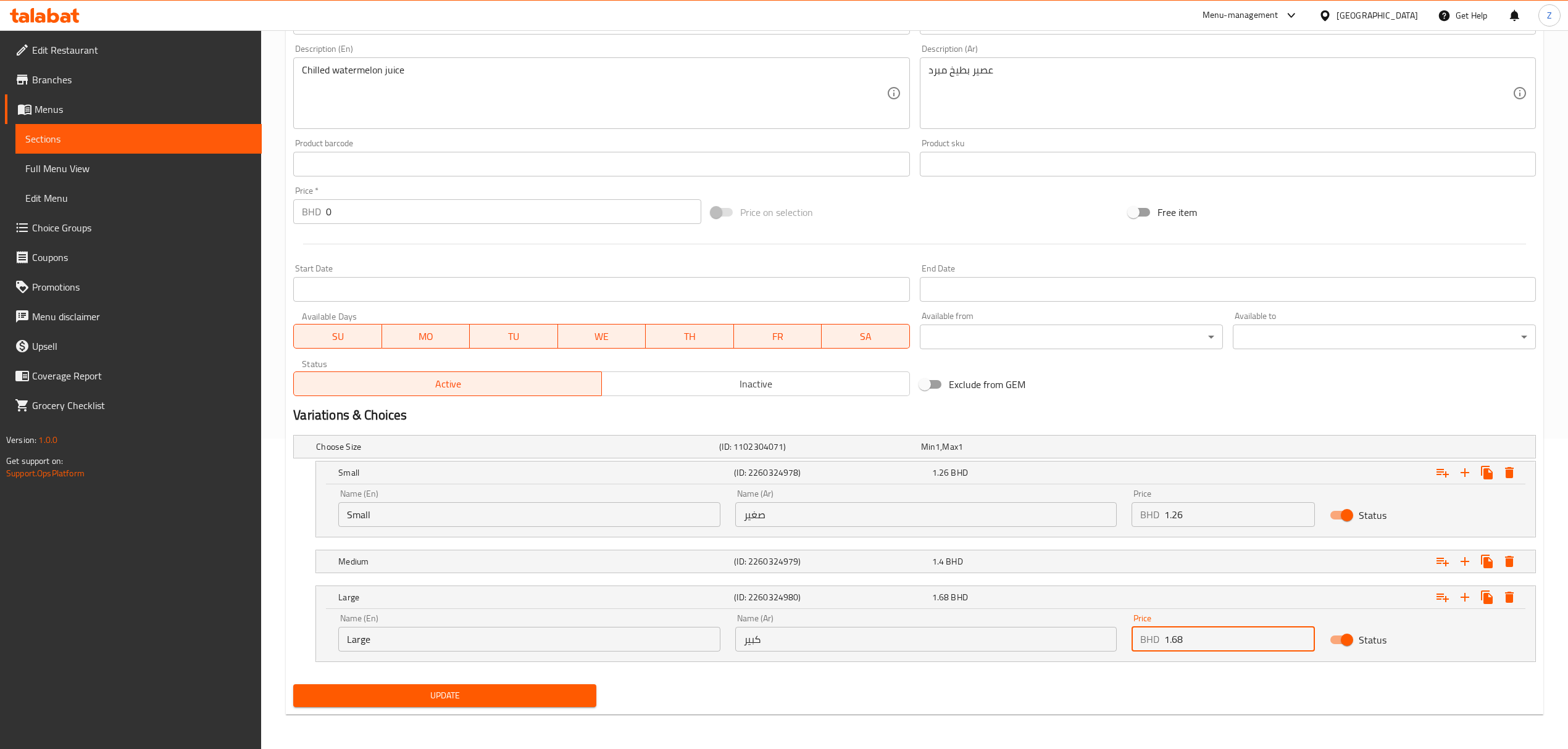
scroll to position [312, 0]
type input "1.68"
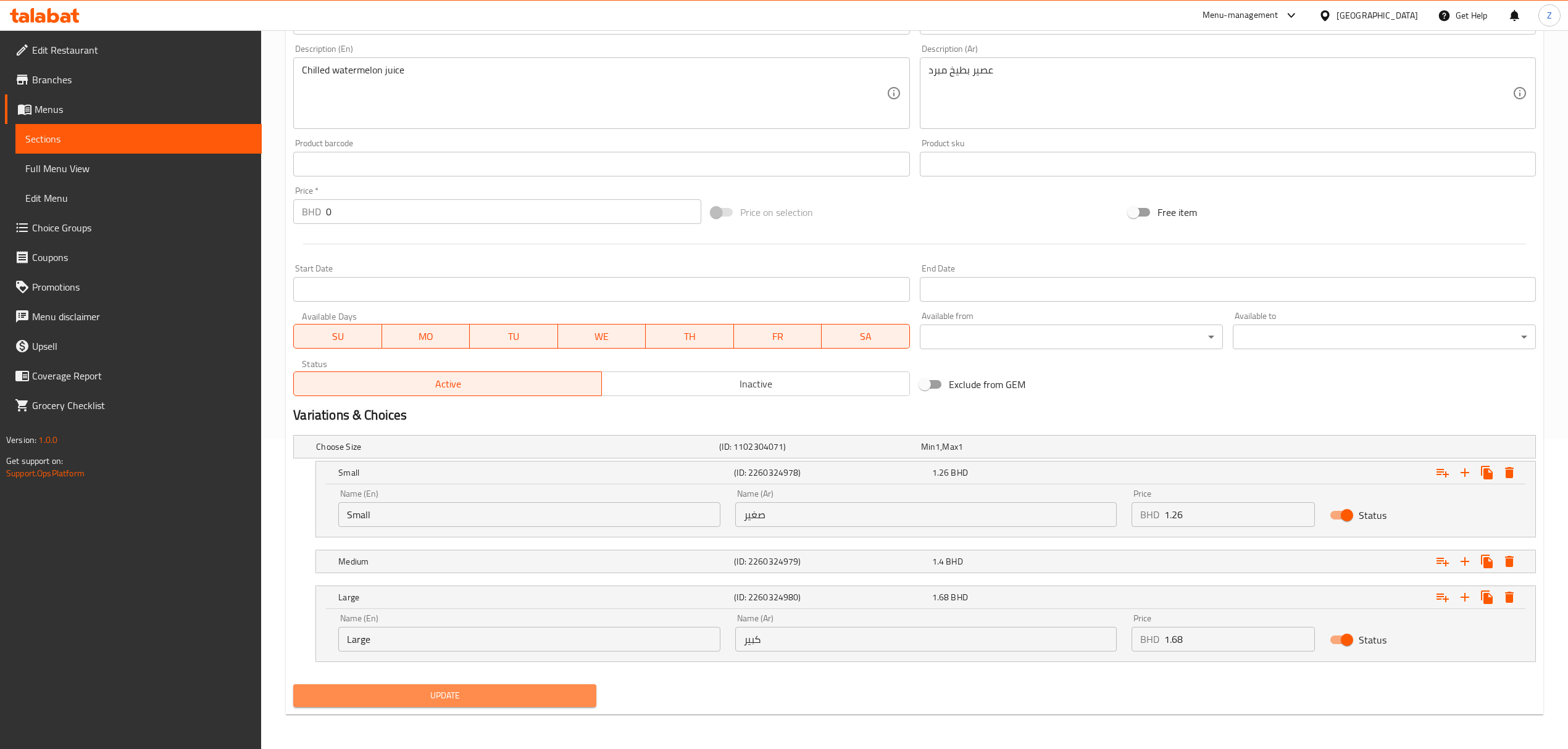
click at [485, 519] on button "Update" at bounding box center [444, 696] width 303 height 23
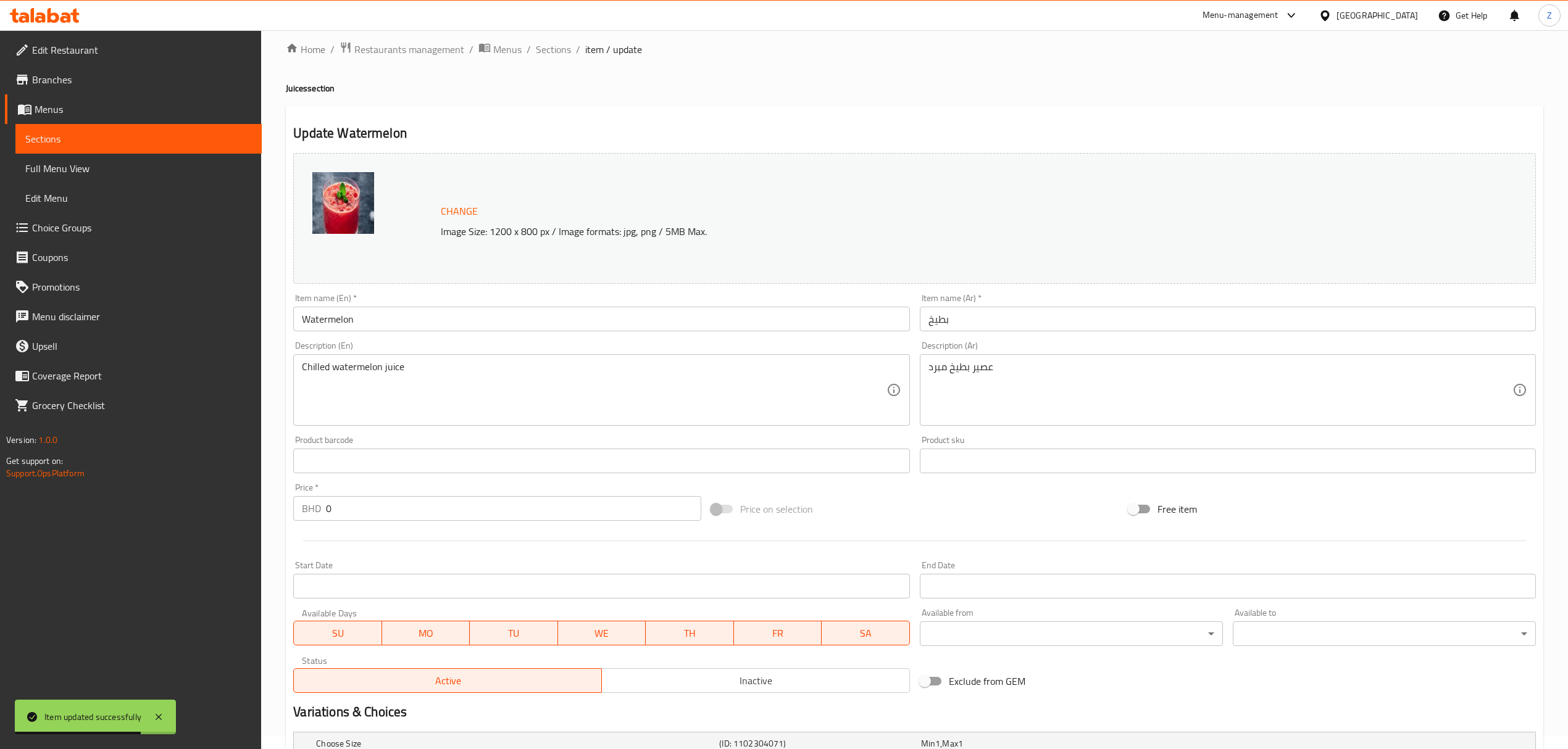
scroll to position [0, 0]
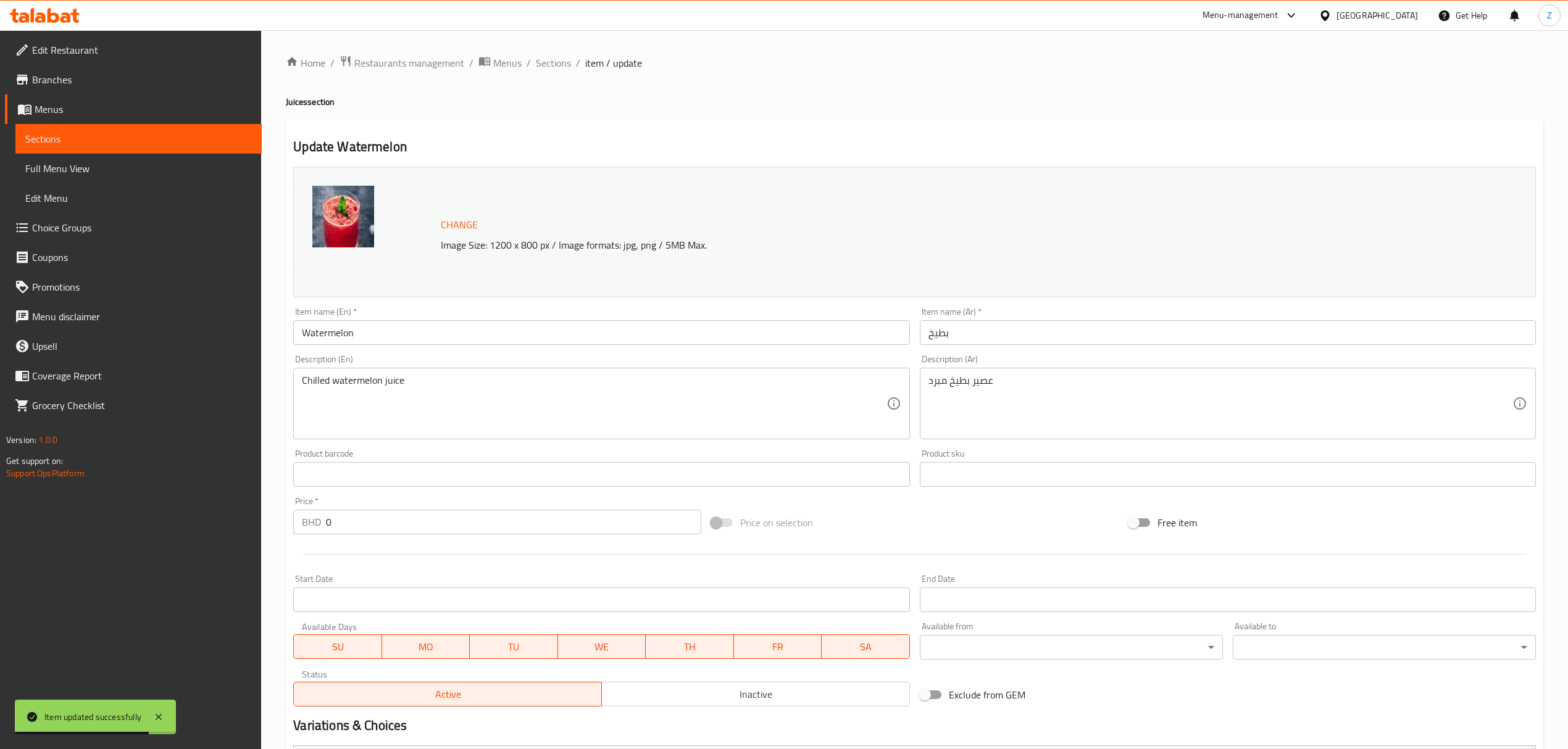
click at [570, 65] on ol "Home / Restaurants management / Menus / Sections / item / update" at bounding box center [915, 62] width 1257 height 16
click at [562, 70] on span "Sections" at bounding box center [553, 62] width 35 height 14
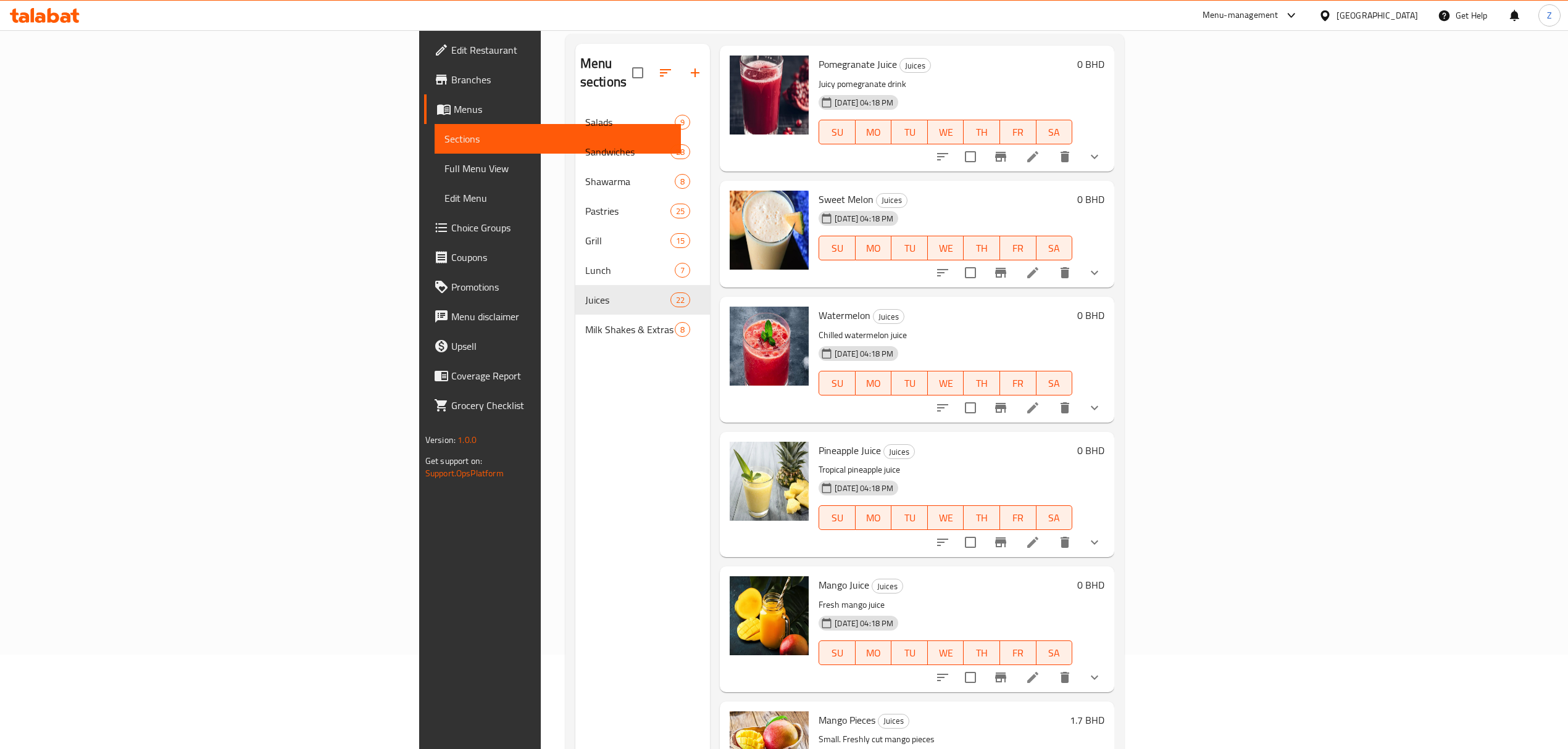
scroll to position [173, 0]
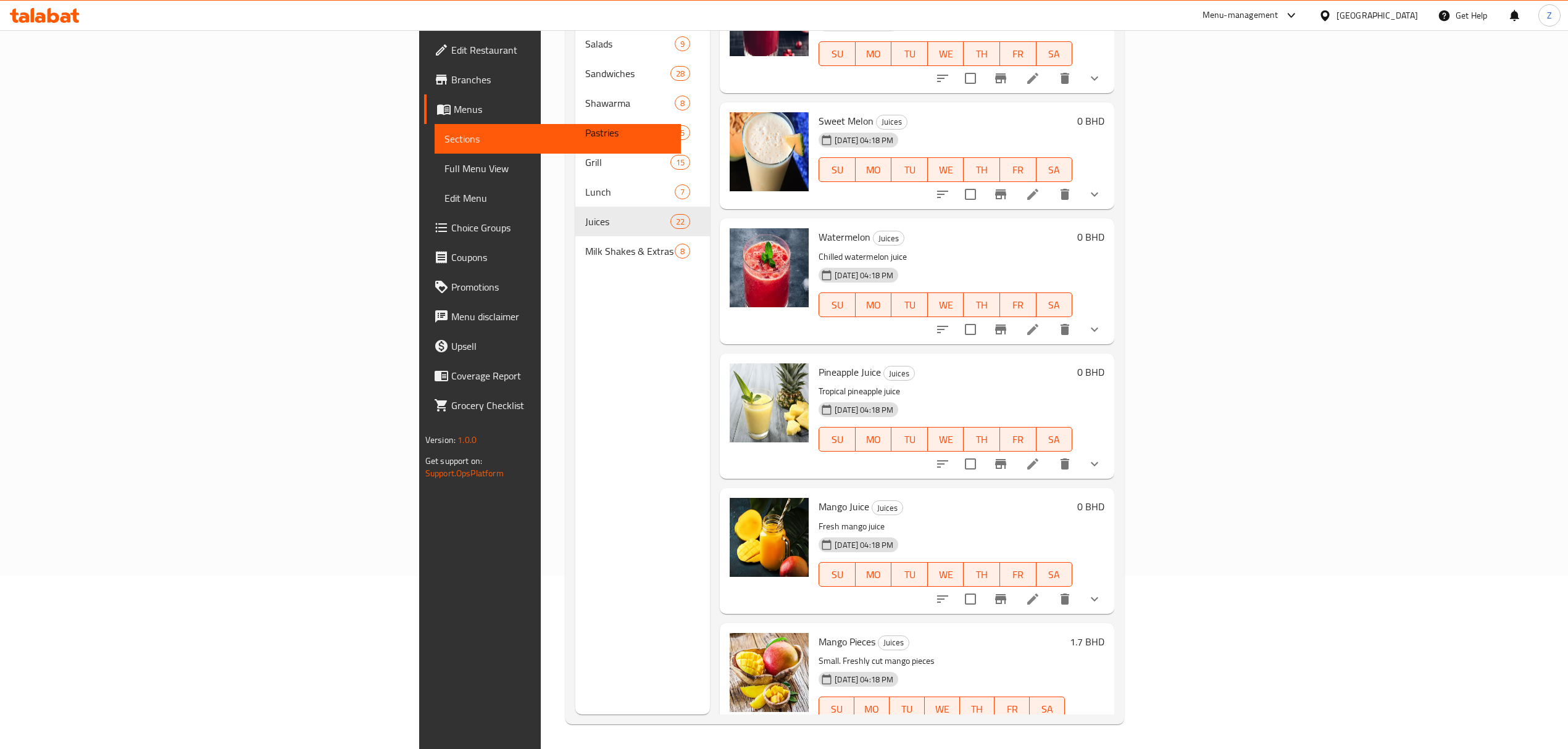
click at [1040, 456] on icon at bounding box center [1032, 463] width 14 height 14
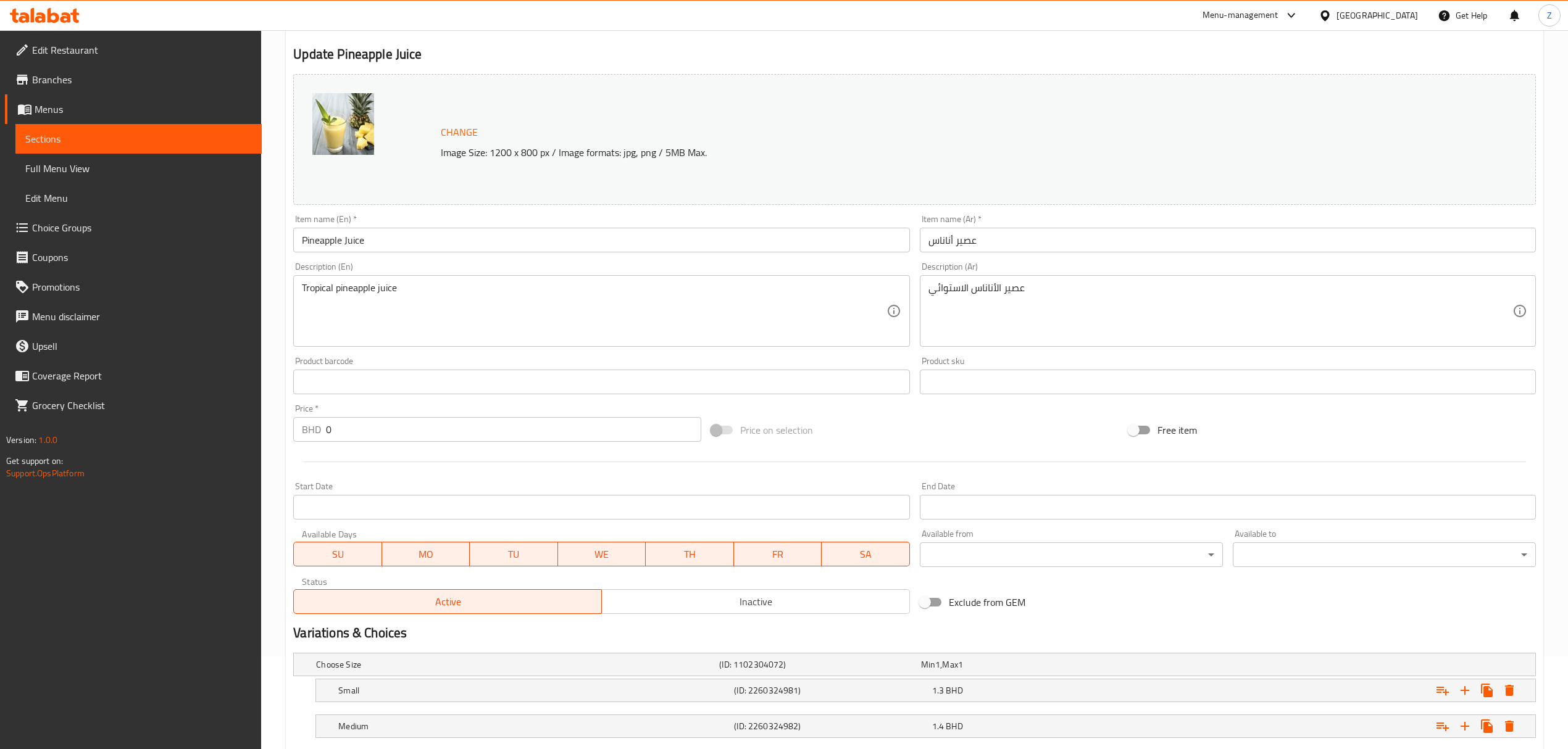
scroll to position [206, 0]
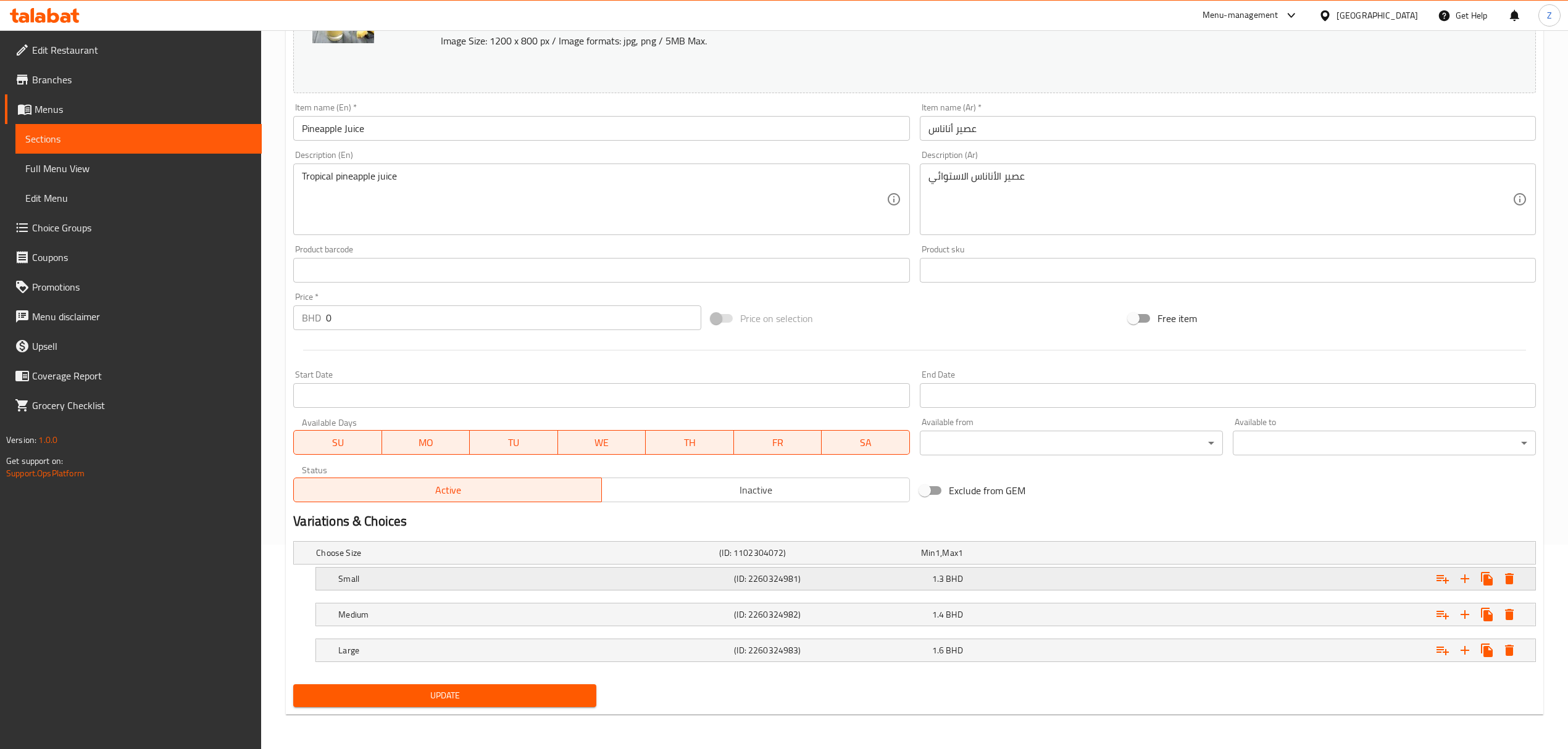
click at [986, 519] on div "1.3 BHD" at bounding box center [1027, 579] width 192 height 12
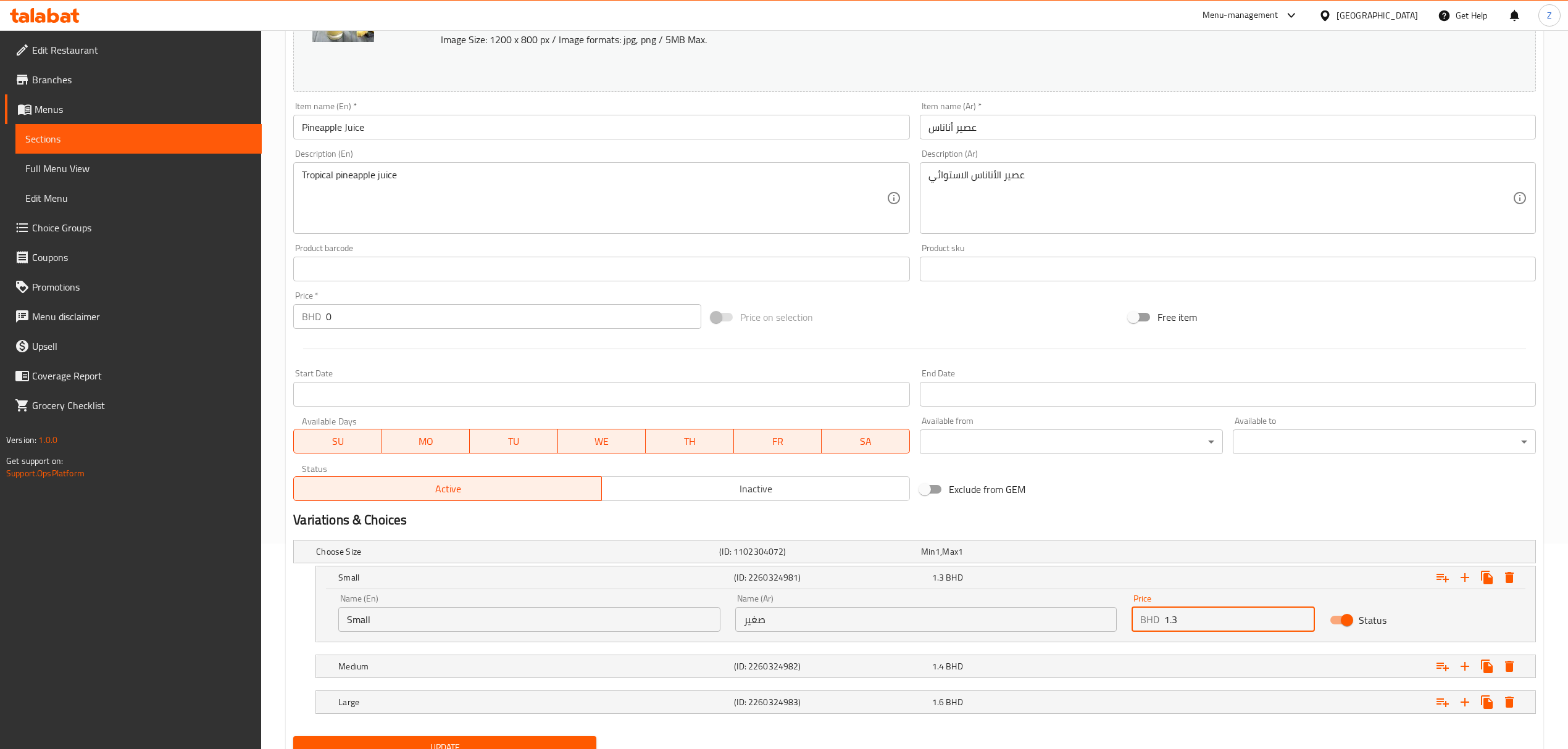
drag, startPoint x: 1185, startPoint y: 621, endPoint x: 1174, endPoint y: 618, distance: 11.4
click at [1053, 519] on input "1.3" at bounding box center [1239, 620] width 150 height 25
type input "1.26"
click at [1053, 519] on div "1.6 BHD" at bounding box center [1027, 702] width 192 height 12
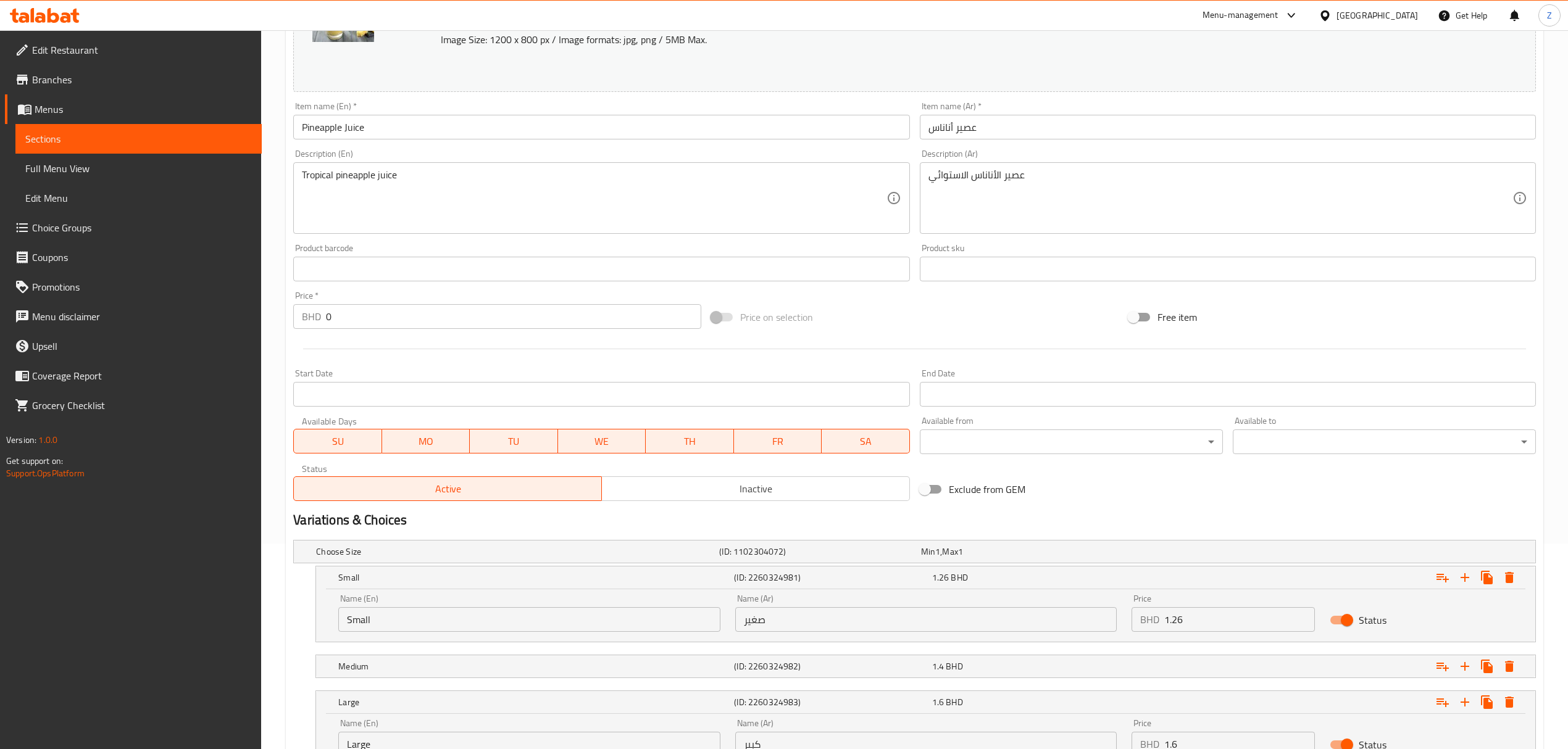
click at [1053, 519] on input "1.6" at bounding box center [1239, 744] width 150 height 25
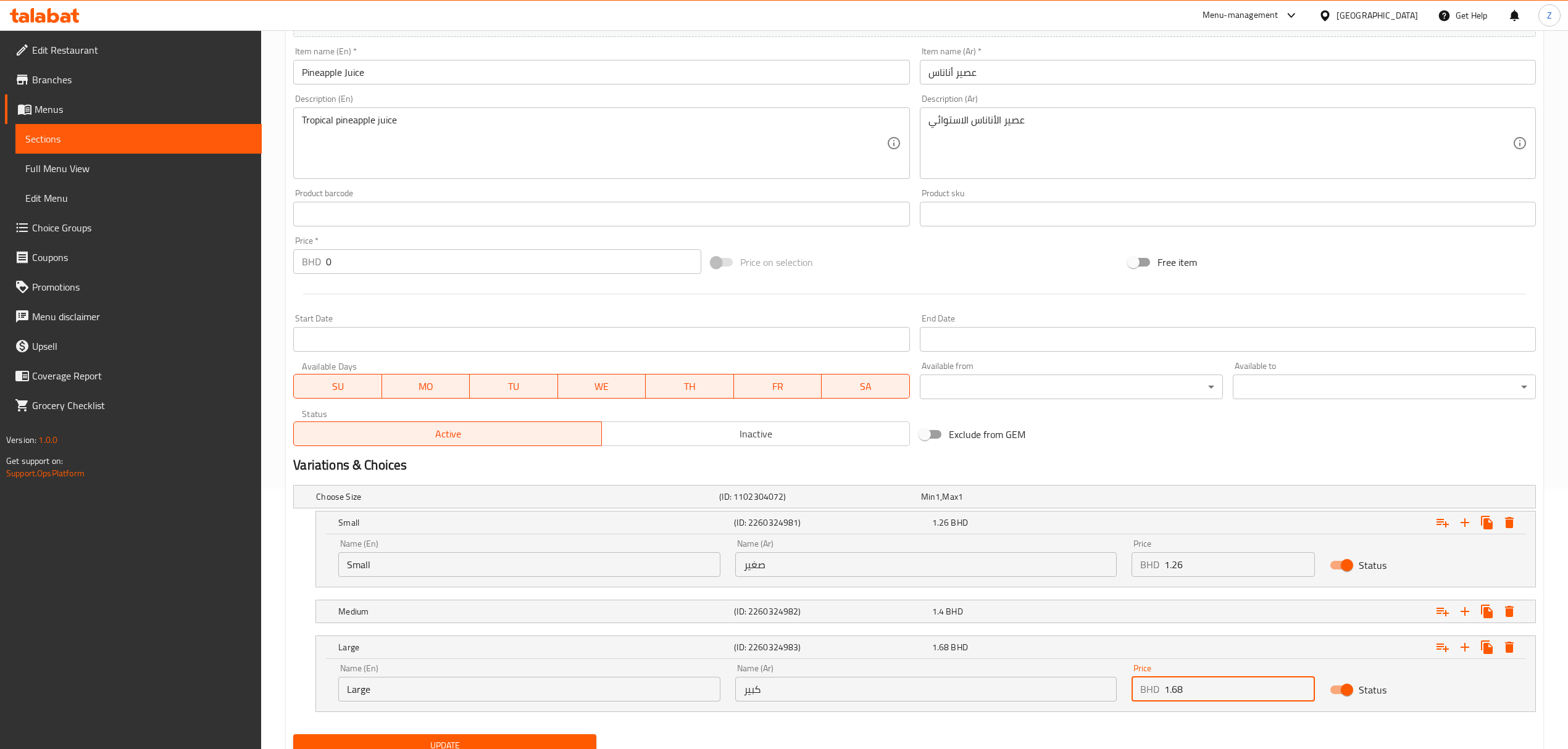
scroll to position [312, 0]
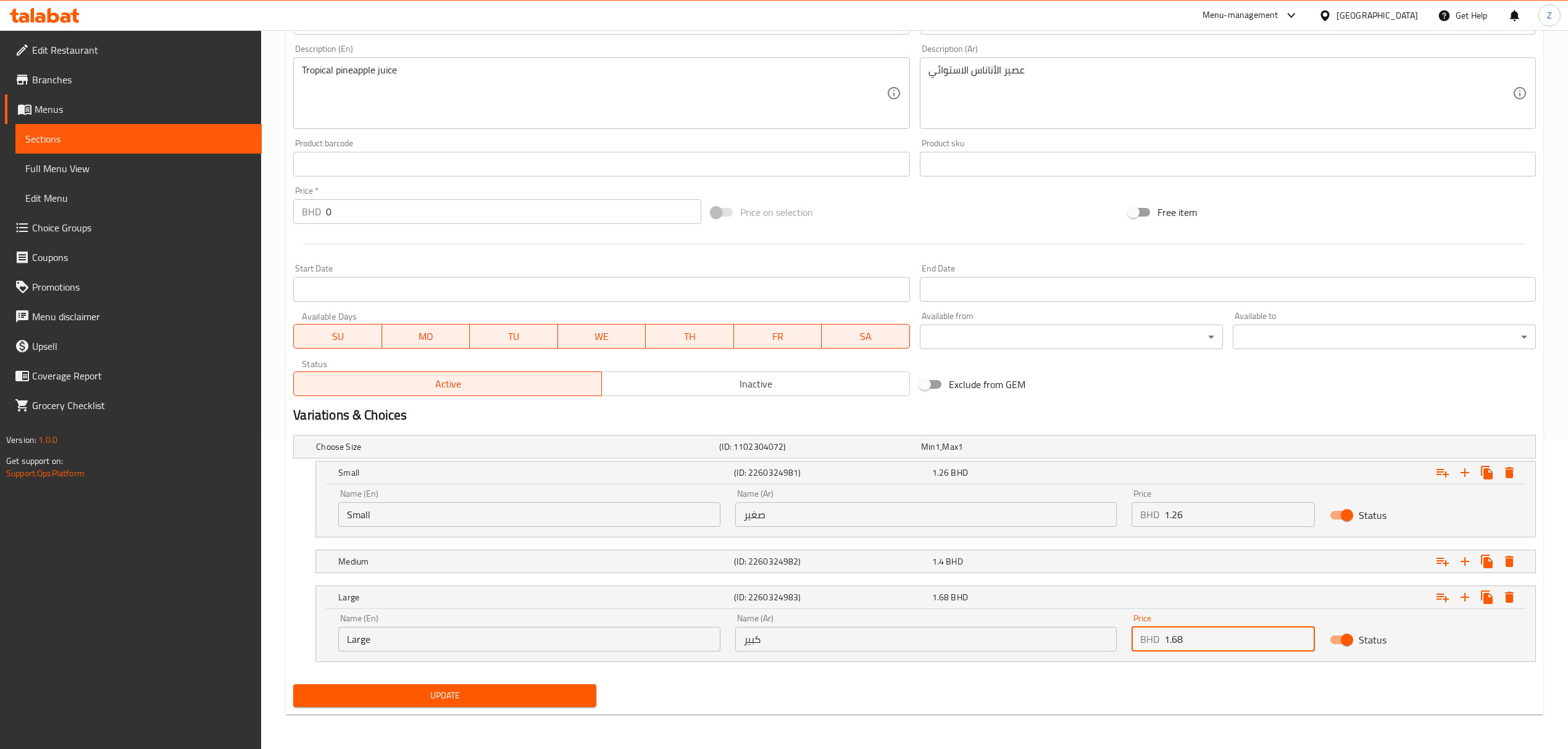
type input "1.68"
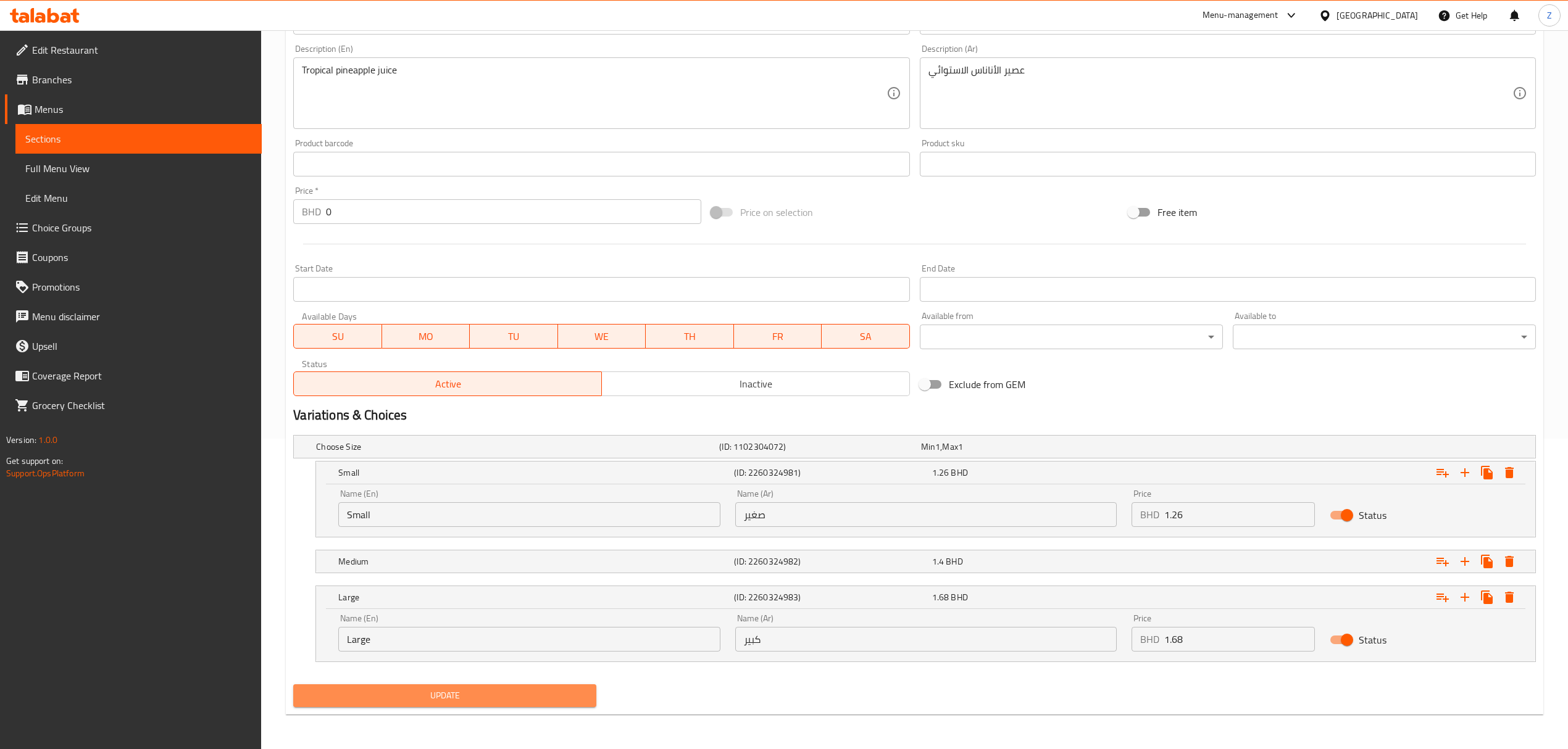
click at [398, 519] on span "Update" at bounding box center [445, 695] width 283 height 15
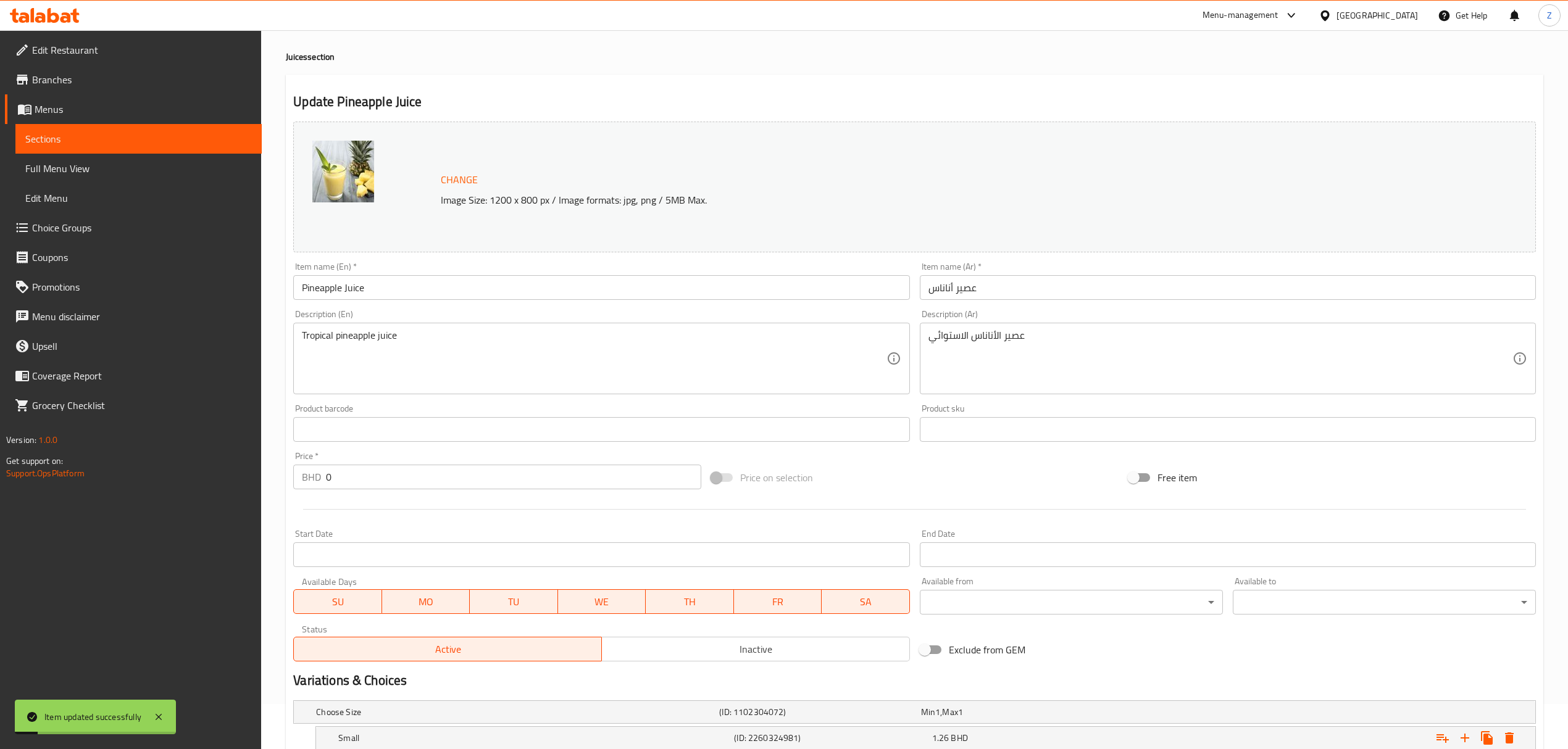
scroll to position [0, 0]
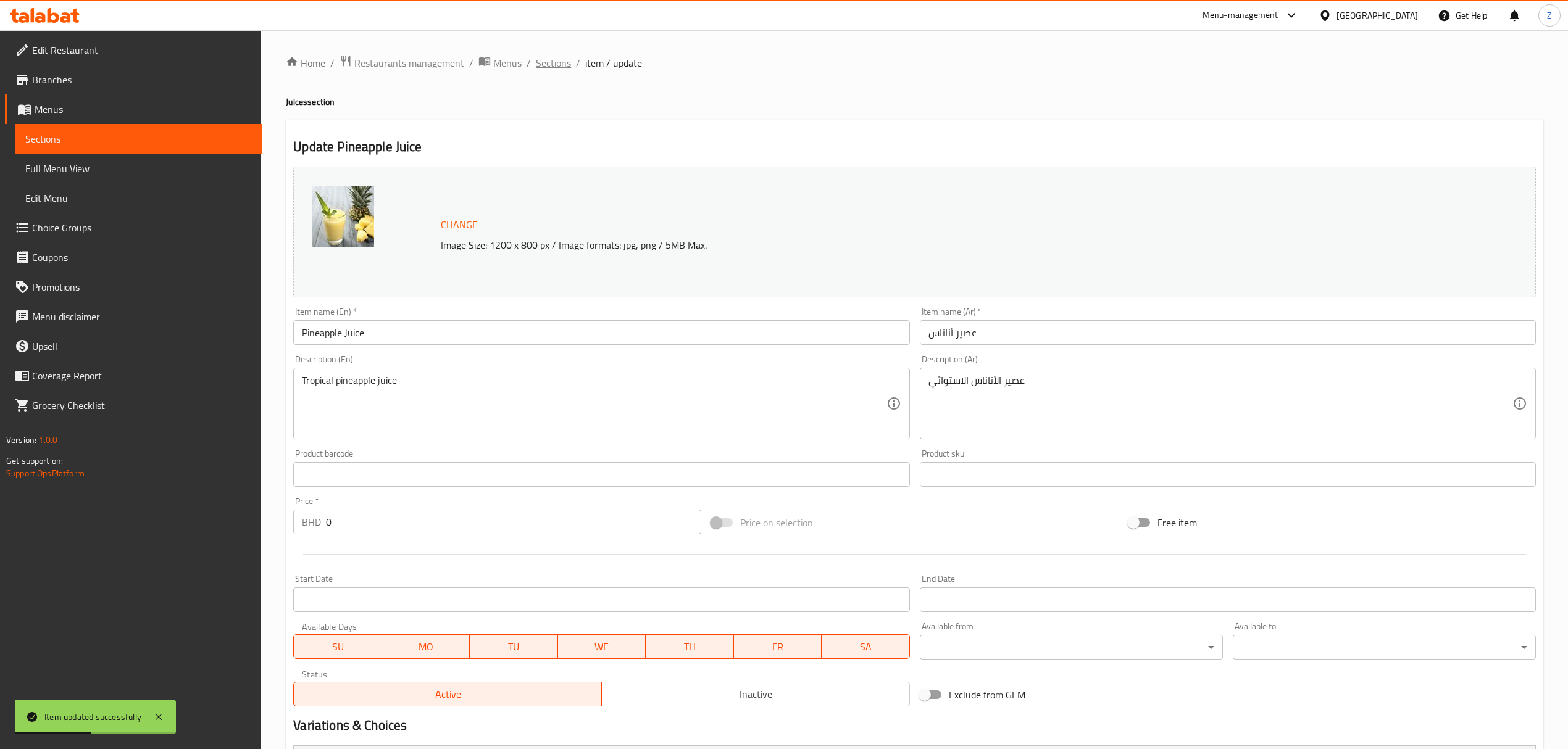
click at [548, 60] on span "Sections" at bounding box center [553, 62] width 35 height 14
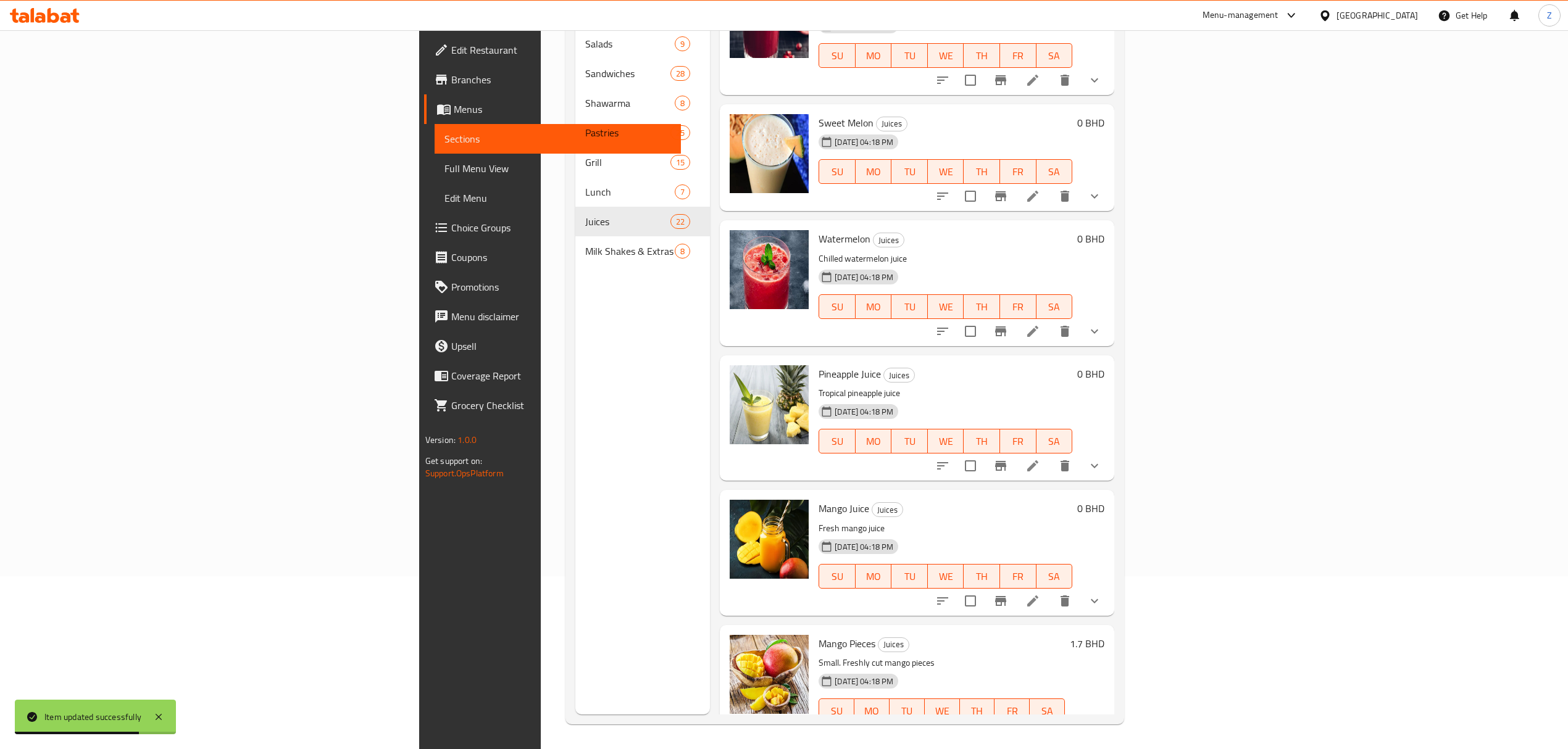
scroll to position [2230, 0]
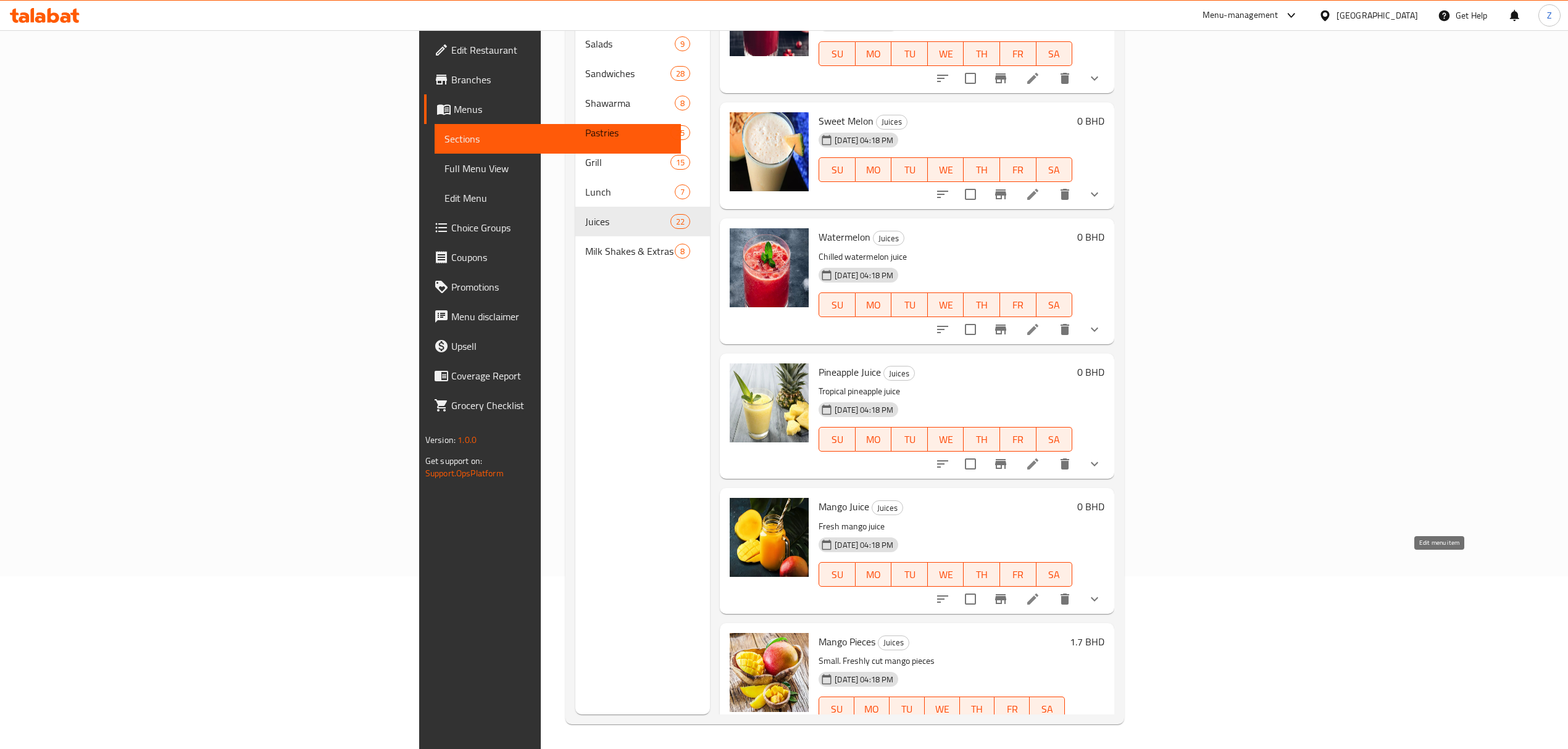
click at [1040, 519] on icon at bounding box center [1032, 599] width 14 height 14
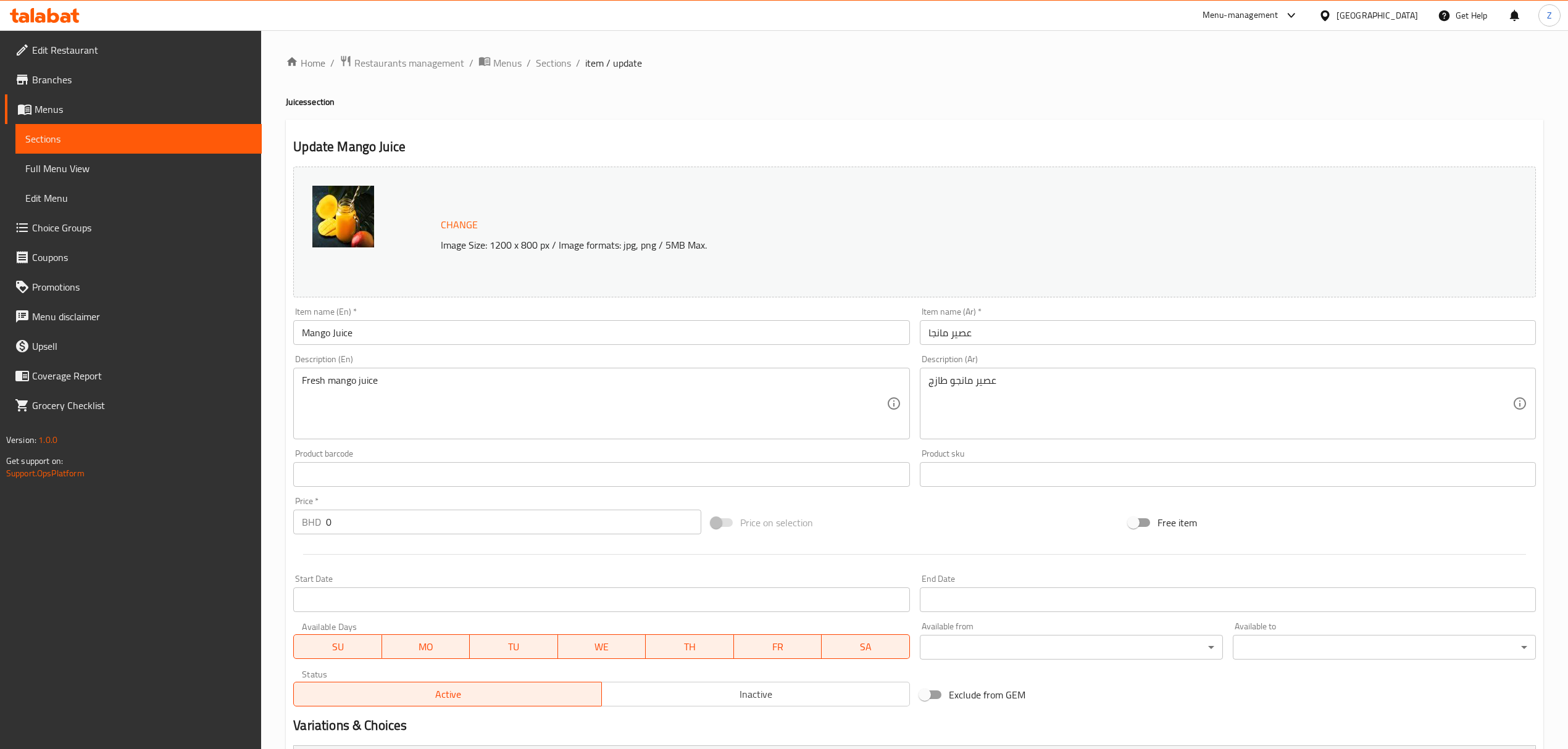
scroll to position [206, 0]
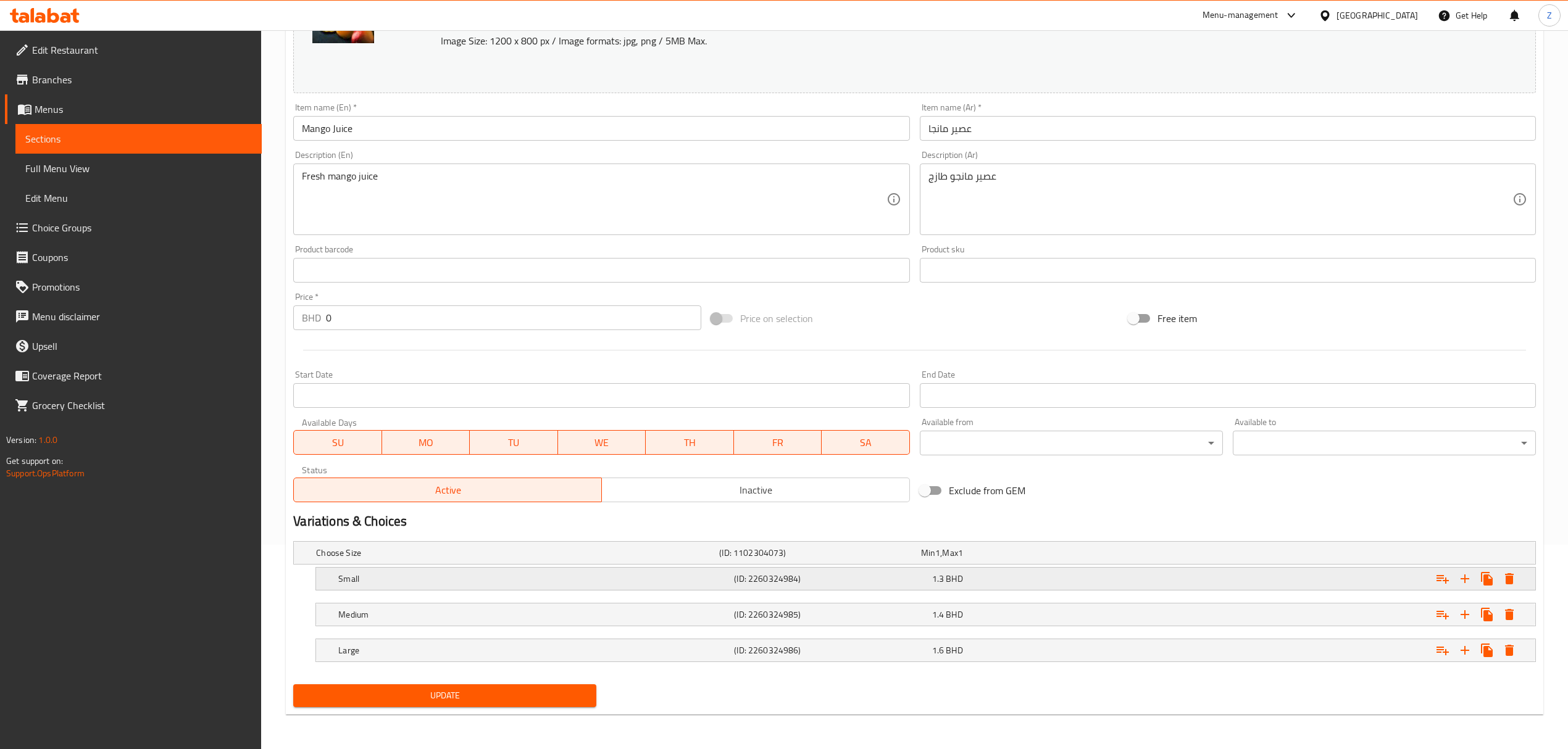
drag, startPoint x: 978, startPoint y: 577, endPoint x: 974, endPoint y: 585, distance: 8.9
click at [977, 519] on div "1.3 BHD" at bounding box center [1027, 579] width 192 height 12
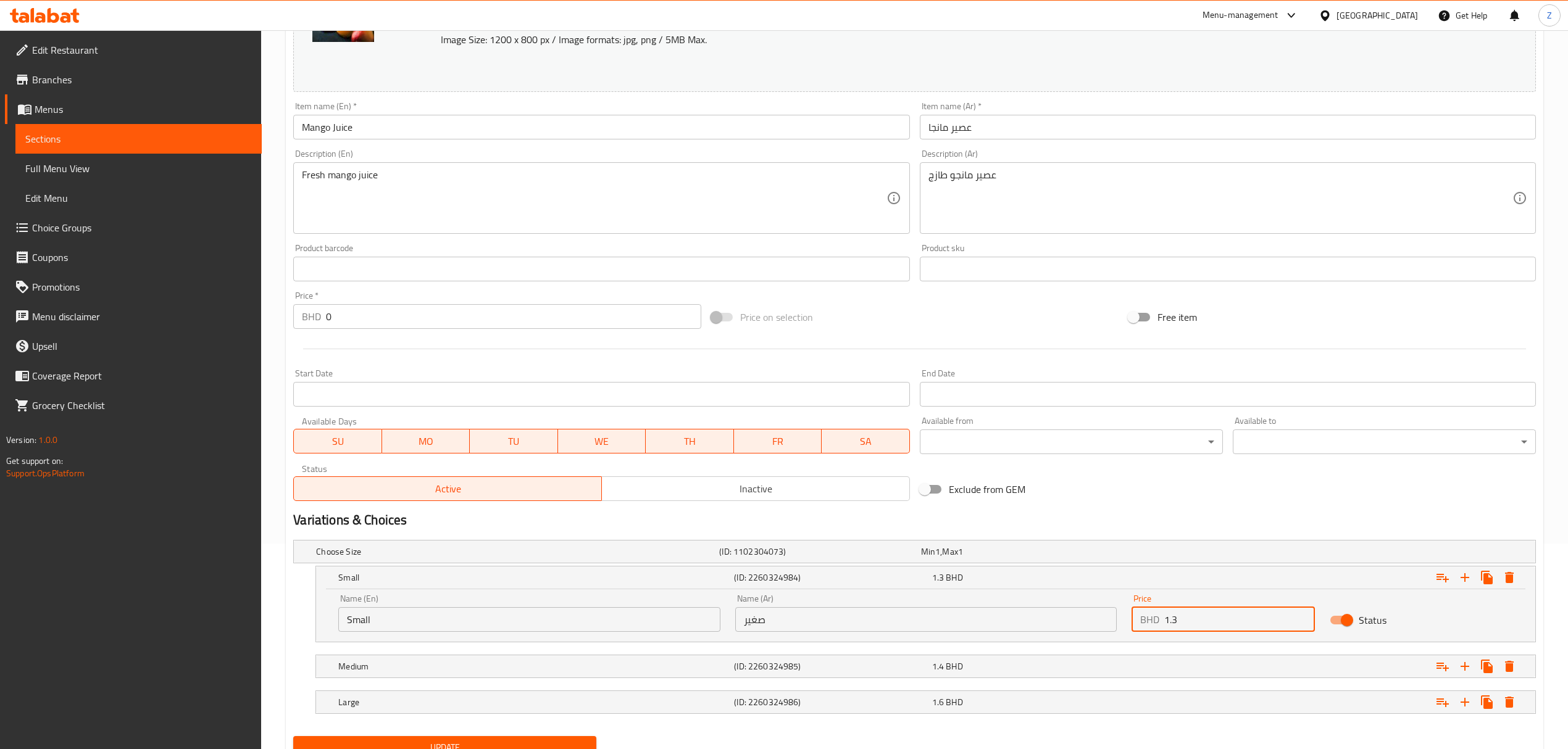
drag, startPoint x: 1182, startPoint y: 620, endPoint x: 1172, endPoint y: 620, distance: 10.0
click at [1053, 519] on input "1.3" at bounding box center [1239, 620] width 150 height 25
type input "1.26"
click at [1040, 519] on div "1.6 BHD" at bounding box center [1027, 702] width 192 height 12
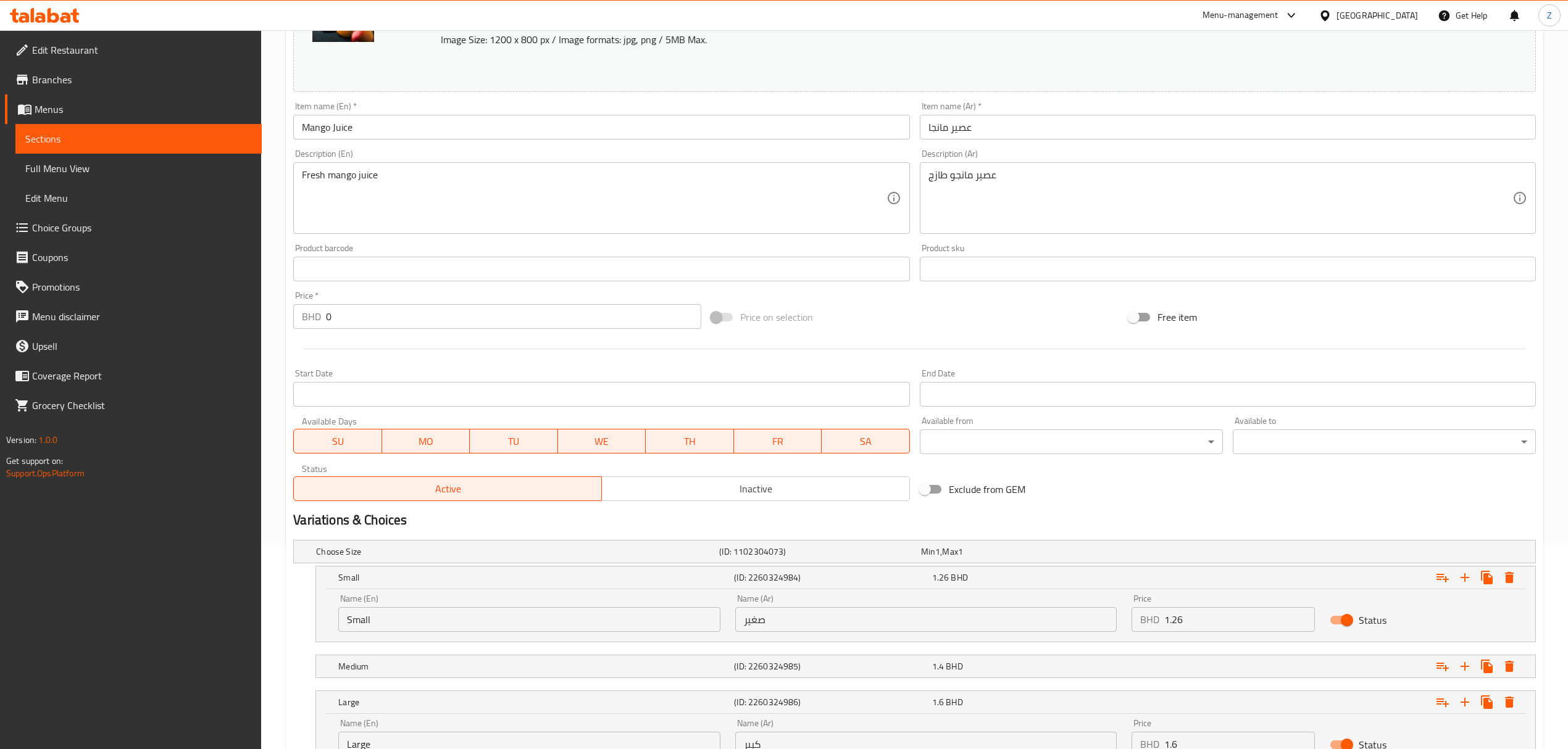
click at [1053, 519] on input "1.6" at bounding box center [1239, 744] width 150 height 25
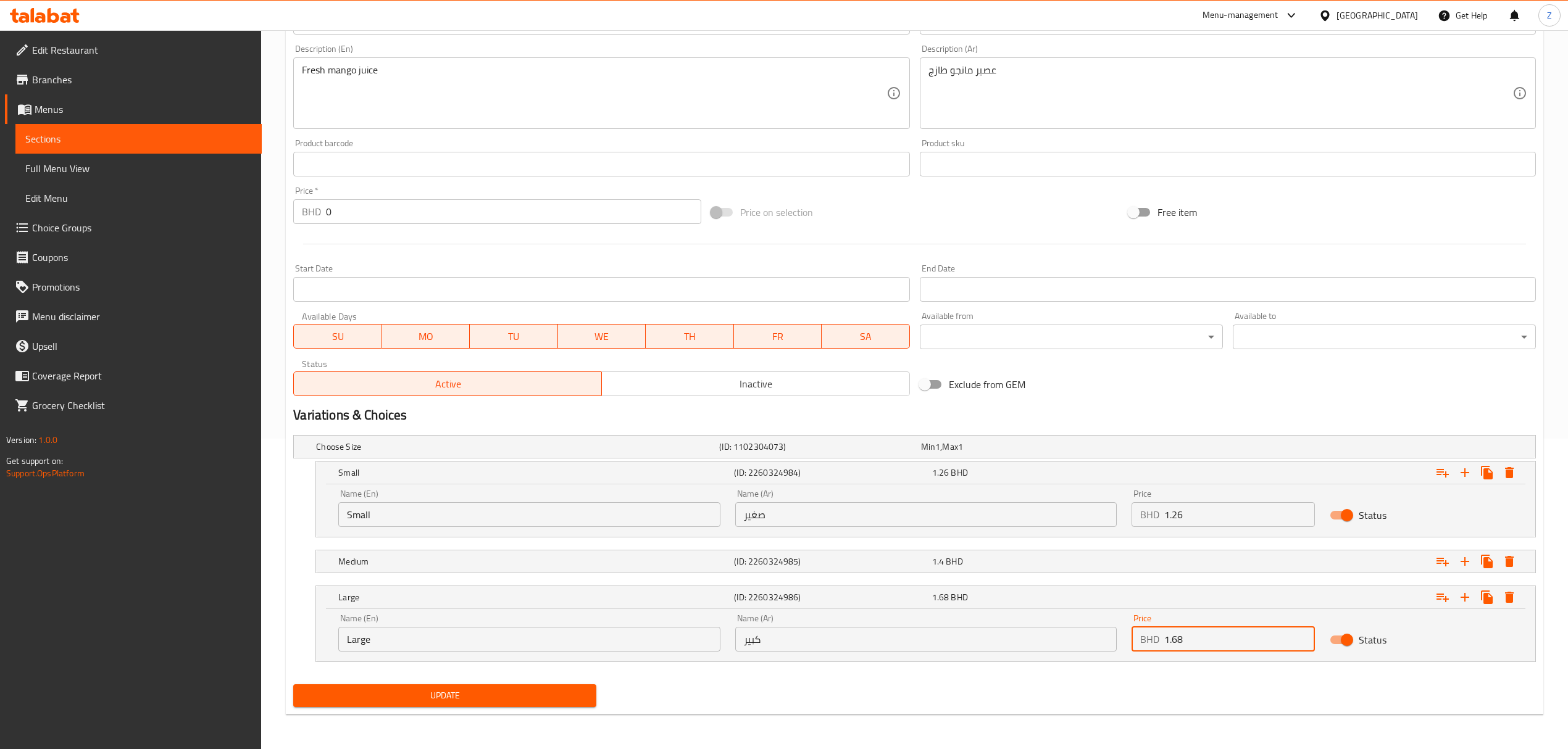
scroll to position [312, 0]
type input "1.68"
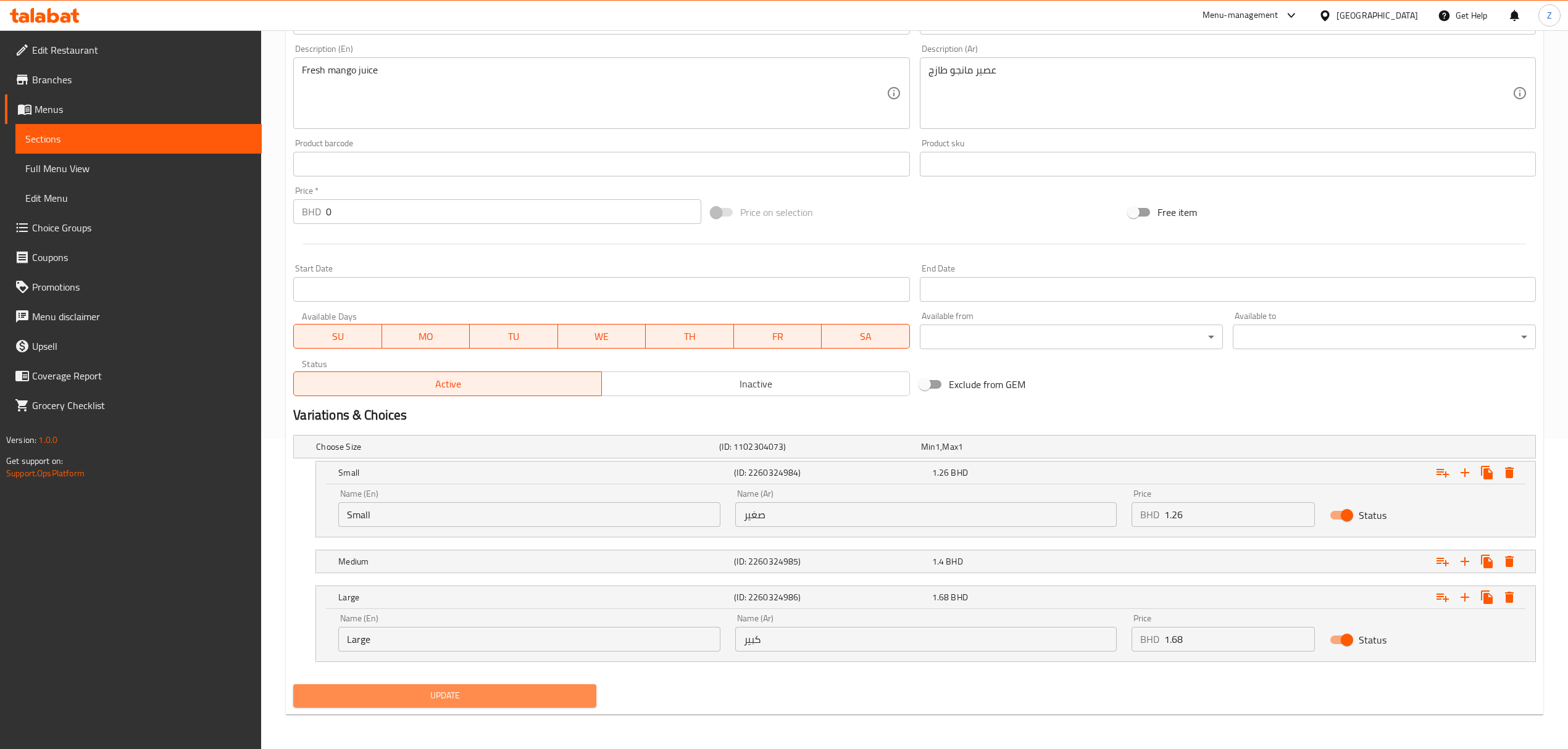
click at [548, 519] on span "Update" at bounding box center [445, 695] width 283 height 15
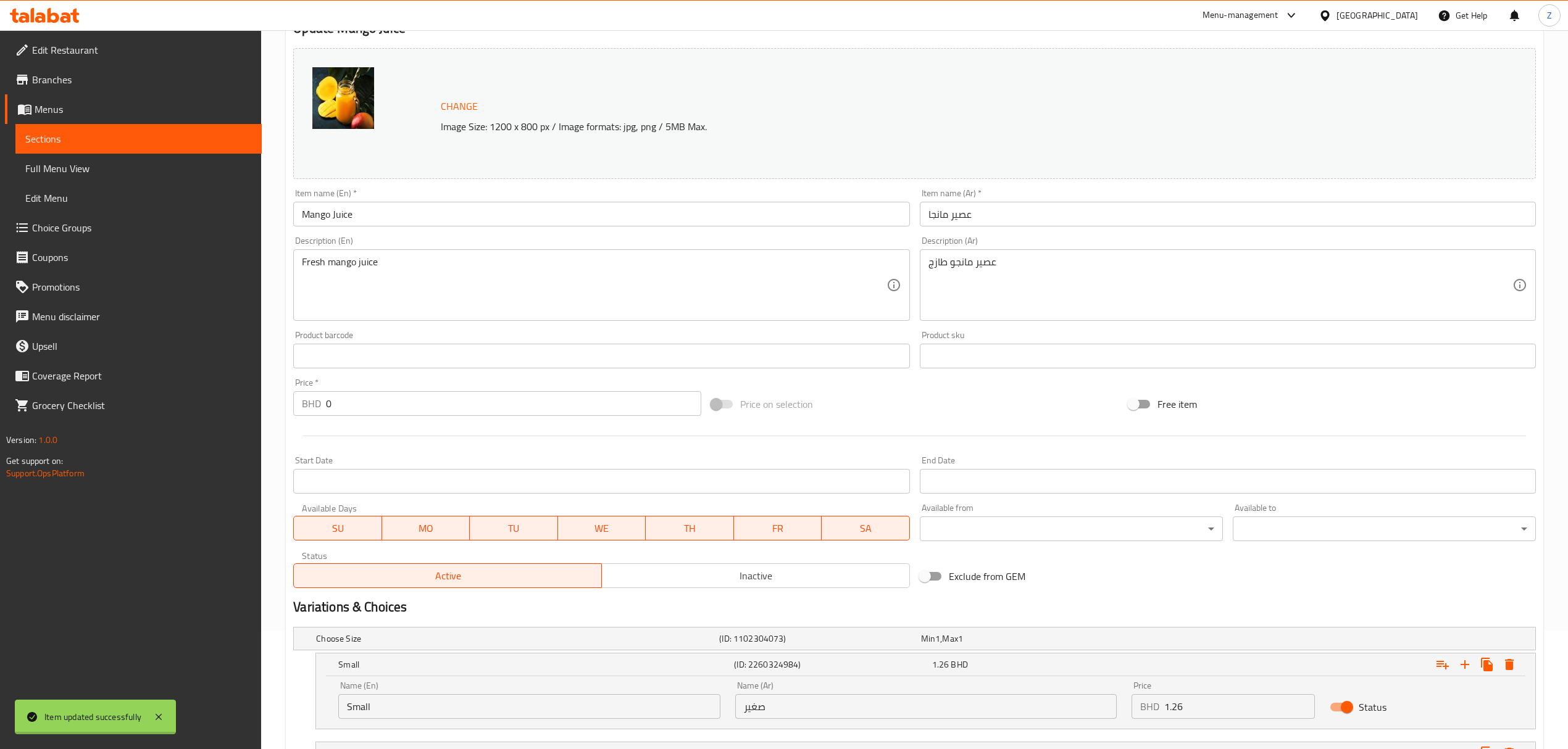
scroll to position [0, 0]
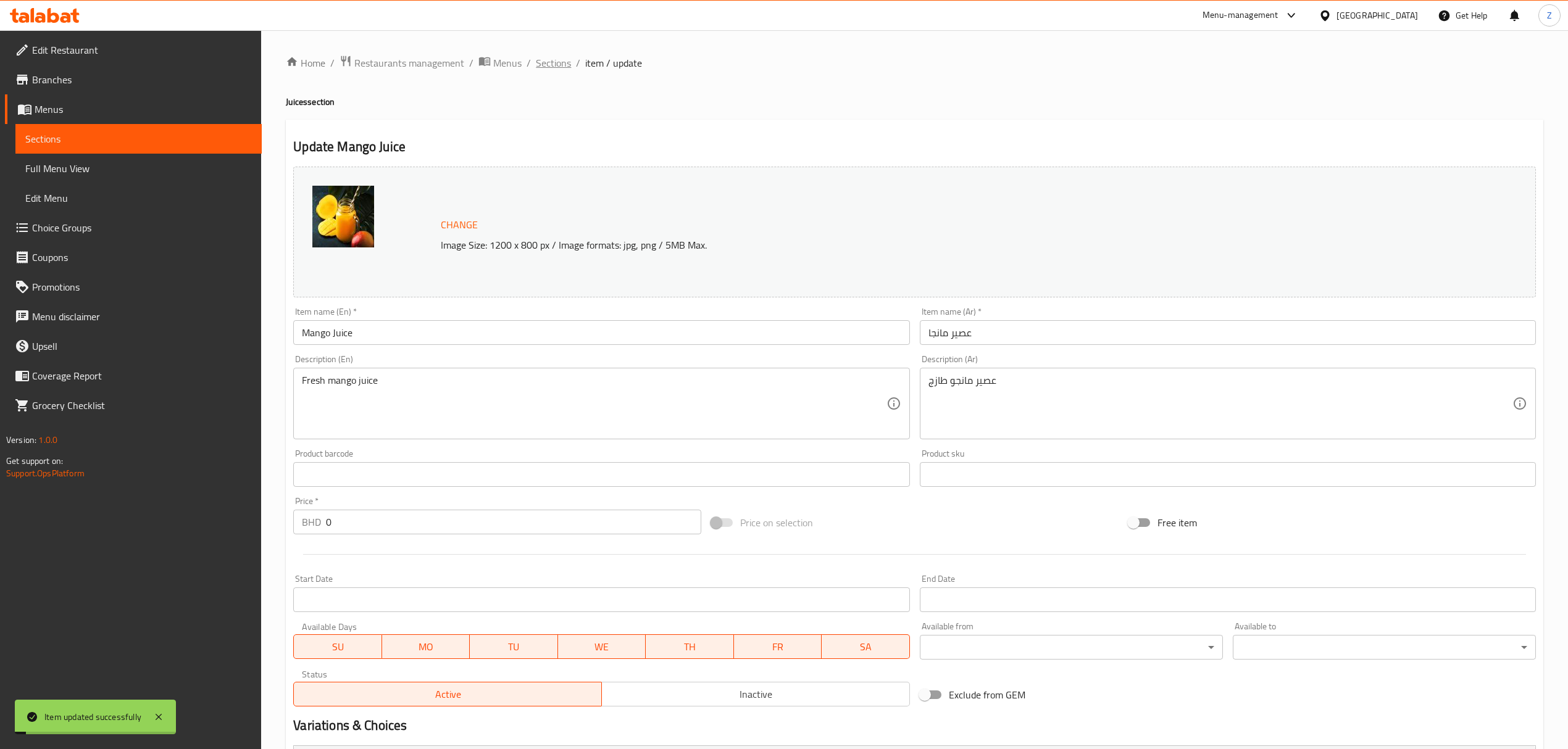
click at [558, 55] on span "Sections" at bounding box center [553, 62] width 35 height 14
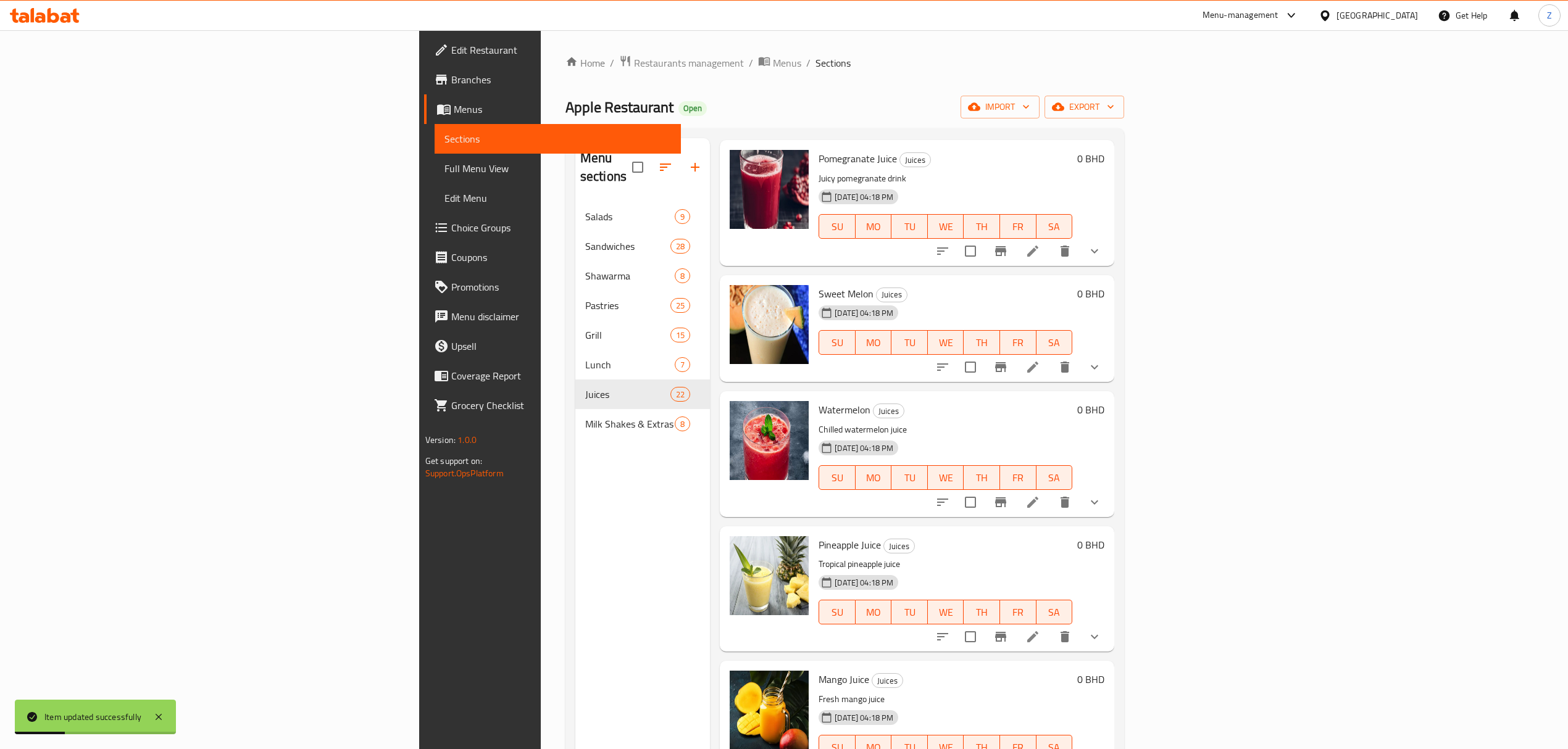
scroll to position [173, 0]
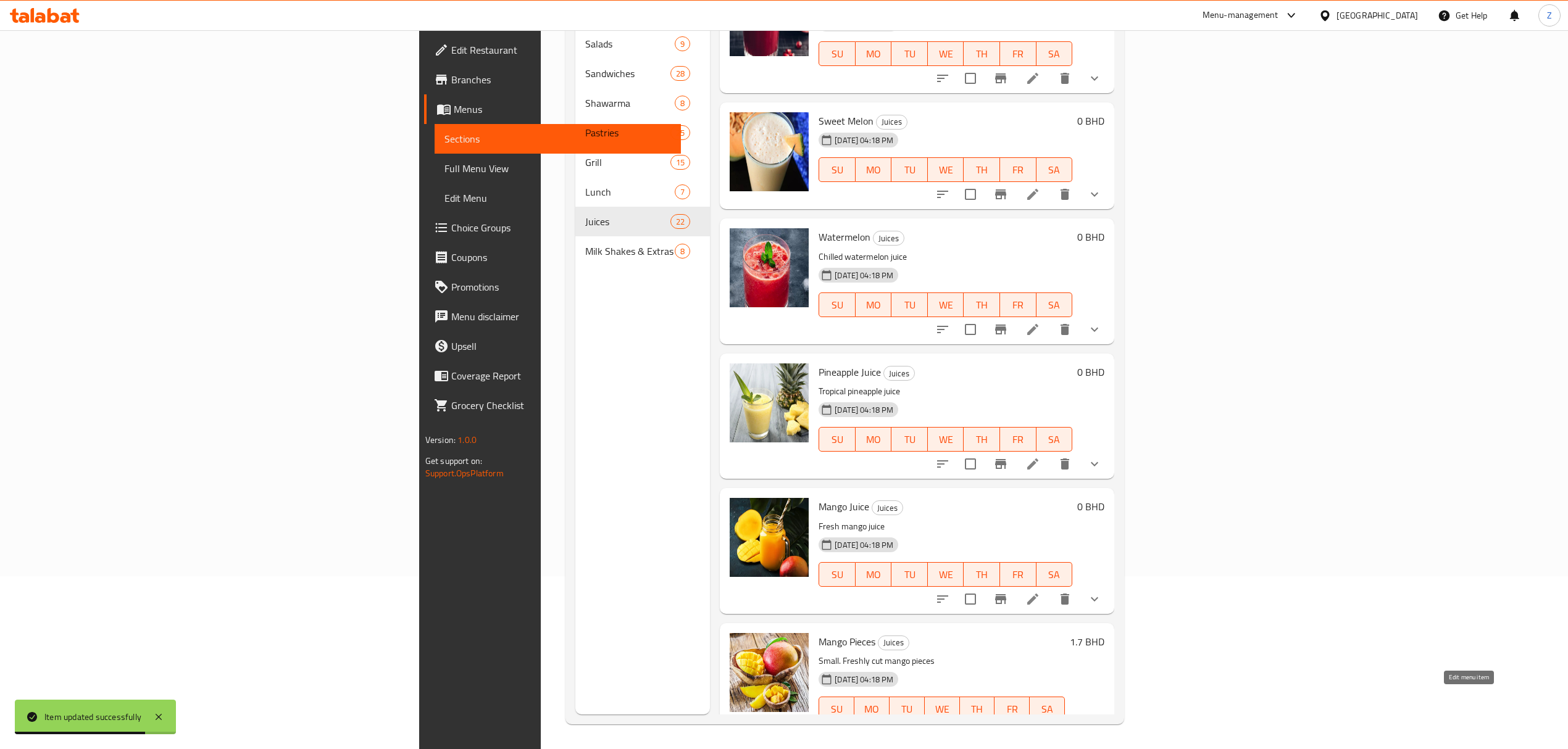
click at [1053, 519] on icon at bounding box center [1062, 733] width 14 height 14
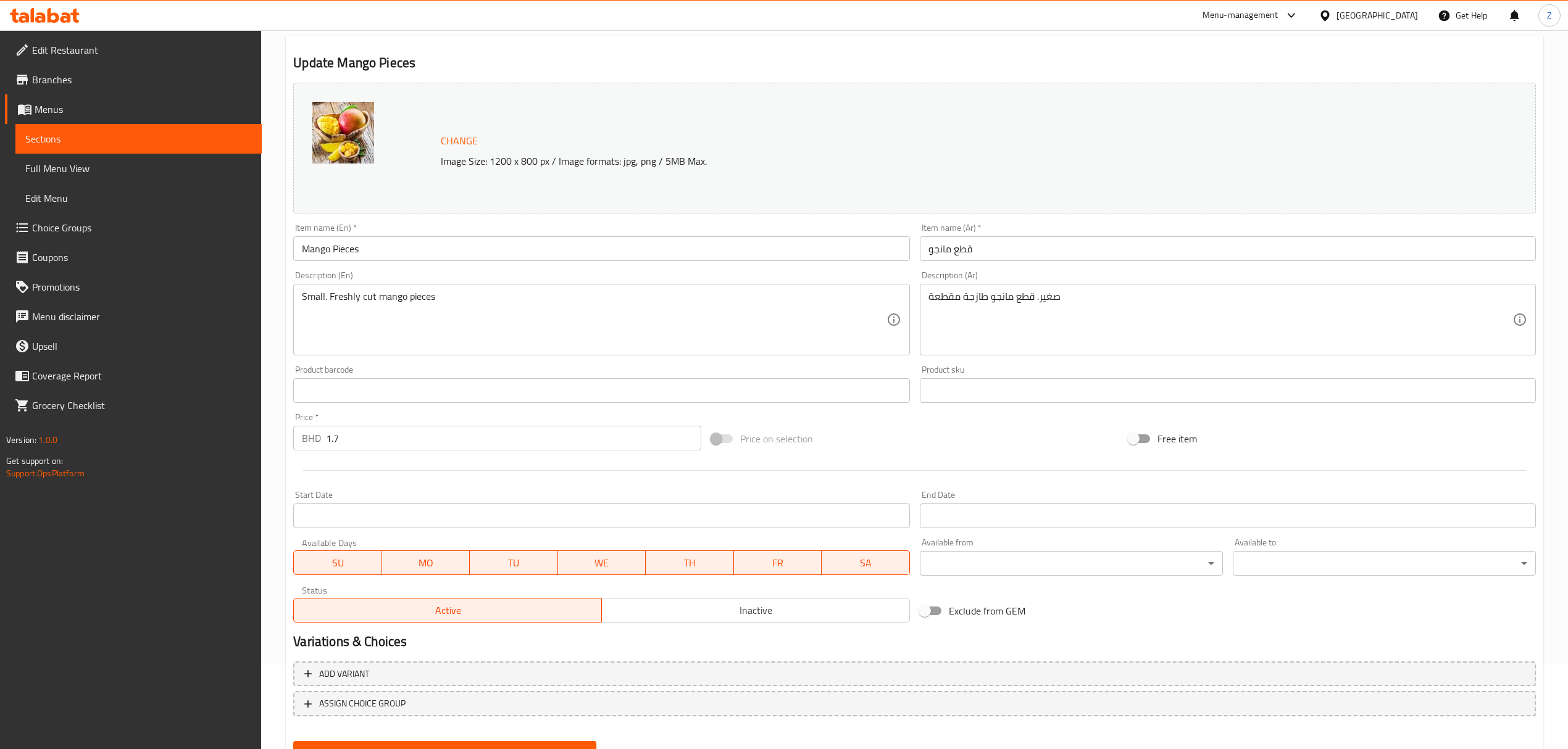
scroll to position [140, 0]
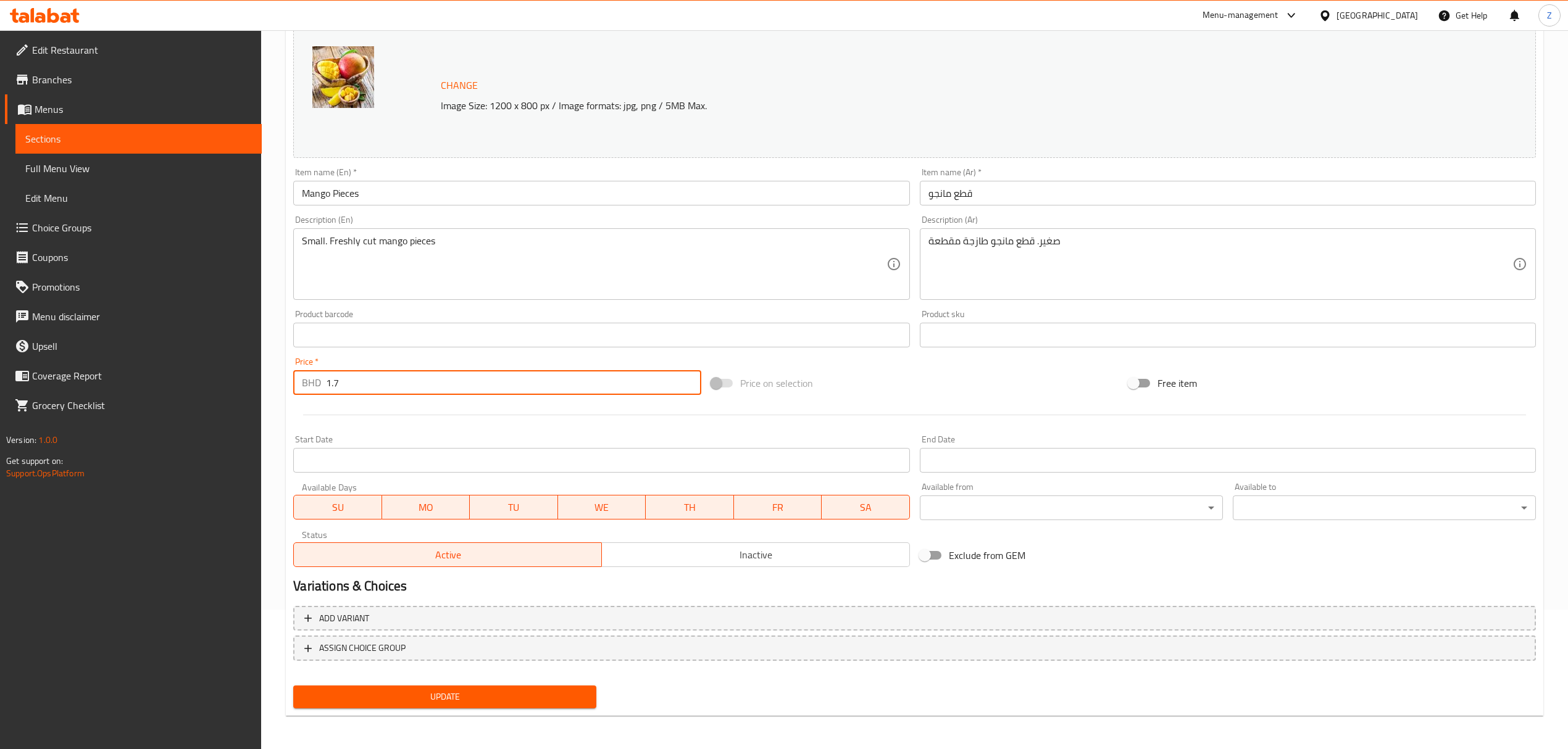
drag, startPoint x: 361, startPoint y: 384, endPoint x: 335, endPoint y: 383, distance: 26.0
click at [335, 383] on input "1.7" at bounding box center [514, 383] width 375 height 25
type input "1.82"
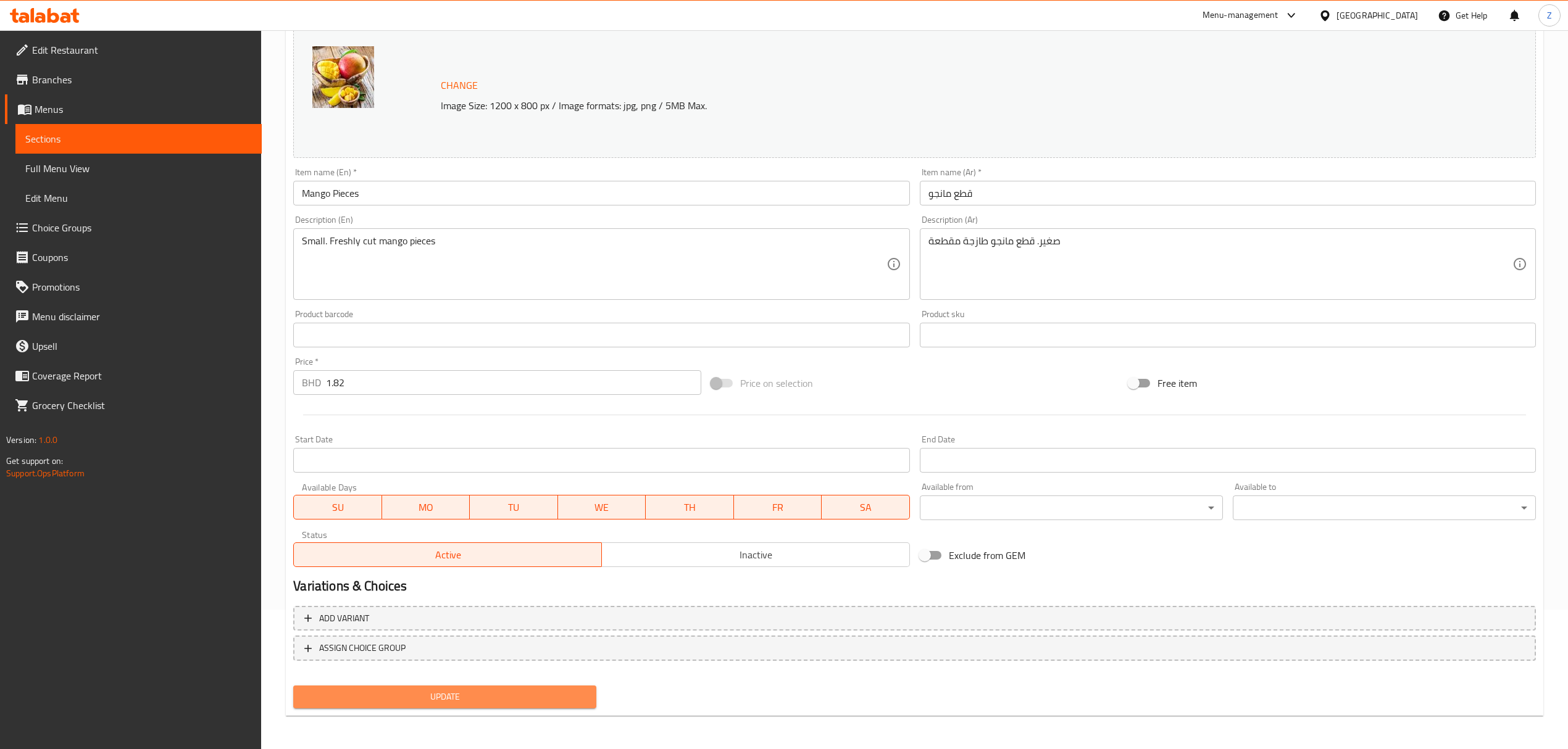
click at [413, 519] on span "Update" at bounding box center [445, 697] width 283 height 15
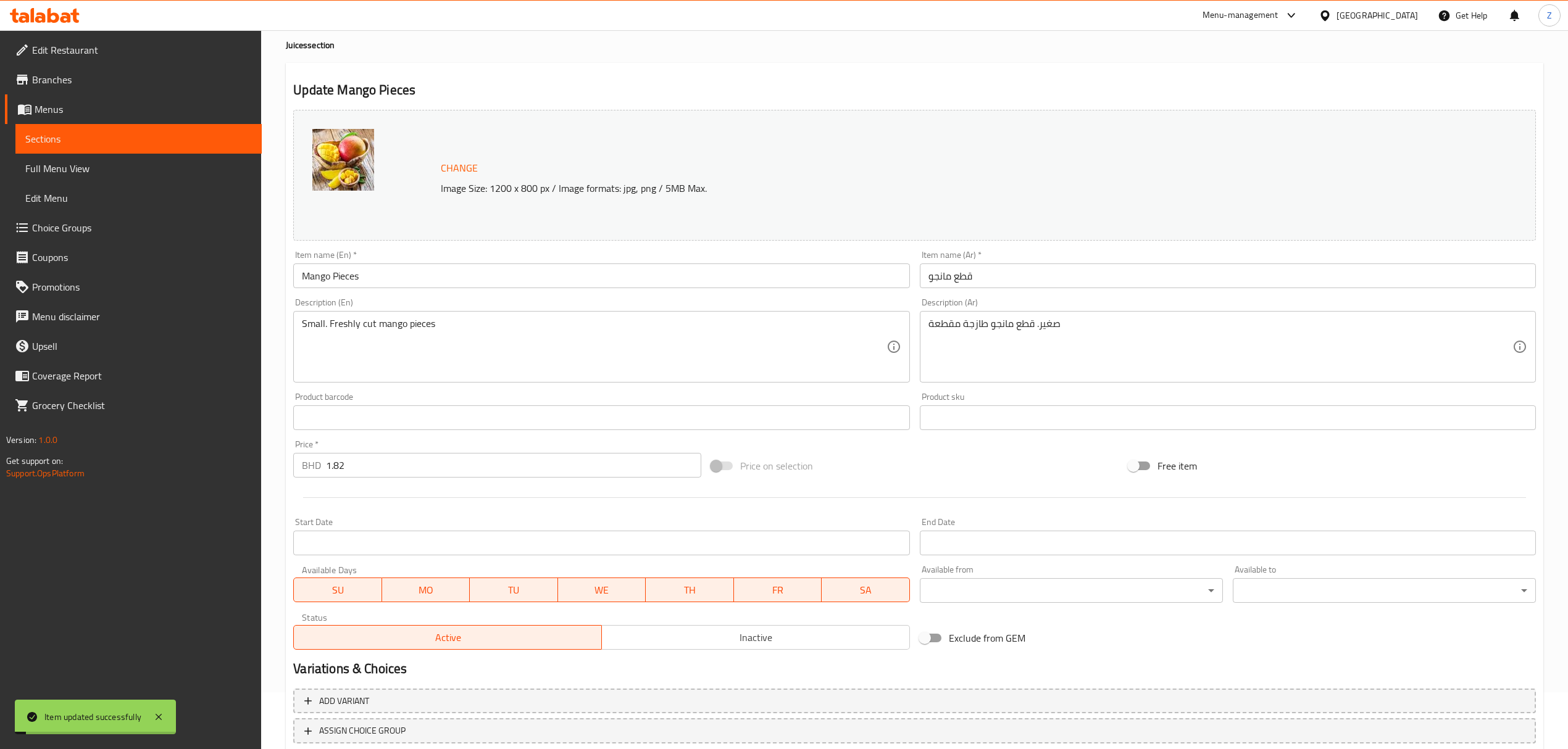
scroll to position [0, 0]
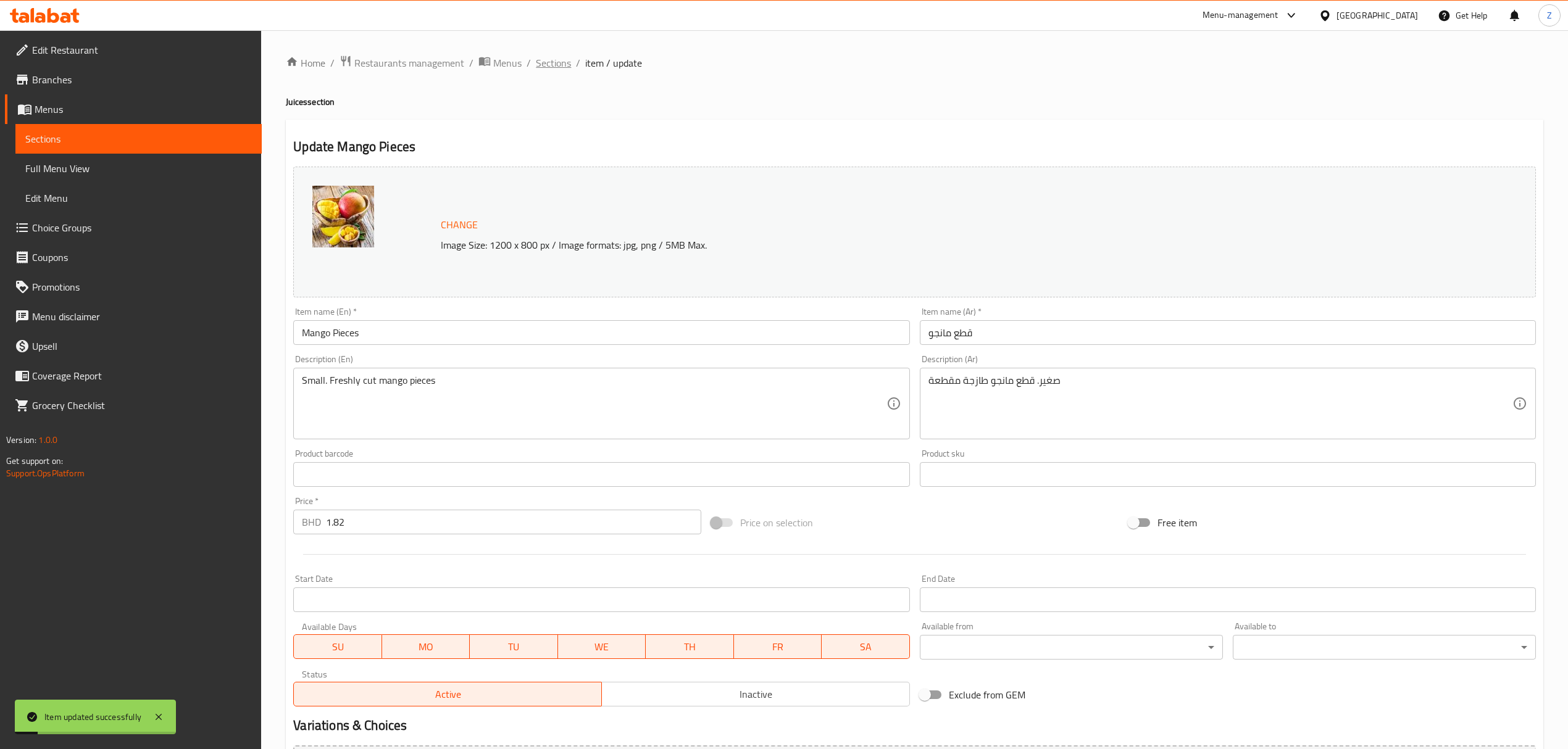
click at [549, 60] on span "Sections" at bounding box center [553, 62] width 35 height 14
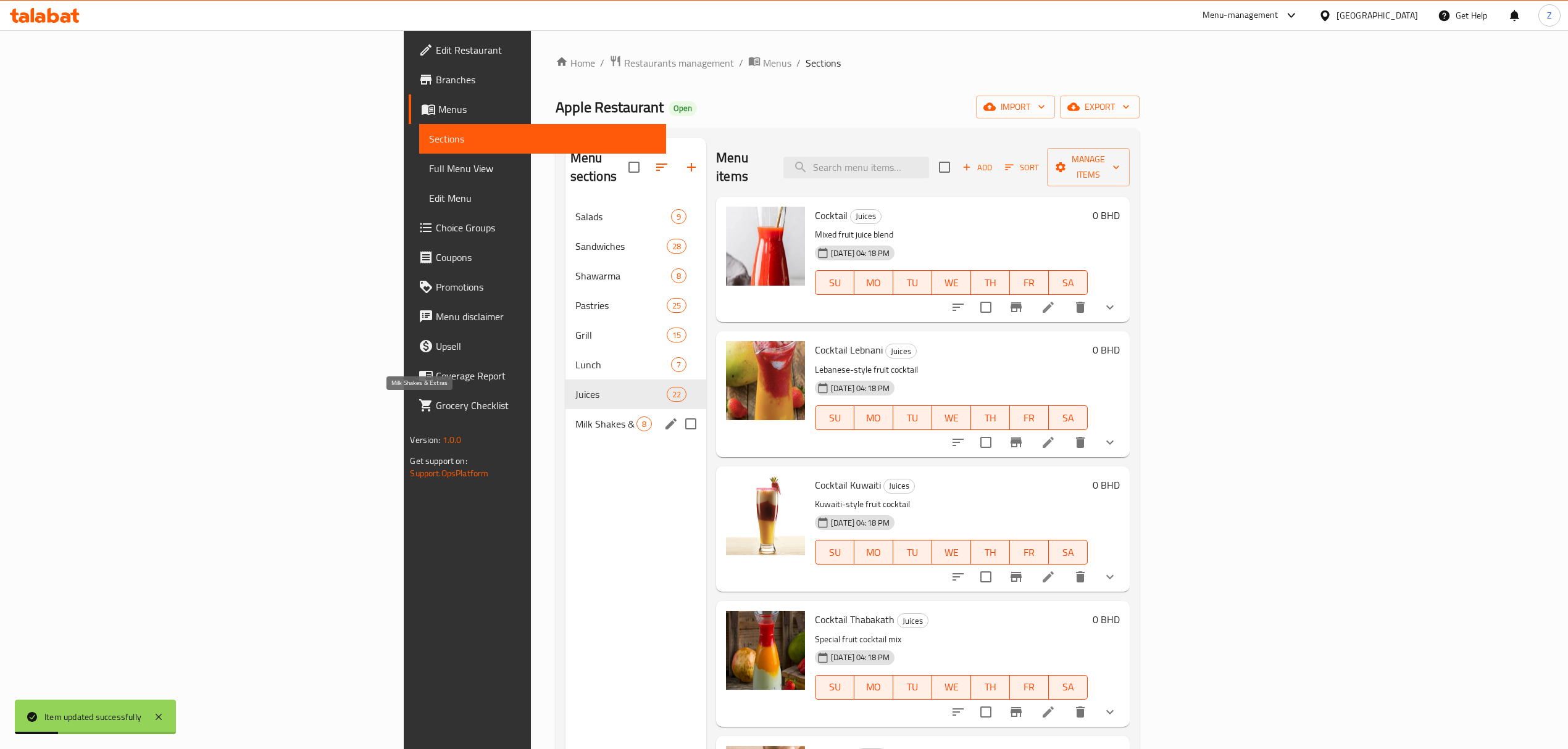
click at [575, 417] on span "Milk Shakes & Extras" at bounding box center [606, 424] width 61 height 14
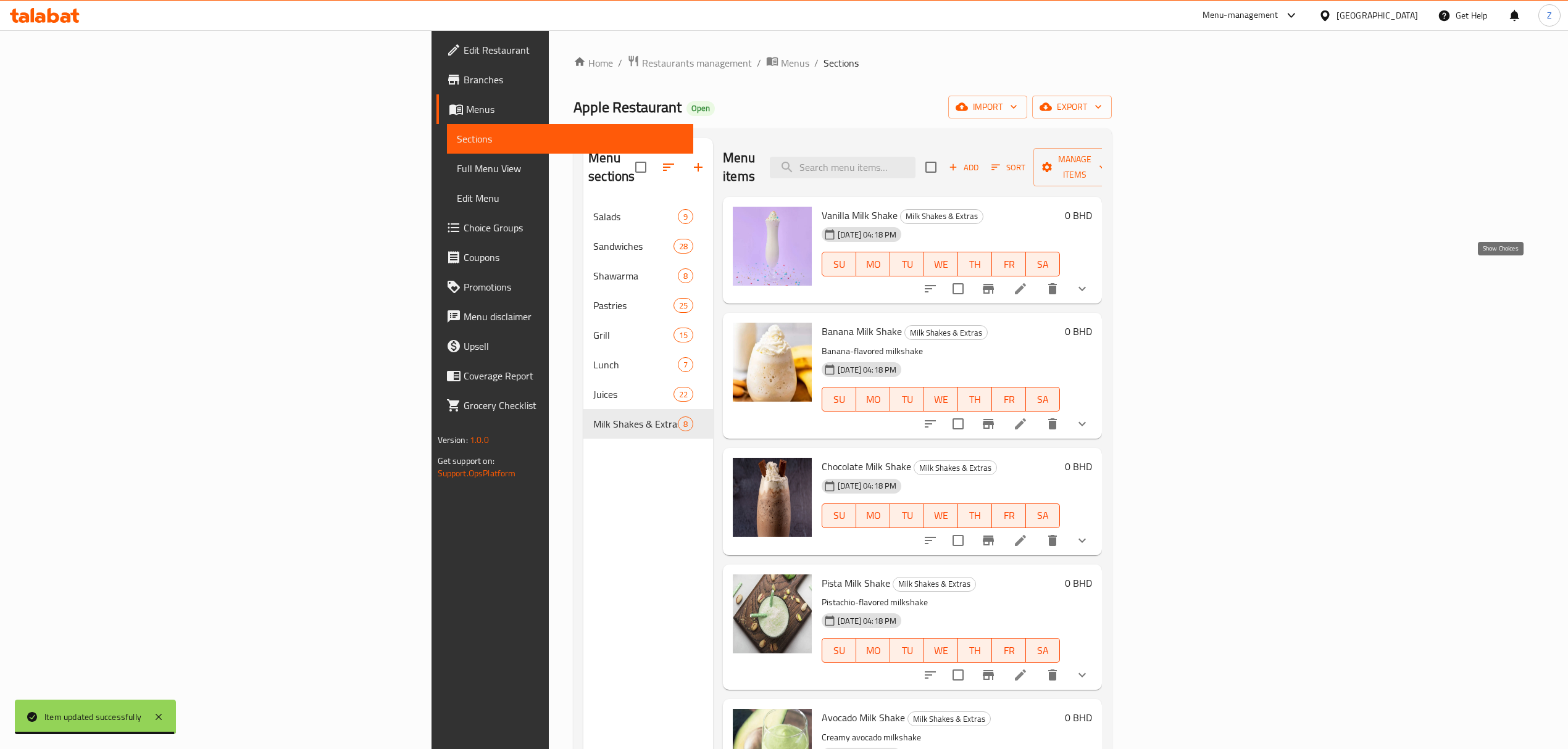
click at [1053, 281] on icon "show more" at bounding box center [1081, 288] width 14 height 14
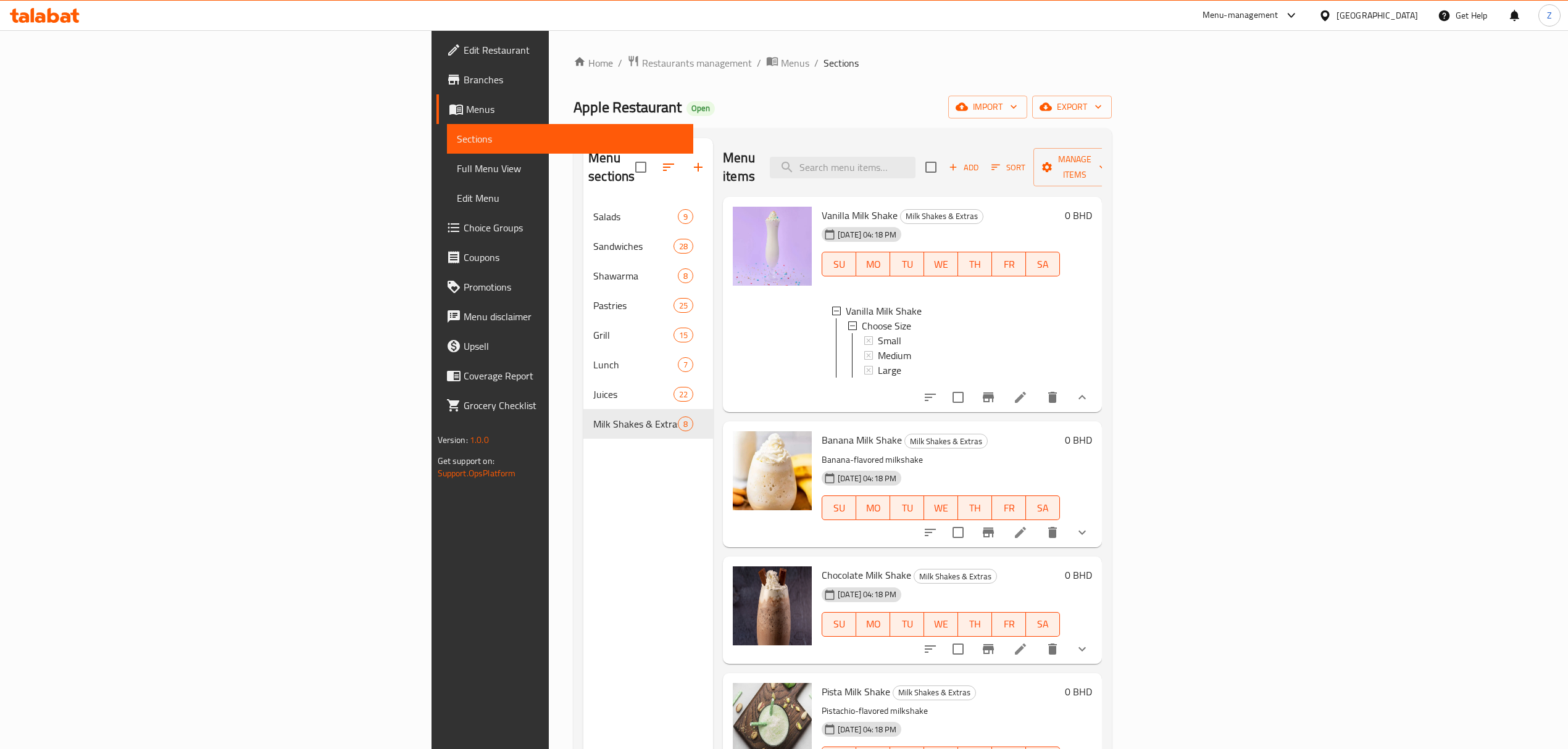
click at [1026, 392] on icon at bounding box center [1021, 398] width 11 height 11
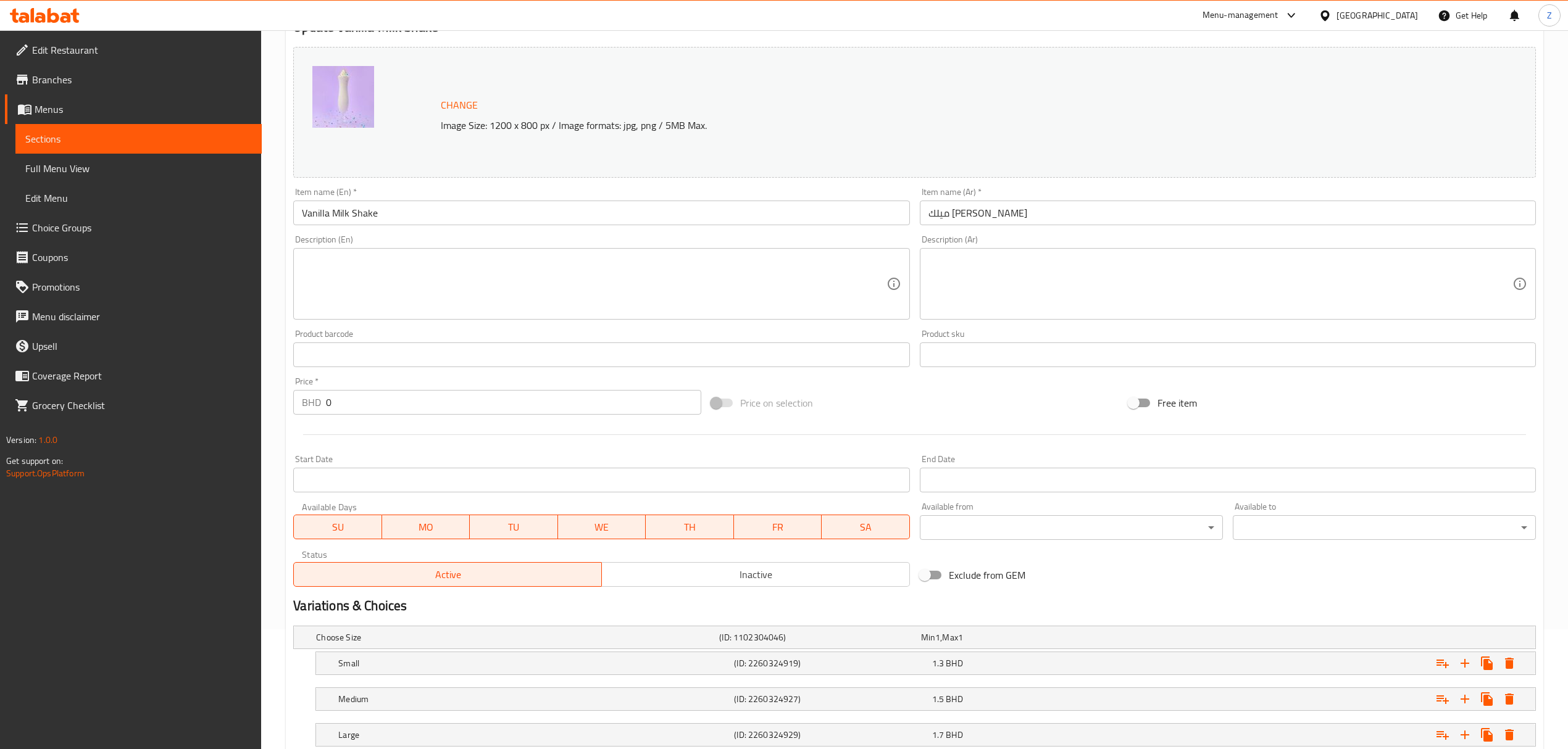
scroll to position [206, 0]
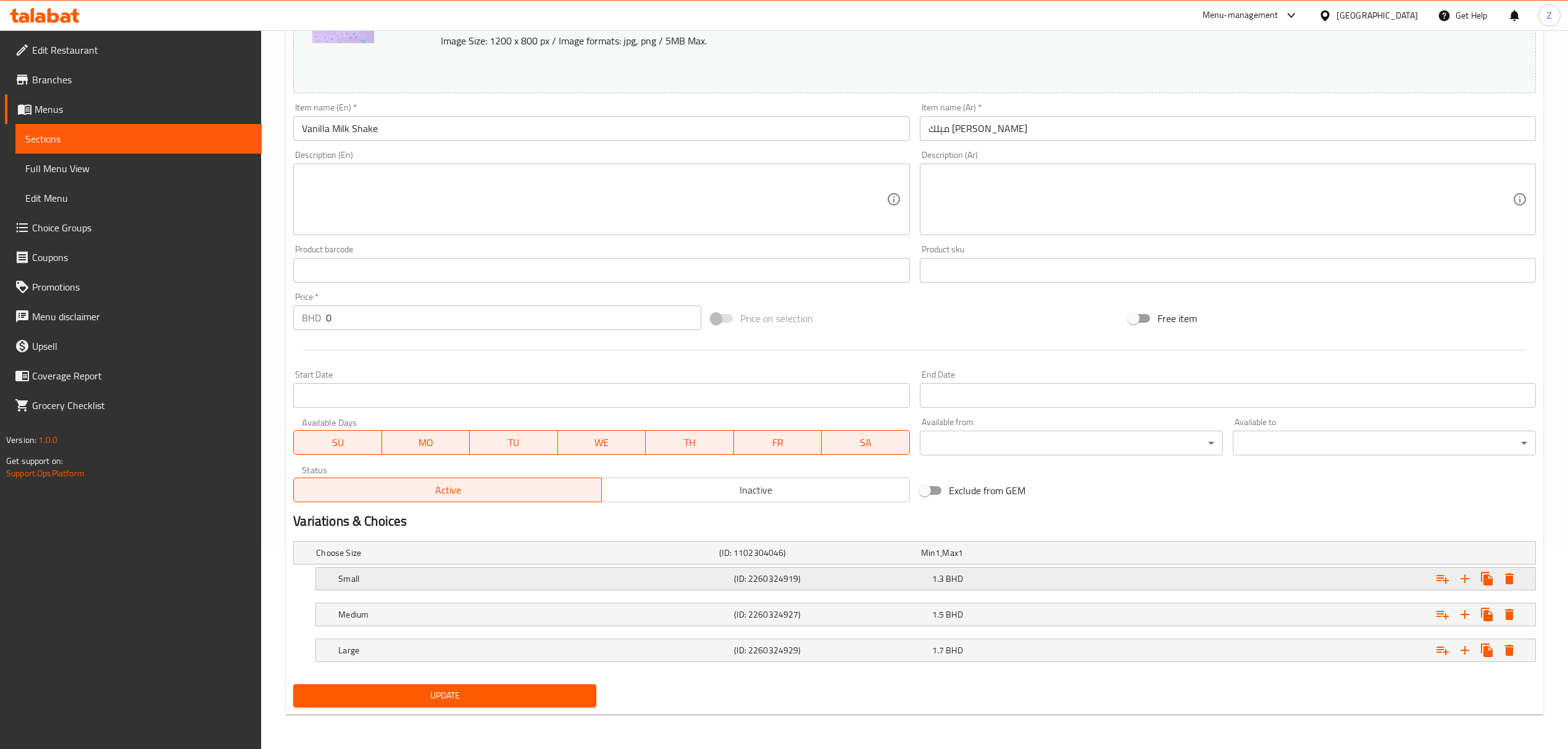
click at [998, 519] on div "1.3 BHD" at bounding box center [1027, 579] width 192 height 12
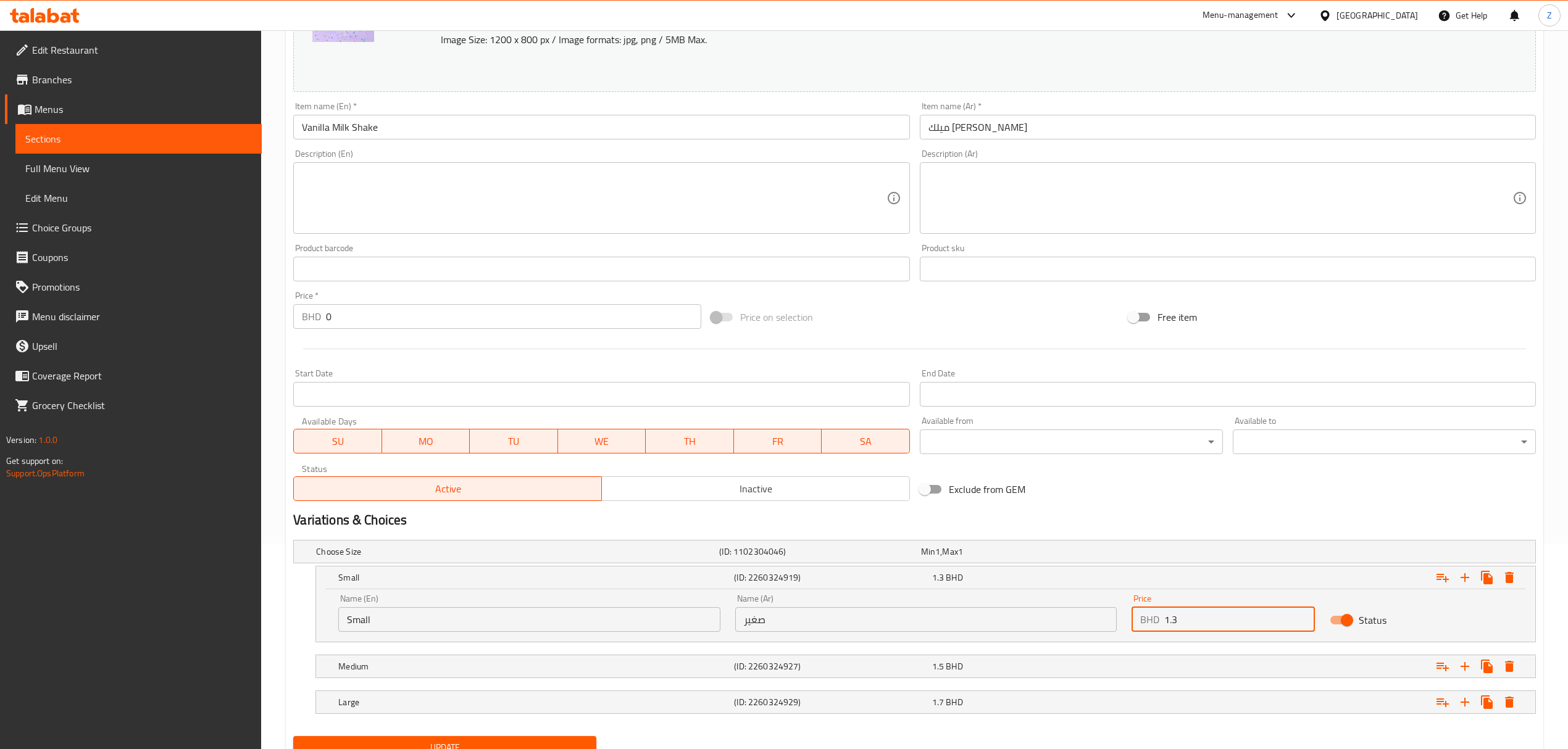
drag, startPoint x: 1185, startPoint y: 626, endPoint x: 1171, endPoint y: 622, distance: 14.6
click at [1053, 519] on input "1.3" at bounding box center [1239, 620] width 150 height 25
type input "1.26"
click at [1053, 519] on div "Expand" at bounding box center [1325, 667] width 396 height 27
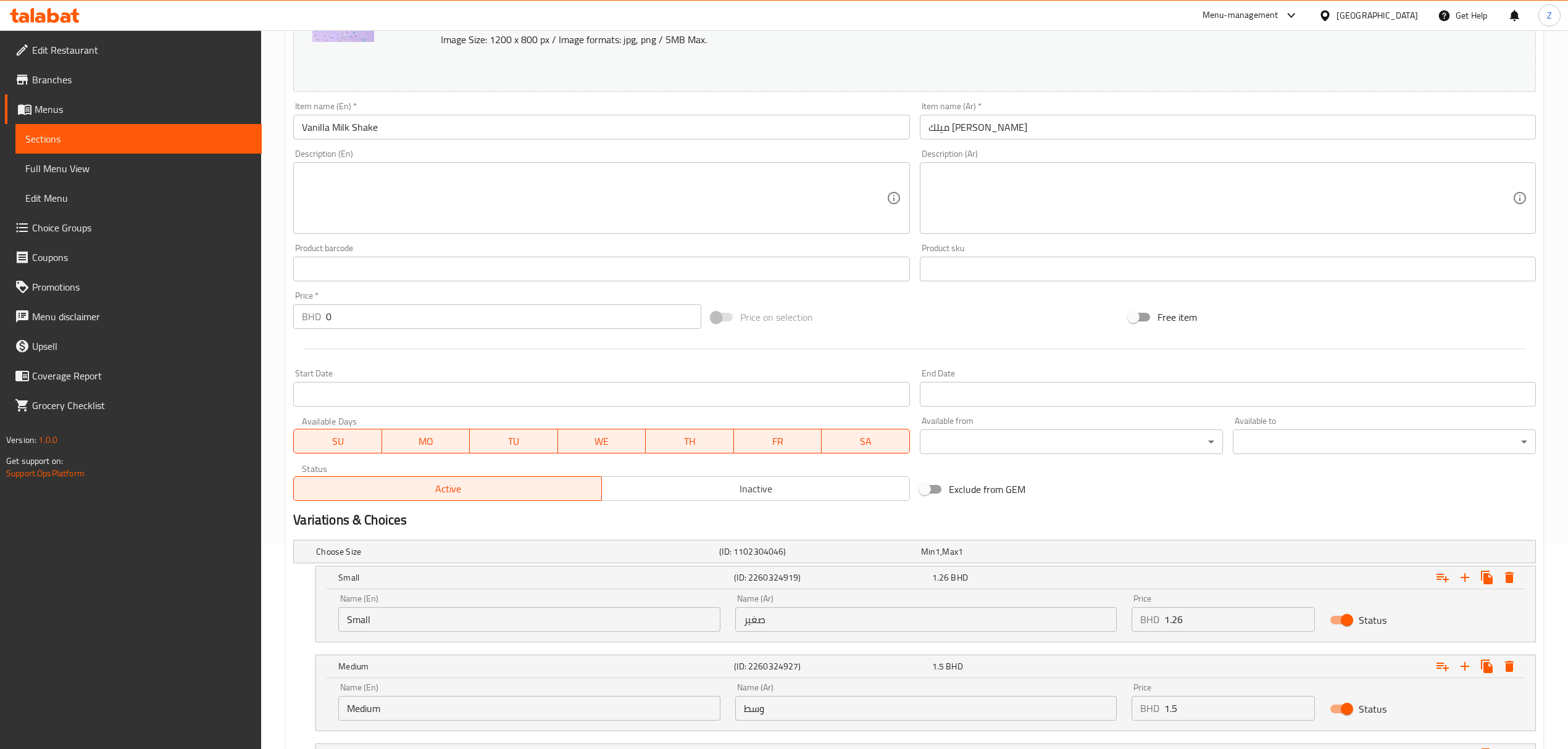
click at [1053, 519] on input "1.5" at bounding box center [1239, 709] width 150 height 25
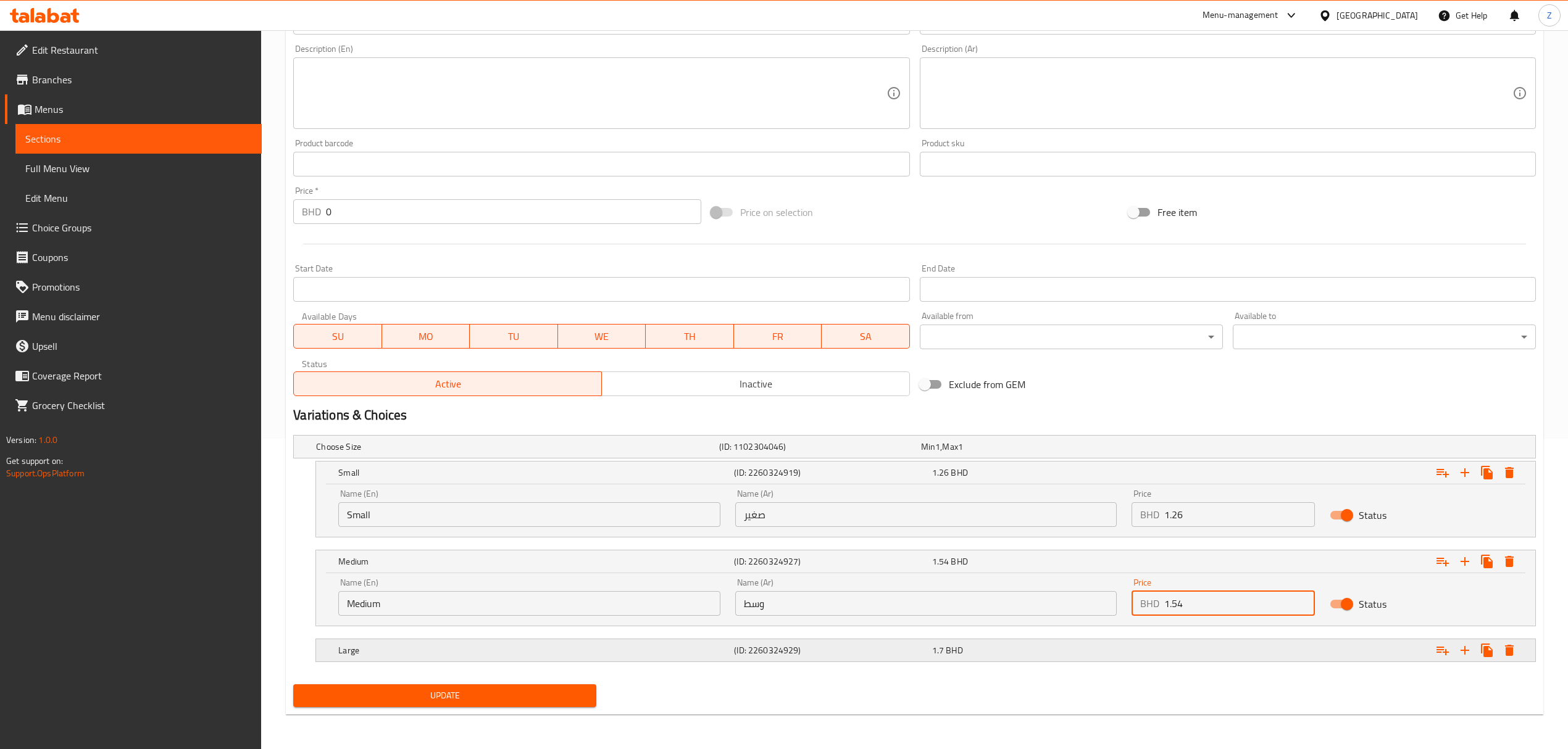
type input "1.54"
click at [1053, 519] on div "1.7 BHD" at bounding box center [1027, 650] width 192 height 12
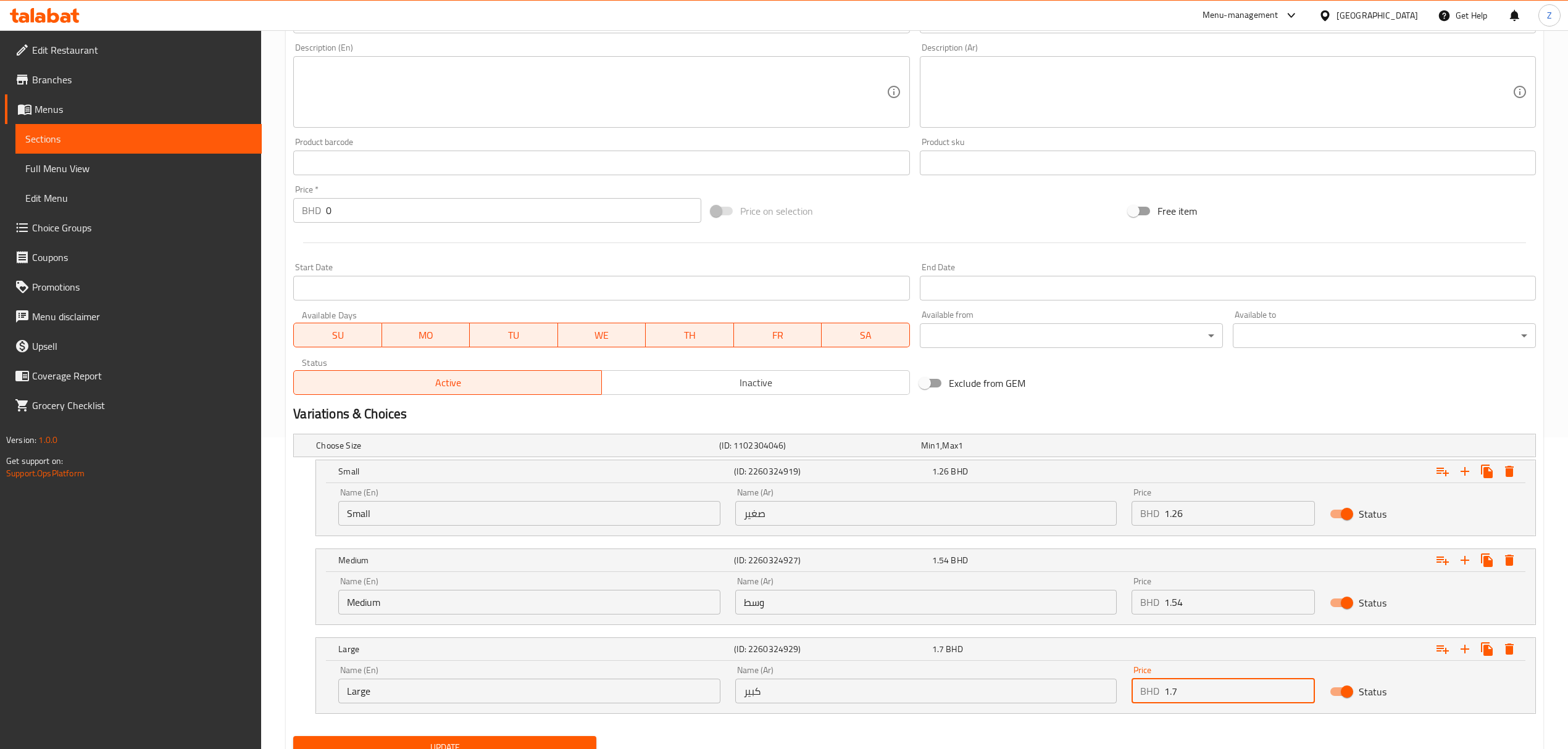
click at [1053, 519] on input "1.7" at bounding box center [1239, 692] width 150 height 25
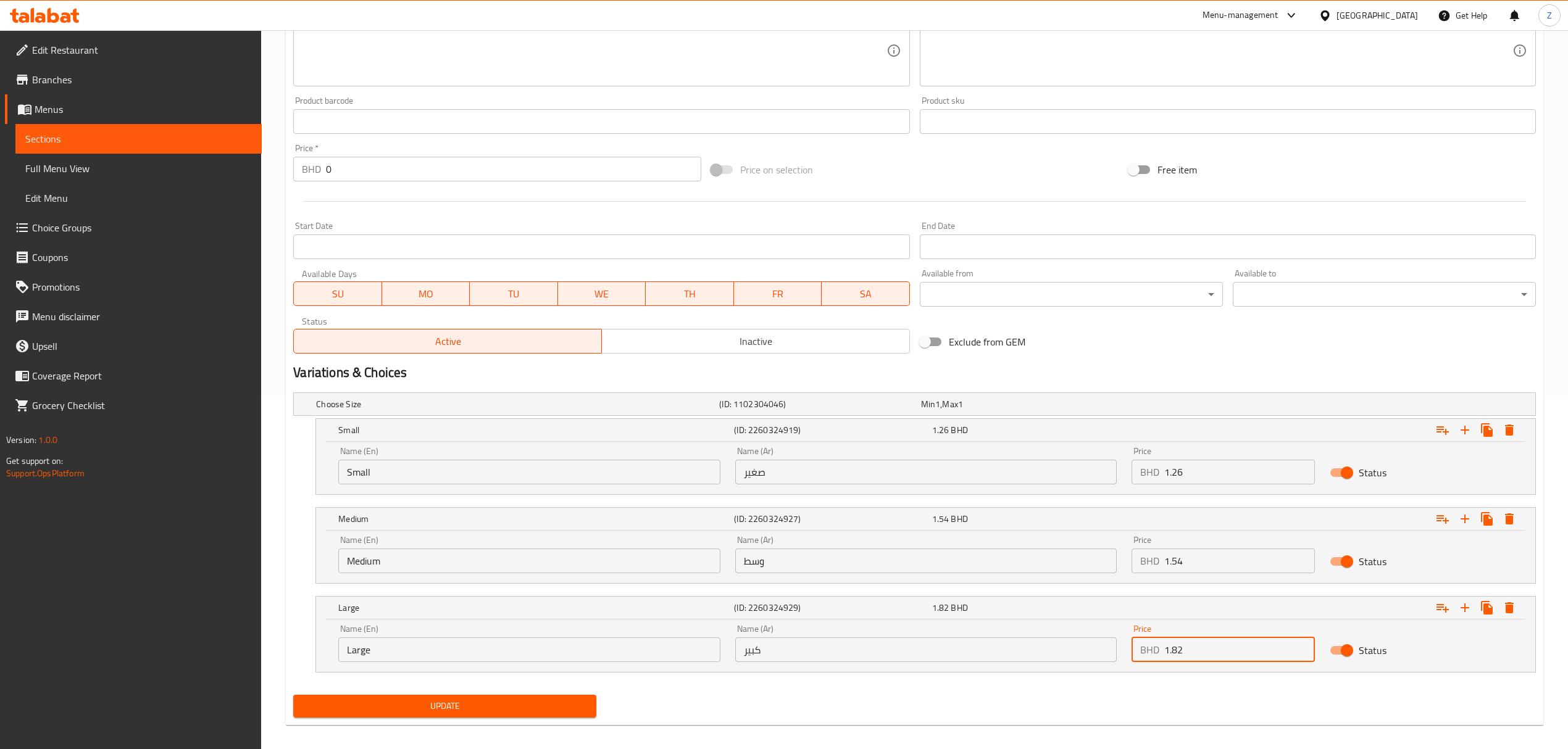
scroll to position [365, 0]
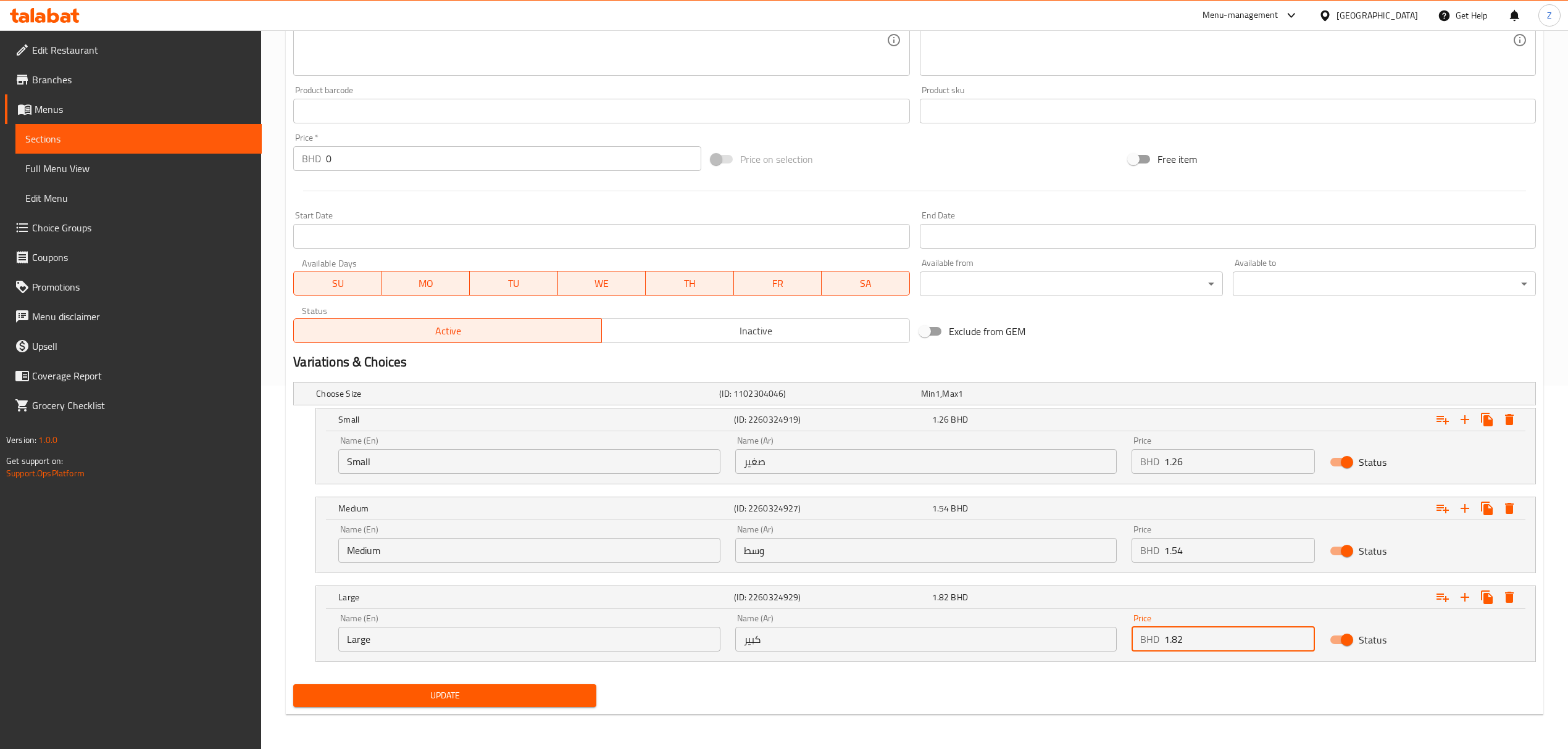
type input "1.82"
click at [530, 519] on span "Update" at bounding box center [445, 695] width 283 height 15
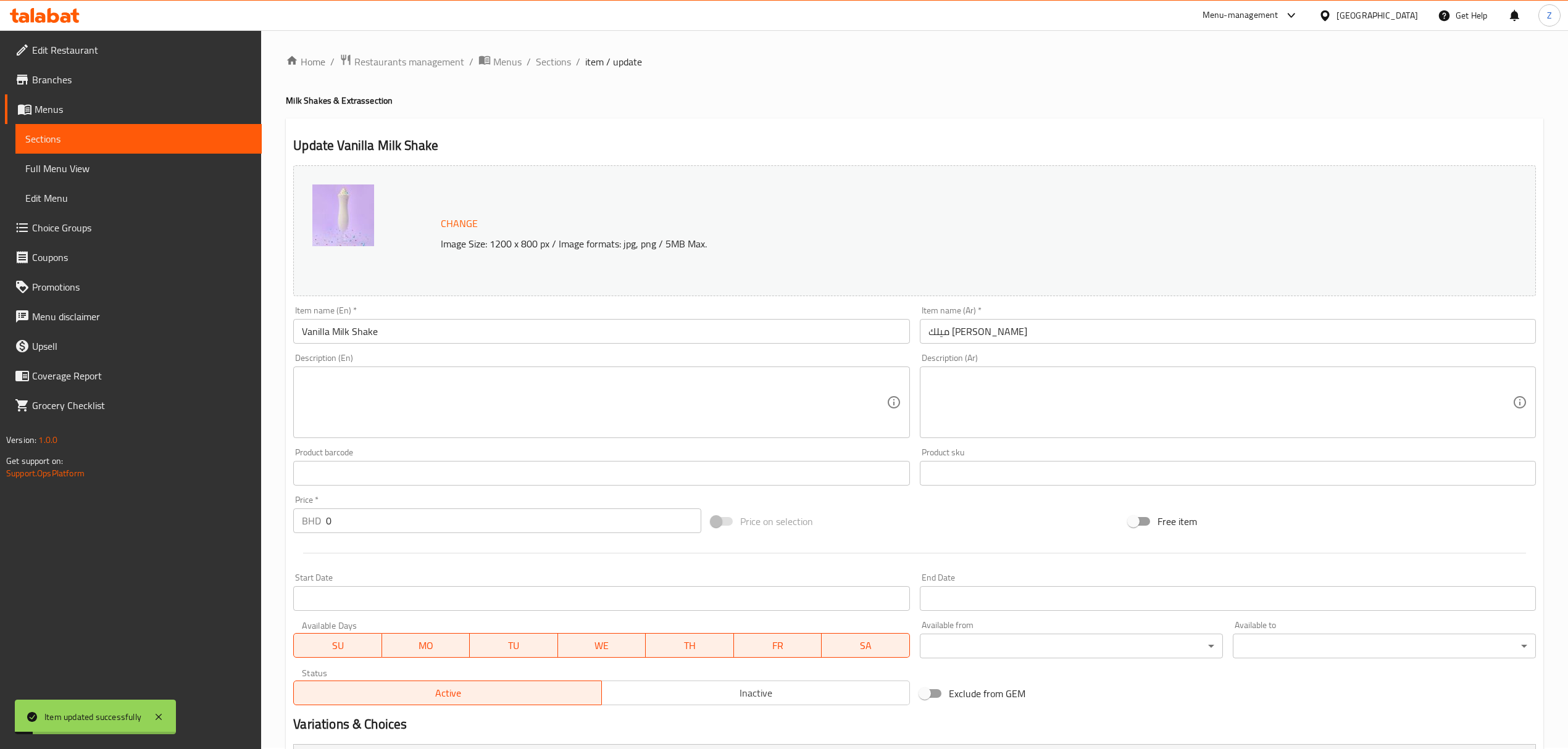
scroll to position [0, 0]
click at [548, 67] on span "Sections" at bounding box center [553, 62] width 35 height 14
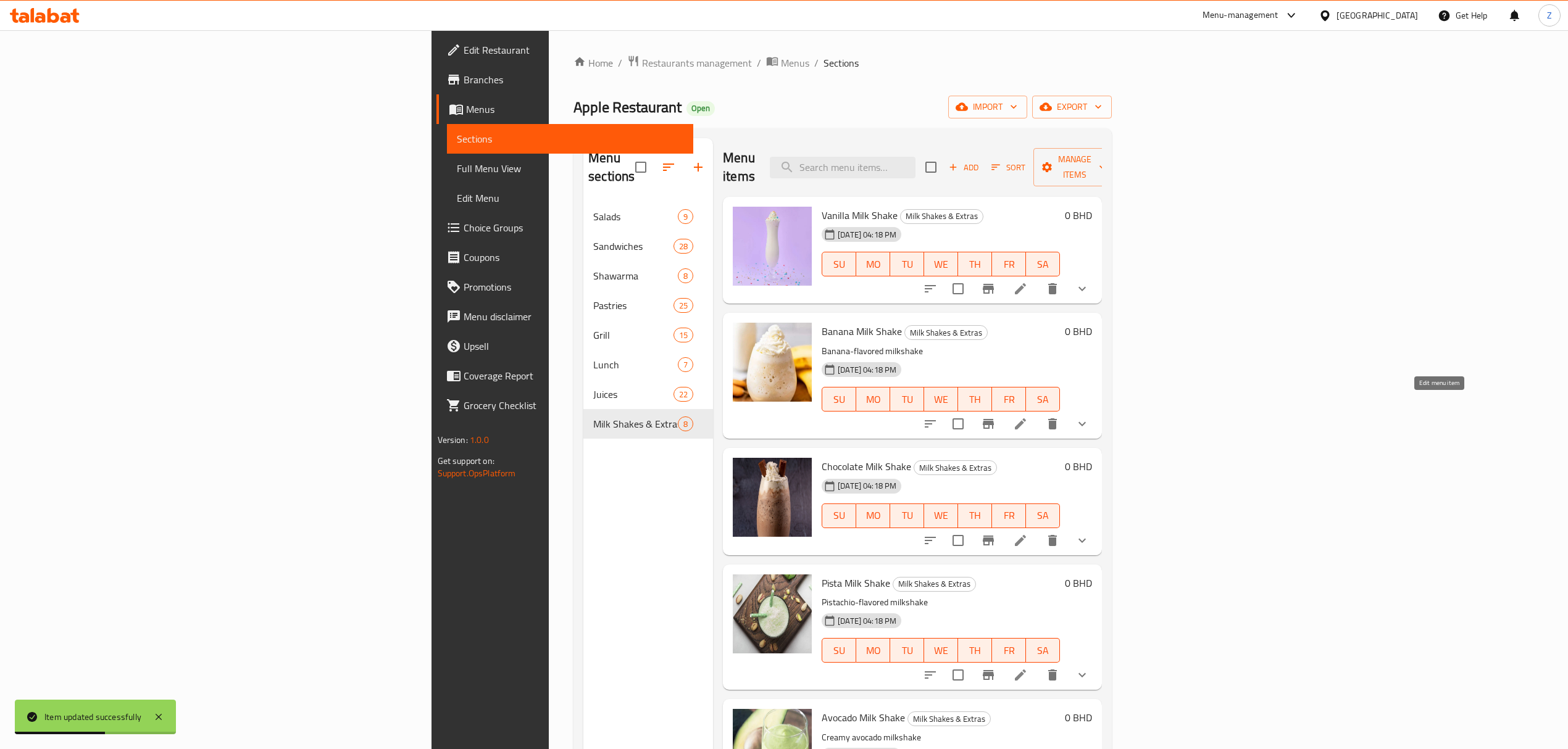
click at [1027, 417] on icon at bounding box center [1020, 424] width 14 height 14
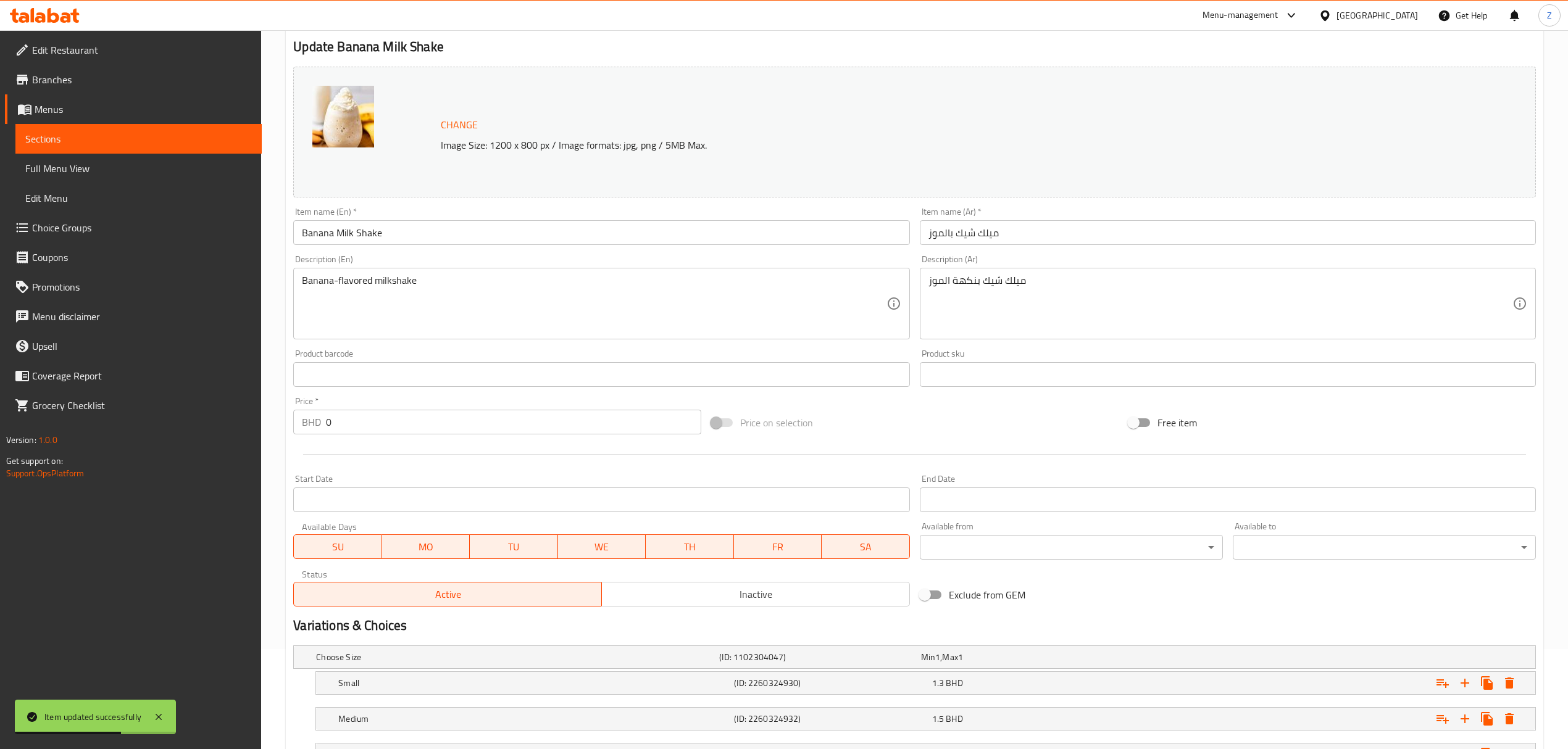
scroll to position [206, 0]
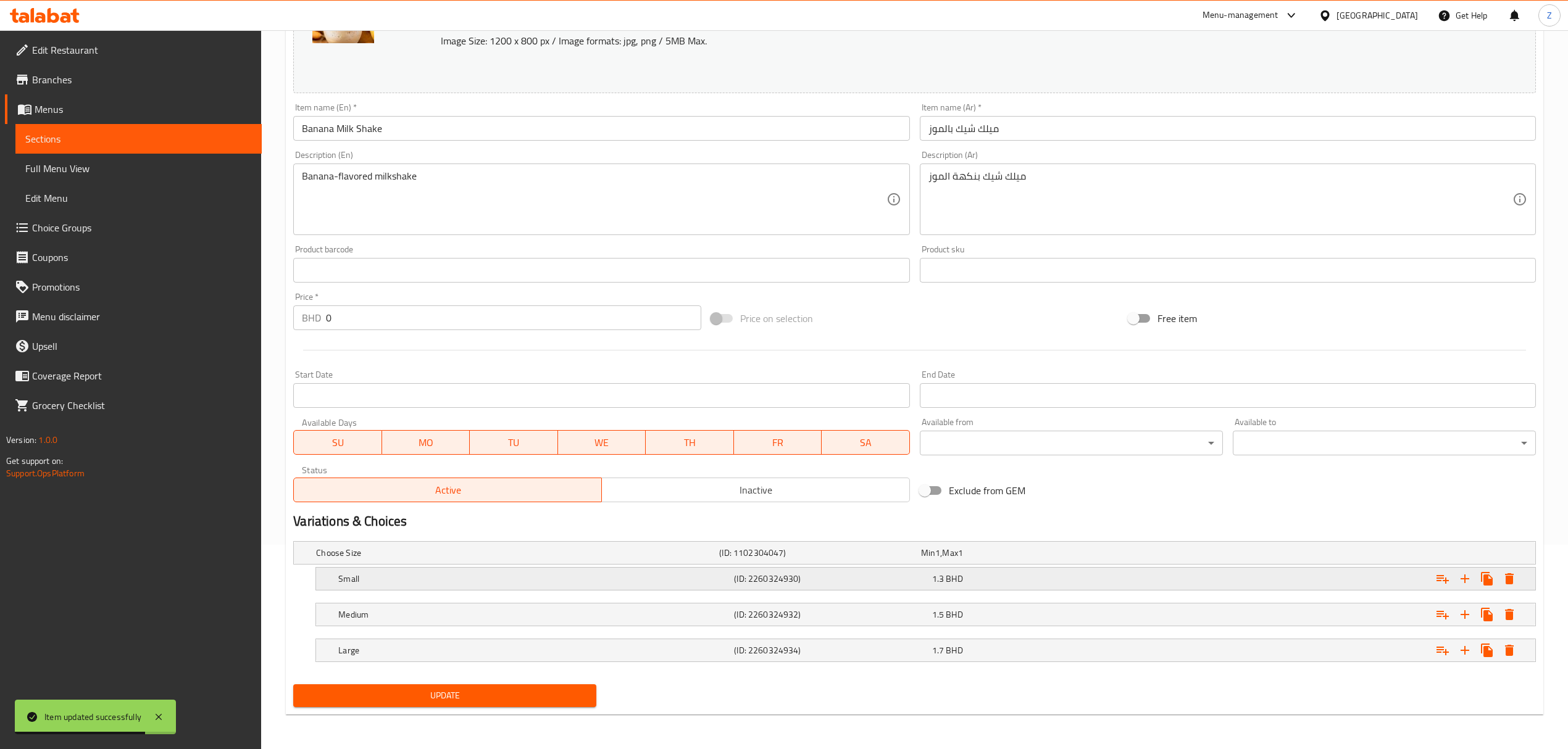
click at [974, 519] on div "1.3 BHD" at bounding box center [1027, 579] width 192 height 12
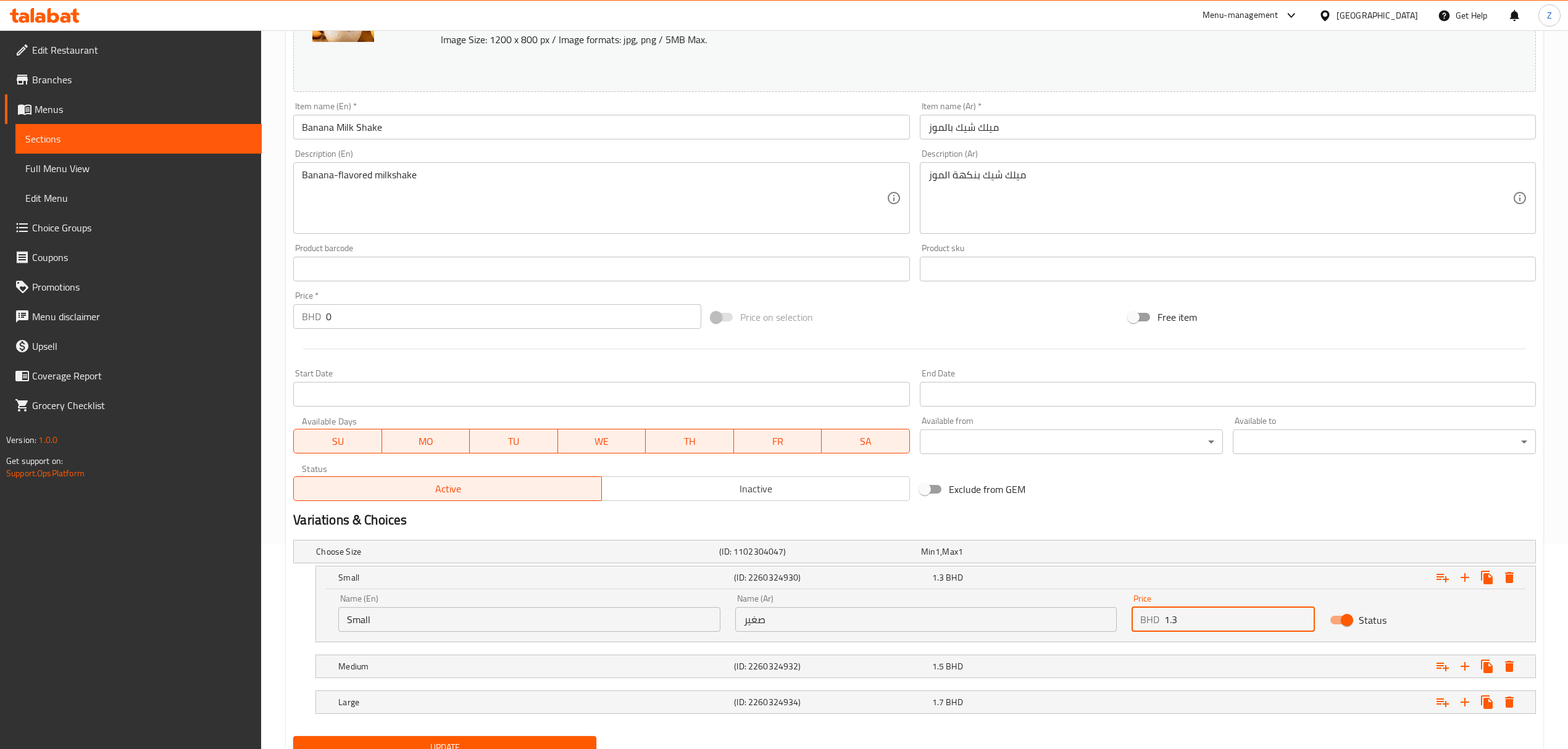
drag, startPoint x: 1182, startPoint y: 620, endPoint x: 1170, endPoint y: 615, distance: 13.0
click at [1053, 519] on input "1.3" at bounding box center [1239, 620] width 150 height 25
drag, startPoint x: 1181, startPoint y: 620, endPoint x: 1173, endPoint y: 620, distance: 8.0
click at [1053, 519] on input "1.3" at bounding box center [1239, 620] width 150 height 25
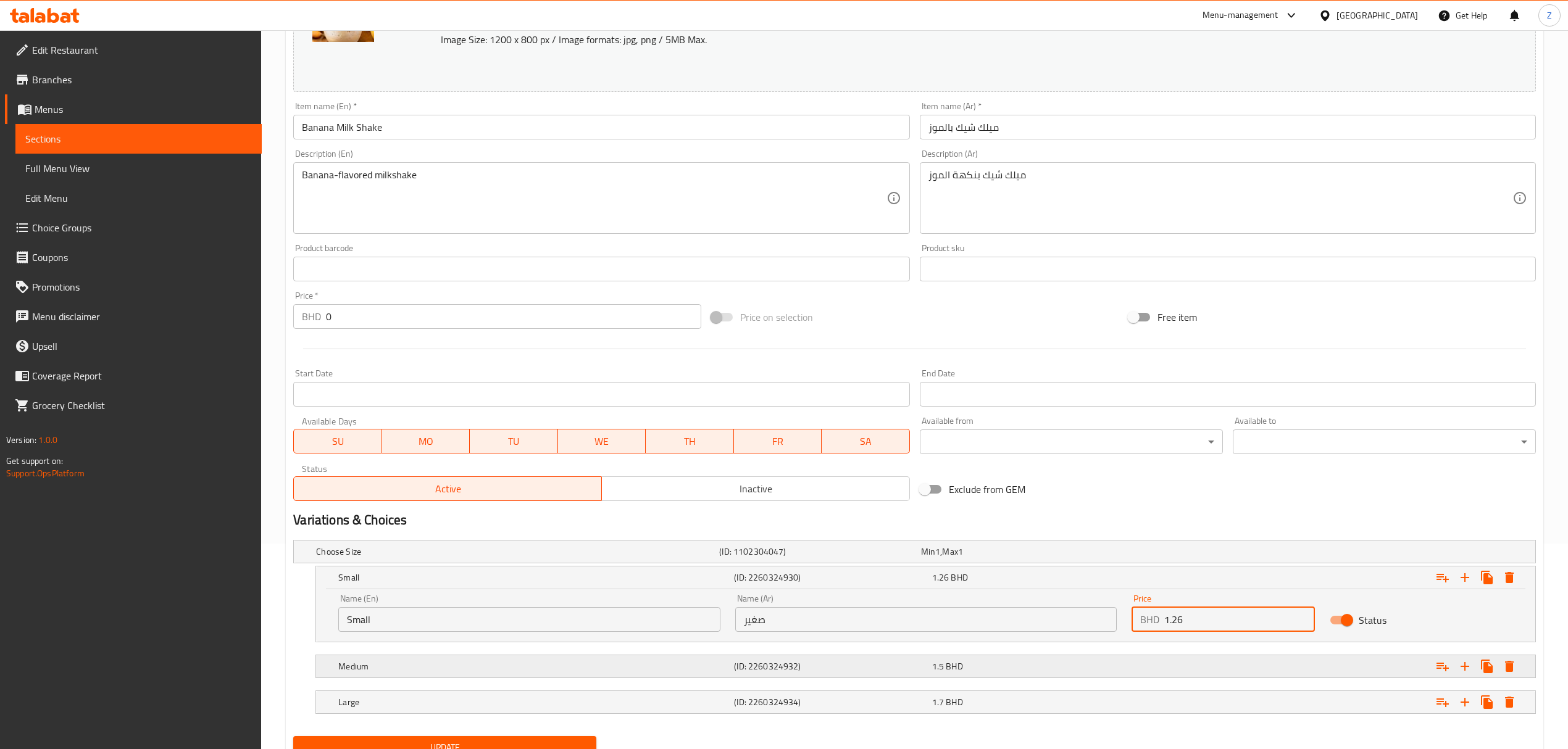
type input "1.26"
click at [1053, 519] on div "Expand" at bounding box center [1325, 667] width 396 height 27
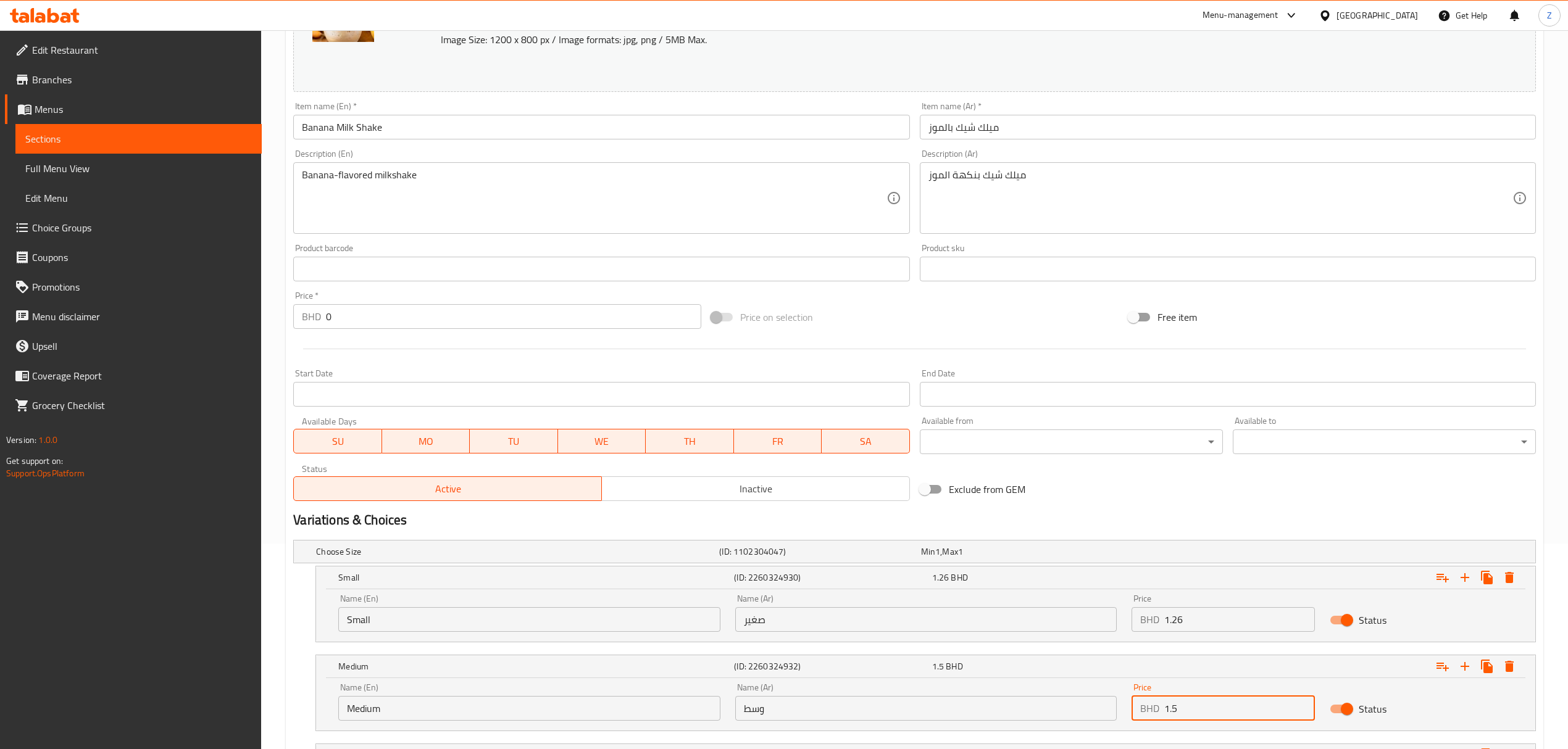
click at [1053, 519] on input "1.5" at bounding box center [1239, 709] width 150 height 25
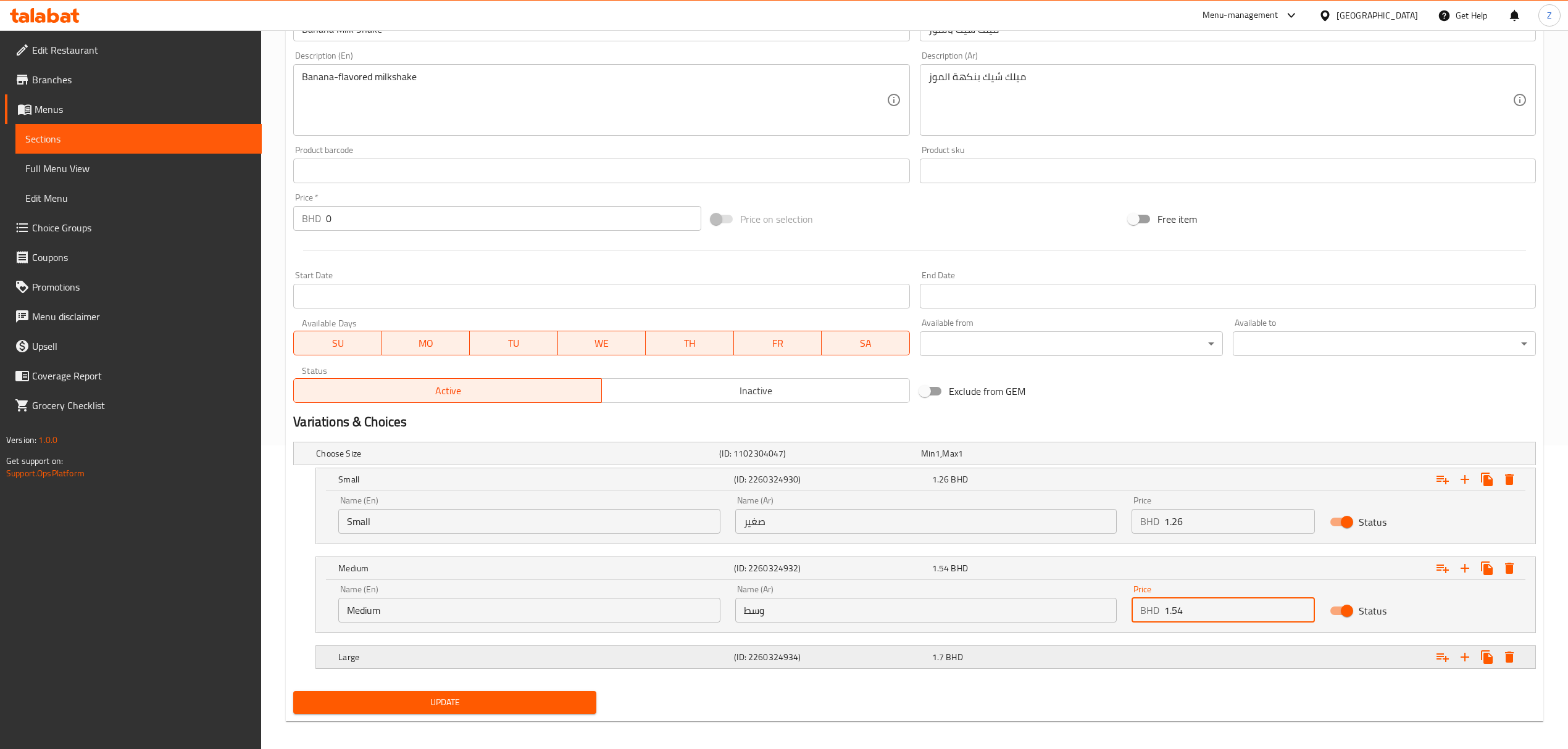
scroll to position [312, 0]
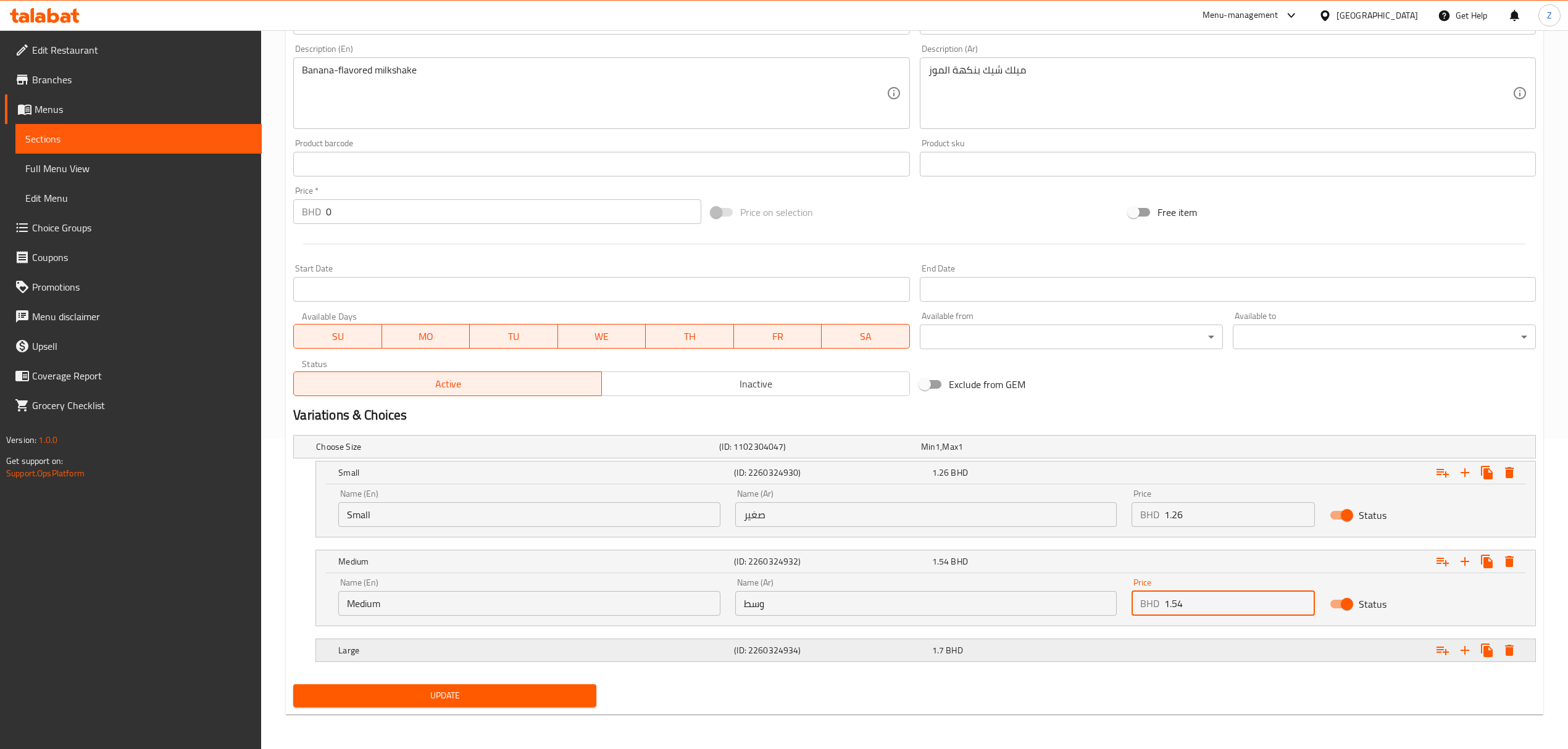
type input "1.54"
click at [1053, 519] on div "Expand" at bounding box center [1325, 650] width 396 height 27
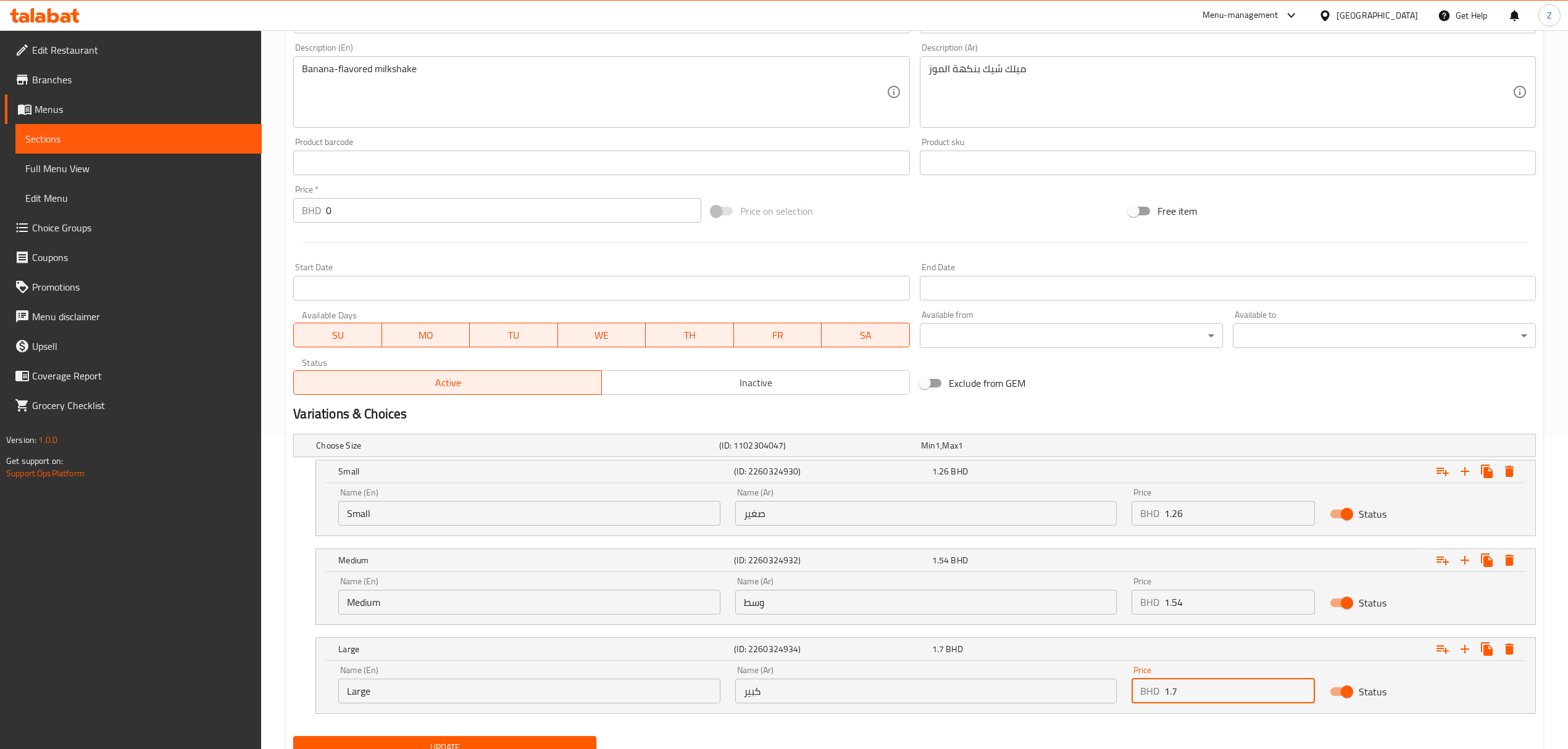
drag, startPoint x: 1185, startPoint y: 690, endPoint x: 1173, endPoint y: 694, distance: 12.6
click at [1053, 519] on input "1.7" at bounding box center [1239, 692] width 150 height 25
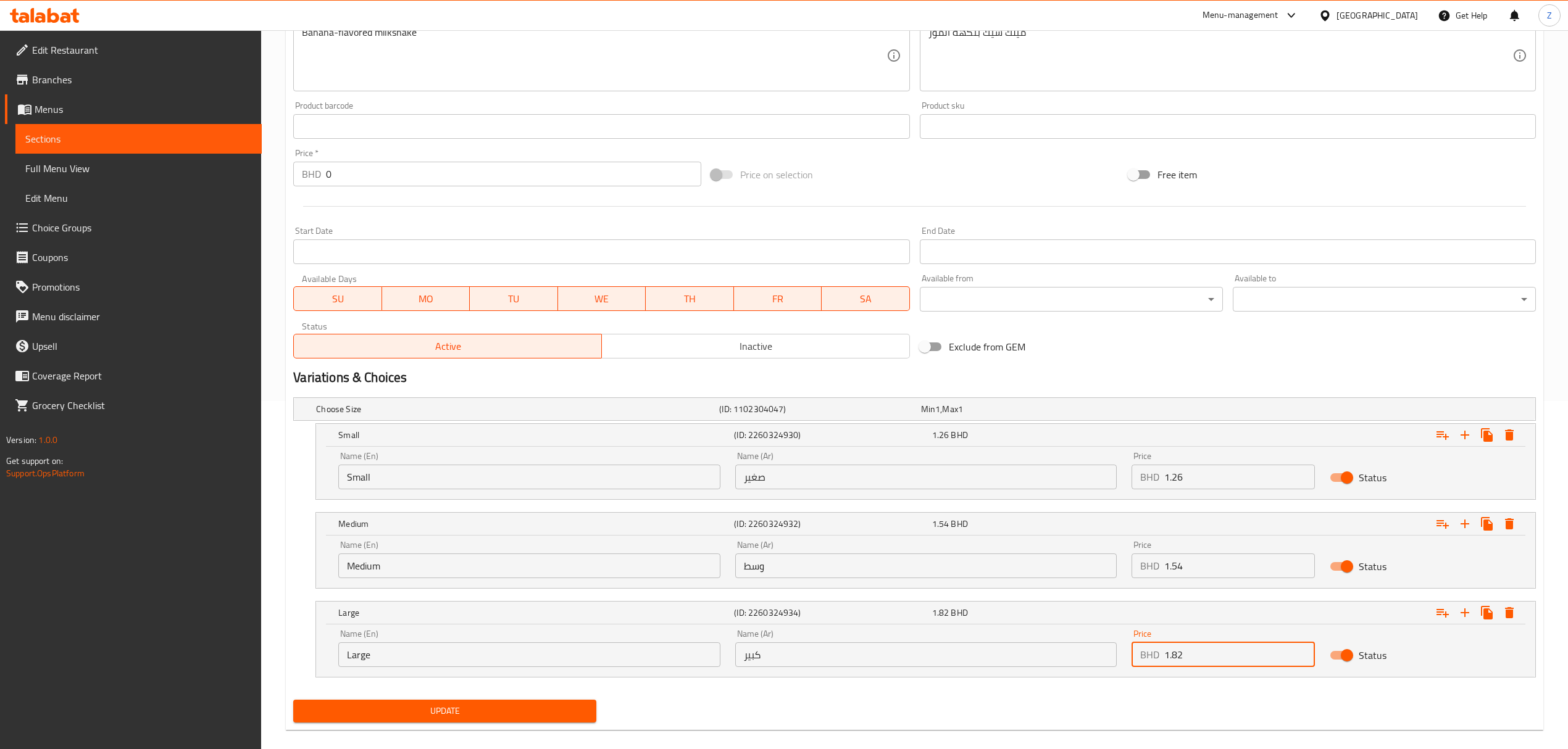
scroll to position [365, 0]
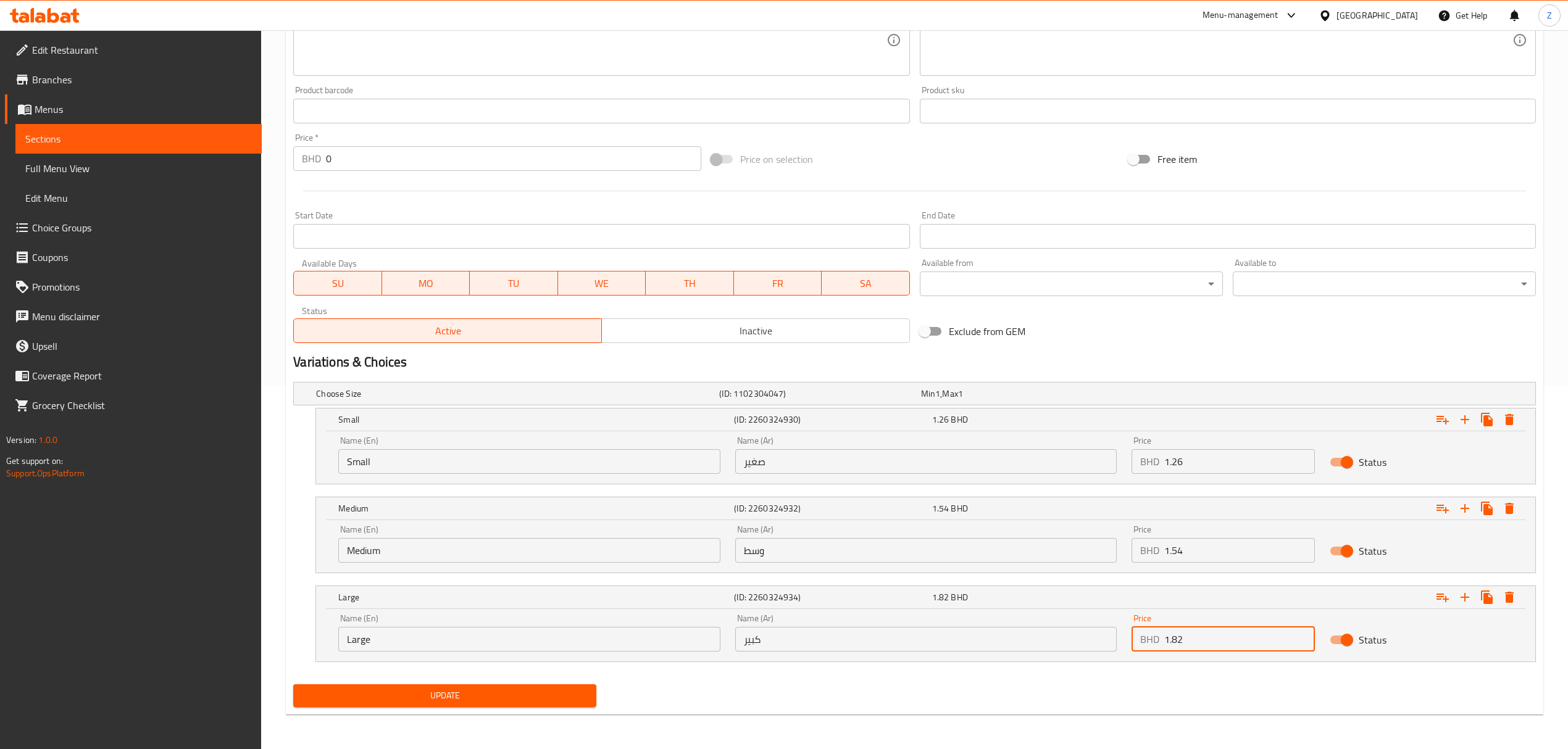
type input "1.82"
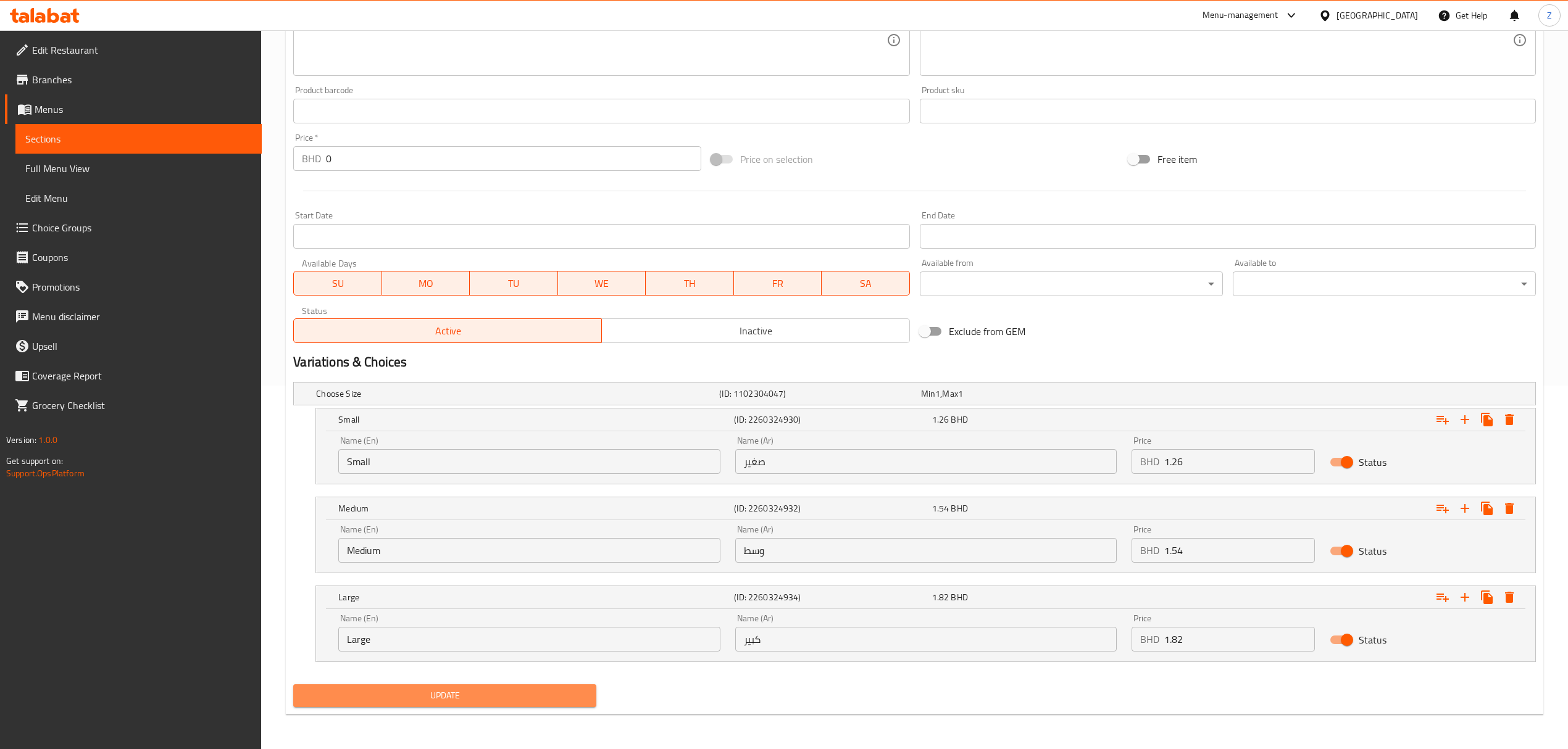
click at [454, 519] on span "Update" at bounding box center [445, 695] width 283 height 15
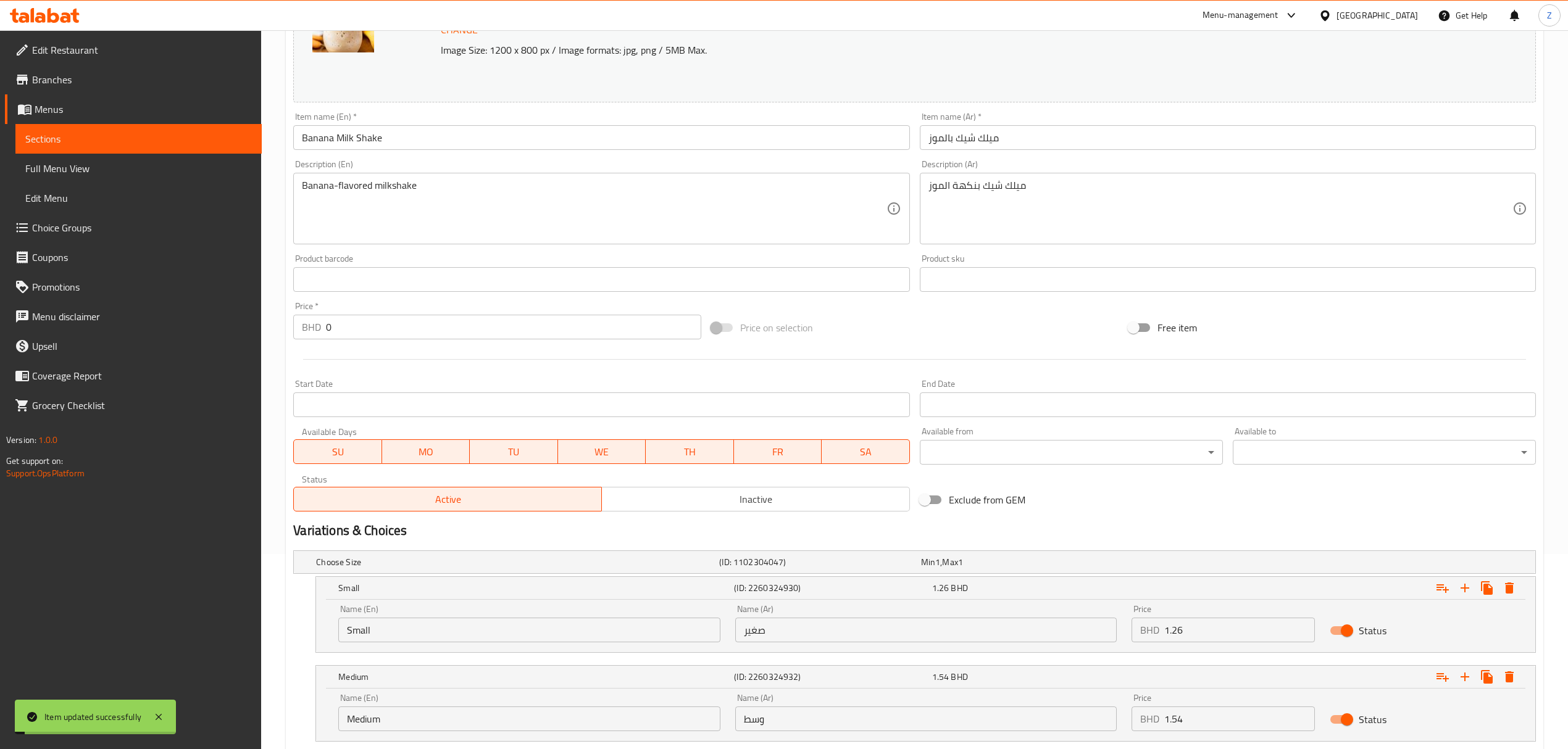
scroll to position [0, 0]
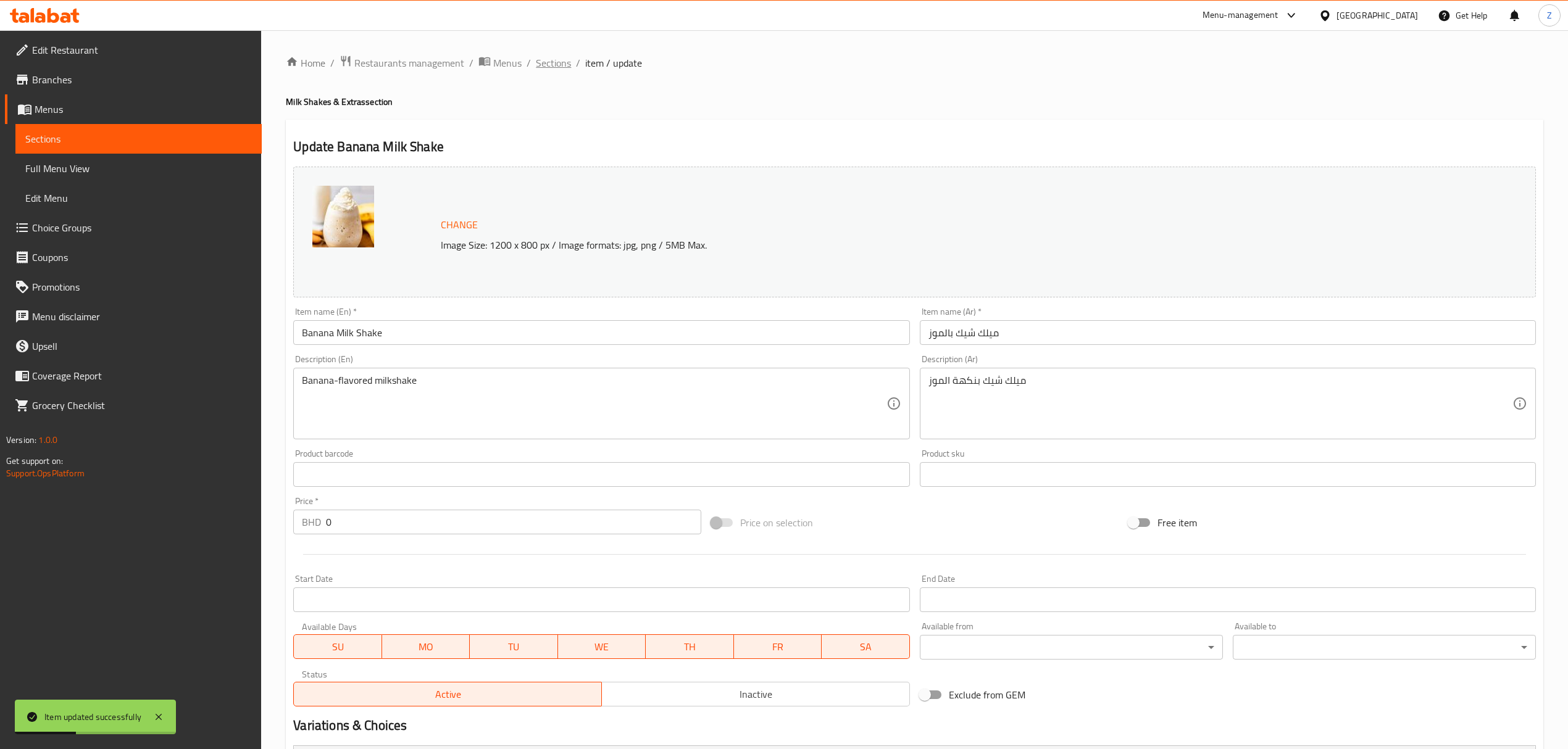
click at [548, 68] on span "Sections" at bounding box center [553, 62] width 35 height 14
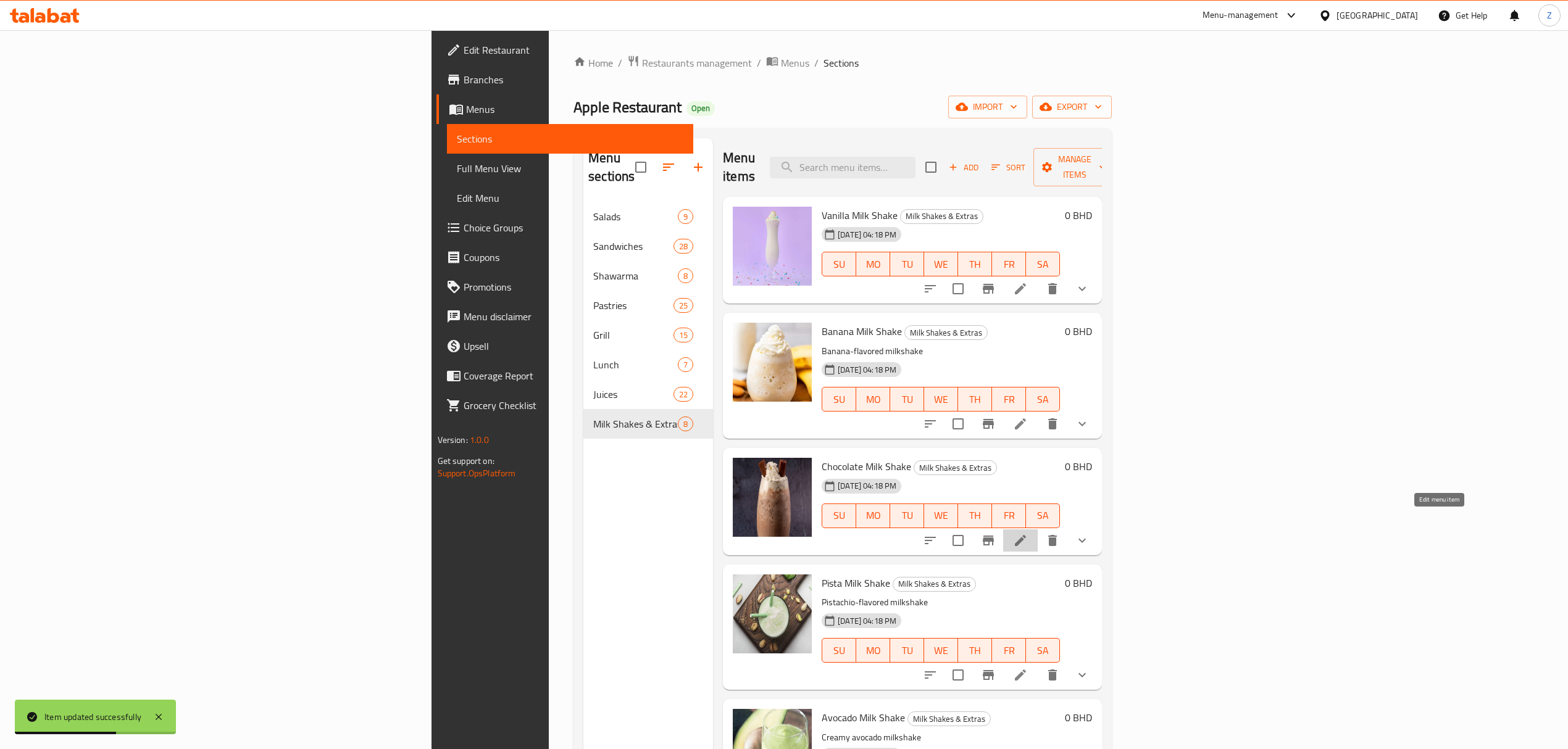
click at [1027, 519] on icon at bounding box center [1020, 540] width 14 height 14
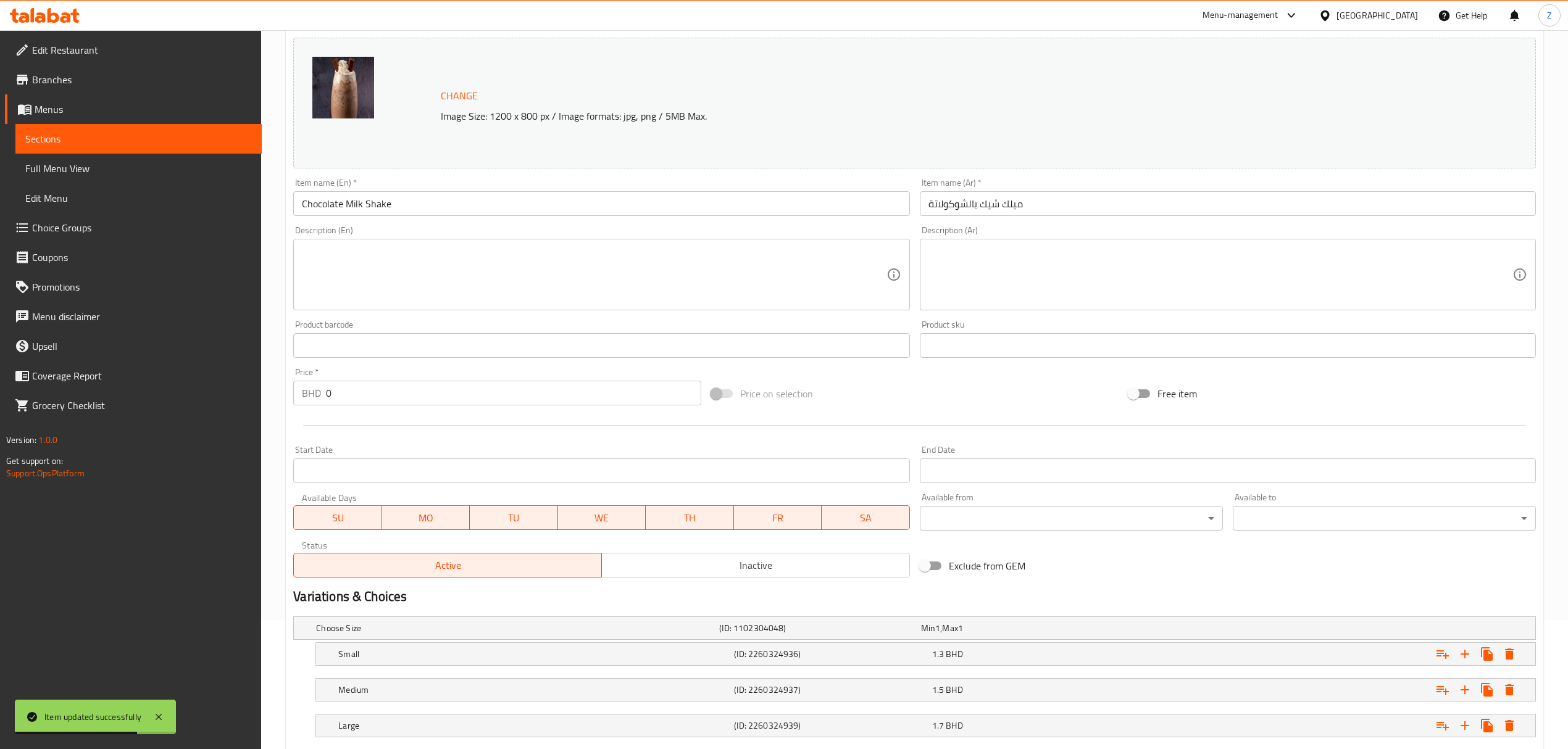
scroll to position [206, 0]
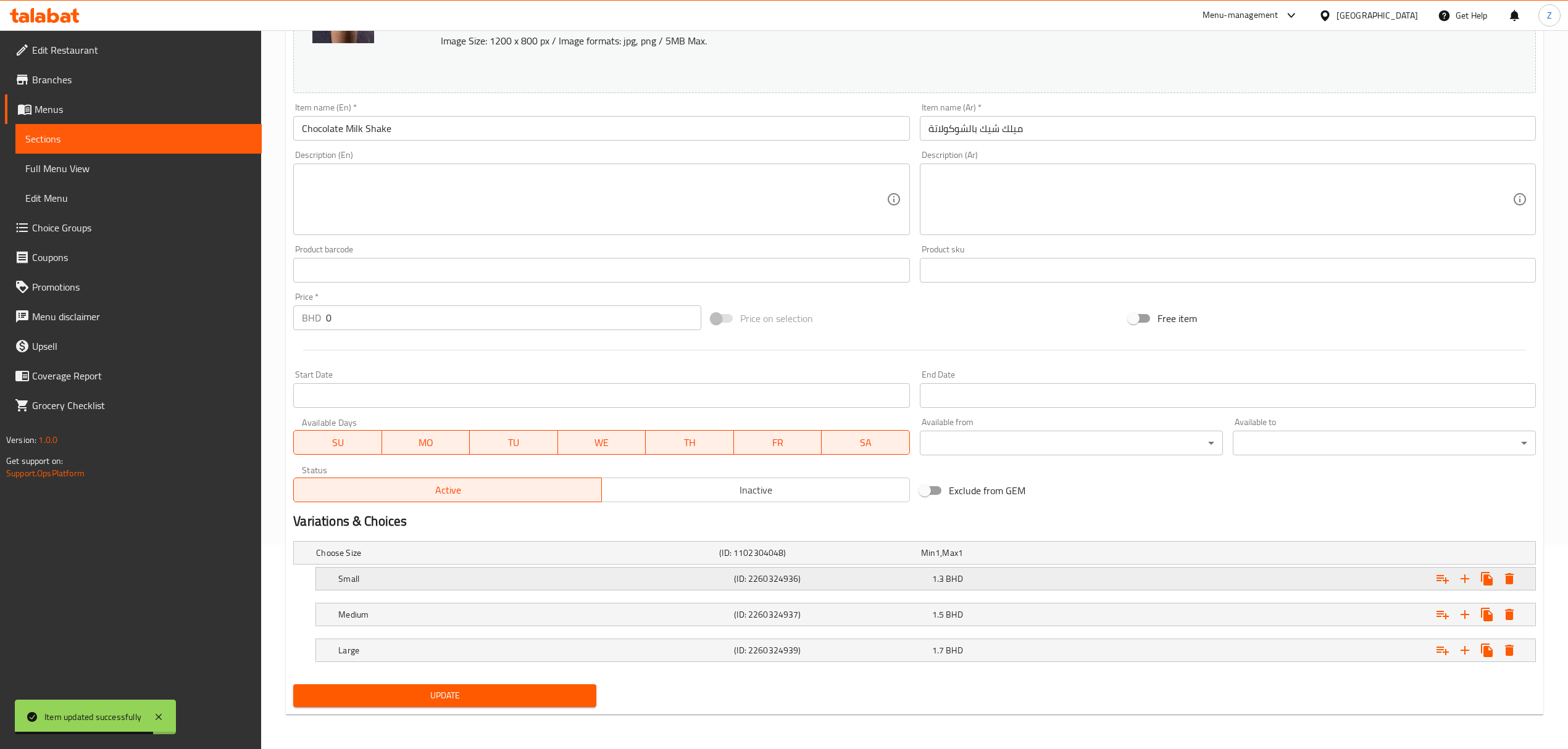
click at [998, 519] on div "1.3 BHD" at bounding box center [1027, 579] width 192 height 12
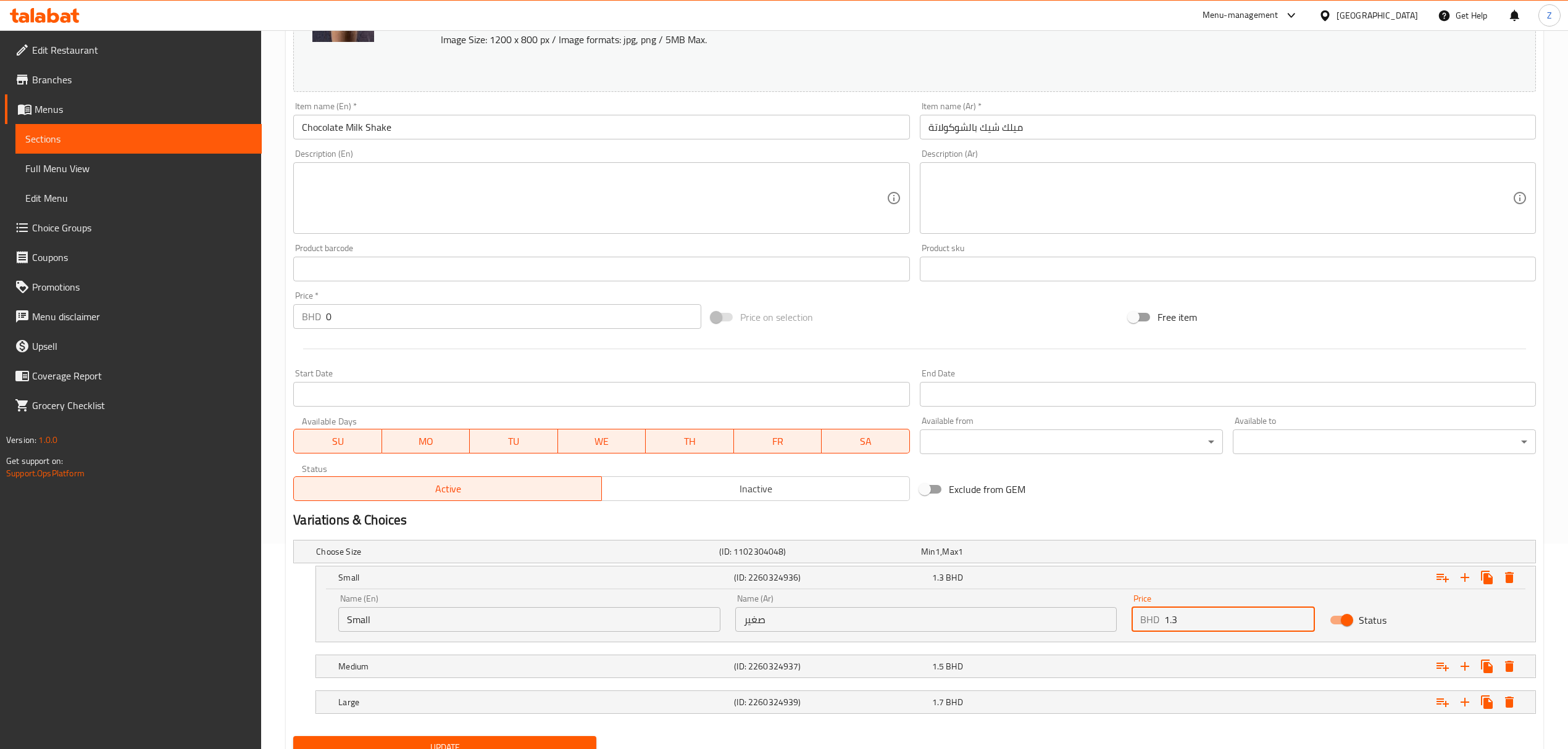
drag, startPoint x: 1186, startPoint y: 621, endPoint x: 1172, endPoint y: 617, distance: 14.6
click at [1053, 519] on input "1.3" at bounding box center [1239, 620] width 150 height 25
type input "1.26"
click at [1053, 519] on div "Expand" at bounding box center [1325, 667] width 396 height 27
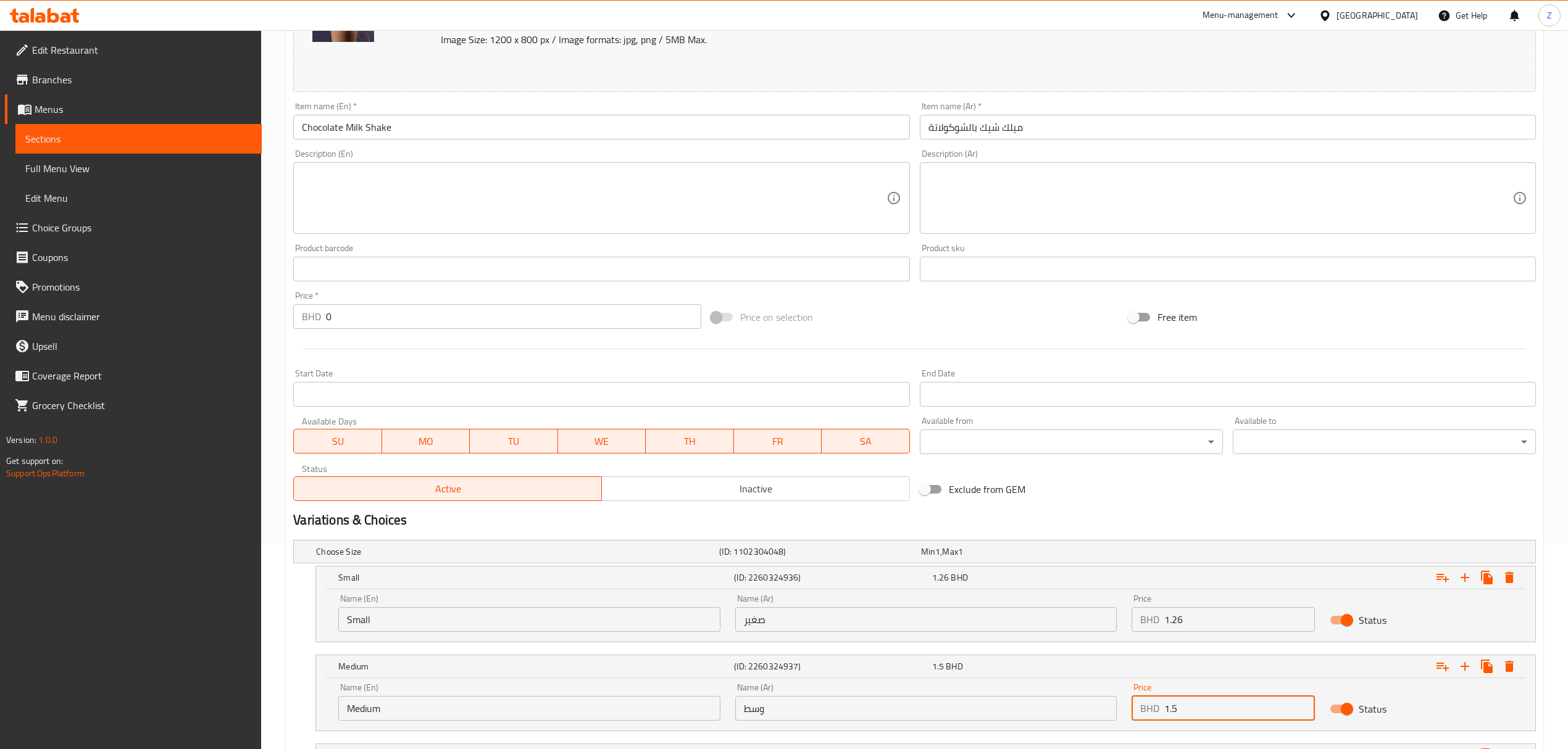
click at [1053, 519] on input "1.5" at bounding box center [1239, 709] width 150 height 25
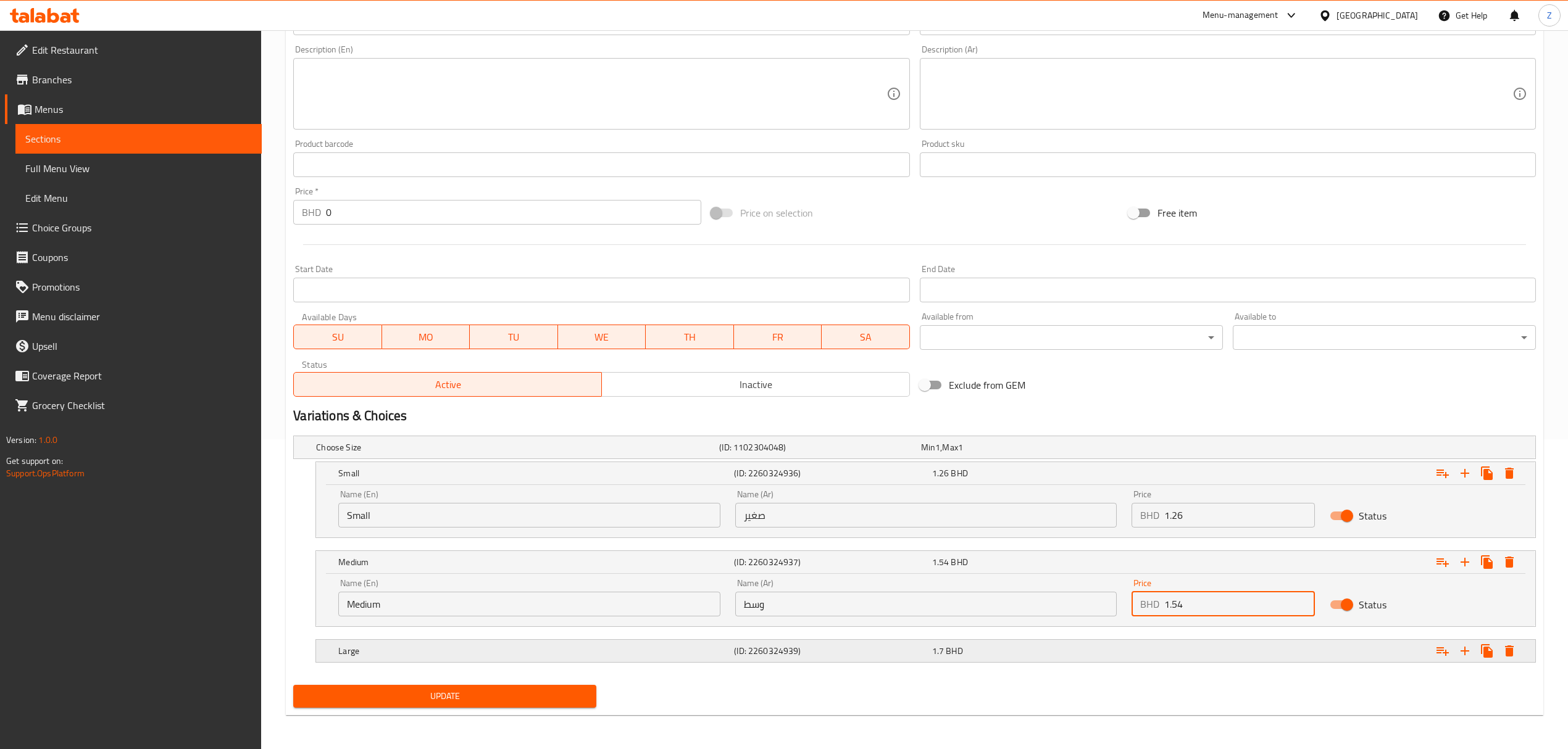
scroll to position [312, 0]
type input "1.54"
click at [1053, 519] on div "1.7 BHD" at bounding box center [1027, 650] width 192 height 12
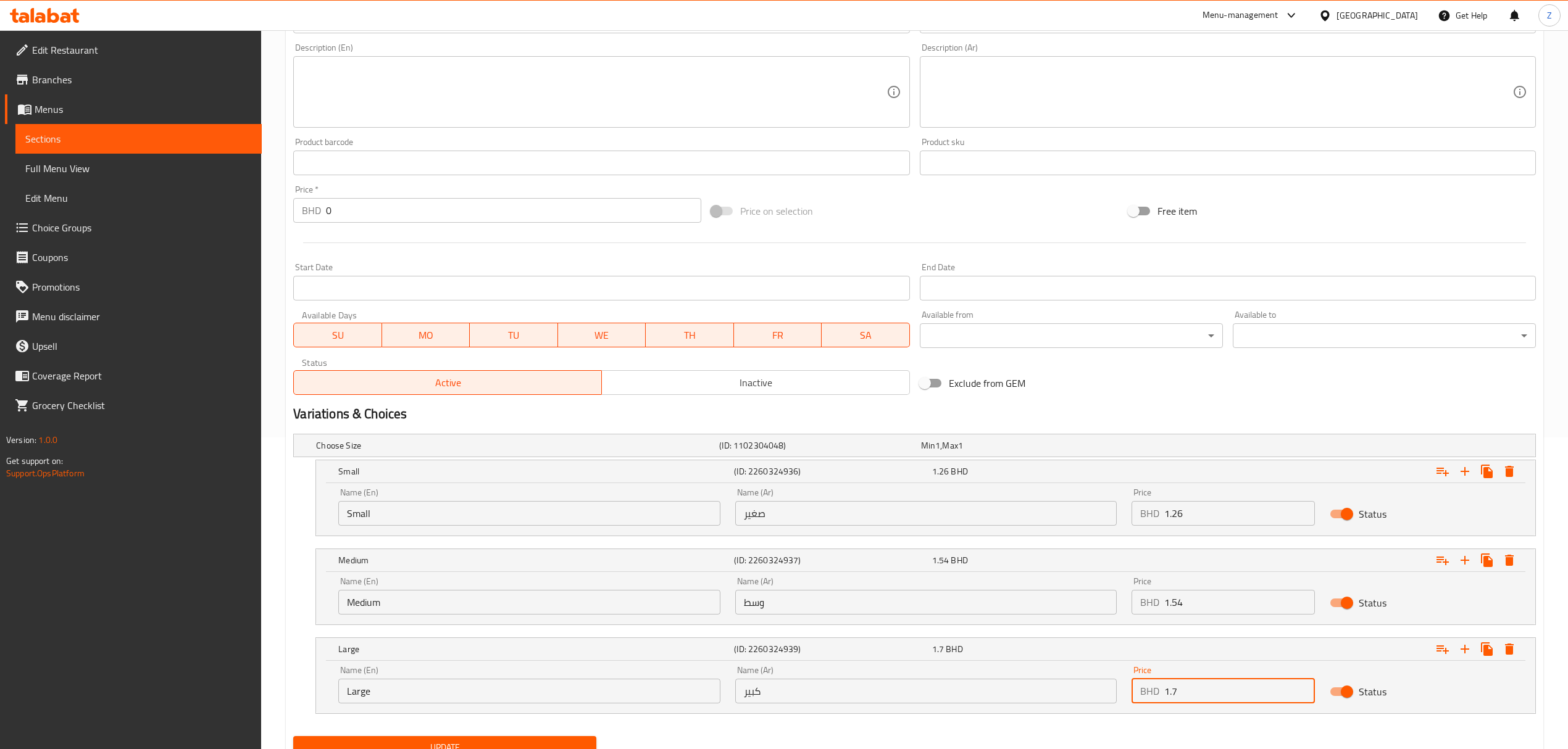
drag, startPoint x: 1179, startPoint y: 694, endPoint x: 1171, endPoint y: 692, distance: 8.2
click at [1053, 519] on input "1.7" at bounding box center [1239, 692] width 150 height 25
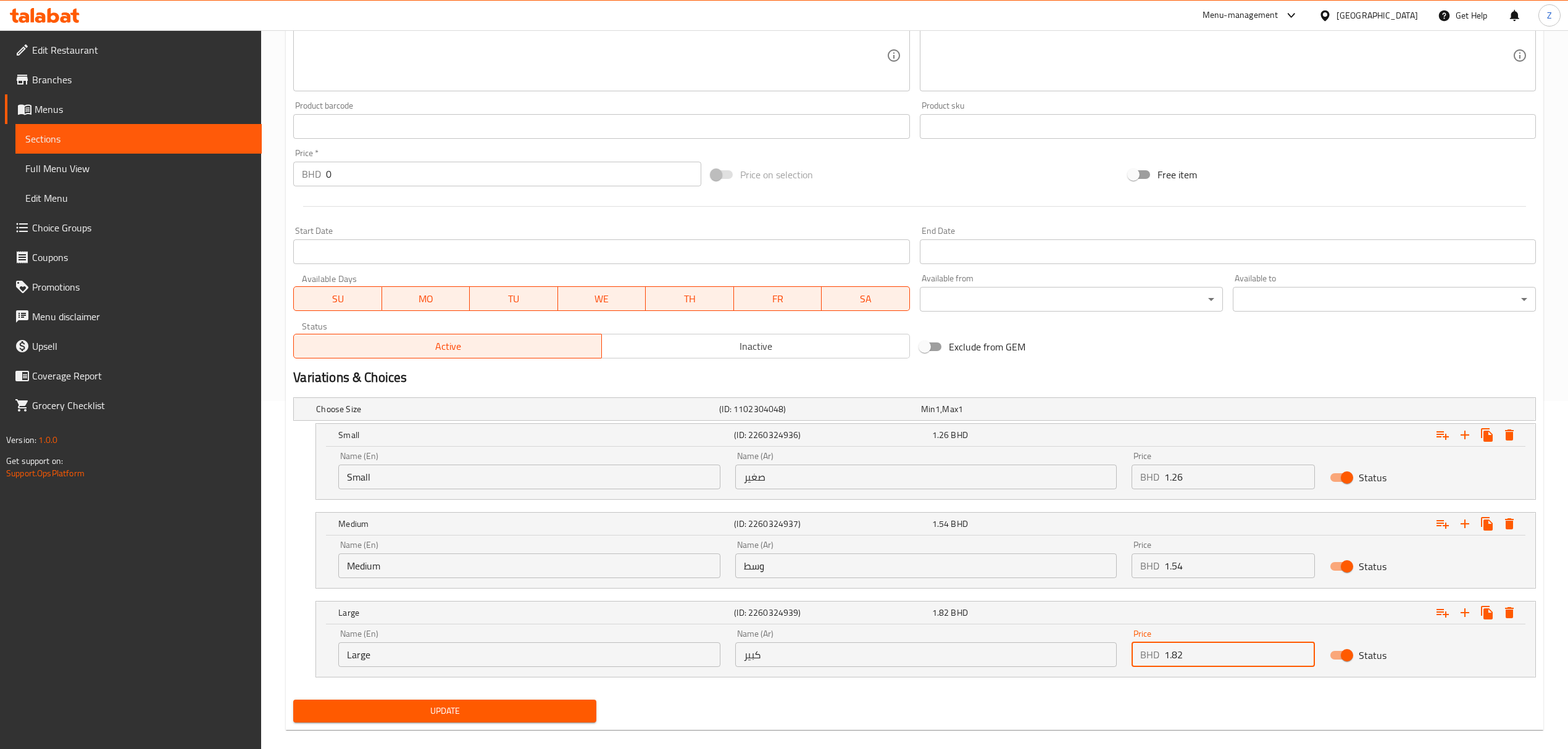
scroll to position [365, 0]
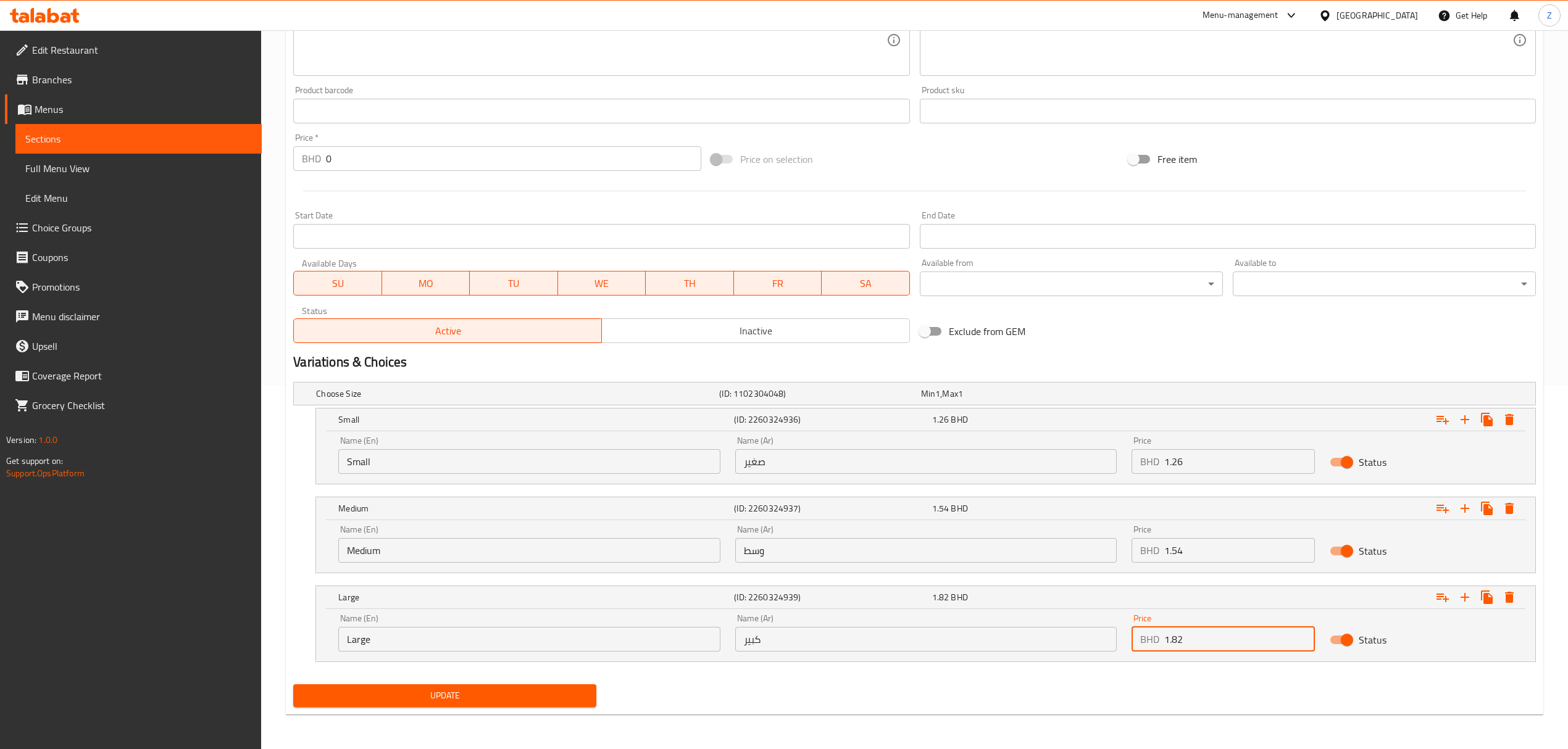
type input "1.82"
click at [465, 519] on div "Update Chocolate Milk Shake Change Image Size: 1200 x 800 px / Image formats: j…" at bounding box center [915, 235] width 1257 height 958
click at [473, 519] on span "Update" at bounding box center [445, 695] width 283 height 15
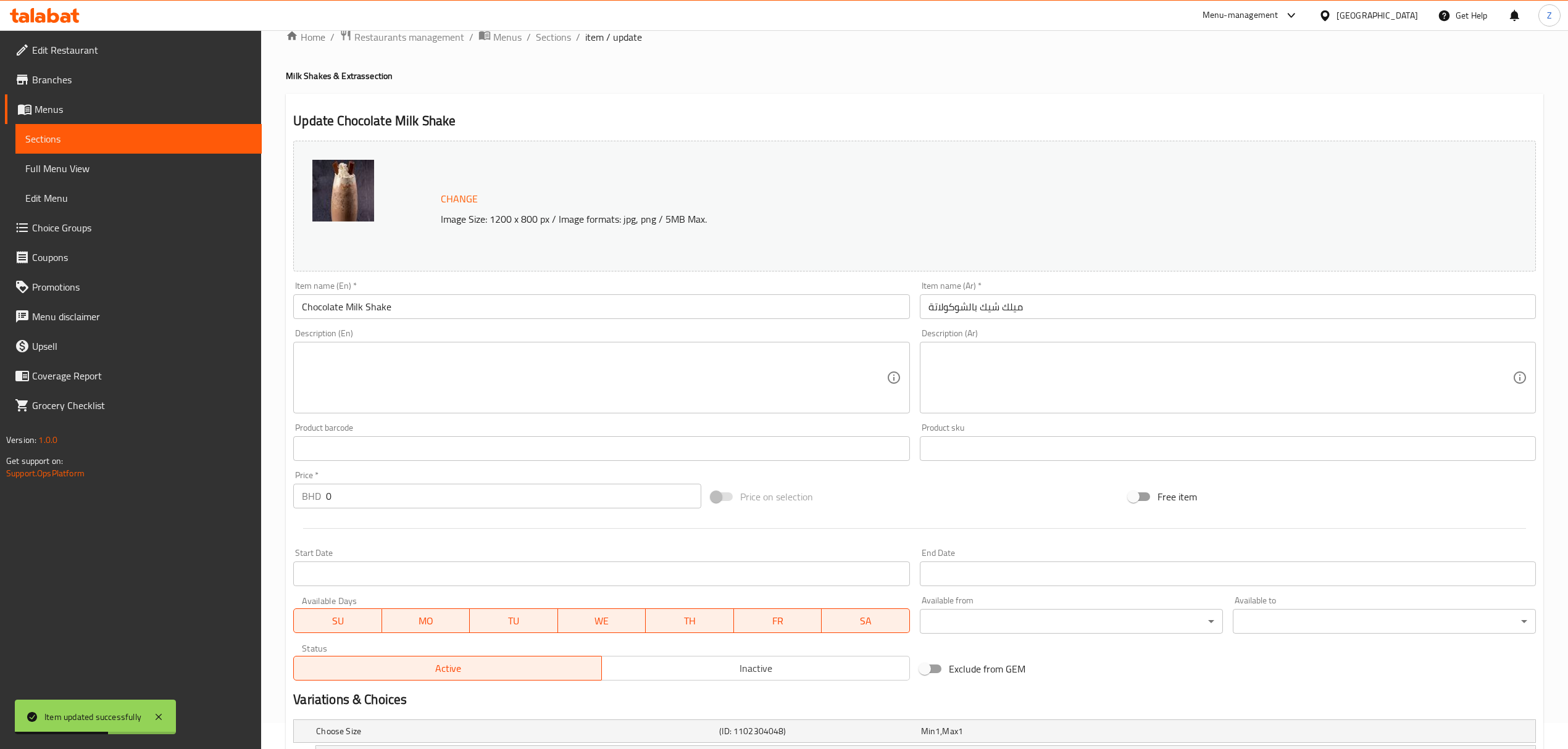
scroll to position [0, 0]
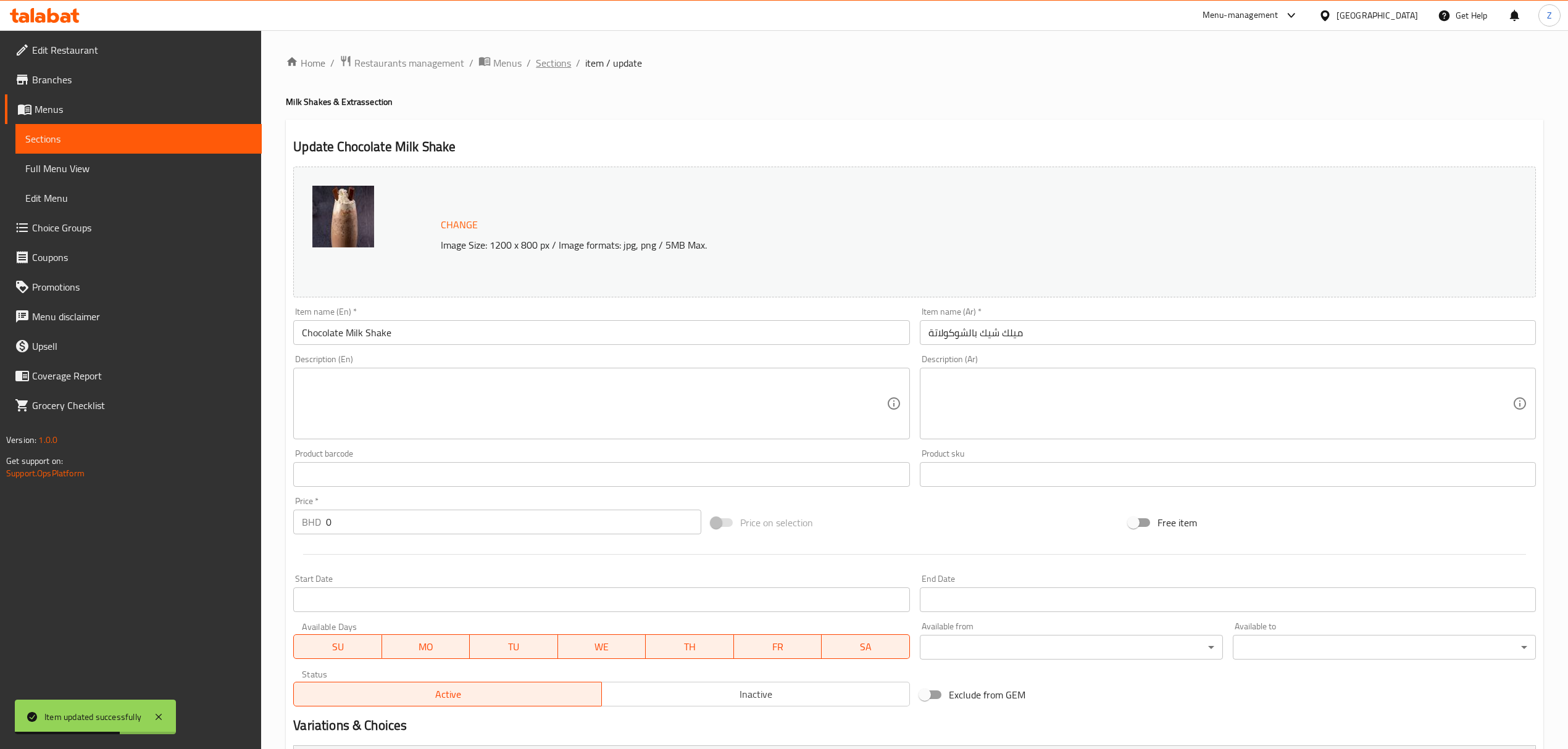
click at [554, 60] on span "Sections" at bounding box center [553, 62] width 35 height 14
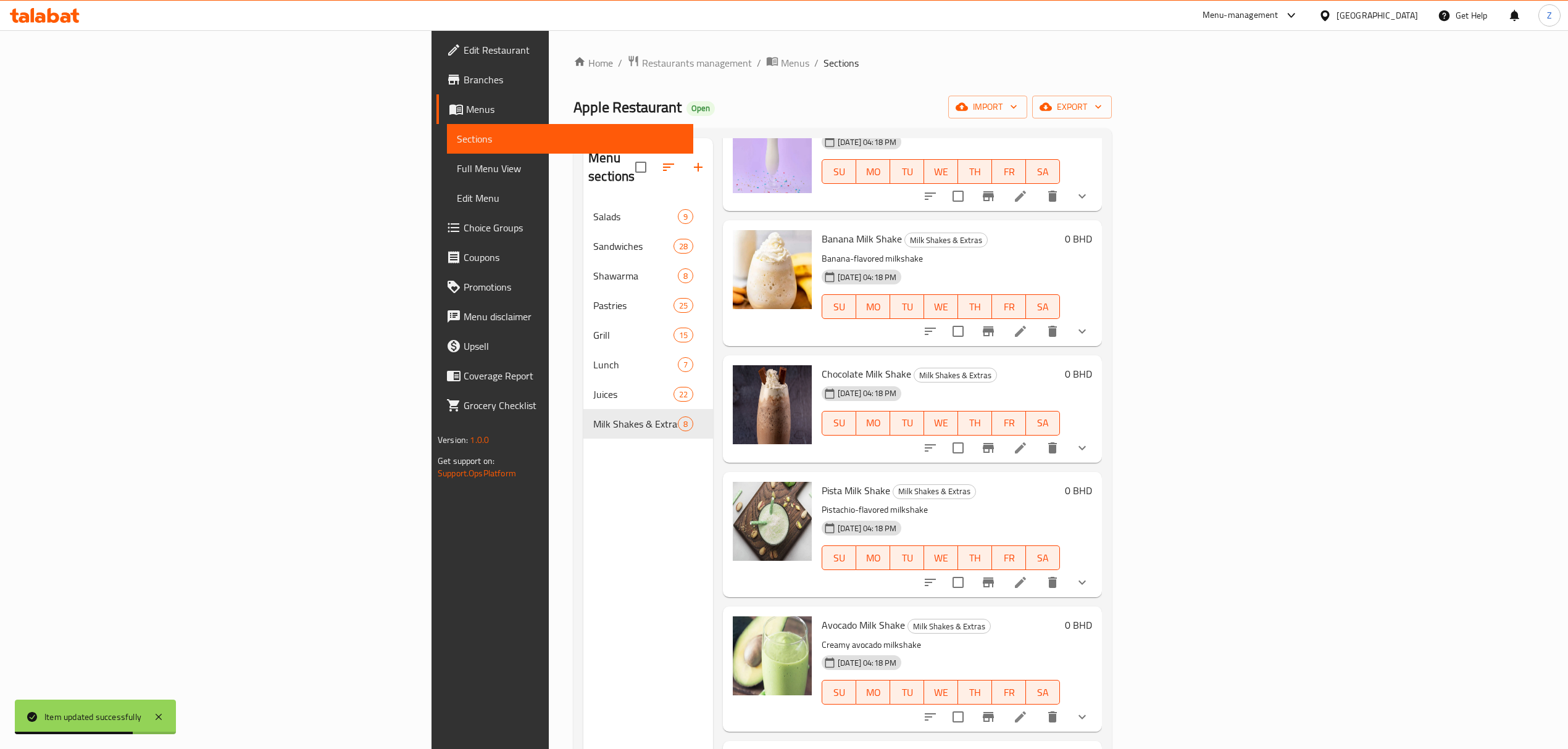
scroll to position [322, 0]
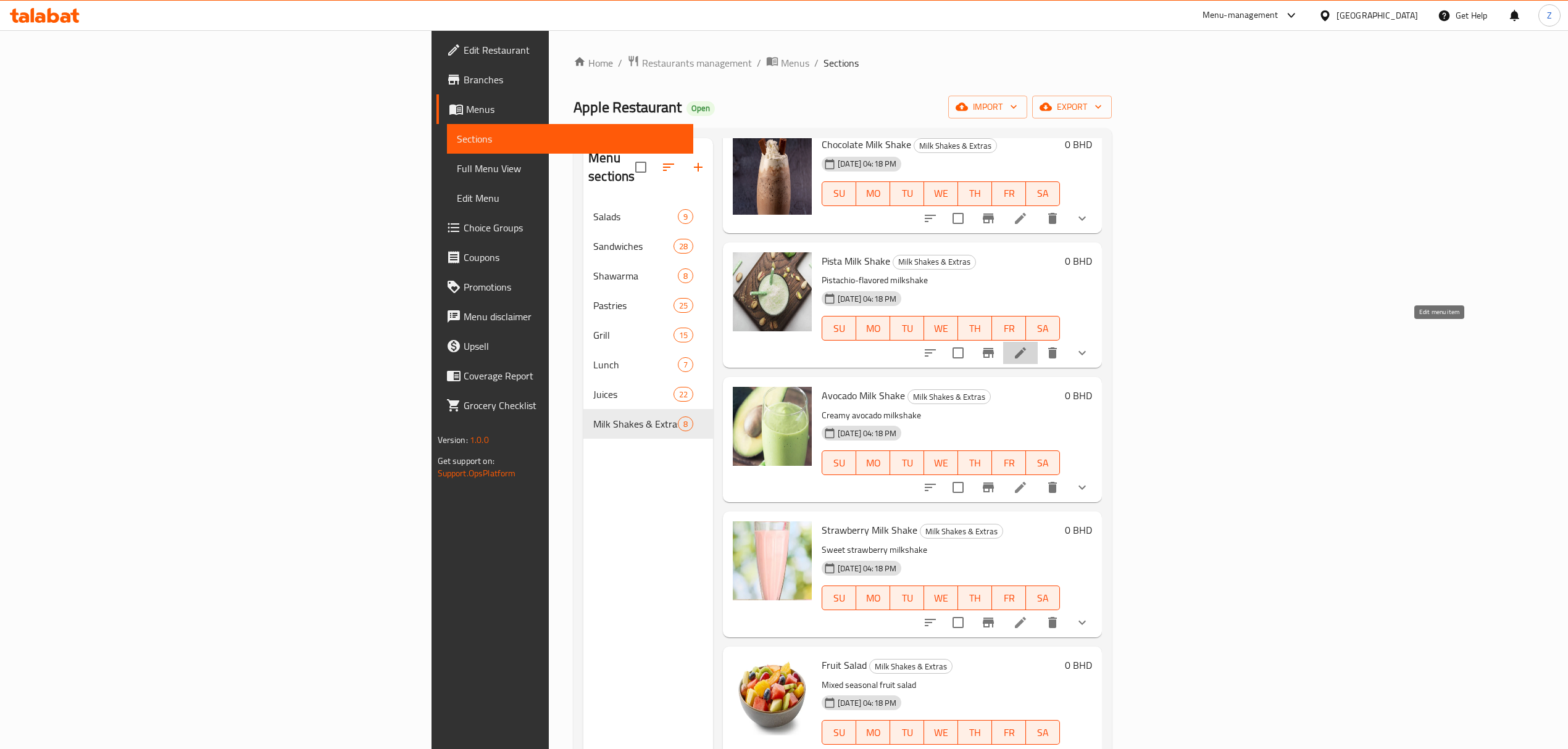
click at [1027, 345] on icon at bounding box center [1020, 352] width 14 height 14
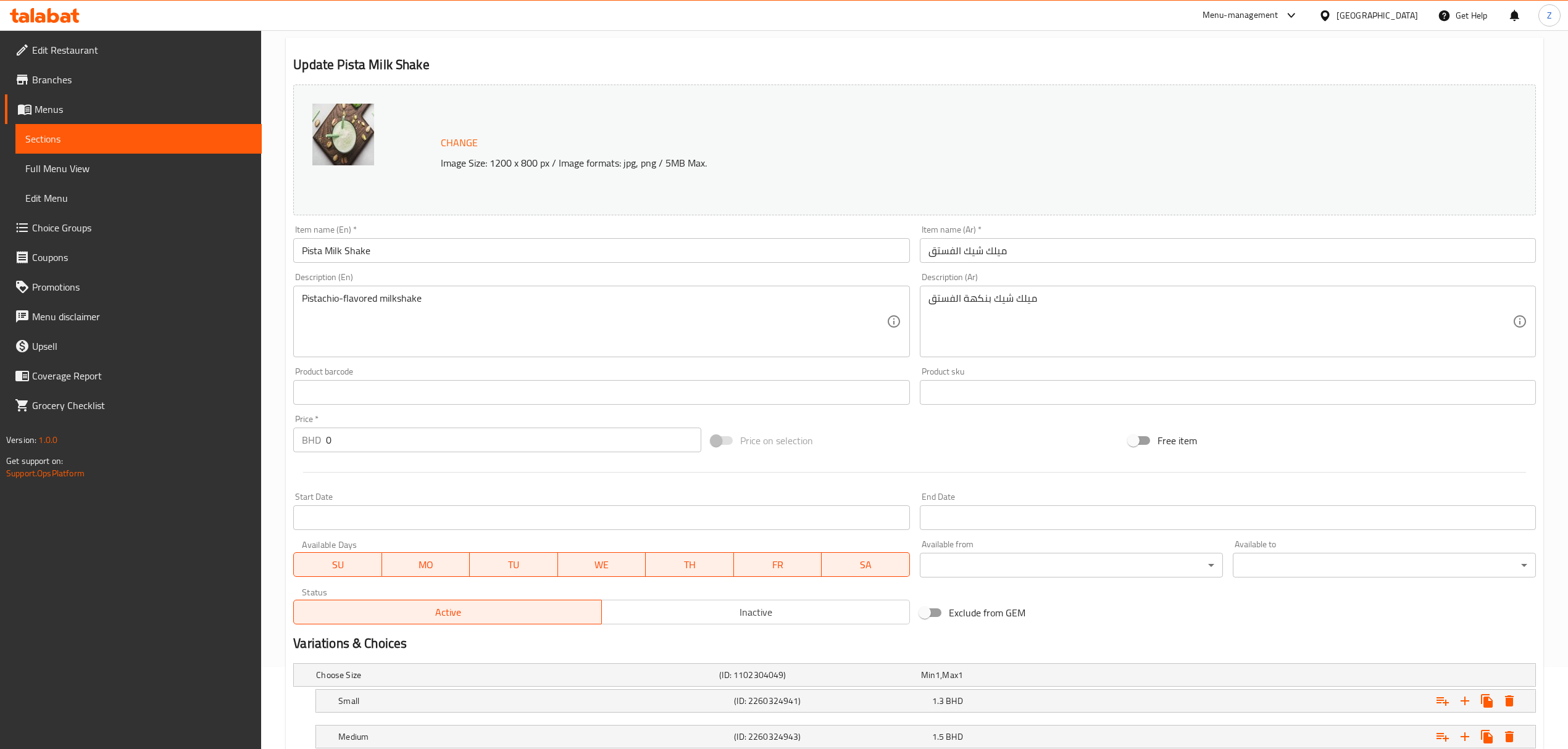
scroll to position [206, 0]
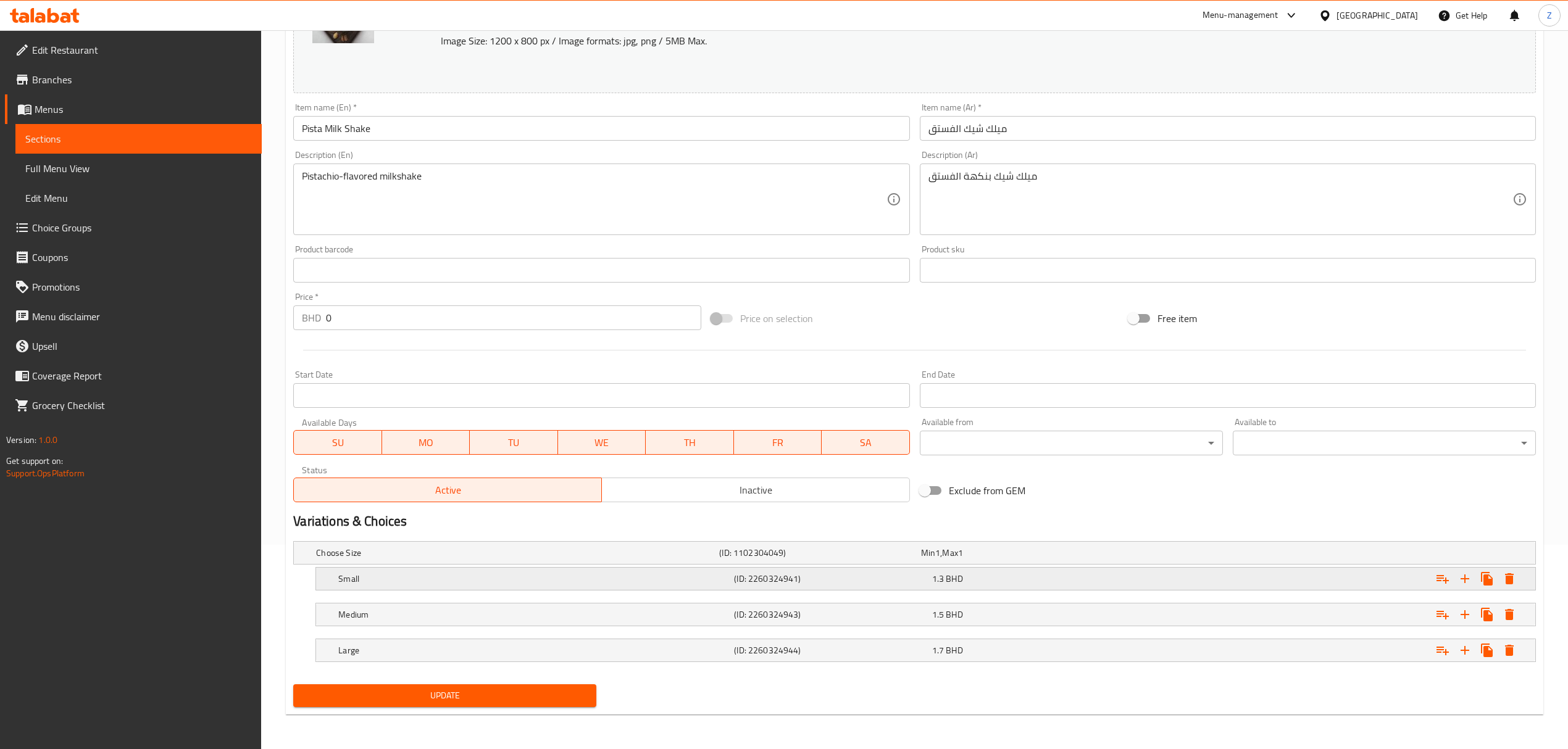
drag, startPoint x: 974, startPoint y: 585, endPoint x: 981, endPoint y: 590, distance: 8.6
click at [973, 519] on div "1.3 BHD" at bounding box center [1028, 579] width 197 height 17
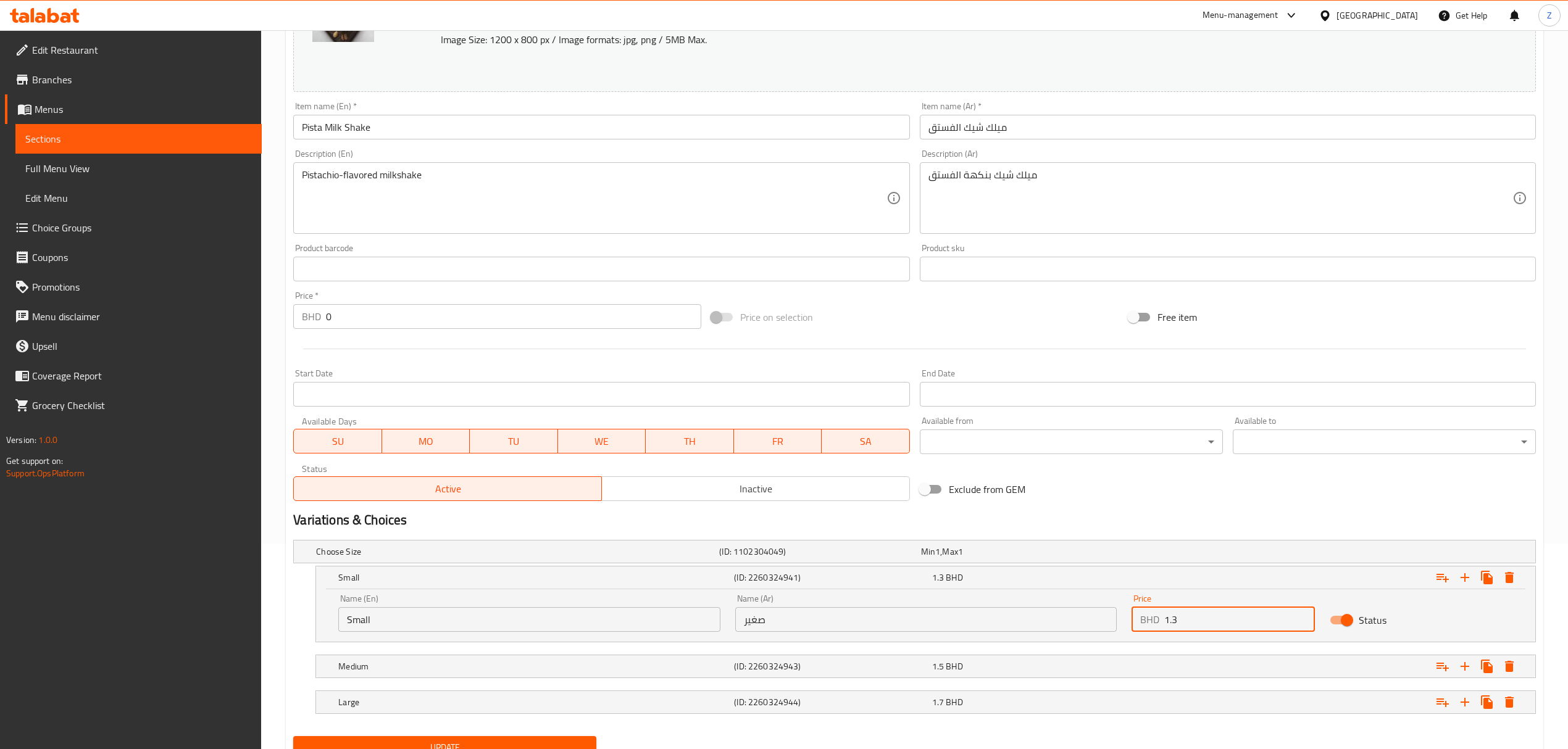
drag, startPoint x: 1193, startPoint y: 626, endPoint x: 1173, endPoint y: 617, distance: 21.9
click at [1053, 519] on input "1.3" at bounding box center [1239, 620] width 150 height 25
type input "1.26"
click at [1053, 519] on div "Expand" at bounding box center [1325, 667] width 396 height 27
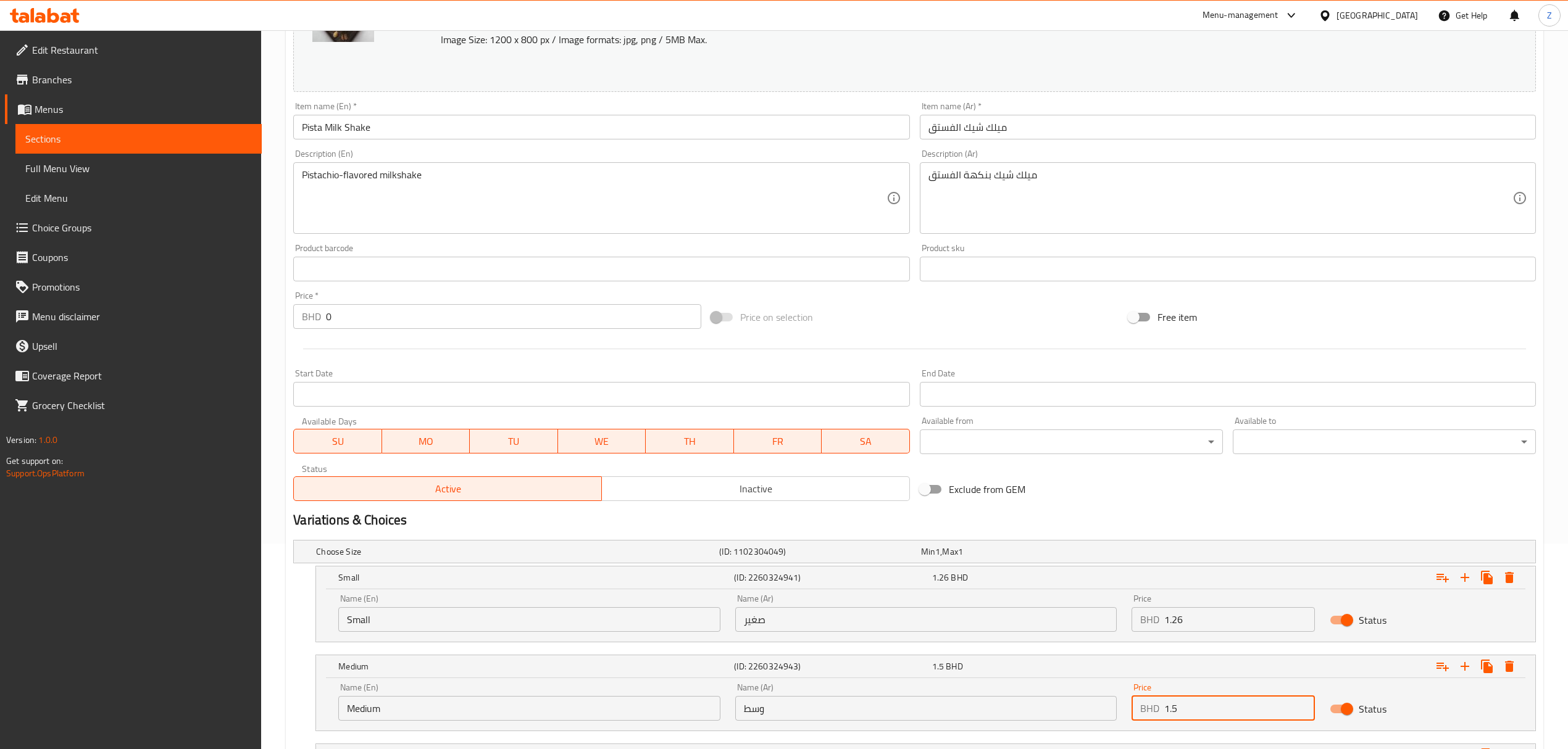
click at [1053, 519] on input "1.5" at bounding box center [1239, 709] width 150 height 25
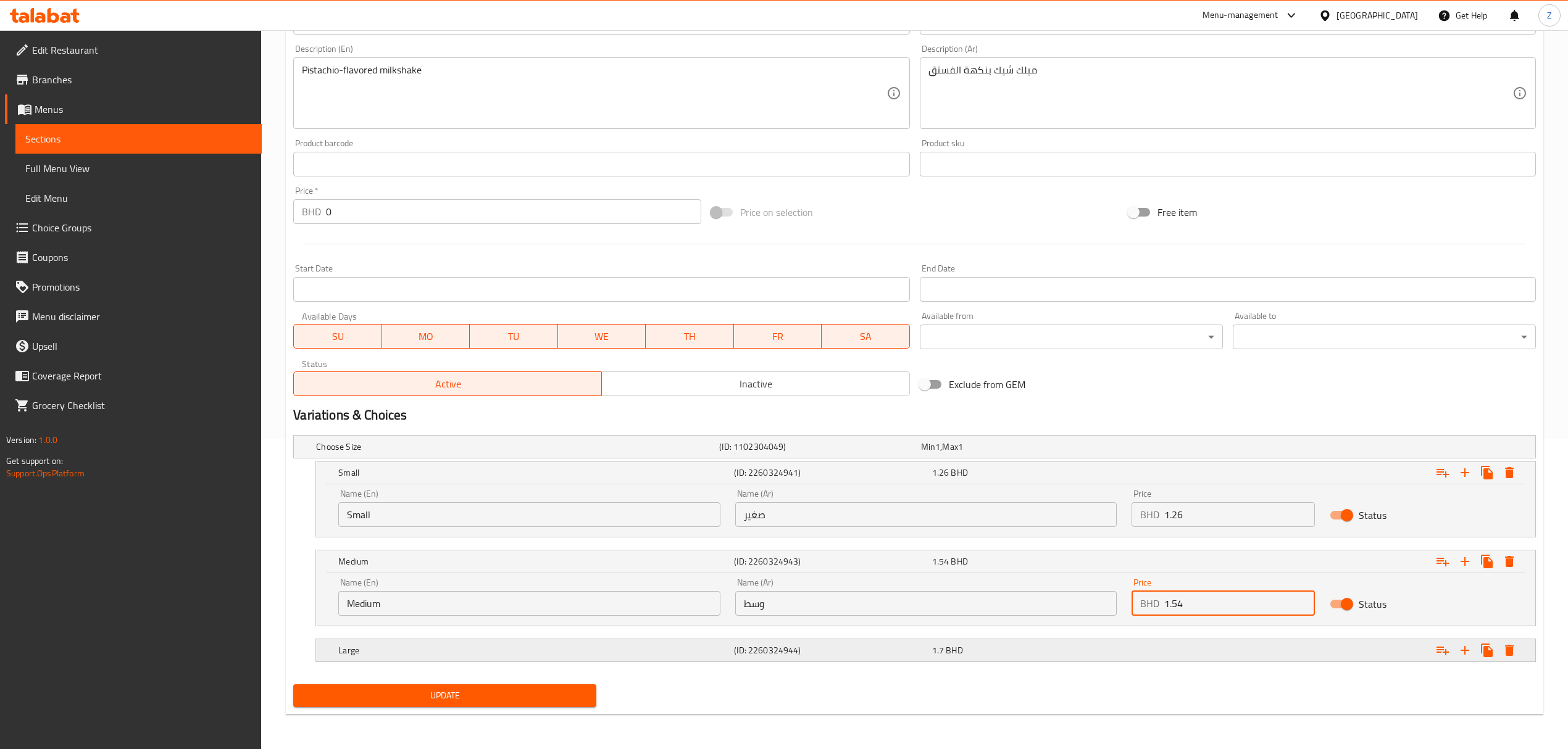
scroll to position [312, 0]
type input "1.54"
click at [1053, 519] on div "Expand" at bounding box center [1325, 650] width 396 height 27
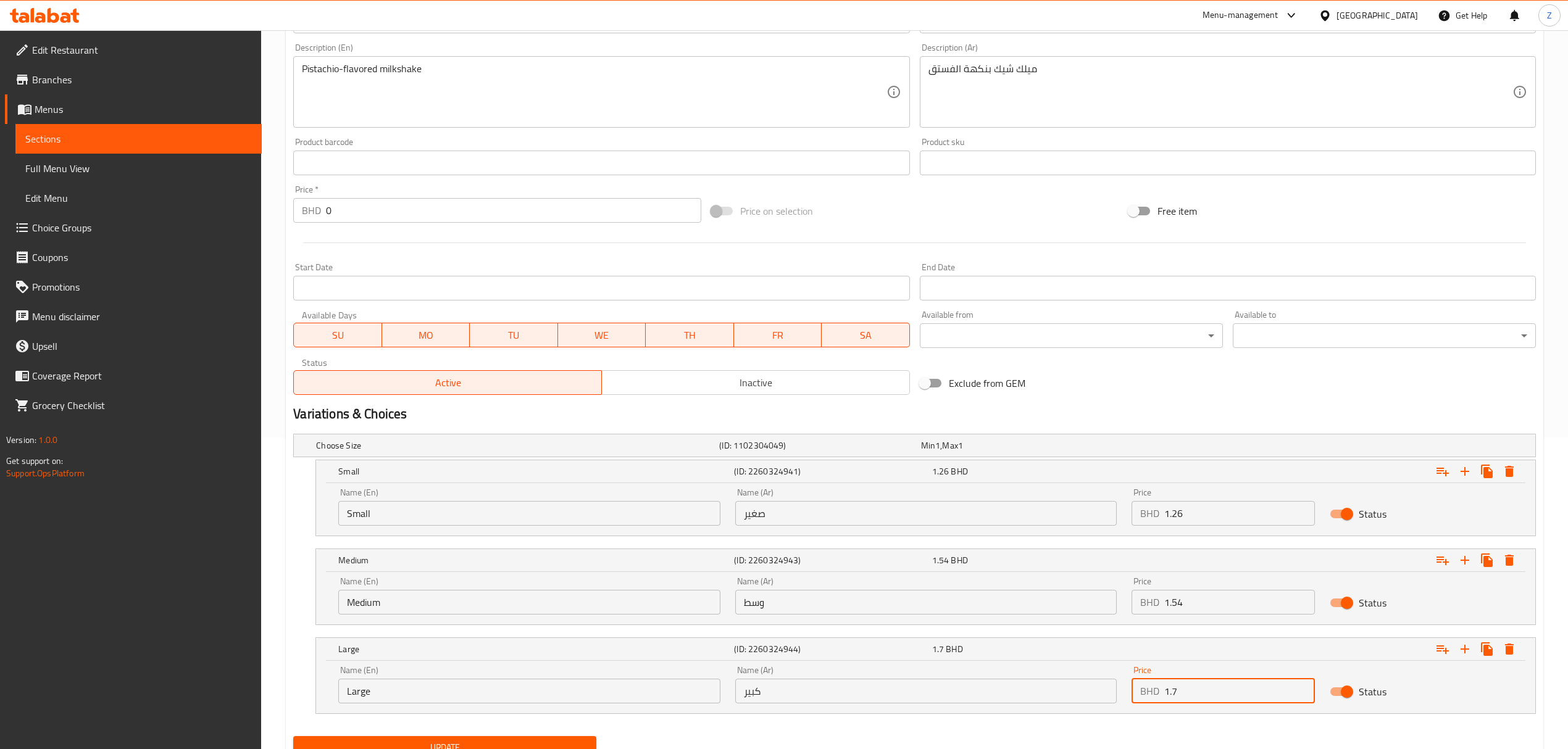
drag, startPoint x: 1189, startPoint y: 702, endPoint x: 1172, endPoint y: 692, distance: 19.7
click at [1053, 519] on input "1.7" at bounding box center [1239, 692] width 150 height 25
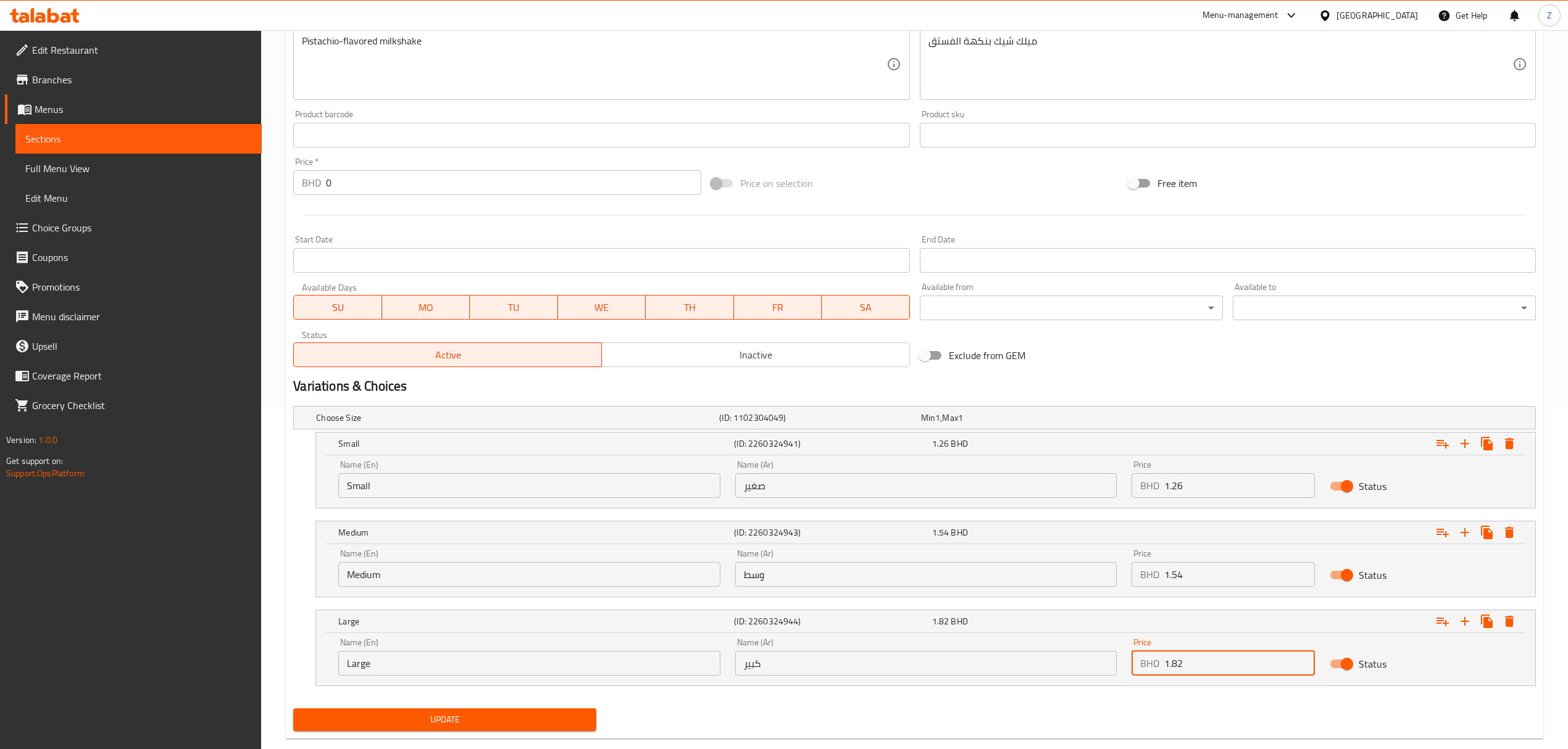
scroll to position [365, 0]
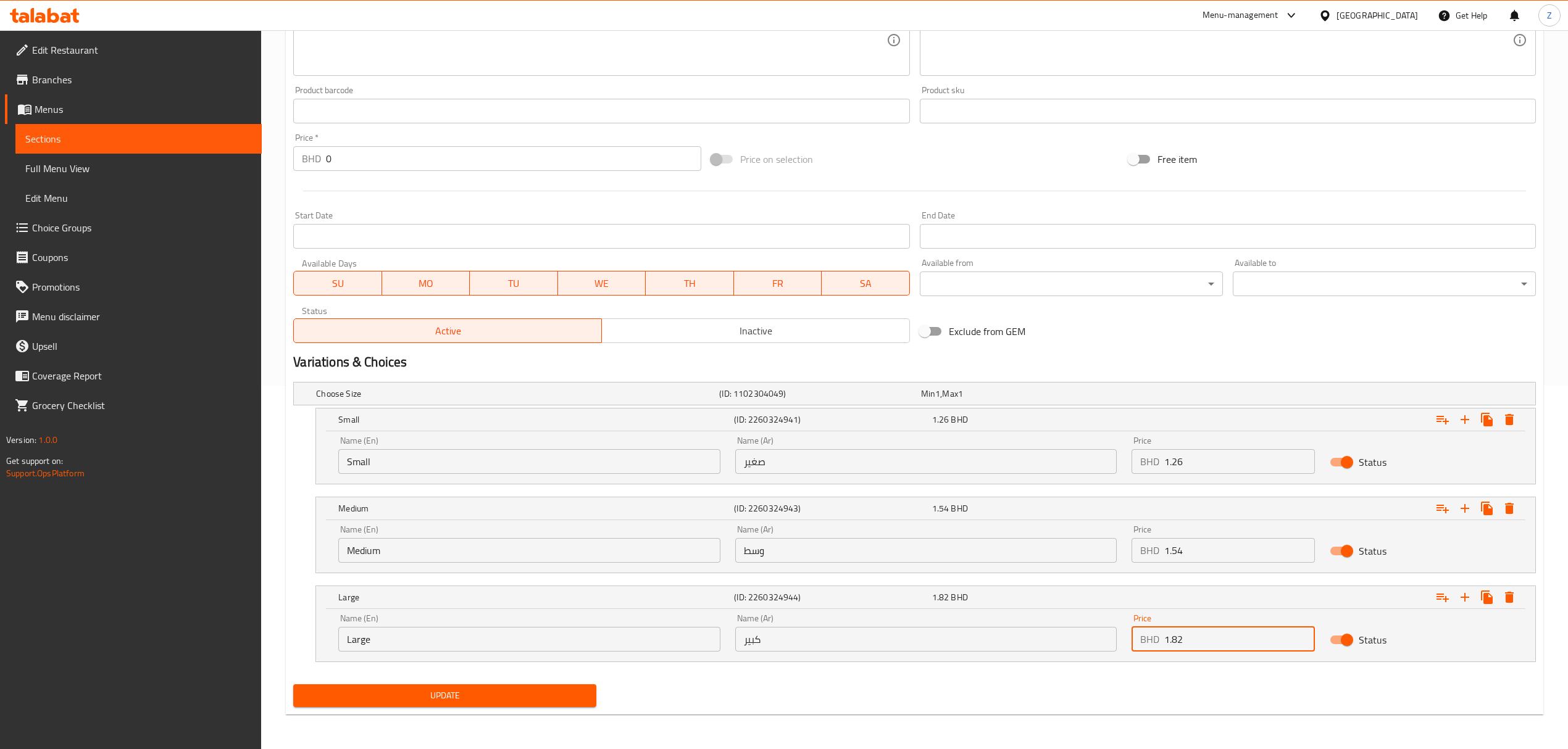
type input "1.82"
click at [376, 519] on span "Update" at bounding box center [445, 695] width 283 height 15
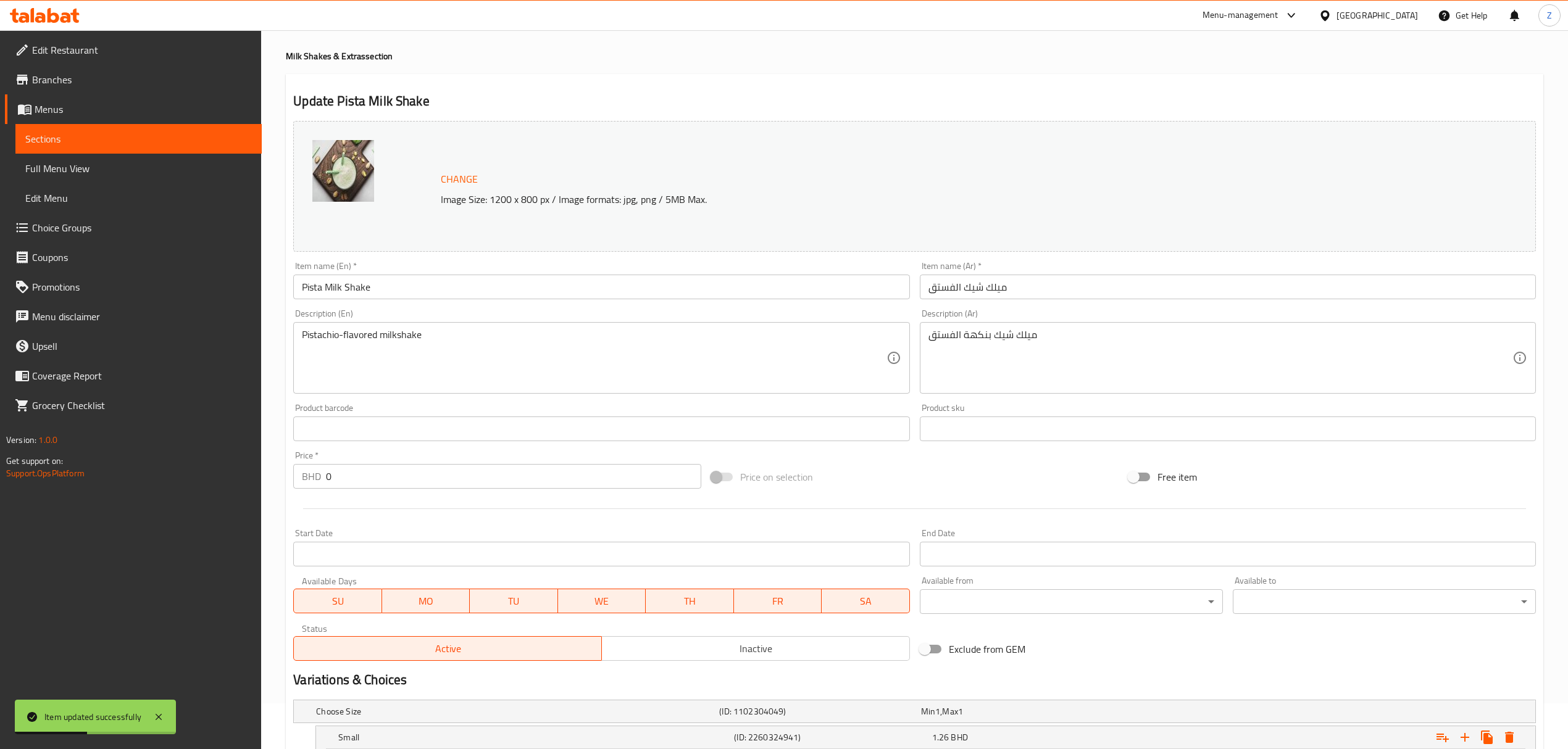
scroll to position [0, 0]
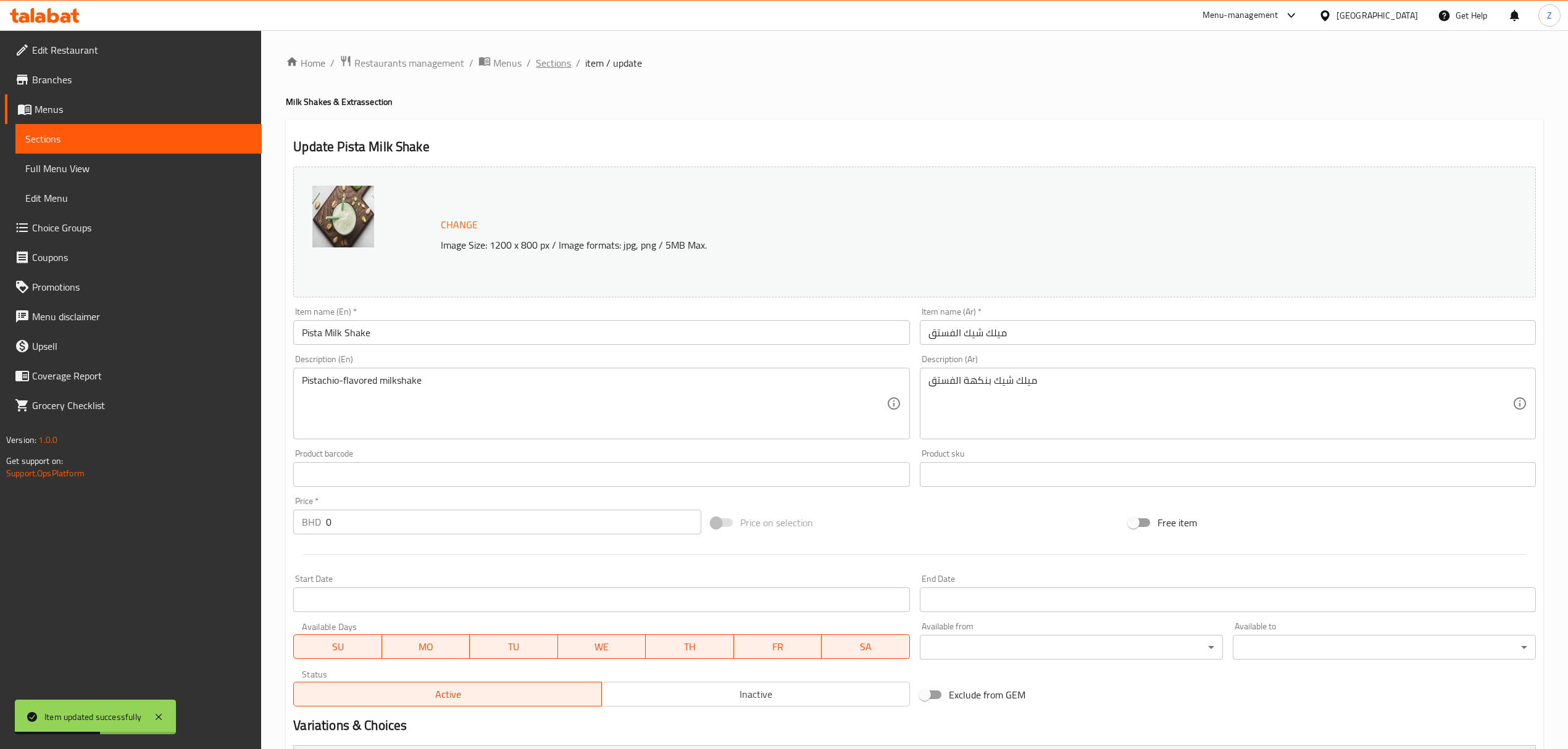
click at [543, 64] on span "Sections" at bounding box center [553, 62] width 35 height 14
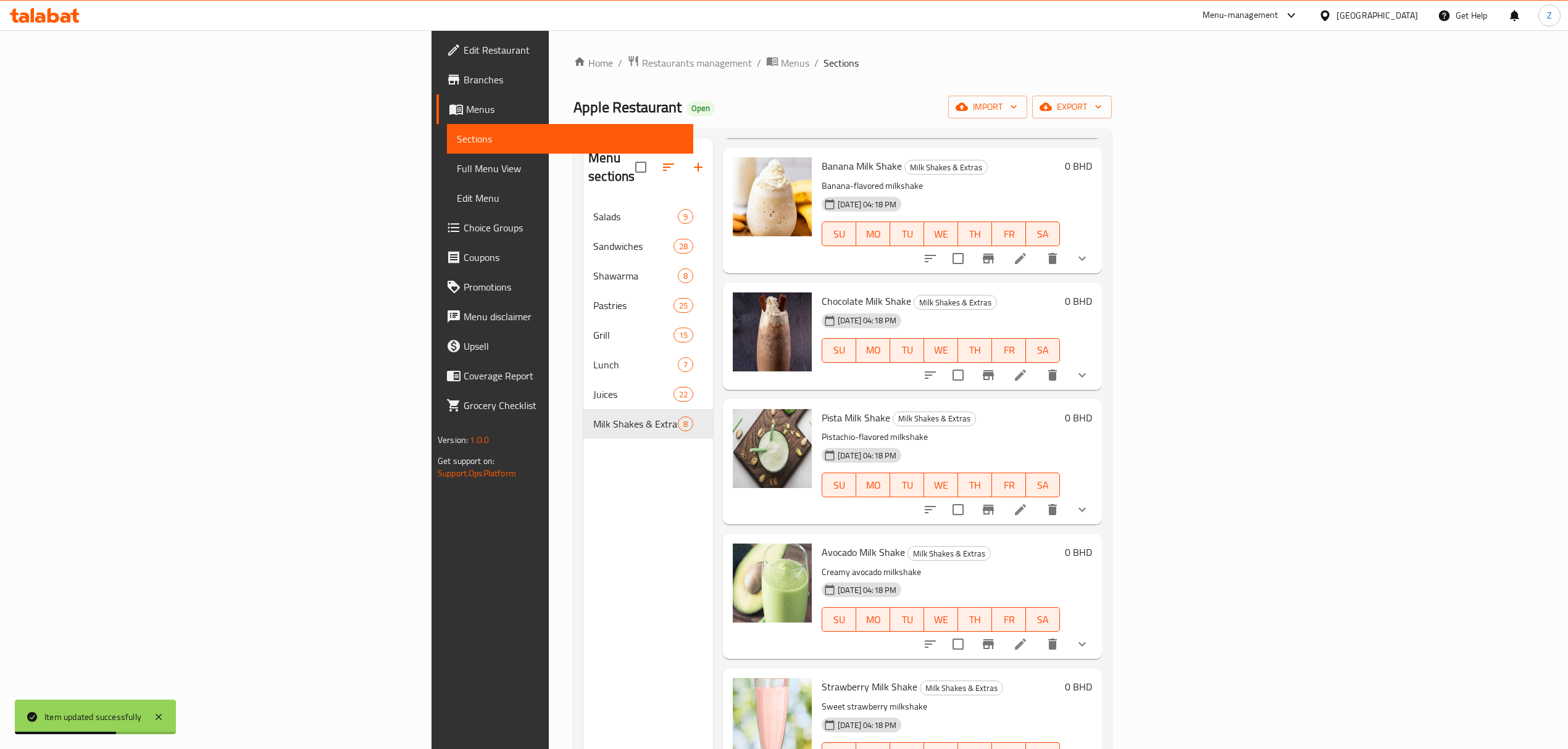
scroll to position [322, 0]
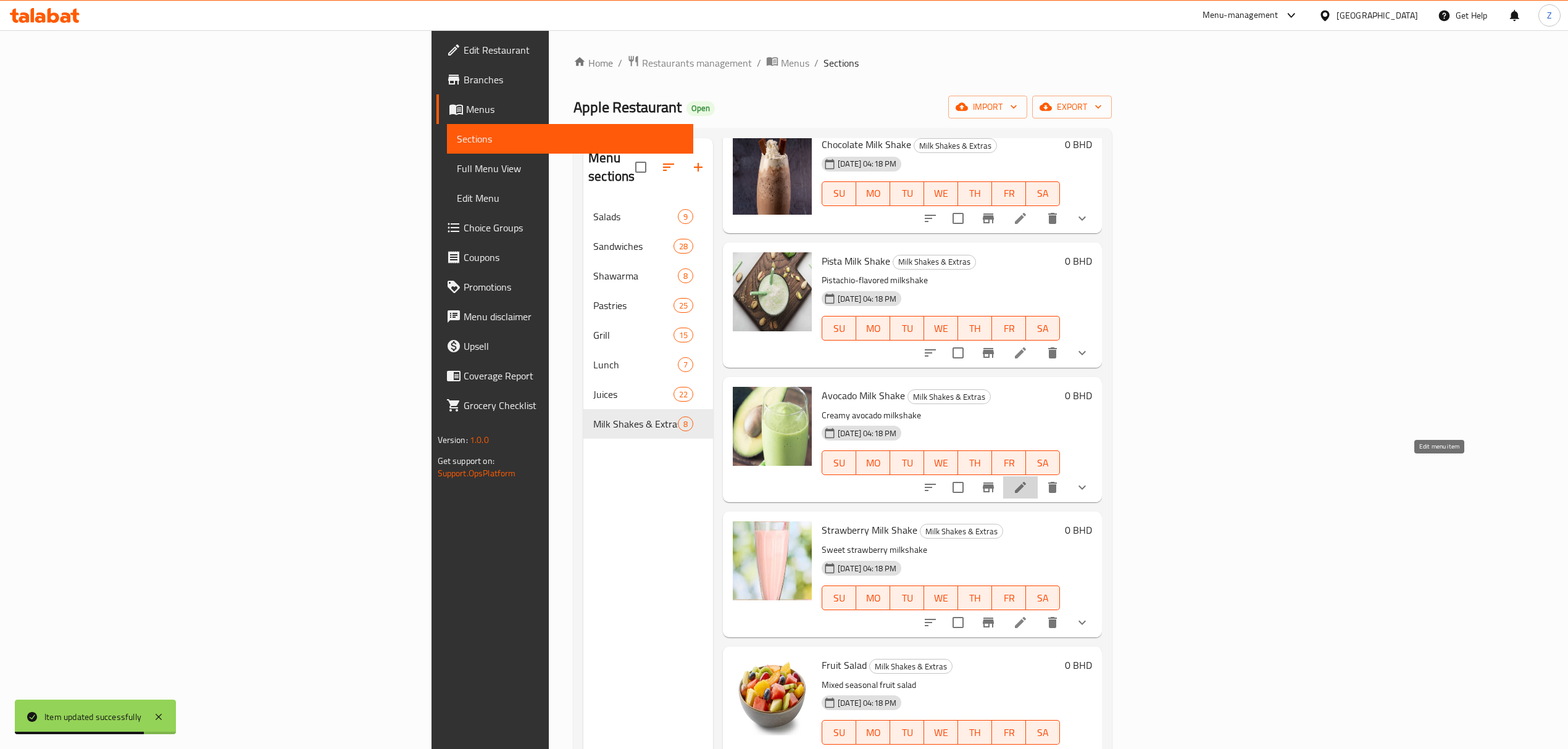
click at [1027, 480] on icon at bounding box center [1020, 487] width 14 height 14
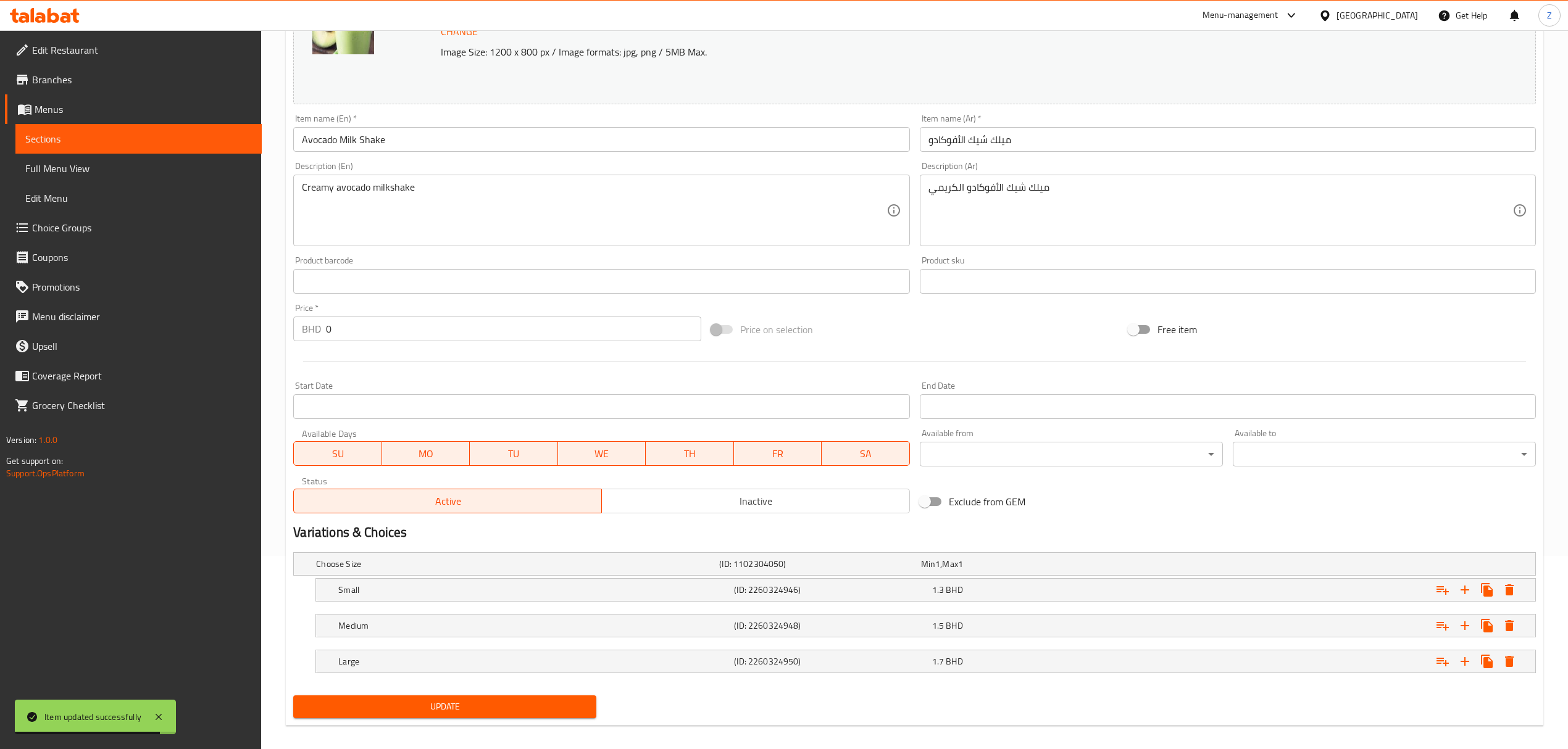
scroll to position [206, 0]
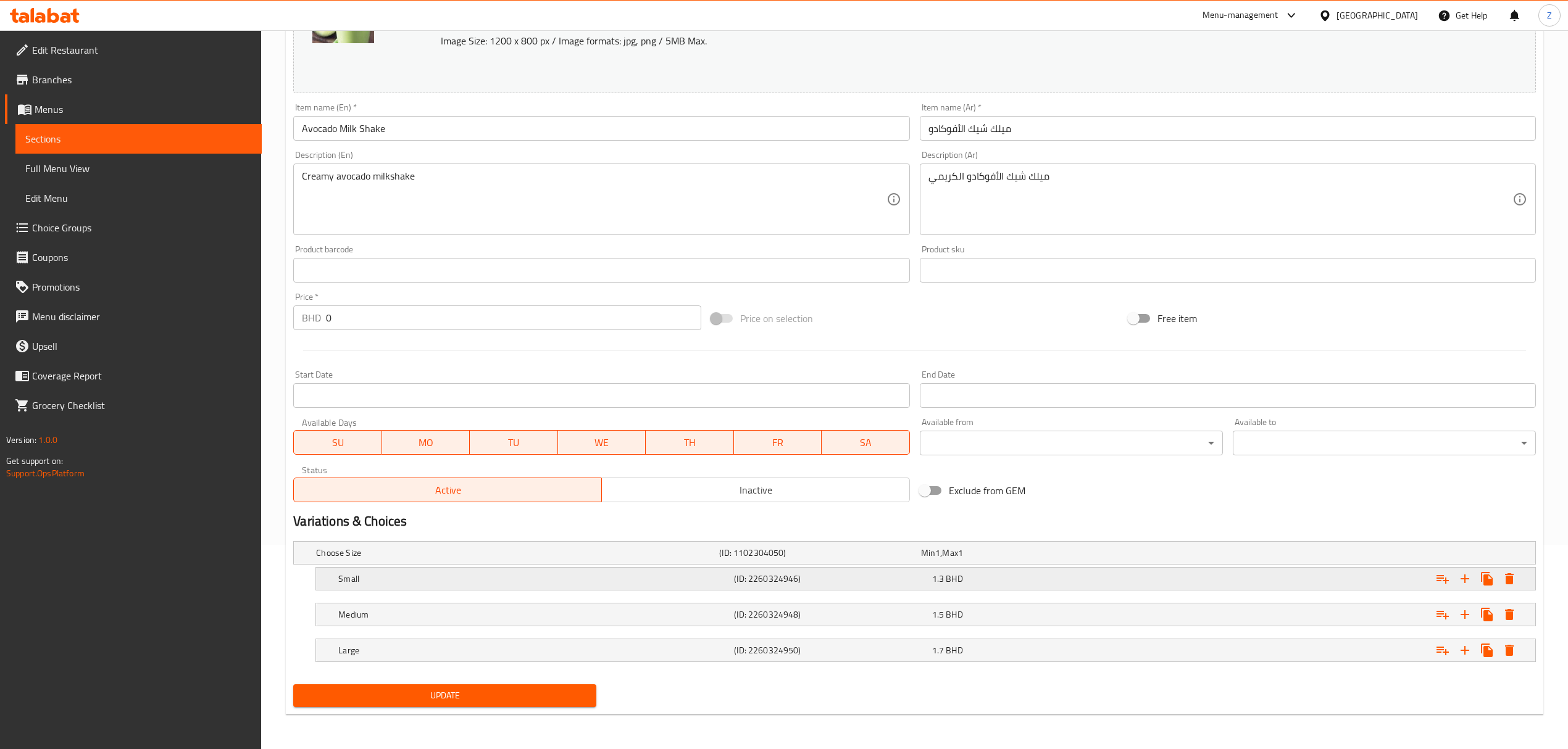
click at [919, 519] on h5 "(ID: 2260324946)" at bounding box center [829, 579] width 192 height 12
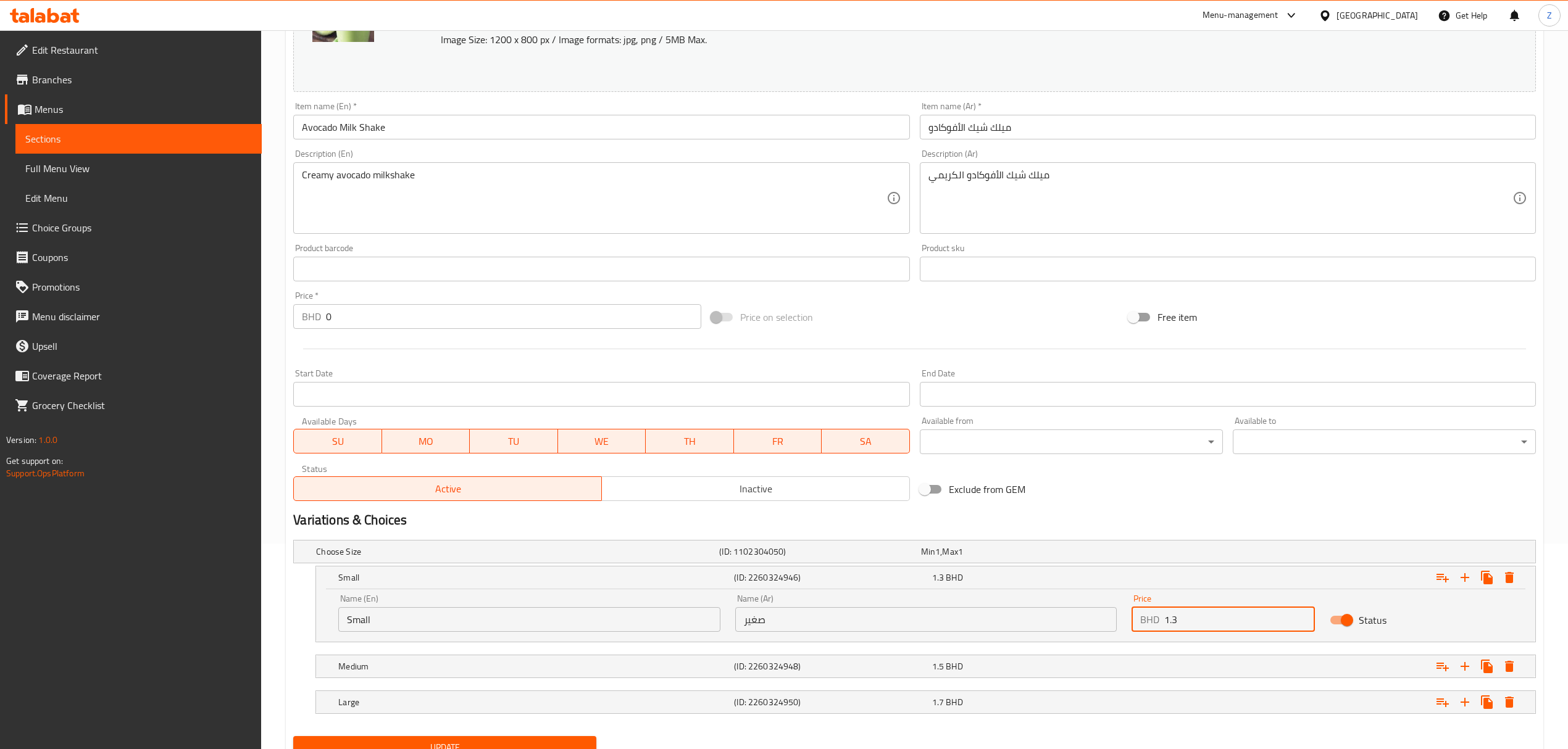
drag, startPoint x: 1193, startPoint y: 624, endPoint x: 1177, endPoint y: 621, distance: 16.3
click at [1053, 519] on input "1.3" at bounding box center [1239, 620] width 150 height 25
type input "1.326"
click at [1053, 519] on div "Expand" at bounding box center [1325, 667] width 396 height 27
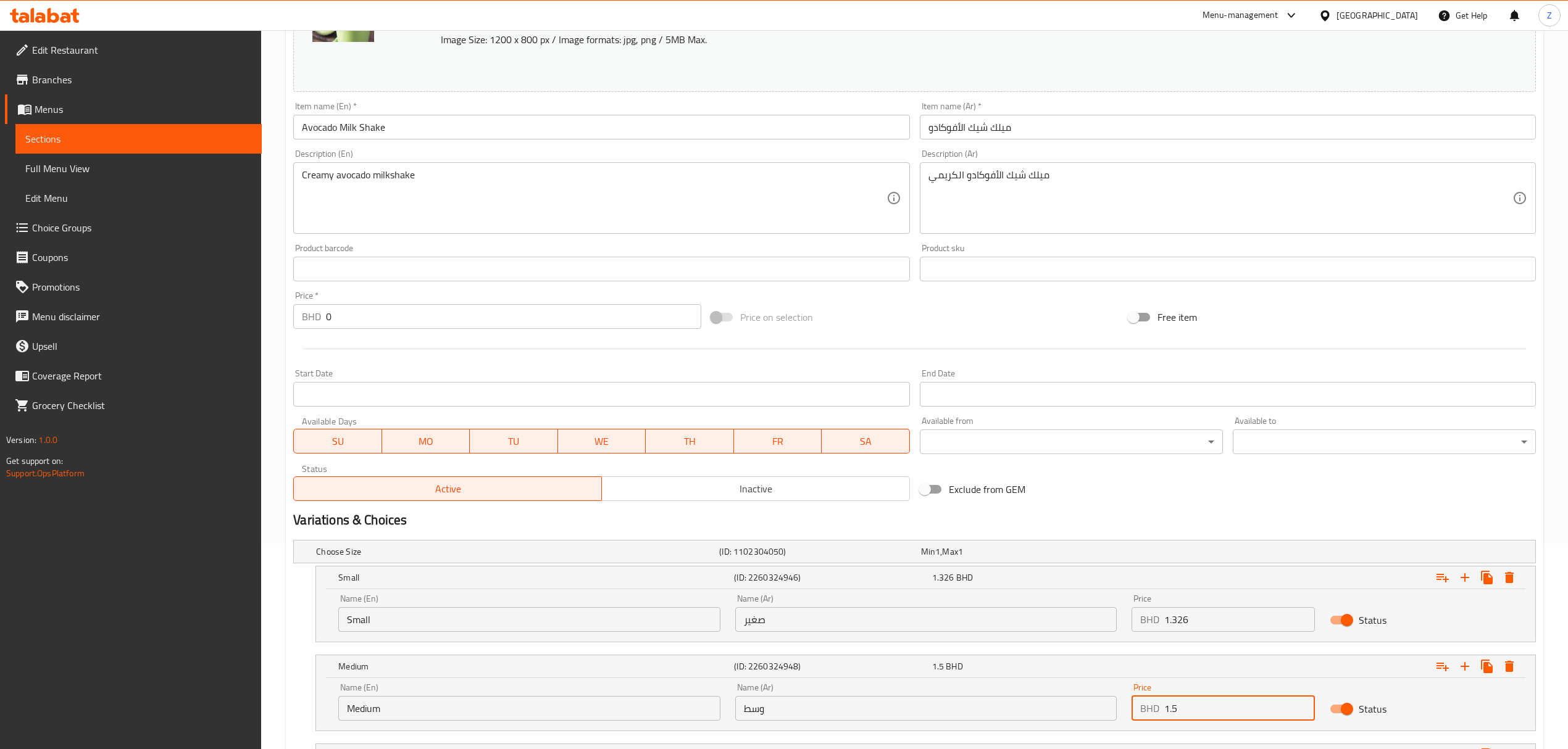
click at [1053, 519] on input "1.5" at bounding box center [1239, 709] width 150 height 25
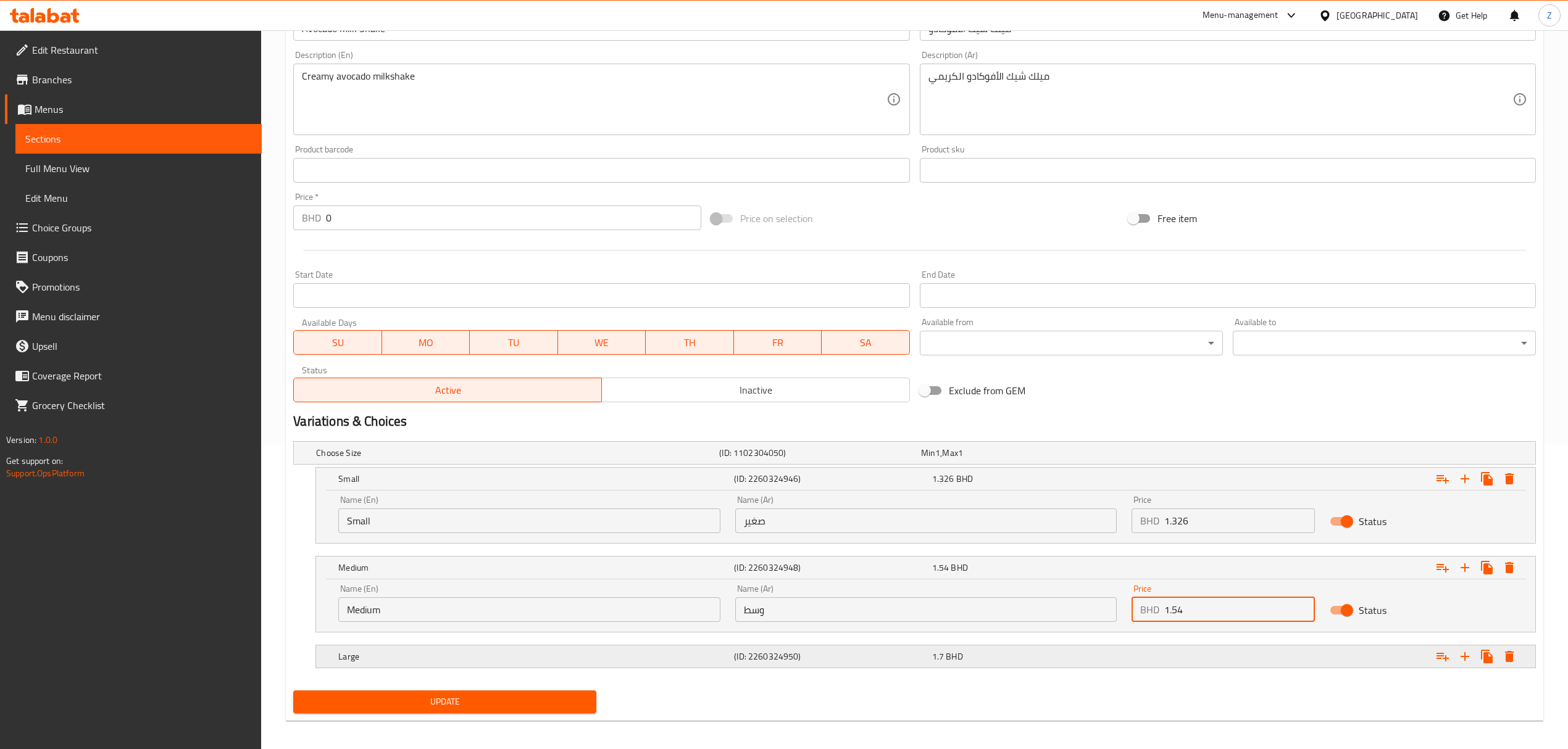
scroll to position [312, 0]
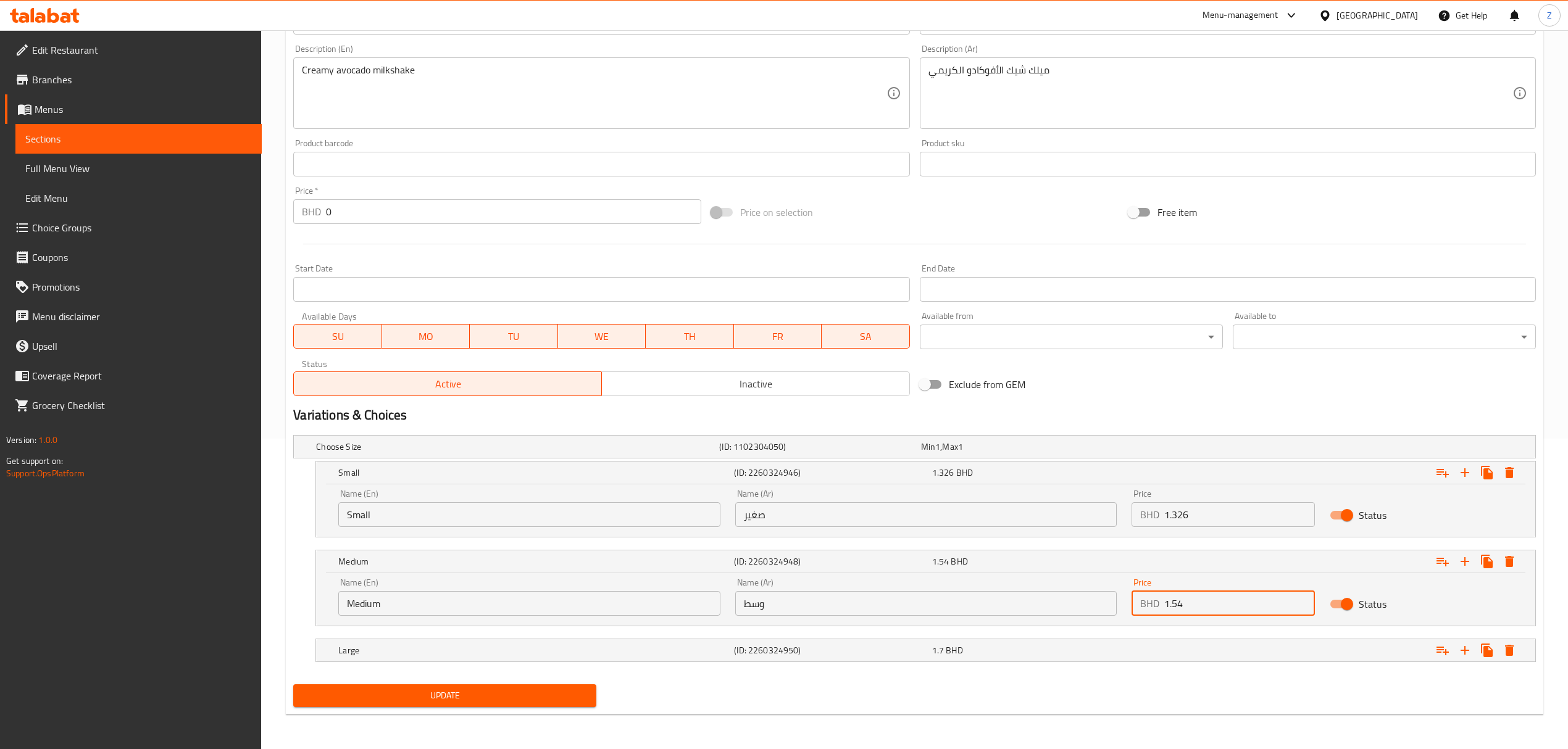
type input "1.54"
click at [1053, 519] on nav at bounding box center [914, 670] width 1243 height 10
click at [1053, 519] on div "Expand" at bounding box center [1325, 650] width 396 height 27
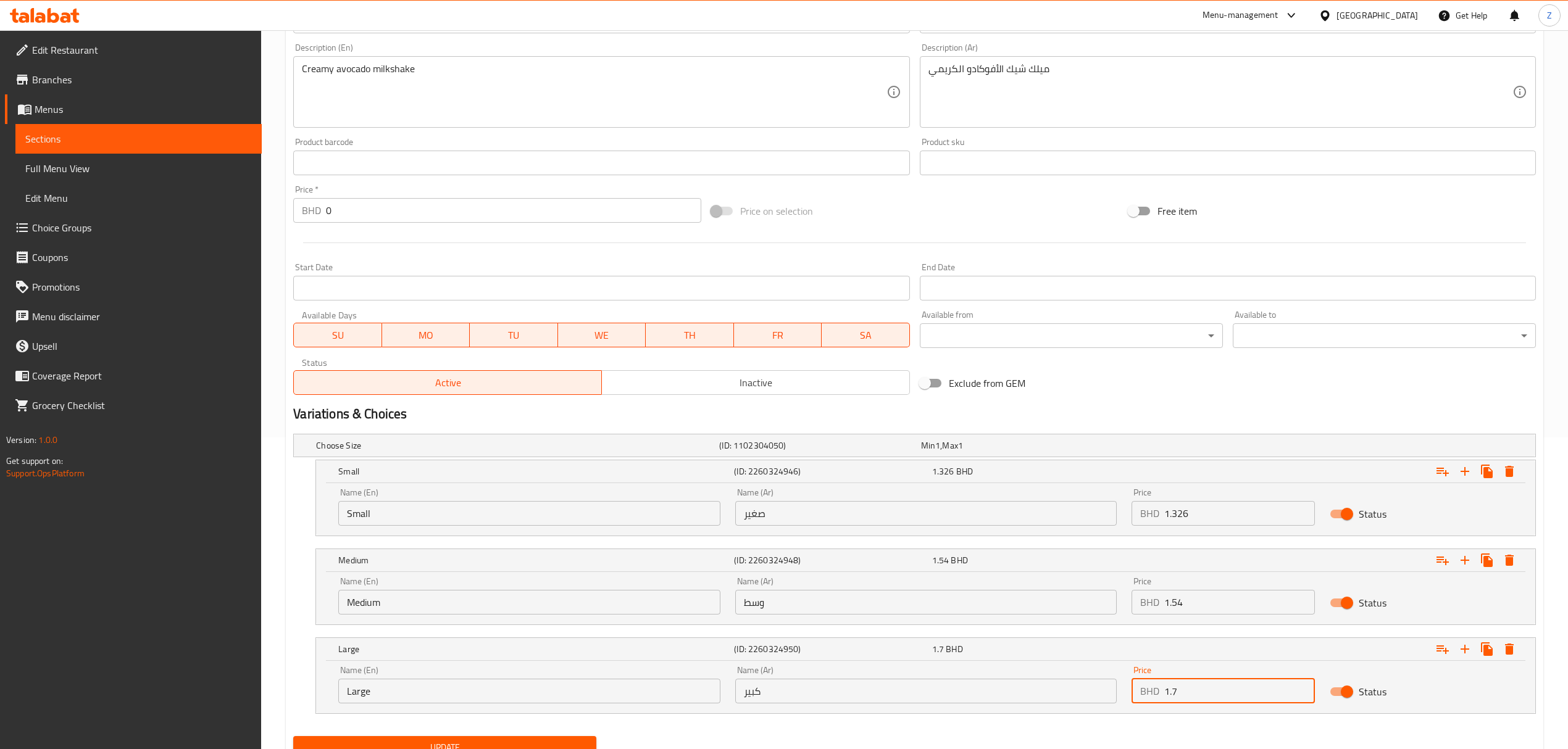
drag, startPoint x: 1181, startPoint y: 692, endPoint x: 1173, endPoint y: 690, distance: 8.2
click at [1053, 519] on input "1.7" at bounding box center [1239, 692] width 150 height 25
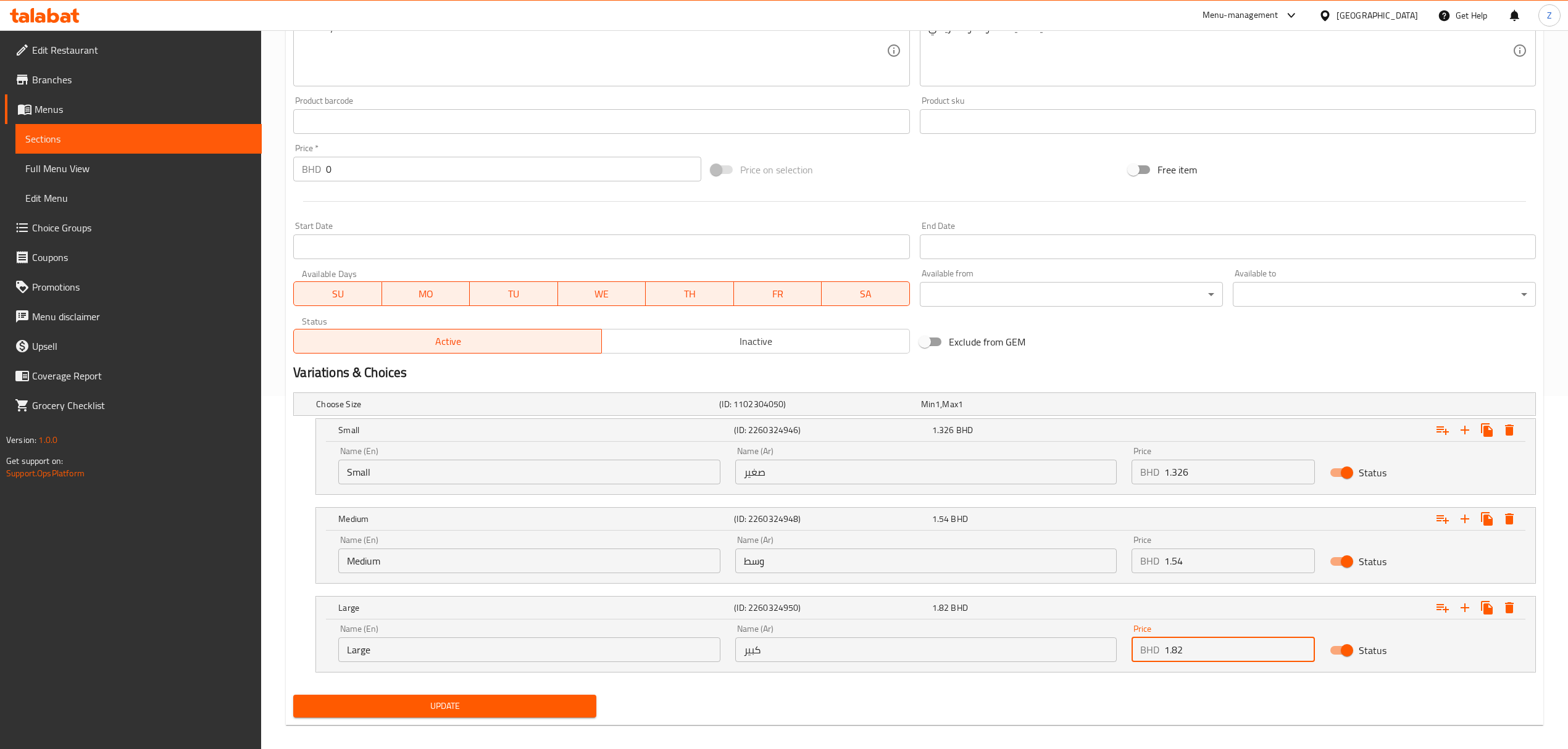
scroll to position [365, 0]
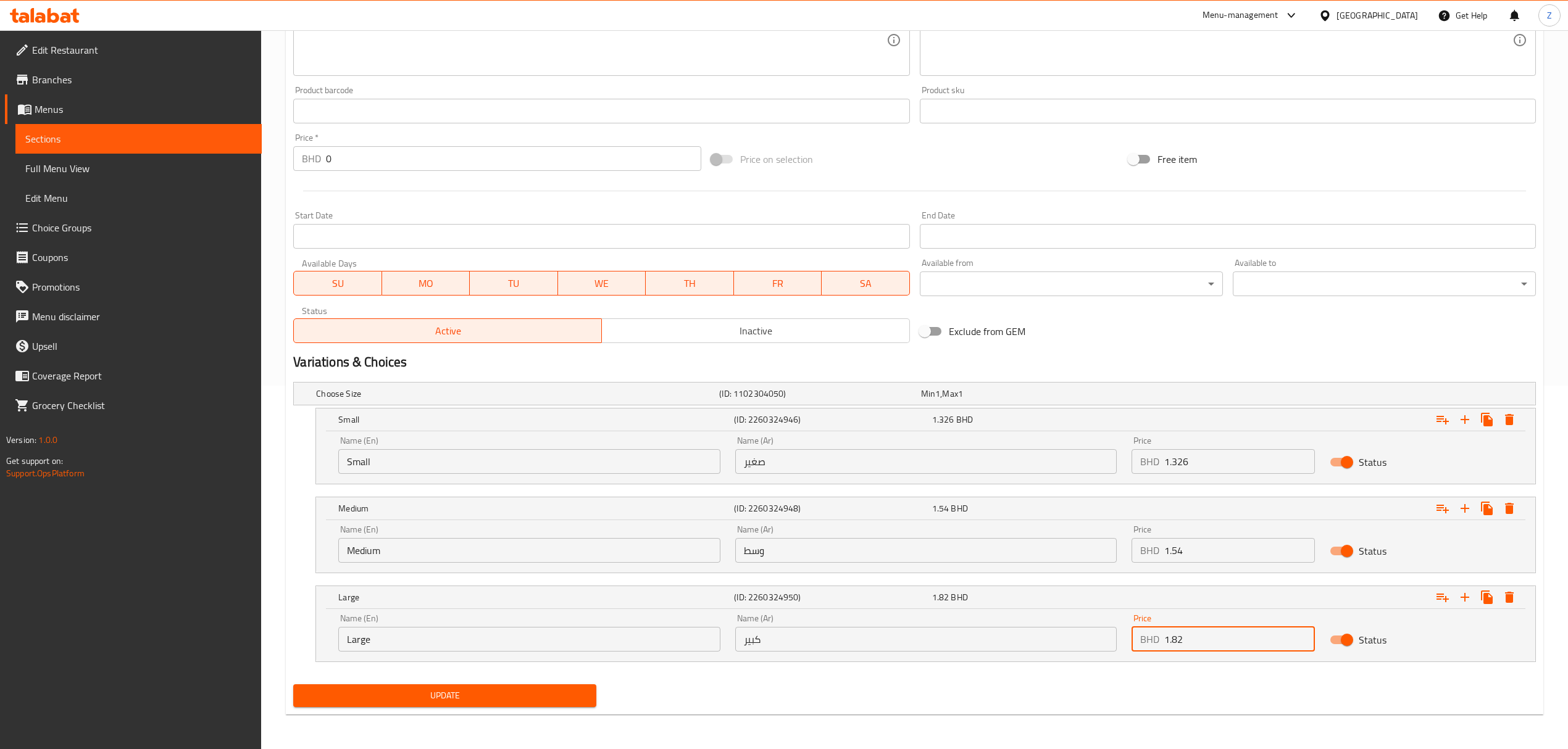
type input "1.82"
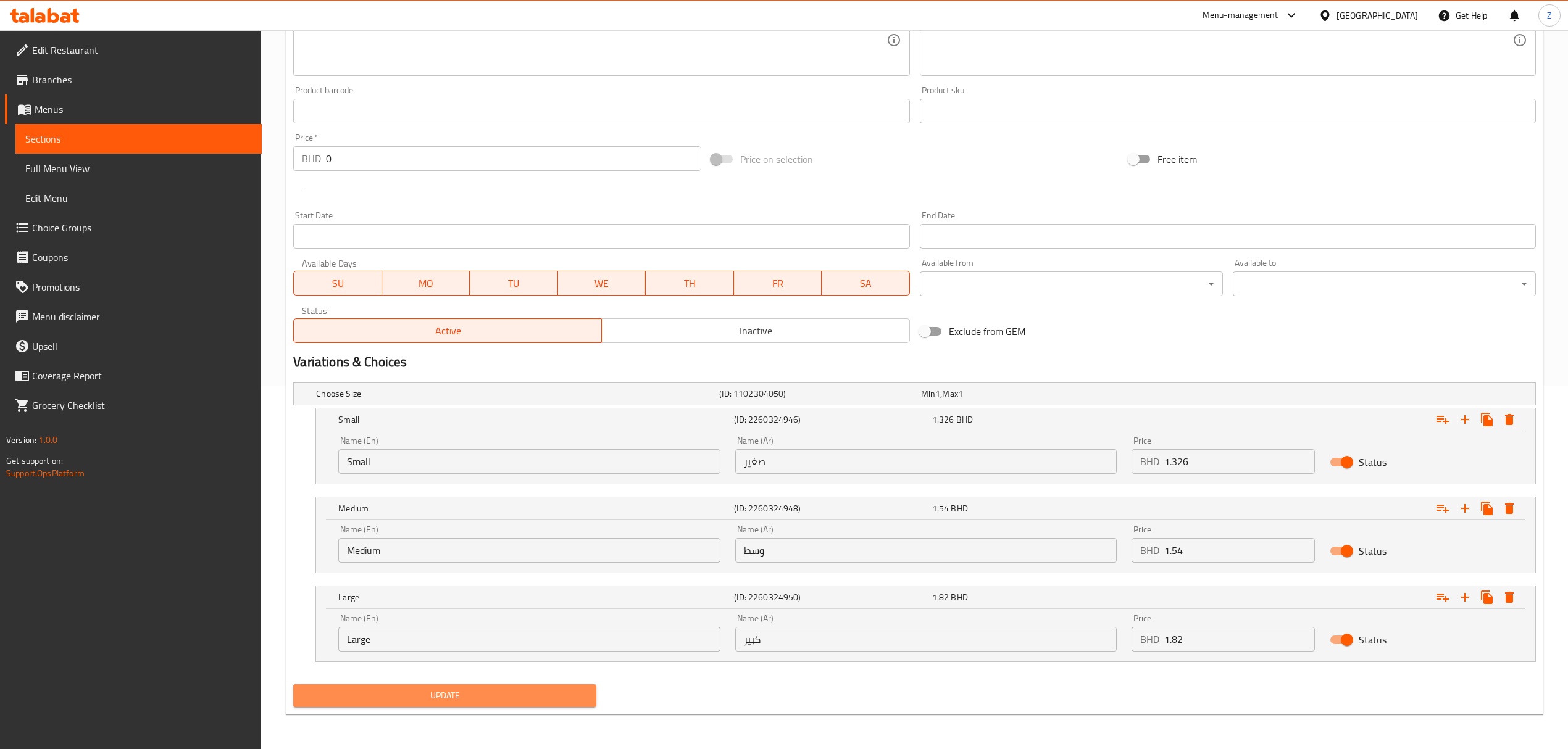
click at [543, 519] on span "Update" at bounding box center [445, 695] width 283 height 15
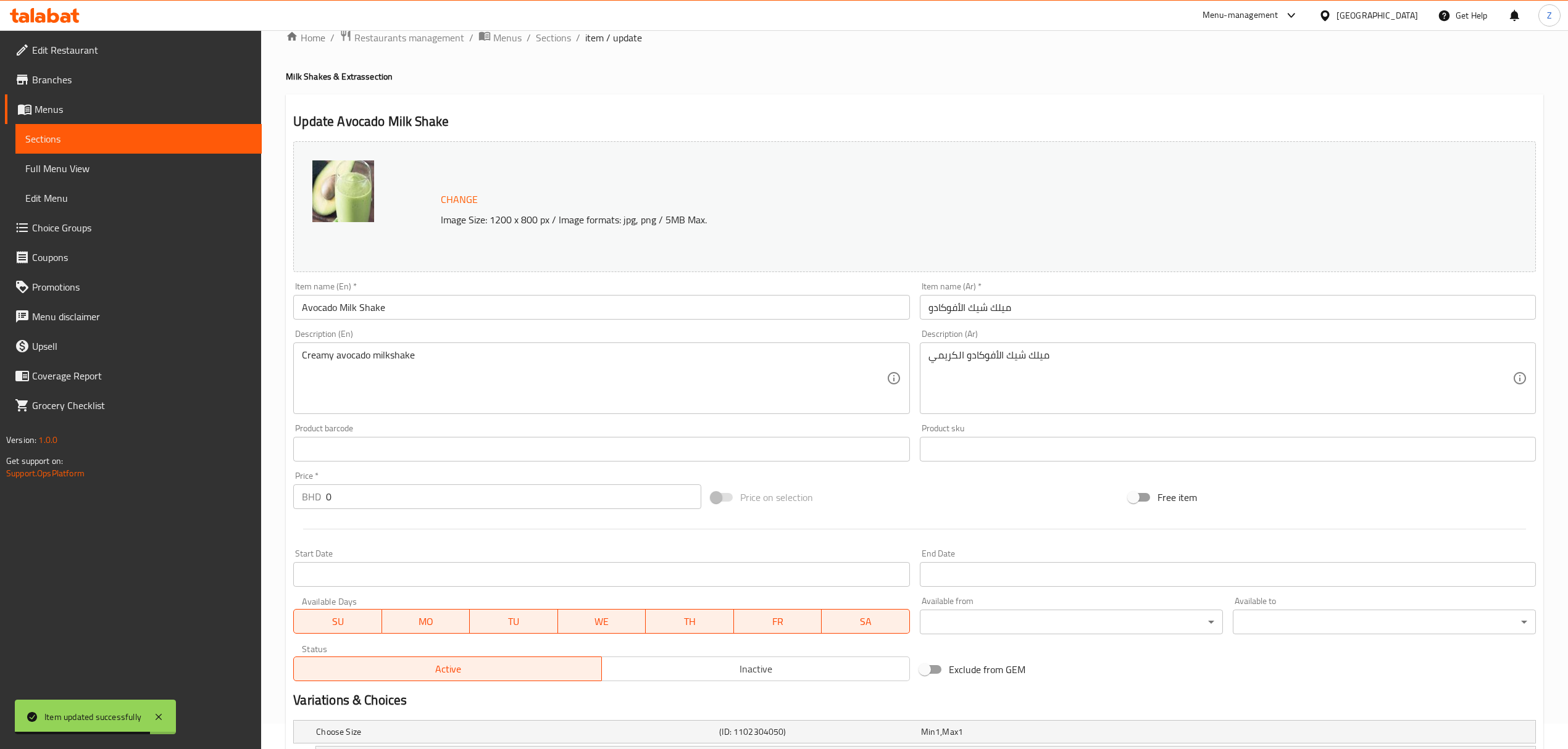
scroll to position [0, 0]
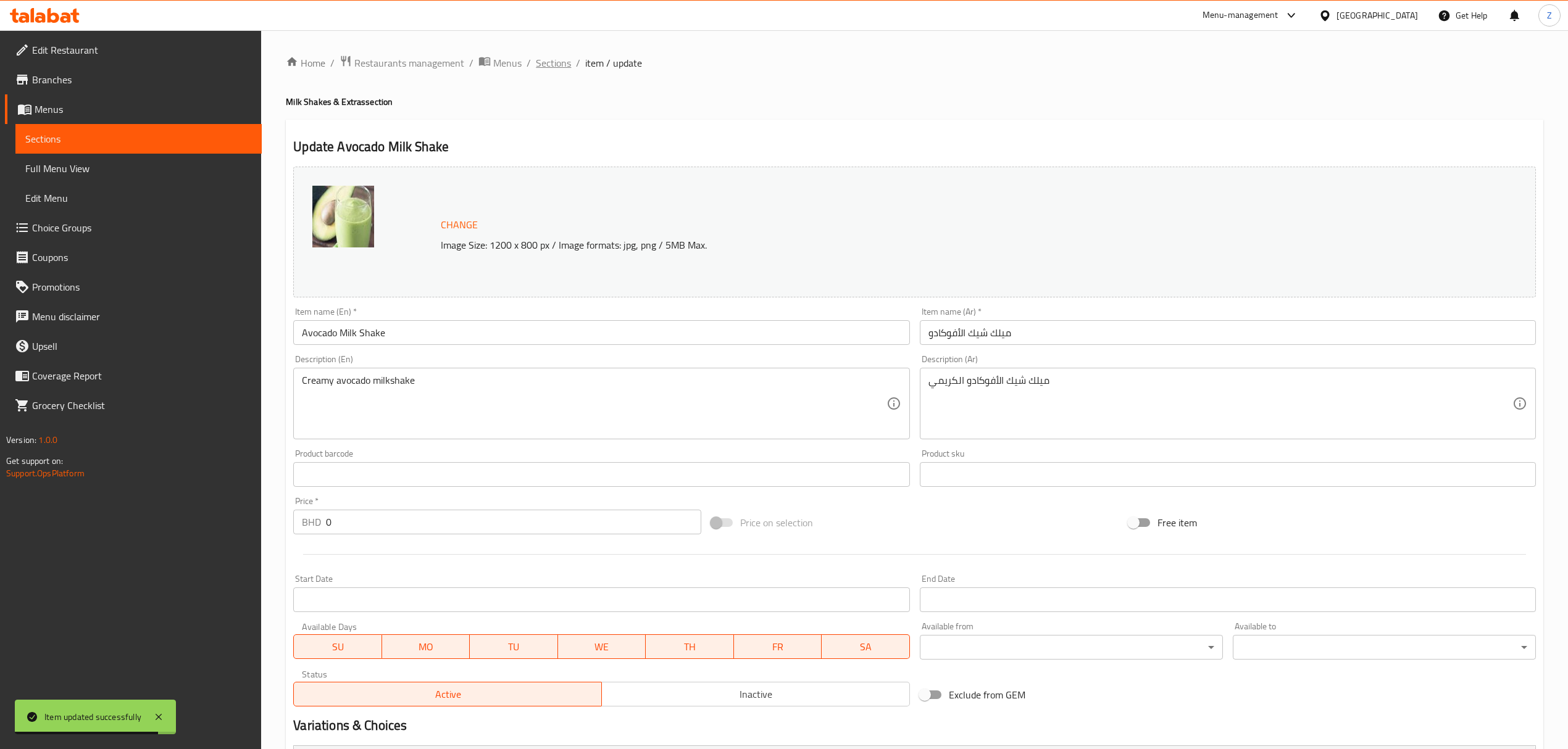
click at [542, 60] on span "Sections" at bounding box center [553, 62] width 35 height 14
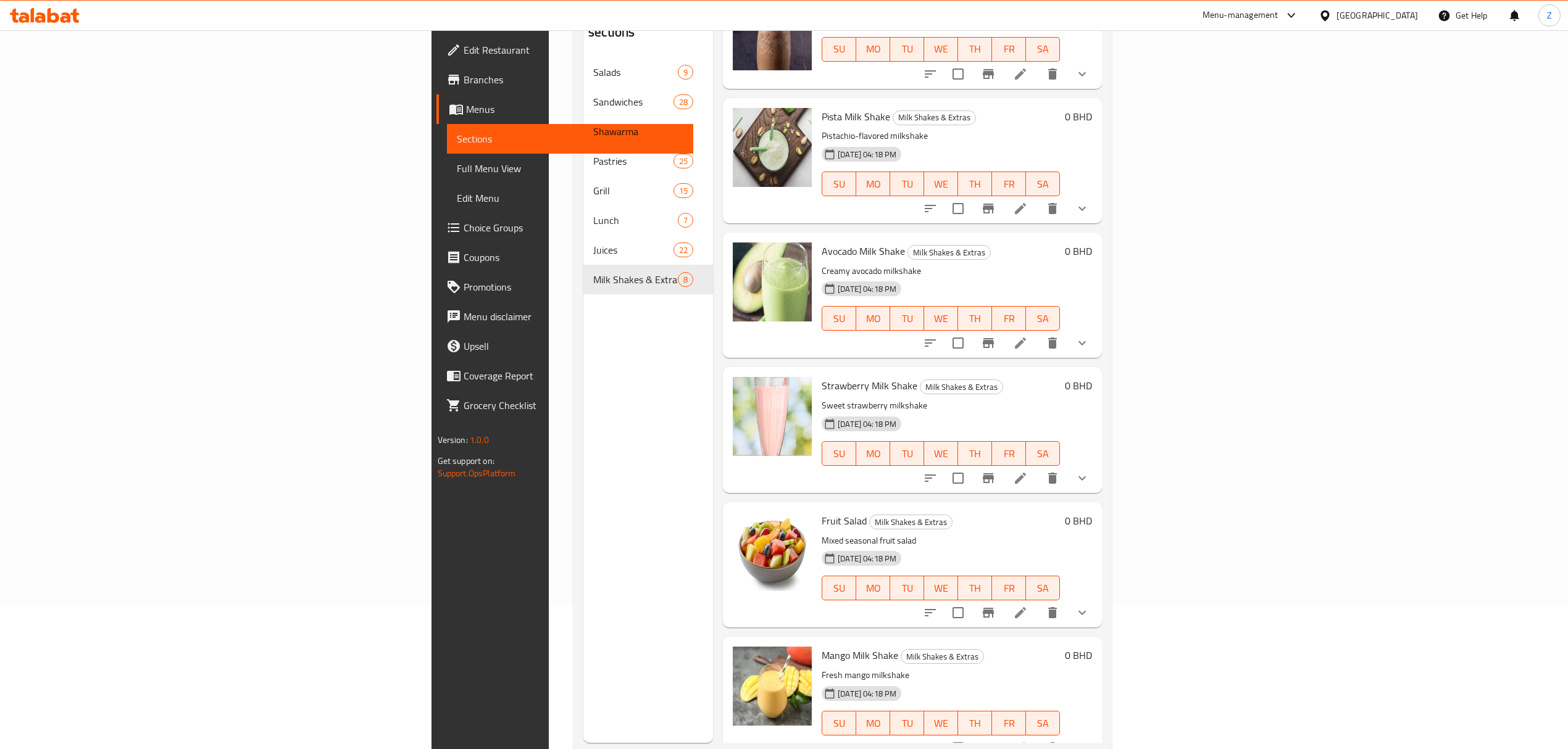
scroll to position [173, 0]
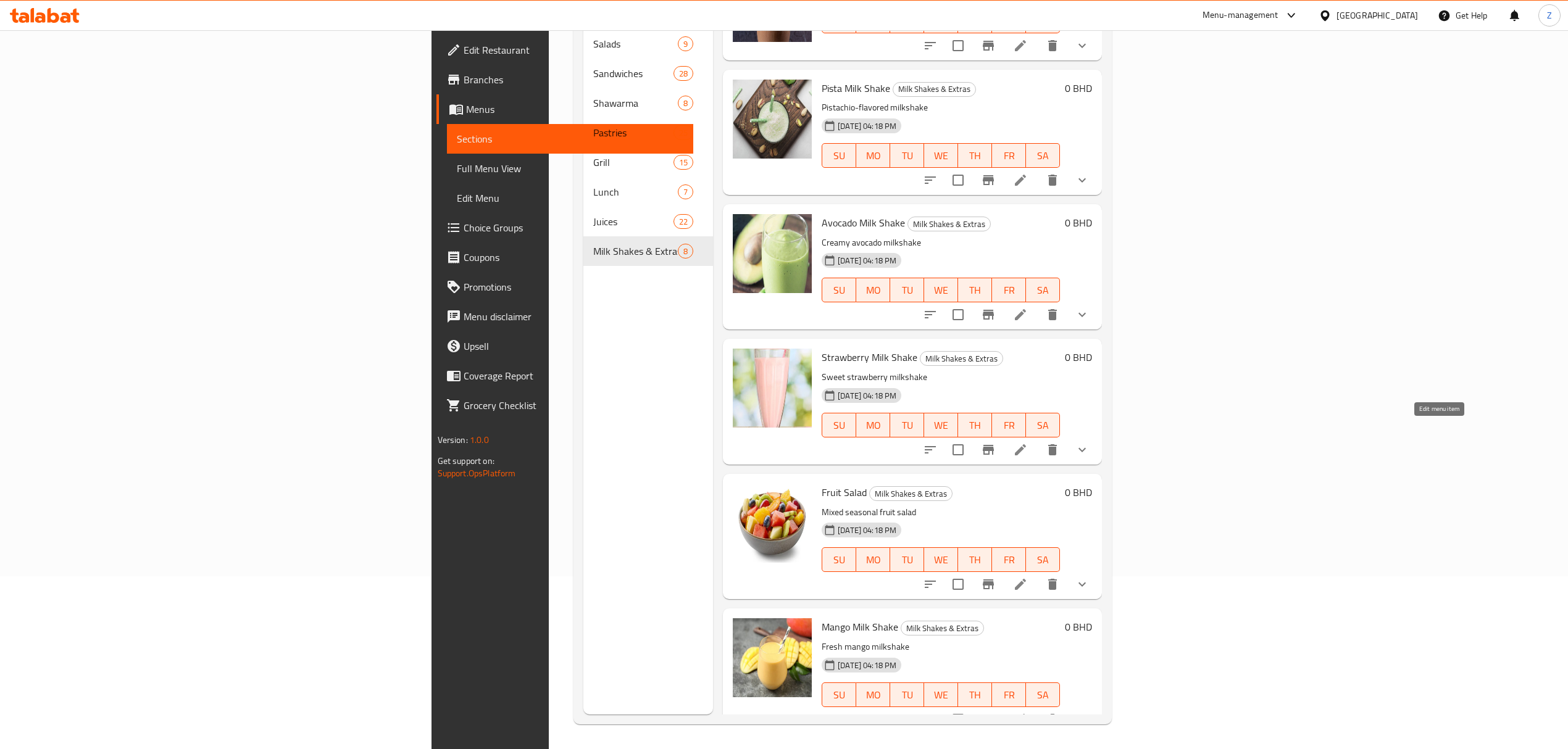
click at [1027, 443] on icon at bounding box center [1020, 450] width 14 height 14
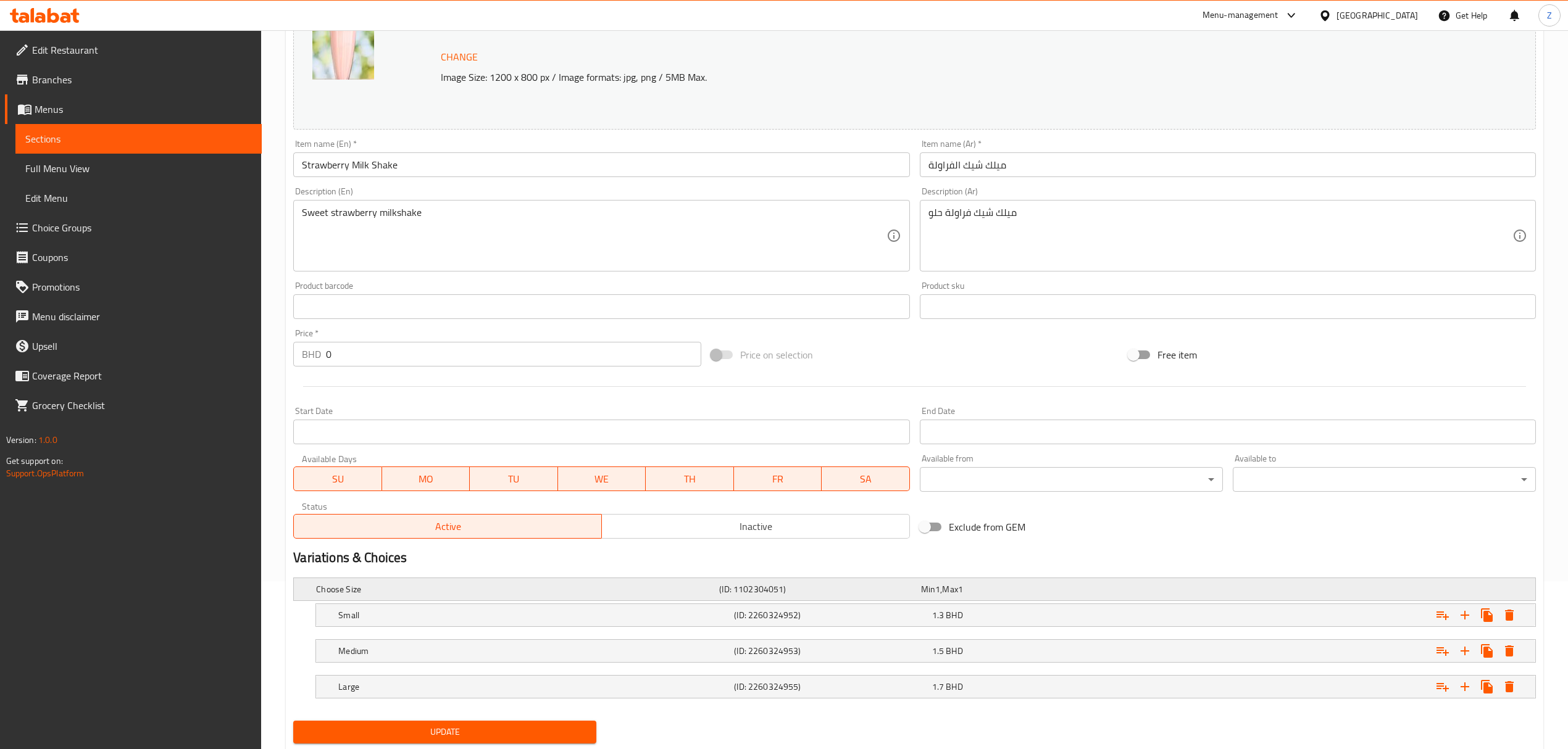
scroll to position [206, 0]
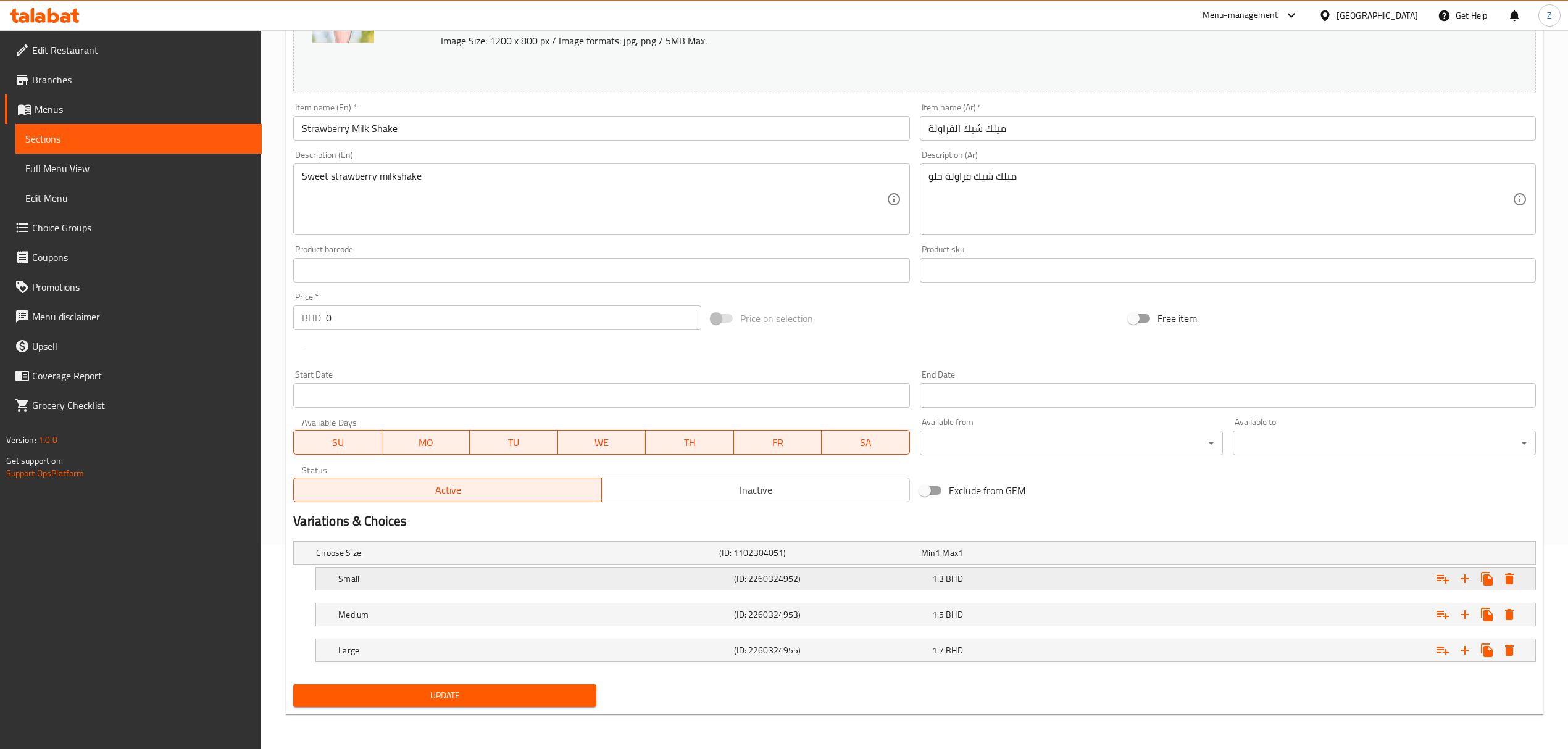
click at [1013, 519] on div "1.3 BHD" at bounding box center [1028, 579] width 197 height 17
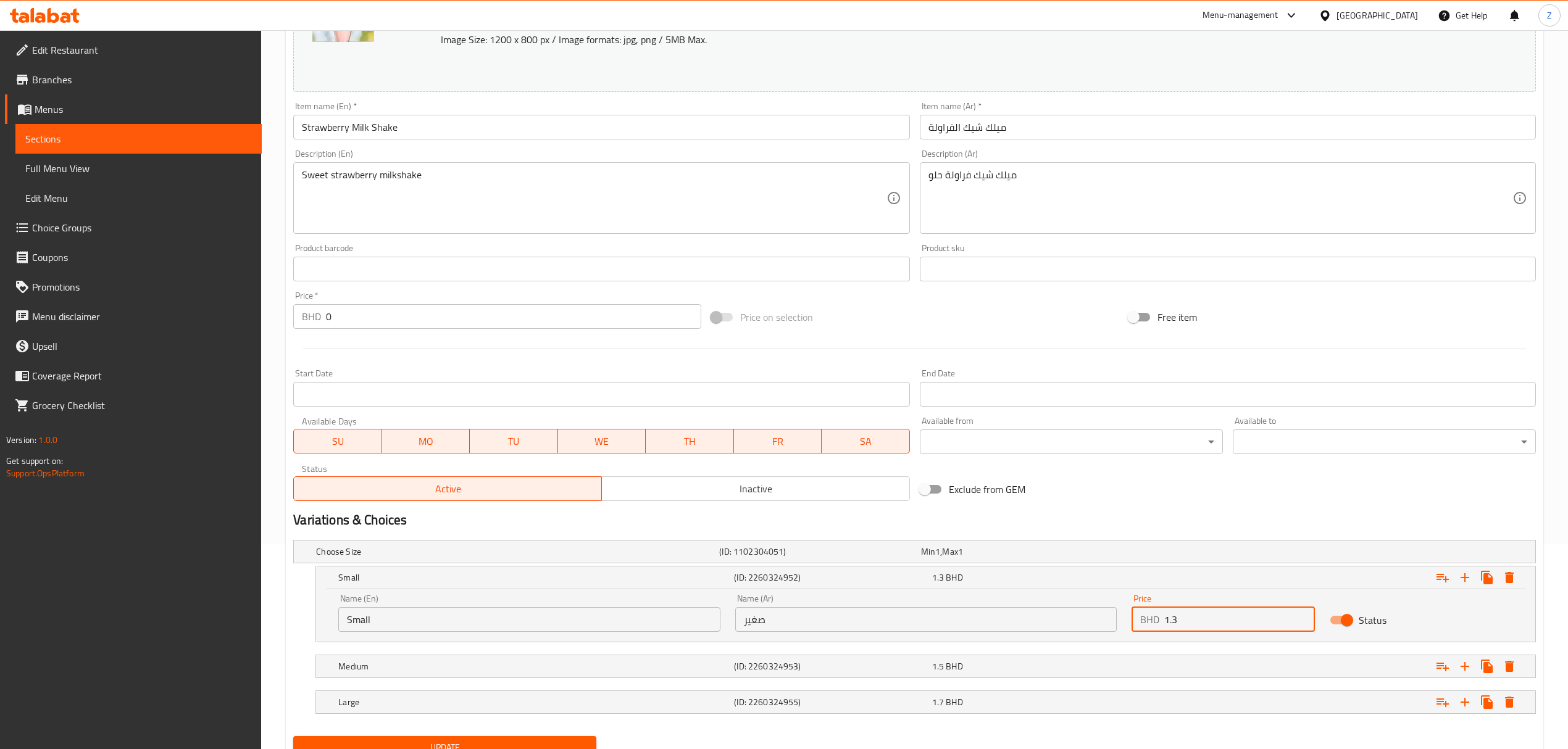
click at [1053, 519] on input "1.3" at bounding box center [1239, 620] width 150 height 25
type input "1.26"
click at [1053, 519] on div "Expand" at bounding box center [1325, 667] width 396 height 27
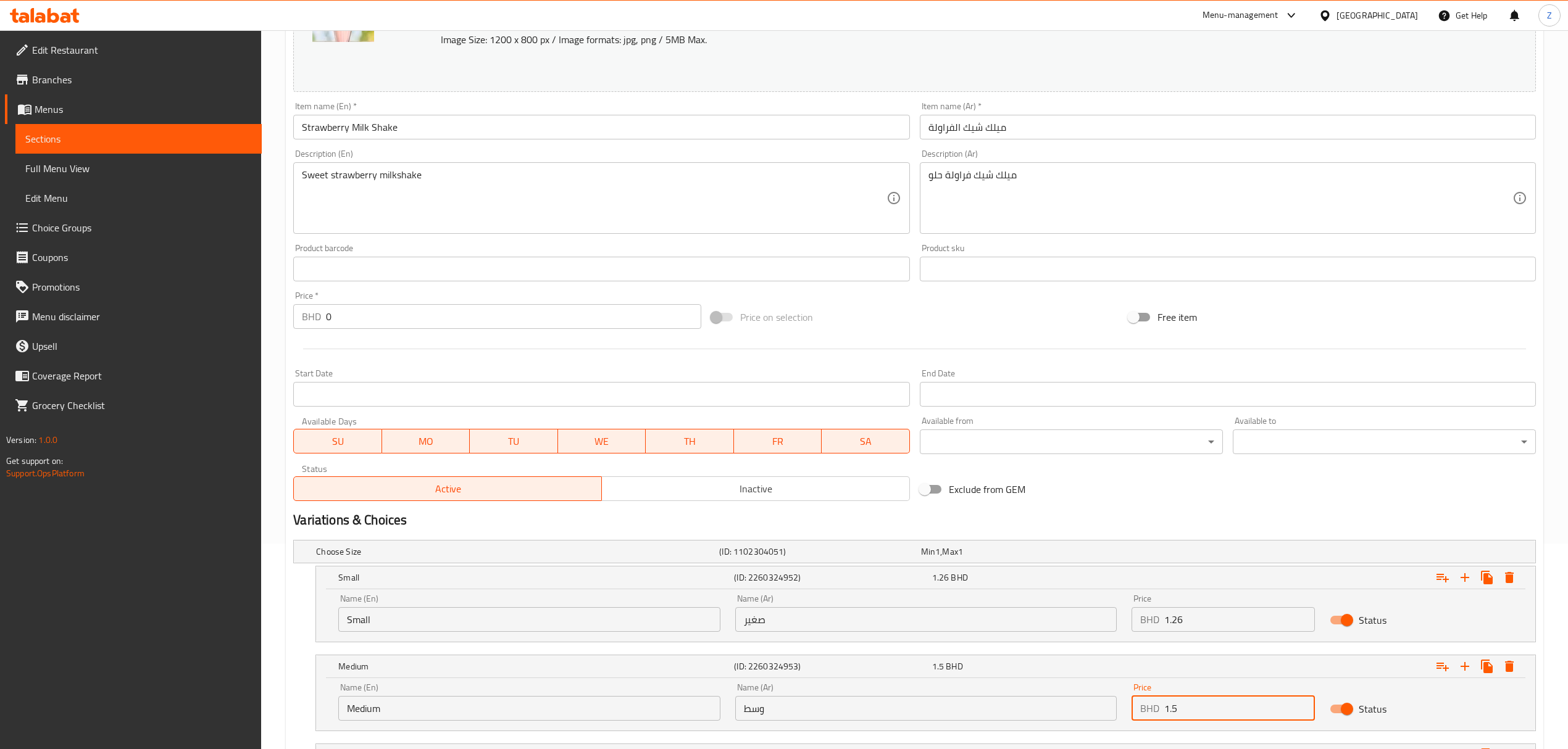
click at [1053, 519] on input "1.5" at bounding box center [1239, 709] width 150 height 25
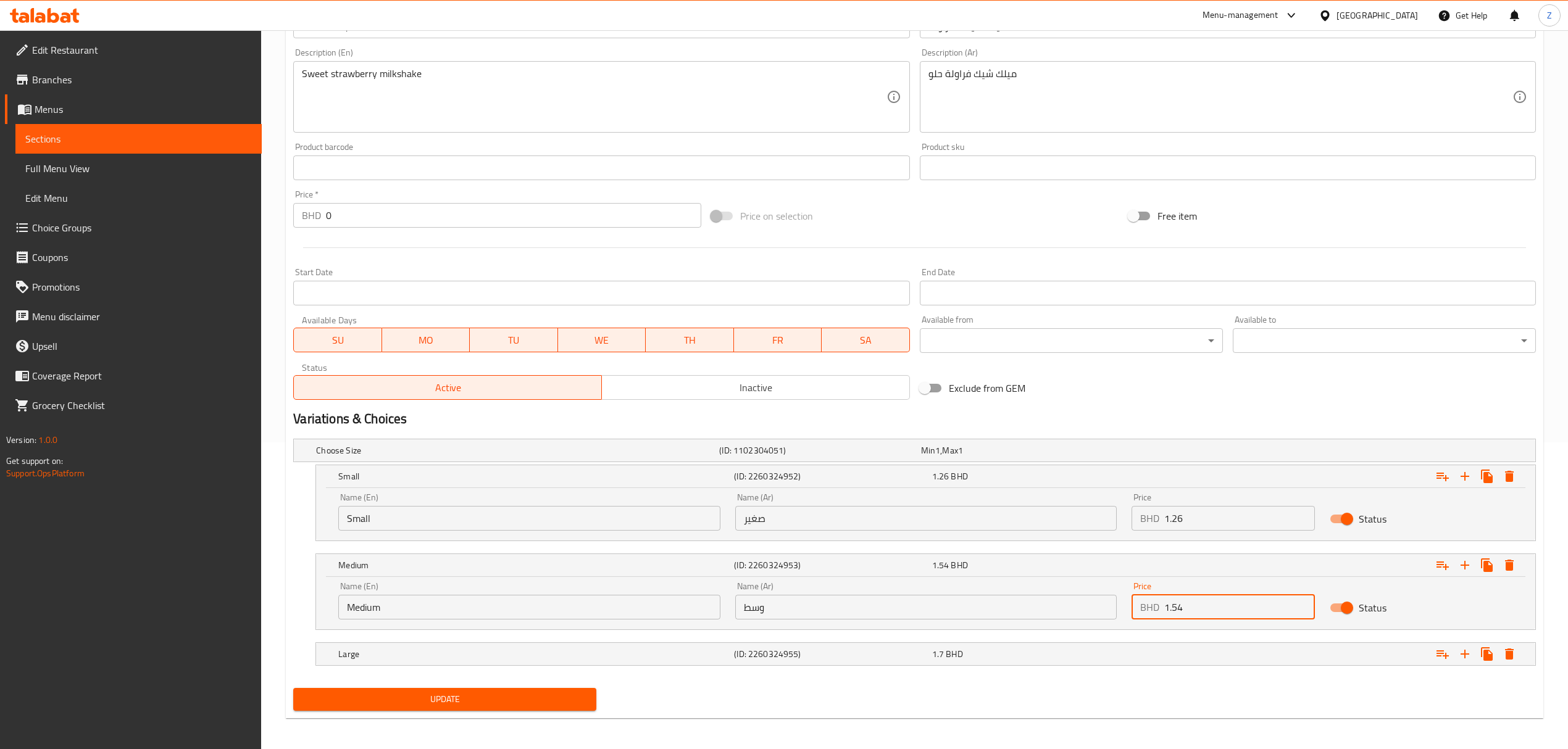
scroll to position [312, 0]
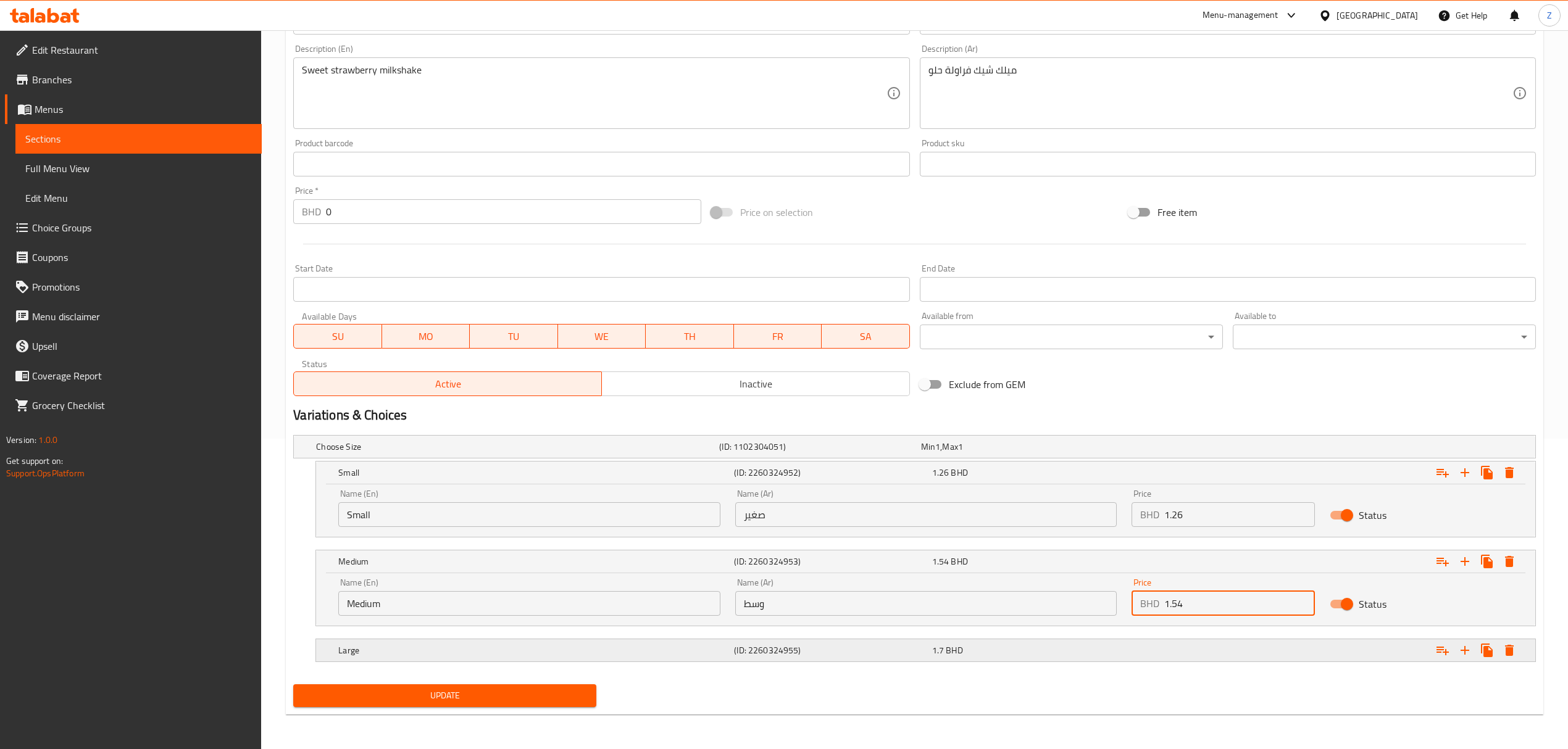
type input "1.54"
click at [1053, 519] on div "1.7 BHD" at bounding box center [1027, 650] width 192 height 12
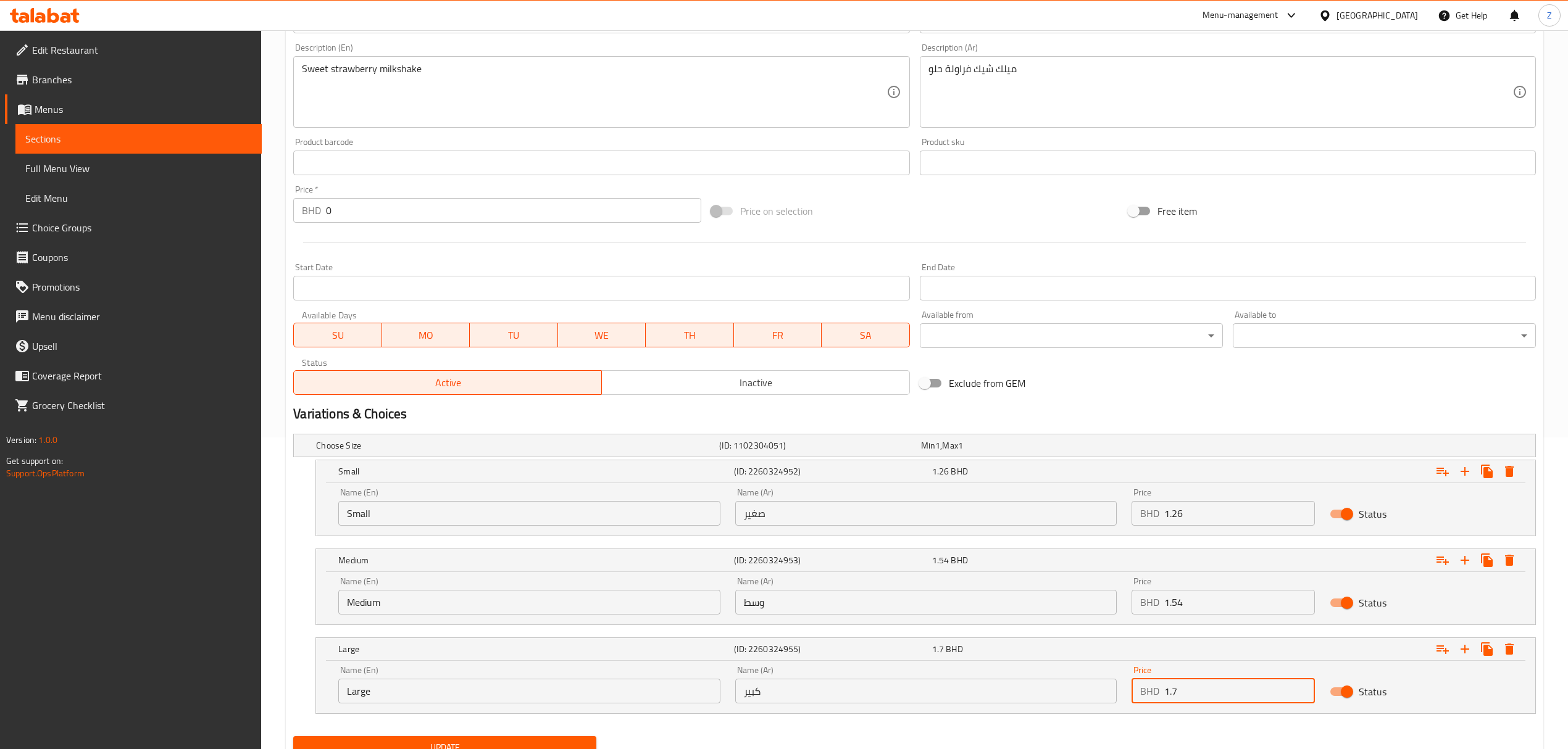
drag, startPoint x: 1179, startPoint y: 697, endPoint x: 1171, endPoint y: 694, distance: 8.5
click at [1053, 519] on input "1.7" at bounding box center [1239, 692] width 150 height 25
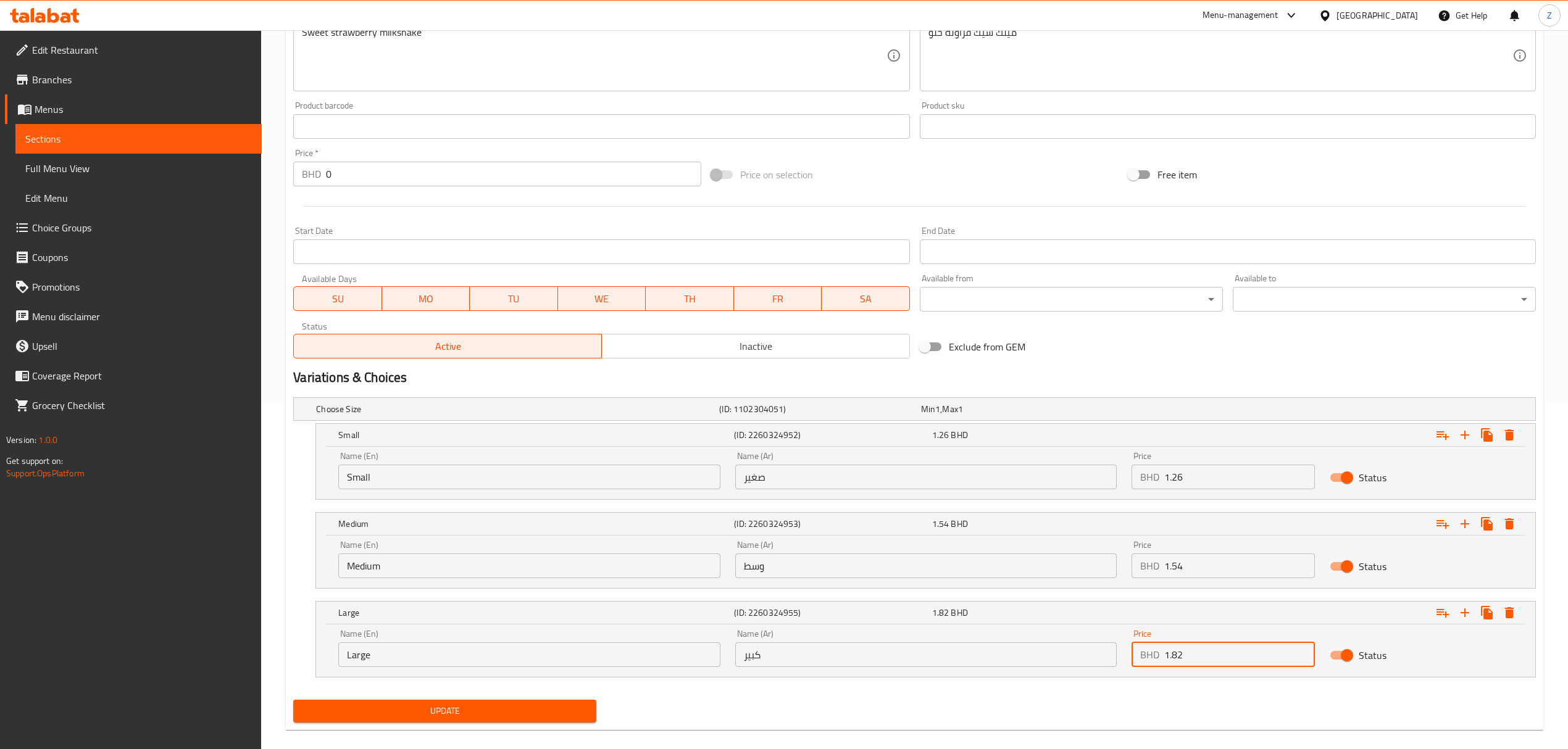
scroll to position [365, 0]
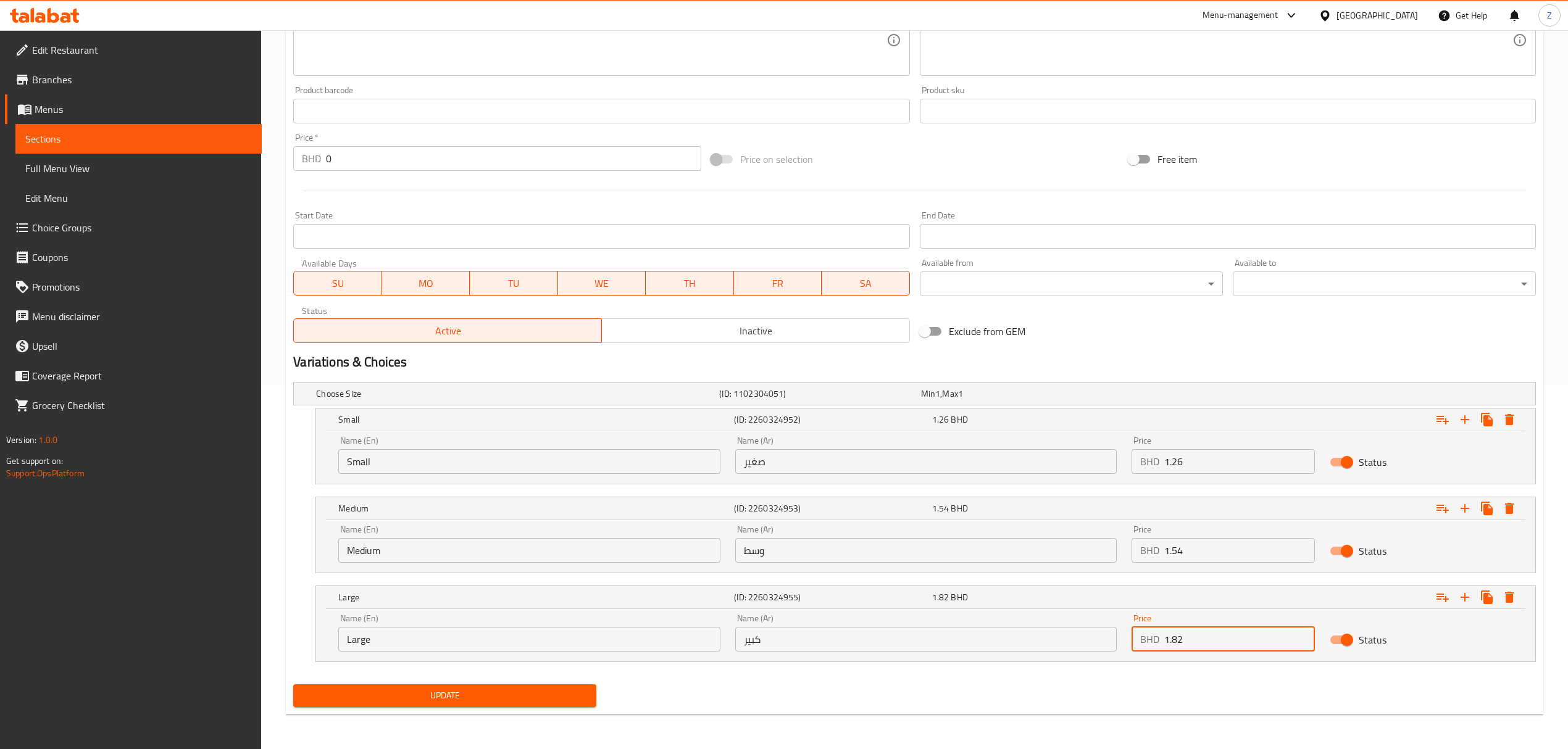
type input "1.82"
click at [462, 519] on span "Update" at bounding box center [445, 695] width 283 height 15
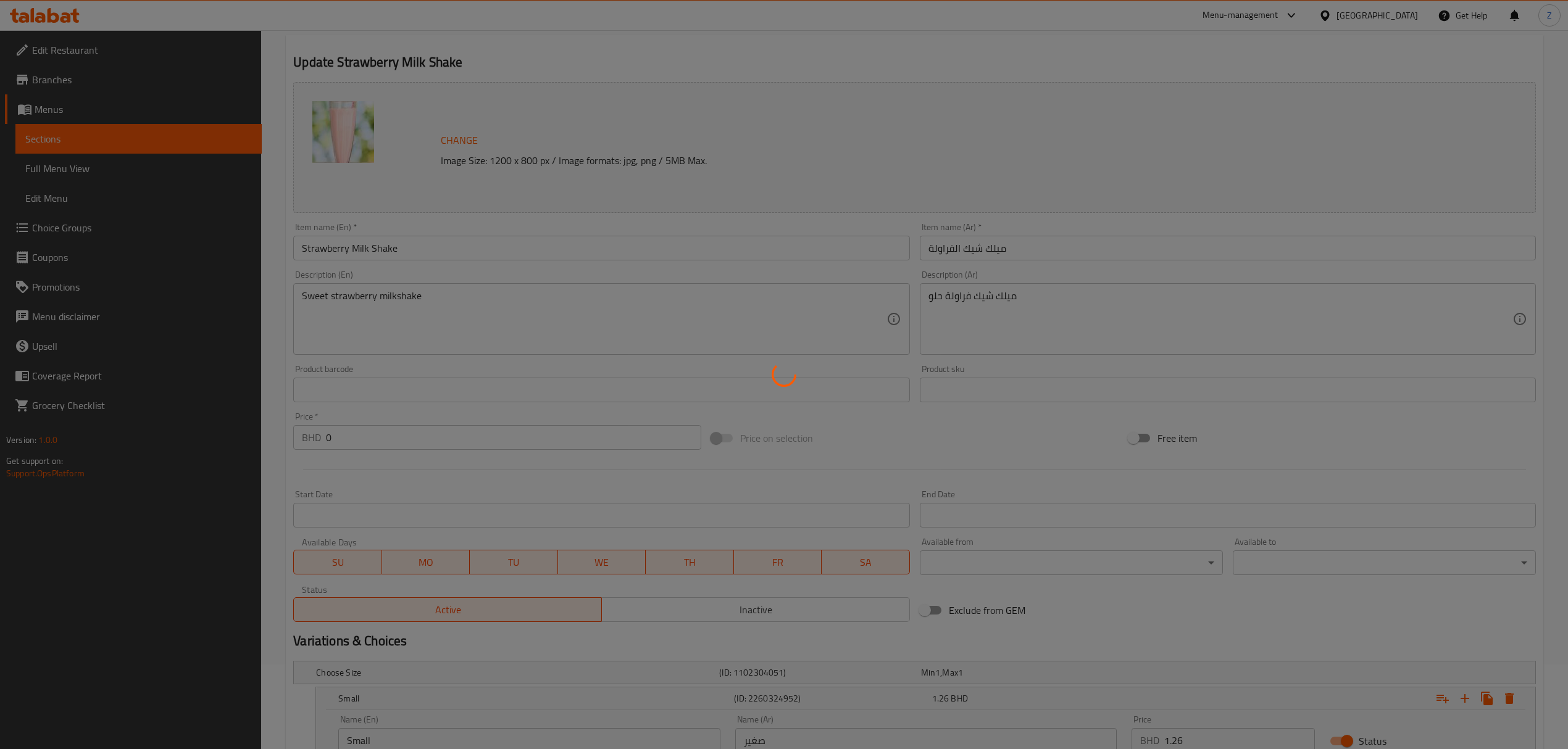
scroll to position [0, 0]
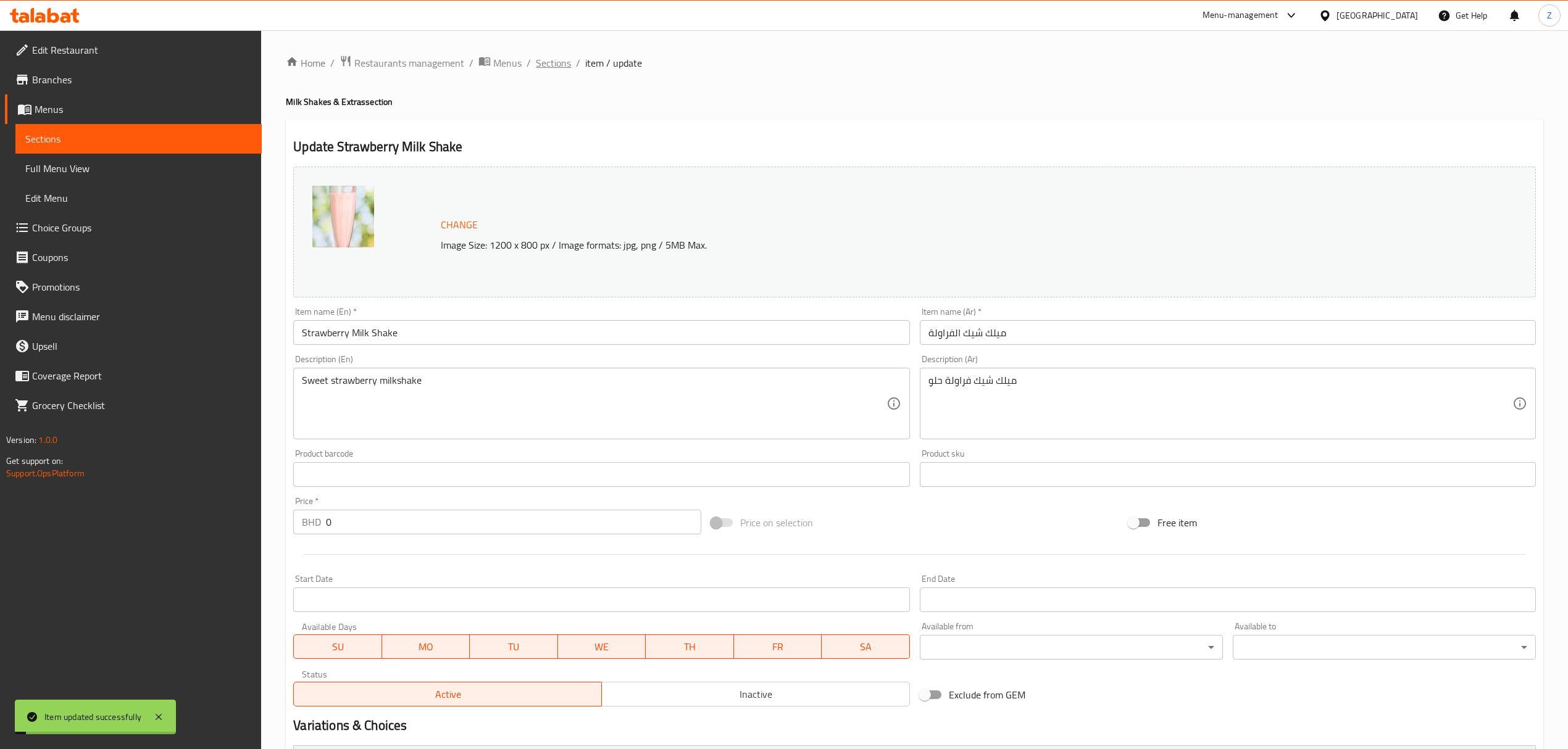
click at [568, 63] on span "Sections" at bounding box center [553, 62] width 35 height 14
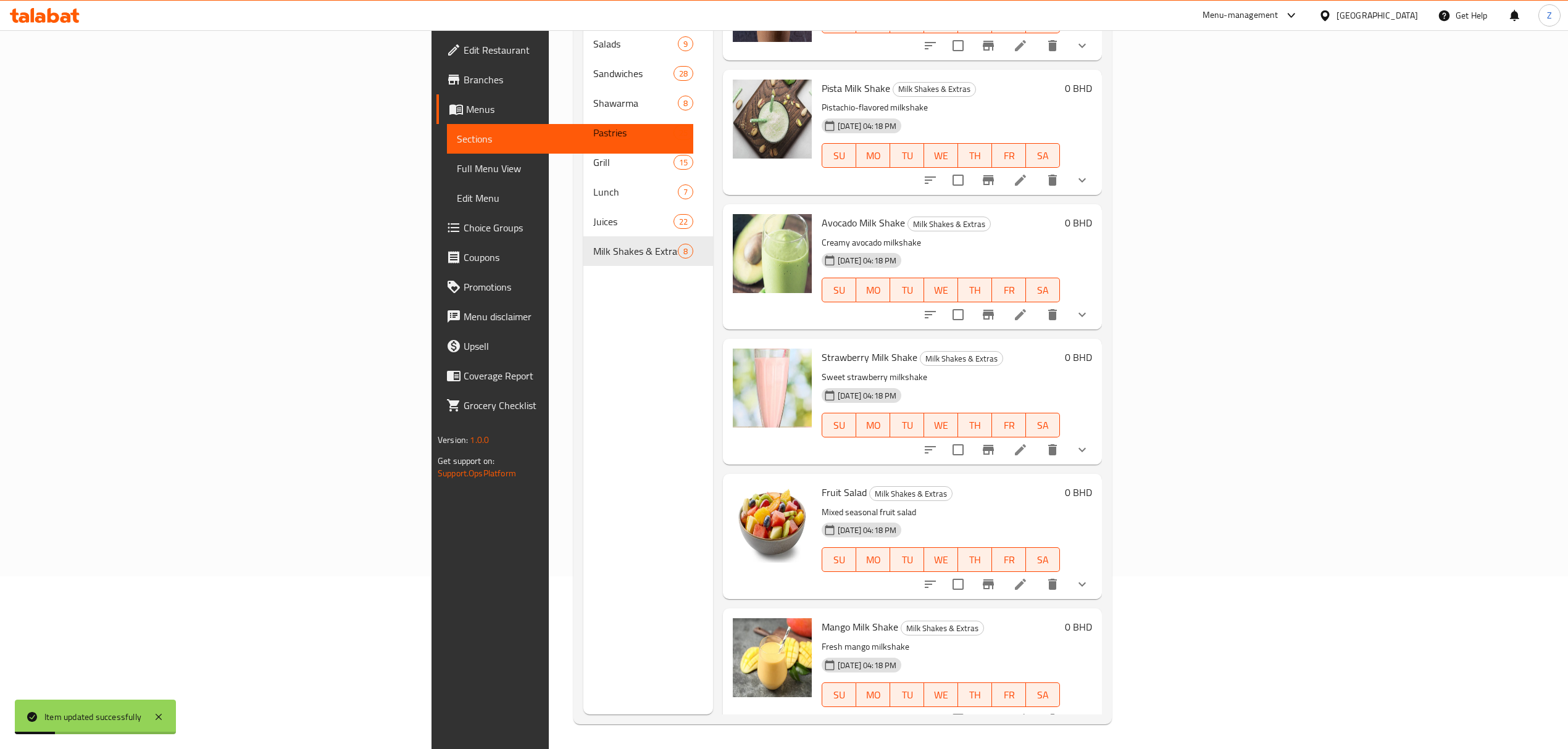
scroll to position [173, 0]
click at [1026, 519] on icon at bounding box center [1021, 584] width 11 height 11
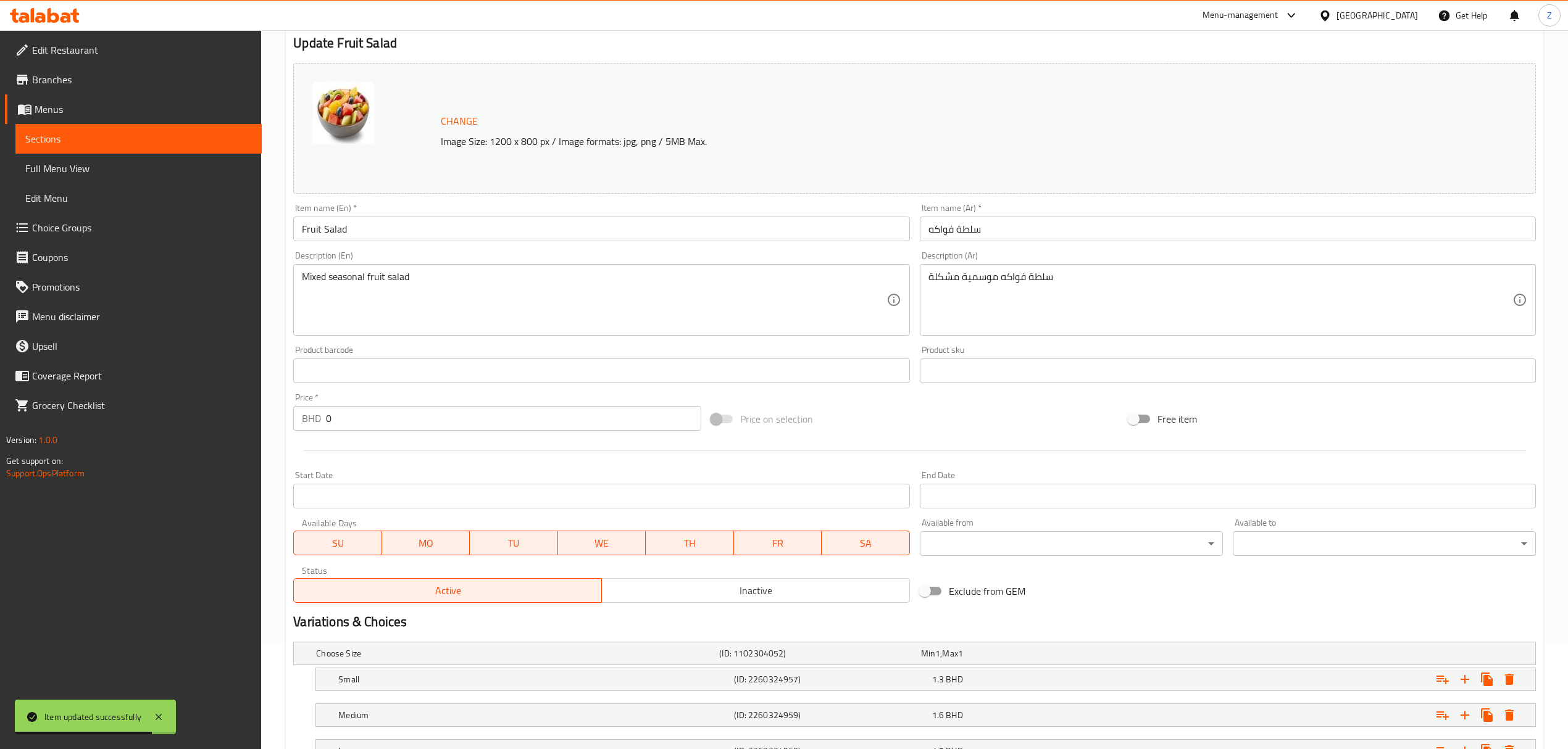
scroll to position [206, 0]
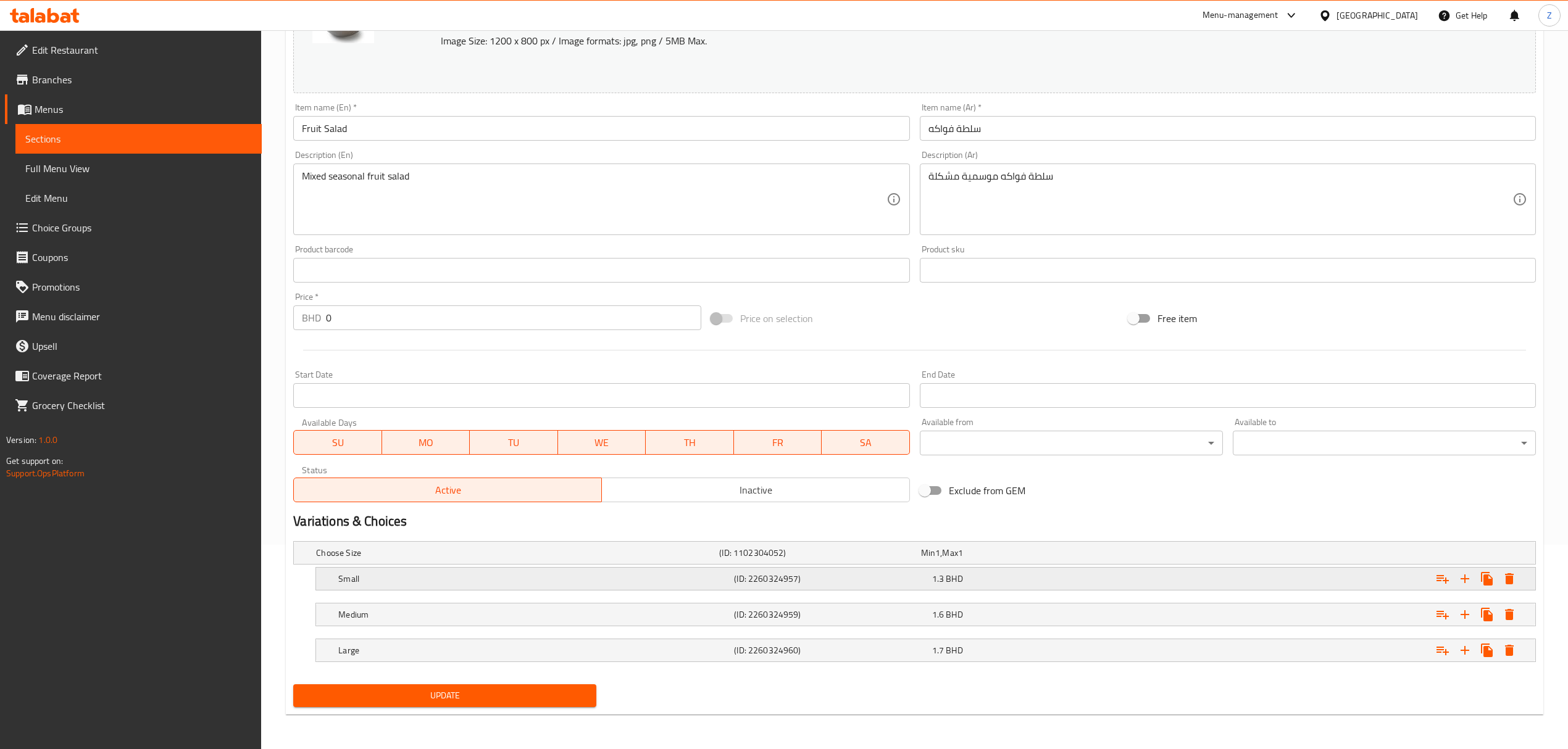
click at [927, 519] on div "(ID: 2260324957)" at bounding box center [830, 579] width 197 height 17
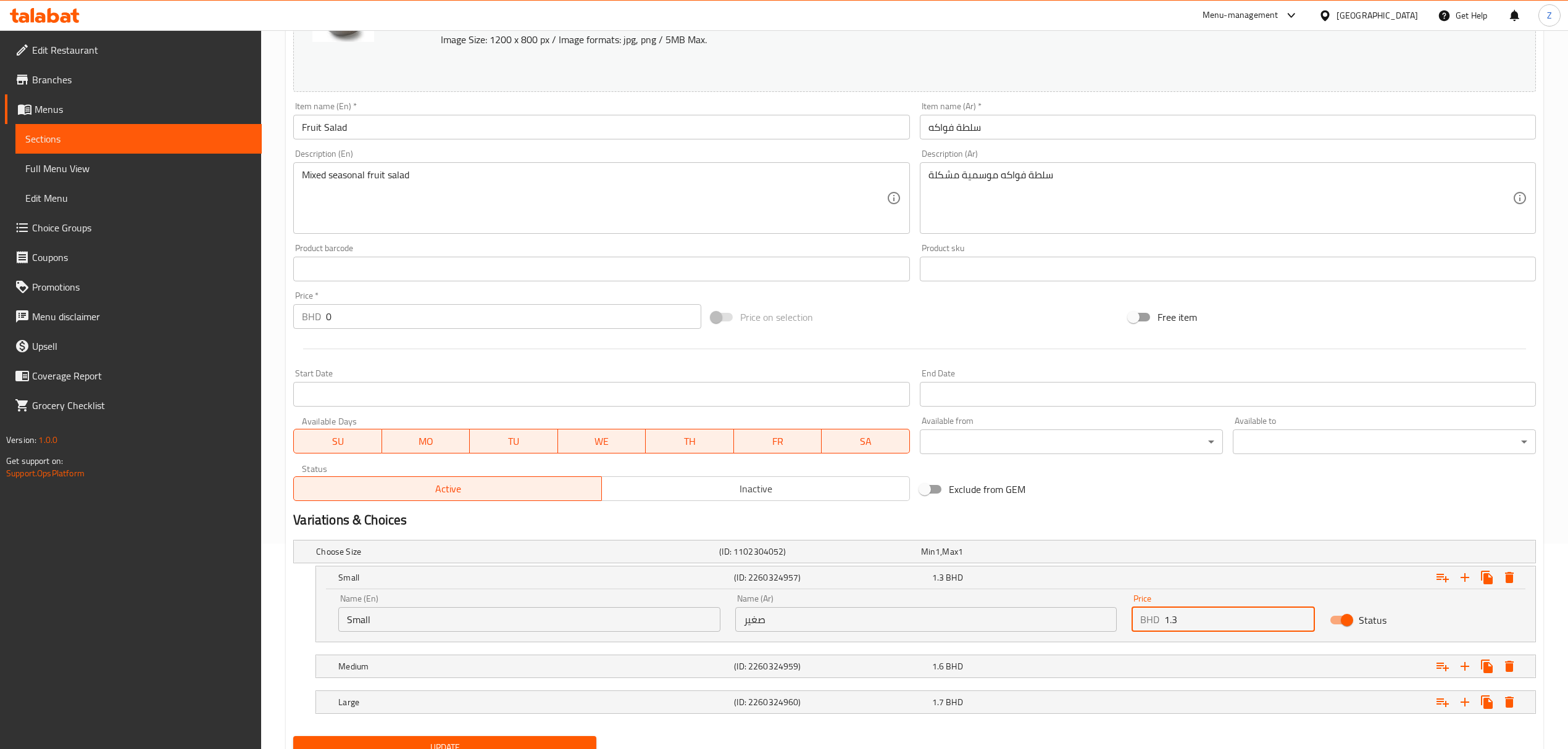
click at [1053, 519] on input "1.3" at bounding box center [1239, 620] width 150 height 25
type input "1.26"
click at [1053, 519] on div "1.6 BHD" at bounding box center [1027, 666] width 192 height 12
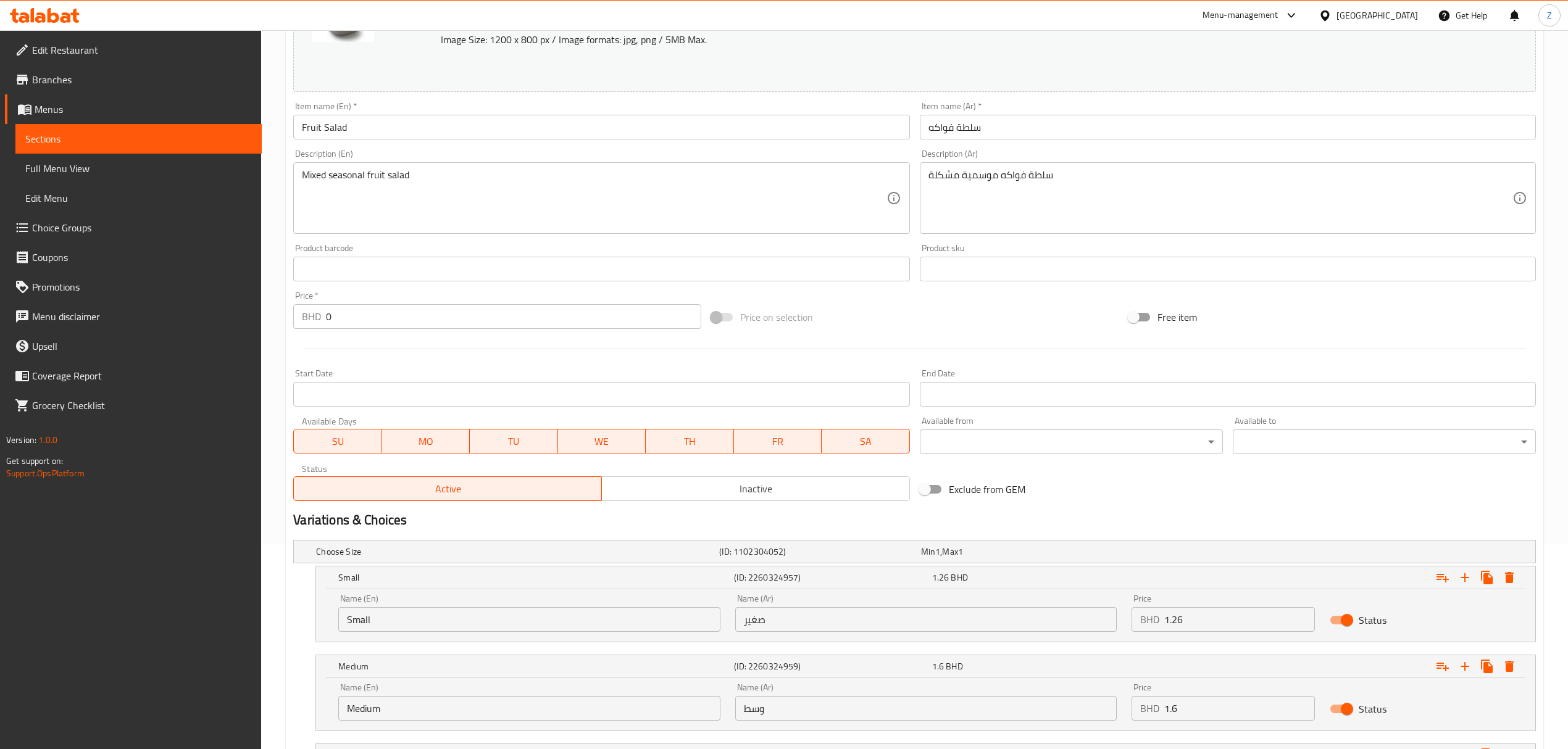
click at [1053, 519] on input "1.6" at bounding box center [1239, 709] width 150 height 25
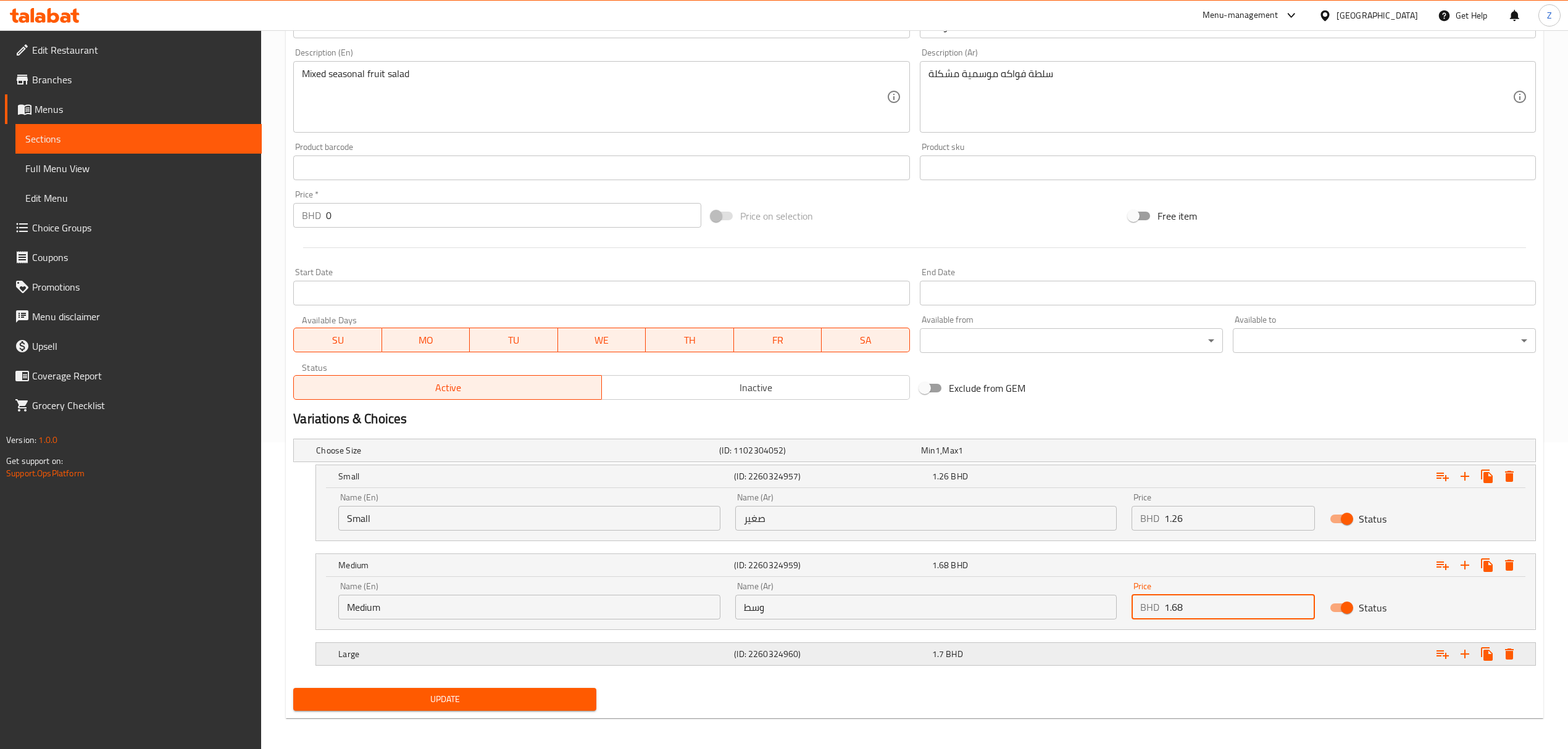
scroll to position [312, 0]
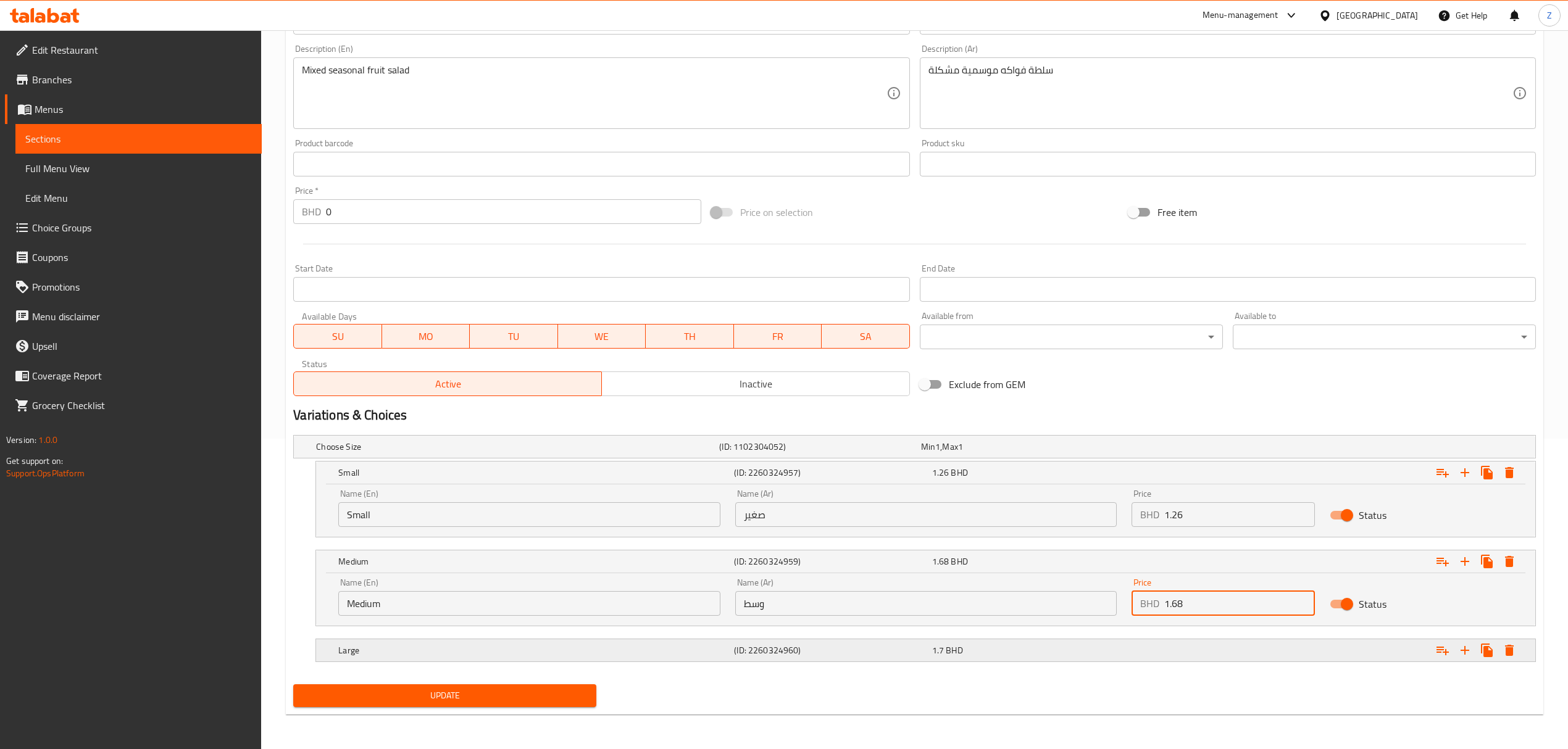
type input "1.68"
click at [1053, 519] on div "Large (ID: 2260324960) 1.7 BHD" at bounding box center [929, 650] width 1187 height 27
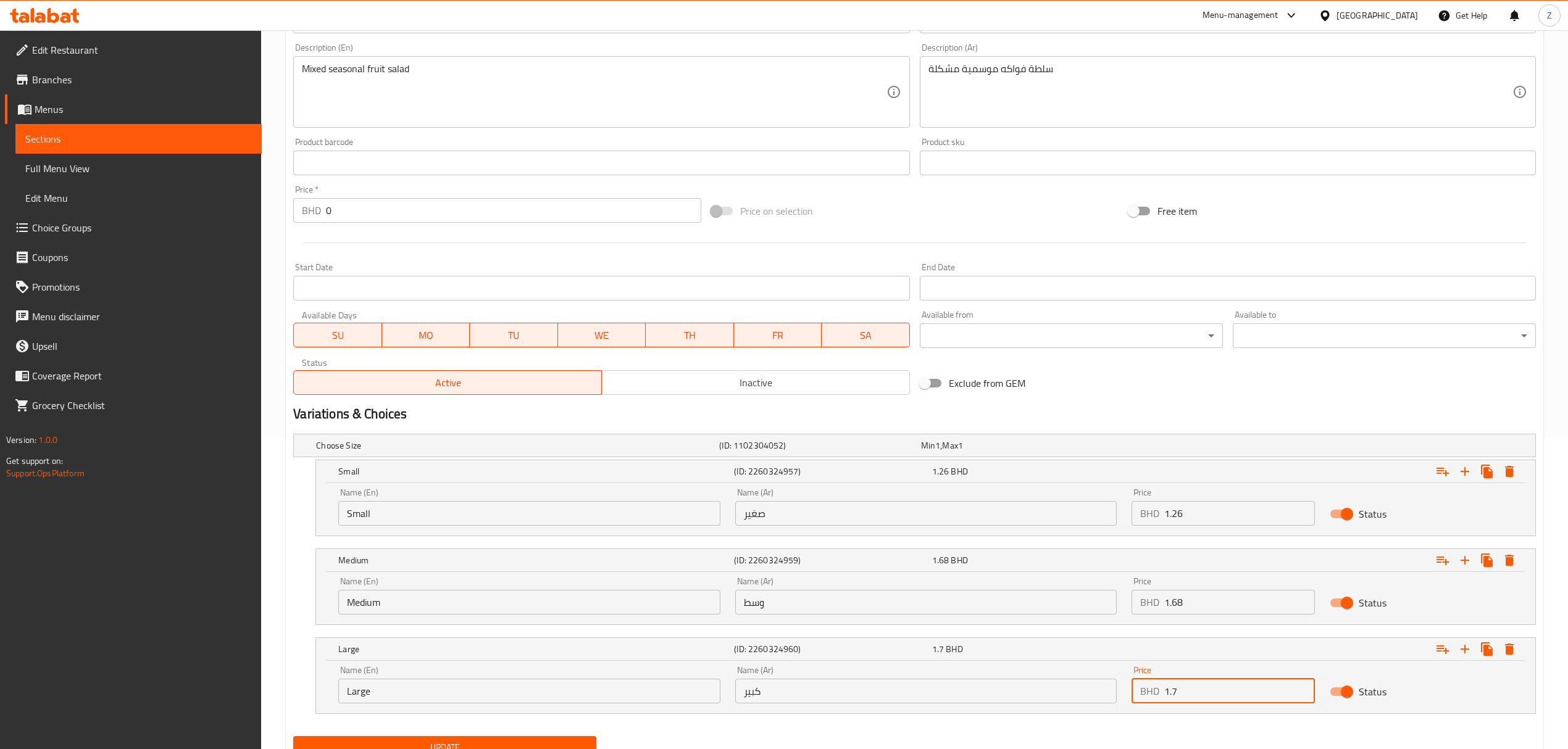
drag, startPoint x: 1198, startPoint y: 696, endPoint x: 1171, endPoint y: 696, distance: 27.0
click at [1053, 519] on input "1.7" at bounding box center [1239, 692] width 150 height 25
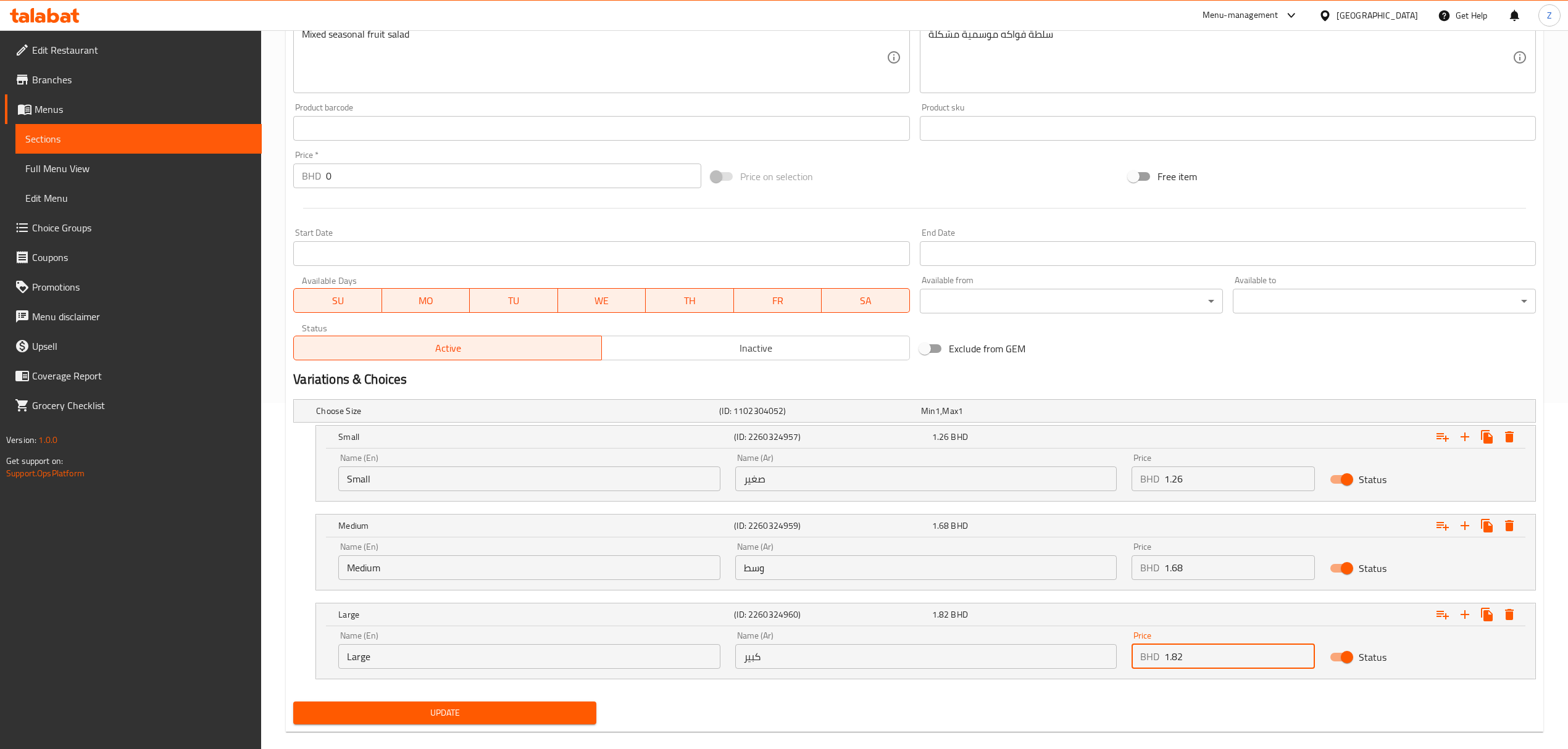
scroll to position [365, 0]
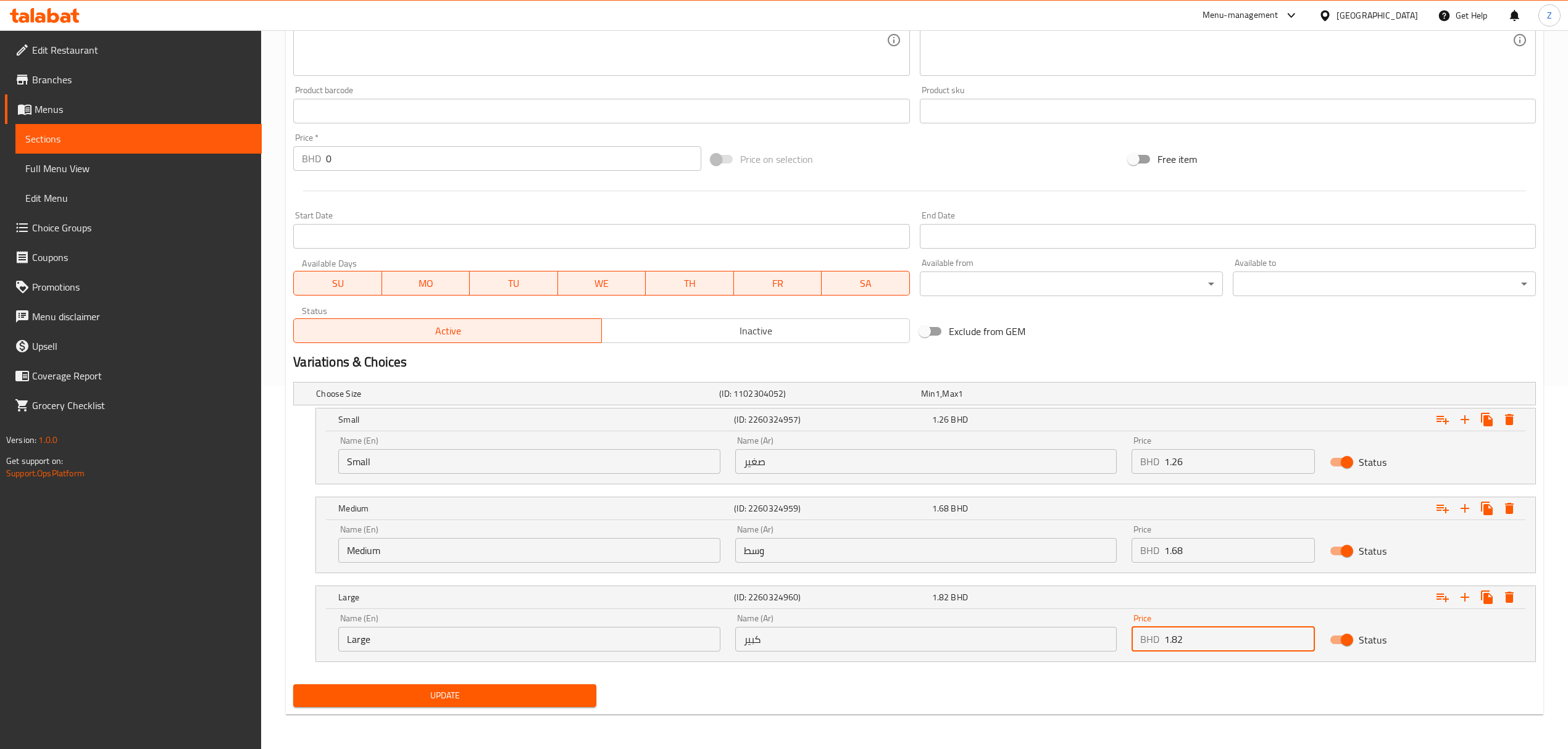
type input "1.82"
click at [497, 519] on span "Update" at bounding box center [445, 695] width 283 height 15
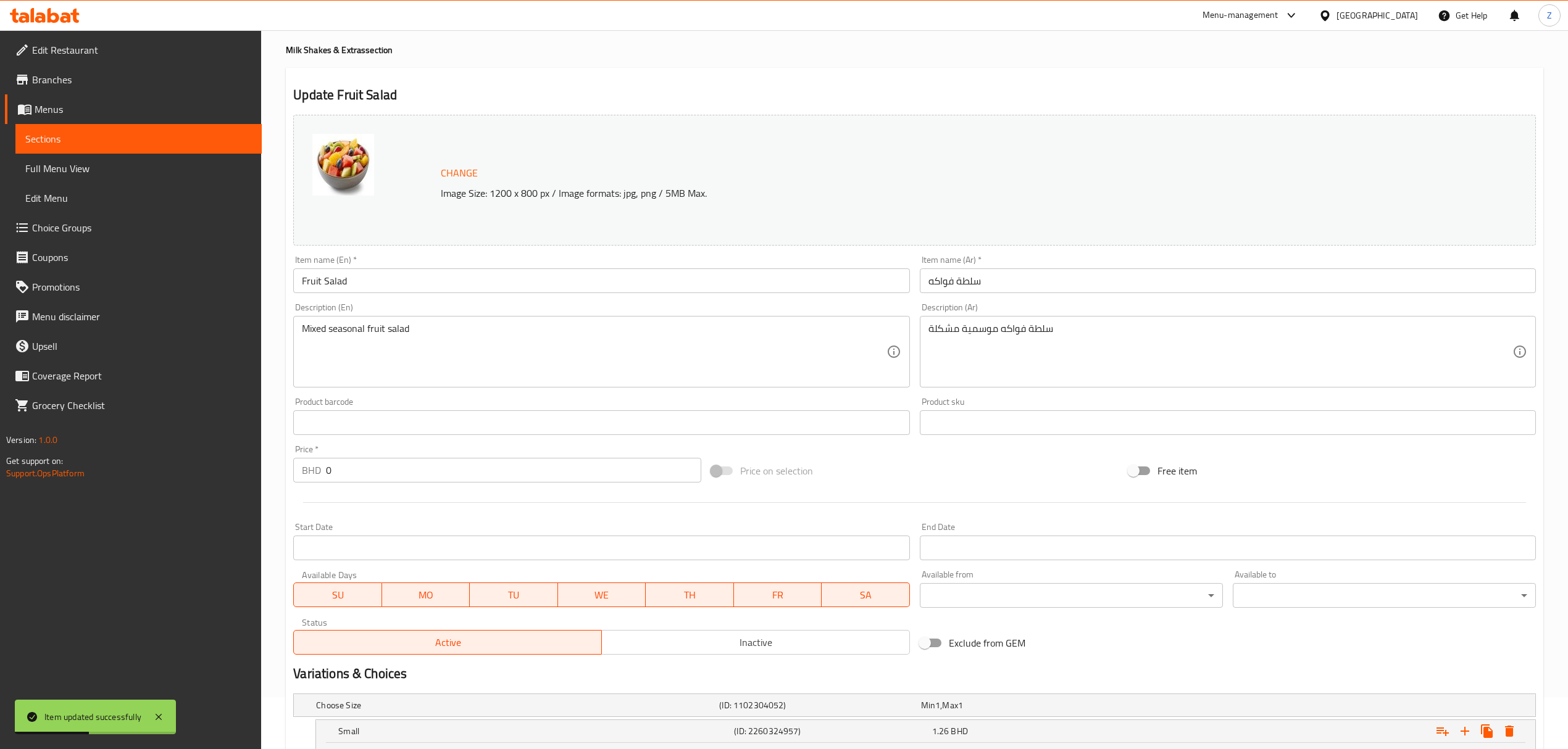
scroll to position [0, 0]
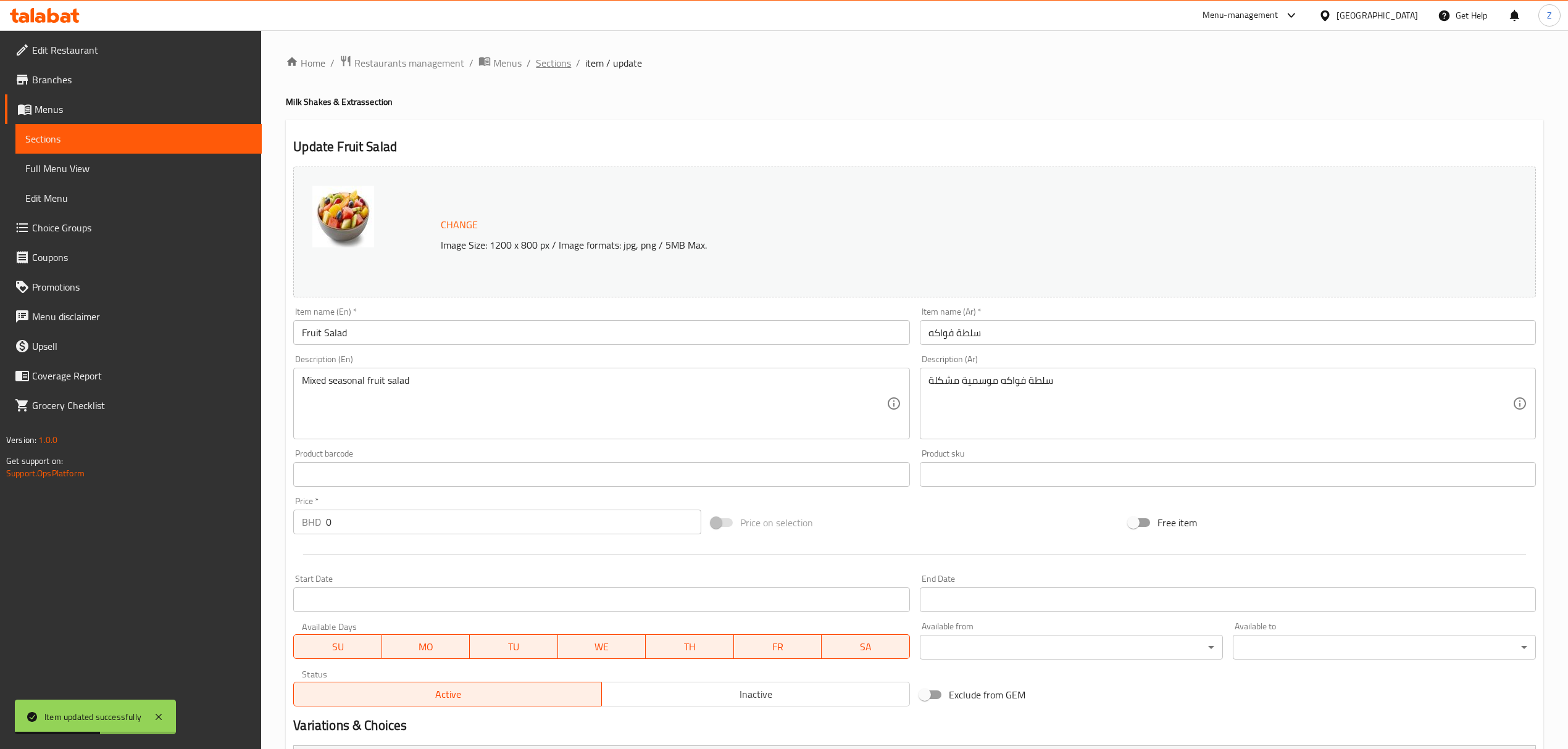
click at [549, 55] on span "Sections" at bounding box center [553, 62] width 35 height 14
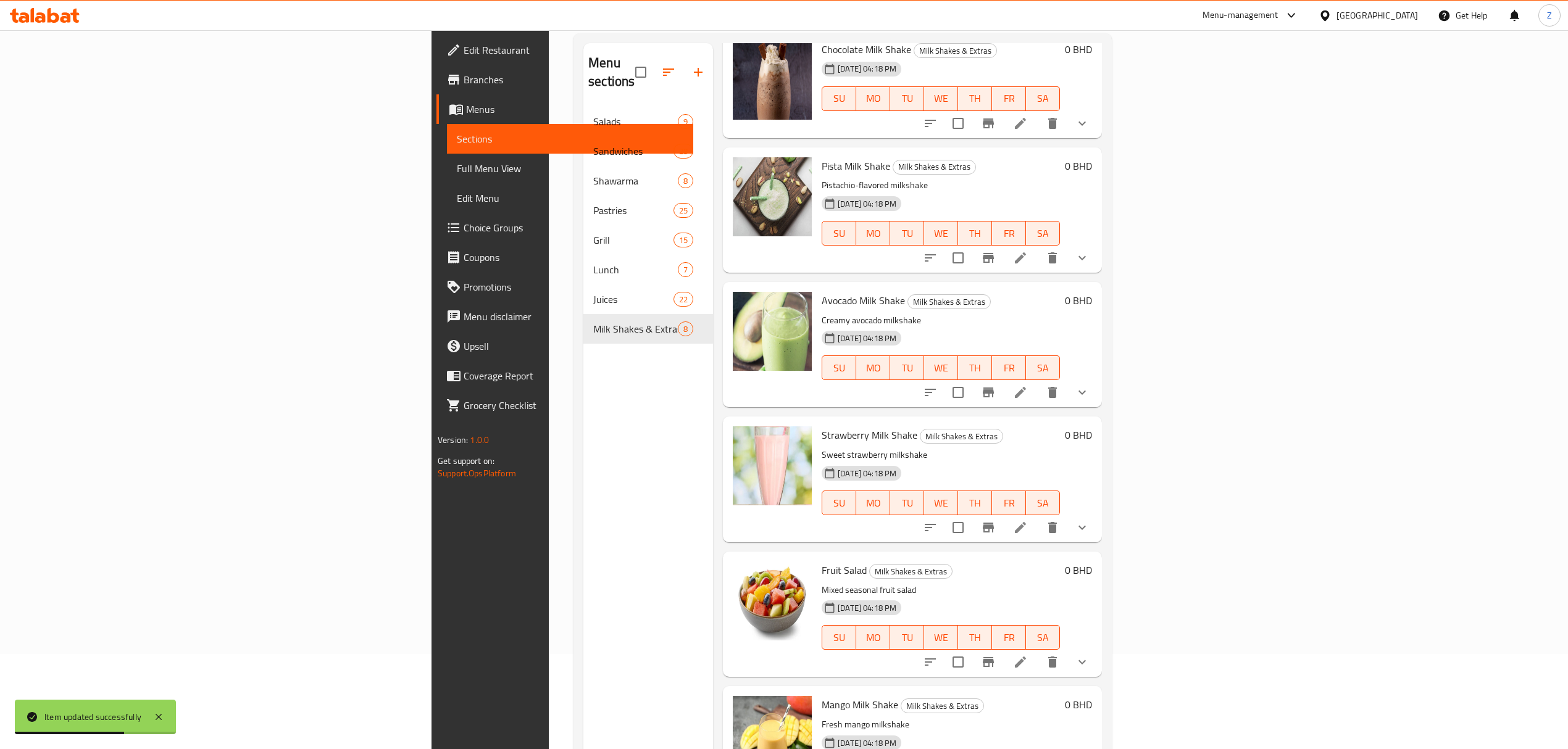
scroll to position [173, 0]
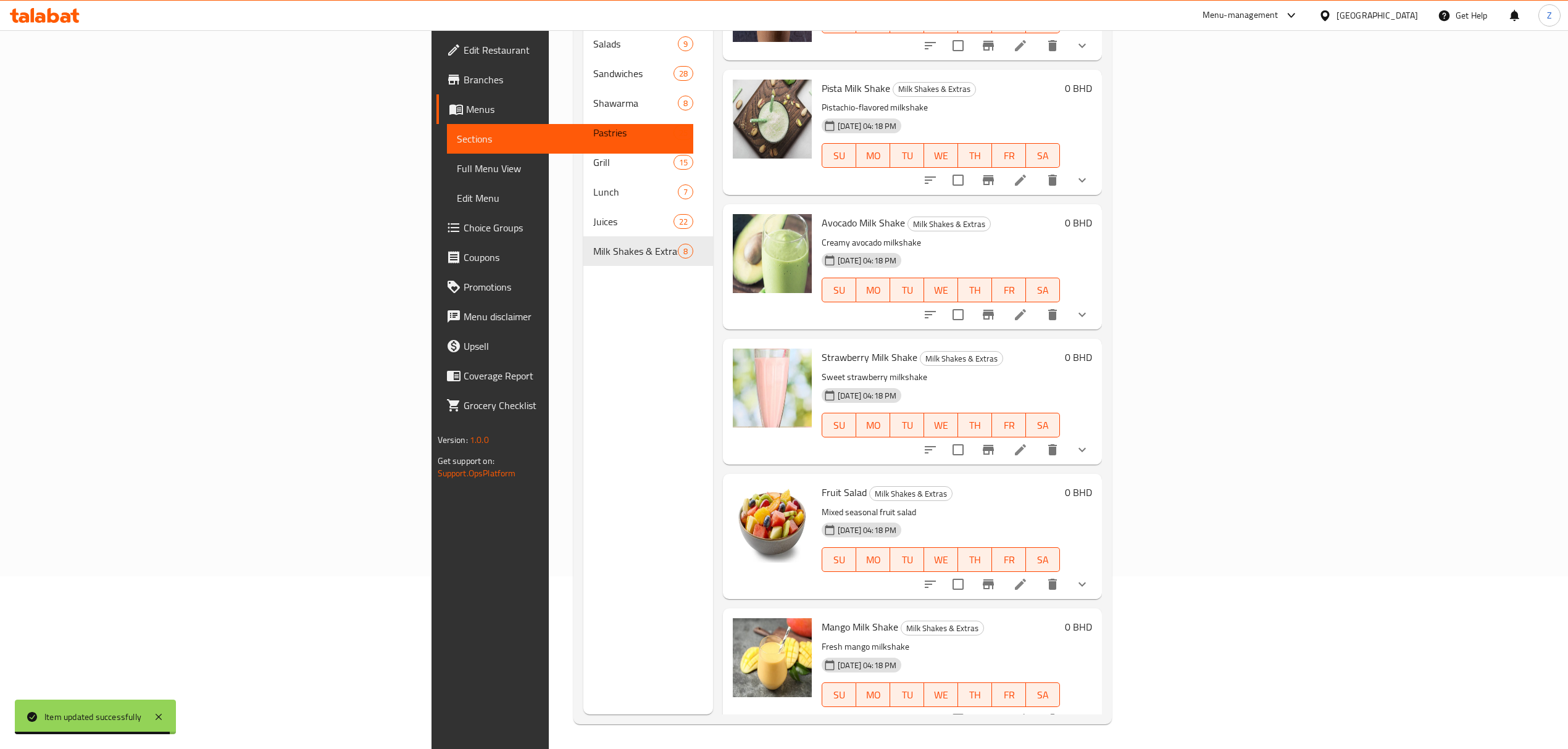
click at [1026, 519] on icon at bounding box center [1021, 720] width 11 height 11
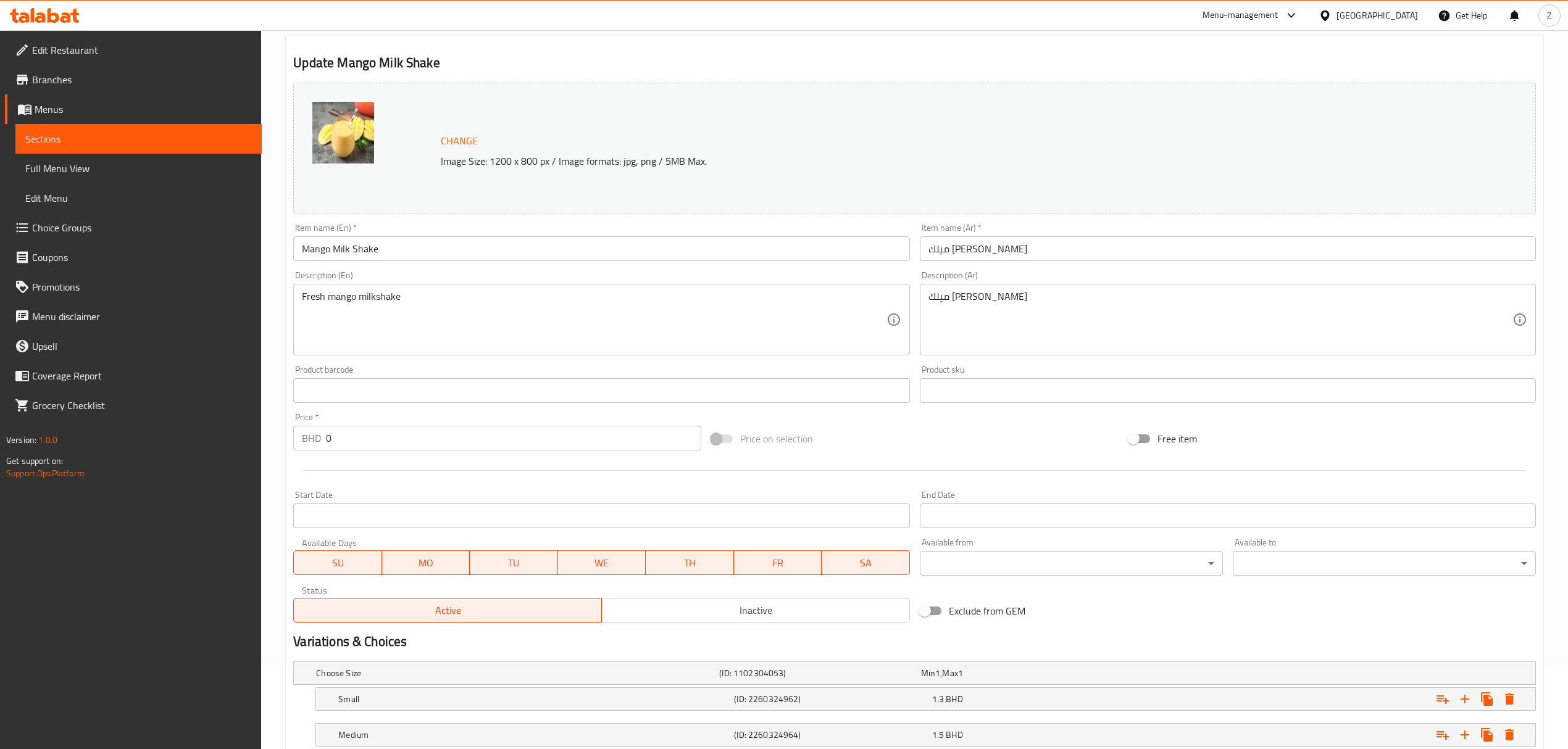
scroll to position [206, 0]
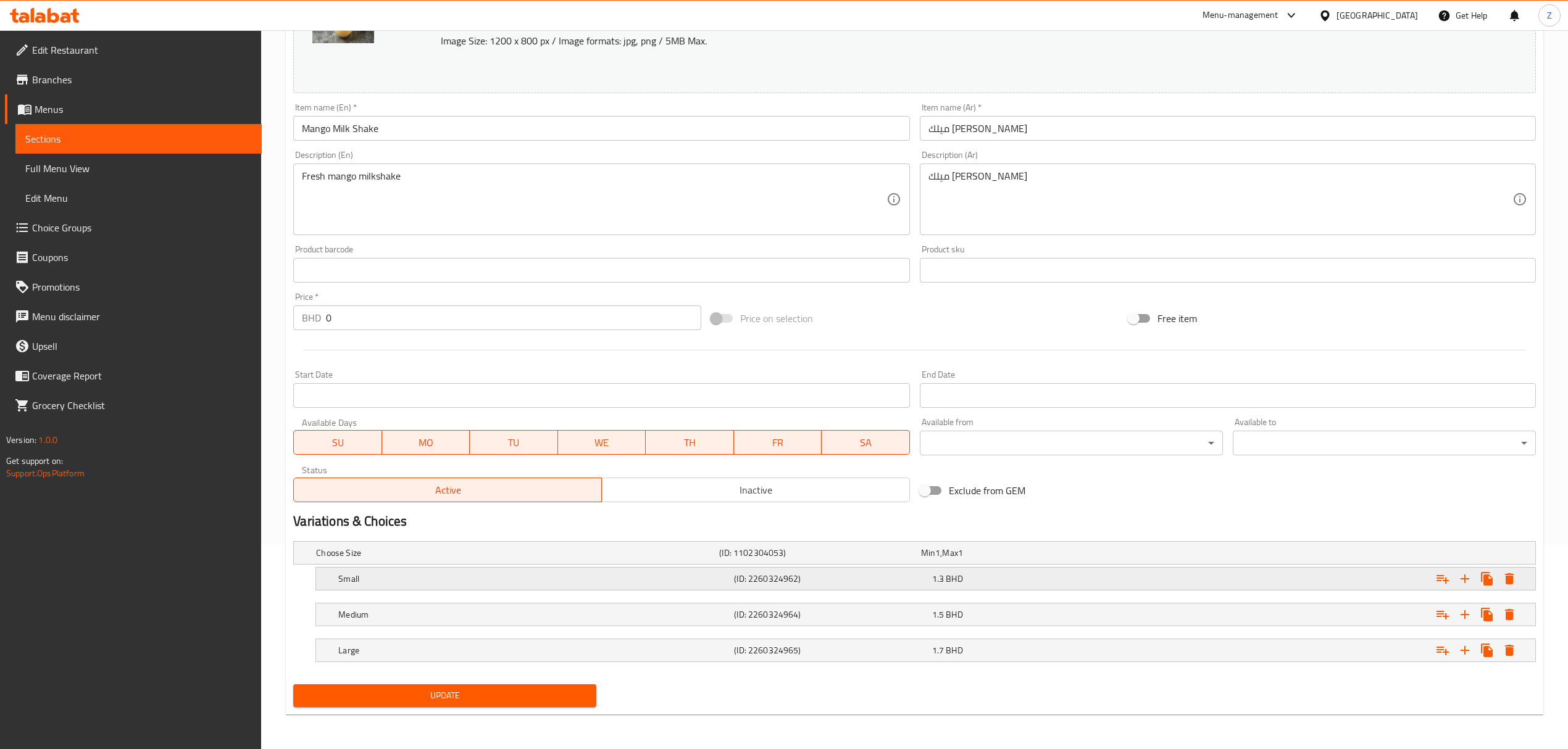
click at [981, 519] on div "1.3 BHD" at bounding box center [1027, 579] width 192 height 12
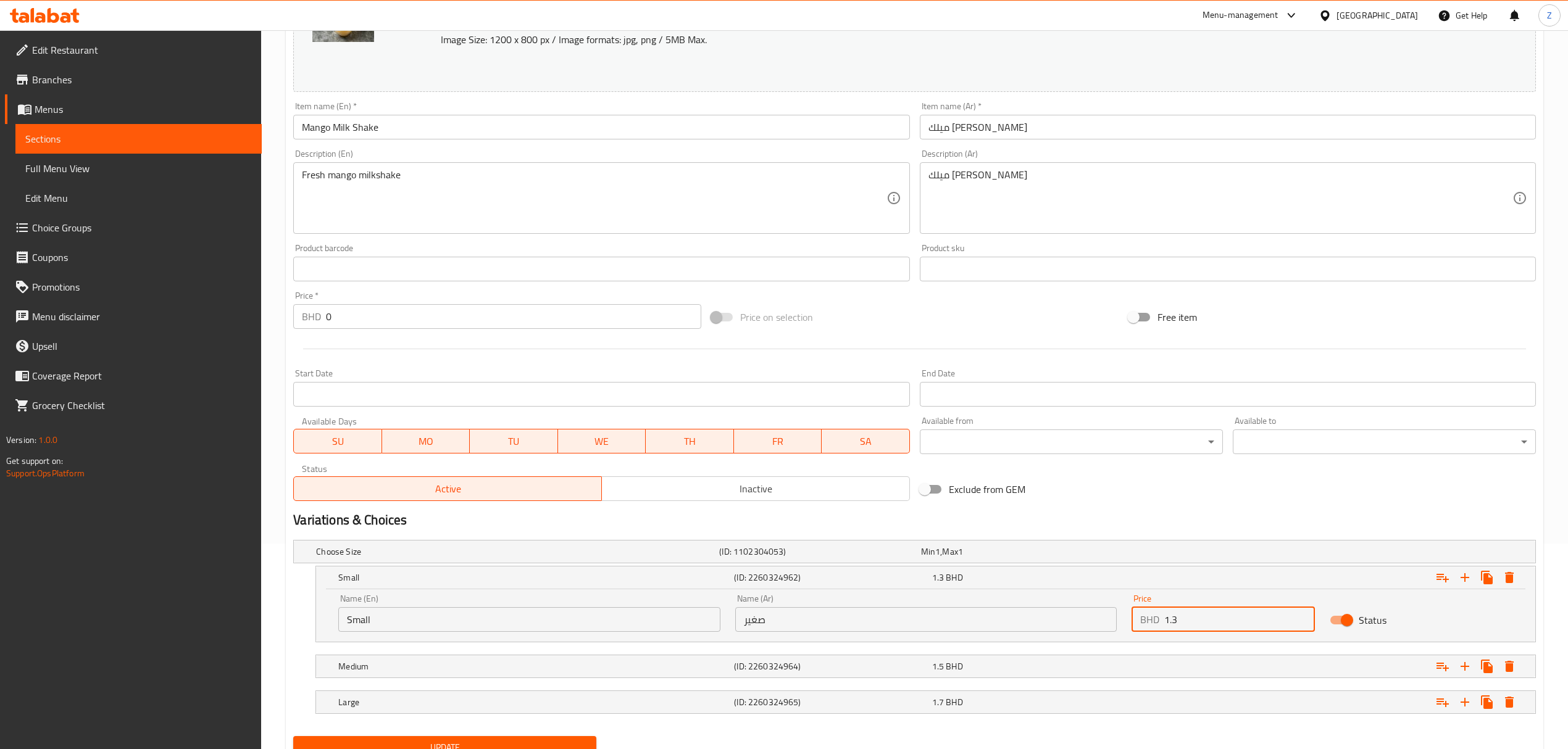
drag, startPoint x: 1186, startPoint y: 620, endPoint x: 1171, endPoint y: 615, distance: 15.8
click at [1053, 519] on input "1.3" at bounding box center [1239, 620] width 150 height 25
type input "1.26"
click at [1053, 519] on div "Expand" at bounding box center [1325, 667] width 396 height 27
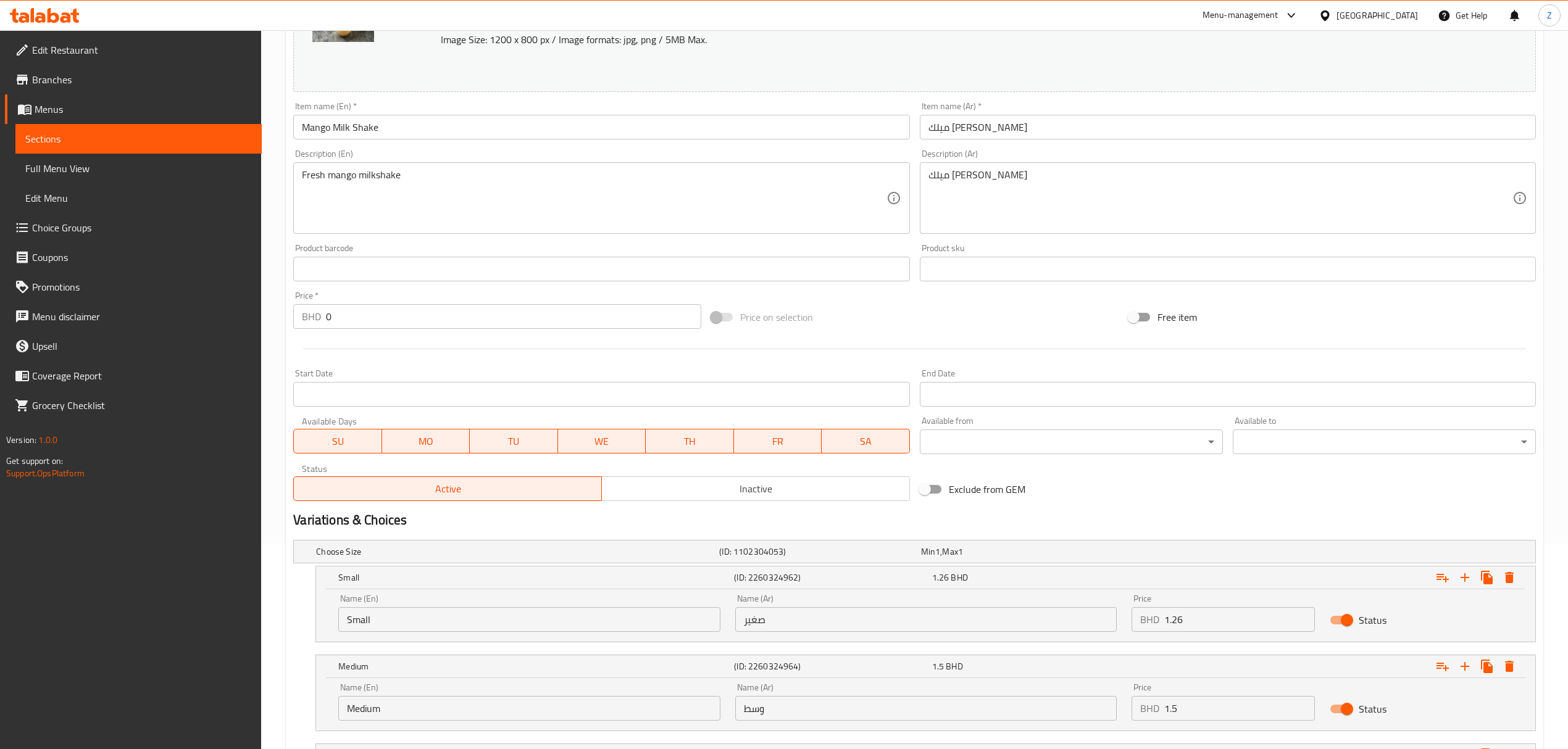
click at [1053, 519] on input "1.5" at bounding box center [1239, 709] width 150 height 25
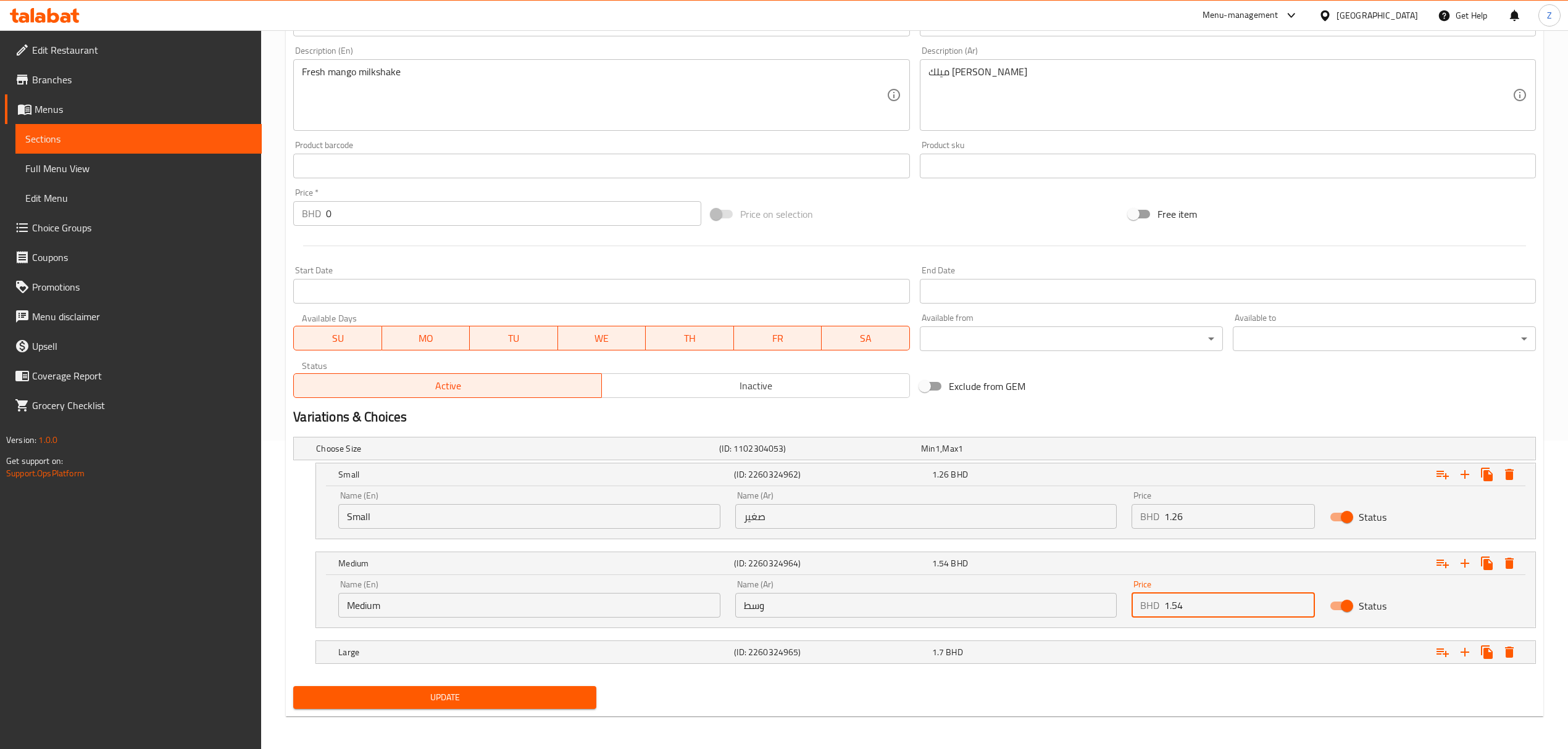
scroll to position [312, 0]
type input "1.54"
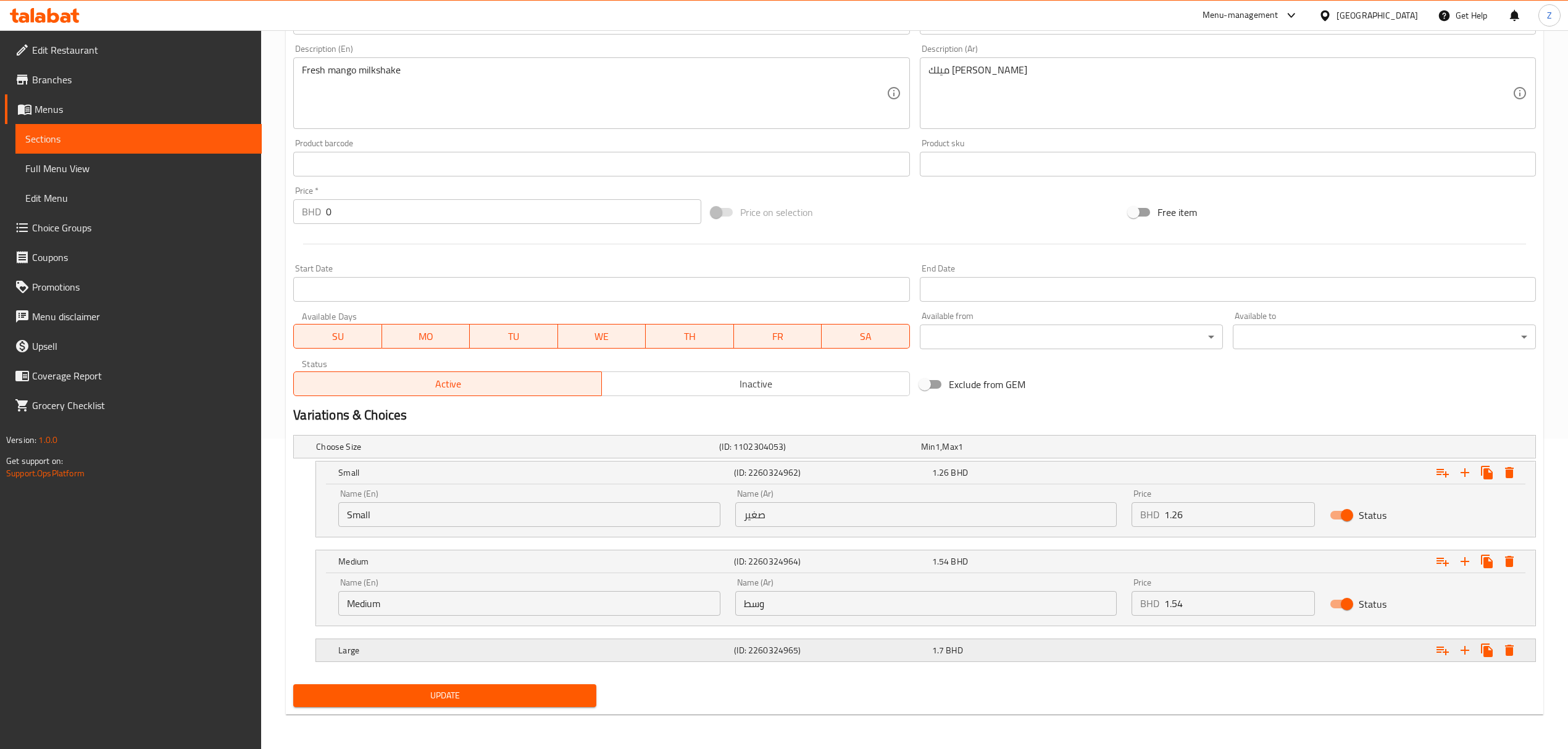
click at [1053, 519] on div "Expand" at bounding box center [1325, 650] width 396 height 27
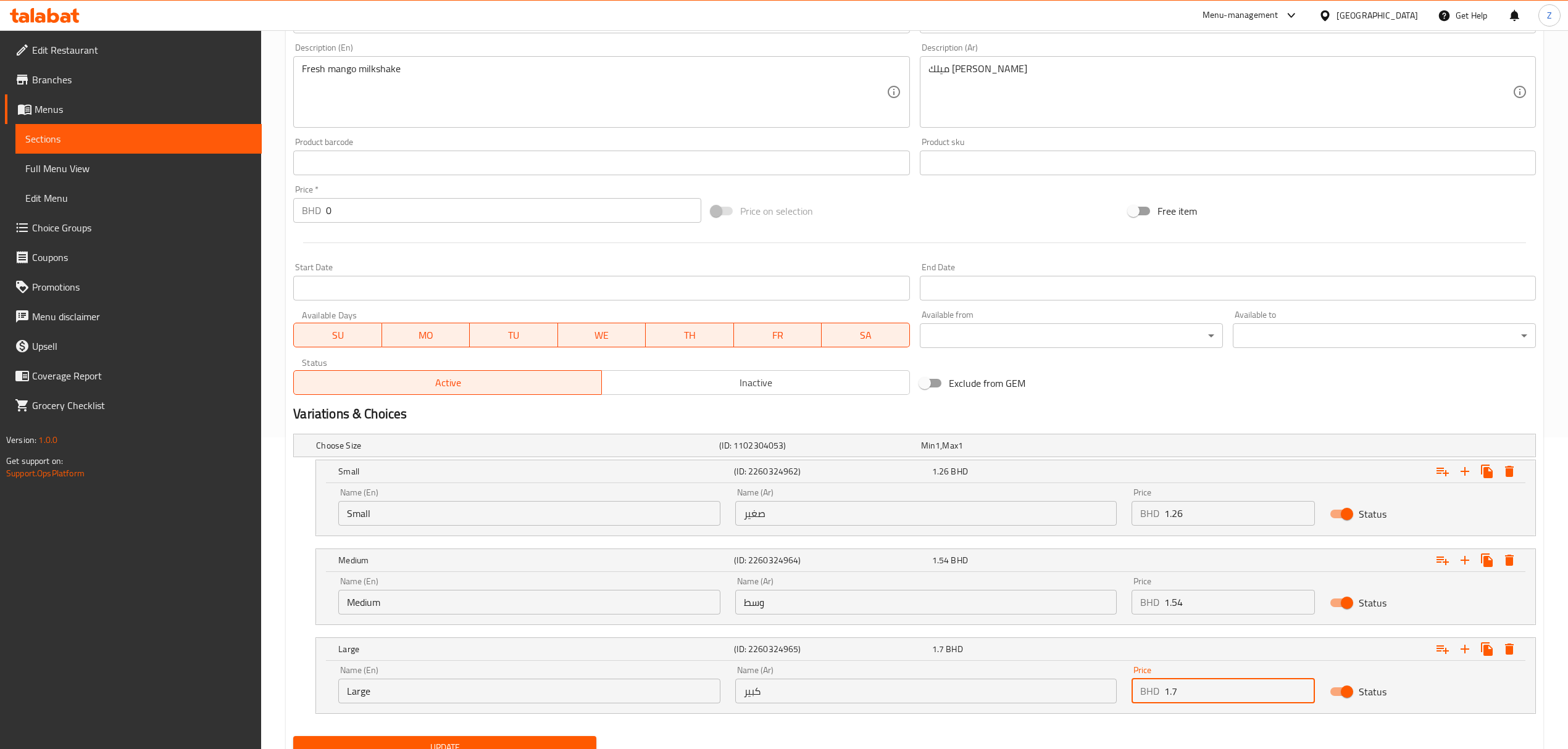
drag, startPoint x: 1184, startPoint y: 694, endPoint x: 1172, endPoint y: 688, distance: 13.4
click at [1053, 519] on input "1.7" at bounding box center [1239, 692] width 150 height 25
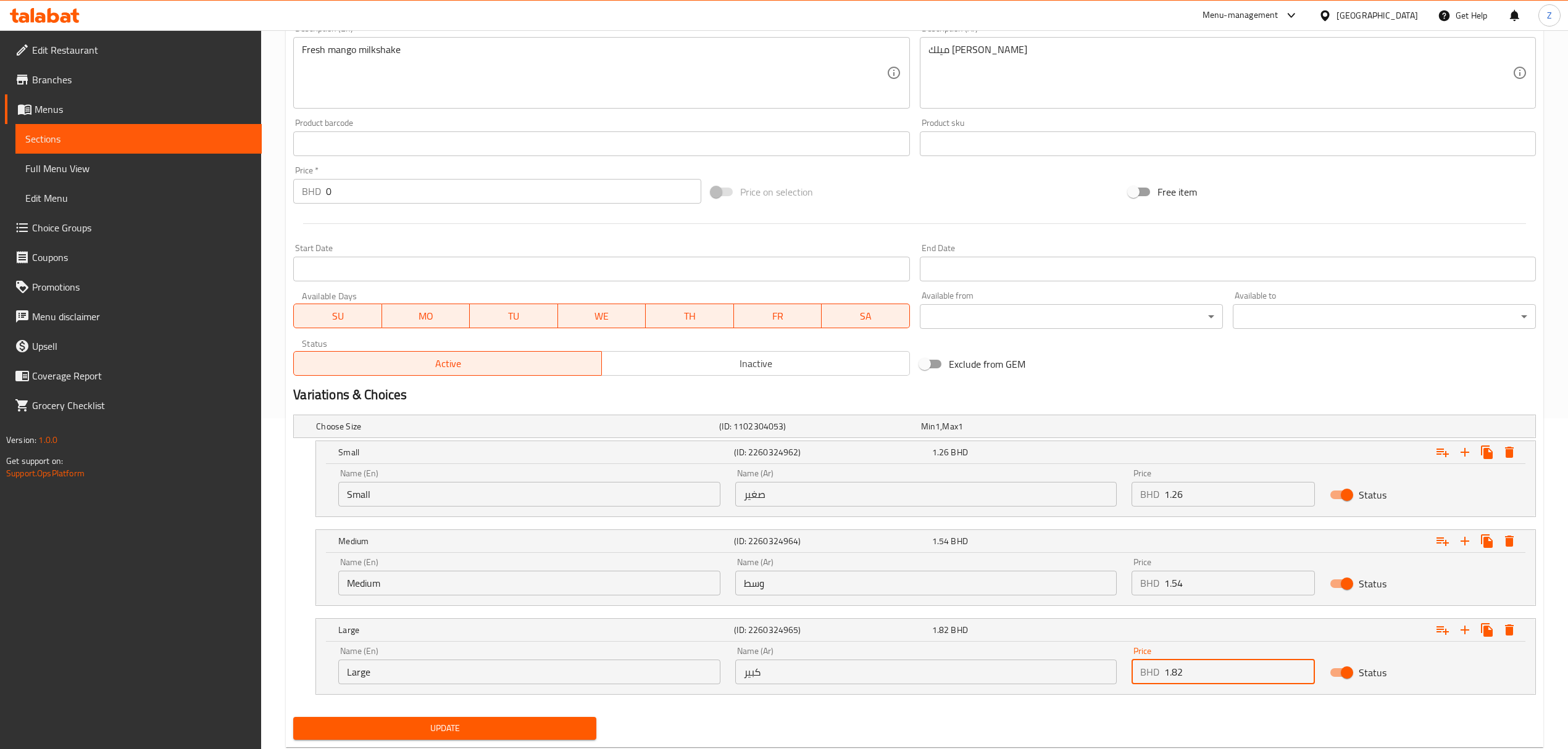
scroll to position [365, 0]
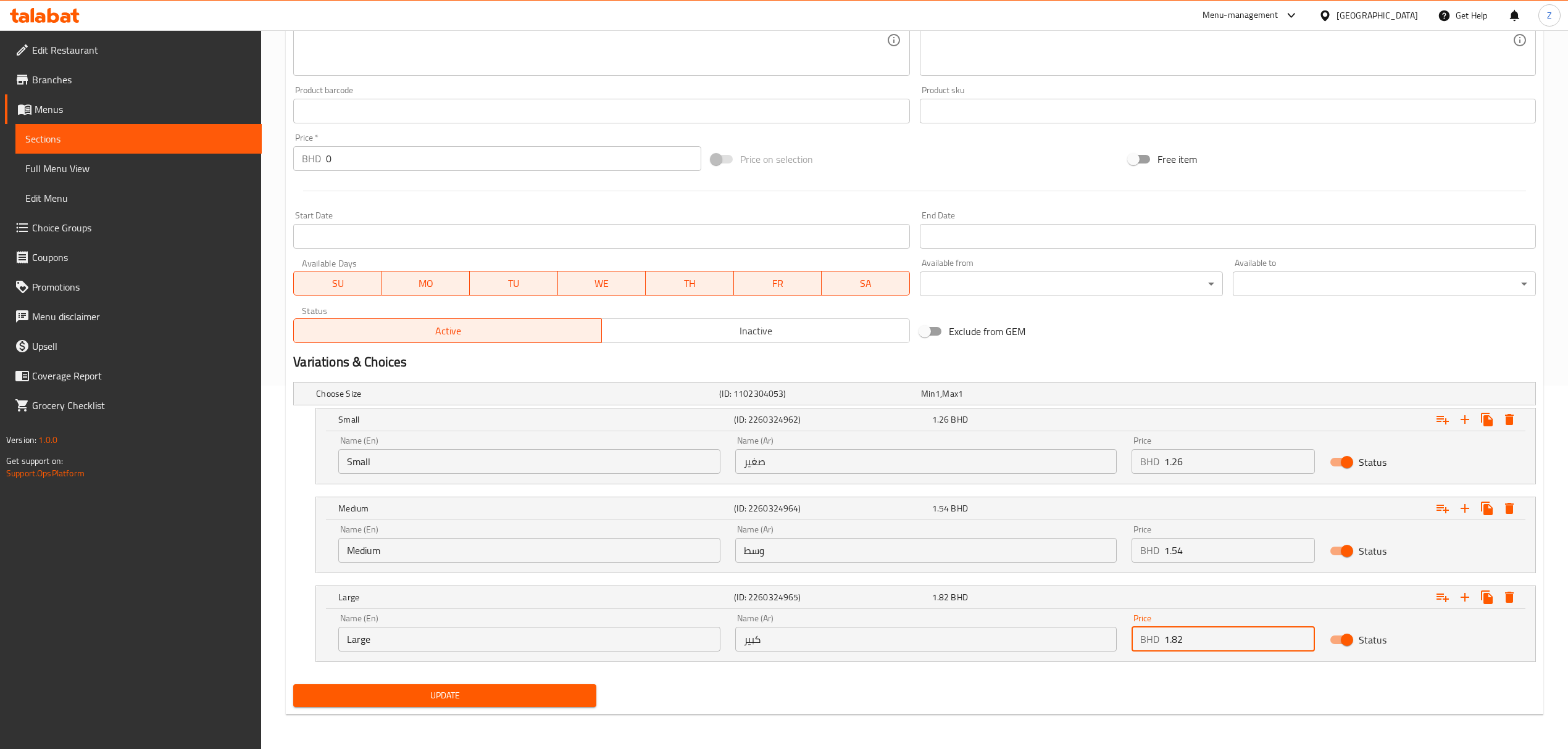
type input "1.82"
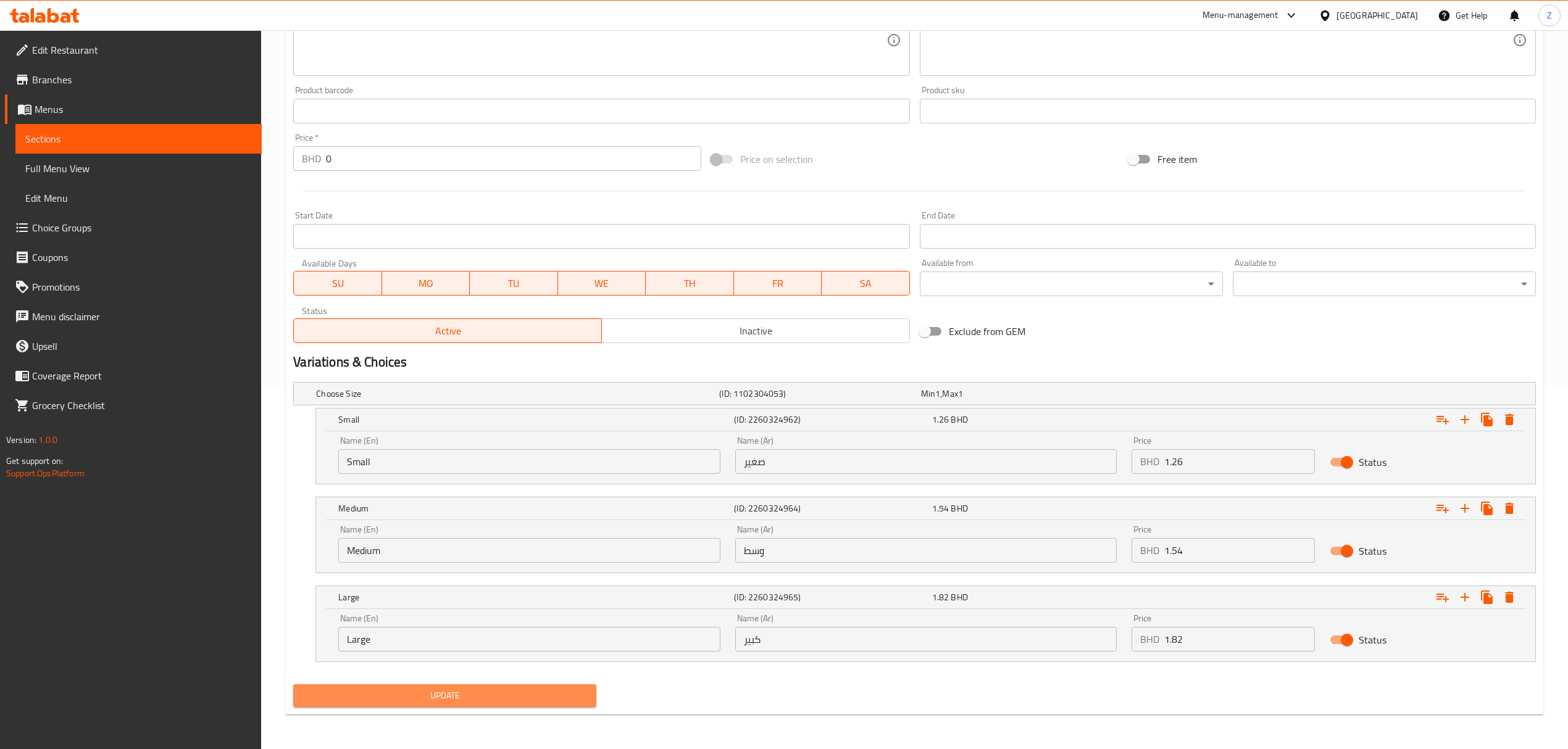
click at [465, 519] on button "Update" at bounding box center [444, 696] width 303 height 23
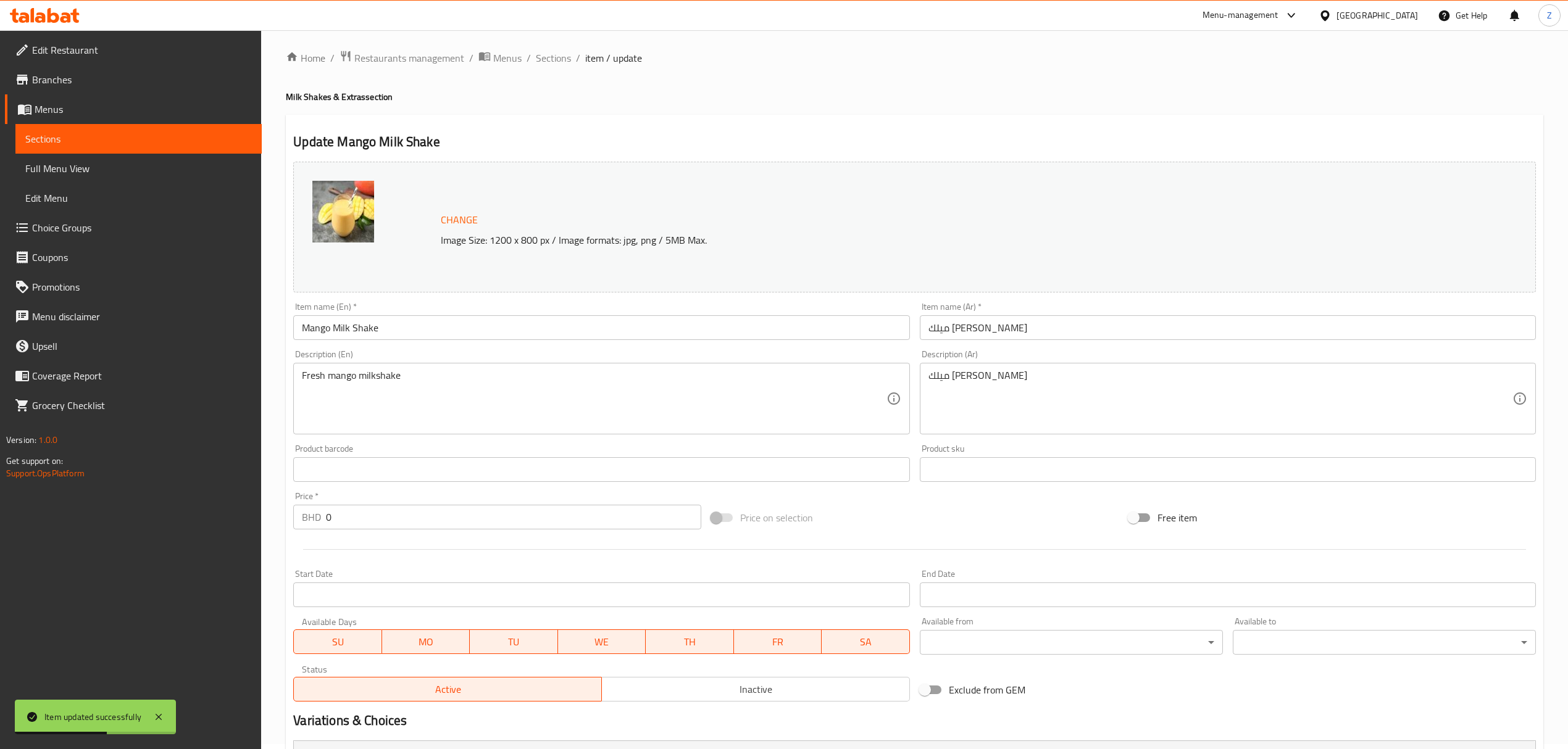
scroll to position [0, 0]
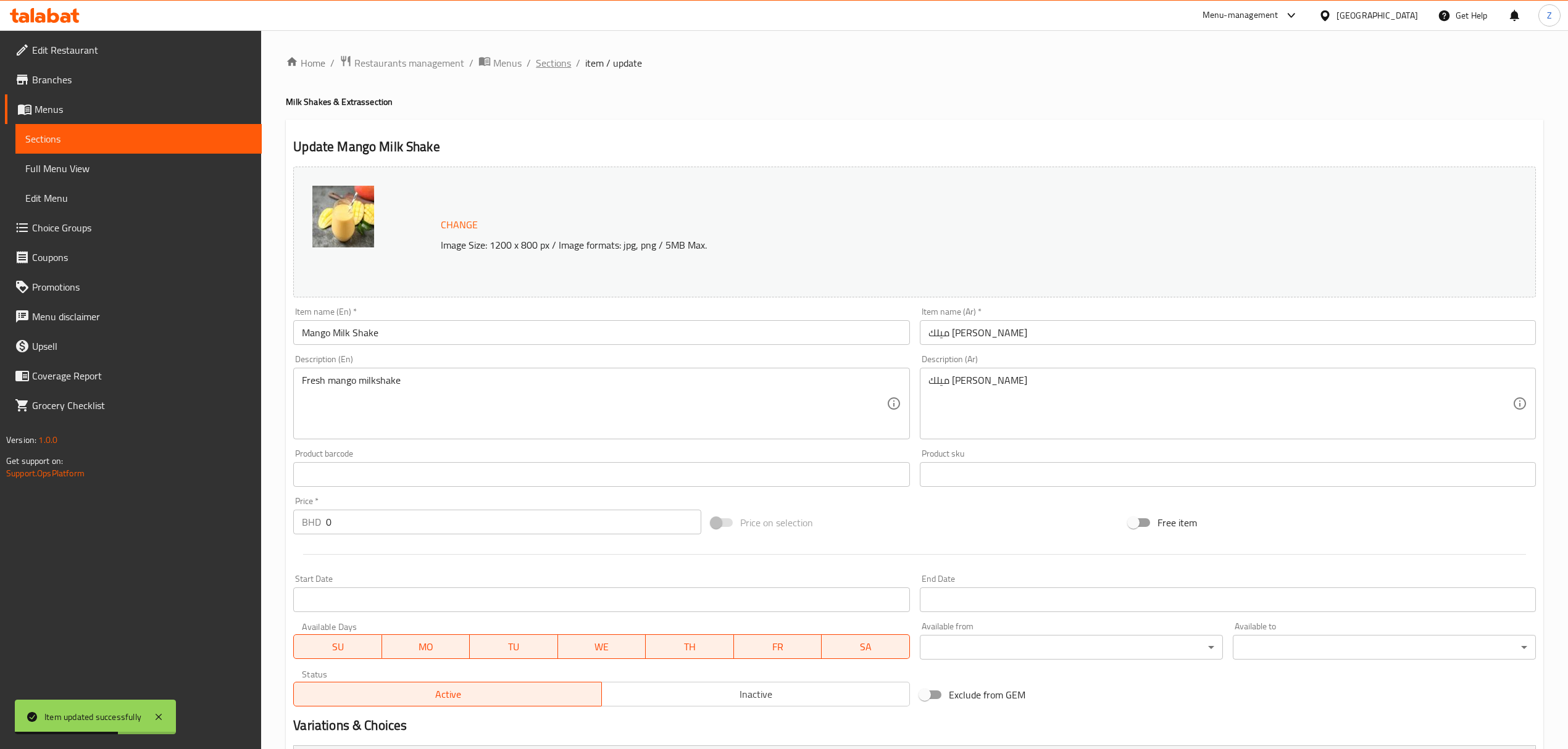
click at [543, 58] on span "Sections" at bounding box center [553, 62] width 35 height 14
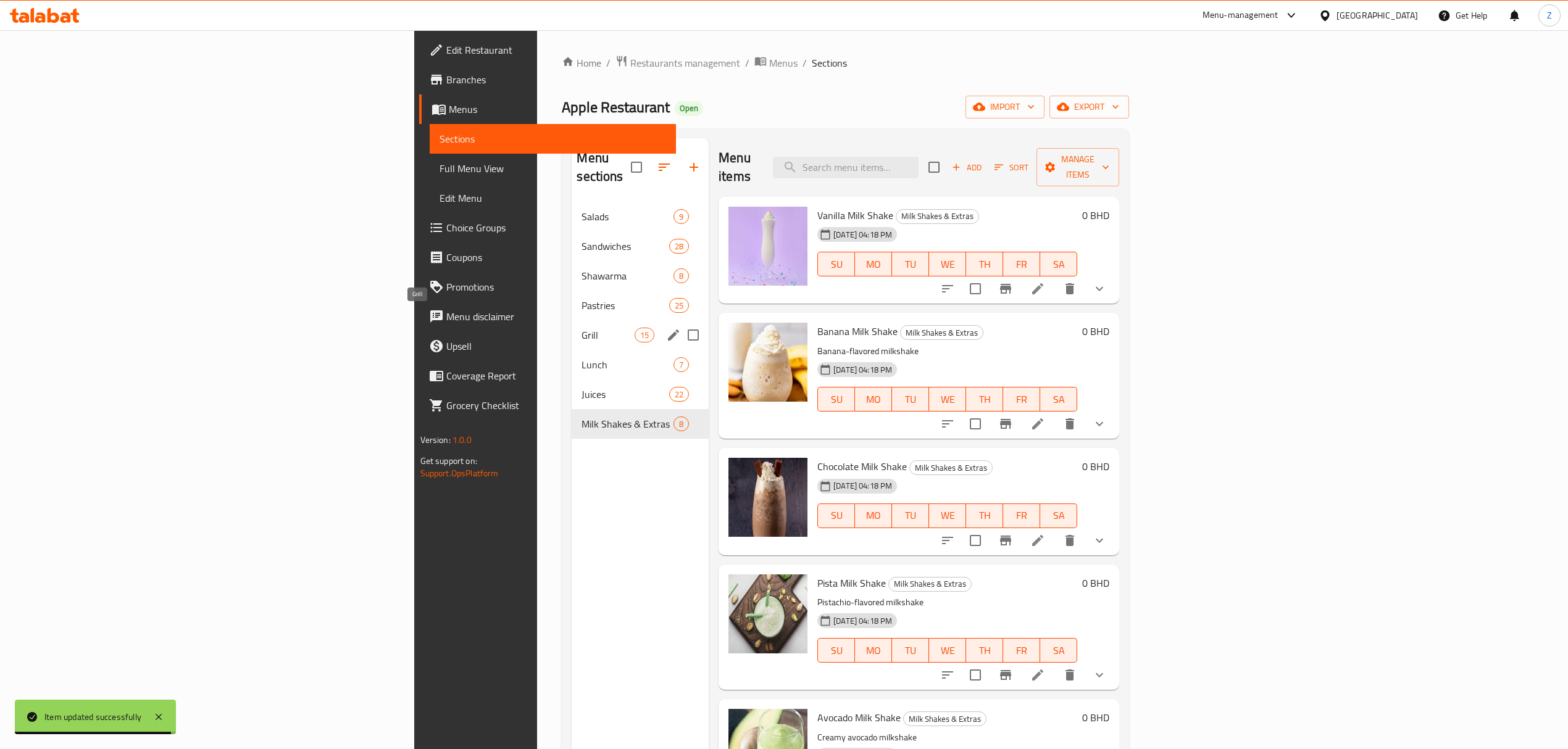
click at [582, 328] on span "Grill" at bounding box center [607, 335] width 53 height 14
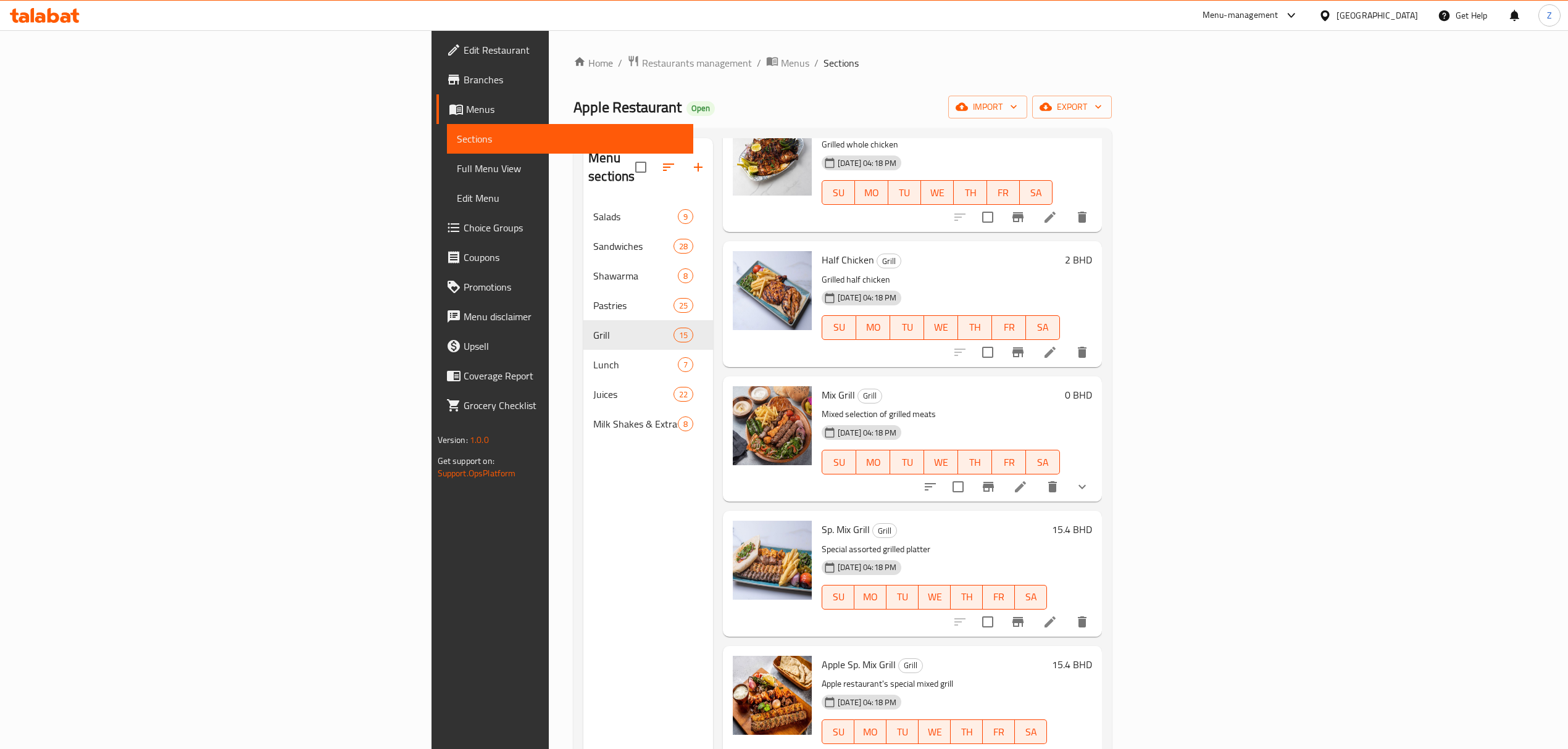
scroll to position [905, 0]
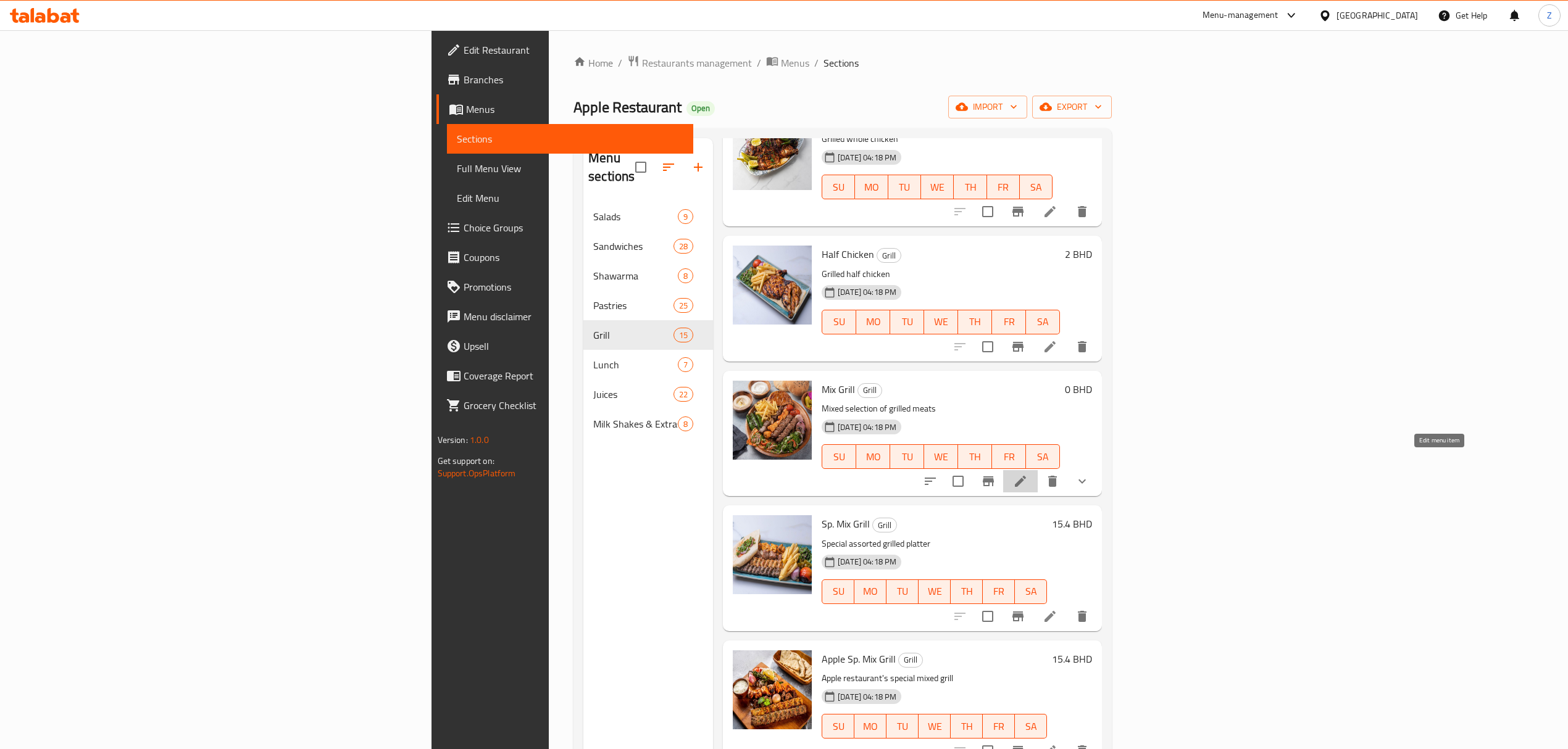
click at [1026, 475] on icon at bounding box center [1021, 481] width 11 height 11
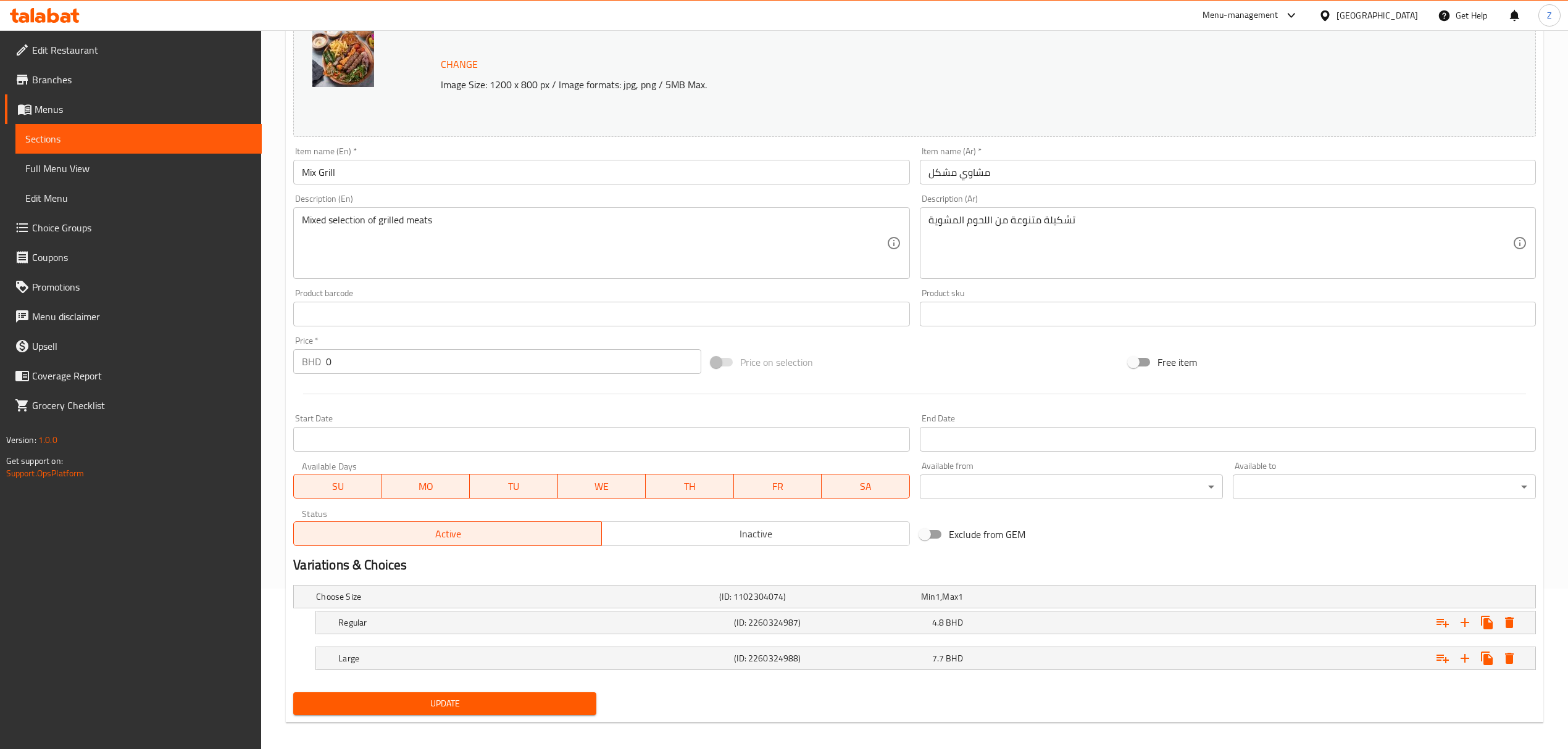
scroll to position [169, 0]
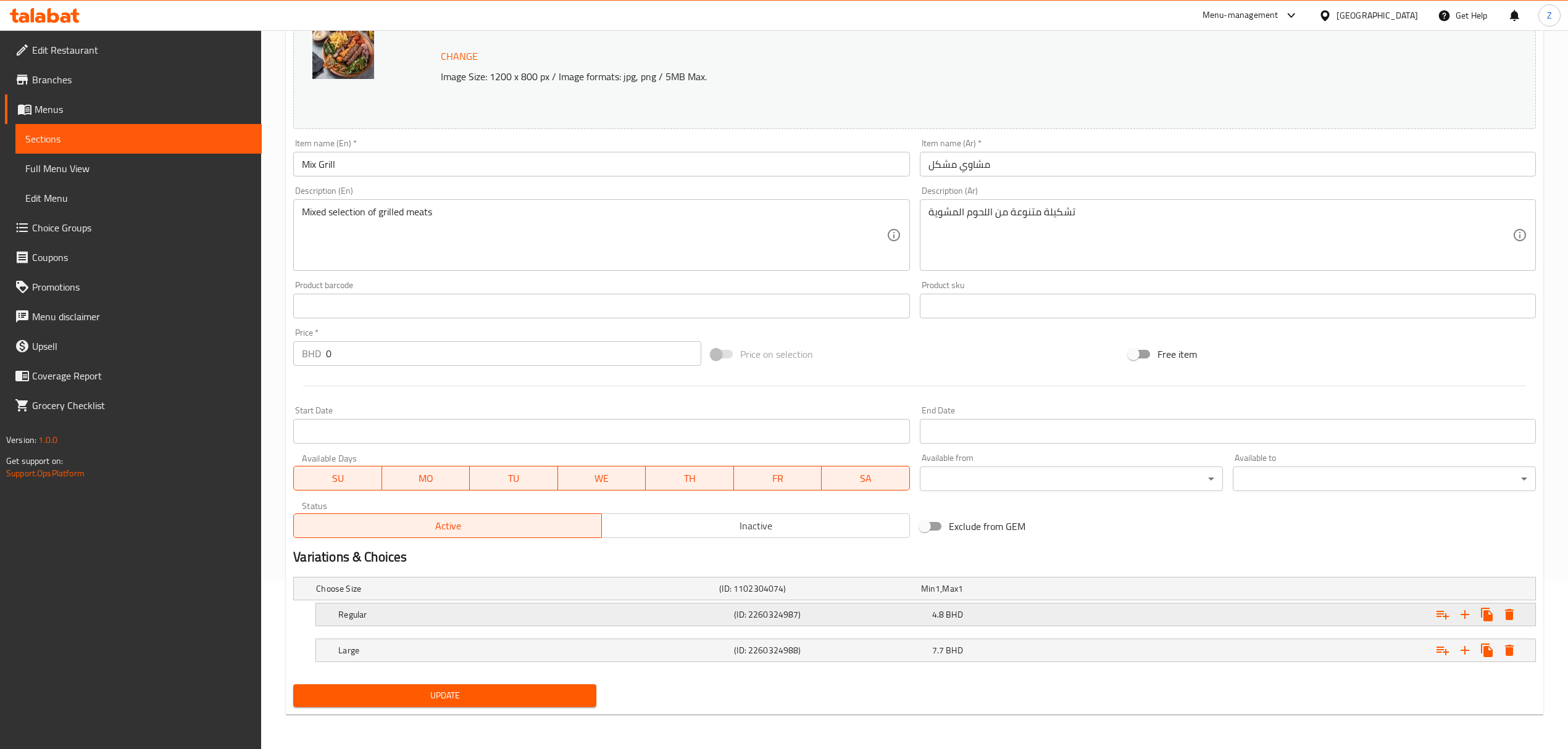
click at [951, 519] on span "BHD" at bounding box center [954, 614] width 16 height 16
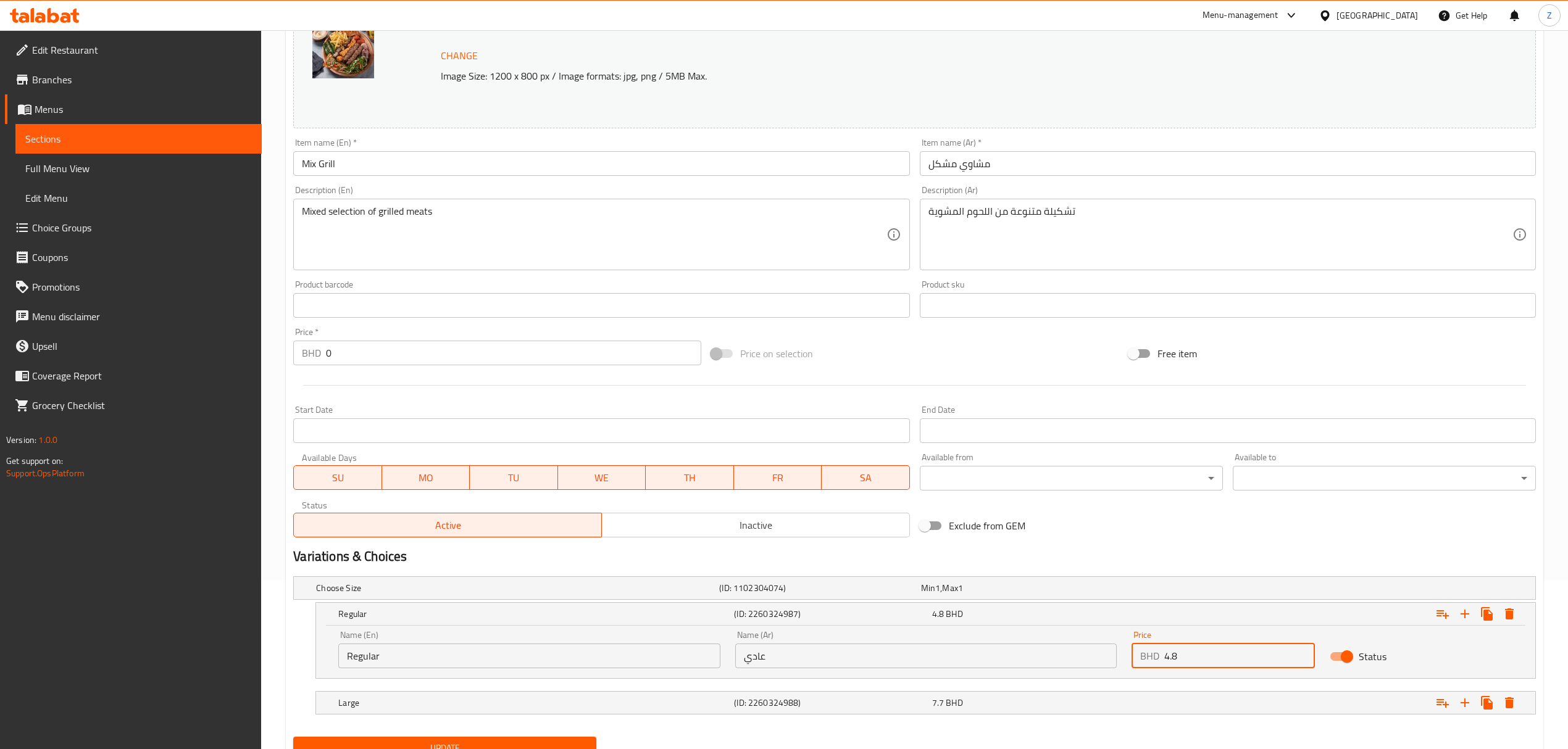
drag, startPoint x: 1181, startPoint y: 660, endPoint x: 1173, endPoint y: 651, distance: 12.0
click at [1053, 519] on input "4.8" at bounding box center [1239, 656] width 150 height 25
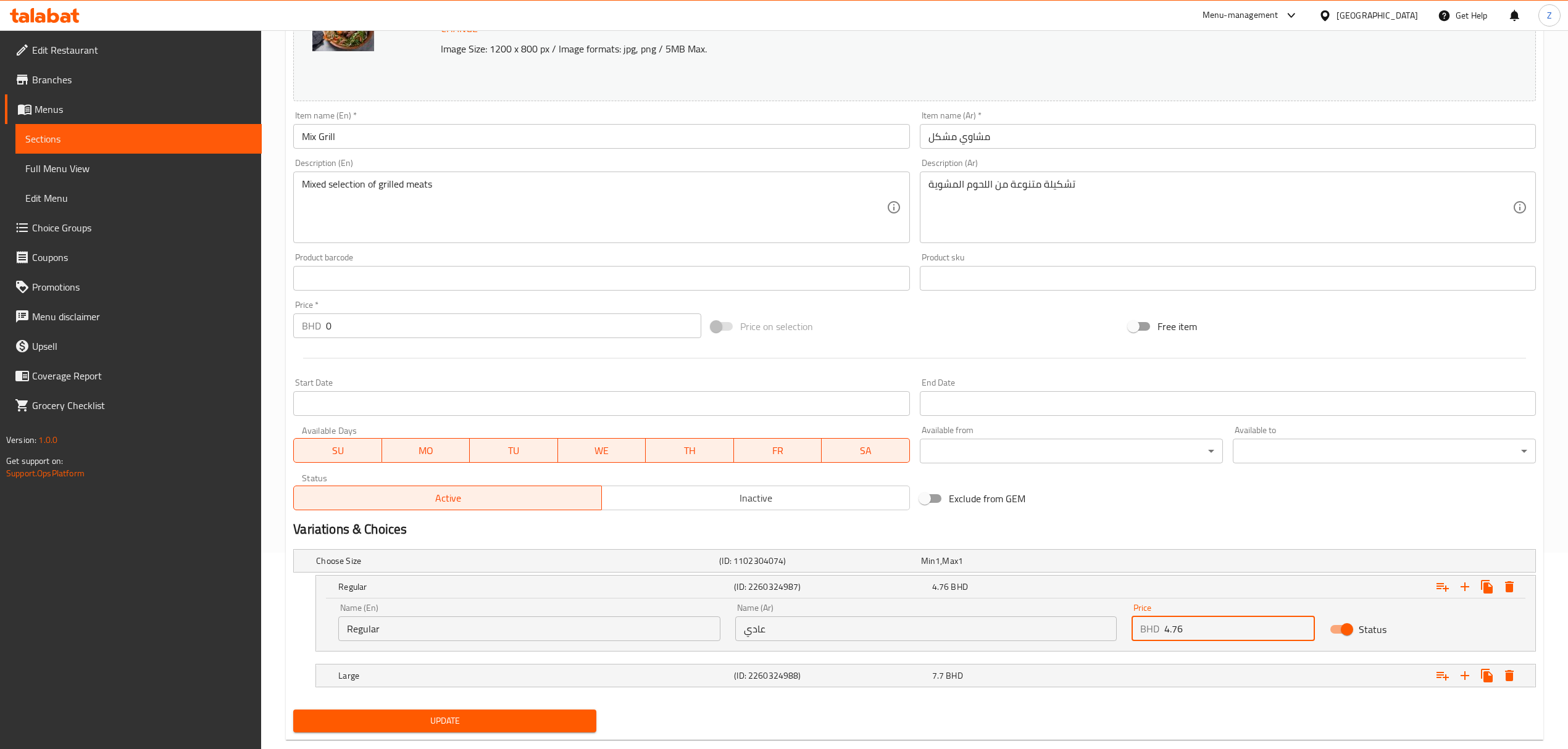
scroll to position [223, 0]
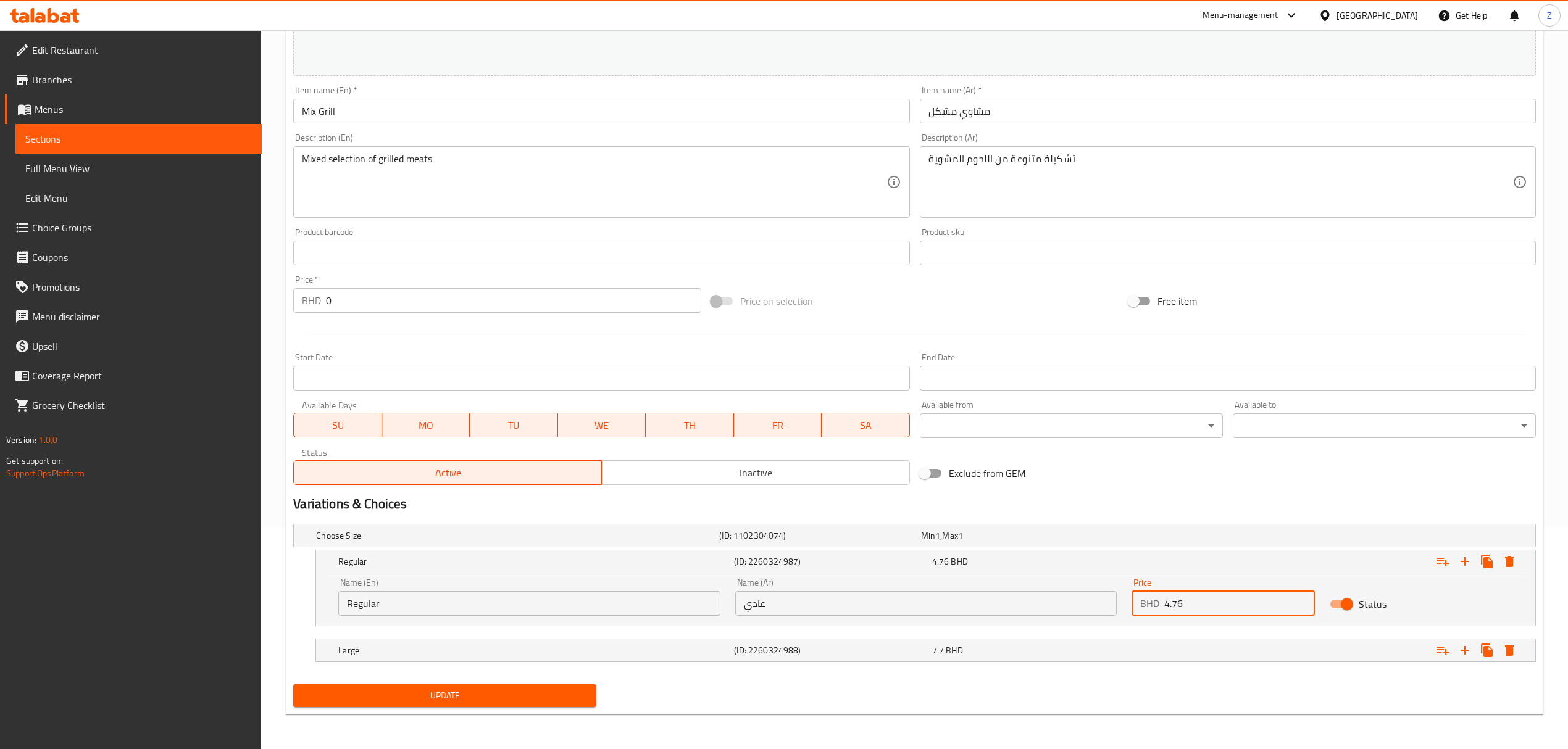
type input "4.76"
click at [488, 519] on span "Update" at bounding box center [445, 695] width 283 height 15
